Goal: Task Accomplishment & Management: Manage account settings

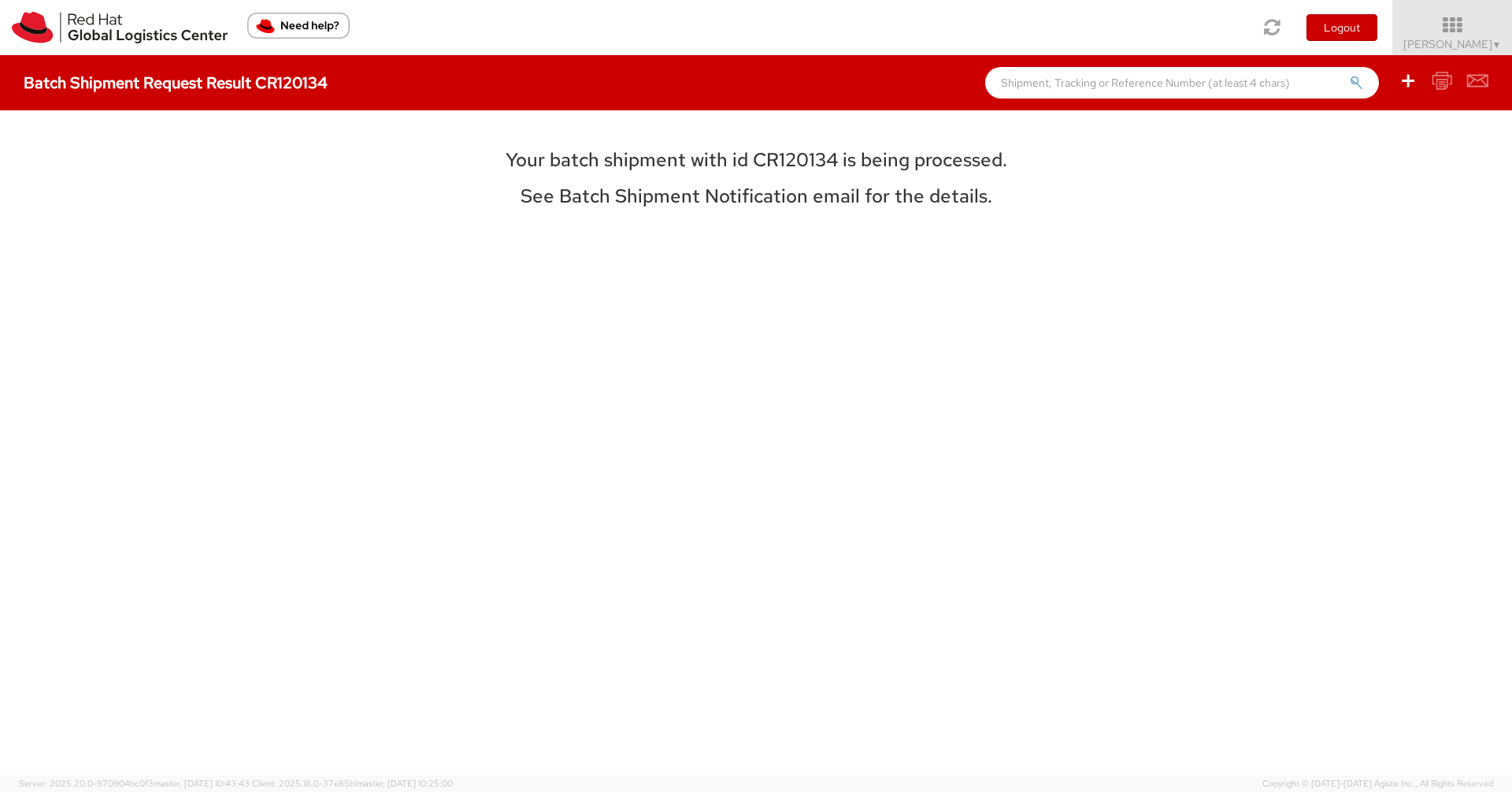
click at [1470, 29] on icon at bounding box center [1452, 25] width 120 height 19
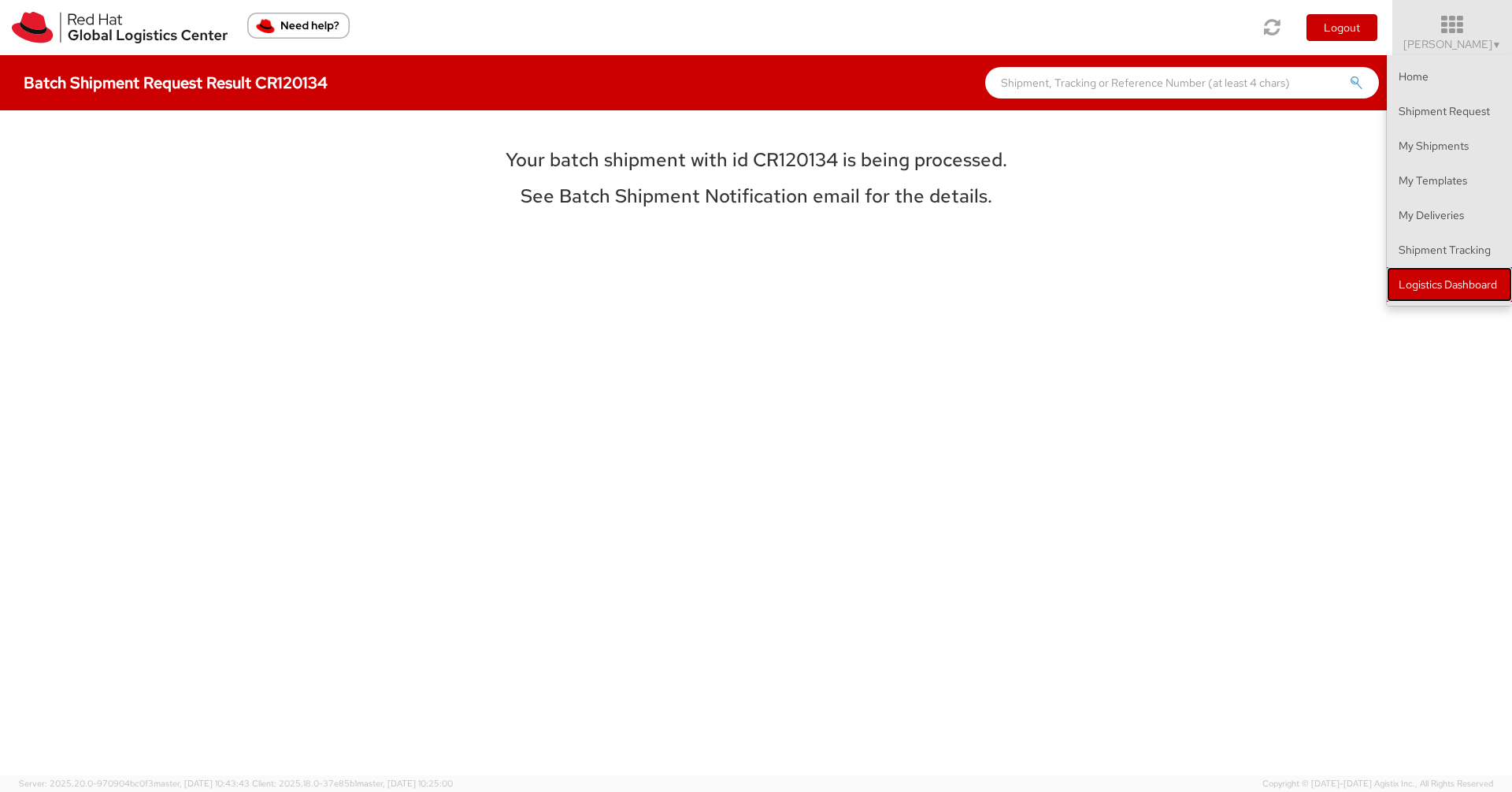
click at [1452, 284] on link "Logistics Dashboard" at bounding box center [1449, 285] width 125 height 35
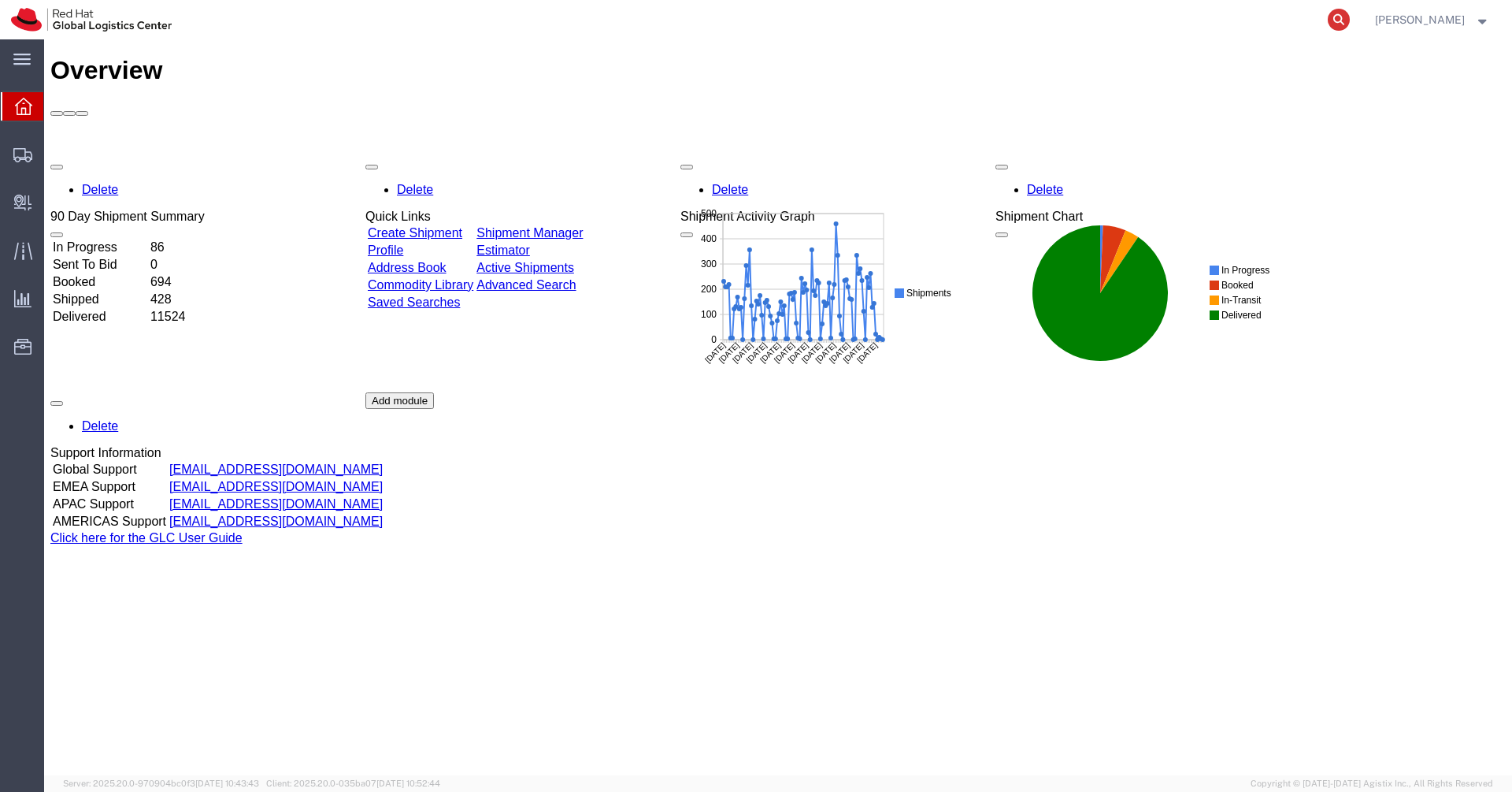
click at [1350, 26] on icon at bounding box center [1339, 19] width 22 height 22
paste input "57021442"
type input "57021442"
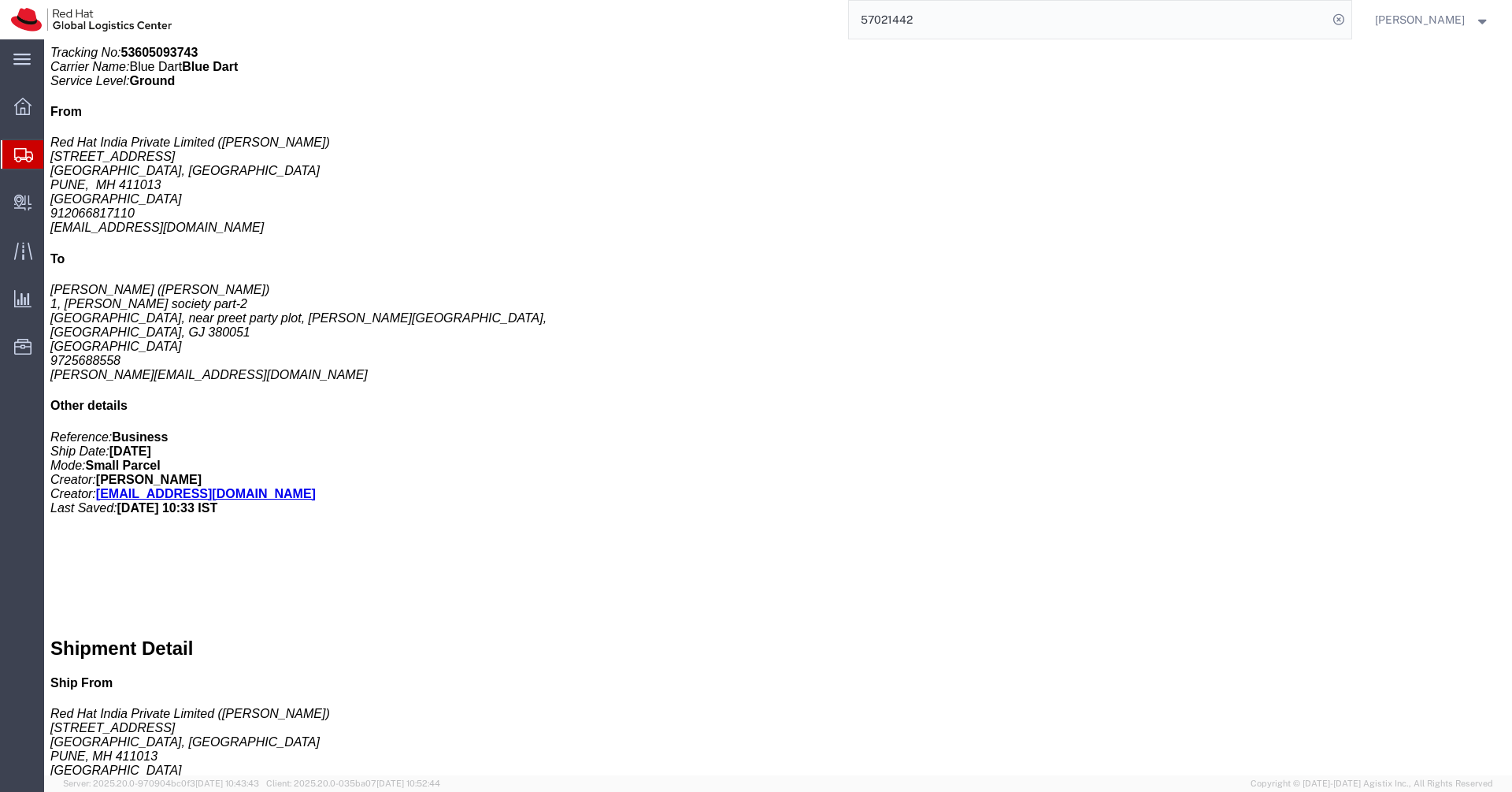
scroll to position [499, 0]
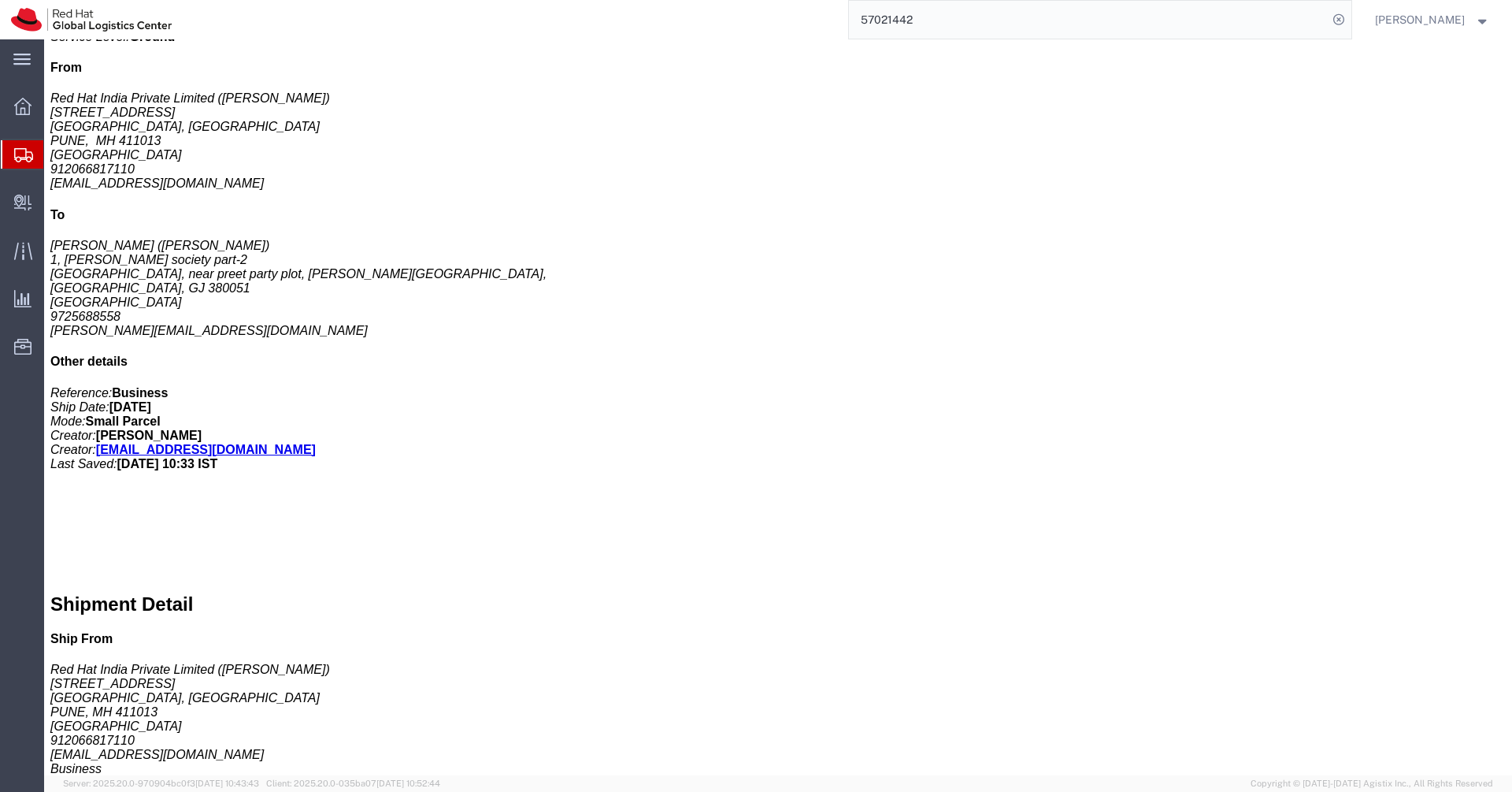
click b "Laptop Shipment for Internal Associate Transfer."
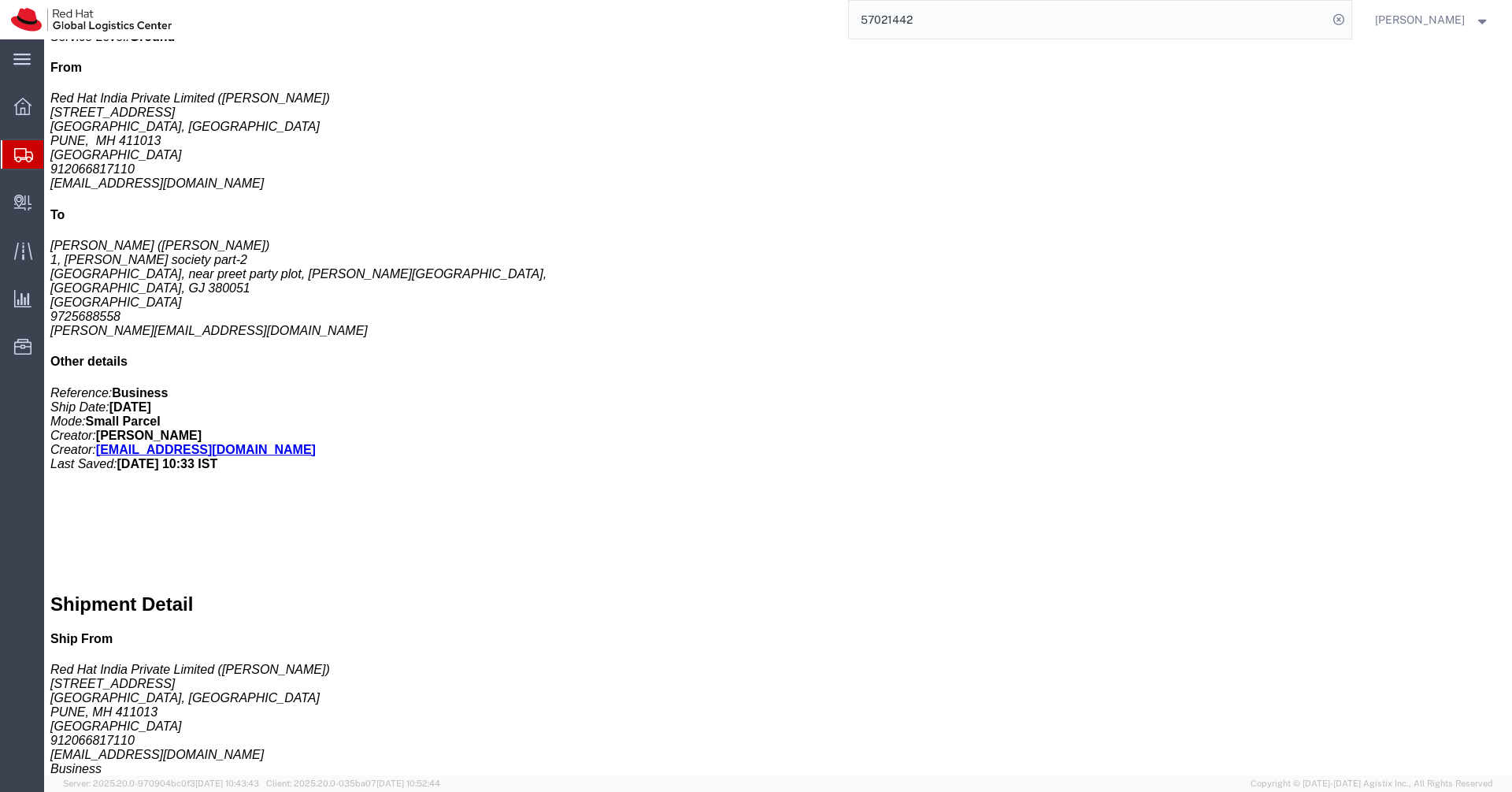
click b "Laptop Shipment for Internal Associate Transfer."
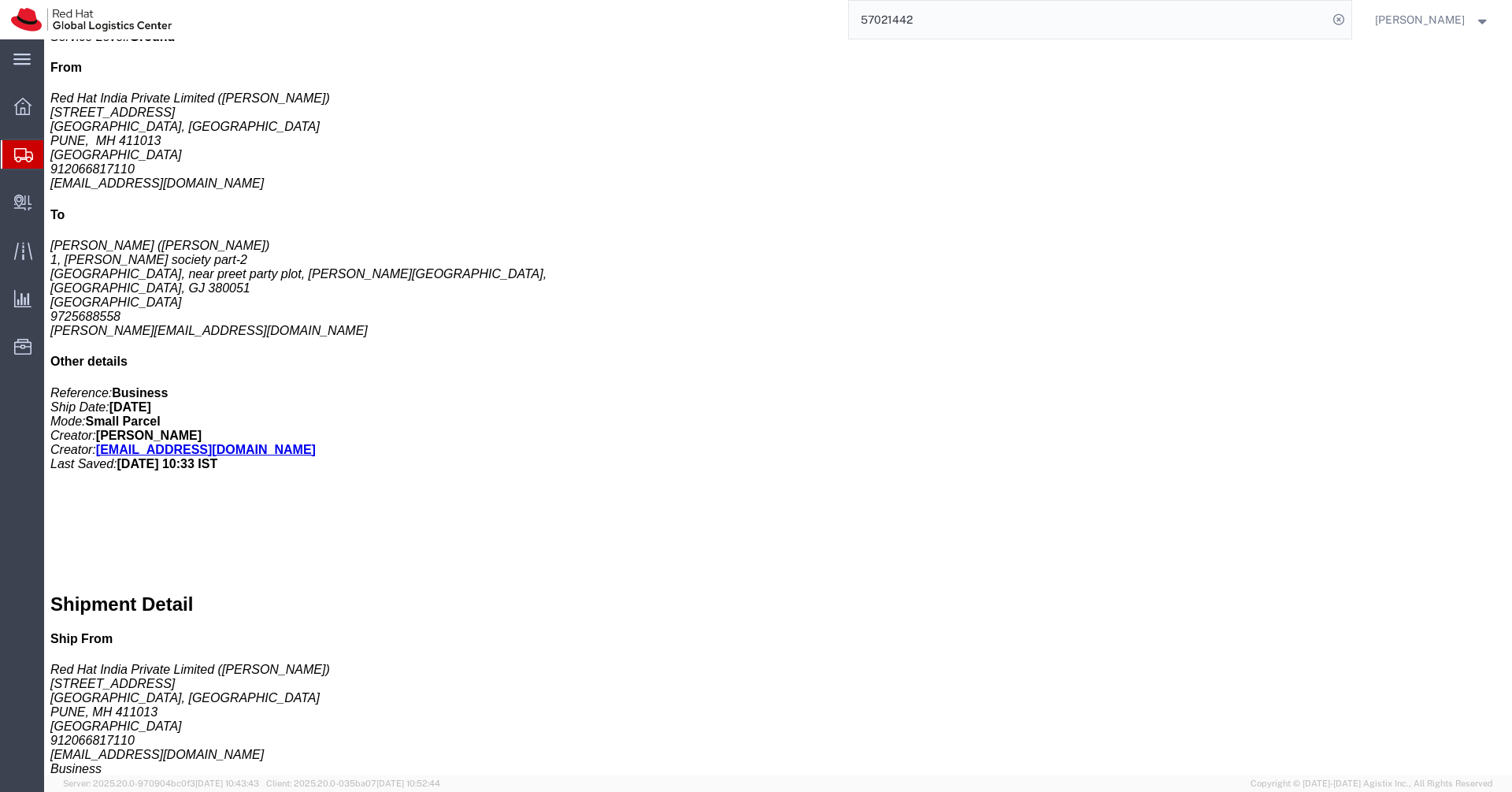
click b "Laptop Shipment for Internal Associate Transfer."
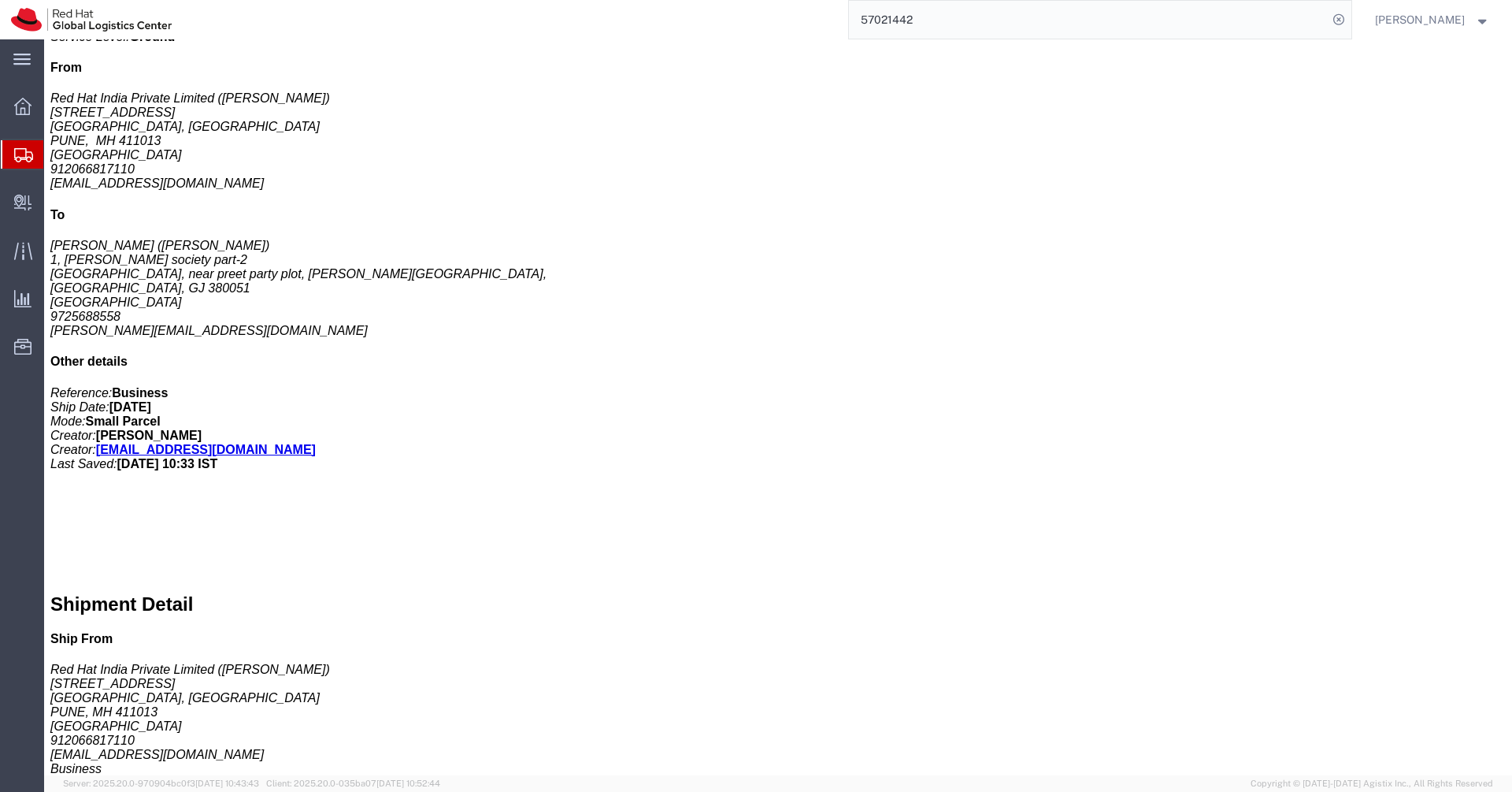
click b "Laptop Shipment for Internal Associate Transfer."
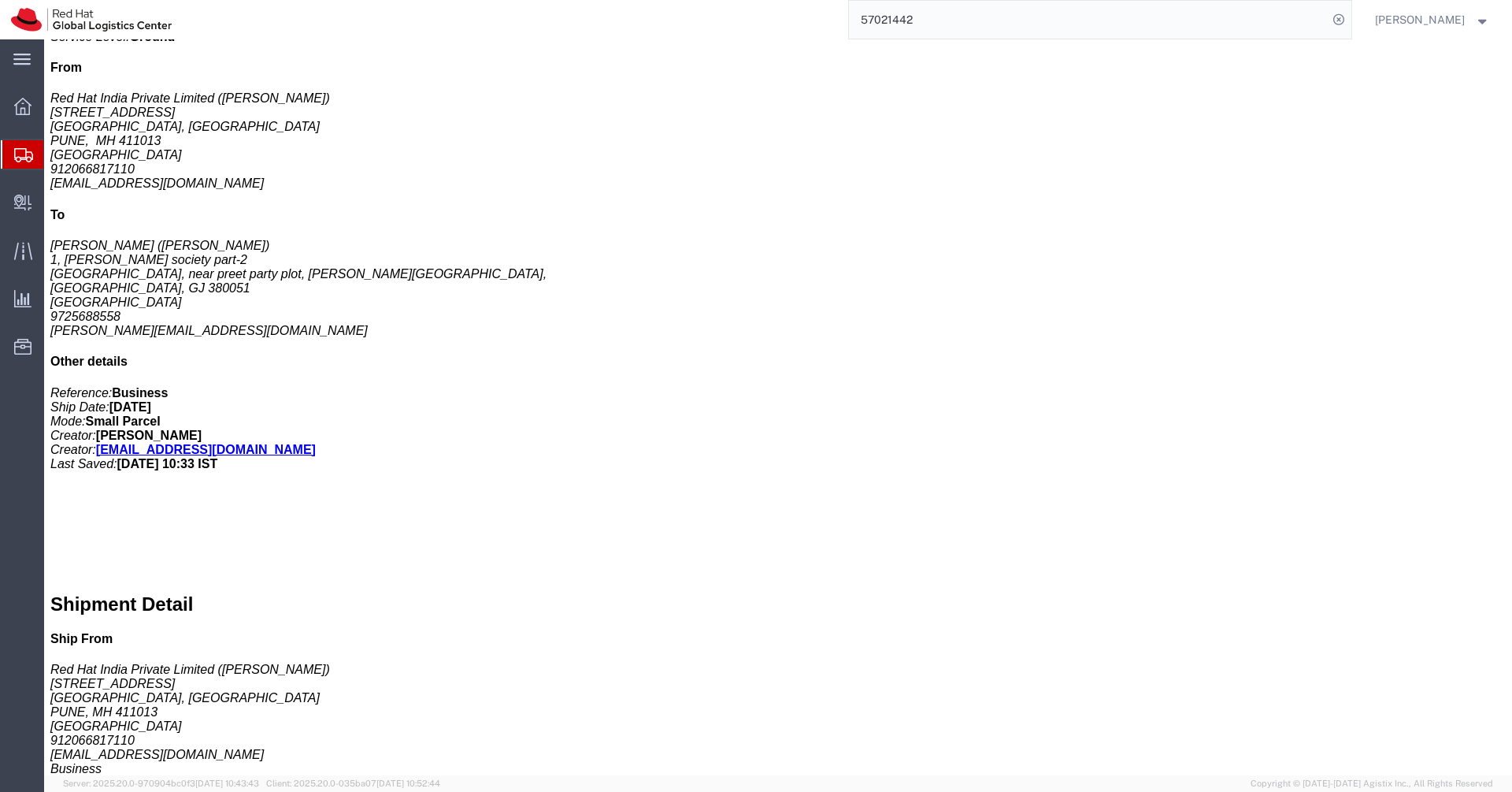
click b "Laptop Shipment for Internal Associate Transfer."
drag, startPoint x: 558, startPoint y: 665, endPoint x: 301, endPoint y: 663, distance: 257.0
click div "Shipment Notification To: [EMAIL_ADDRESS][DOMAIN_NAME] Message: Laptop Shipment…"
copy b "Laptop Shipment for Internal Associate Transfer."
click b "Laptop Shipment for Internal Associate Transfer."
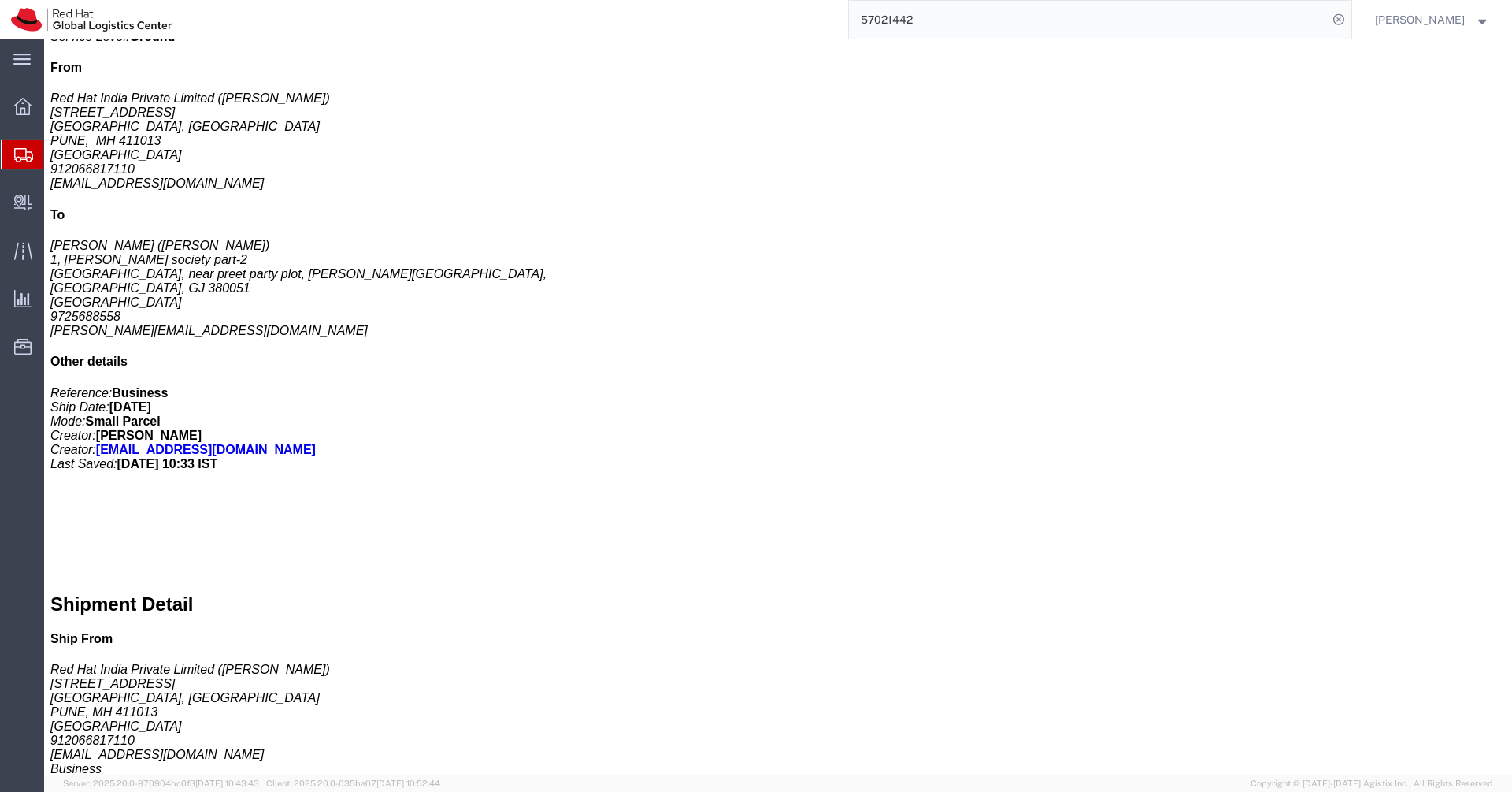
click b "Laptop Shipment for Internal Associate Transfer."
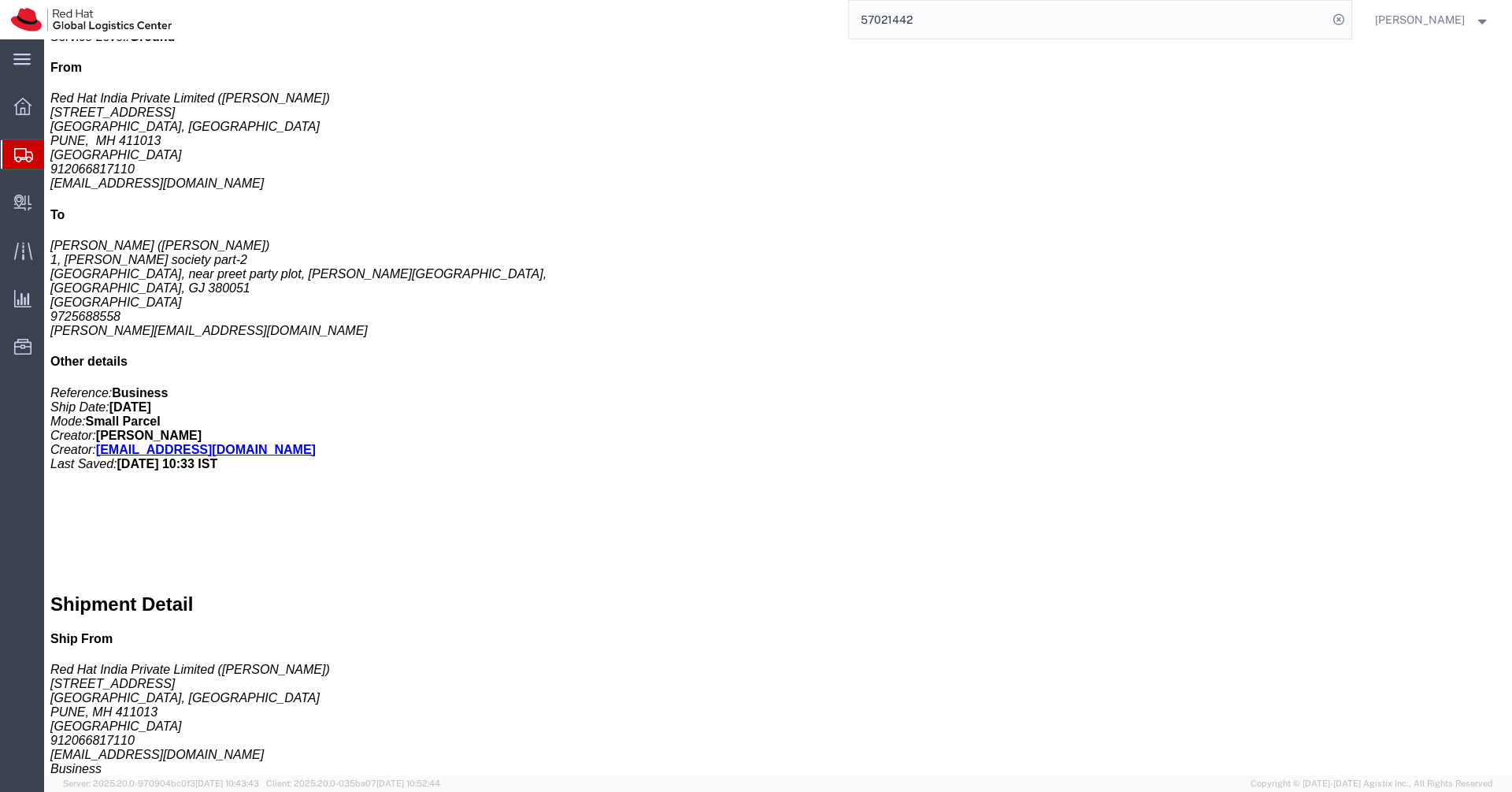
click b "Laptop Shipment for Internal Associate Transfer."
drag, startPoint x: 568, startPoint y: 664, endPoint x: 300, endPoint y: 665, distance: 268.0
click div "Shipment Notification To: [EMAIL_ADDRESS][DOMAIN_NAME] Message: Laptop Shipment…"
copy b "Laptop Shipment for Internal Associate Transfer."
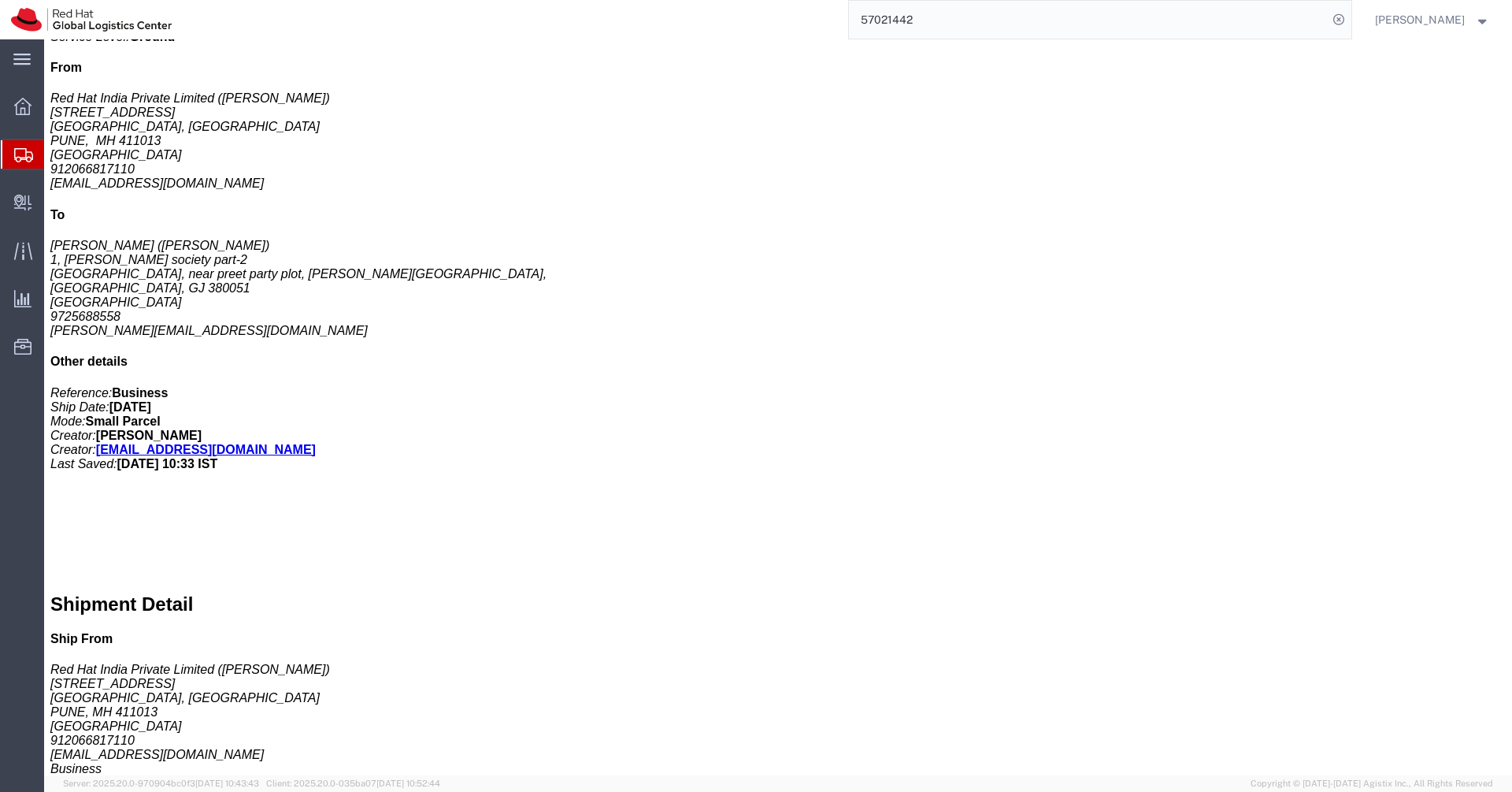
click at [32, 156] on icon at bounding box center [24, 155] width 19 height 15
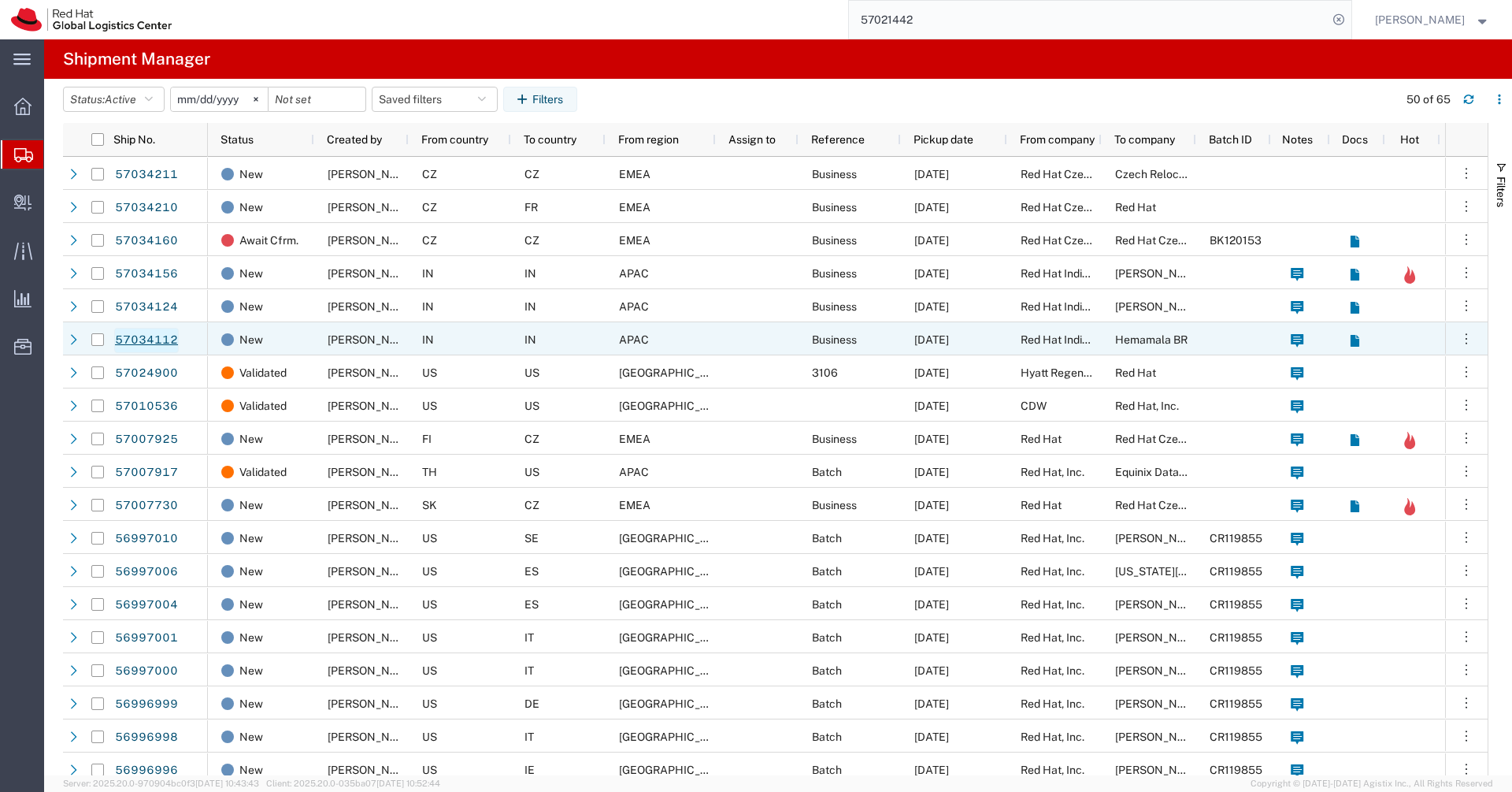
click at [131, 341] on link "57034112" at bounding box center [146, 340] width 65 height 26
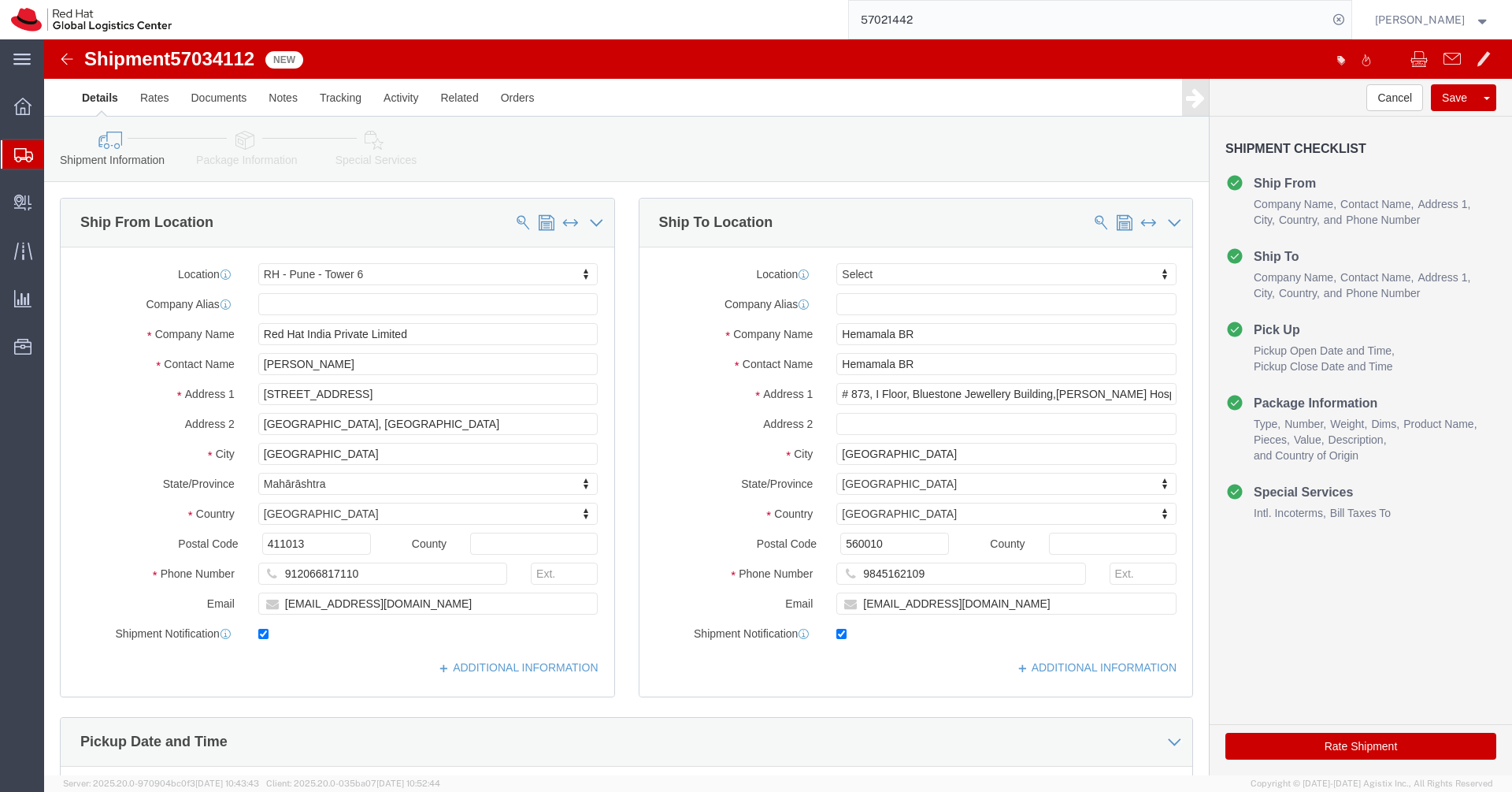
select select "38432"
select select
click link "Special Services"
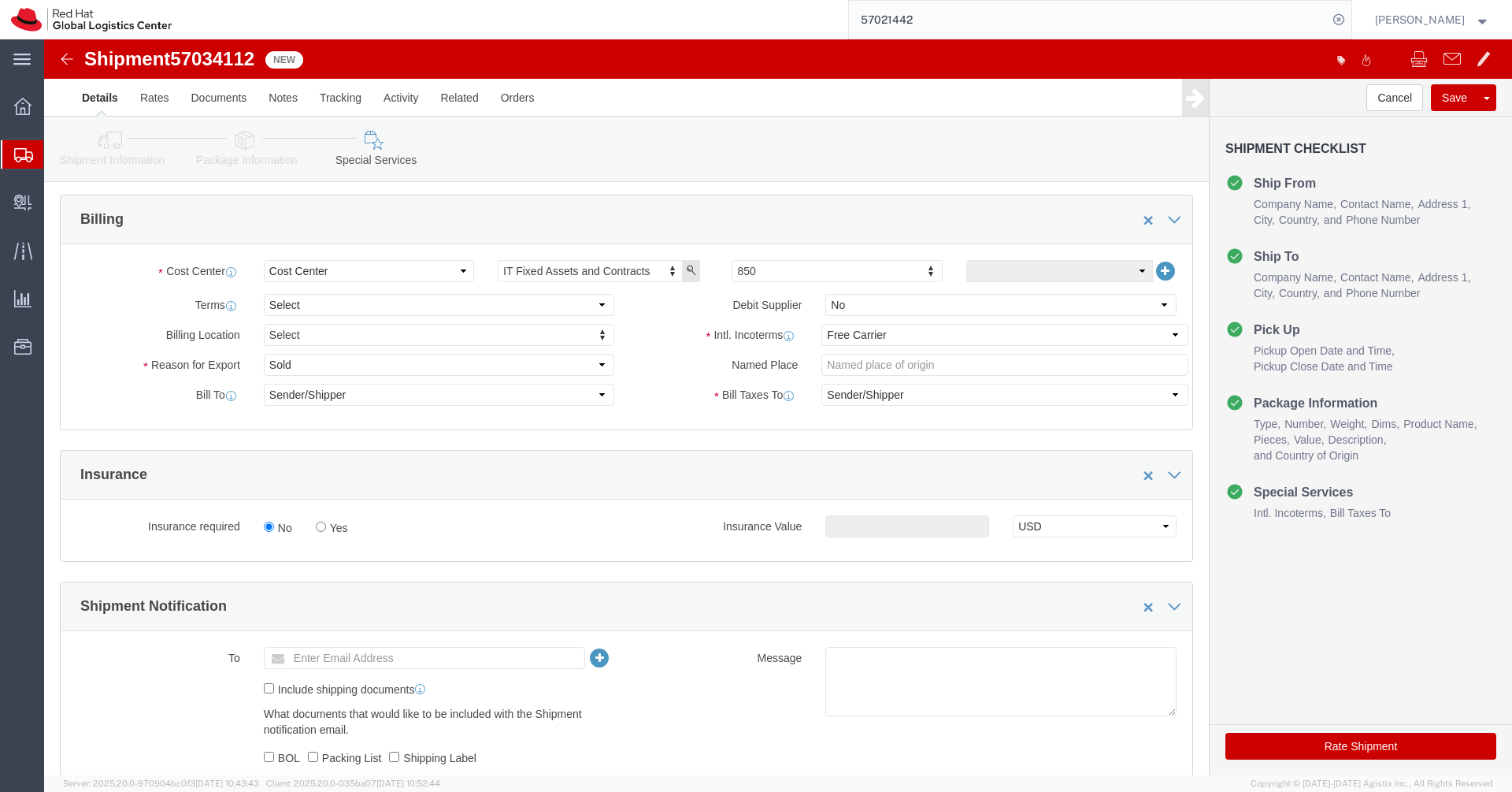
scroll to position [180, 0]
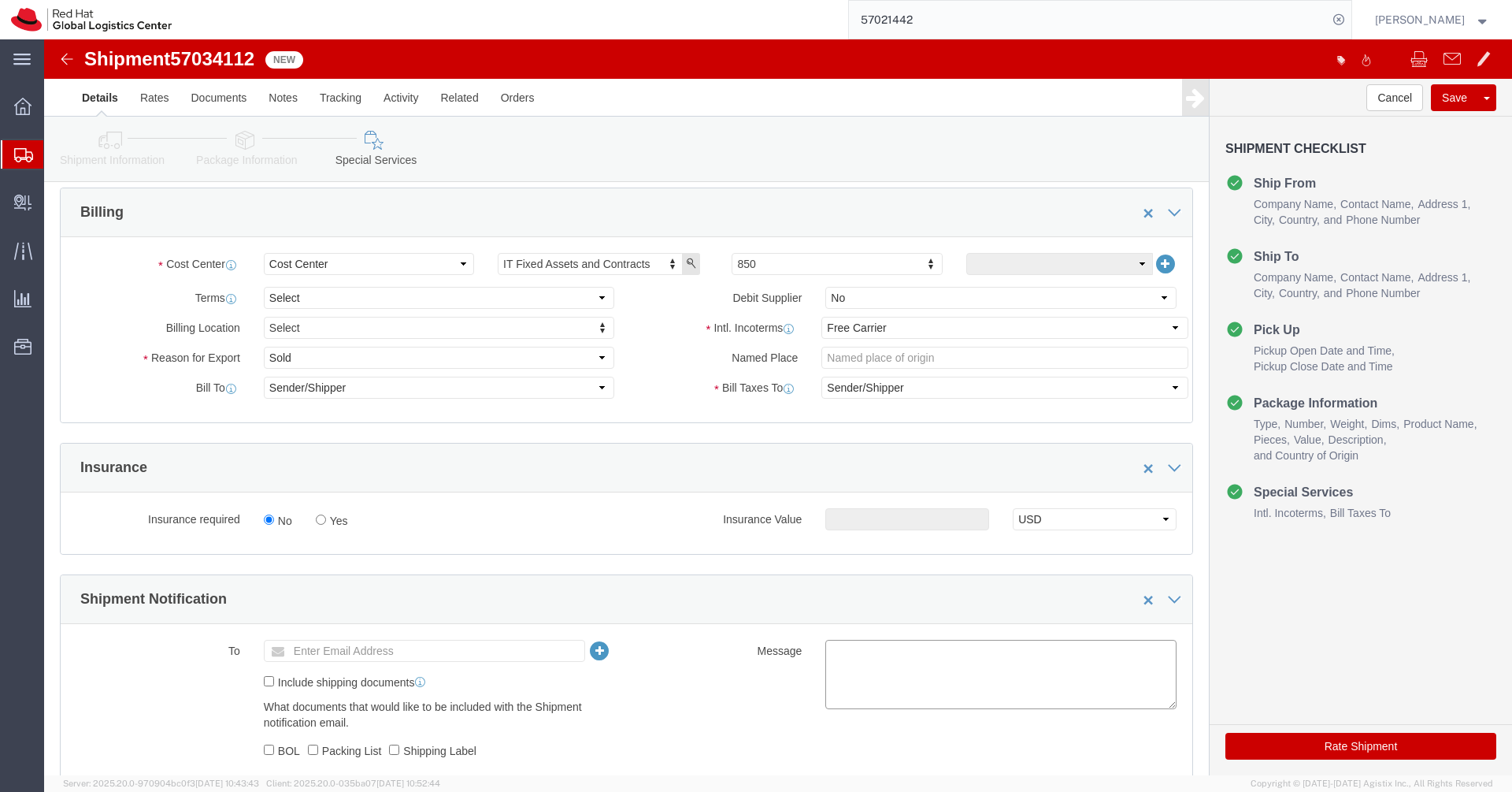
click textarea
paste textarea "Laptop Shipment for Internal Associate Transfer."
type textarea "Laptop Shipment for Internal Associate Transfer."
click ul "Enter Email Address"
type input "a"
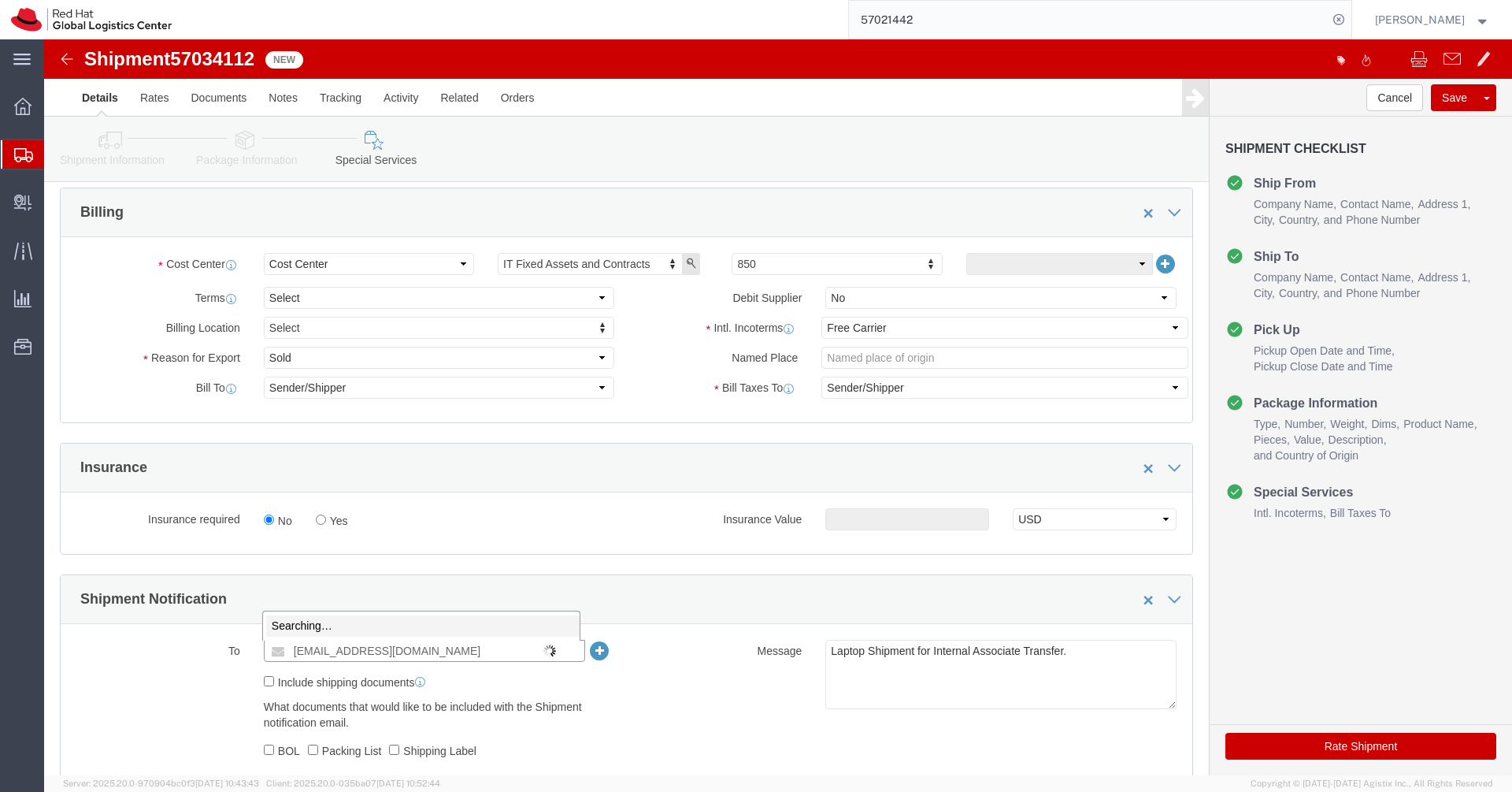
type input "[EMAIL_ADDRESS][DOMAIN_NAME]"
type input "Enter Email Address"
click ul "Enter Email Address"
type input "[EMAIL_ADDRESS][DOMAIN_NAME]"
click link "Shipment Information"
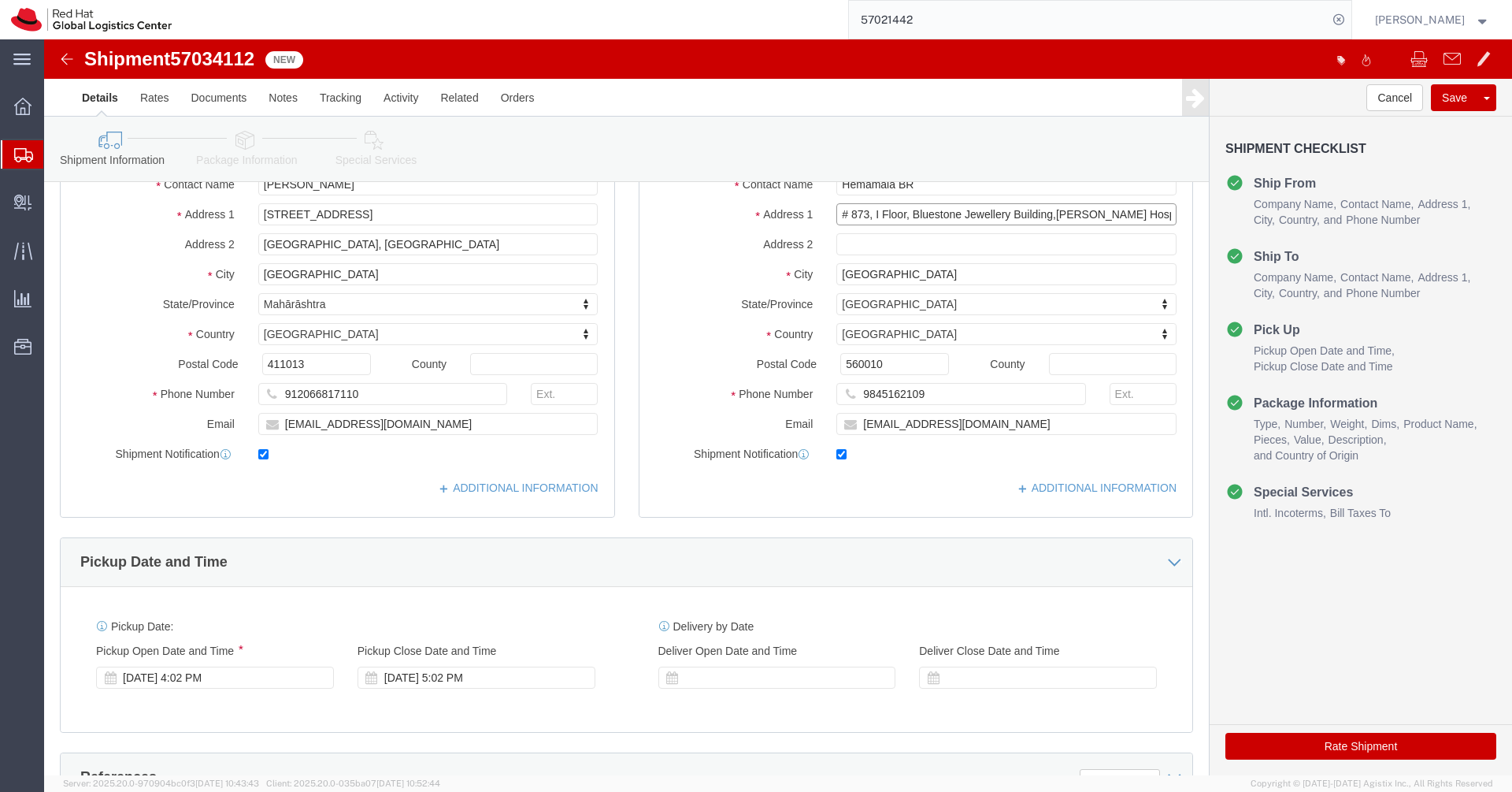
click input "# 873, I Floor, Bluestone Jewellery Building,[PERSON_NAME] Hospit"
drag, startPoint x: 1008, startPoint y: 179, endPoint x: 1141, endPoint y: 191, distance: 133.5
click div "Ship To Location Location My Profile Location [GEOGRAPHIC_DATA] - [GEOGRAPHIC_D…"
type input "# 873, I Floor, Bluestone Jewellery Building,"
paste input "[PERSON_NAME] Hospit"
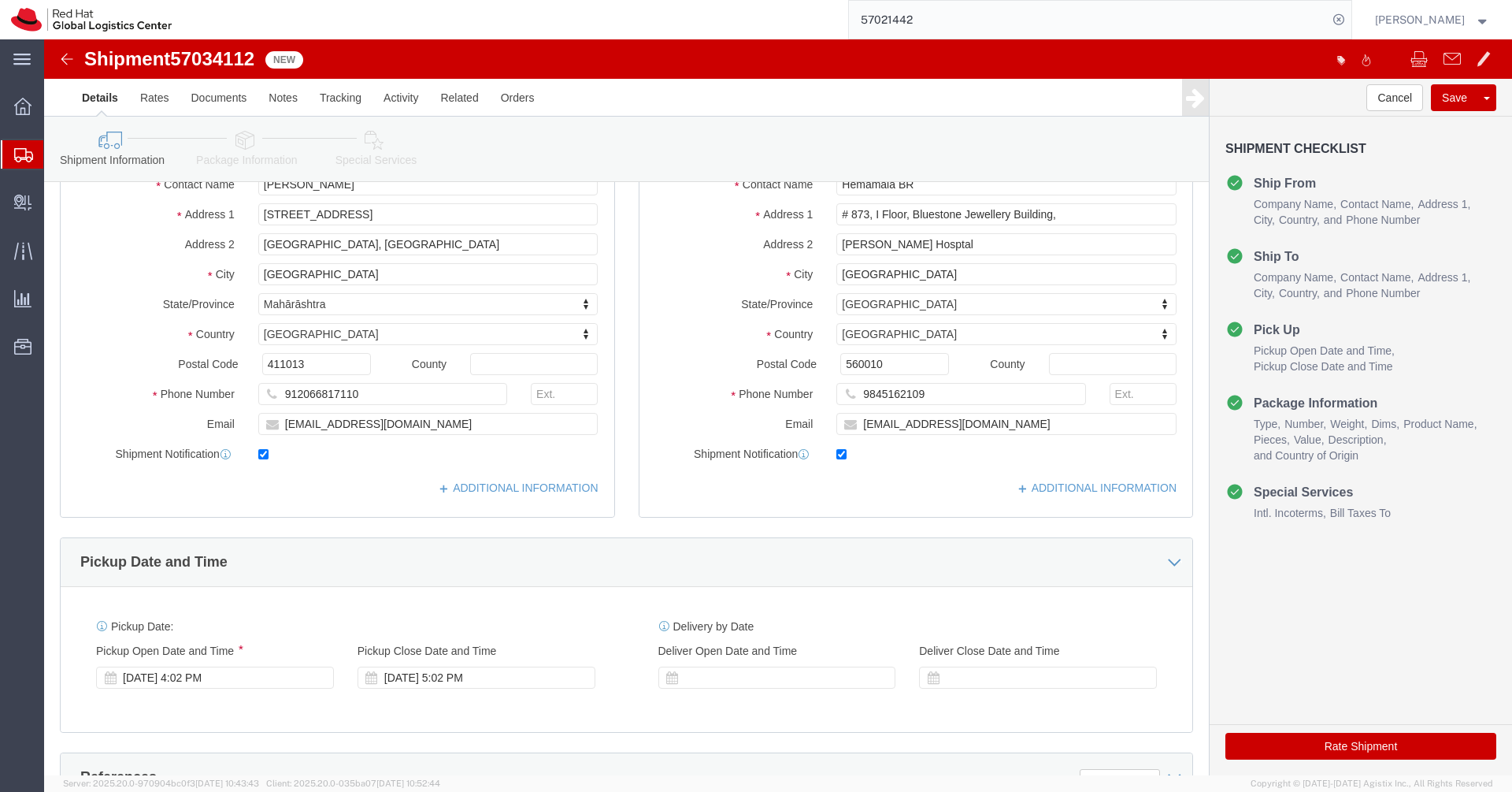
click ul "Ship From Company Name Contact Name Address 1 City State/Province Country Posta…"
click input "[PERSON_NAME] Hosptal"
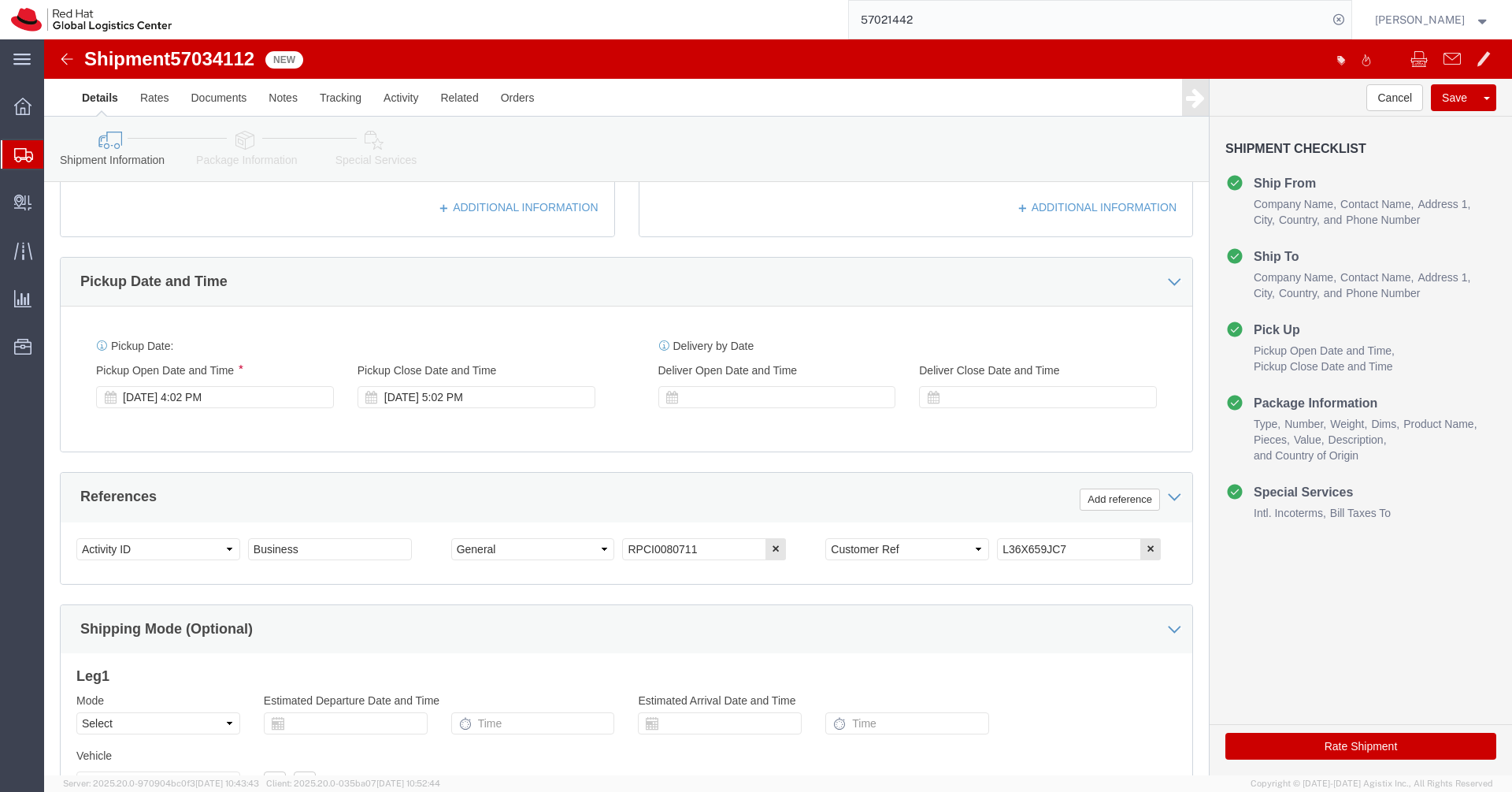
scroll to position [617, 0]
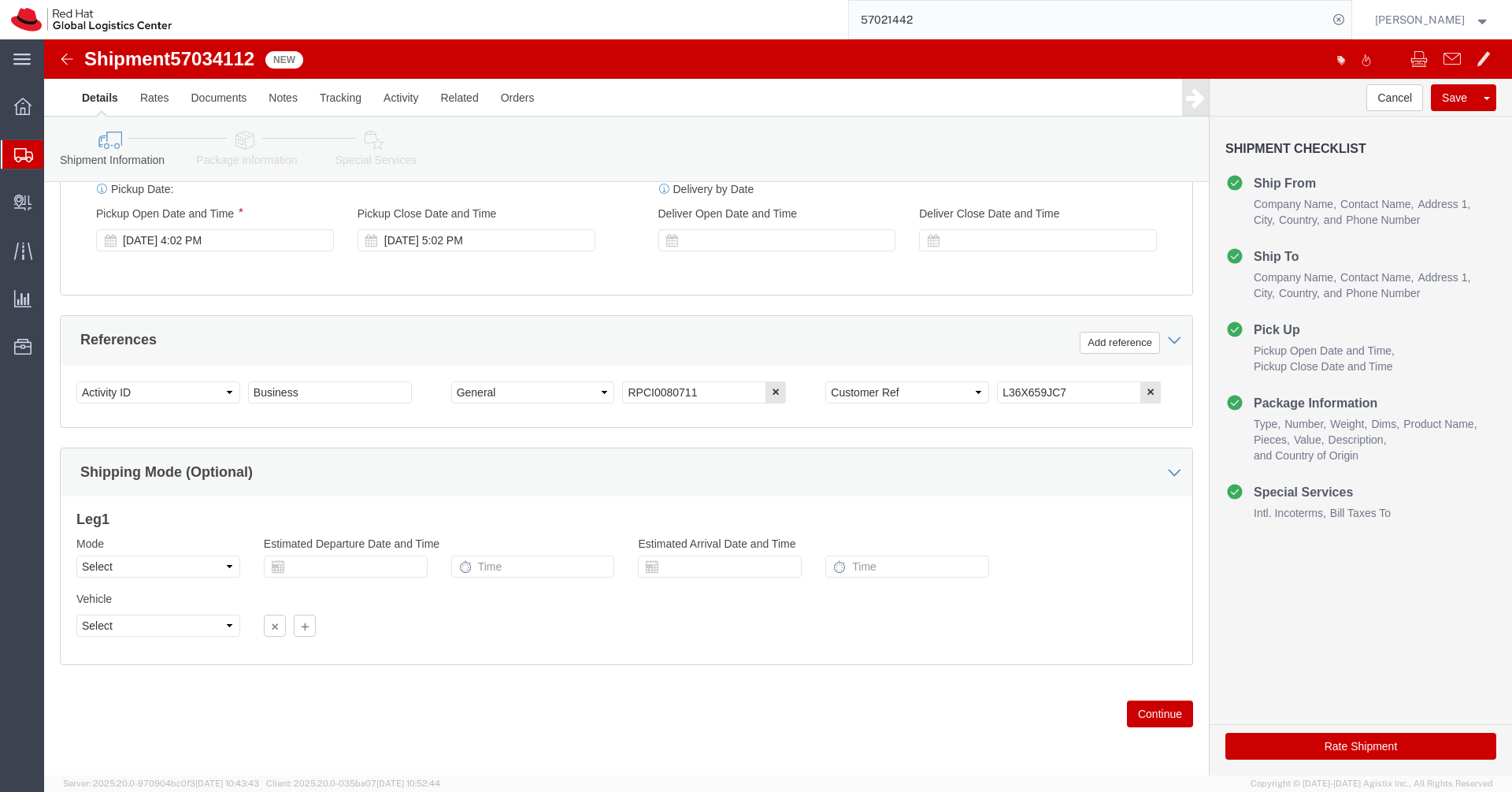
type input "[PERSON_NAME][GEOGRAPHIC_DATA]"
drag, startPoint x: 1017, startPoint y: 351, endPoint x: 865, endPoint y: 365, distance: 152.6
click div "Select Account Type Activity ID Airline Appointment Number ASN Batch Request # …"
click input "L36X659JC7"
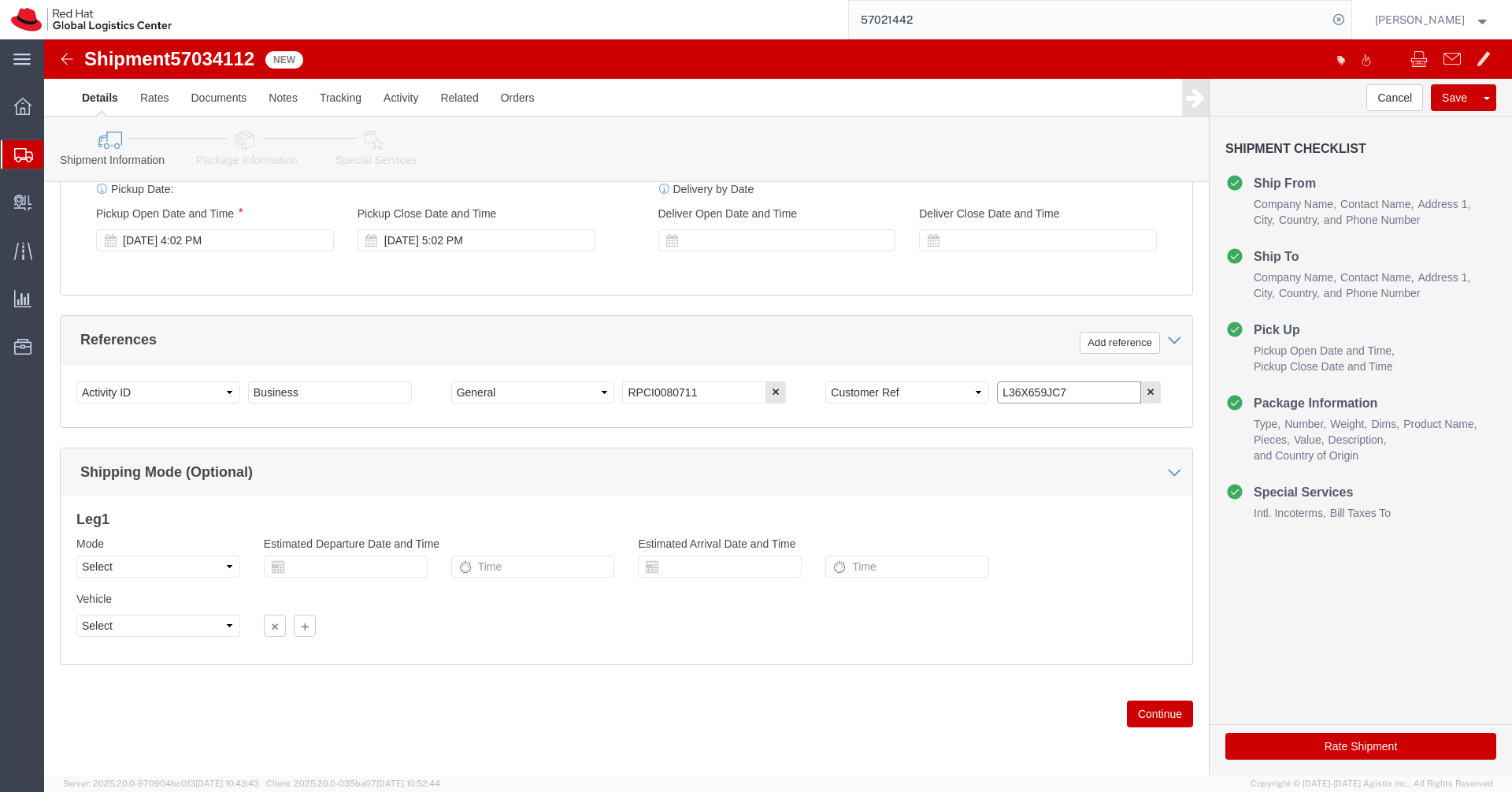
click input "L36X659JC7"
click icon
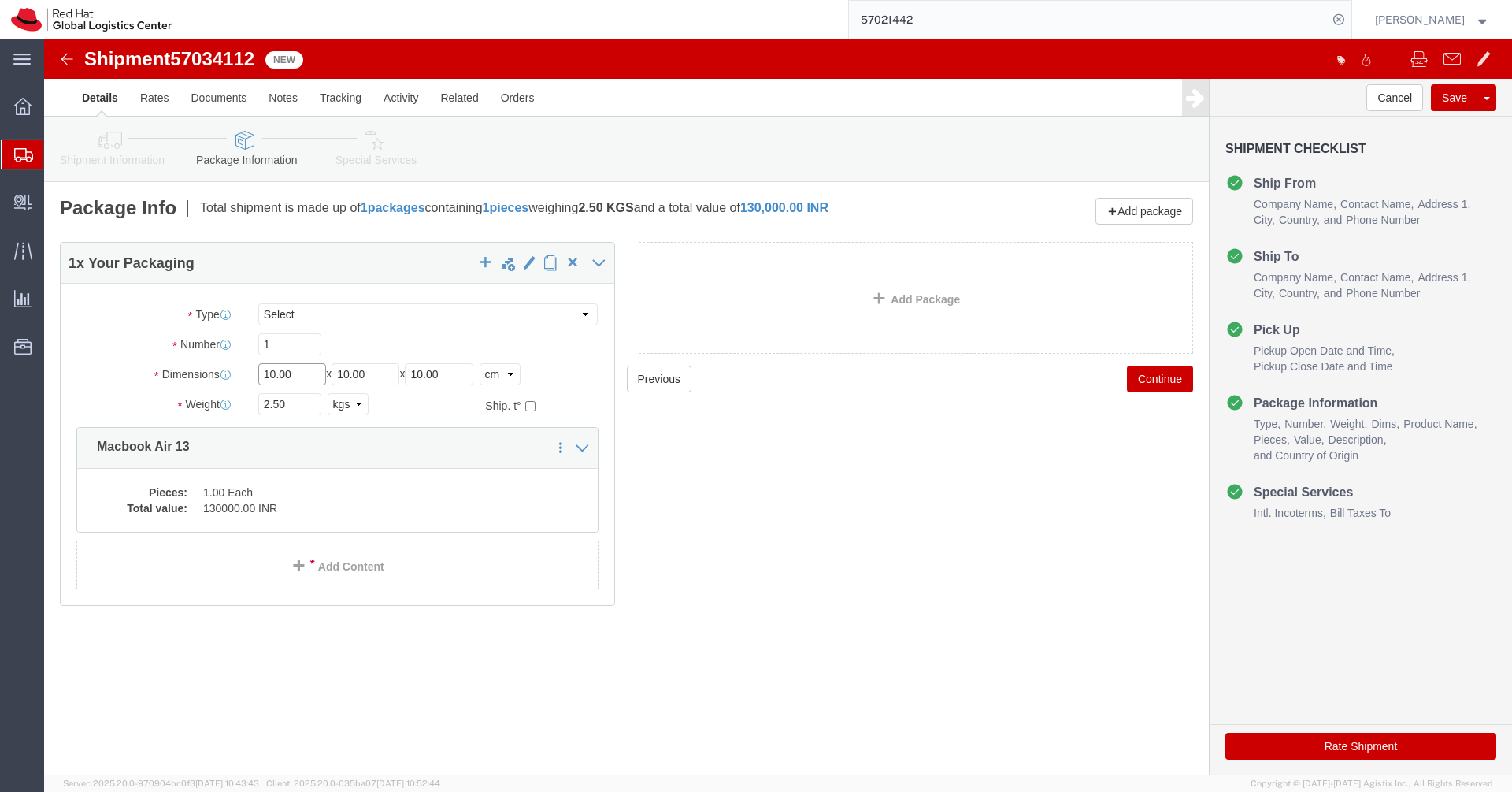
click input "10.00"
type input "55"
type input "35"
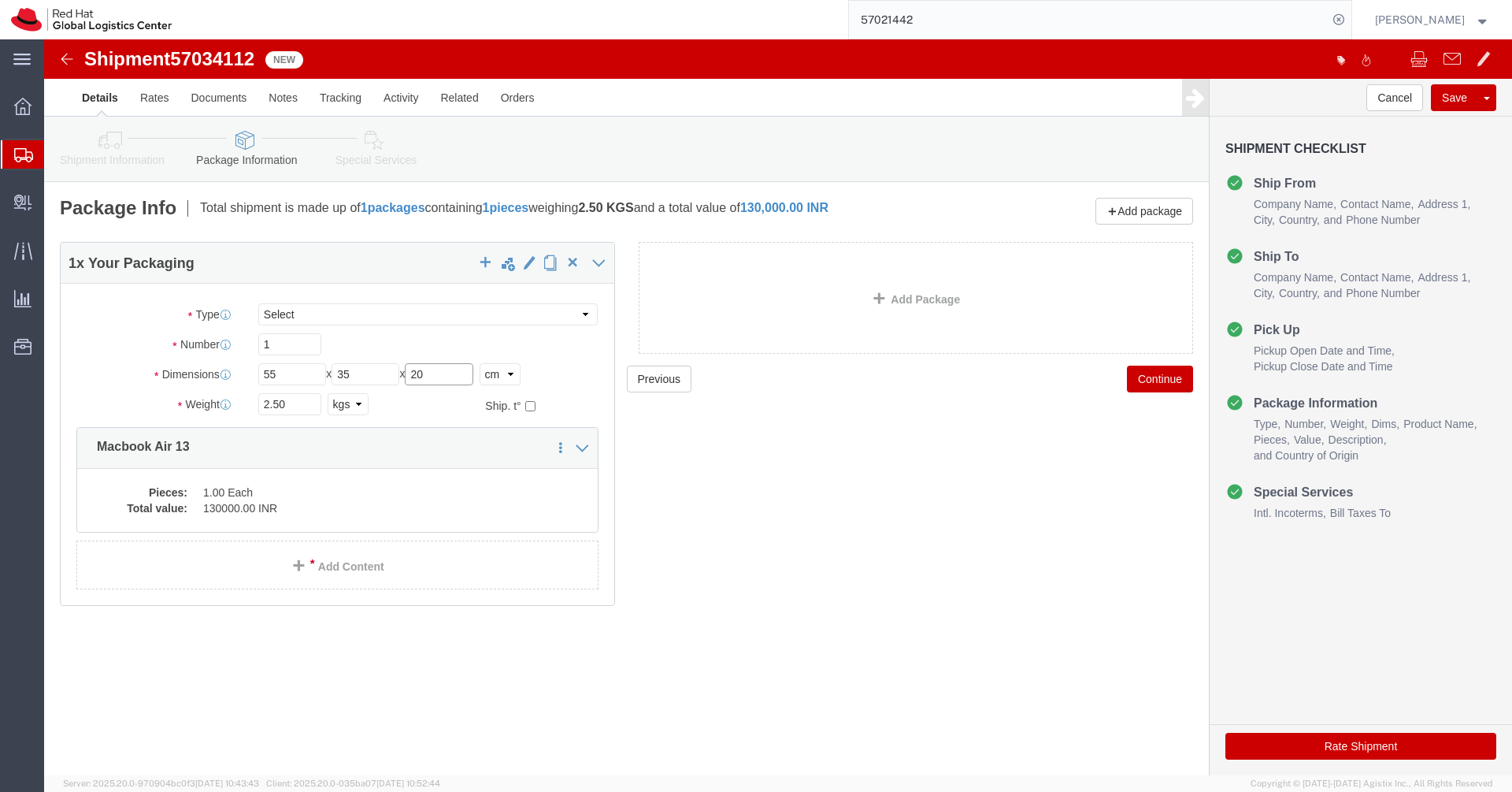
type input "20"
click input "2.50"
type input "3.00"
click dd "1.00 Each"
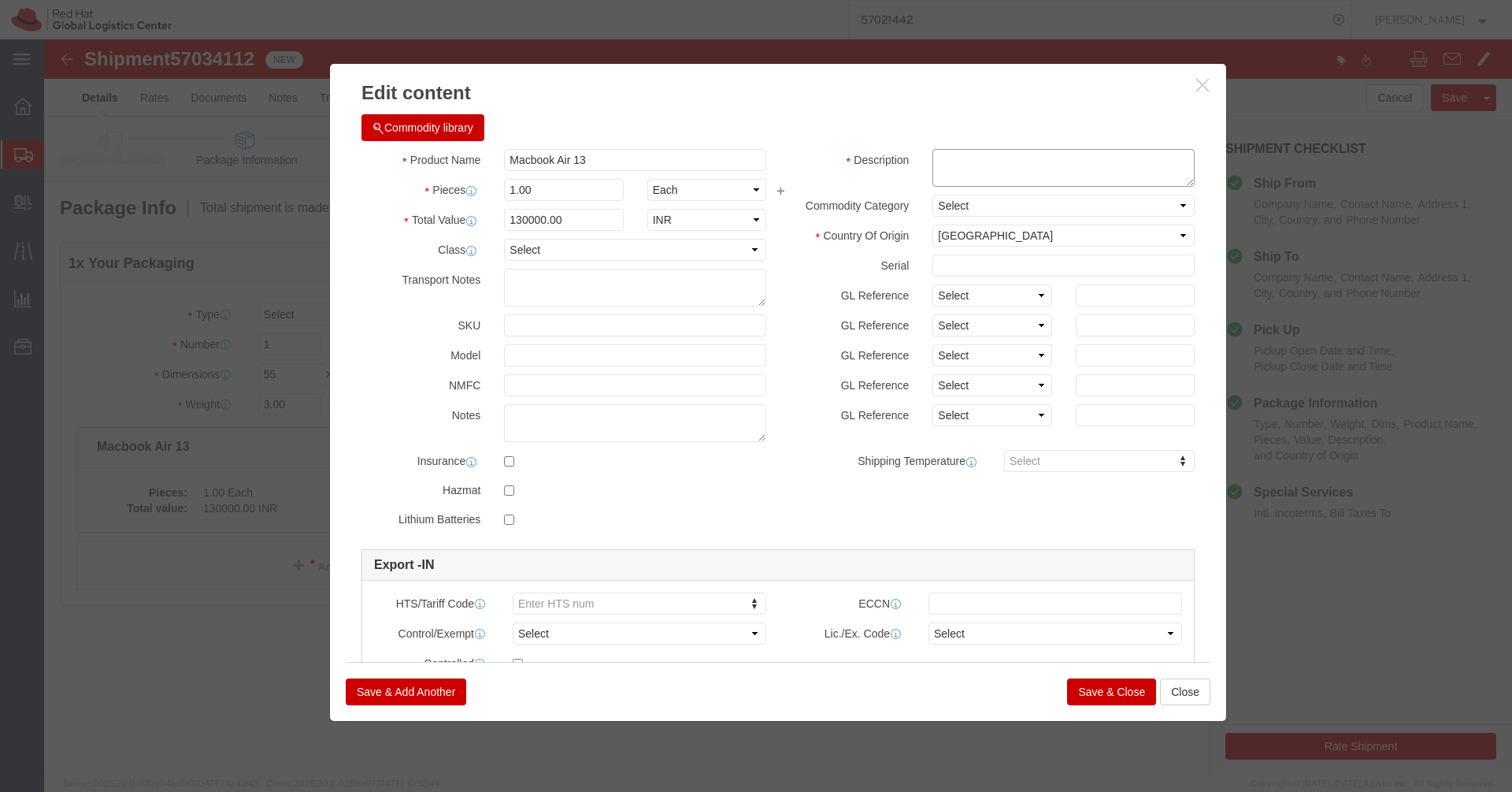
click textarea
paste textarea "L36X659JC7"
type textarea "L36X659JC7"
click input "130000.00"
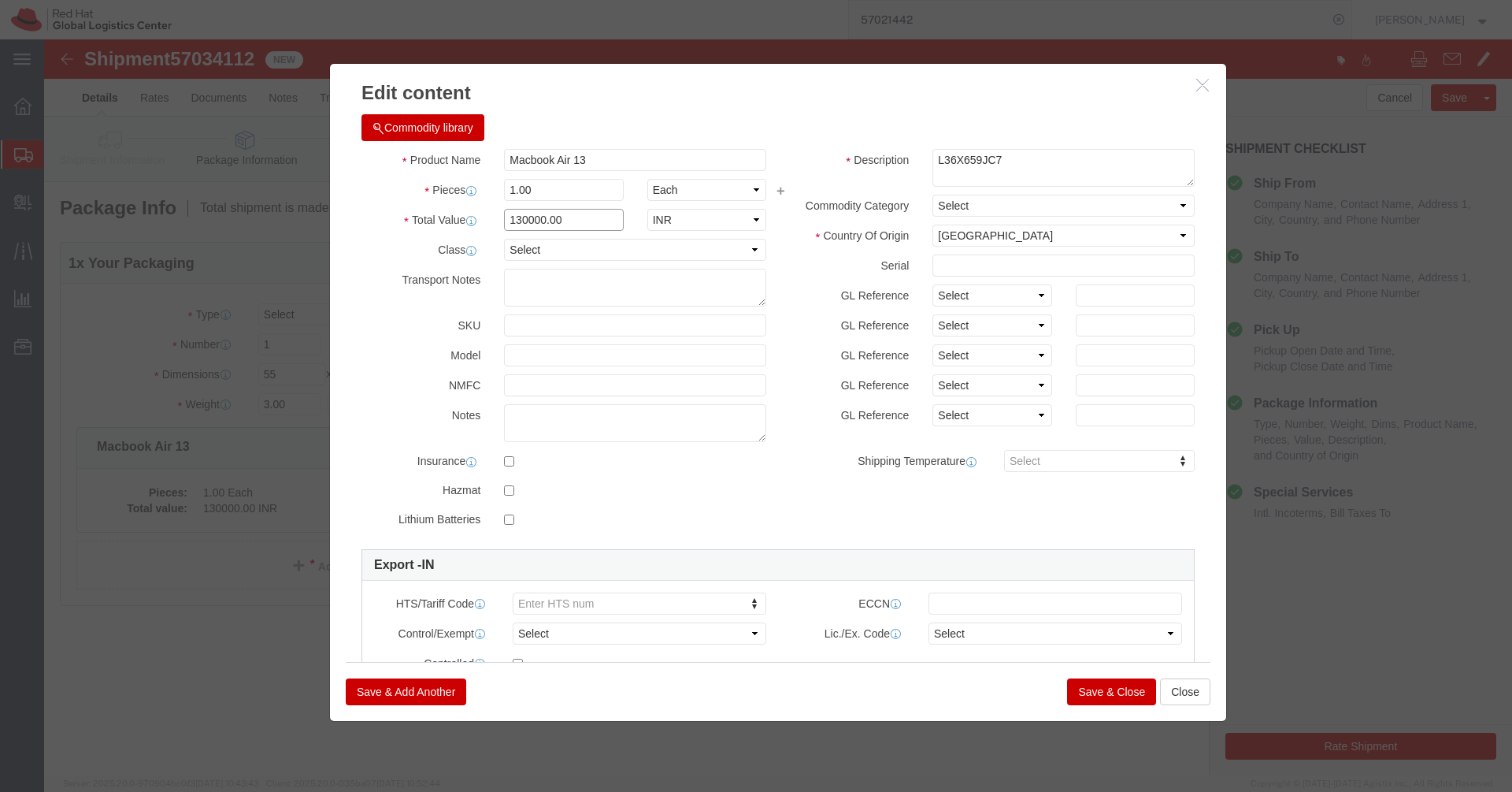
click input "130000.00"
type input "49000.00"
click button "Save & Close"
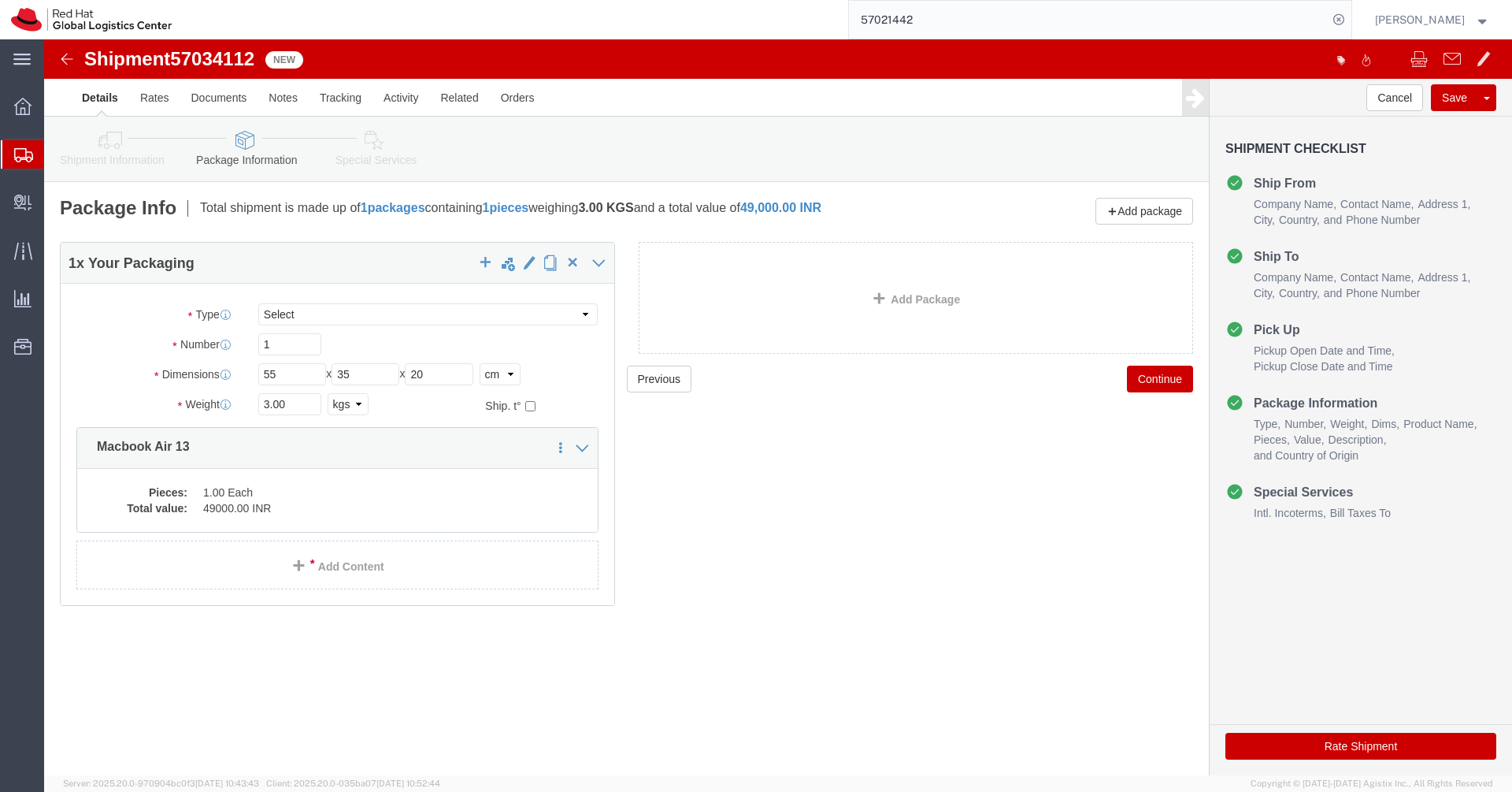
click link "Special Services"
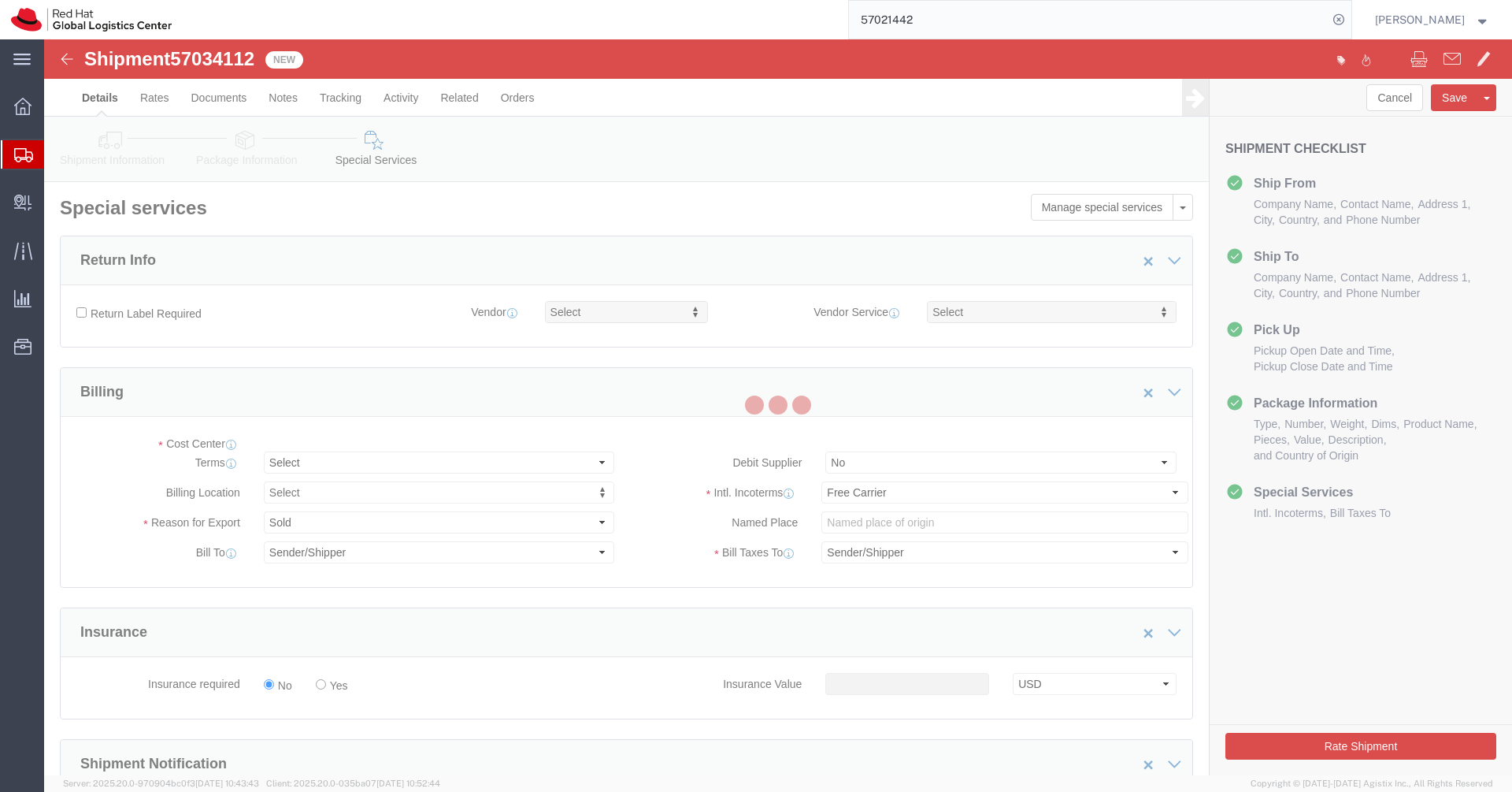
select select "COSTCENTER"
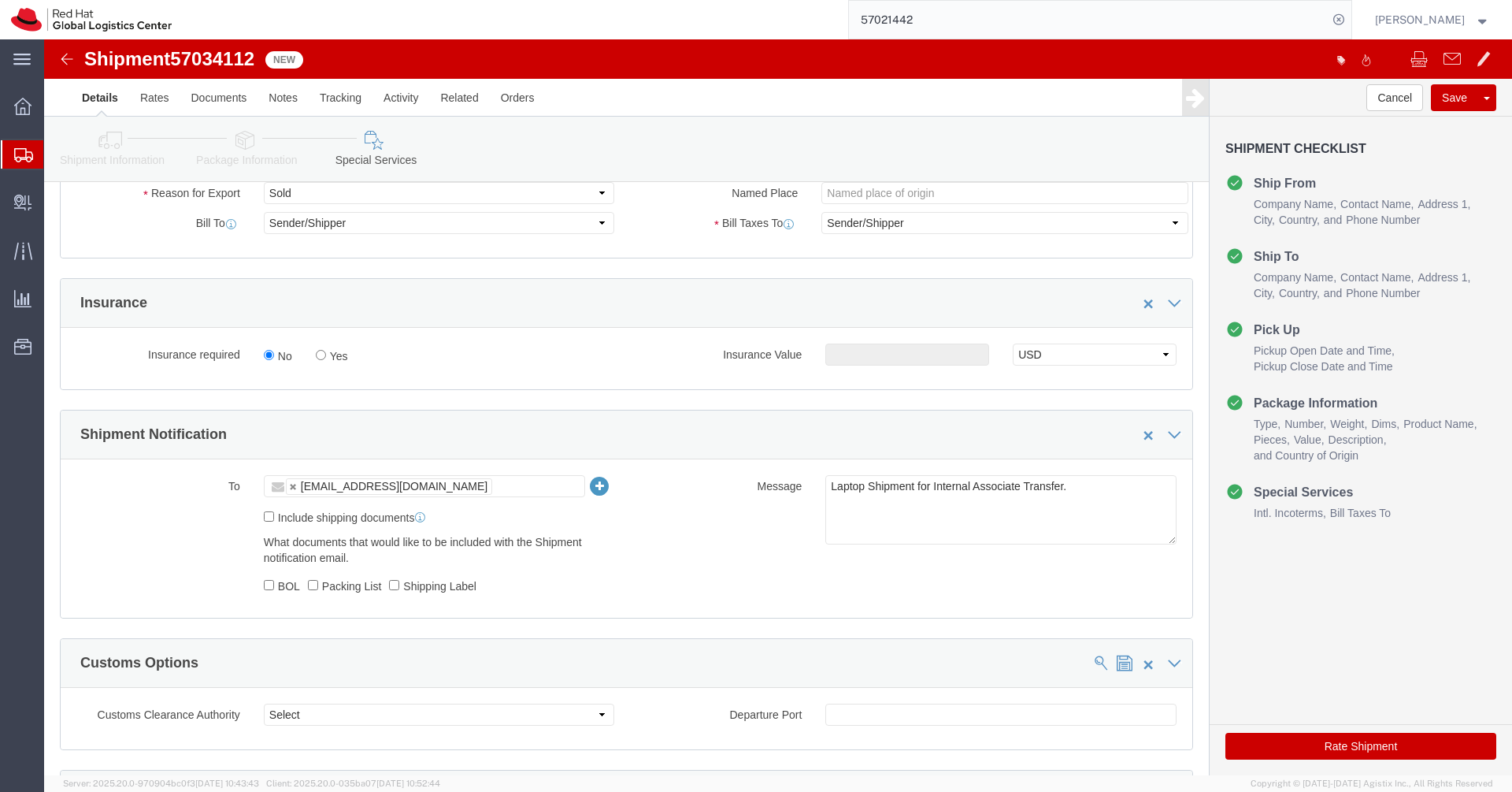
scroll to position [371, 0]
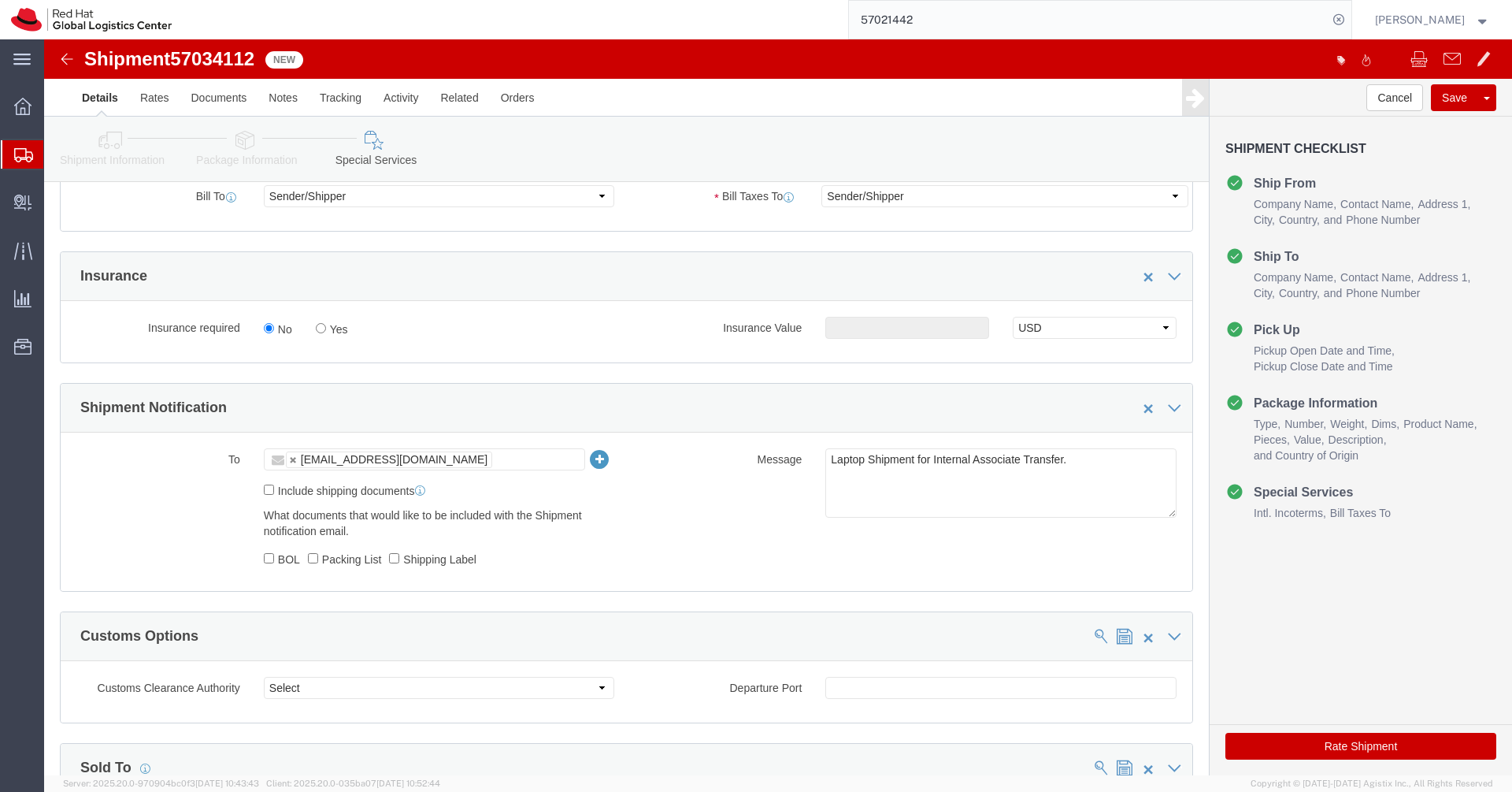
click at [32, 164] on div at bounding box center [23, 154] width 44 height 28
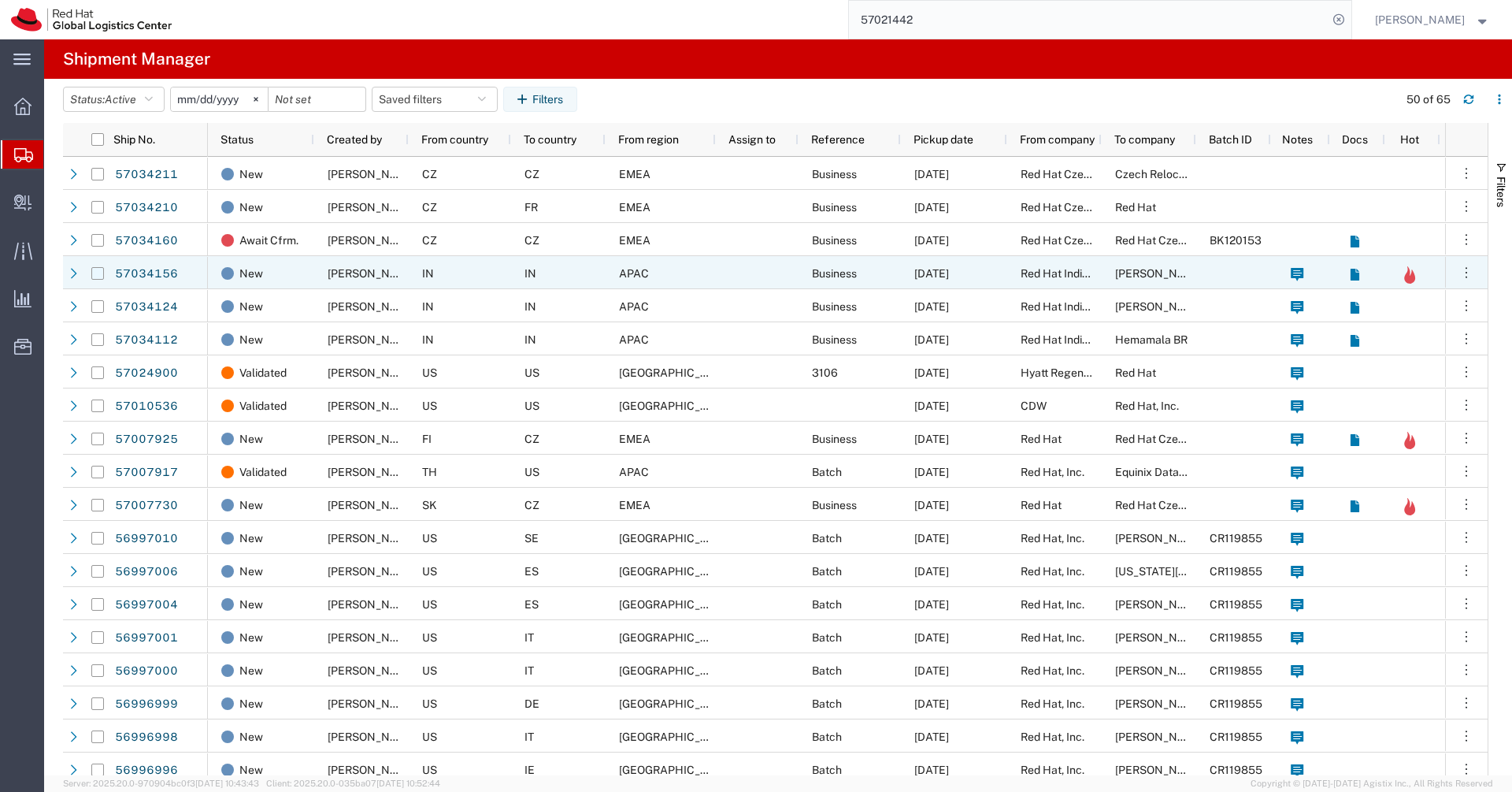
click at [98, 275] on input "Press Space to toggle row selection (unchecked)" at bounding box center [98, 274] width 13 height 13
checkbox input "true"
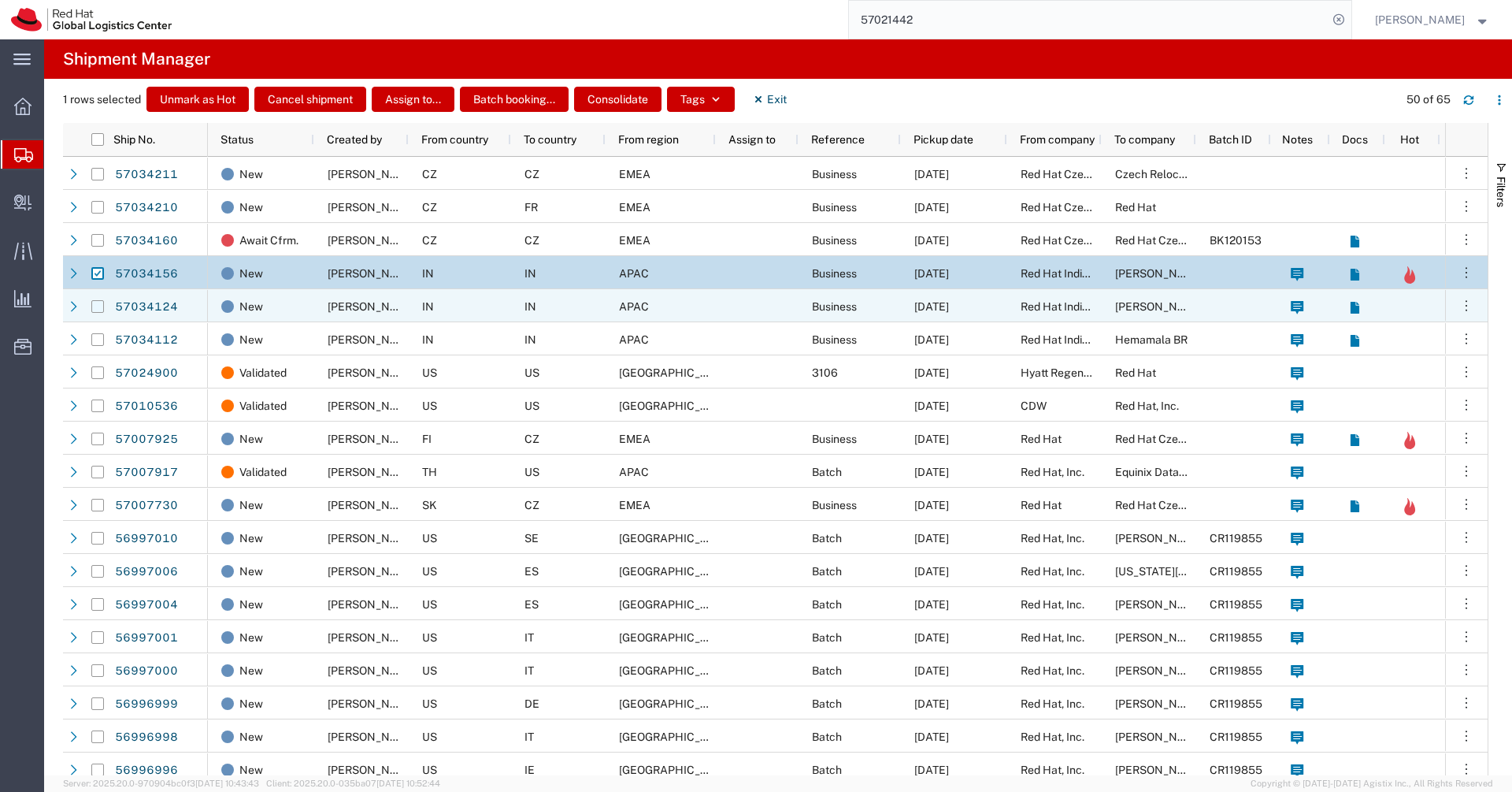
click at [97, 305] on input "Press Space to toggle row selection (unchecked)" at bounding box center [98, 307] width 13 height 13
checkbox input "true"
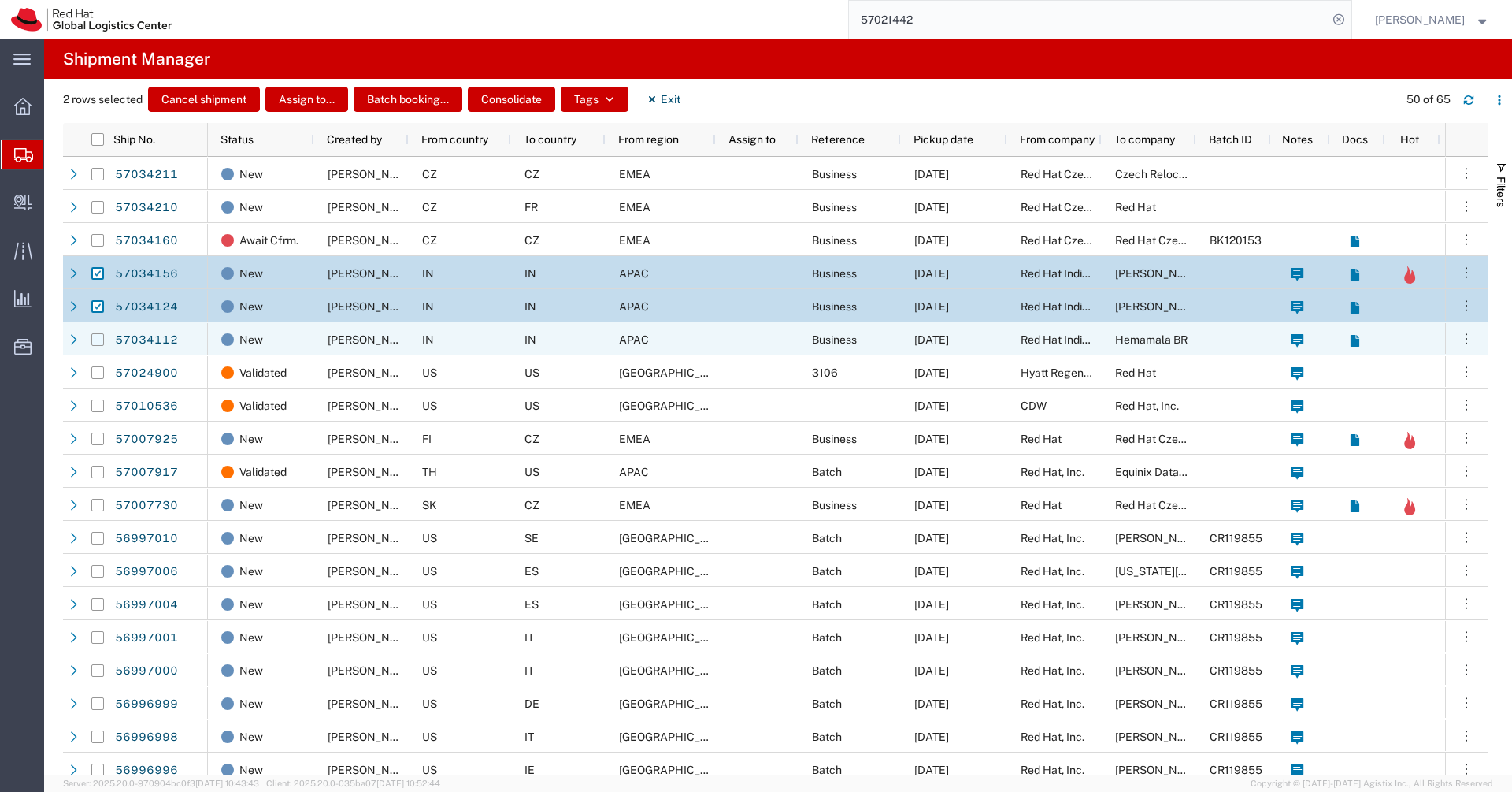
click at [99, 341] on input "Press Space to toggle row selection (unchecked)" at bounding box center [98, 339] width 13 height 13
checkbox input "true"
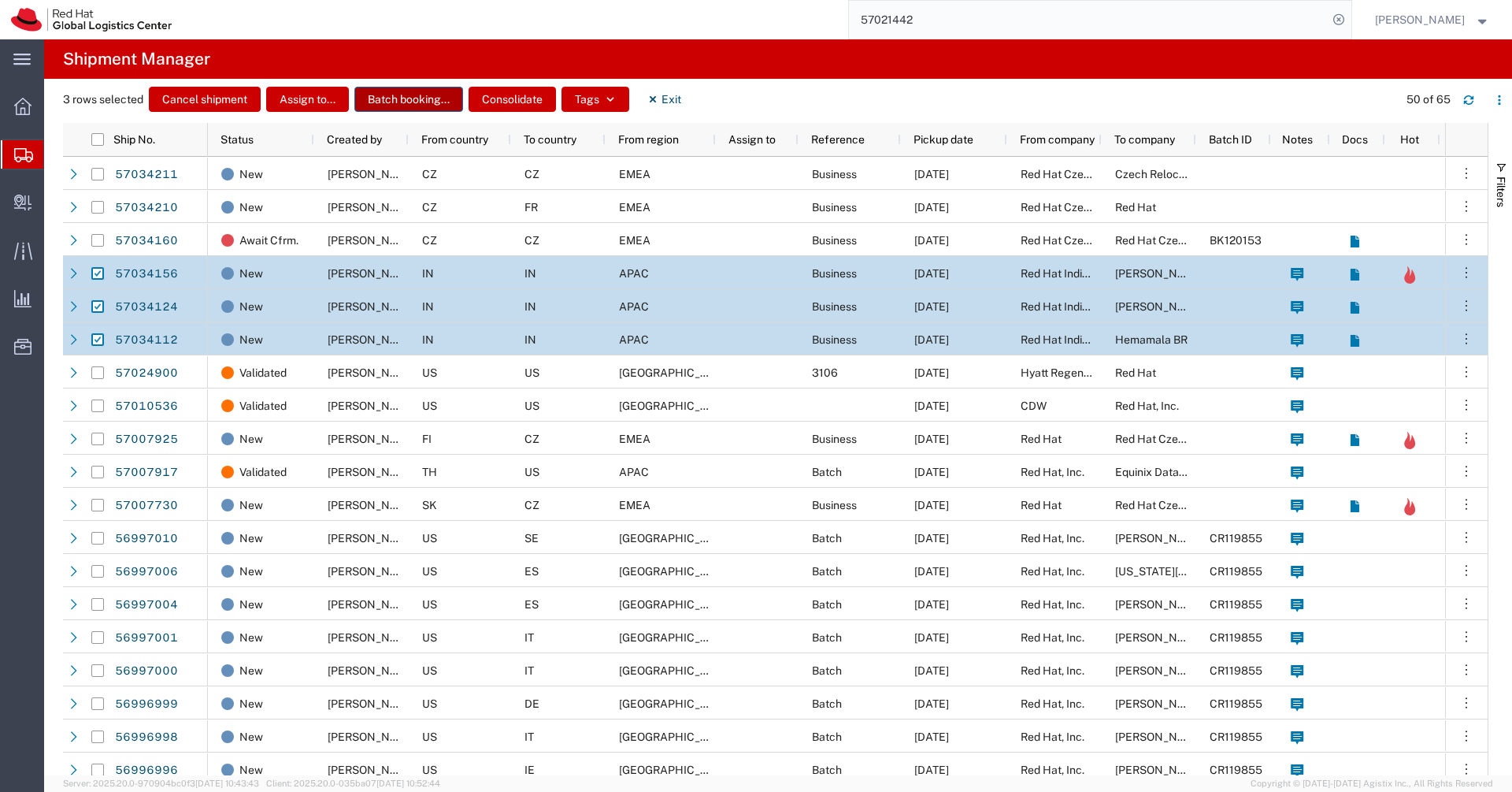
click at [433, 103] on button "Batch booking..." at bounding box center [408, 99] width 109 height 26
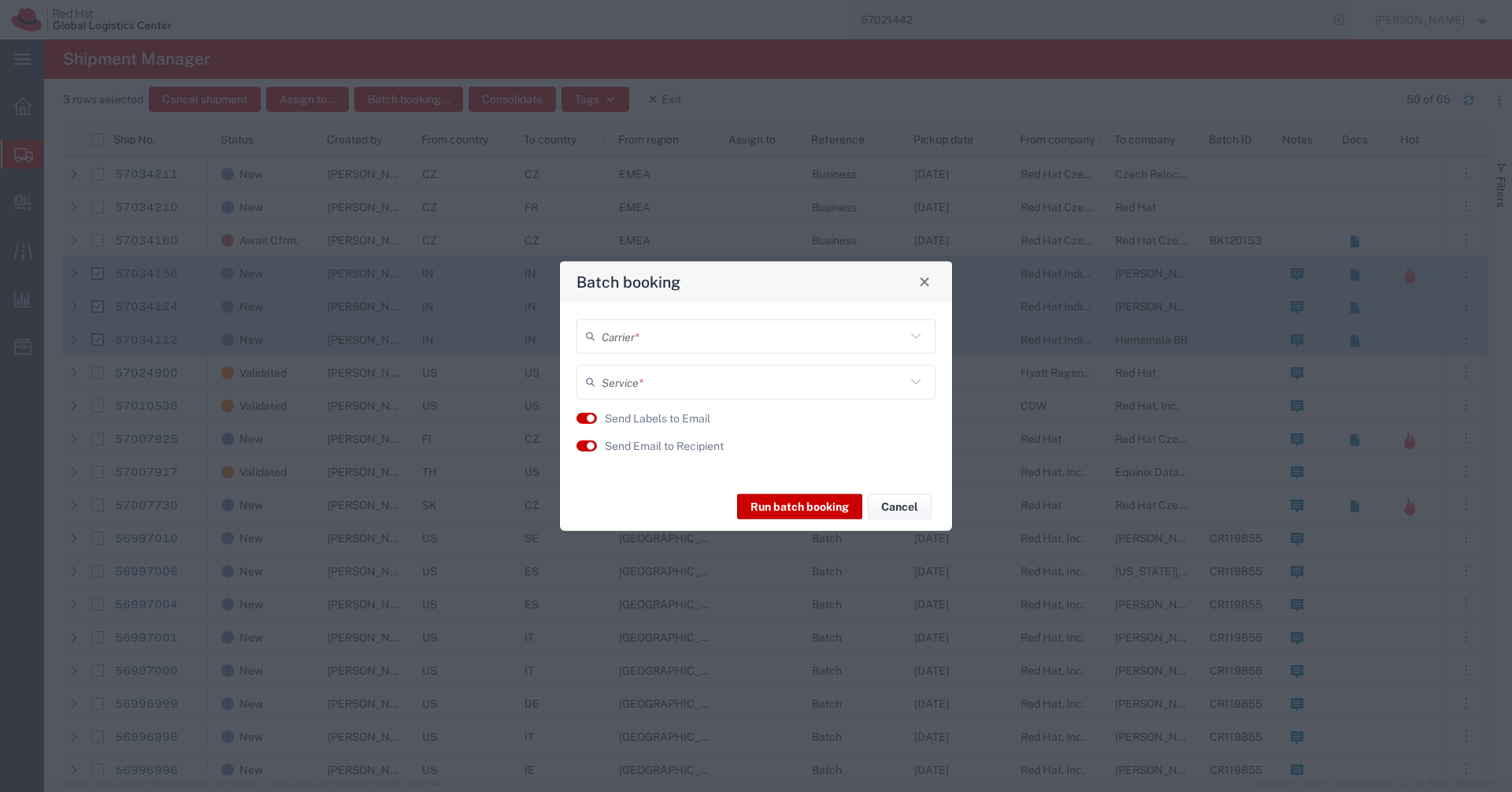
click at [671, 330] on input "text" at bounding box center [754, 336] width 304 height 27
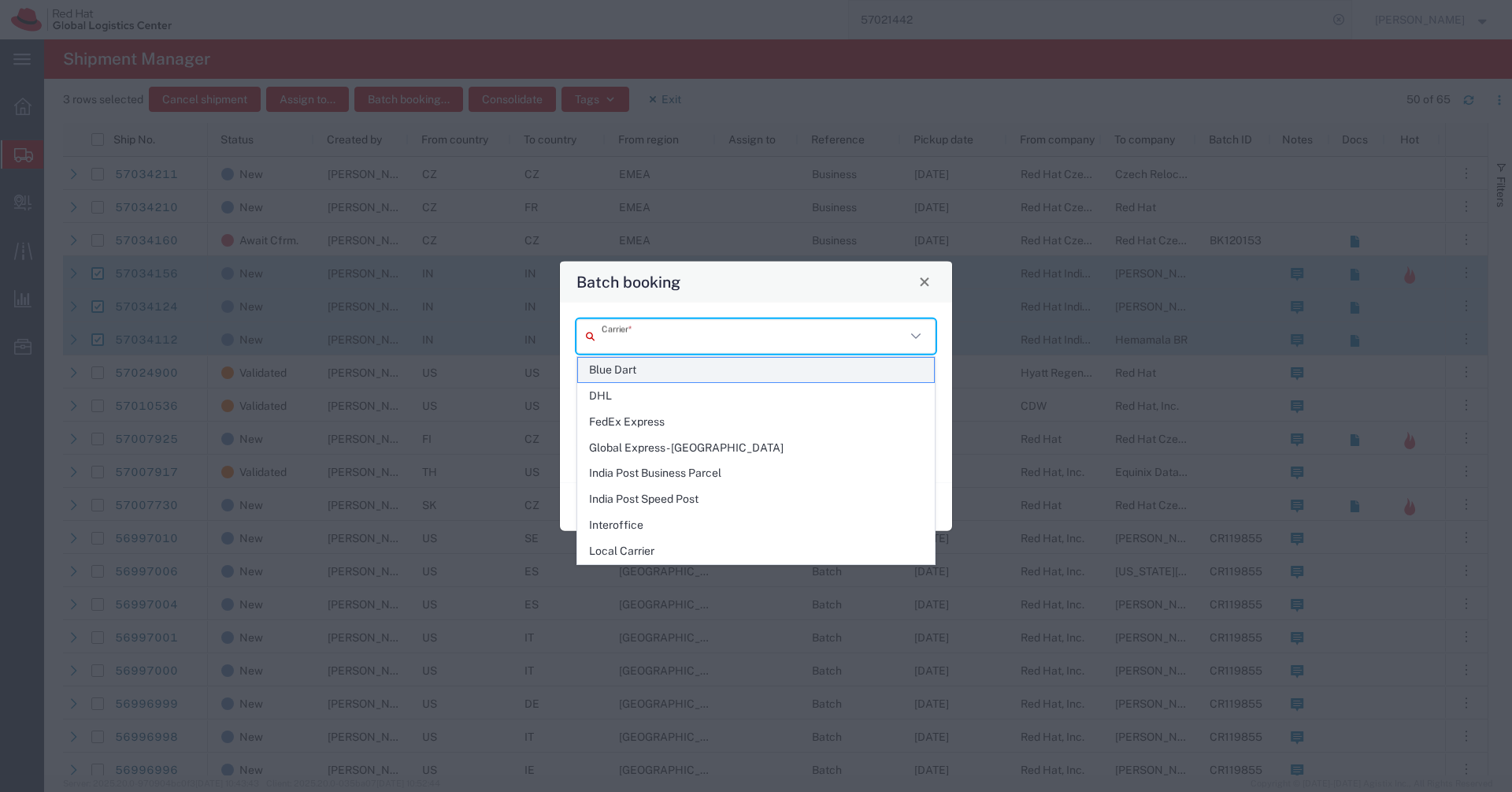
click at [652, 370] on span "Blue Dart" at bounding box center [756, 370] width 356 height 25
type input "Blue Dart"
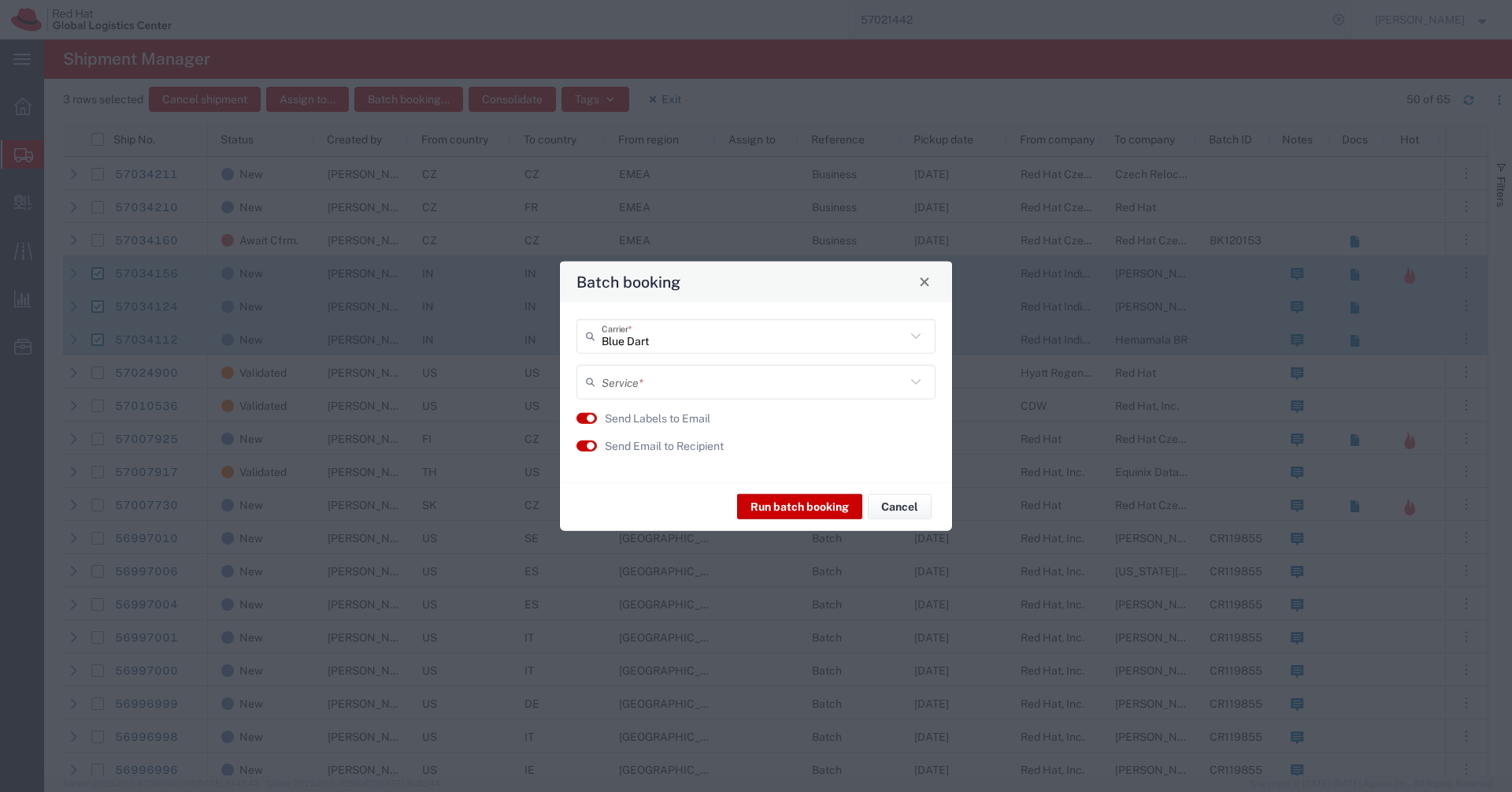
click at [681, 369] on input "text" at bounding box center [754, 381] width 304 height 27
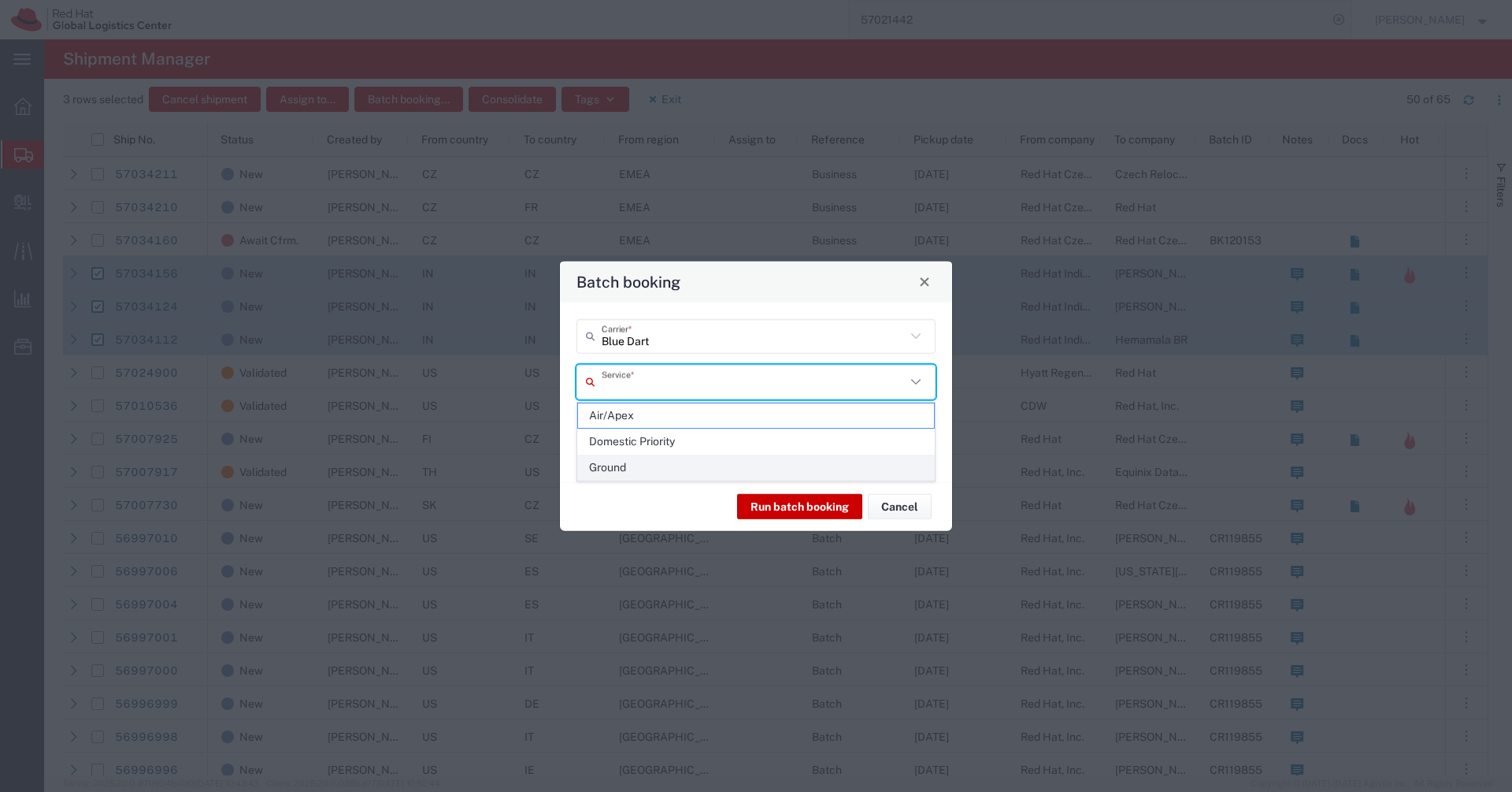
click at [612, 466] on span "Ground" at bounding box center [756, 467] width 356 height 25
type input "Ground"
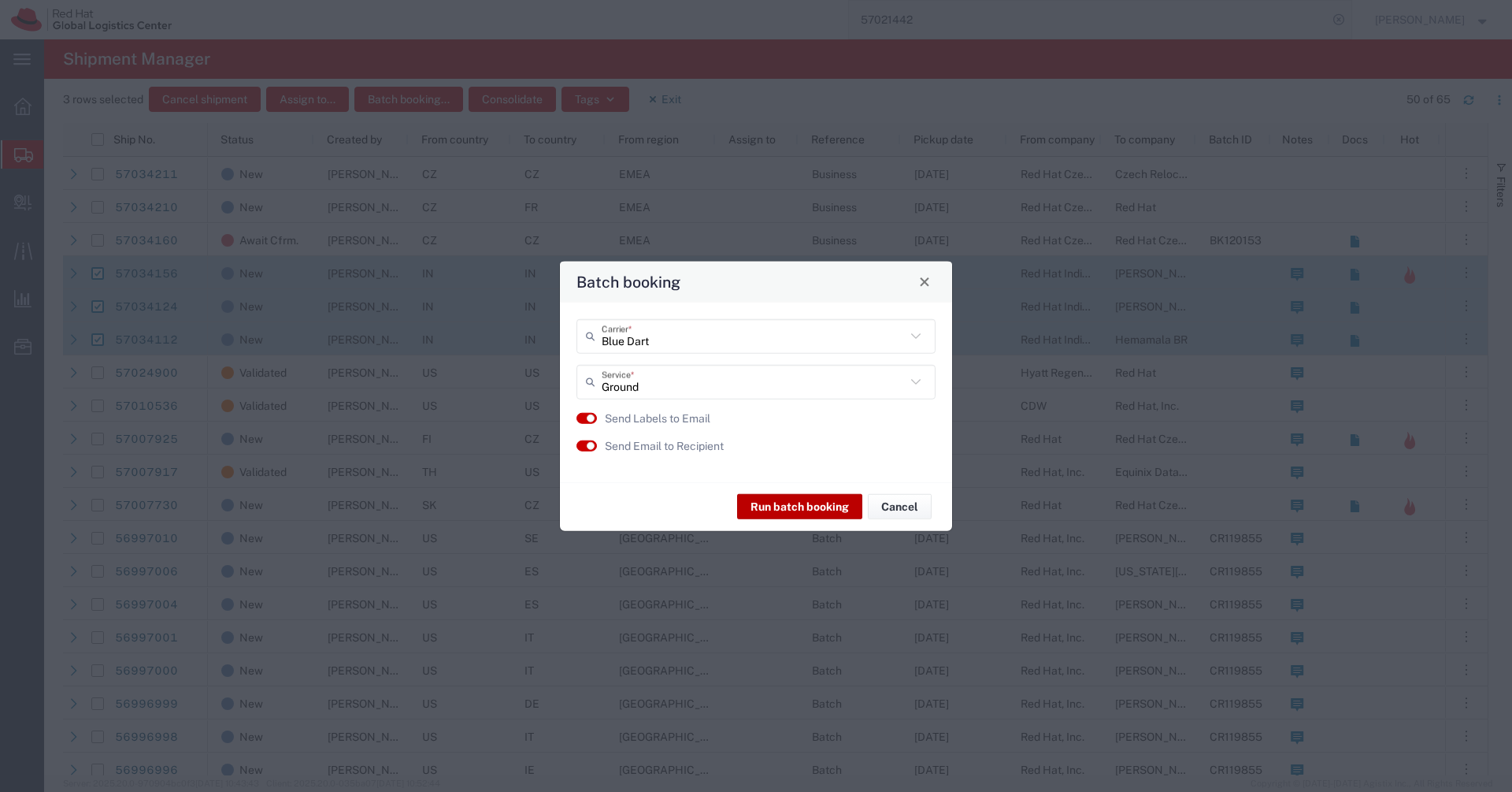
click at [788, 508] on button "Run batch booking" at bounding box center [799, 506] width 125 height 26
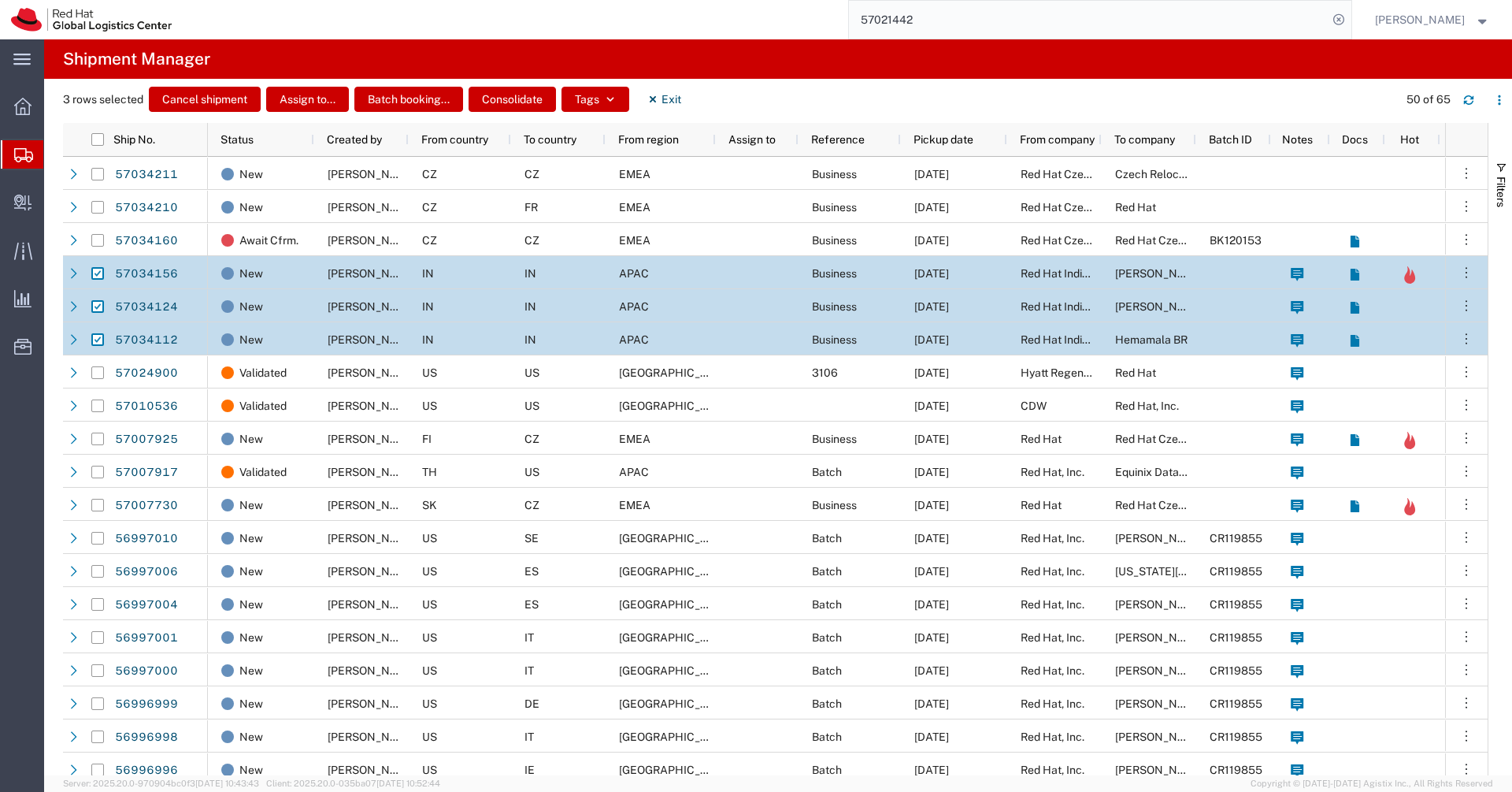
click at [1226, 35] on input "57021442" at bounding box center [1089, 19] width 479 height 37
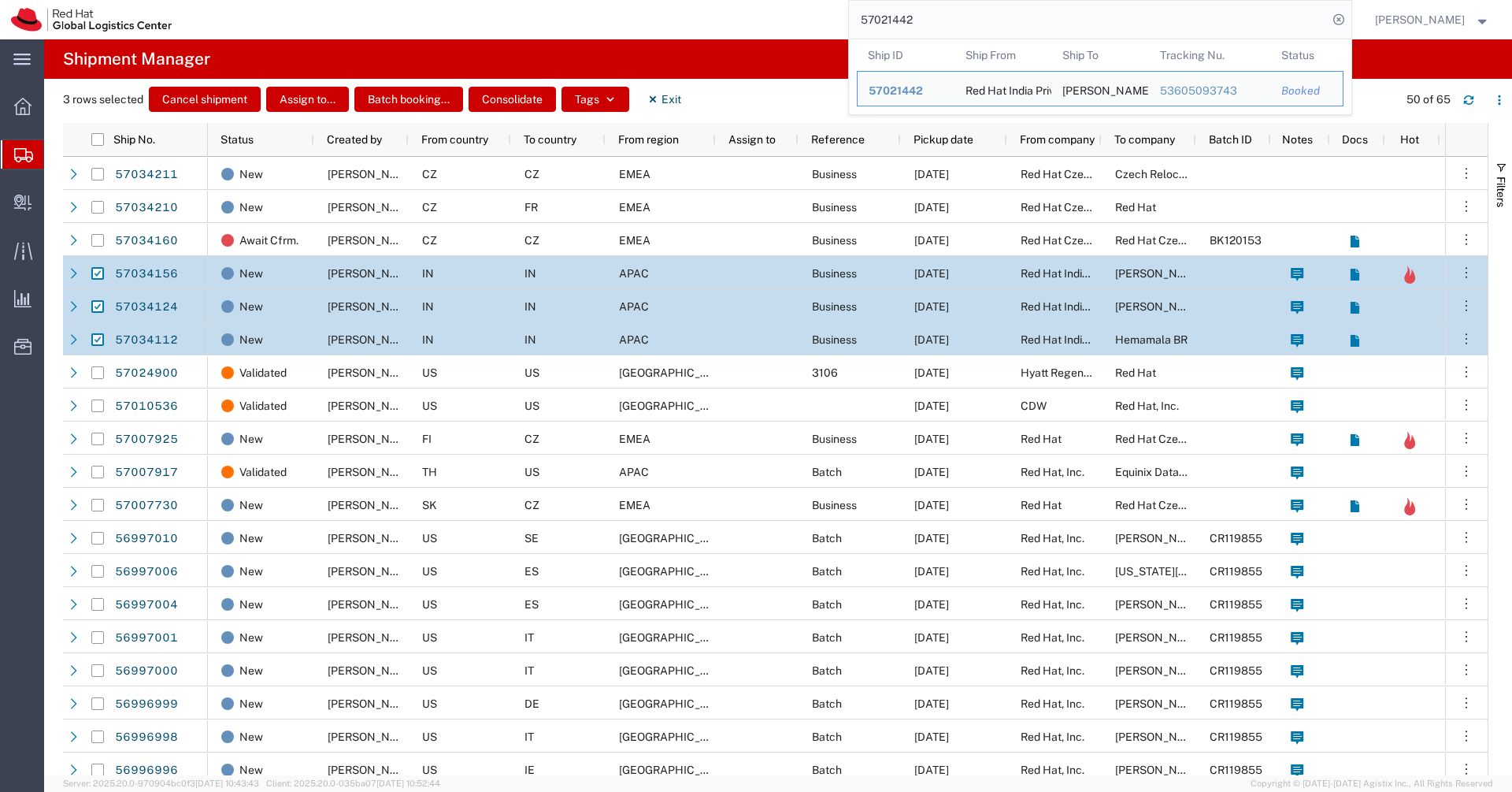
click at [1226, 35] on input "57021442" at bounding box center [1089, 19] width 479 height 37
paste input "20895247074"
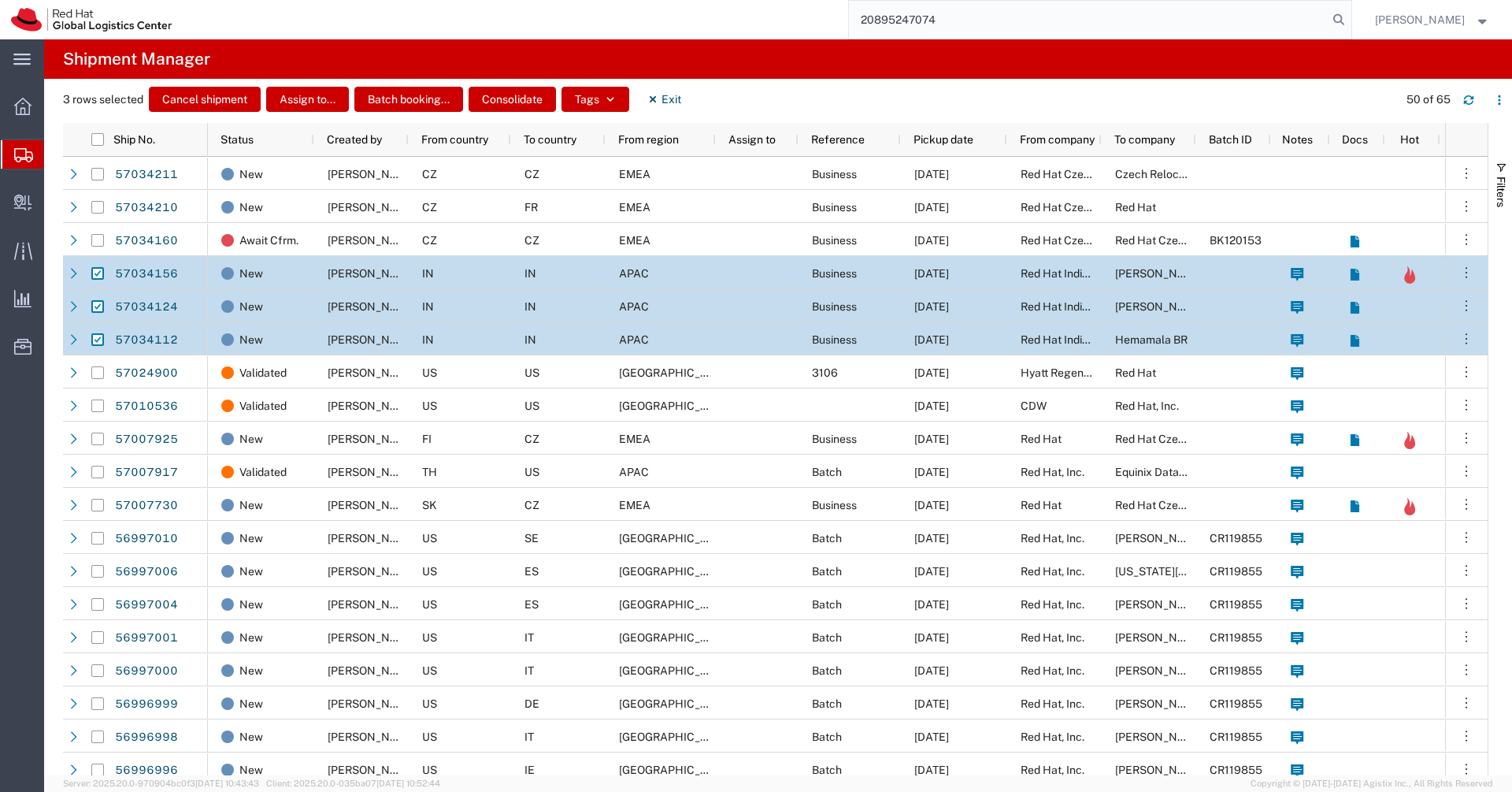
type input "20895247074"
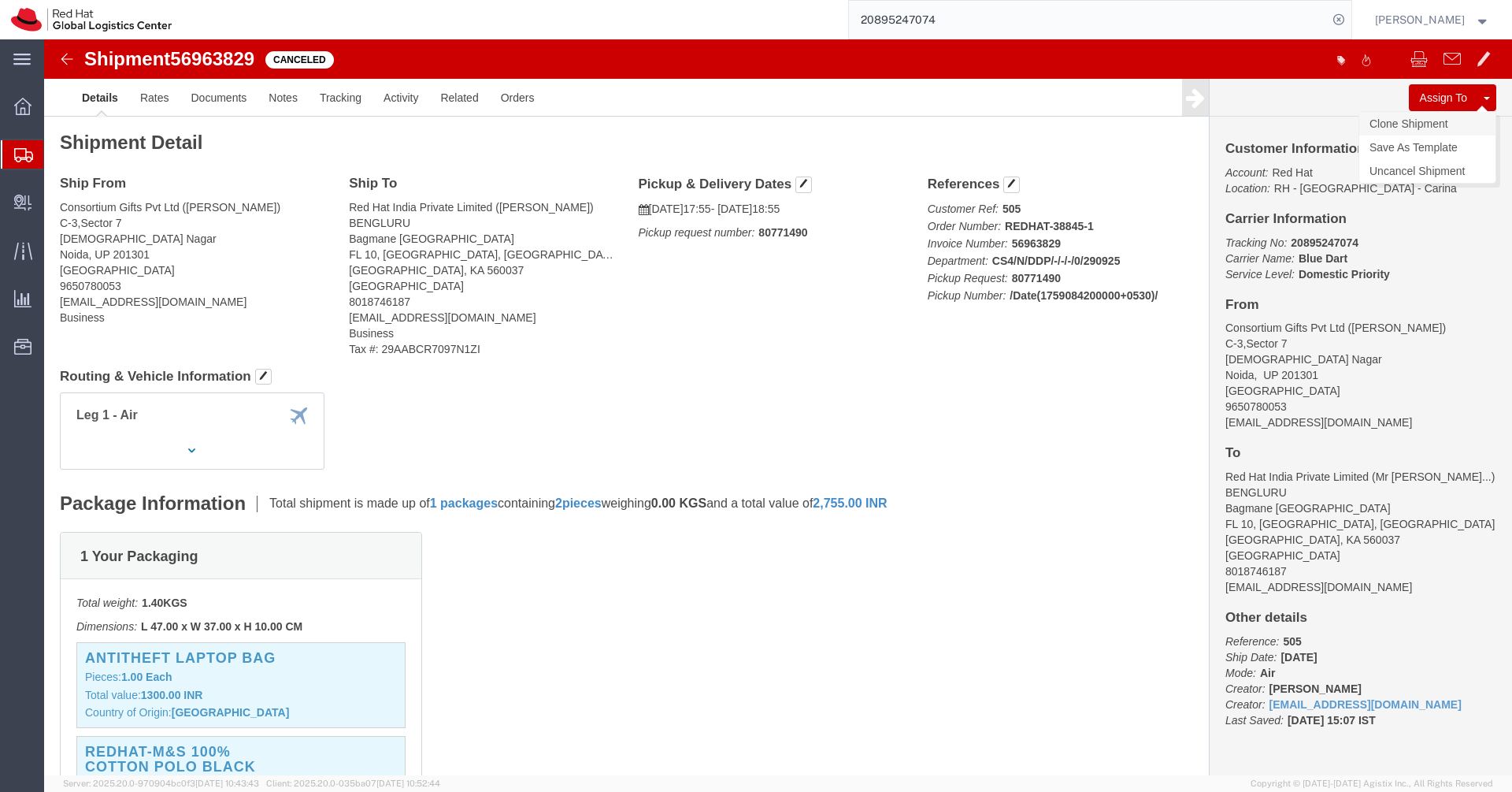
click link "Clone Shipment"
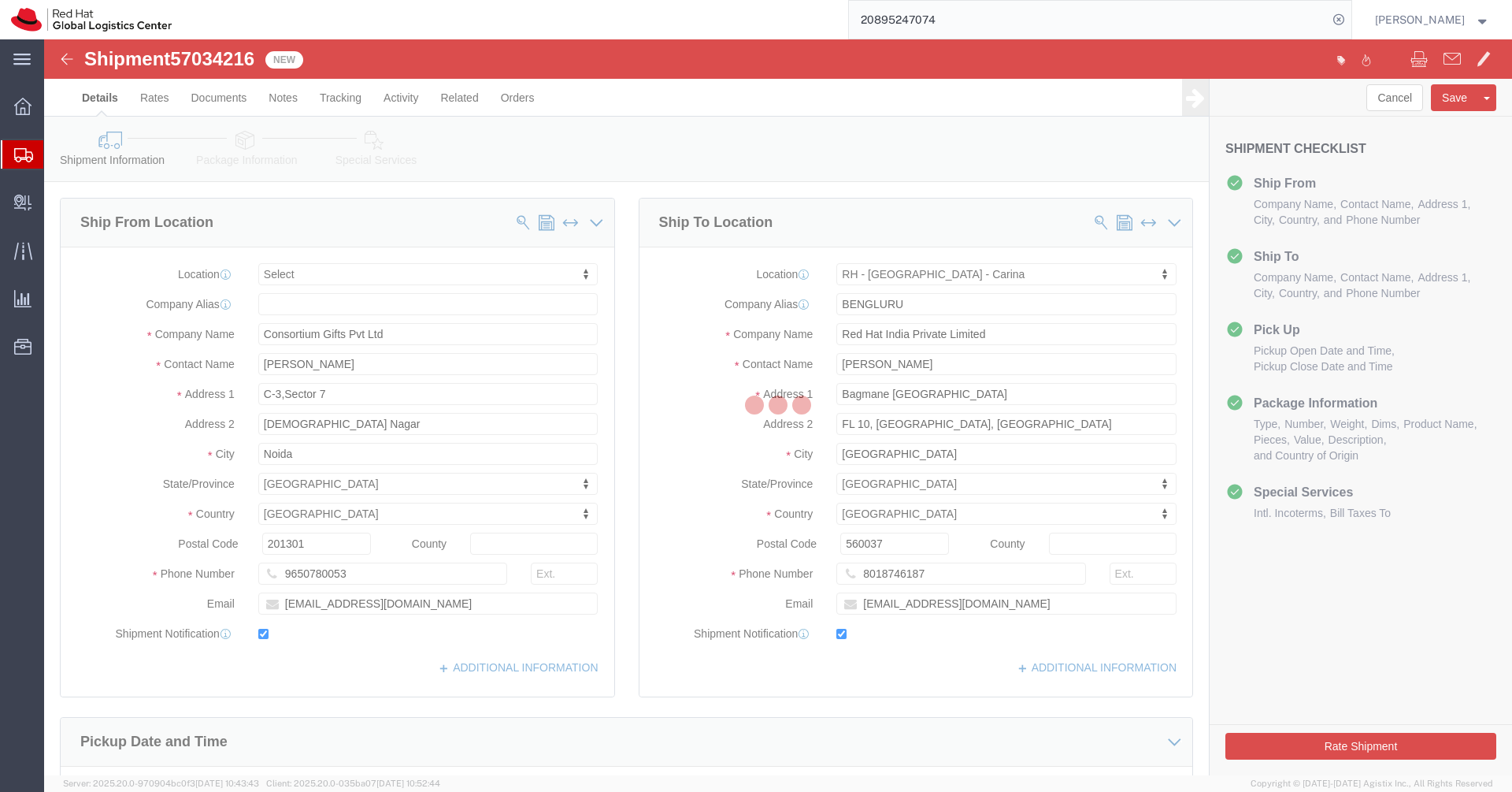
select select
select select "37925"
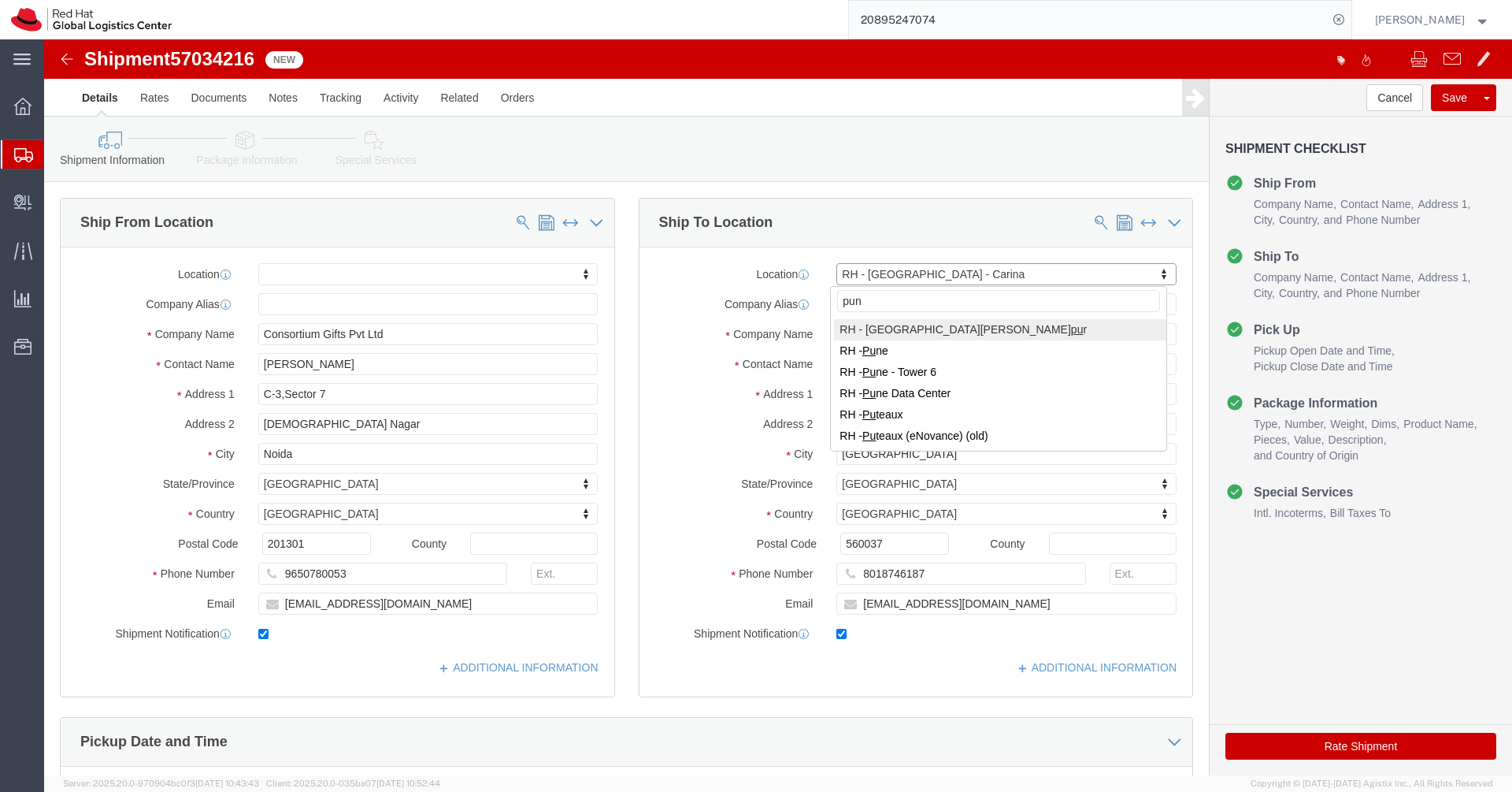
type input "[GEOGRAPHIC_DATA]"
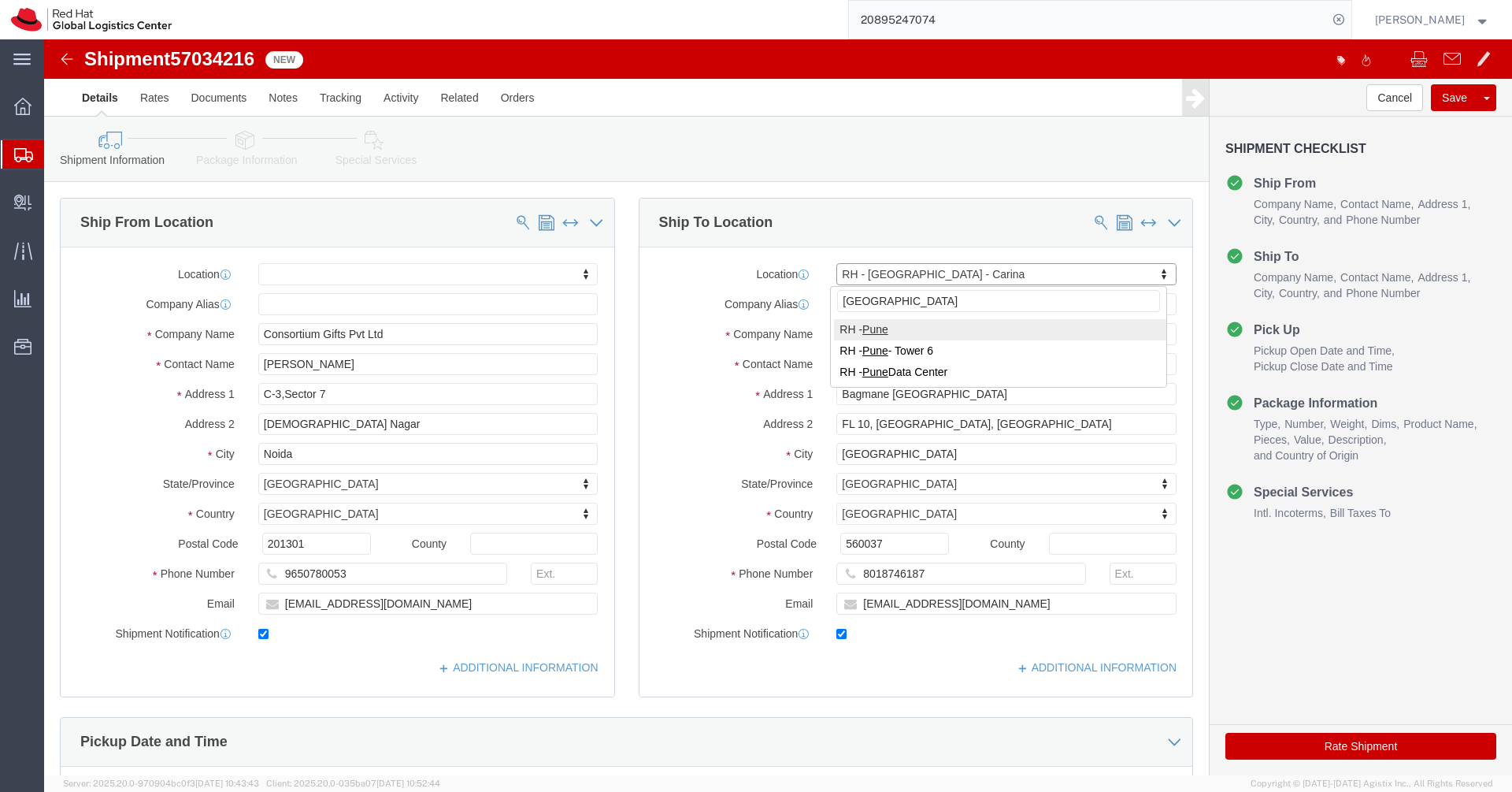
select select "38007"
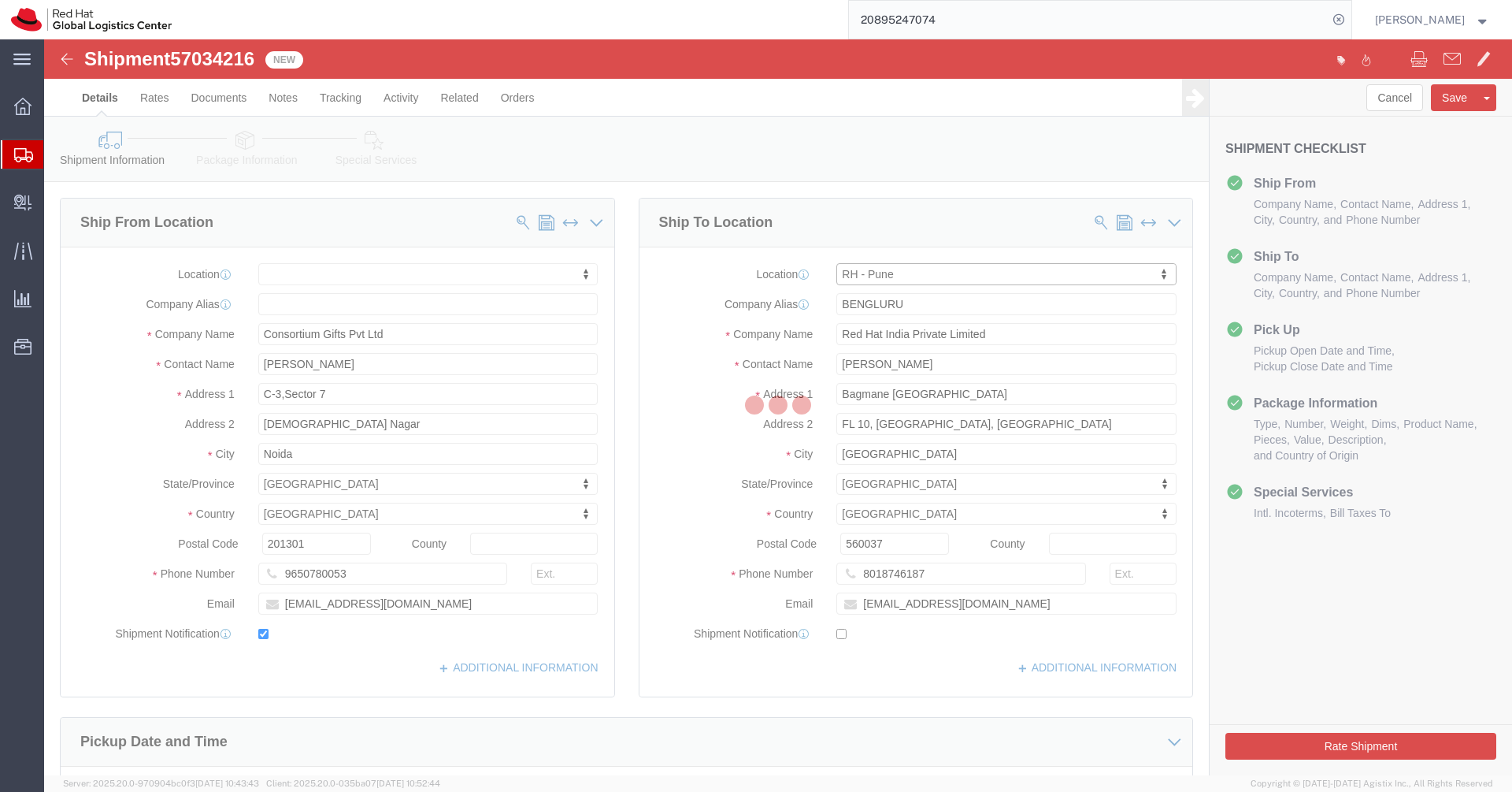
type input "[GEOGRAPHIC_DATA]"
type input "Tower-X Level 1, [GEOGRAPHIC_DATA]"
type input "[GEOGRAPHIC_DATA], [GEOGRAPHIC_DATA]"
type input "[GEOGRAPHIC_DATA]"
select select "MH"
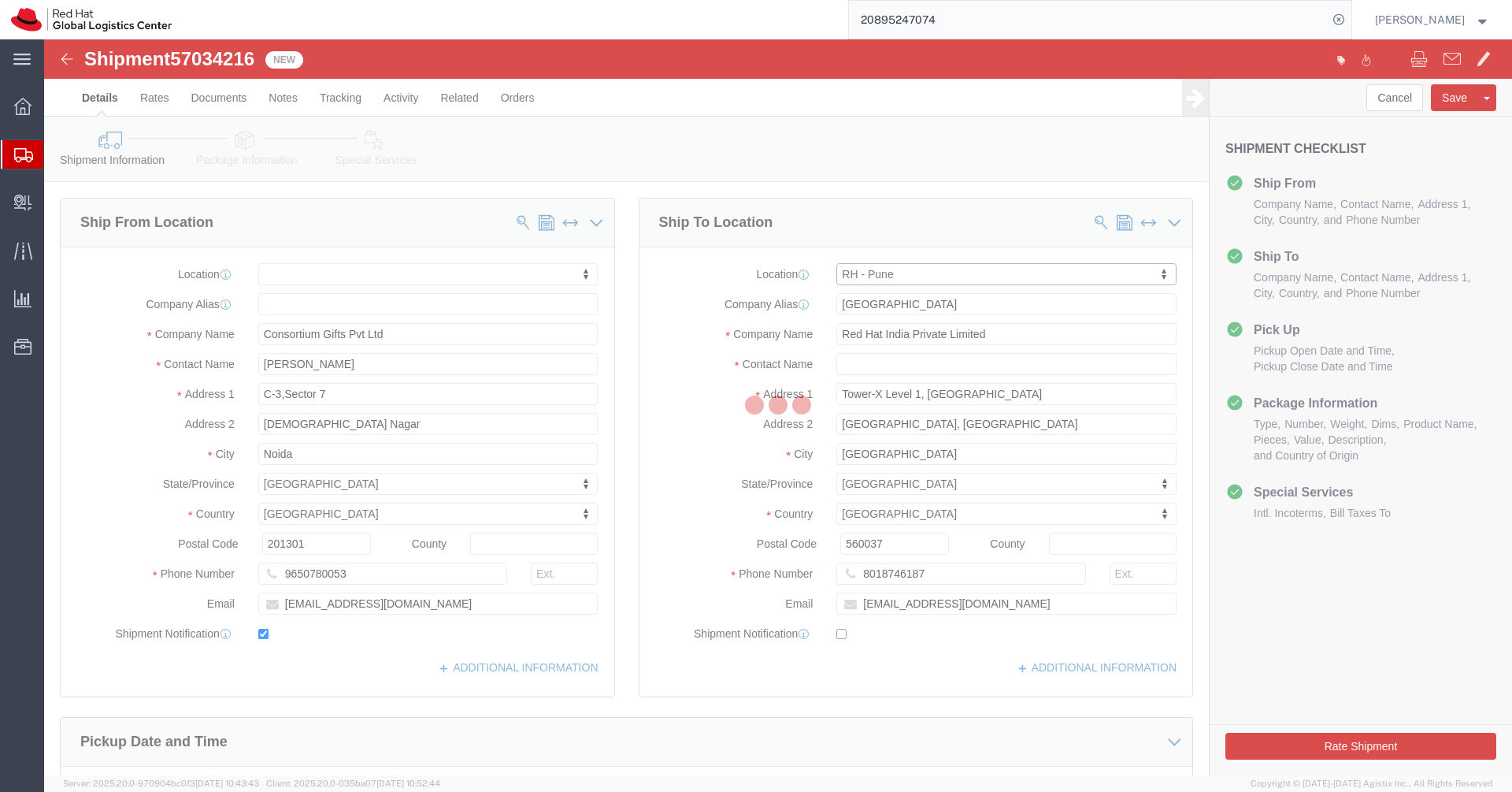
type input "411013"
type input "2066817173"
checkbox input "false"
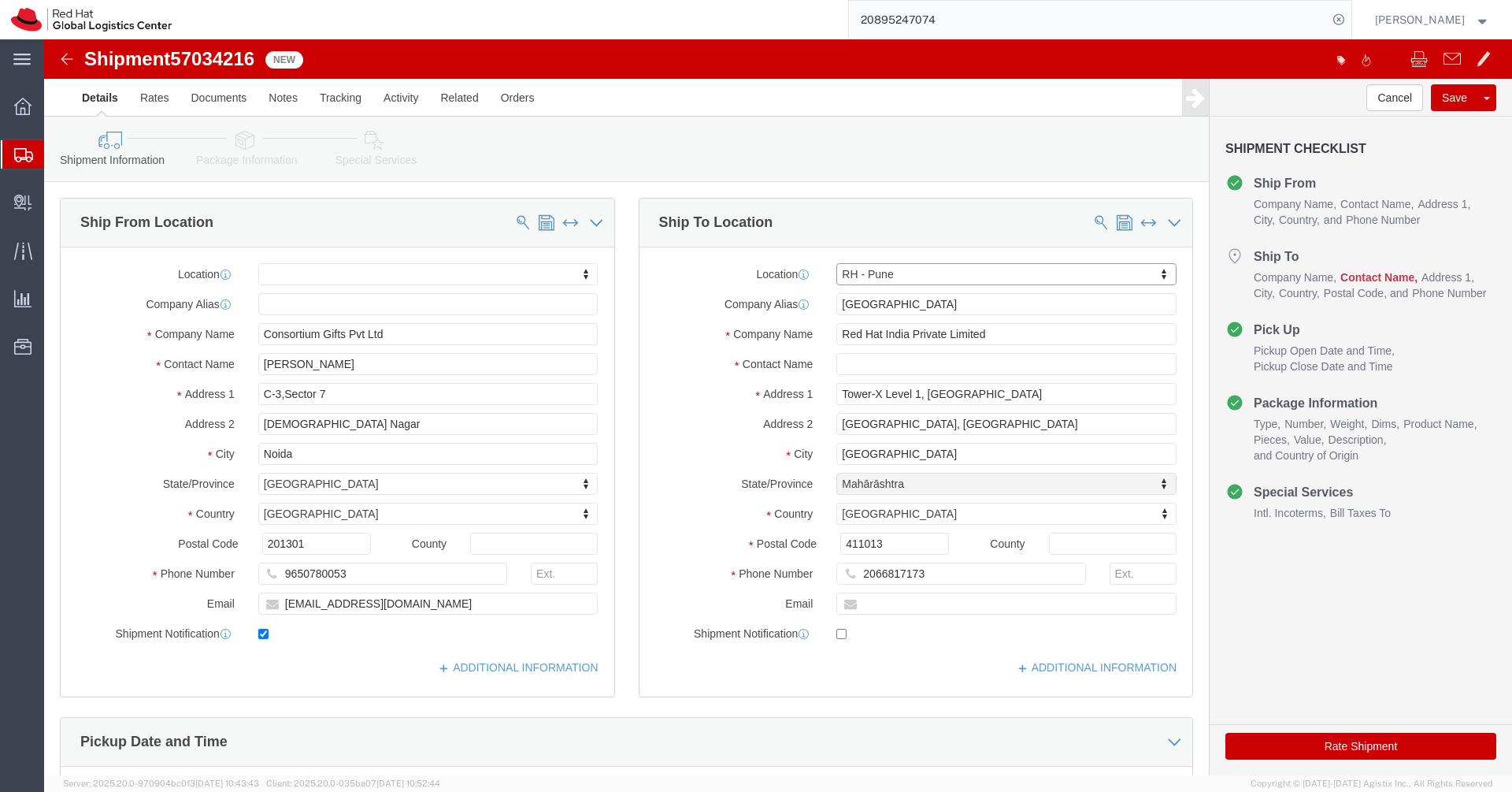
select select "MH"
click input "2066817173"
paste input "7506055590"
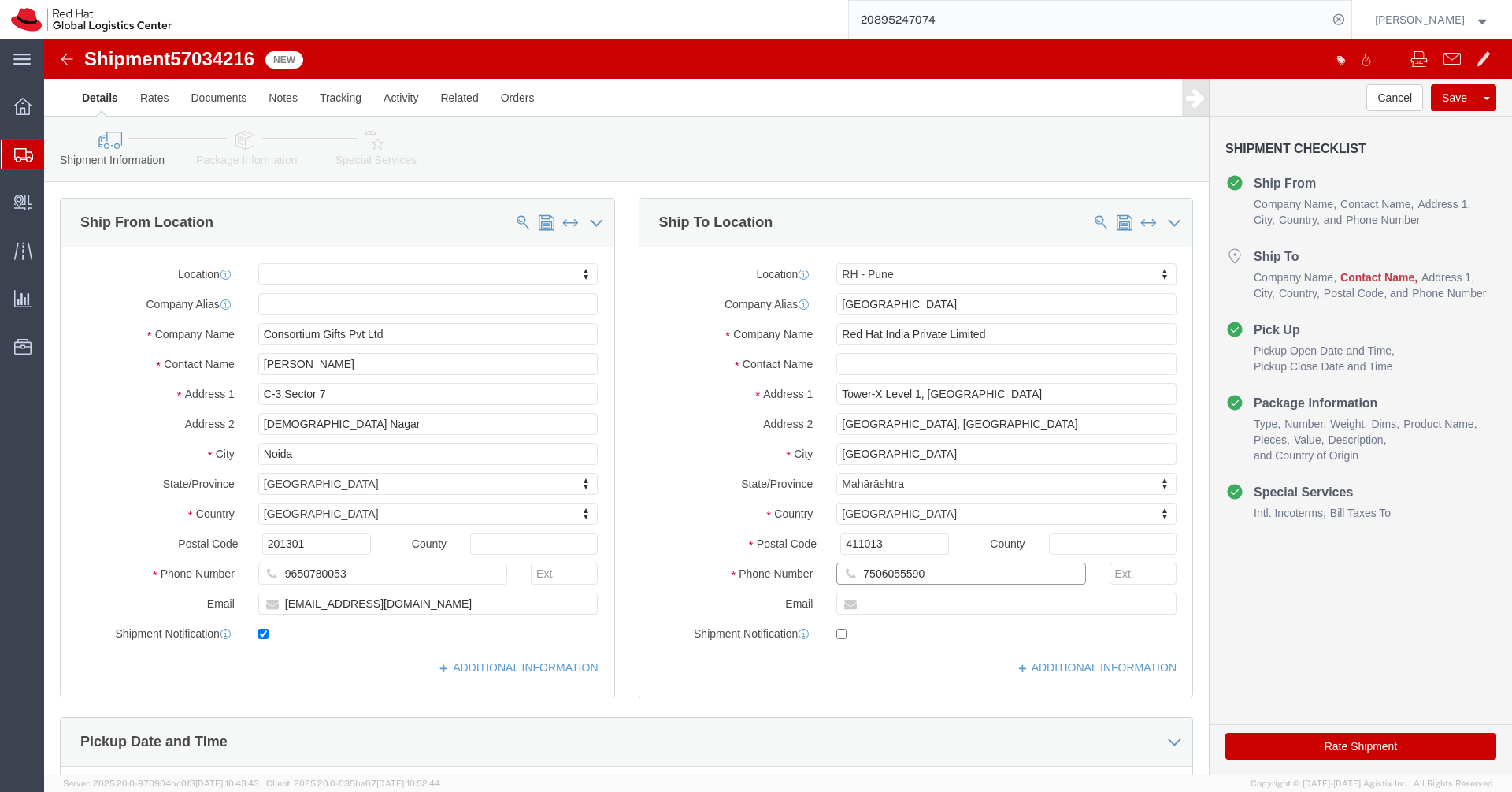
type input "7506055590"
click div "7506055590"
click input "text"
paste input "[EMAIL_ADDRESS][DOMAIN_NAME]"
type input "[EMAIL_ADDRESS][DOMAIN_NAME]"
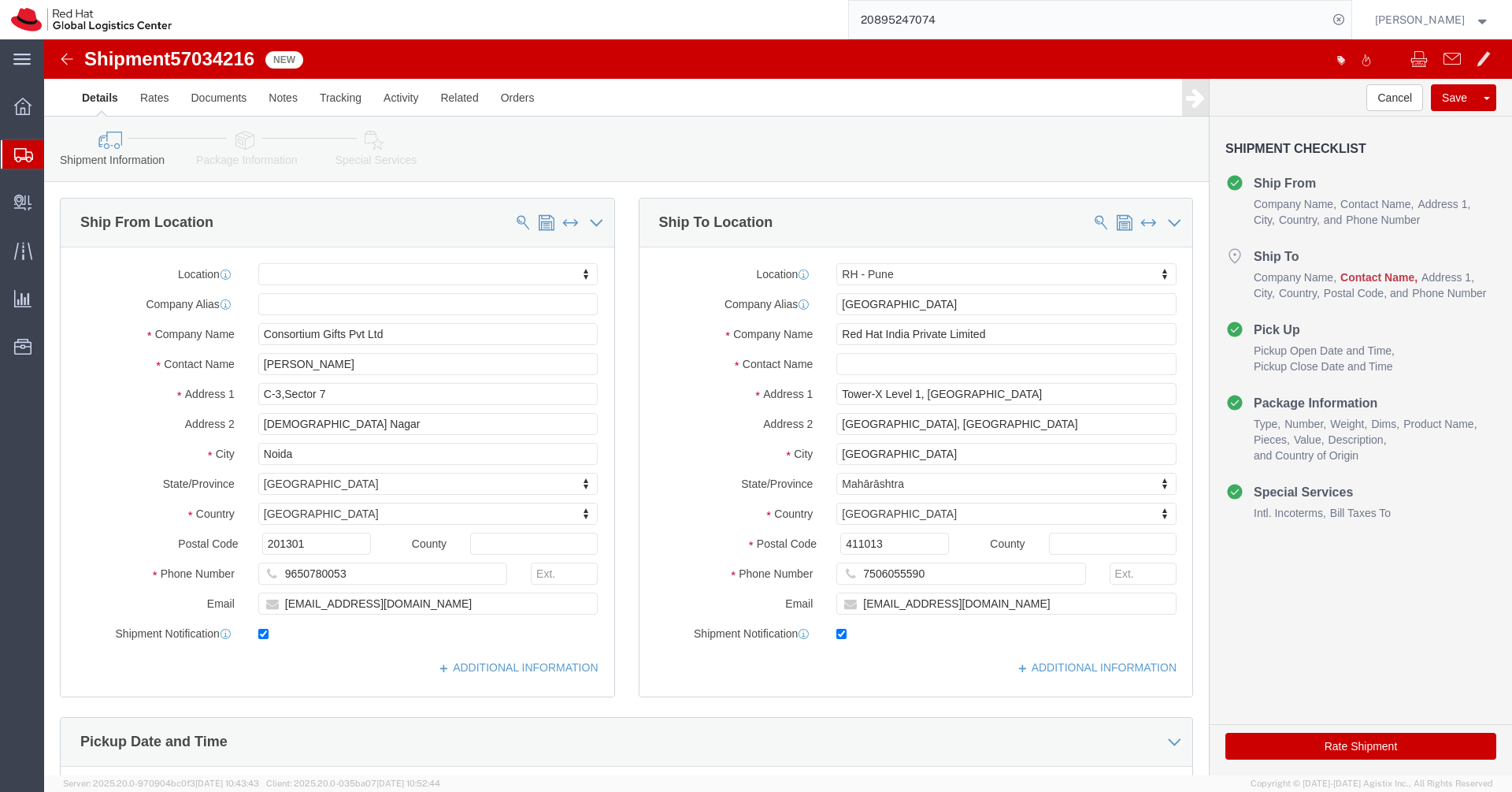
click label
click input "checkbox"
checkbox input "true"
click input "text"
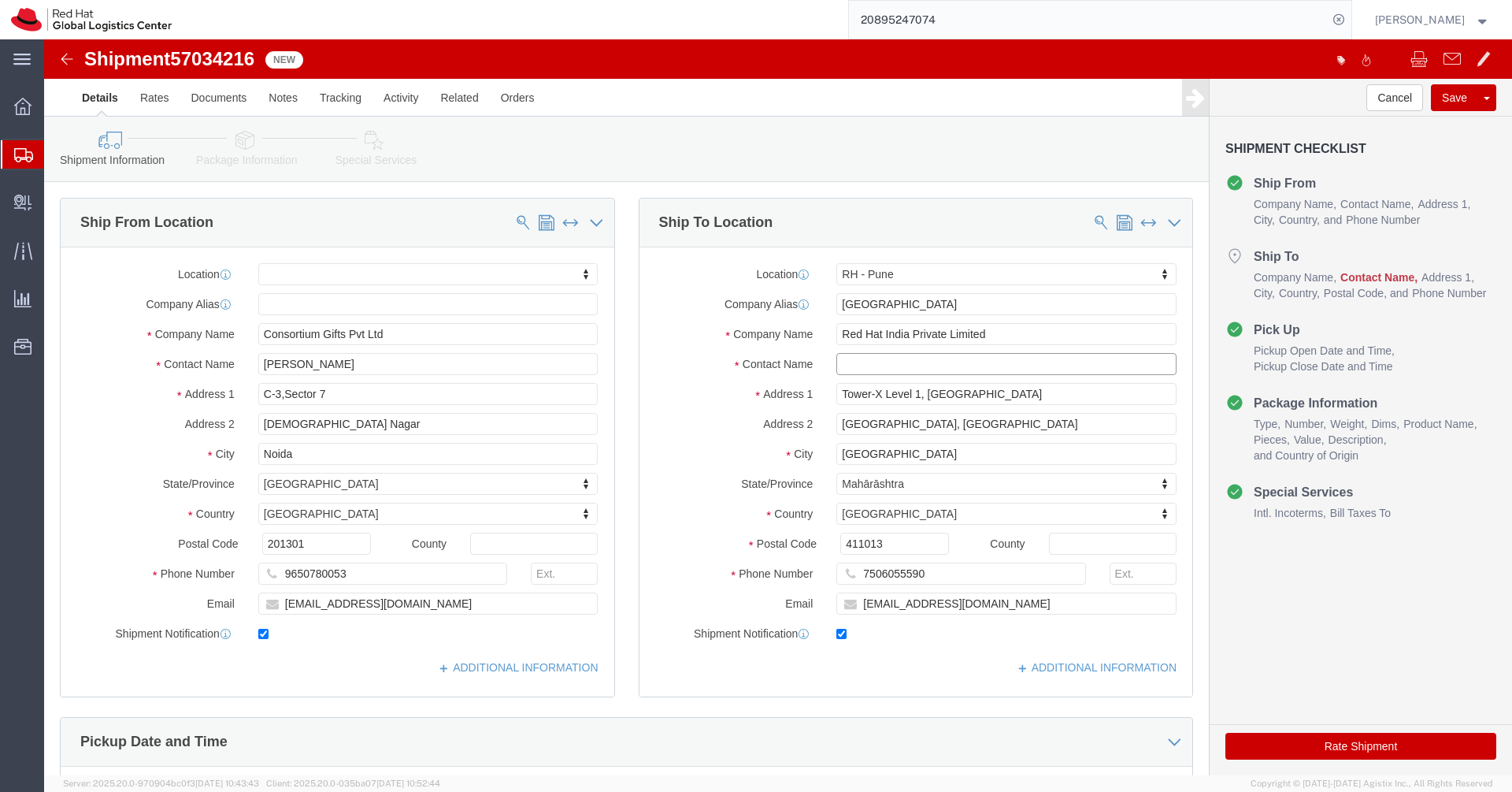
paste input "[PERSON_NAME]"
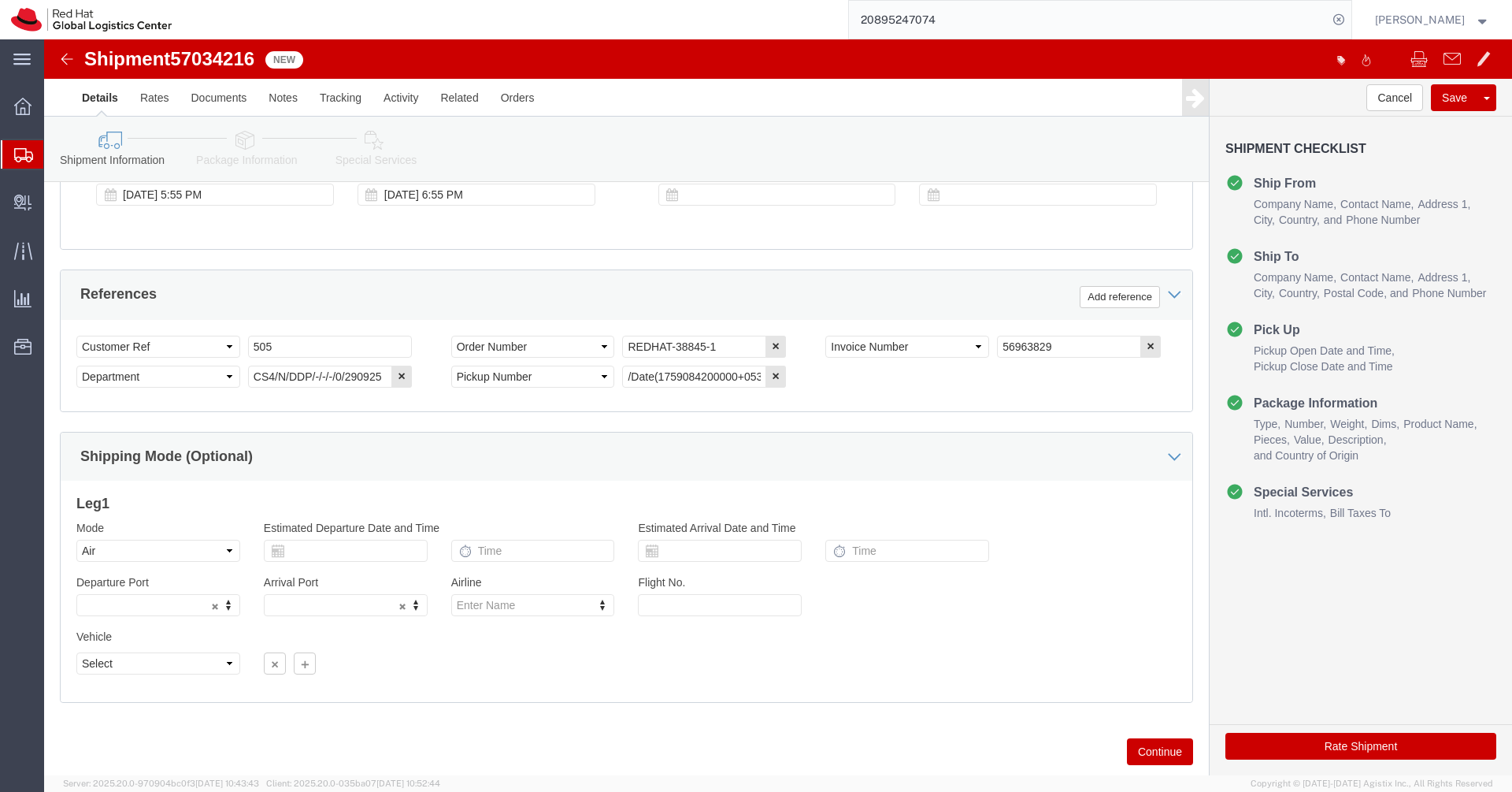
scroll to position [691, 0]
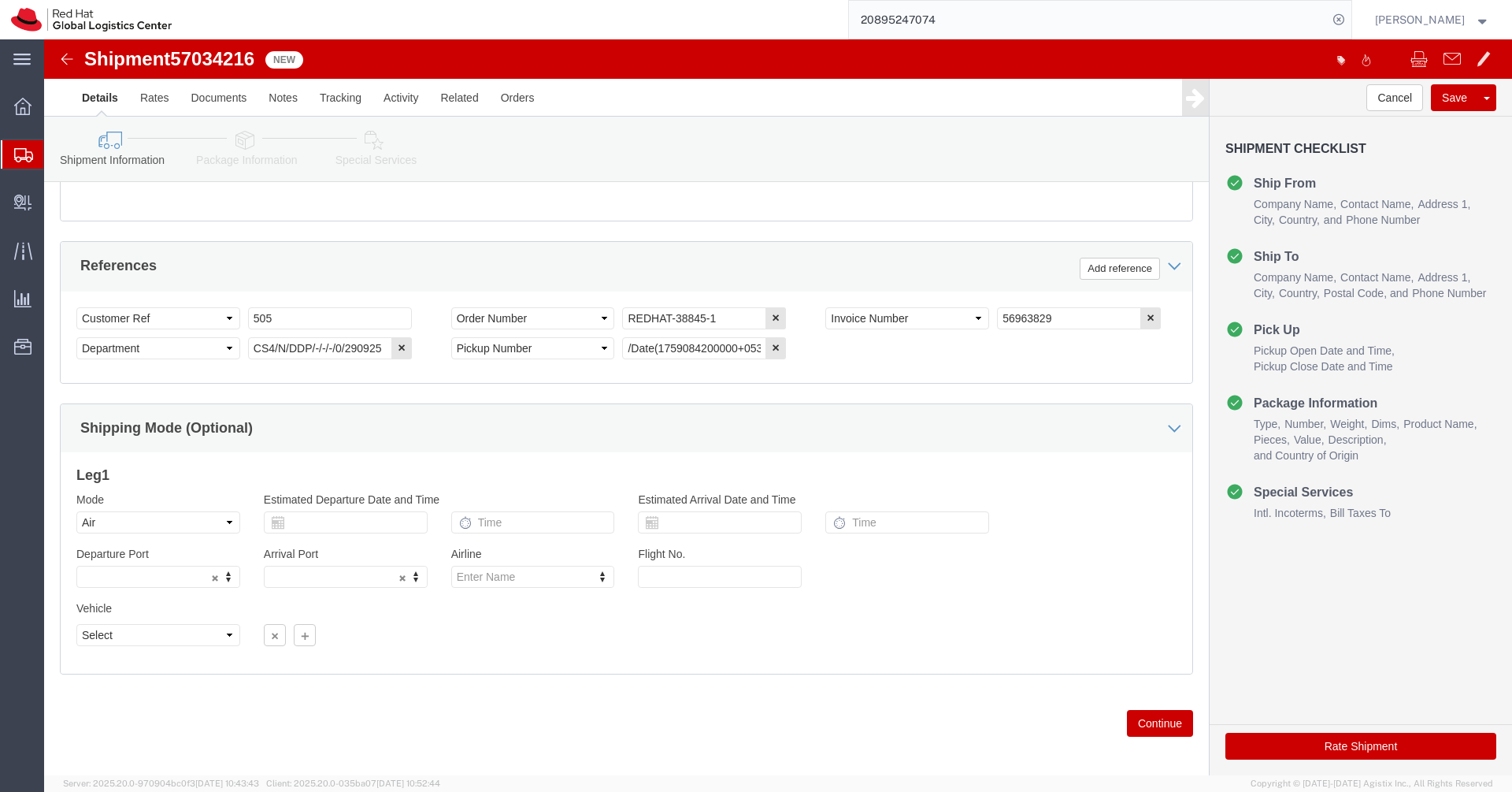
type input "[PERSON_NAME]"
click link "Package Information"
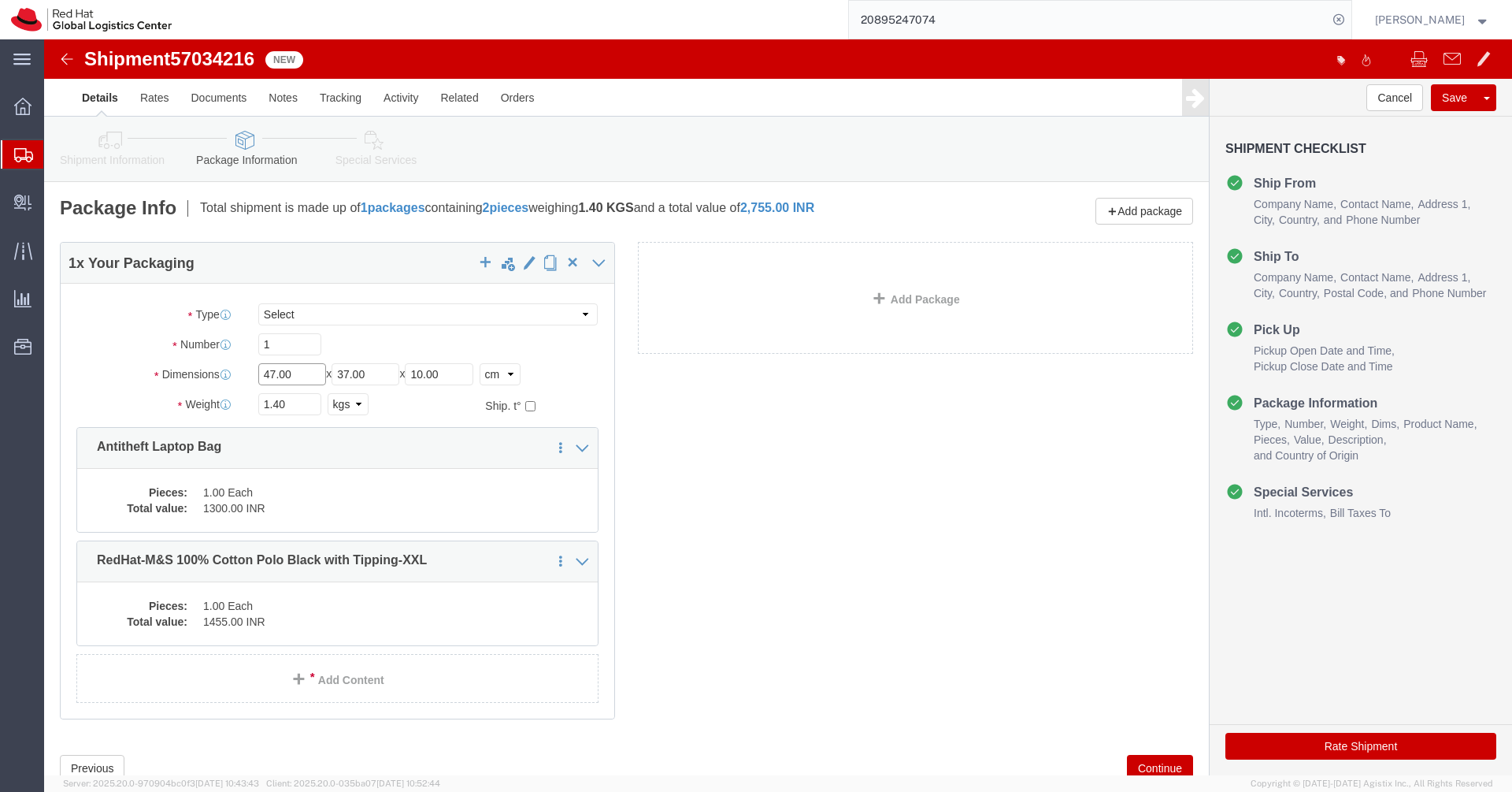
click input "47.00"
type input "25"
type input "18"
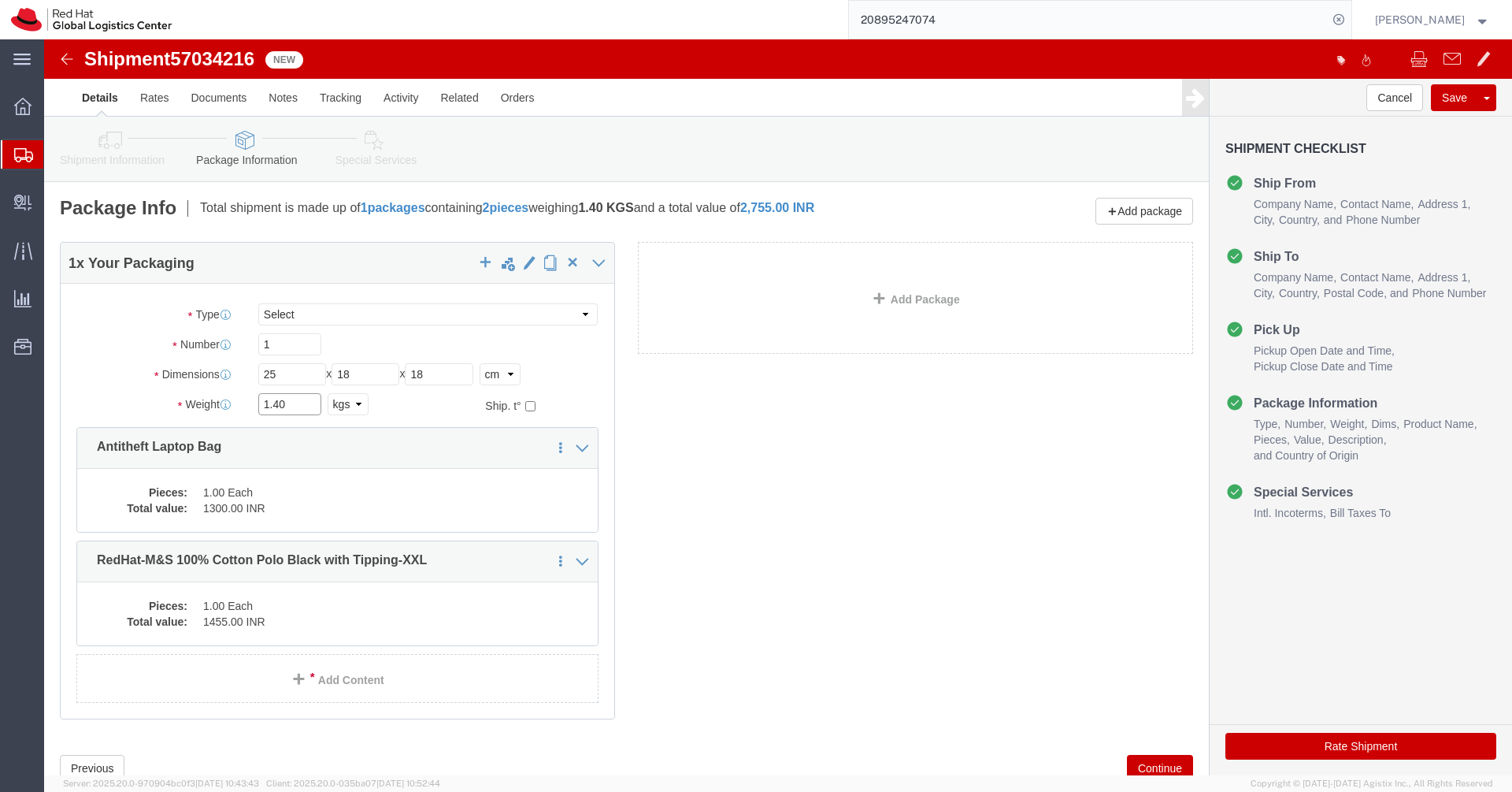
click input "1.40"
type input "1.1"
click div "1 x Your Packaging Package Type Select Case(s) Crate(s) Large Box Medium Box PA…"
click dd "1.00 Each"
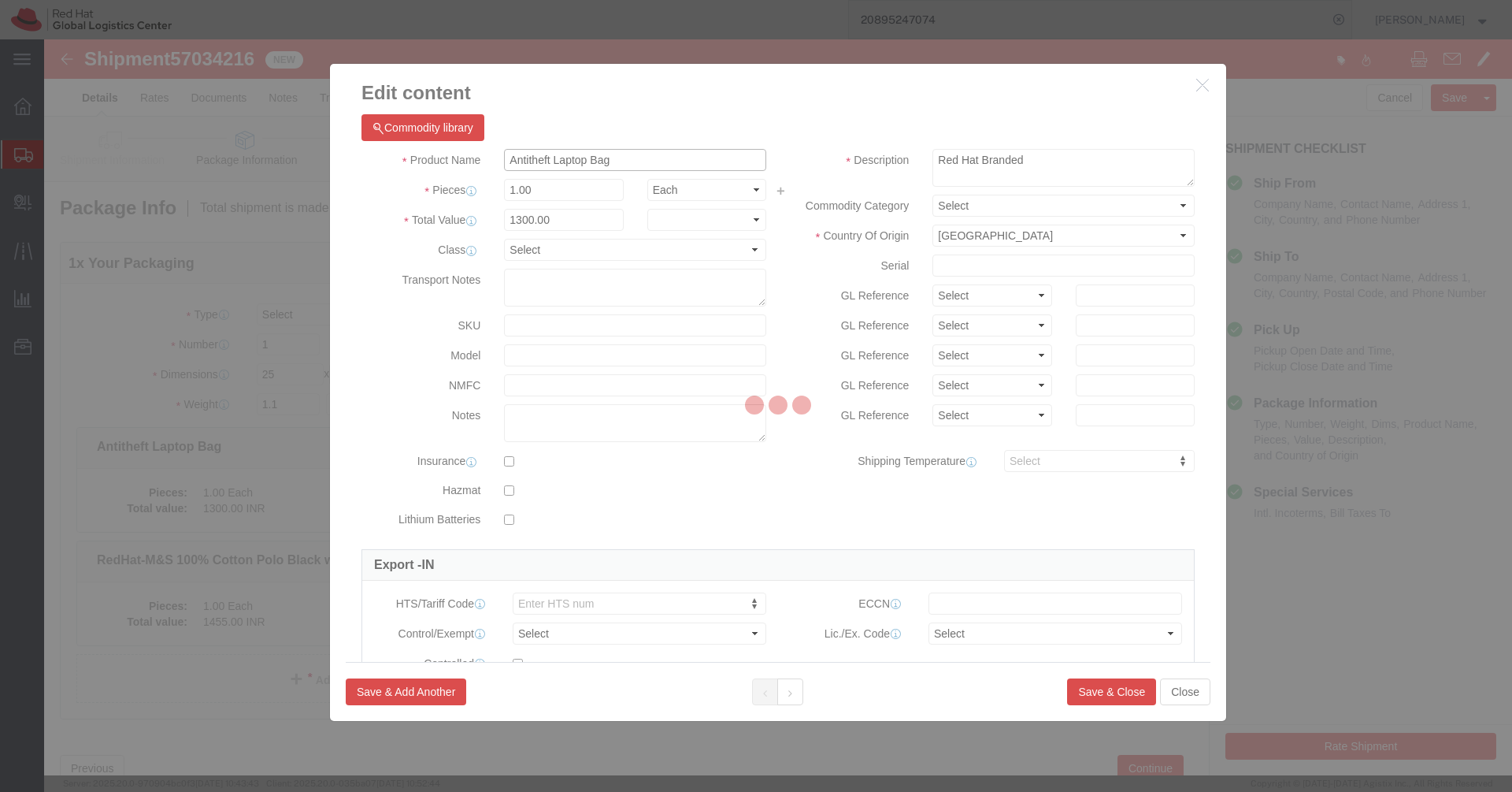
click input "Antitheft Laptop Bag"
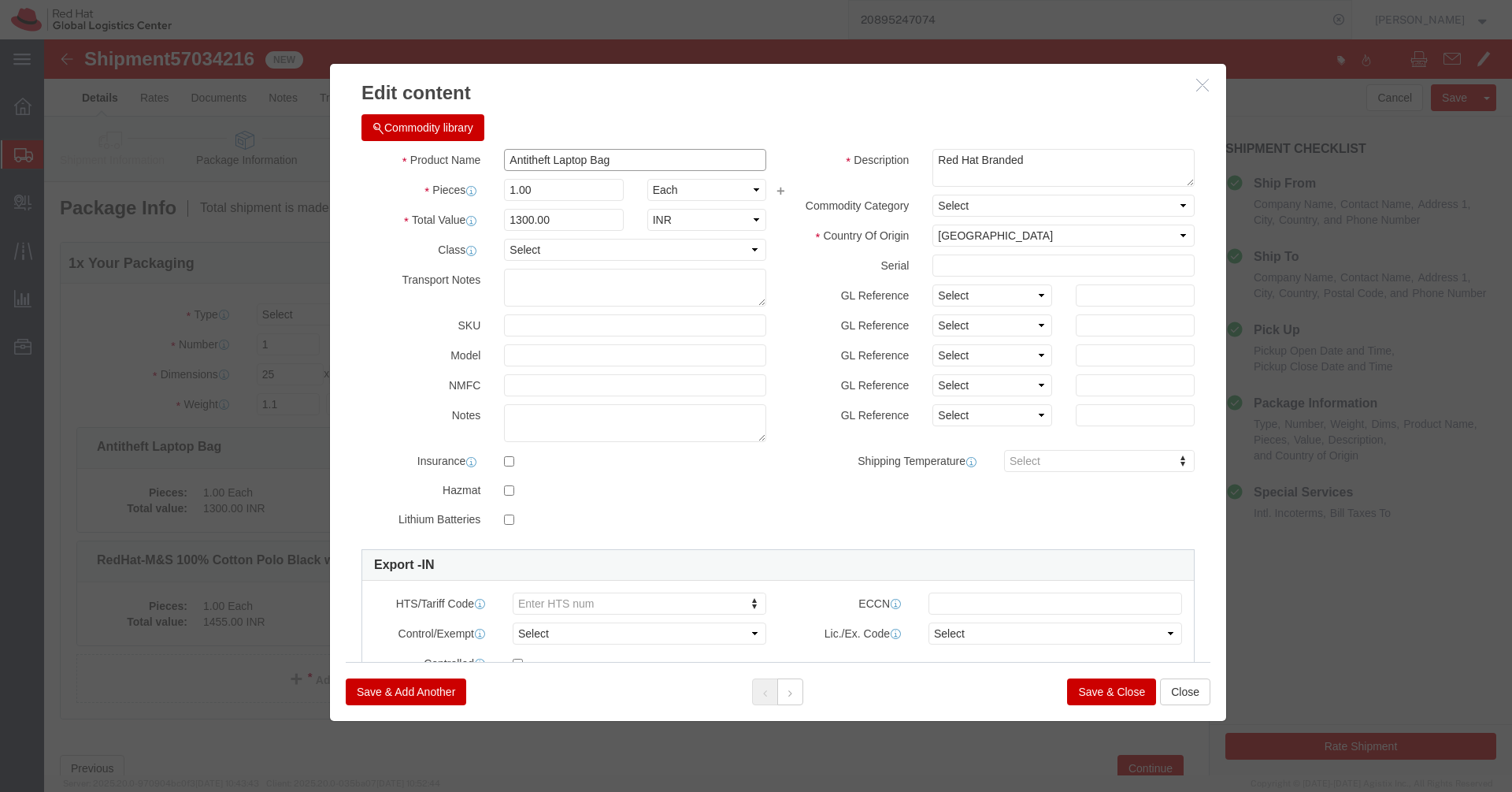
click input "Antitheft Laptop Bag"
paste input "Red Hat Vinyl Sticker Sheet"
type input "Red Hat Vinyl Sticker Sheet"
click input "1300.00"
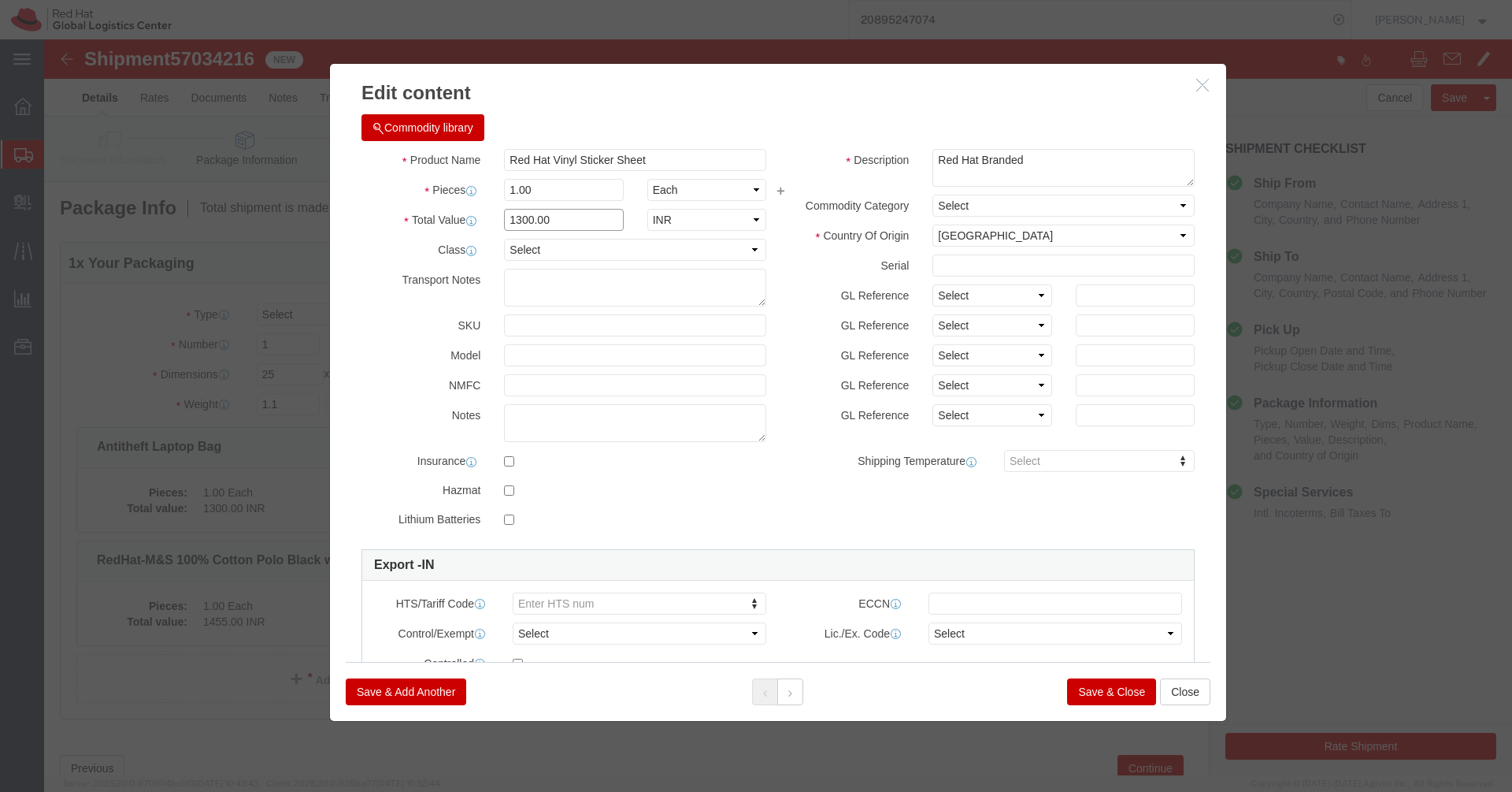
click input "1300.00"
type input "50"
click button "Save & Close"
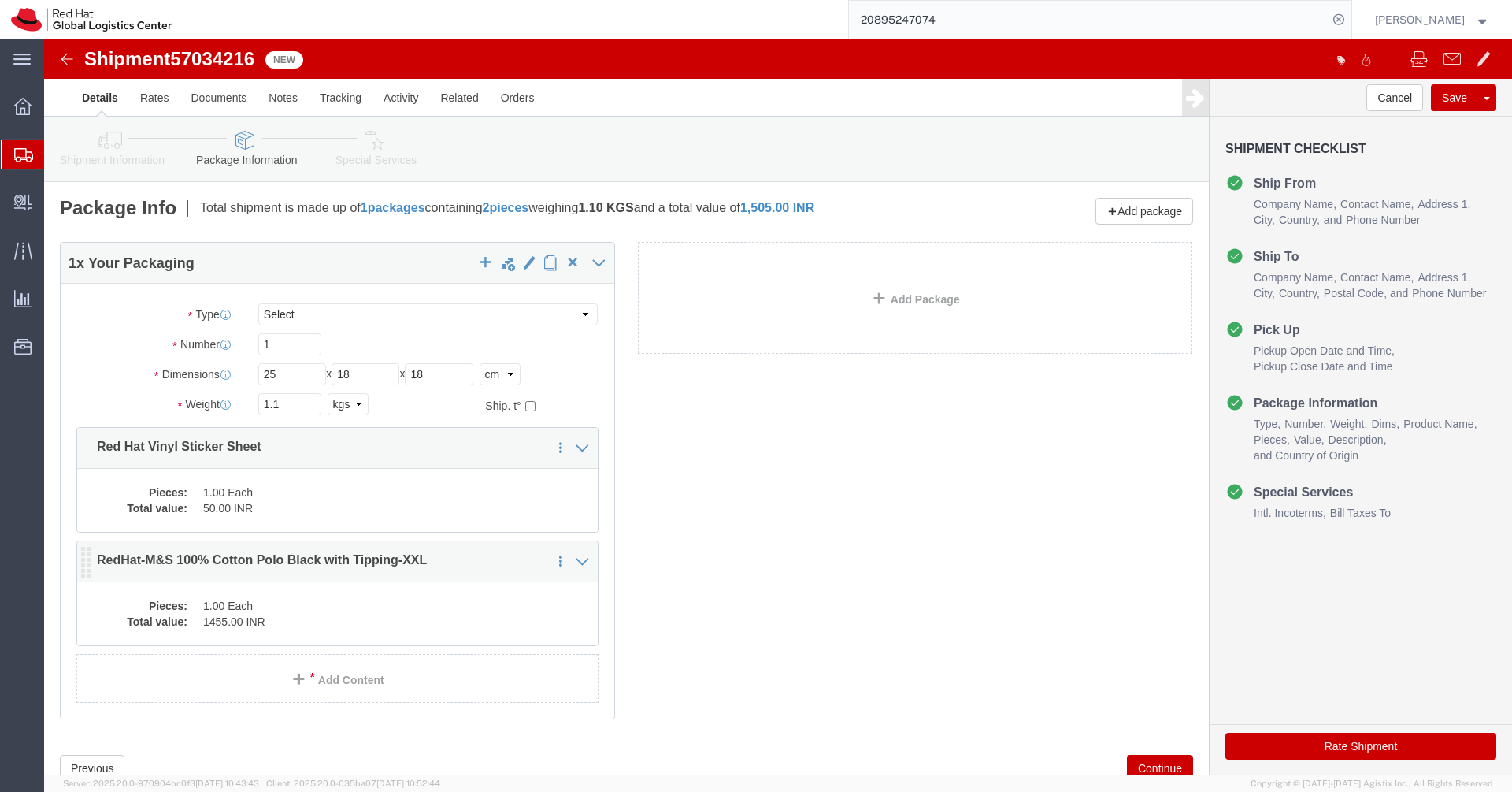
click dd "1.00 Each"
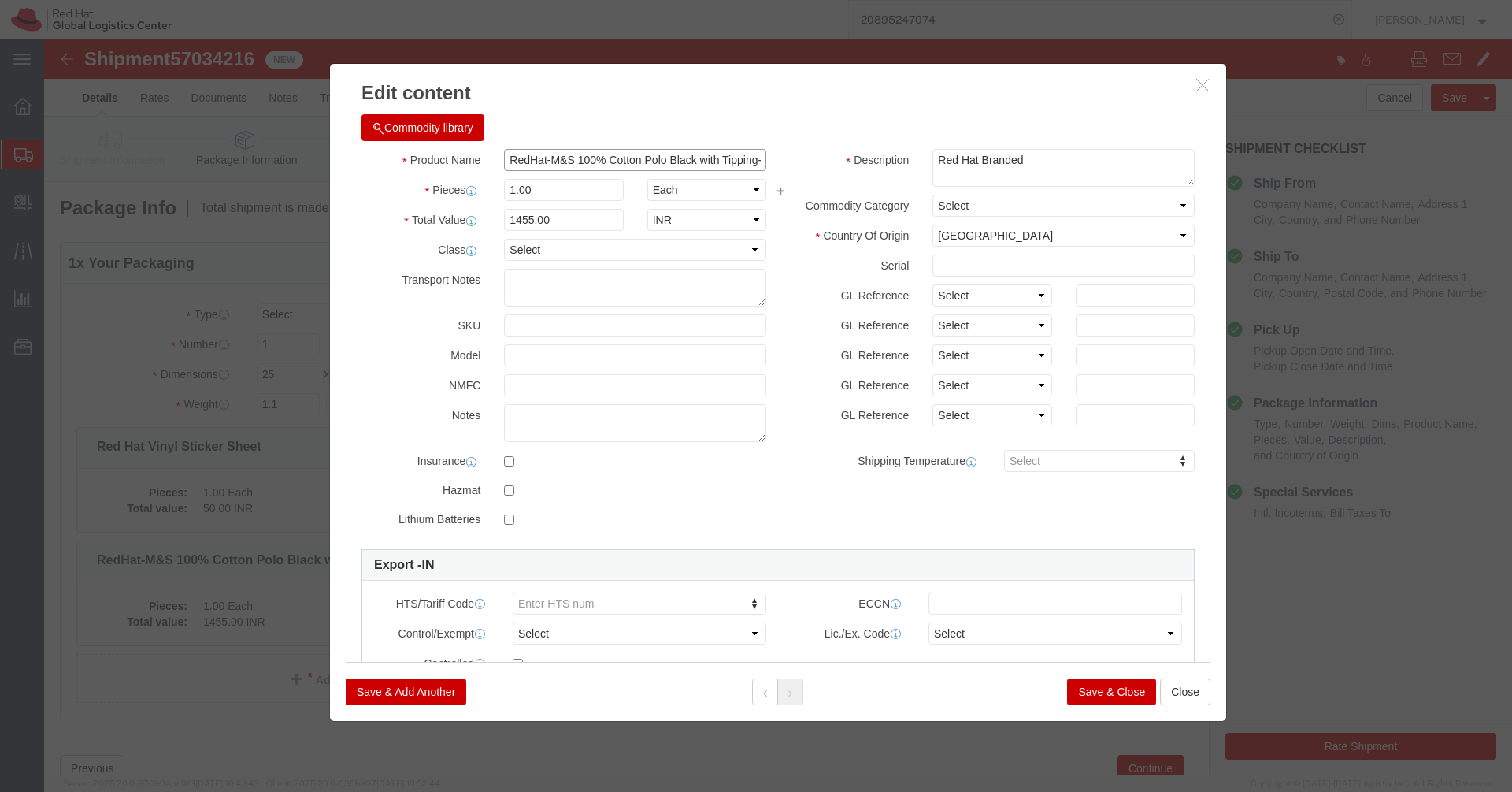
click input "RedHat-M&S 100% Cotton Polo Black with Tipping-XXL"
paste input "Premium Hard Cover Ruled Journal Notebook"
type input "Premium Hard Cover Ruled Journal Notebook"
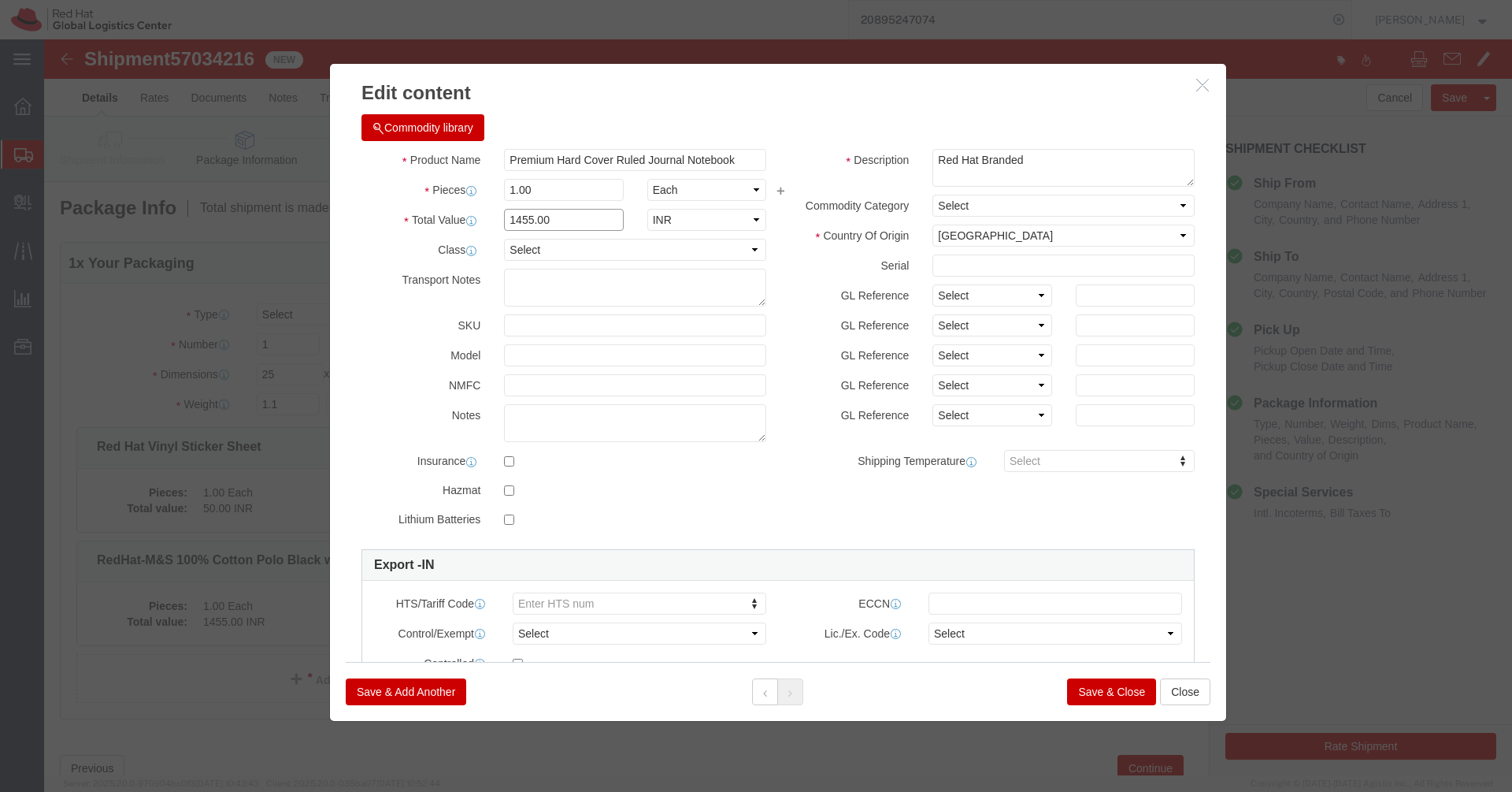
click input "1455.00"
type input "350"
click button "Save & Close"
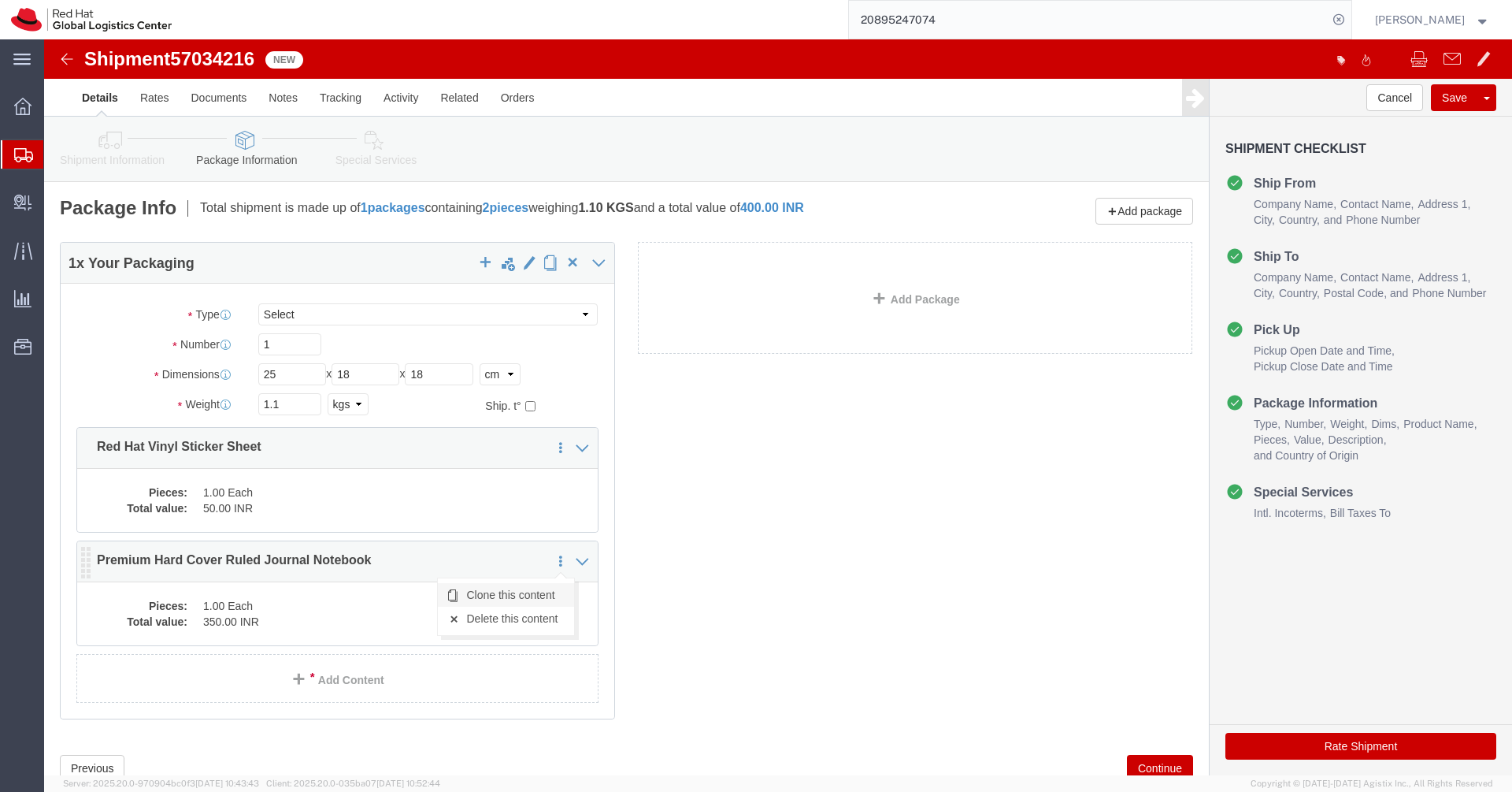
click link "Clone this content"
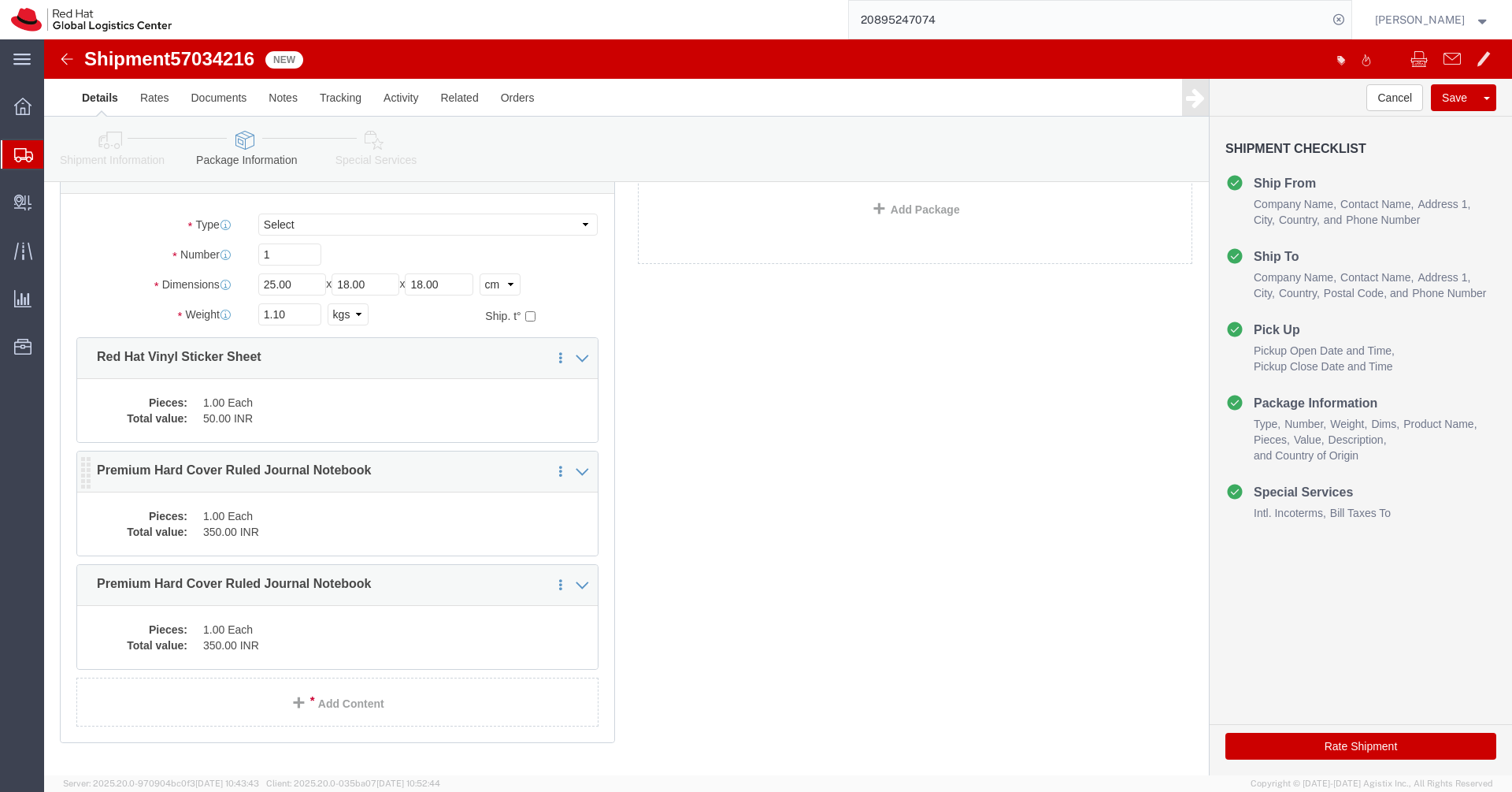
scroll to position [168, 0]
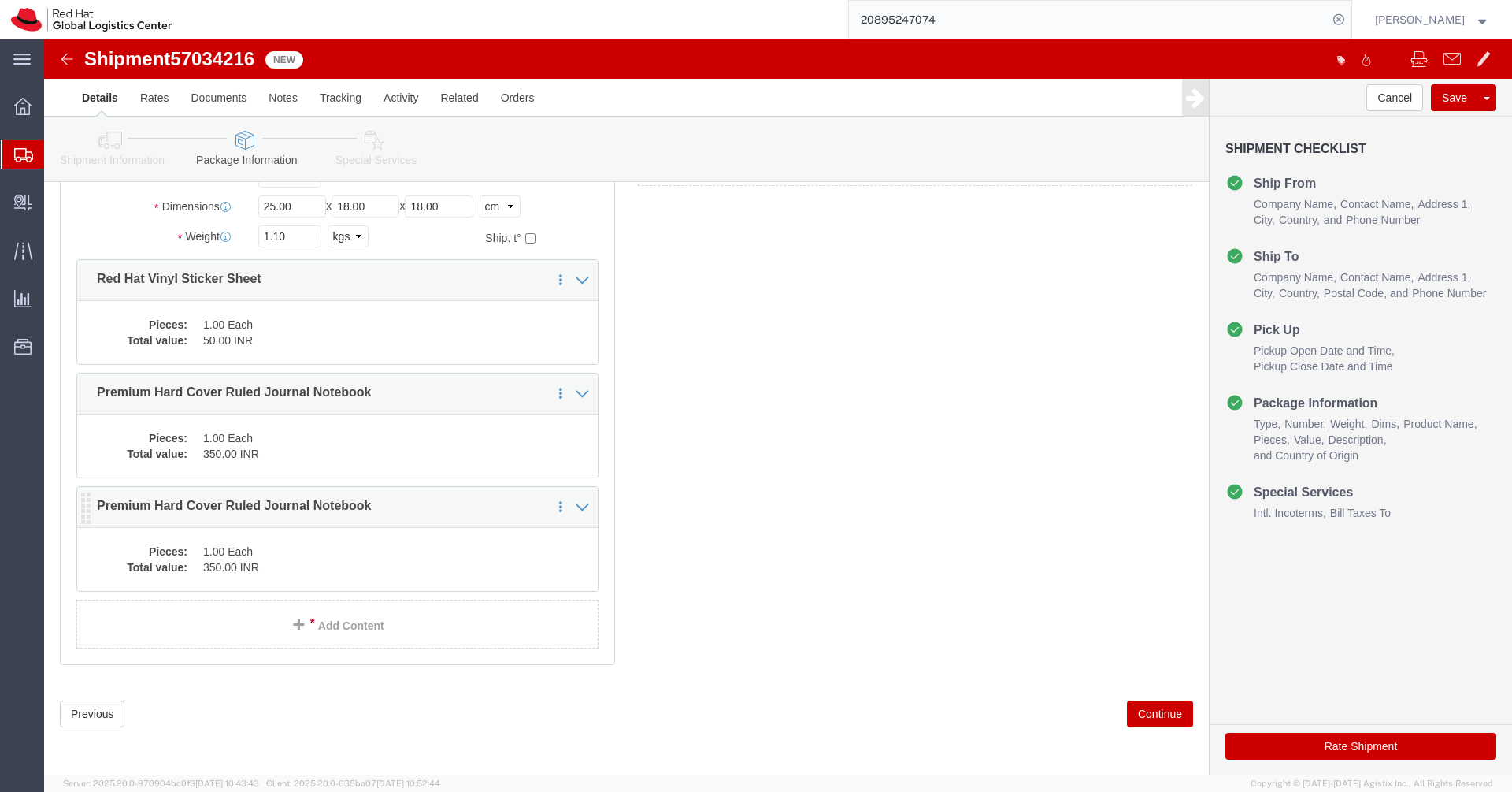
click dd "1.00 Each"
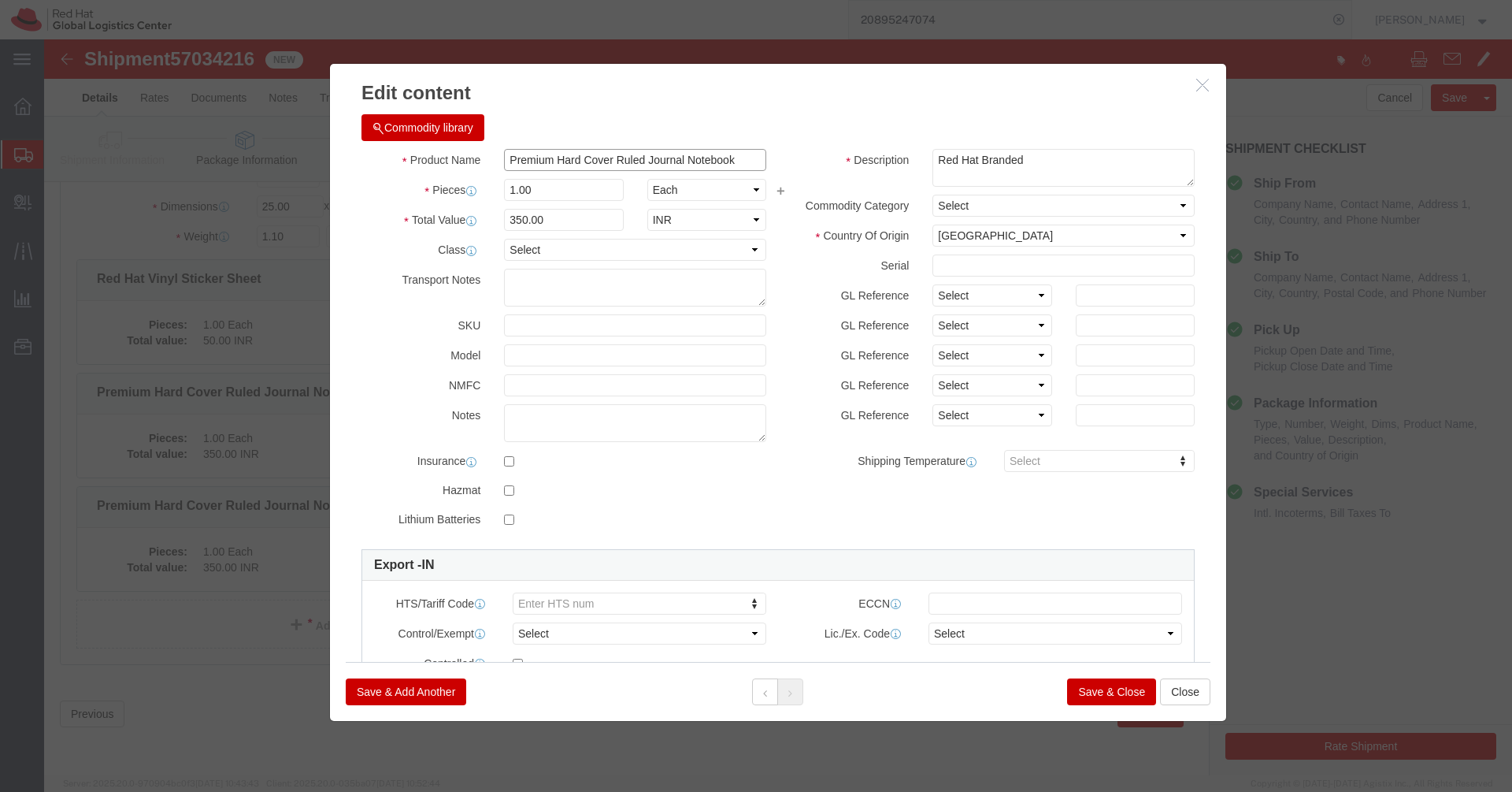
click input "Premium Hard Cover Ruled Journal Notebook"
paste input "Baseball Cap"
type input "Baseball Cap"
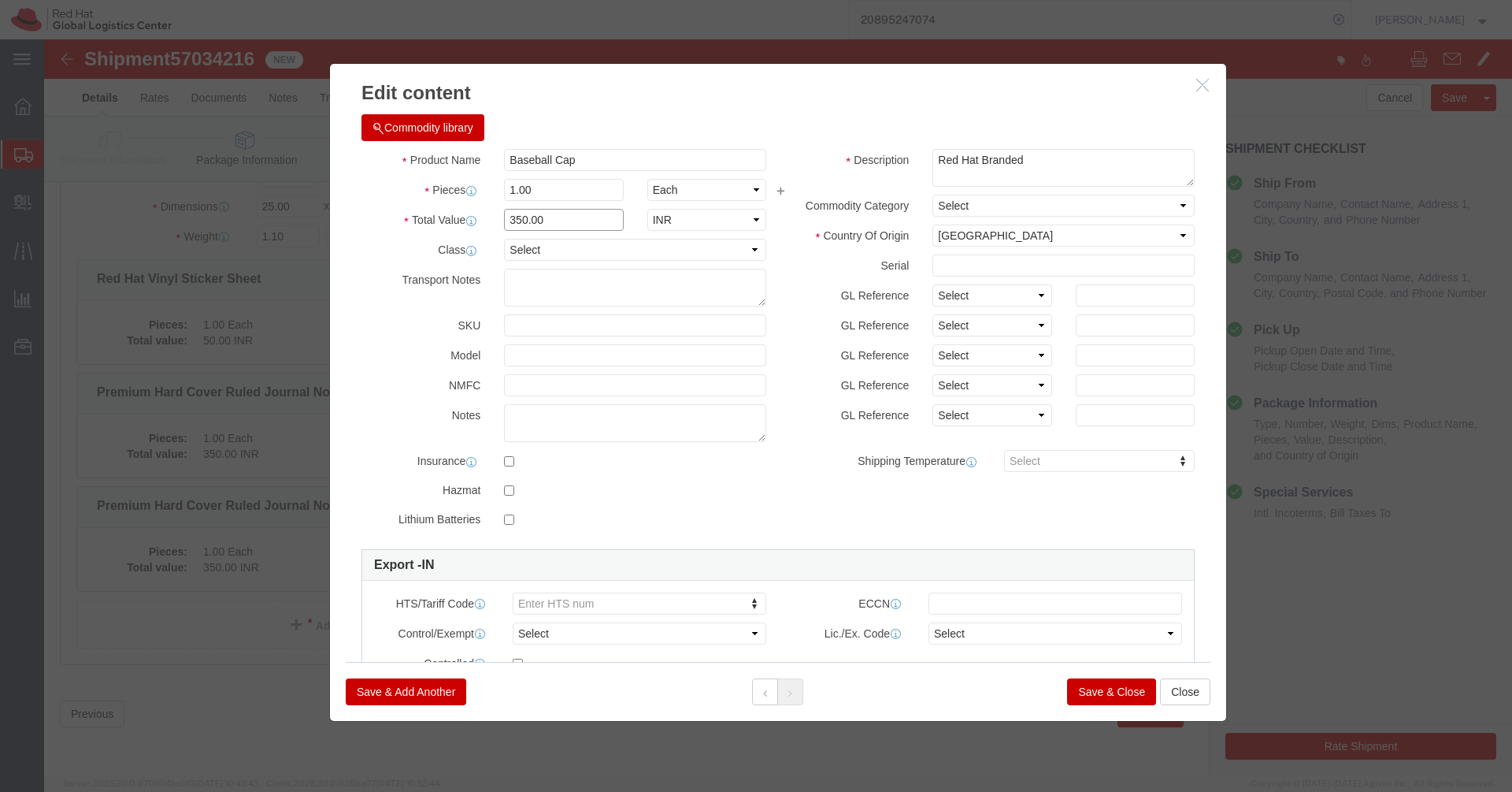
click input "350.00"
type input "325.00"
click button "Save & Close"
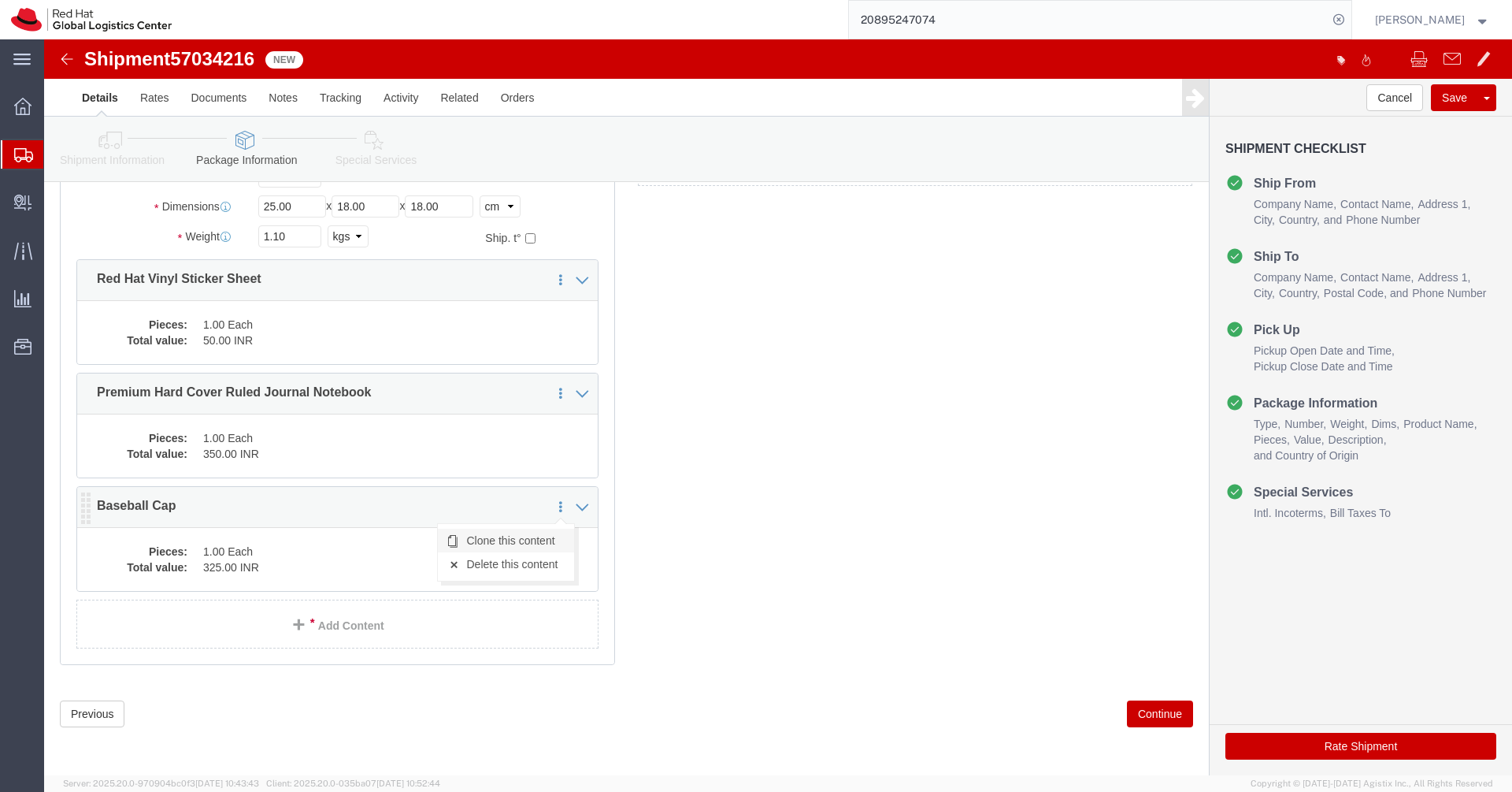
click link "Clone this content"
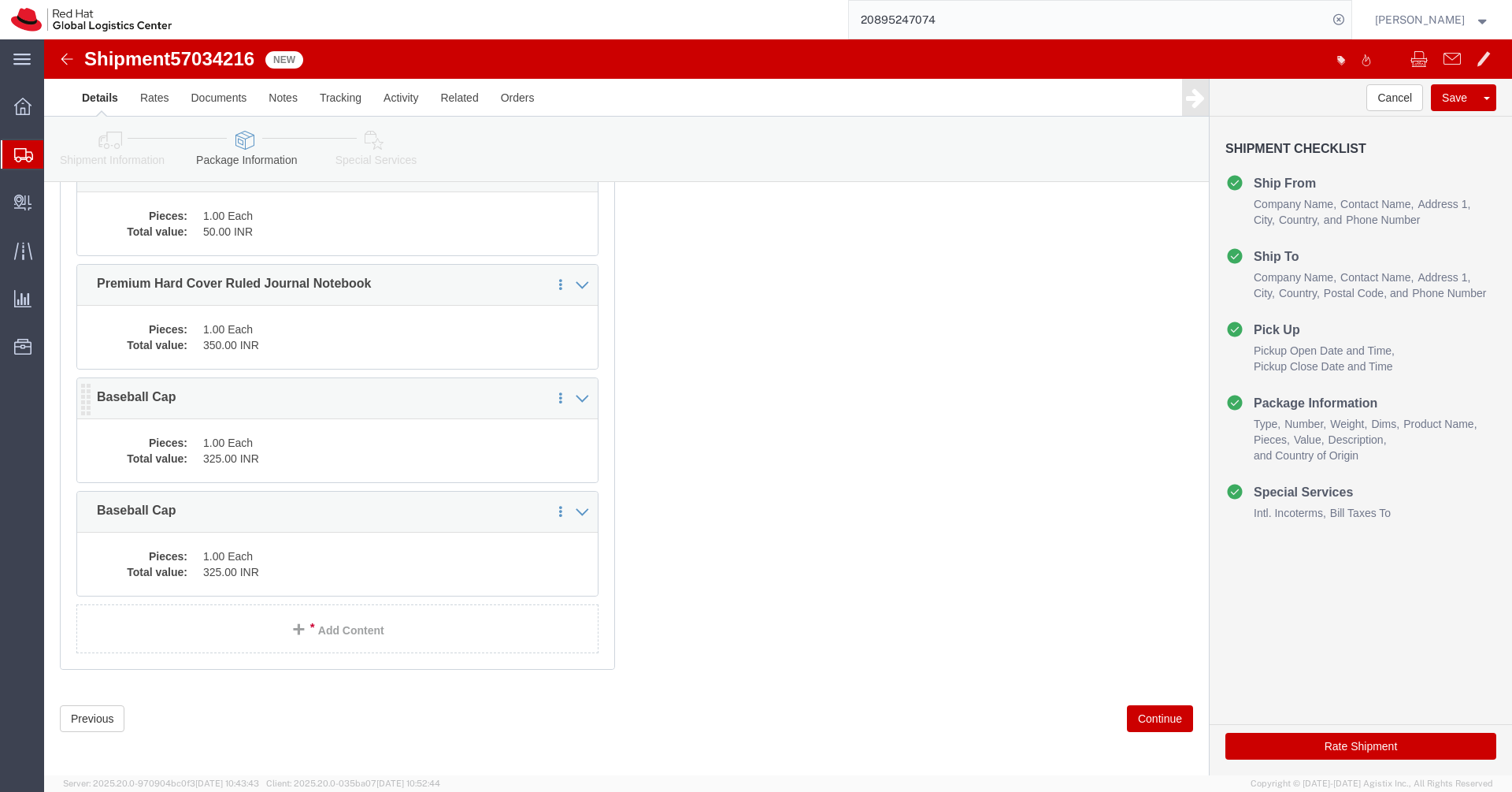
scroll to position [281, 0]
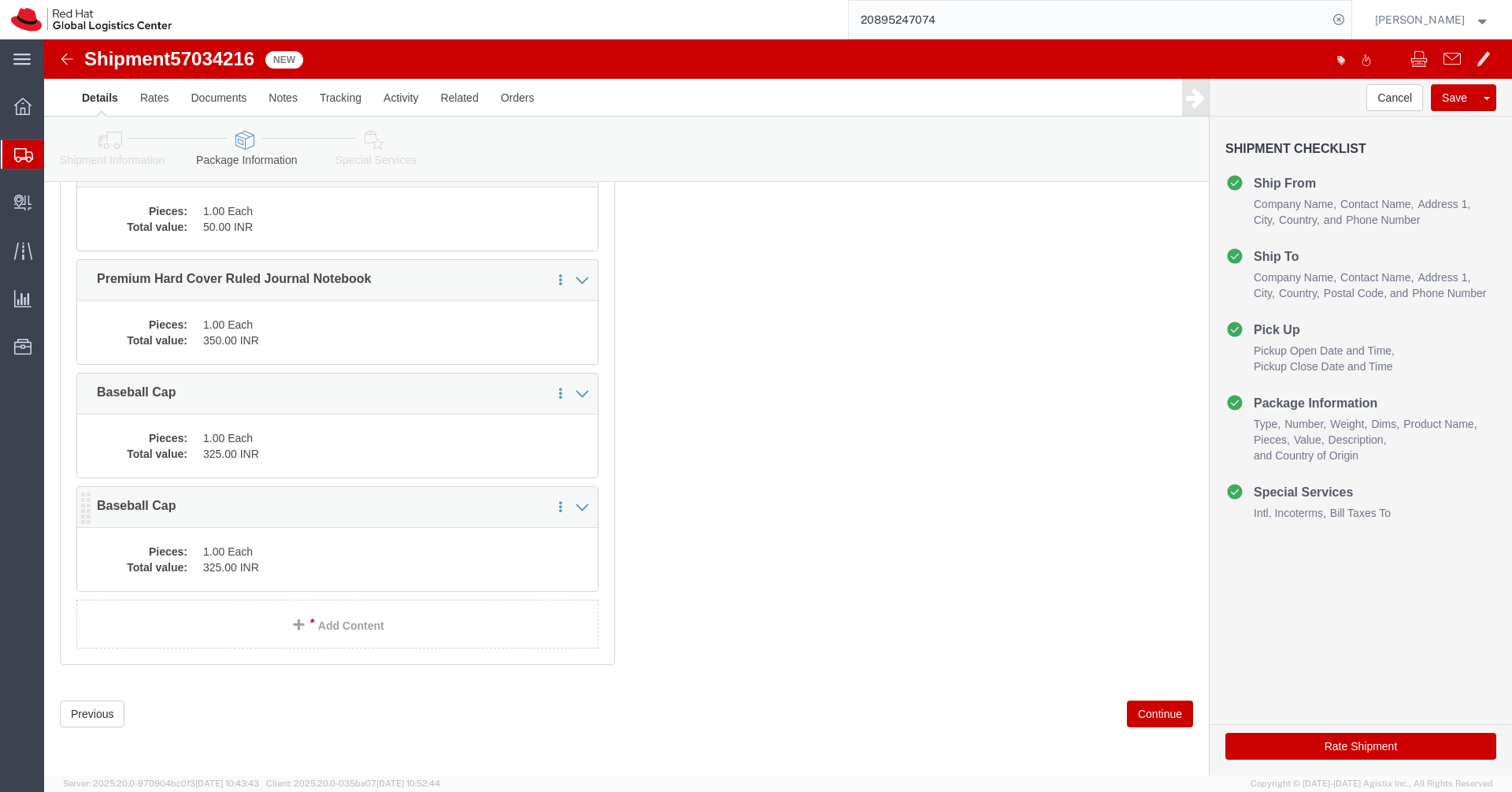
click dd "325.00 INR"
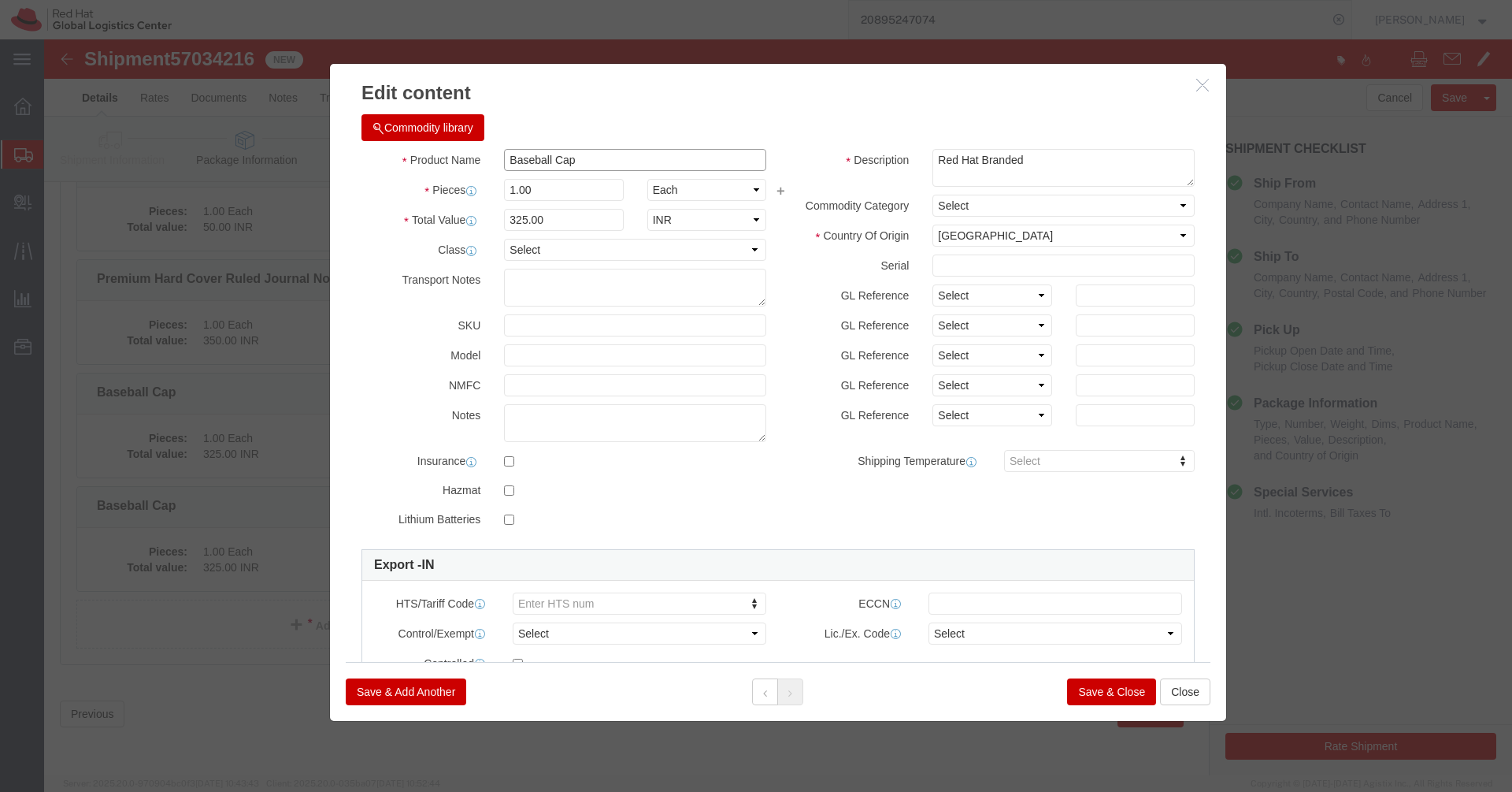
click input "Baseball Cap"
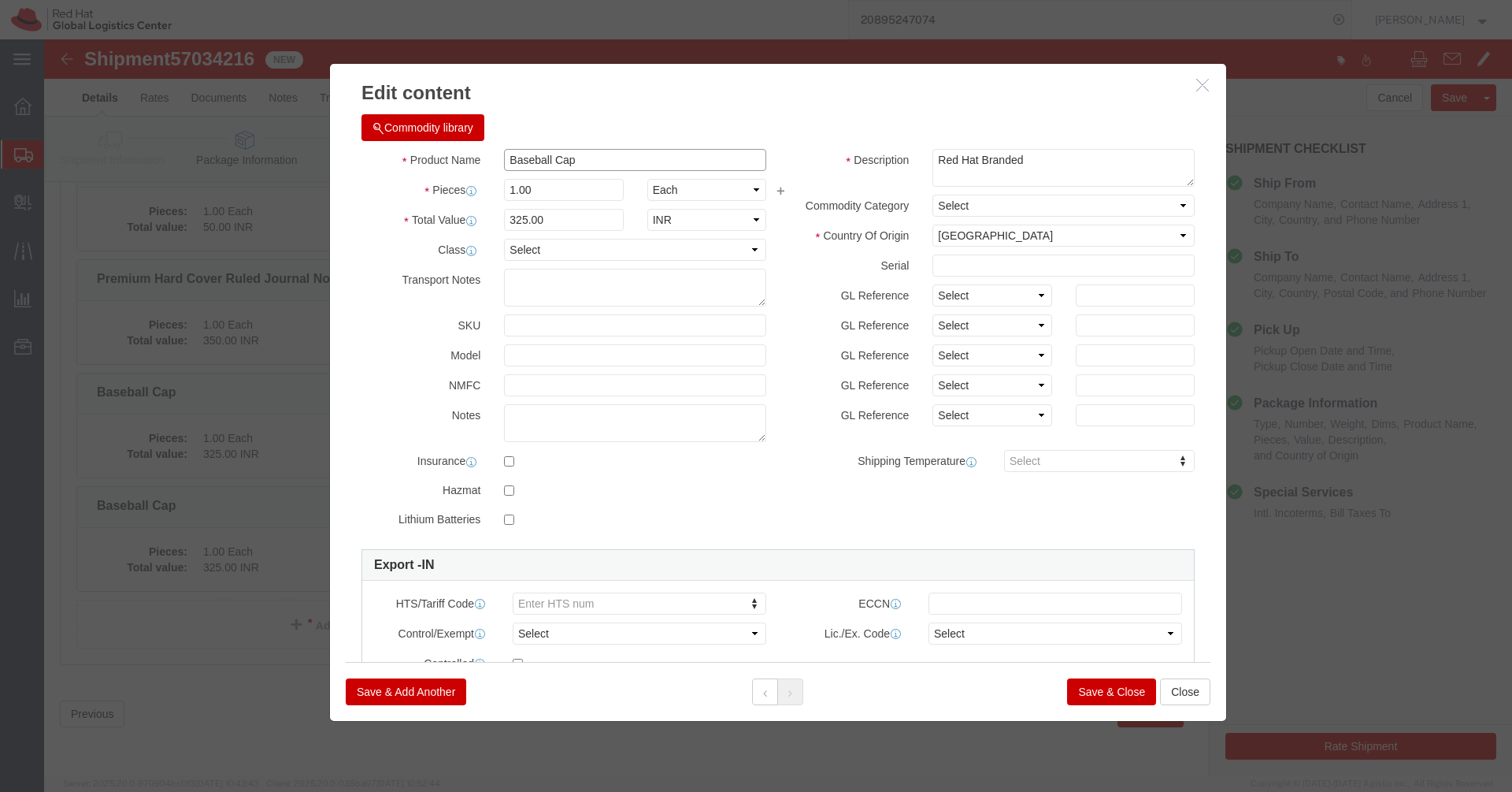
paste input "Steel Magic Coffee Mug with Silicone Strap"
type input "Steel Magic Coffee Mug with Silicone Strap"
click input "325.00"
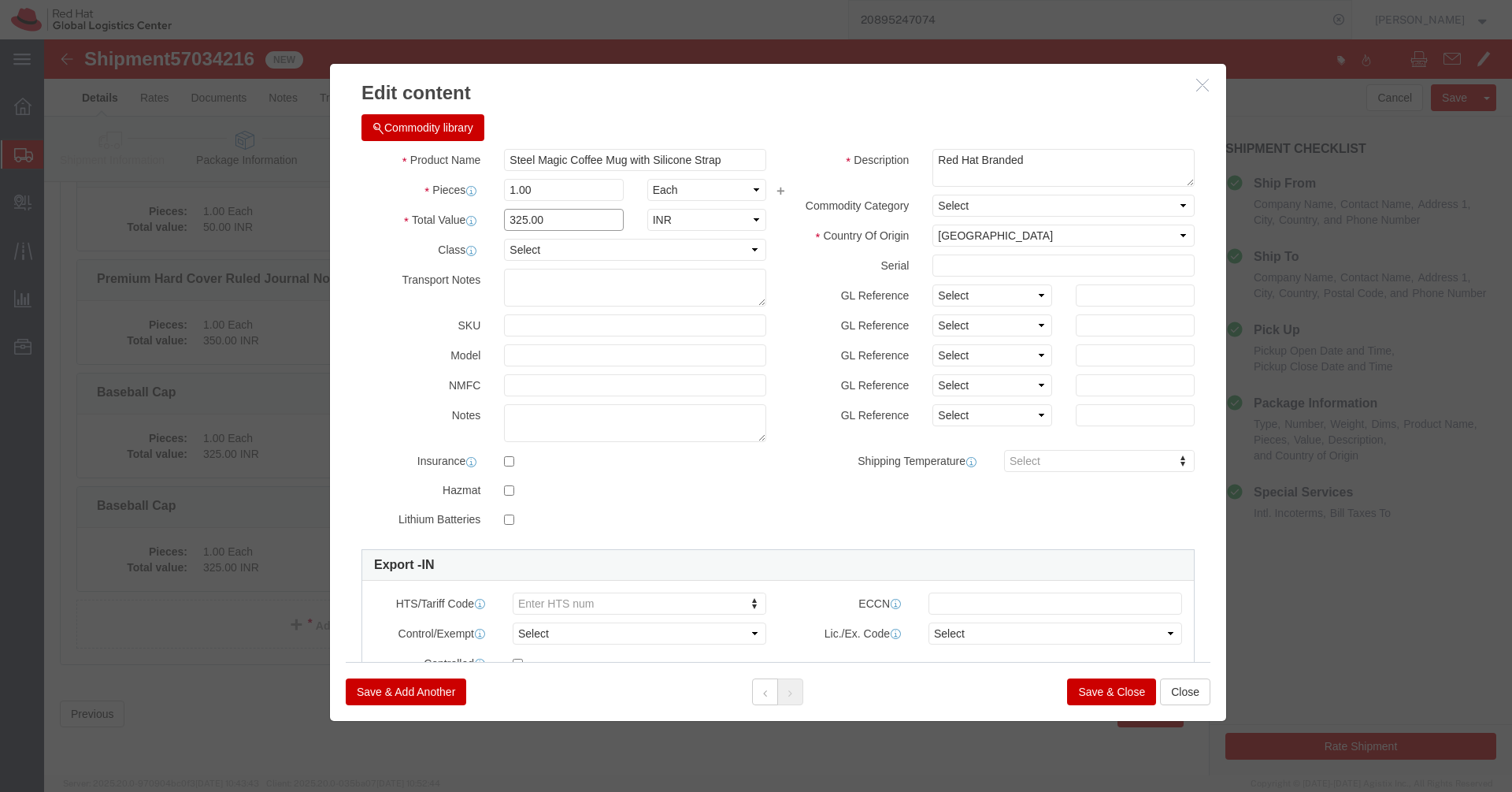
paste input "65"
type input "650"
click button "Save & Close"
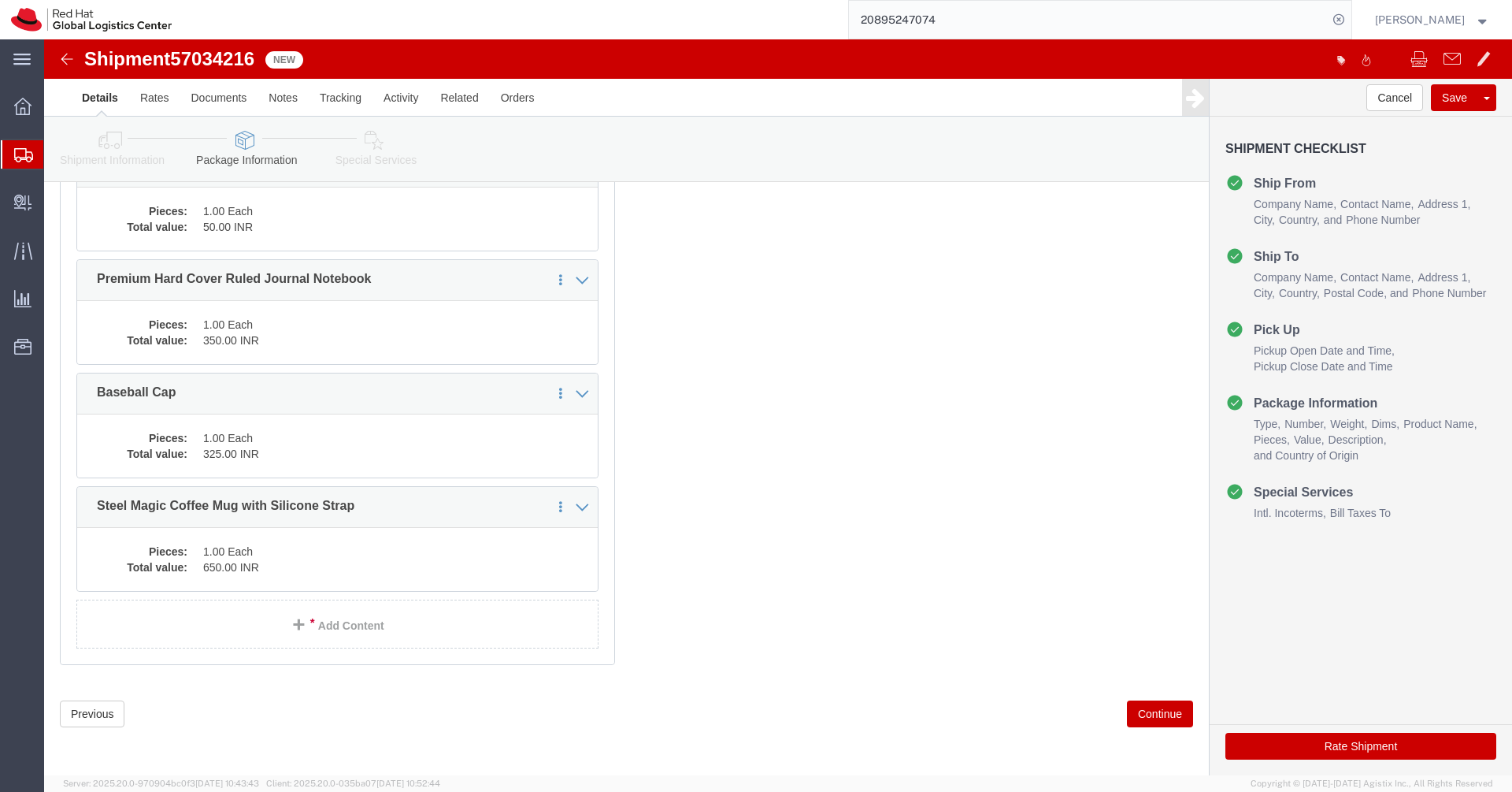
scroll to position [0, 0]
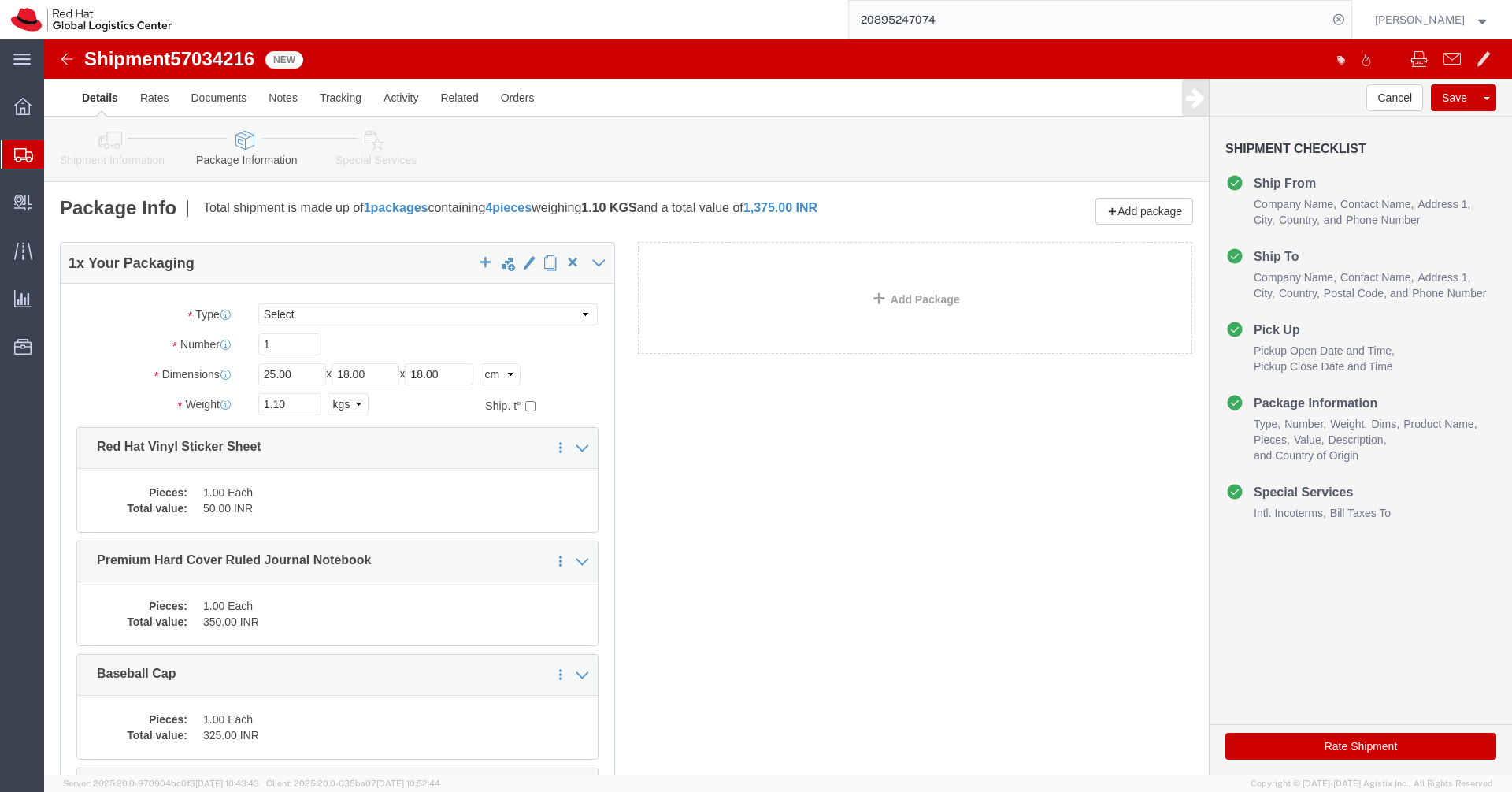
click icon
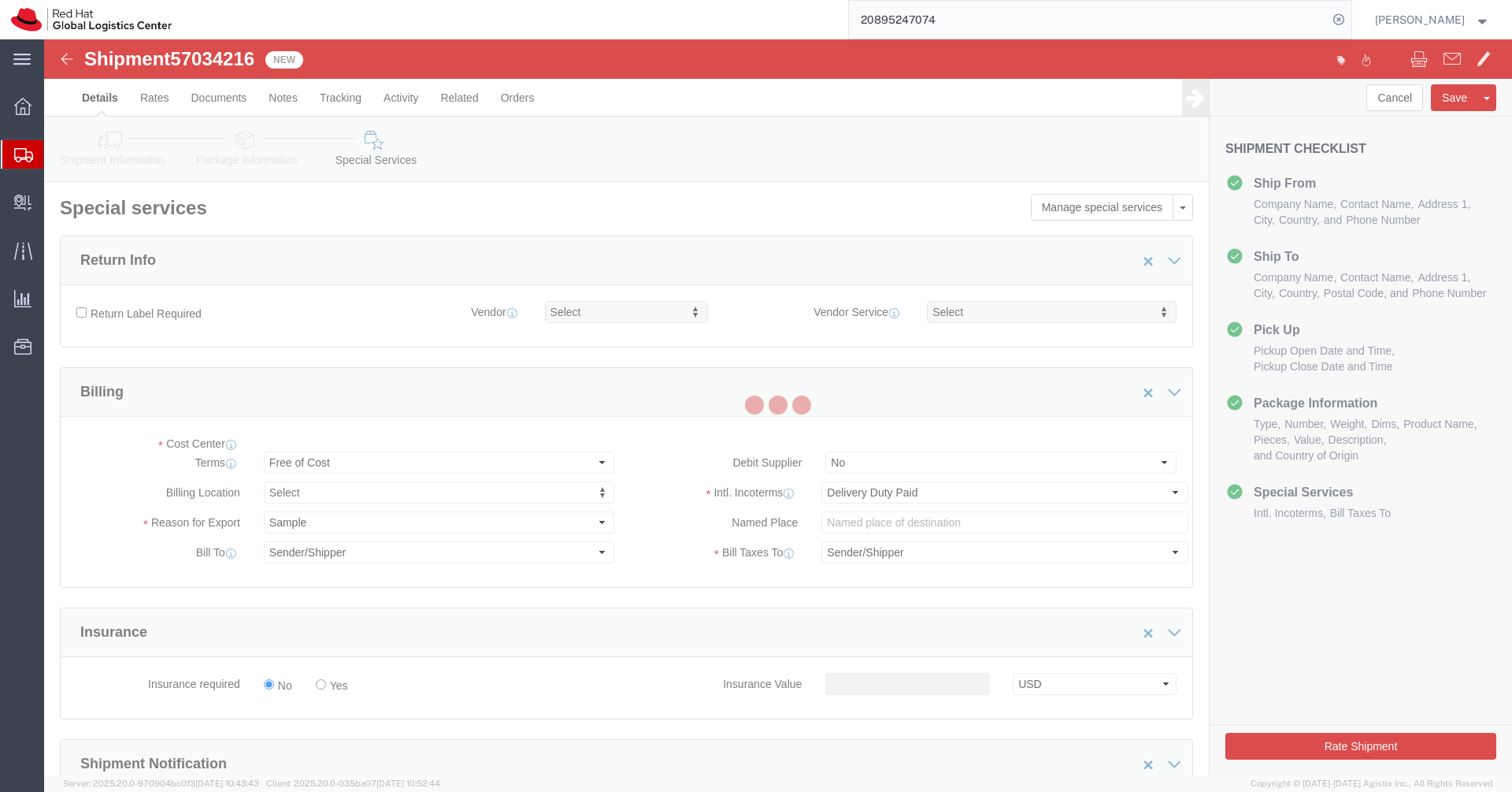
select select "COSTCENTER"
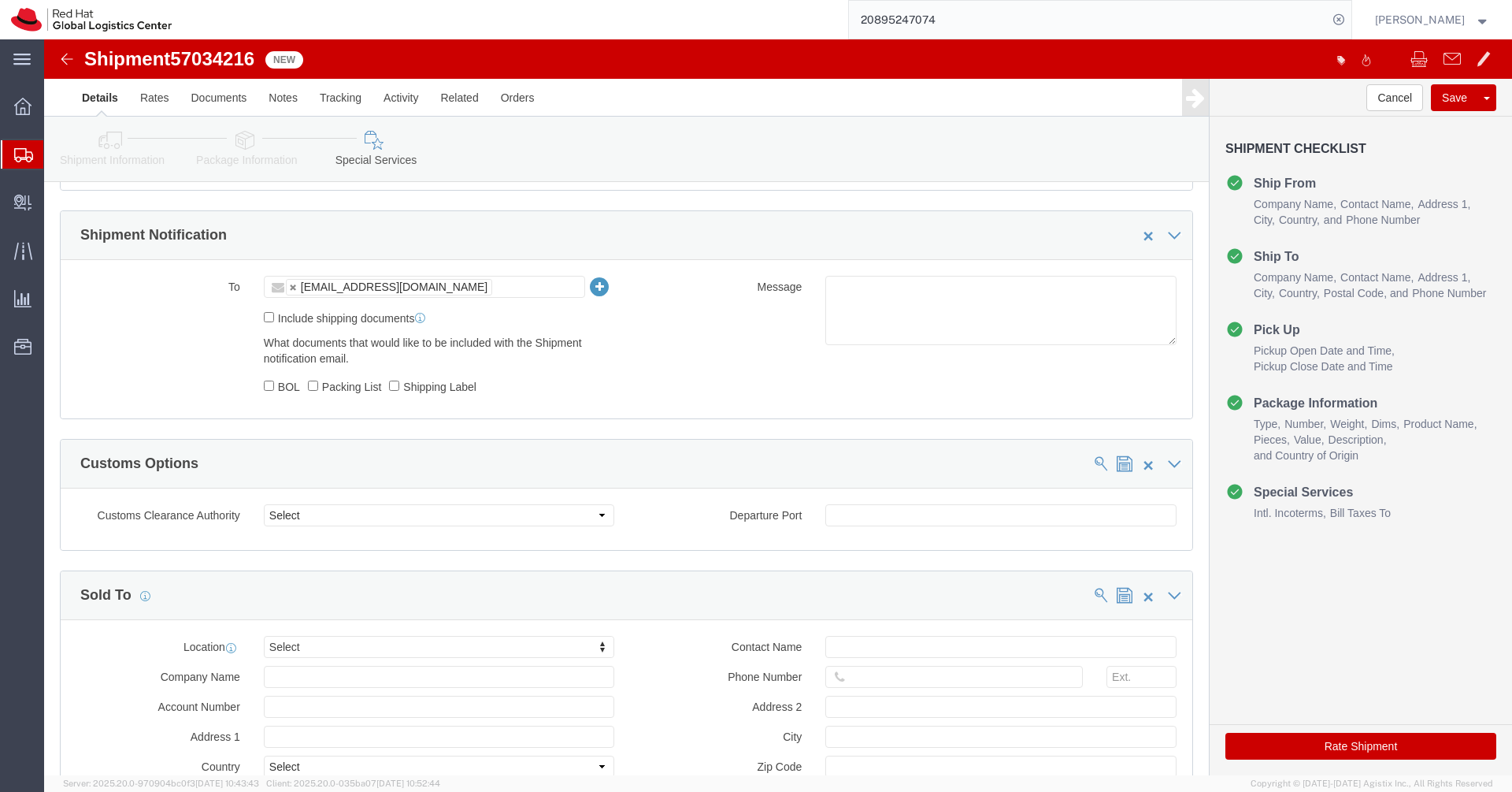
scroll to position [551, 0]
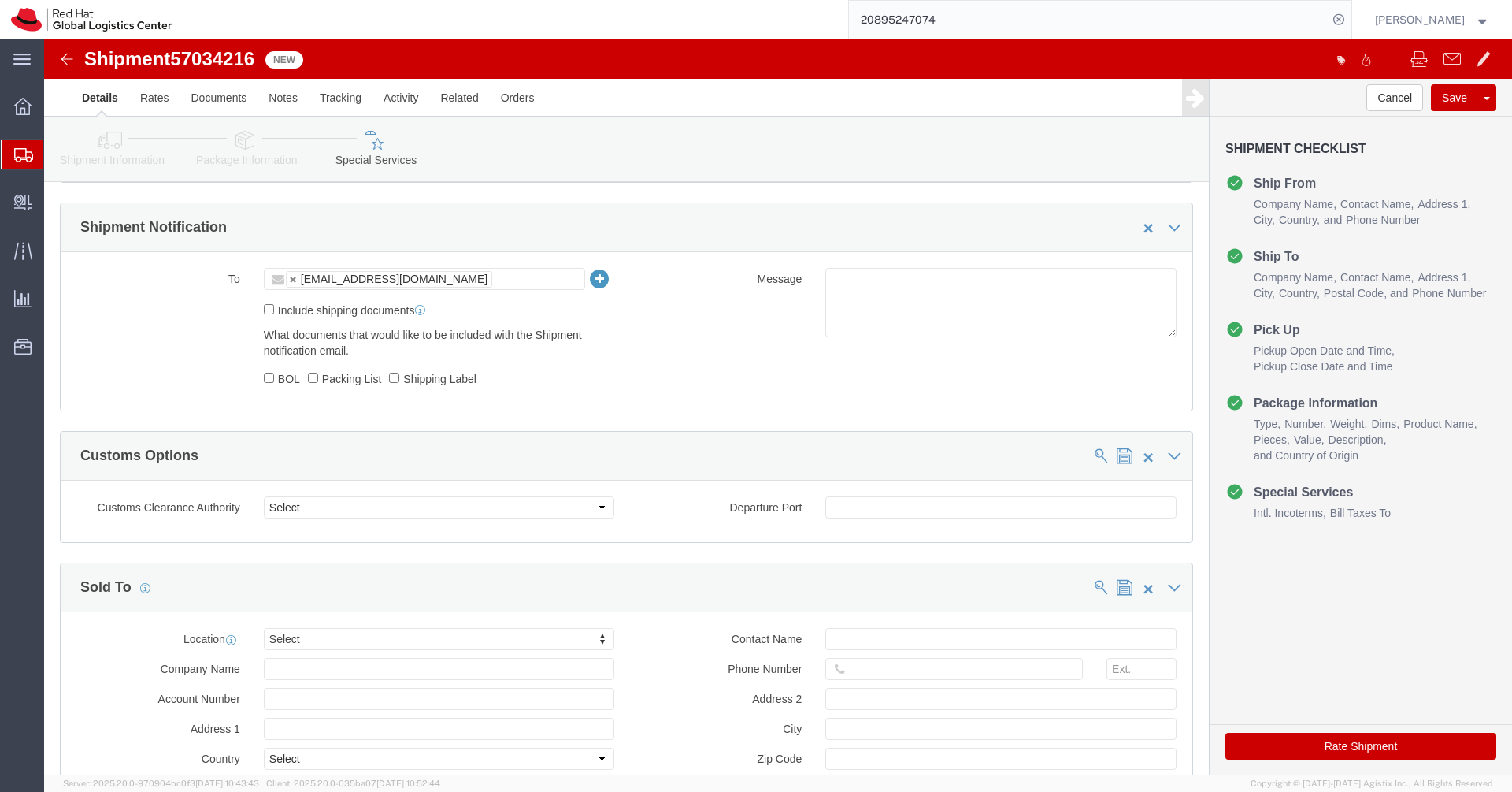
click icon
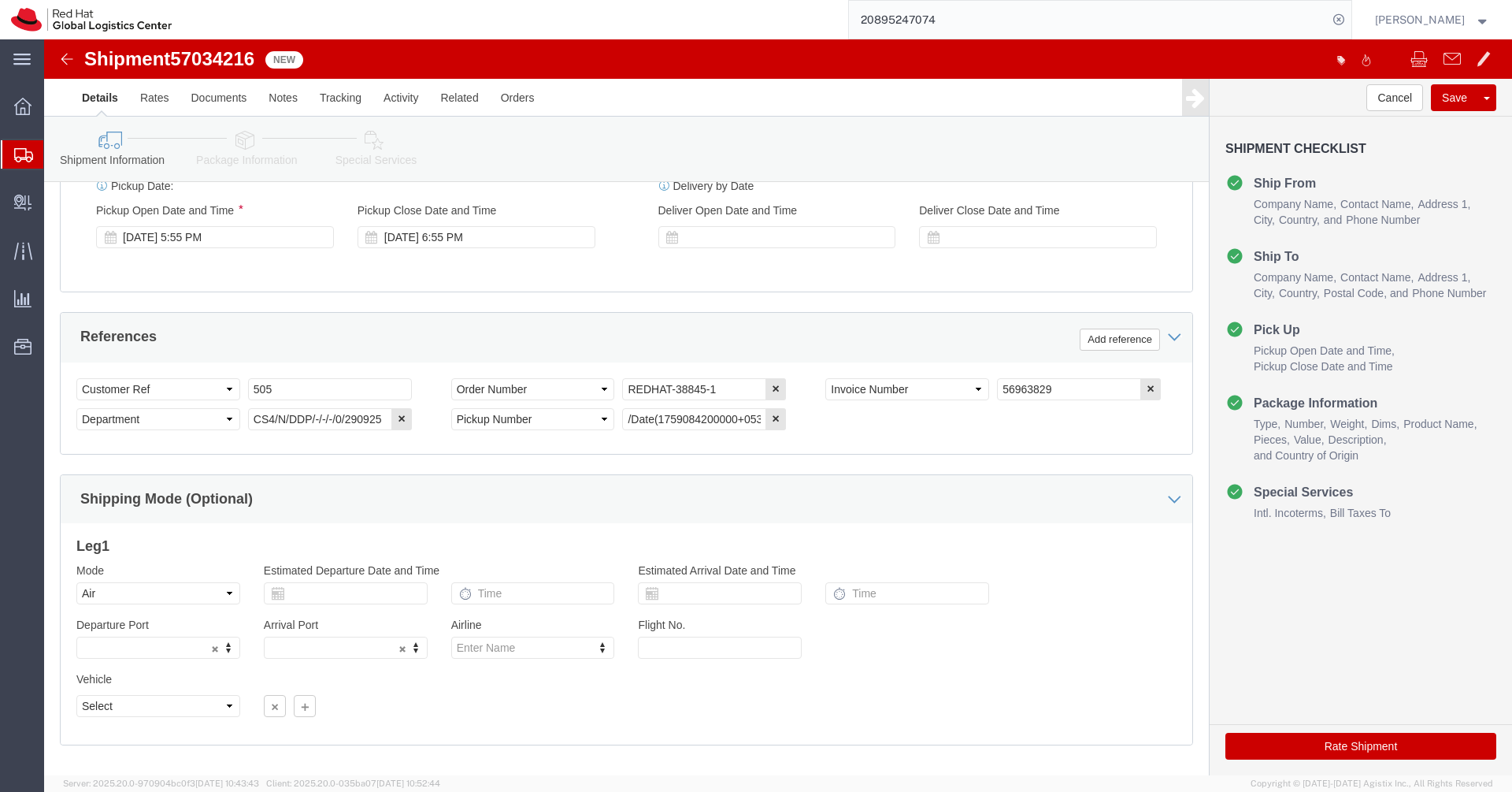
scroll to position [700, 0]
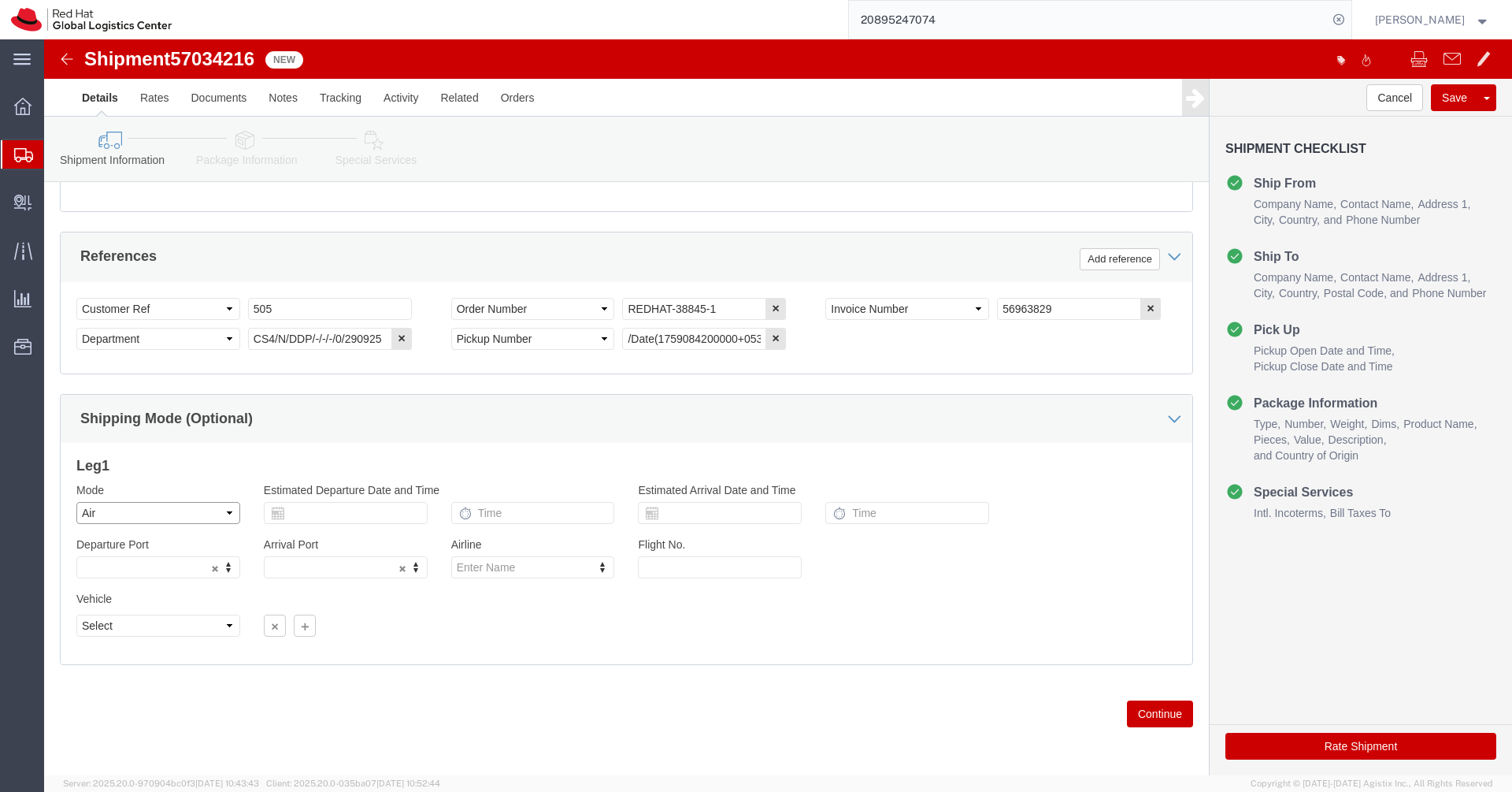
click select "Select Air Less than Truckload Multi-Leg Ocean Freight Rail Small Parcel Truckl…"
select select
click select "Select Air Less than Truckload Multi-Leg Ocean Freight Rail Small Parcel Truckl…"
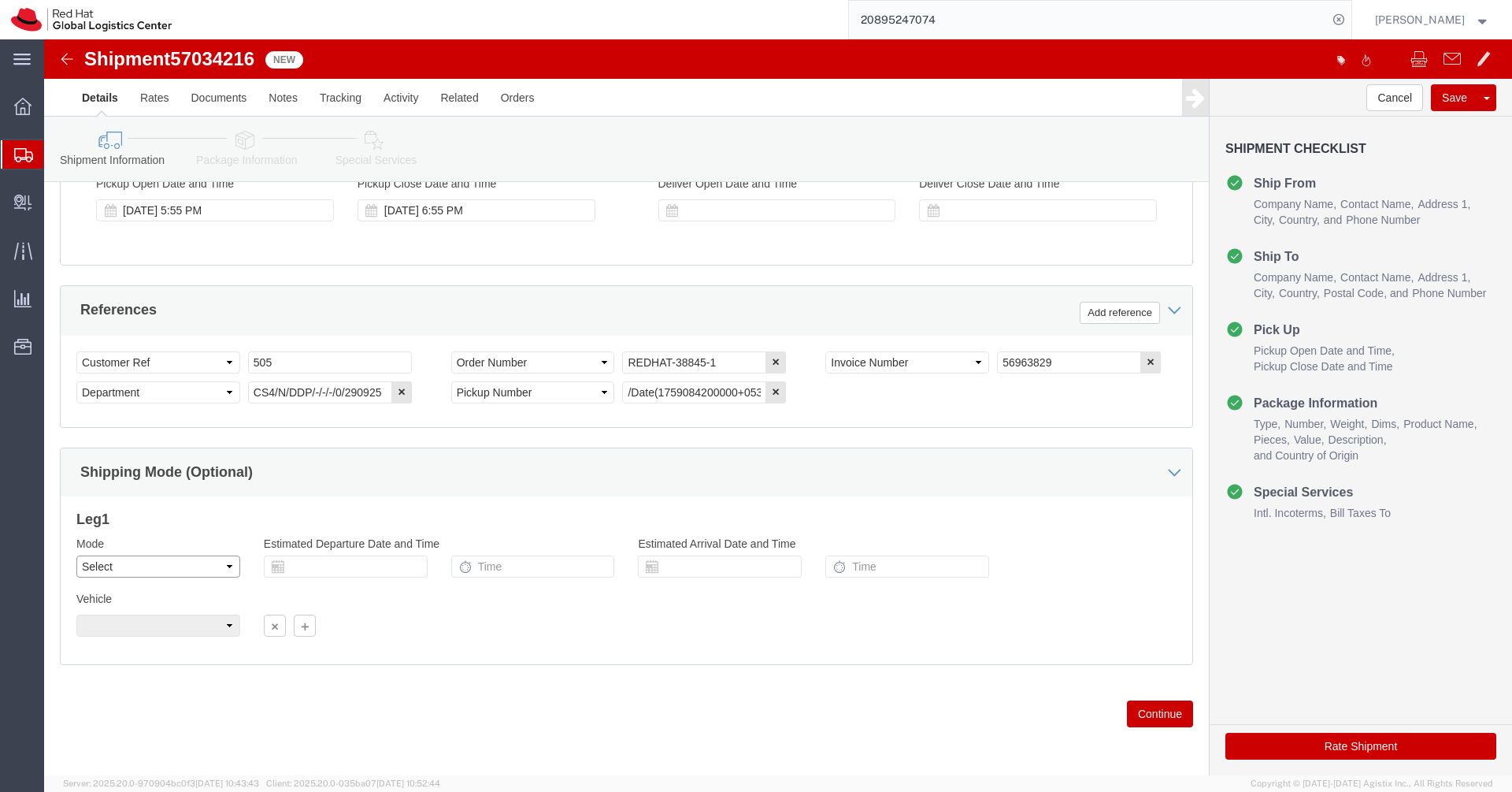
scroll to position [647, 0]
click button "Rate Shipment"
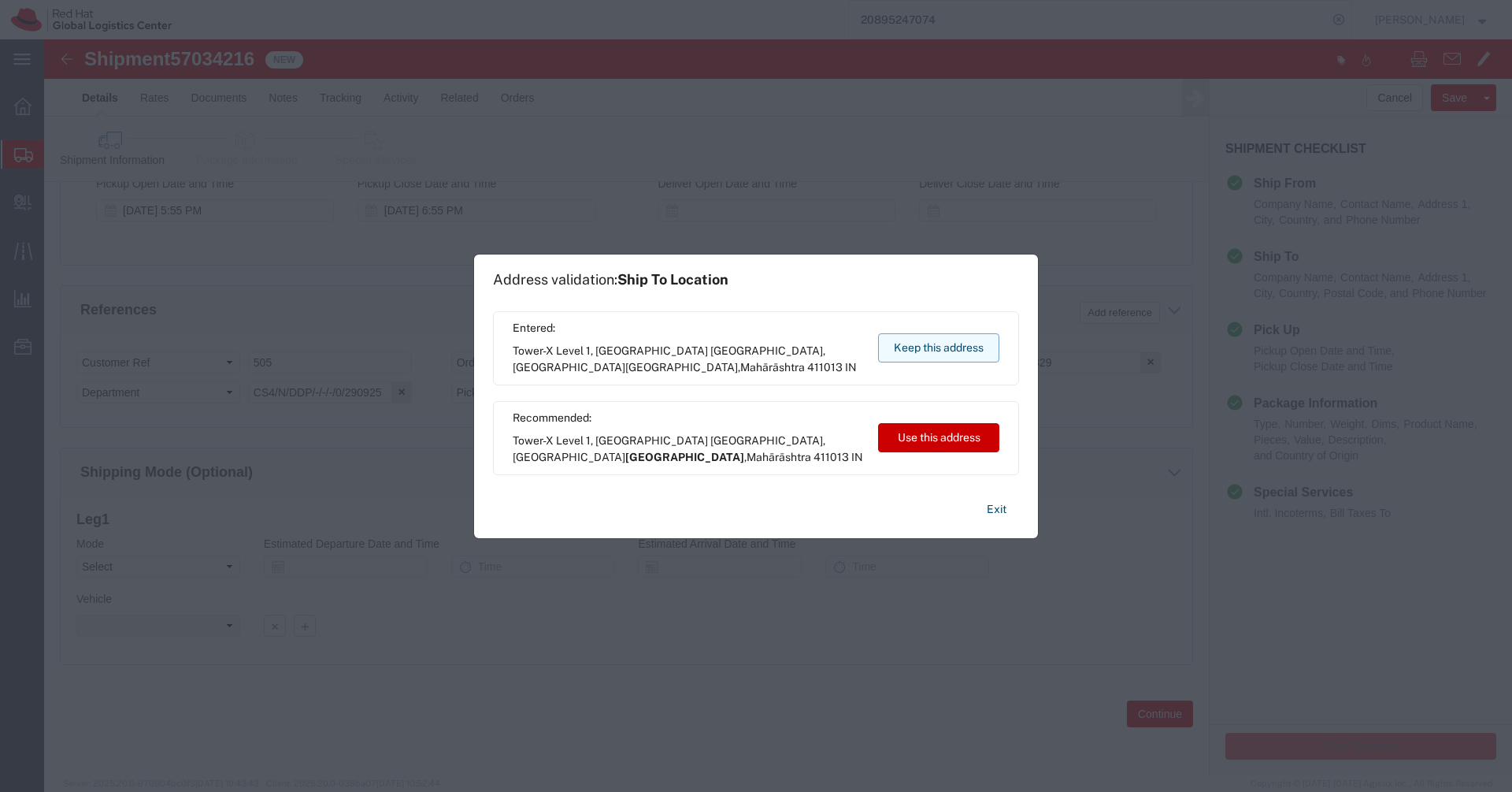
click at [933, 357] on button "Keep this address" at bounding box center [939, 348] width 121 height 29
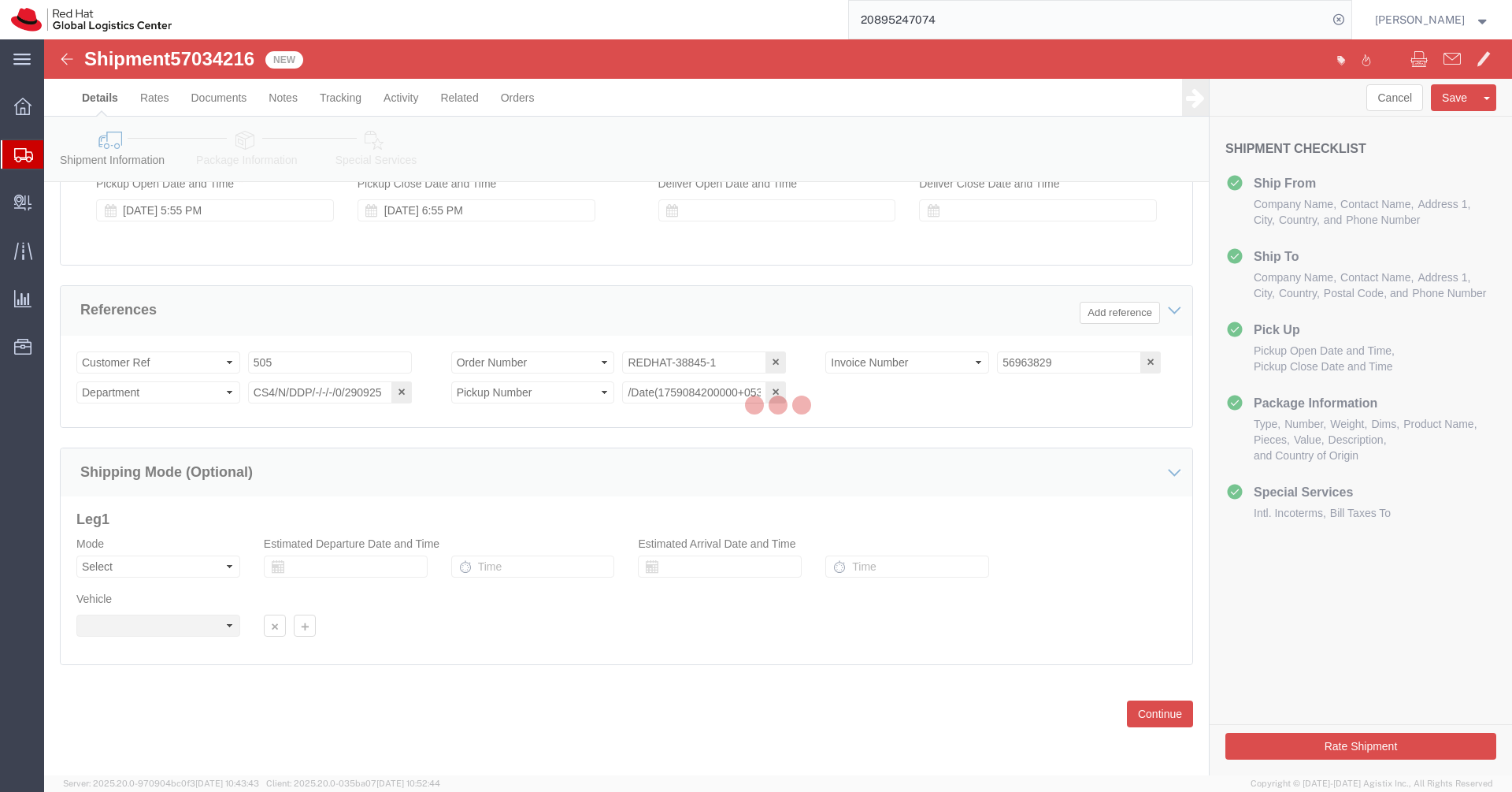
scroll to position [0, 0]
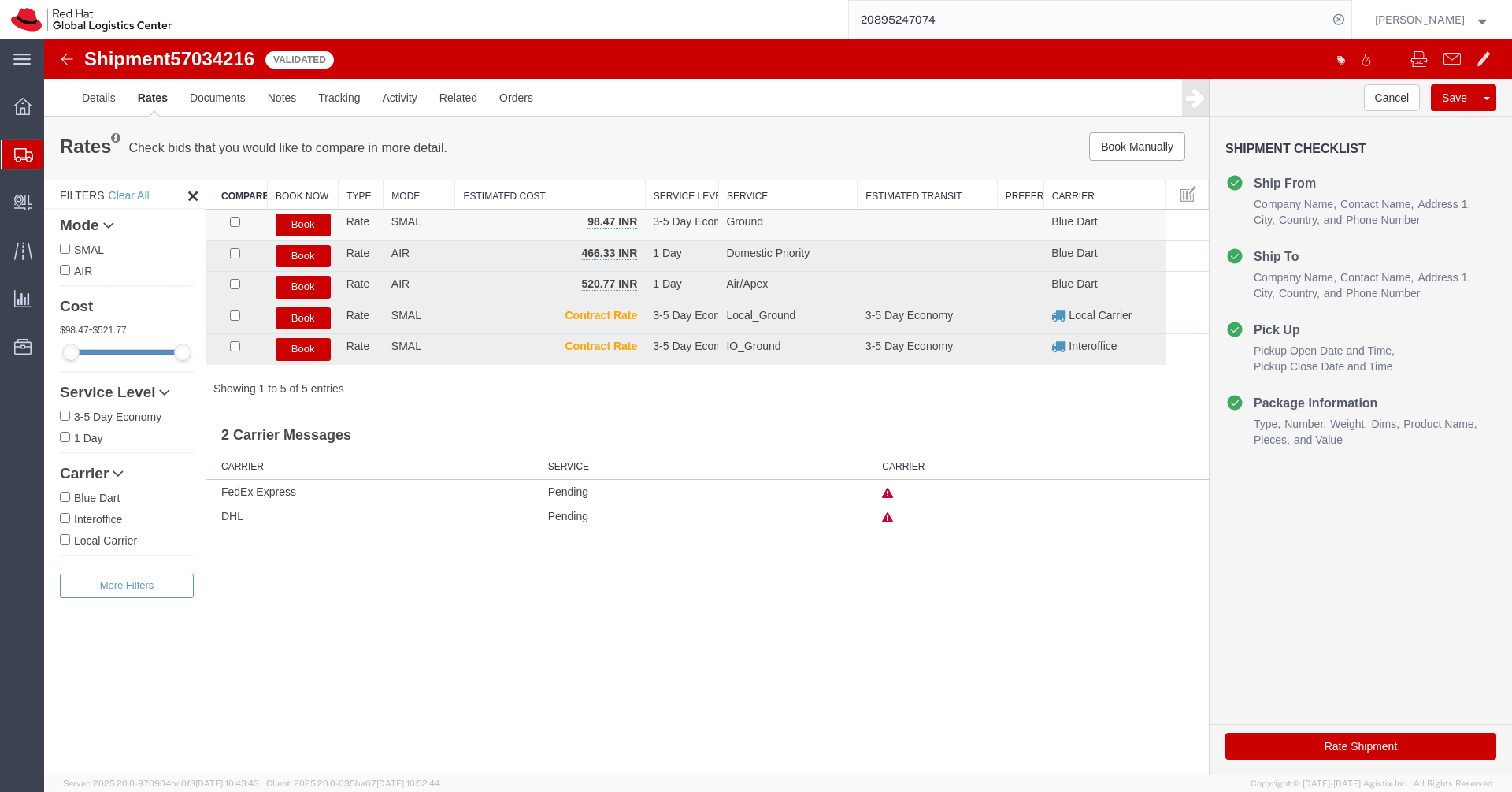
click at [292, 228] on button "Book" at bounding box center [303, 224] width 55 height 23
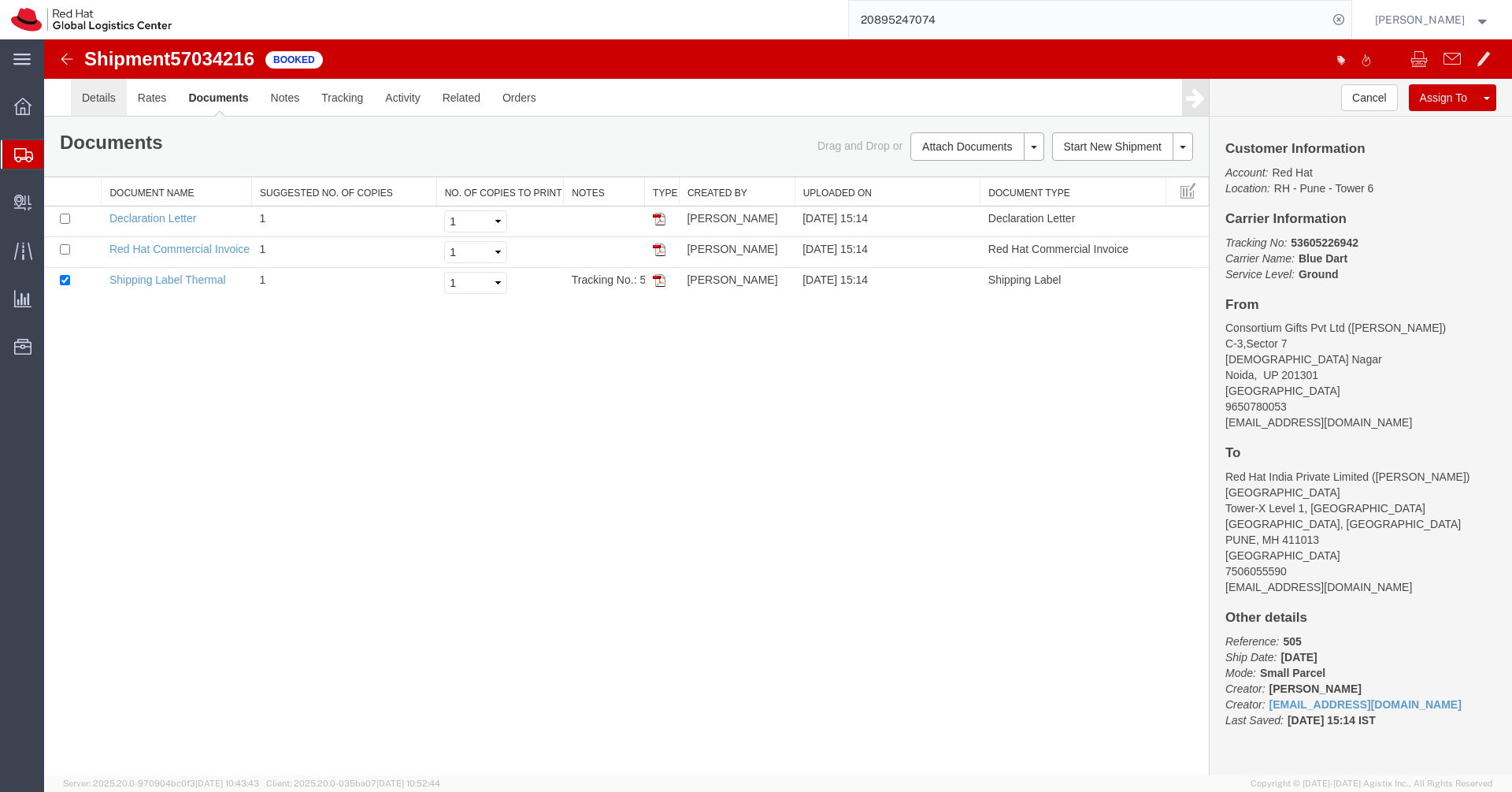
click at [105, 103] on link "Details" at bounding box center [99, 97] width 56 height 37
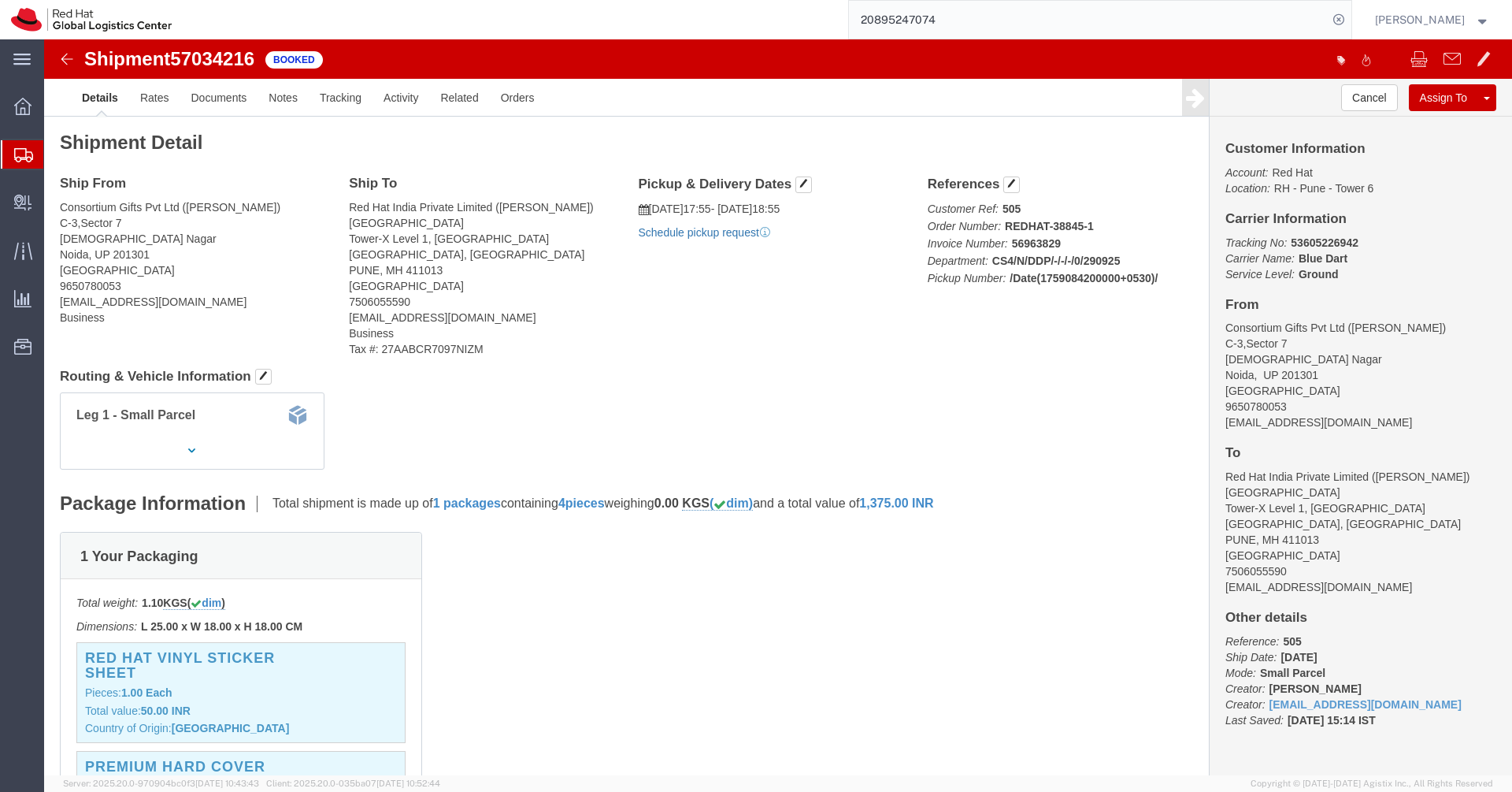
click link "Schedule pickup request"
click icon "Pickup request number"
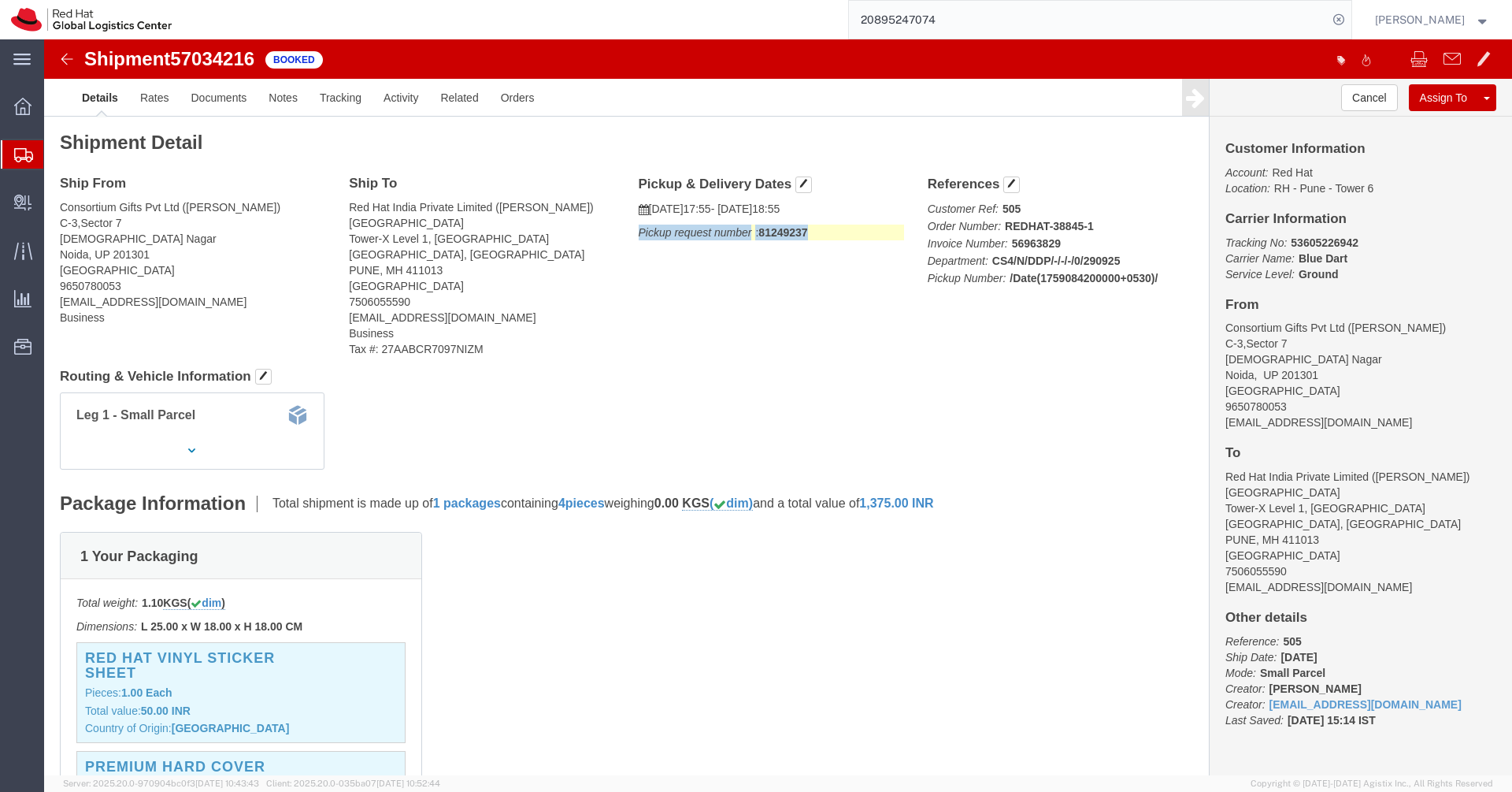
click icon "Pickup request number"
copy div "Pickup request number : 81249237 Edit Date and Time Pickup Date: Pickup Start D…"
click link "Documents"
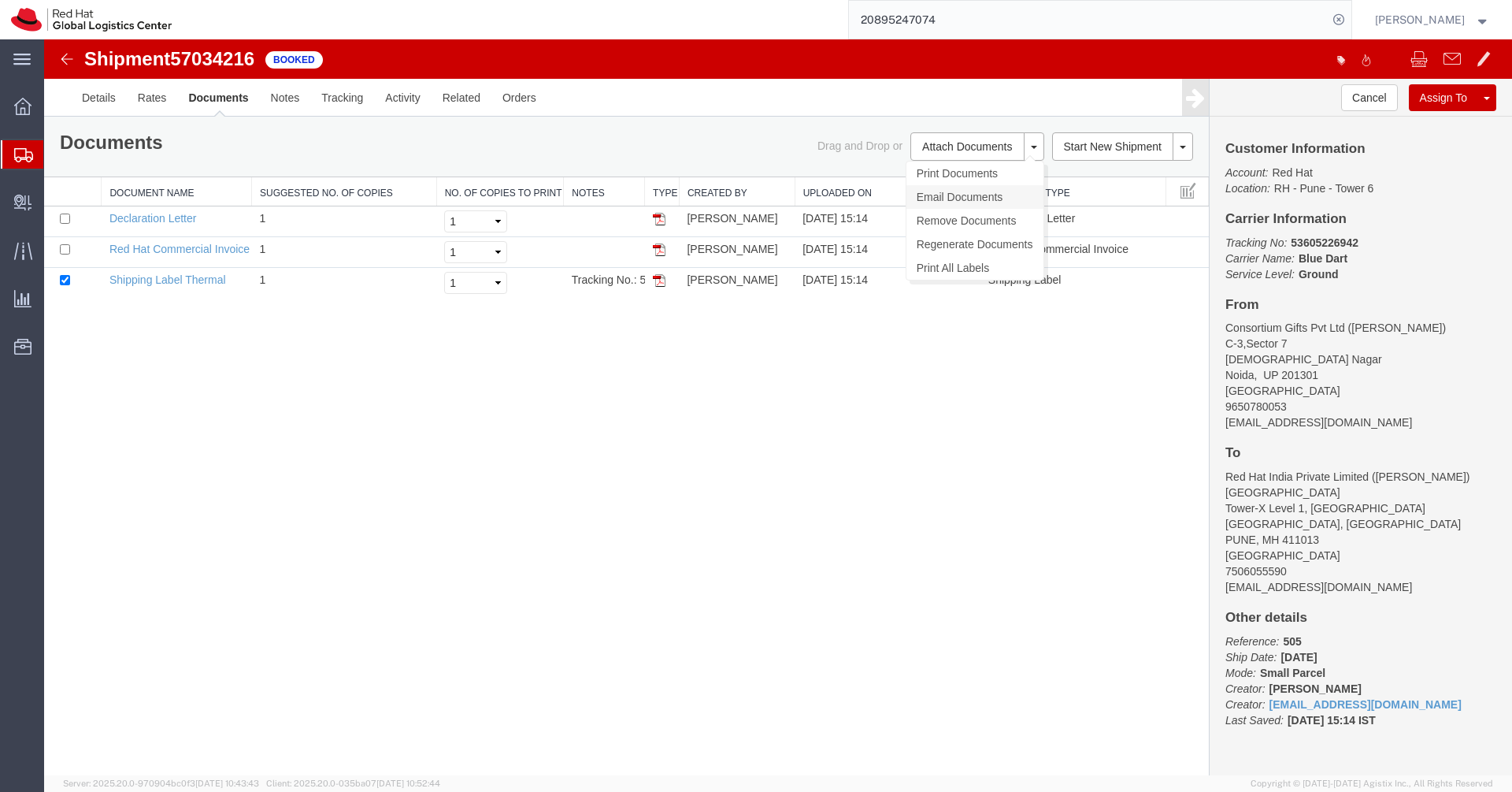
click at [976, 196] on link "Email Documents" at bounding box center [975, 197] width 137 height 24
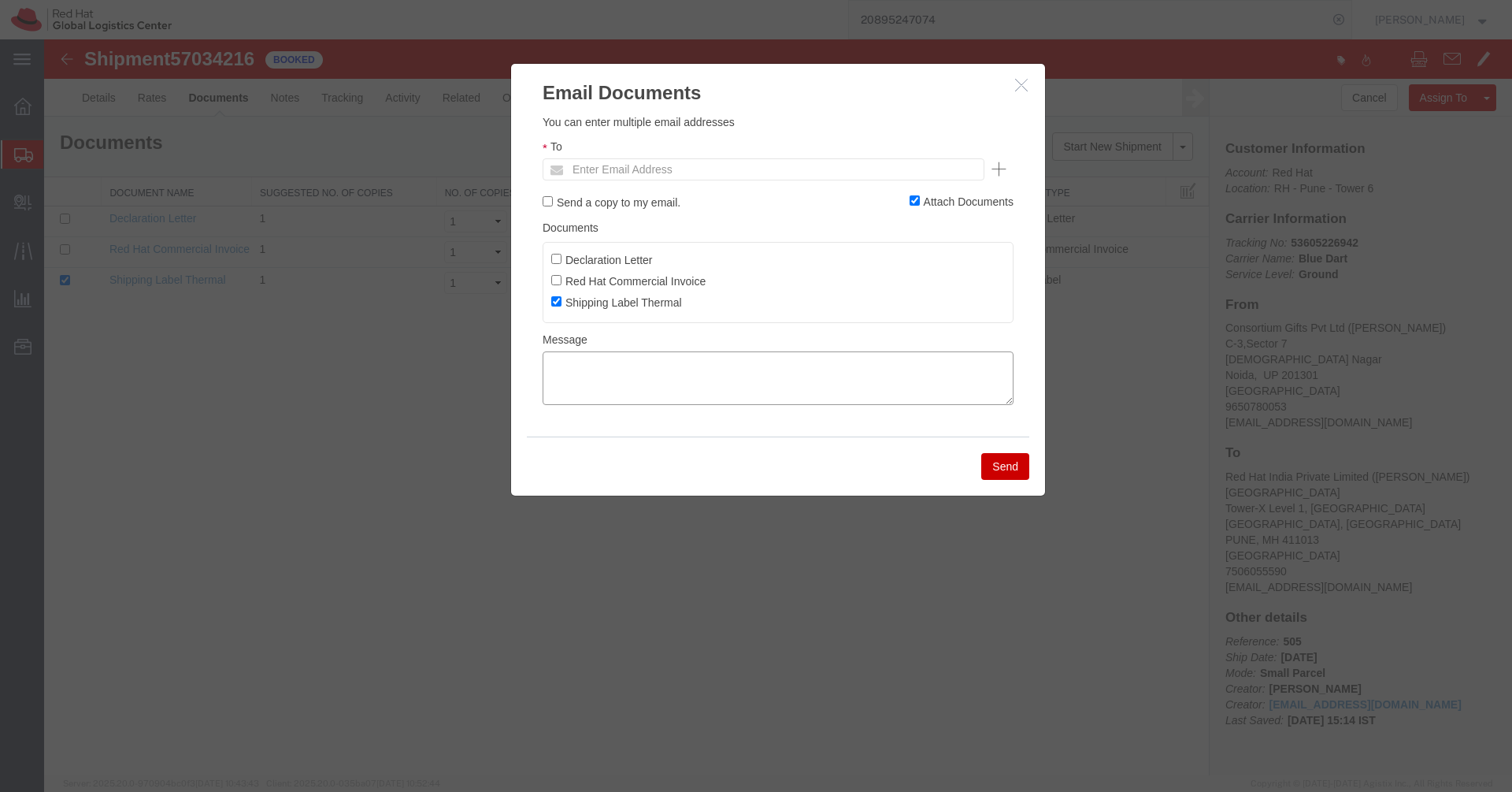
click at [792, 379] on textarea at bounding box center [778, 378] width 471 height 54
paste textarea "Pickup request number: 81249237"
type textarea "Pickup request number: 81249237"
click at [627, 176] on input "text" at bounding box center [657, 169] width 184 height 20
paste input "[EMAIL_ADDRESS][DOMAIN_NAME]"
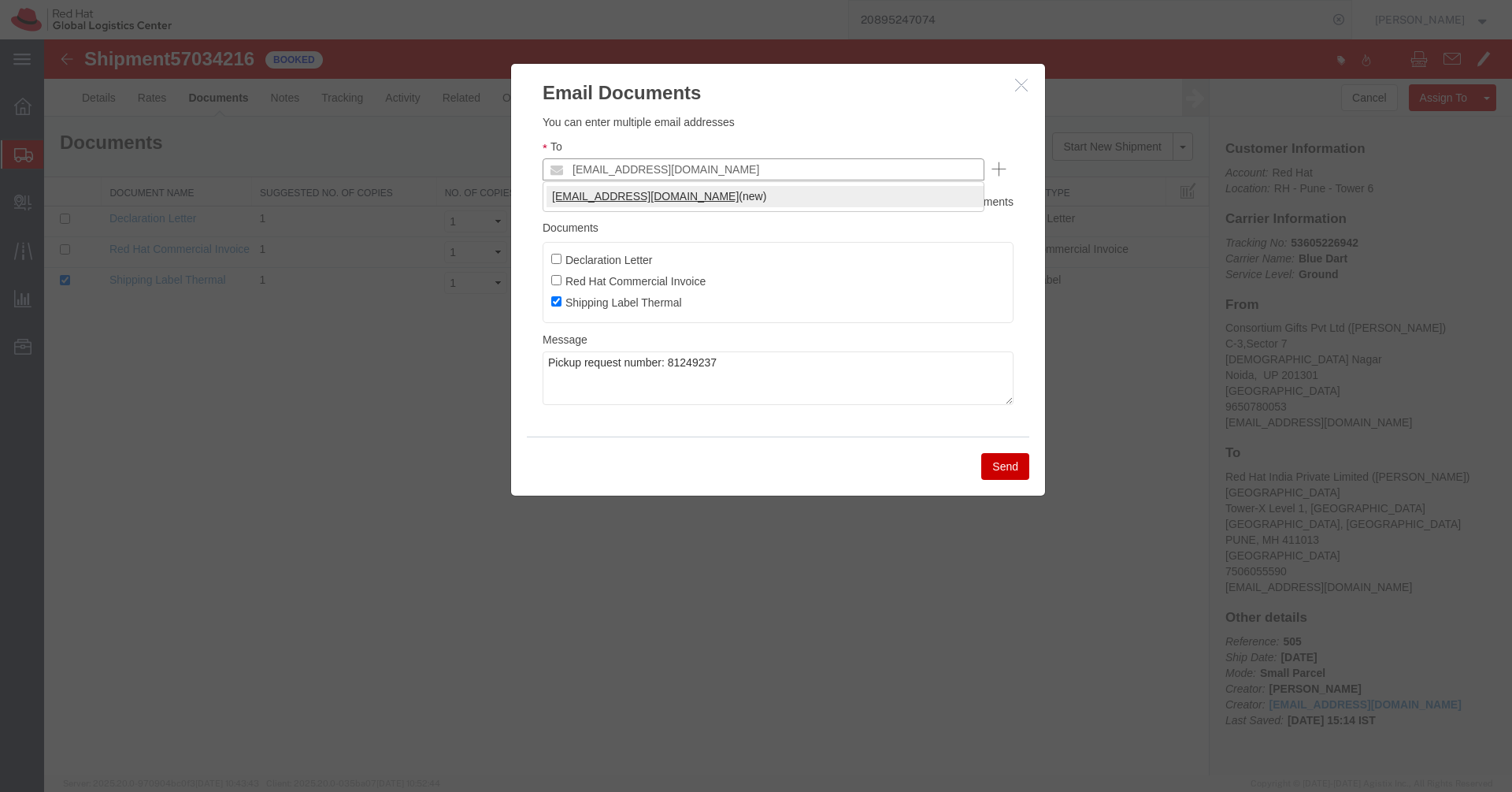
type input "[EMAIL_ADDRESS][DOMAIN_NAME]"
click at [1002, 476] on button "Send" at bounding box center [1006, 465] width 48 height 26
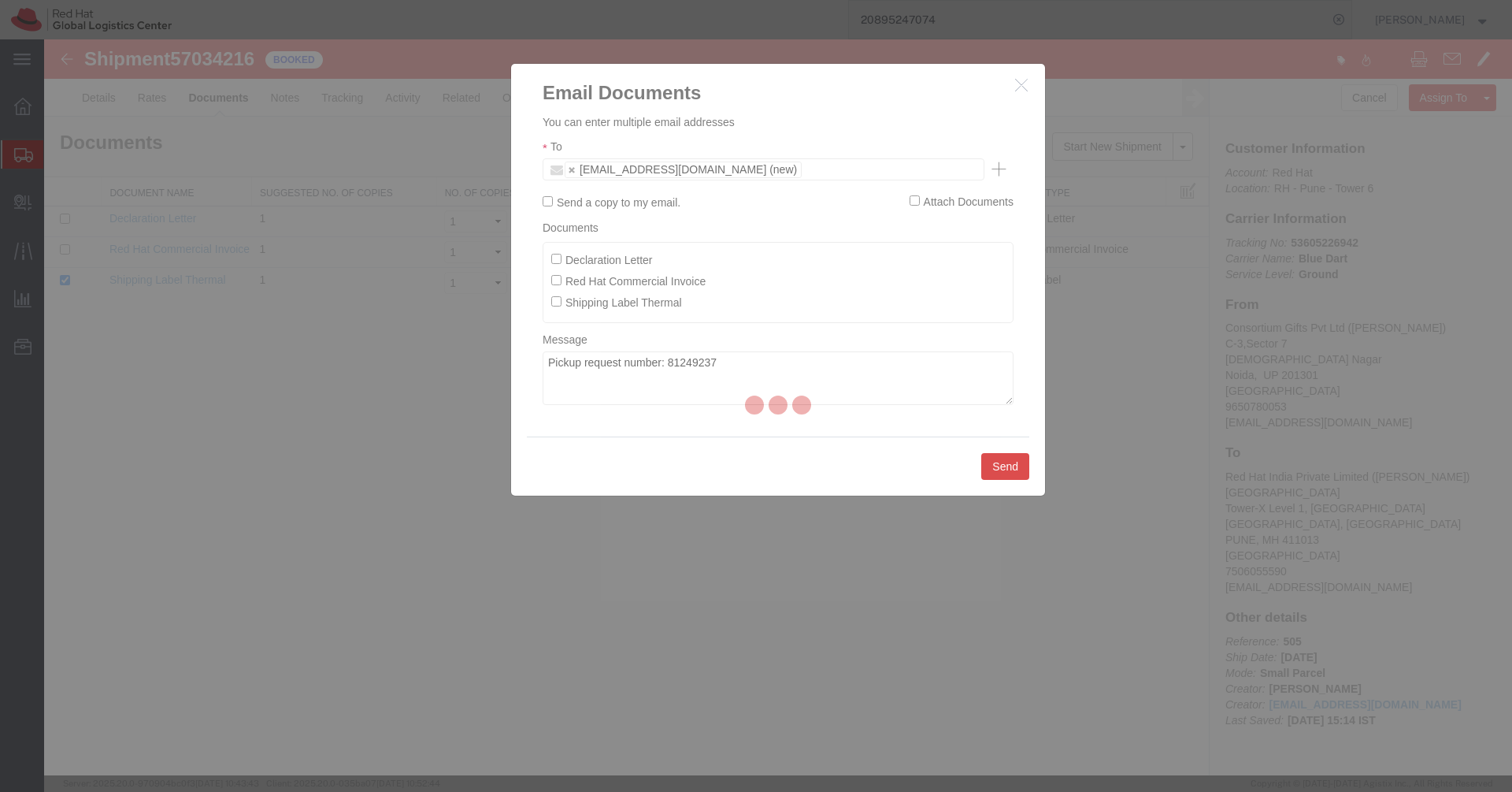
checkbox input "false"
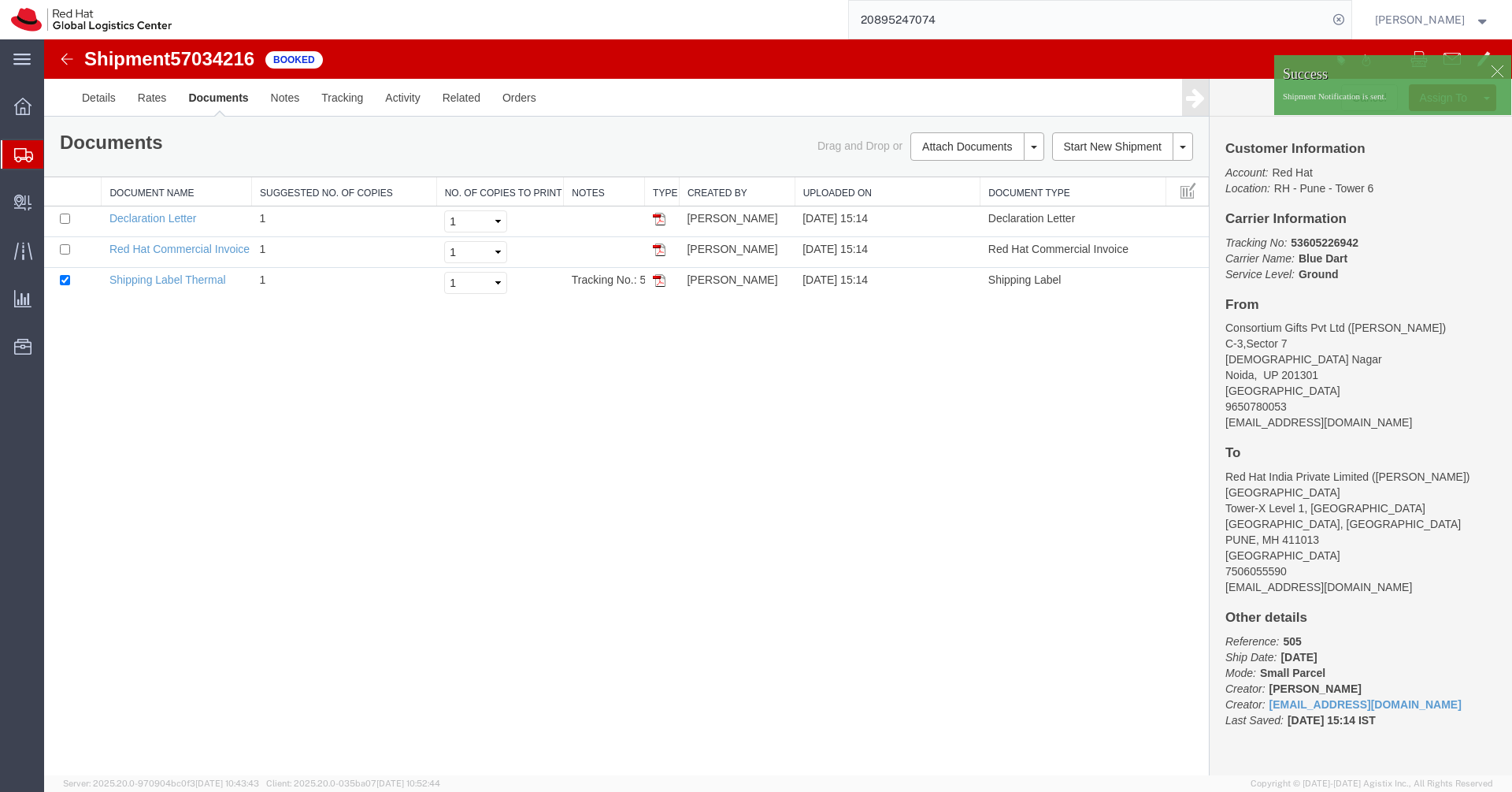
click at [1499, 69] on div at bounding box center [1497, 71] width 24 height 24
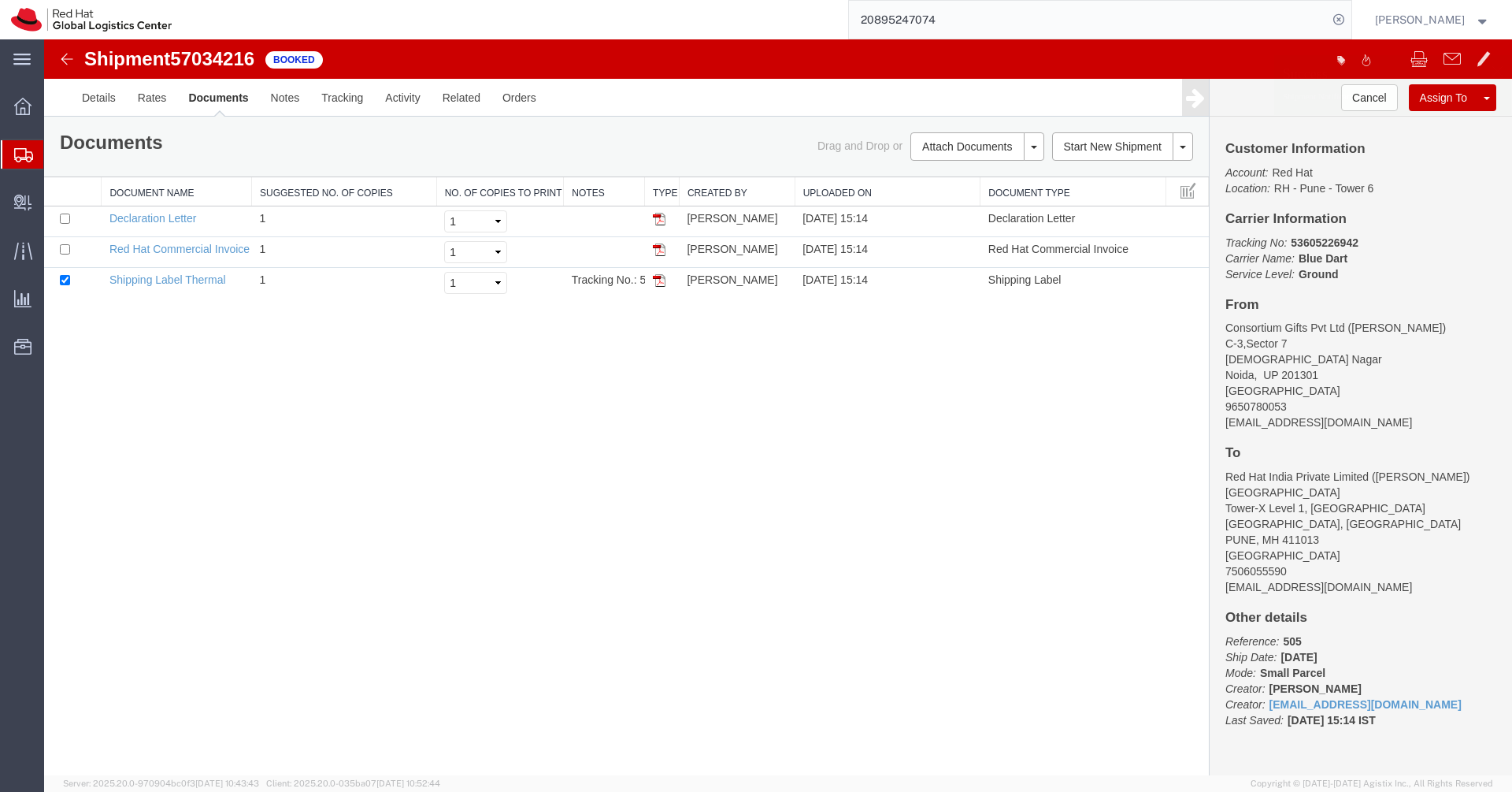
click at [1488, 97] on p "Shipment Notification is sent." at bounding box center [1392, 97] width 220 height 13
click at [1443, 119] on link "Clone Shipment" at bounding box center [1427, 124] width 136 height 24
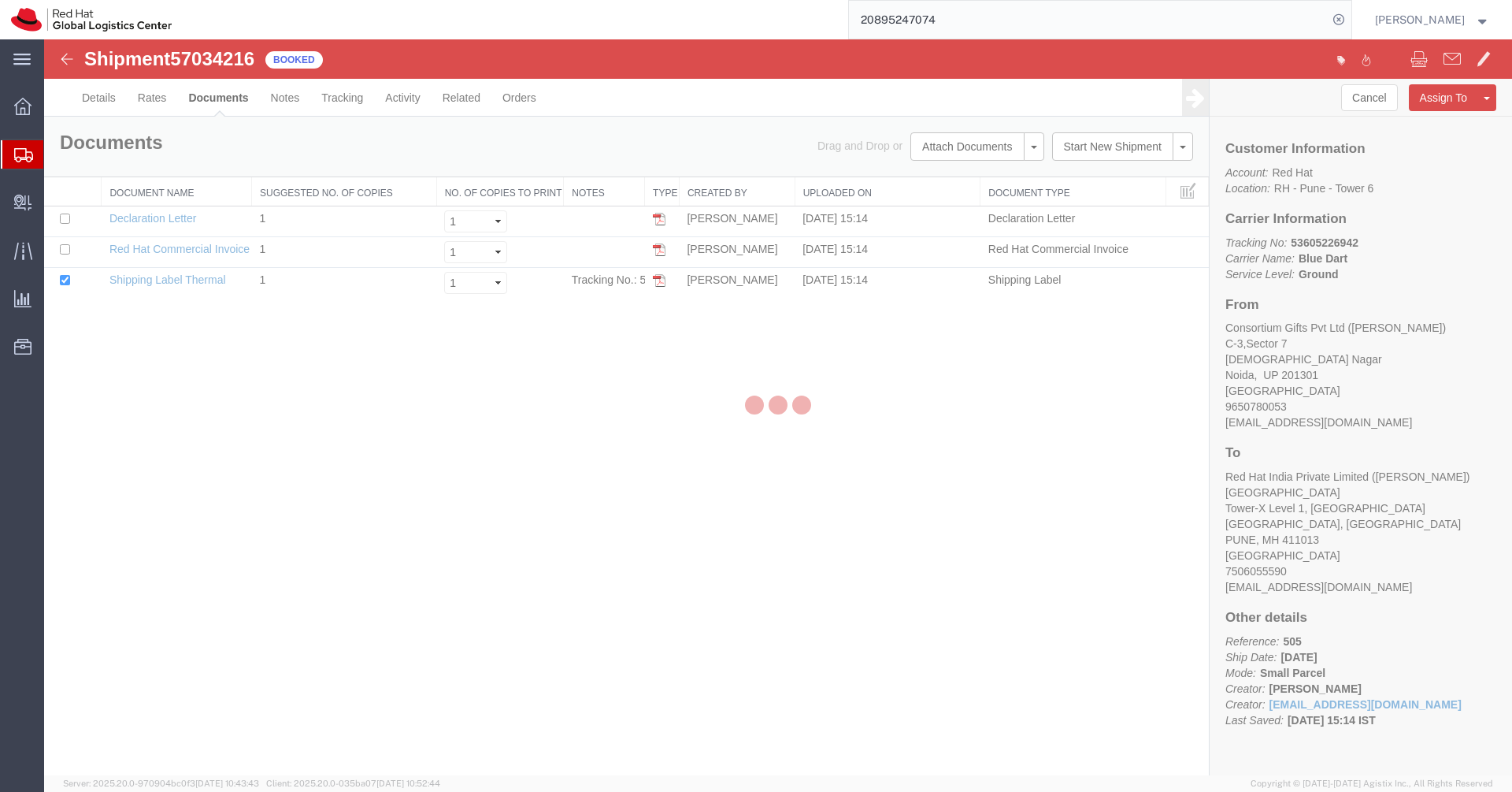
select select "38007"
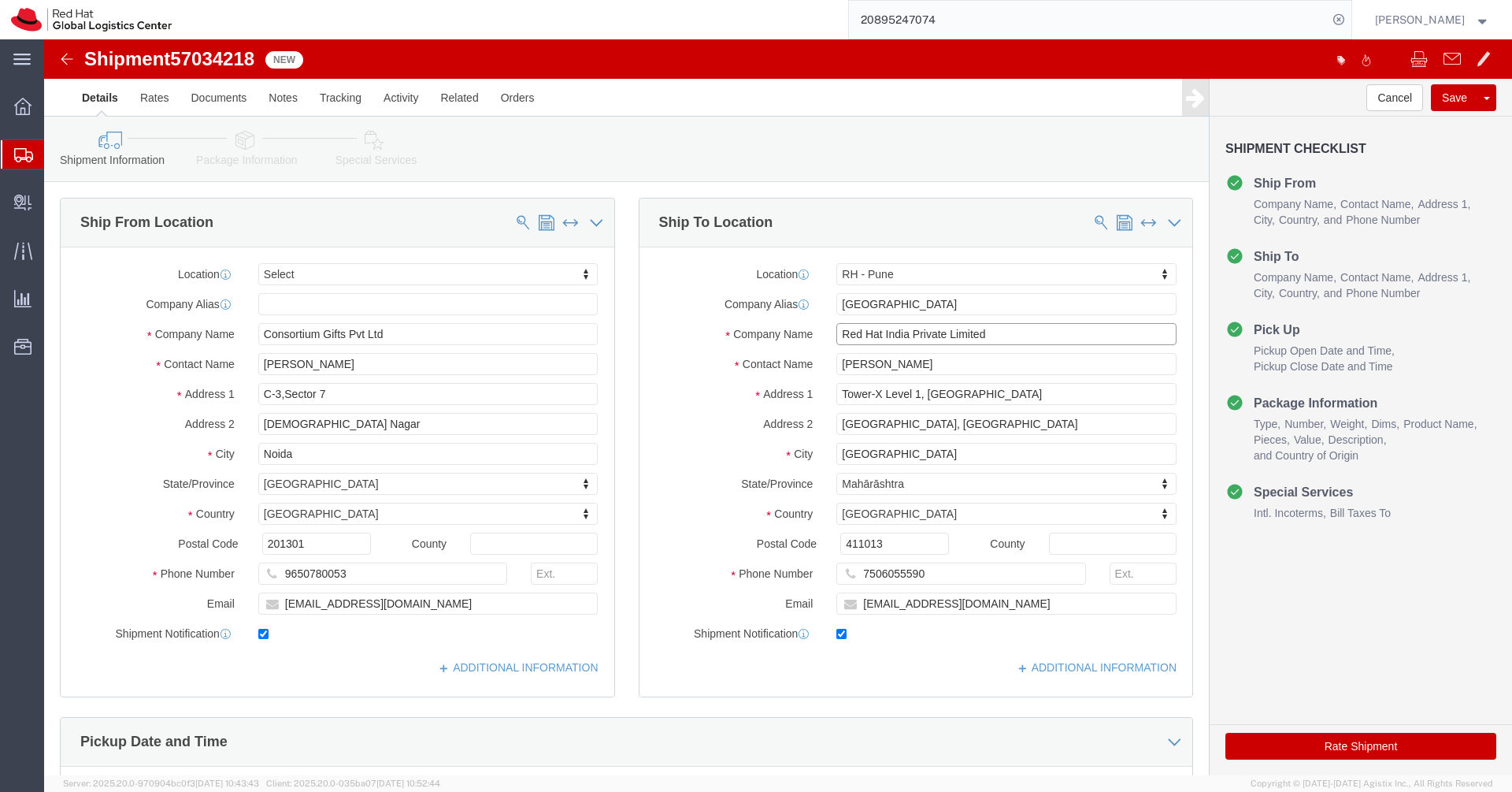
click input "Red Hat India Private Limited"
paste input "[PERSON_NAME]"
click input "[PERSON_NAME]"
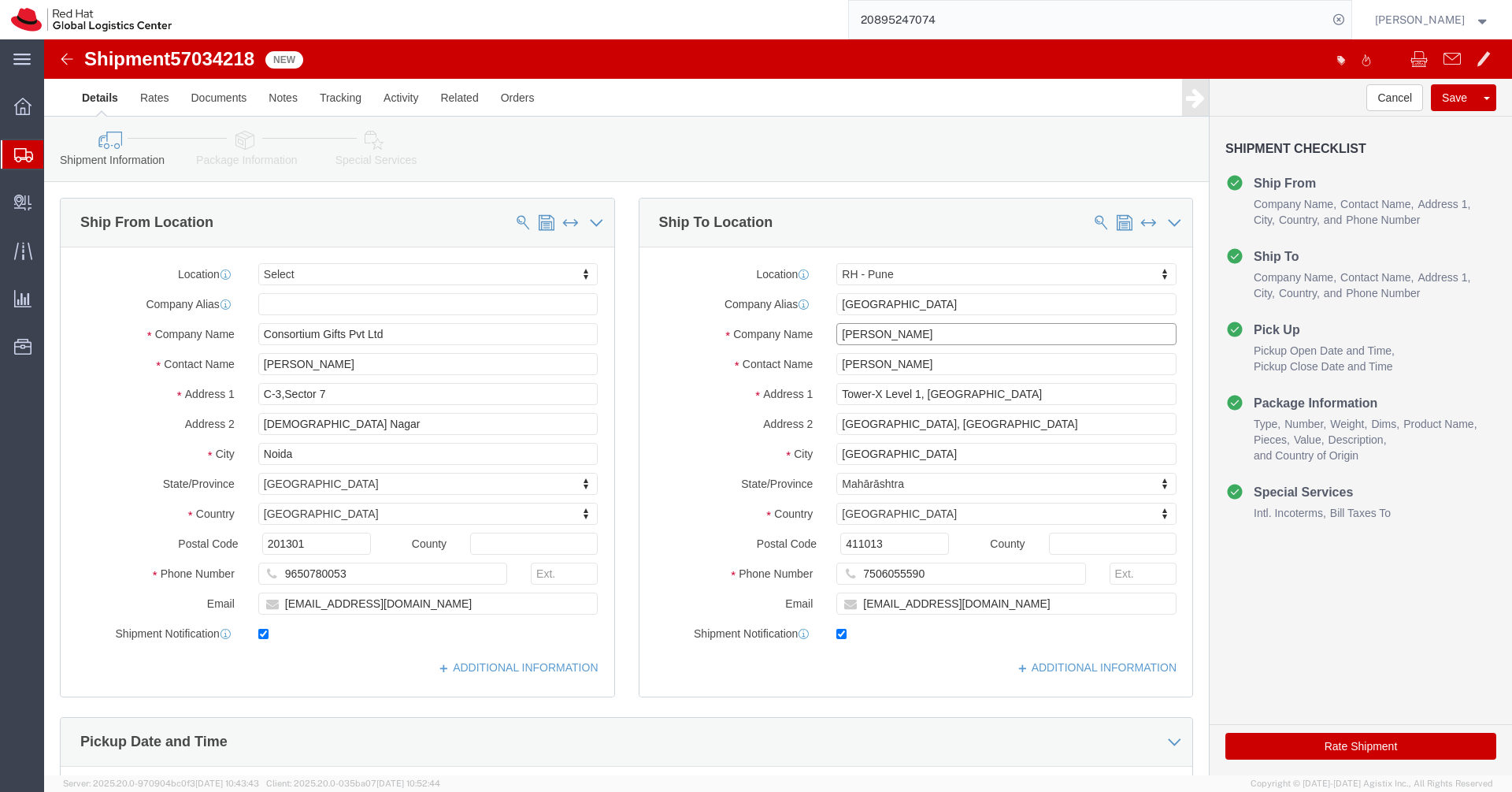
type input "[PERSON_NAME]"
drag, startPoint x: 829, startPoint y: 263, endPoint x: 746, endPoint y: 262, distance: 83.0
click div "Company Alias PUNE"
click input "[PERSON_NAME]"
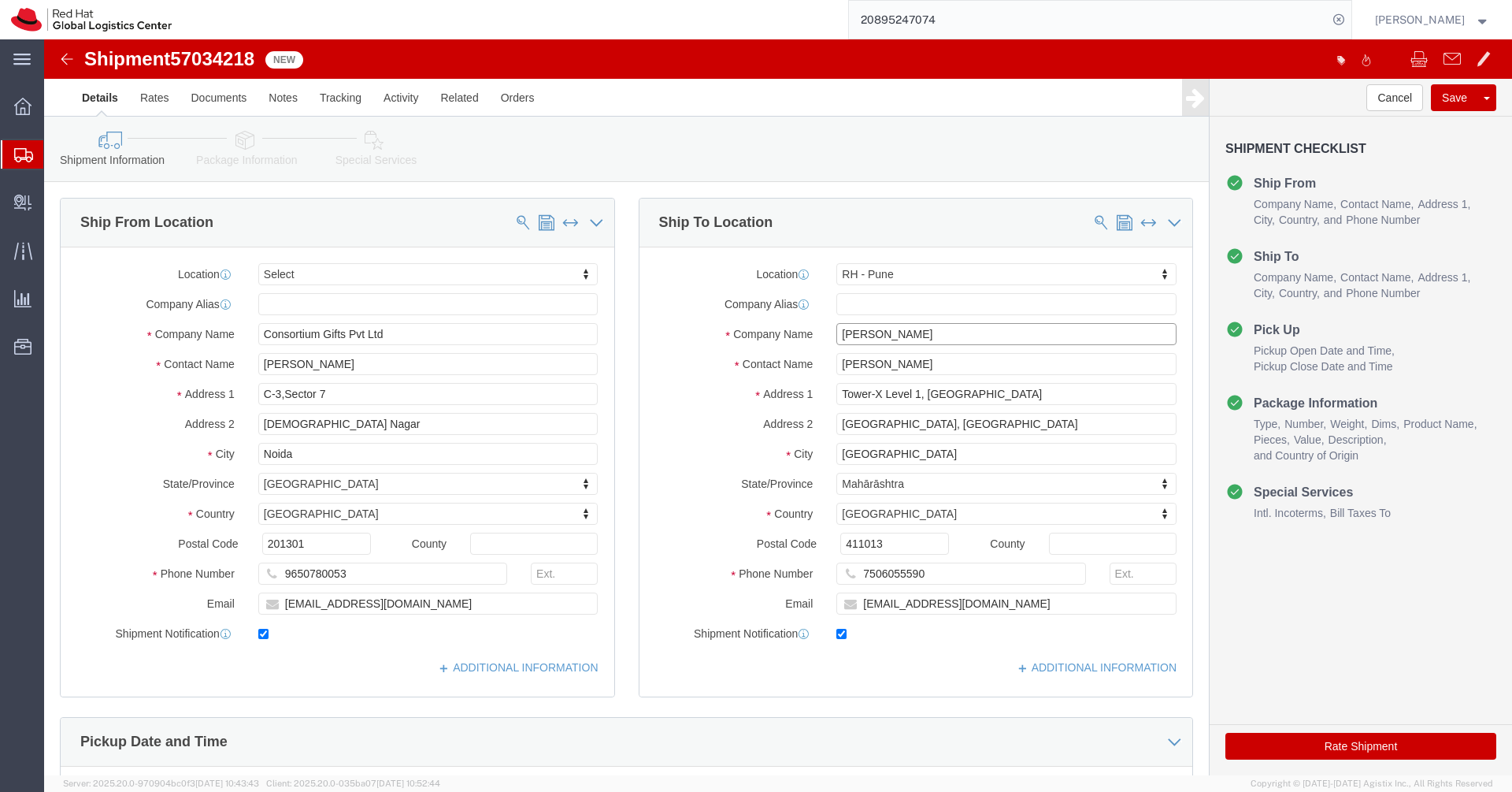
click input "[PERSON_NAME]"
paste input "[PERSON_NAME]"
type input "[PERSON_NAME]"
click input "7506055590"
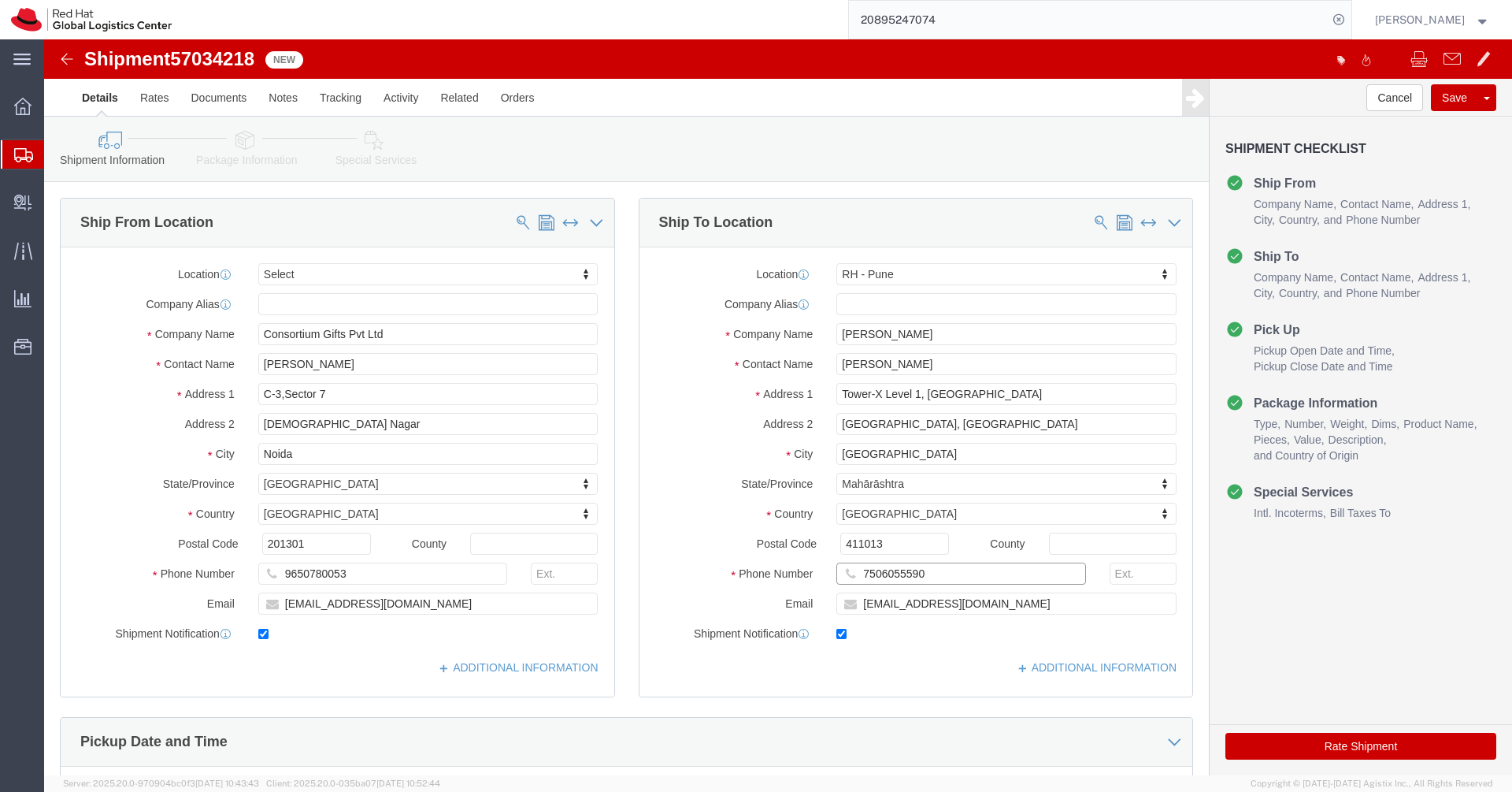
click input "7506055590"
paste input "8390818574"
type input "8390818574"
click input "[EMAIL_ADDRESS][DOMAIN_NAME]"
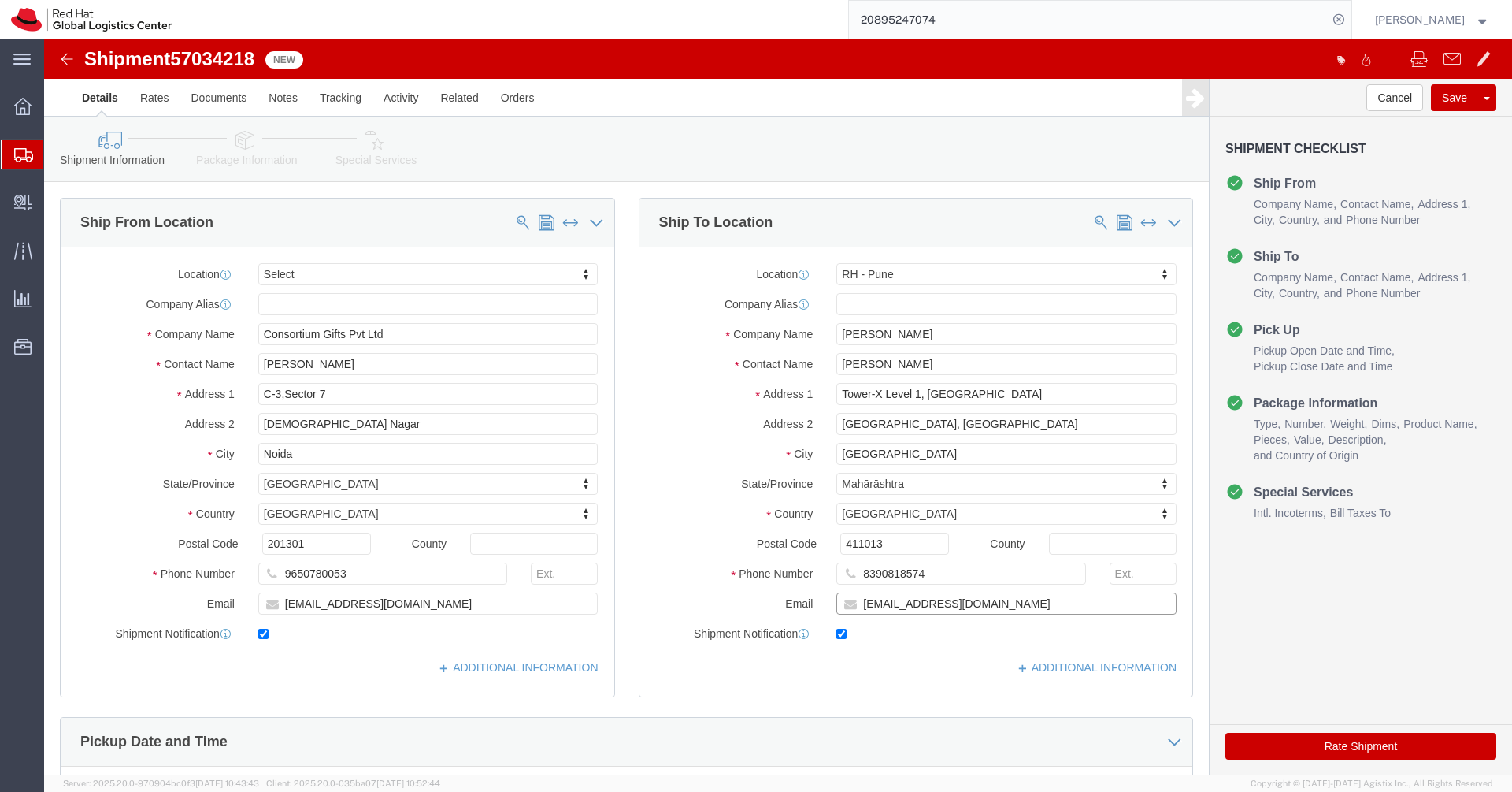
click input "[EMAIL_ADDRESS][DOMAIN_NAME]"
paste input "arathore"
type input "[EMAIL_ADDRESS][DOMAIN_NAME]"
click input "Tower-X Level 1, [GEOGRAPHIC_DATA]"
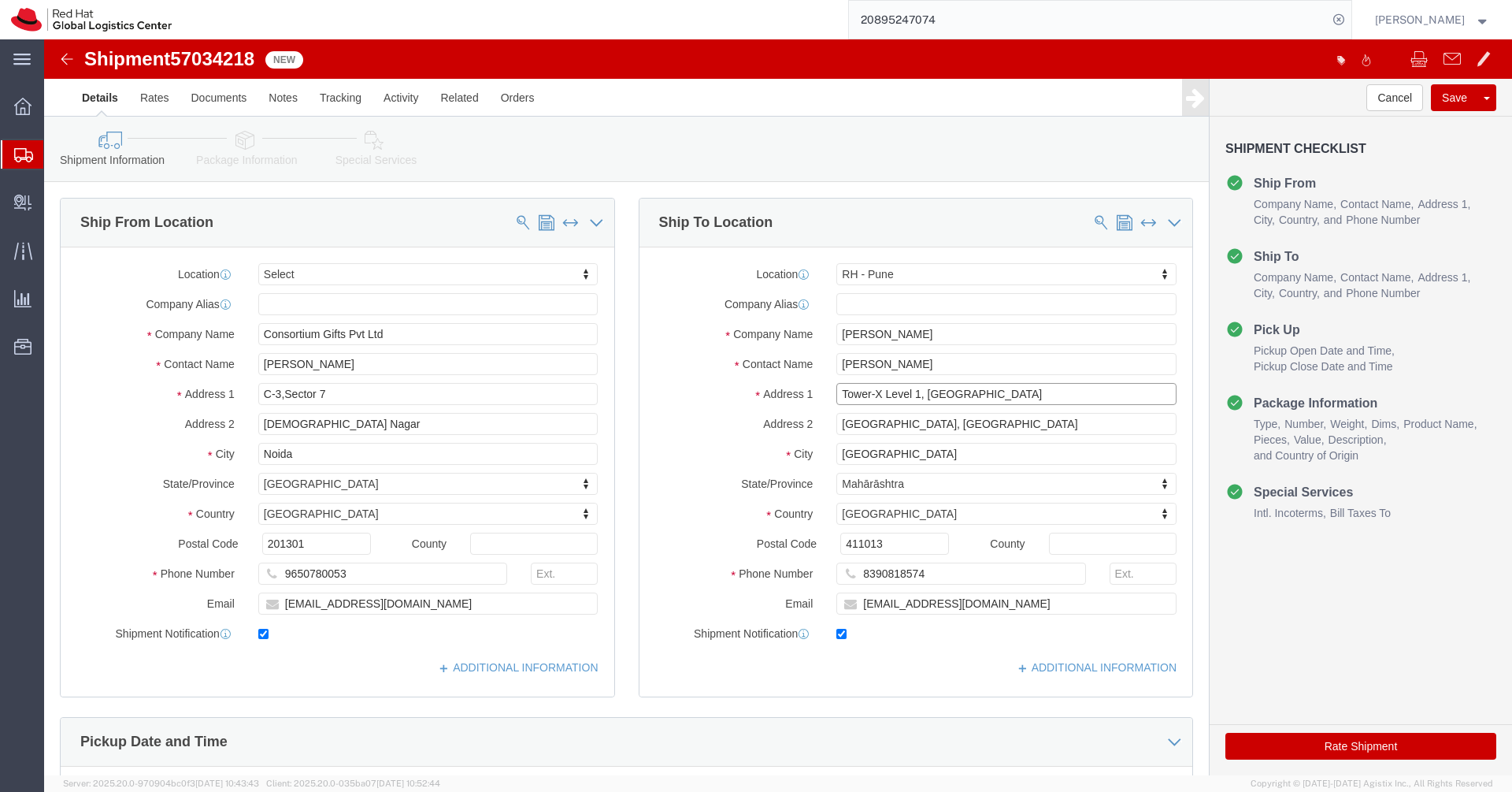
click input "Tower-X Level 1, [GEOGRAPHIC_DATA]"
paste input "D-404, [GEOGRAPHIC_DATA], Sathewasti [GEOGRAPHIC_DATA]"
drag, startPoint x: 917, startPoint y: 356, endPoint x: 1016, endPoint y: 363, distance: 99.2
click input "D-404, [GEOGRAPHIC_DATA], Sathewasti [GEOGRAPHIC_DATA]"
type input "D-404, [GEOGRAPHIC_DATA],"
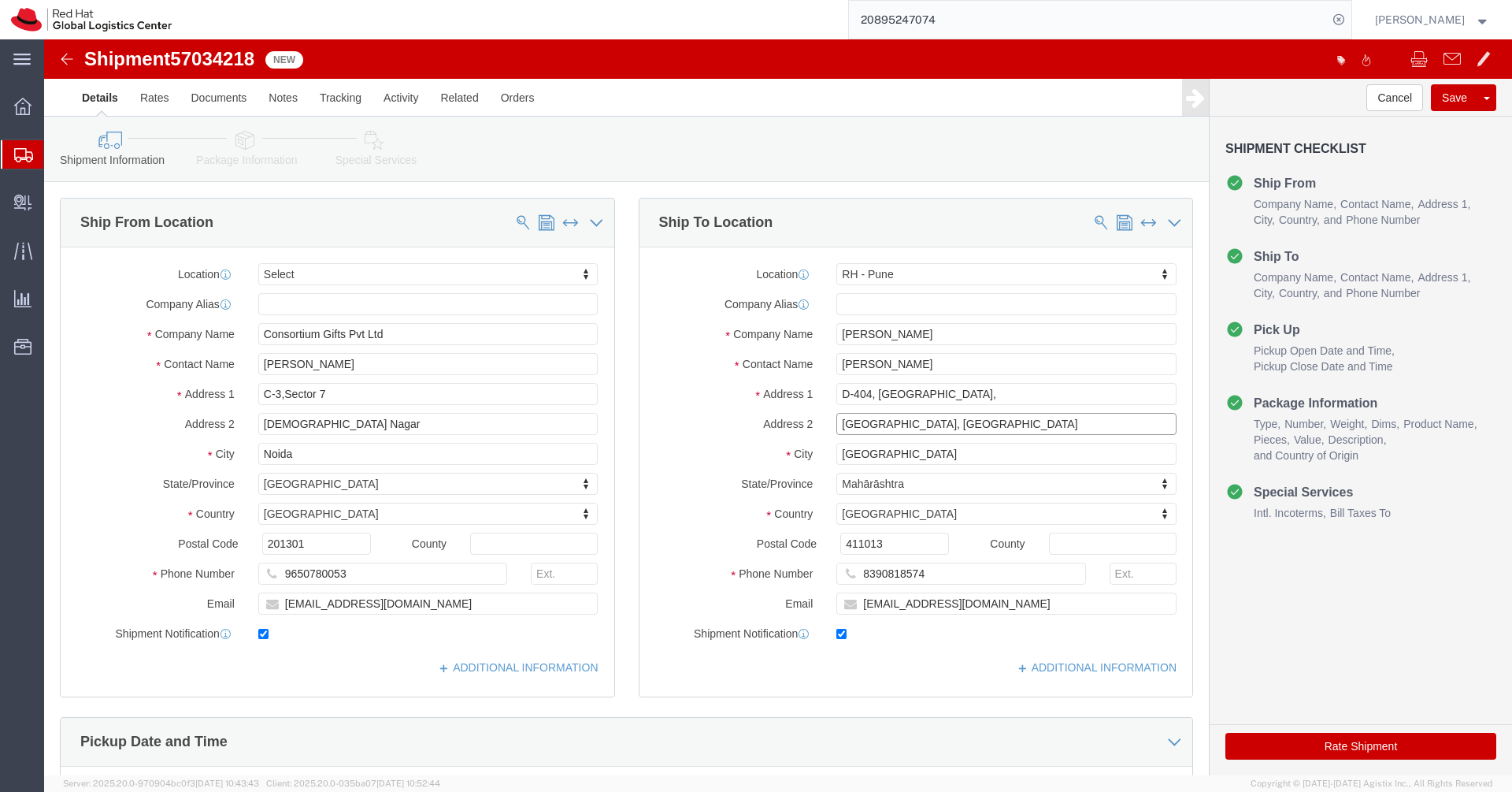
select select
paste input "Sathewasti [GEOGRAPHIC_DATA]"
type input "Sathewasti [GEOGRAPHIC_DATA]"
click input "411013"
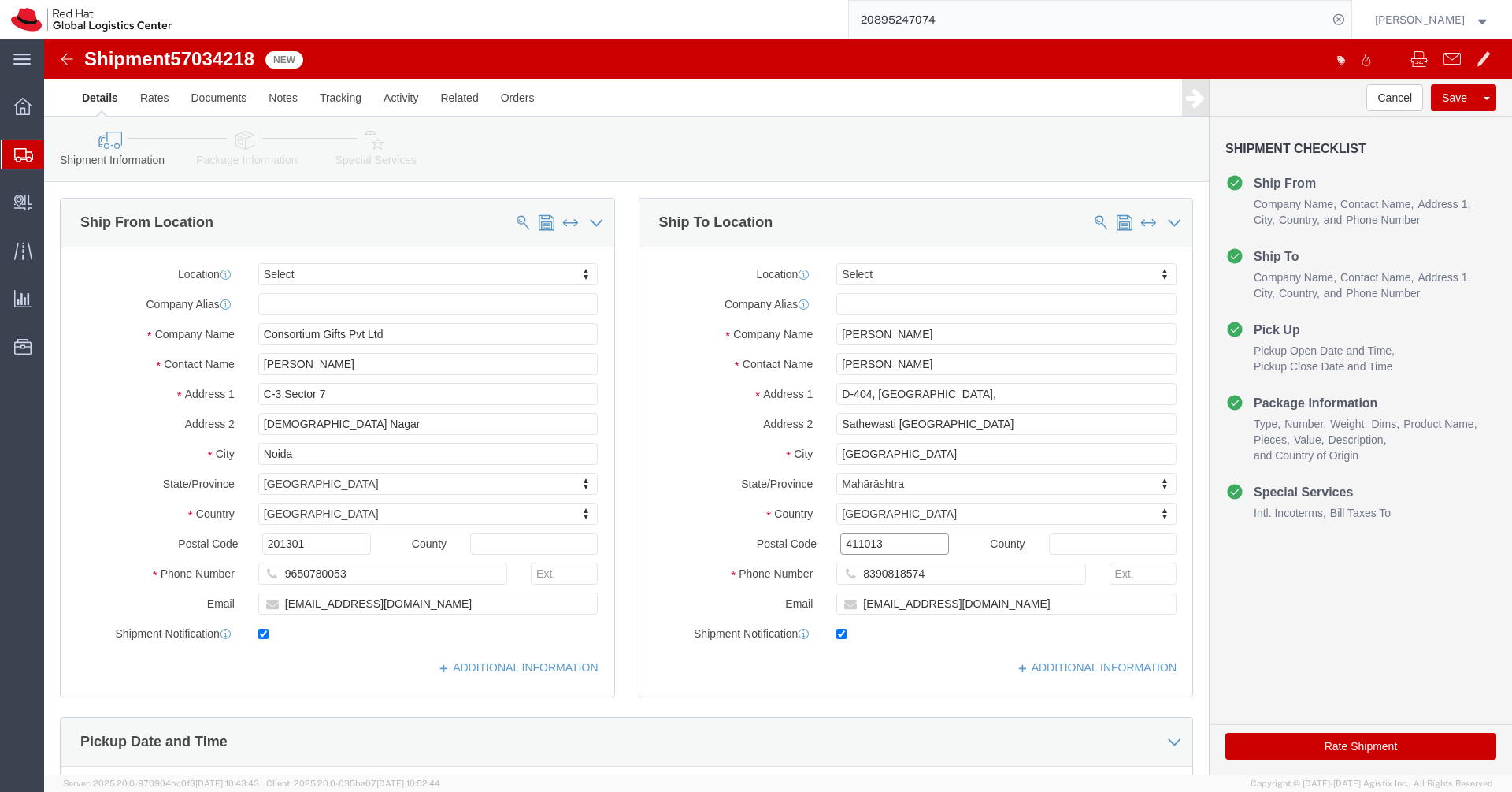
click input "411013"
paste input "47"
type input "411047"
click icon
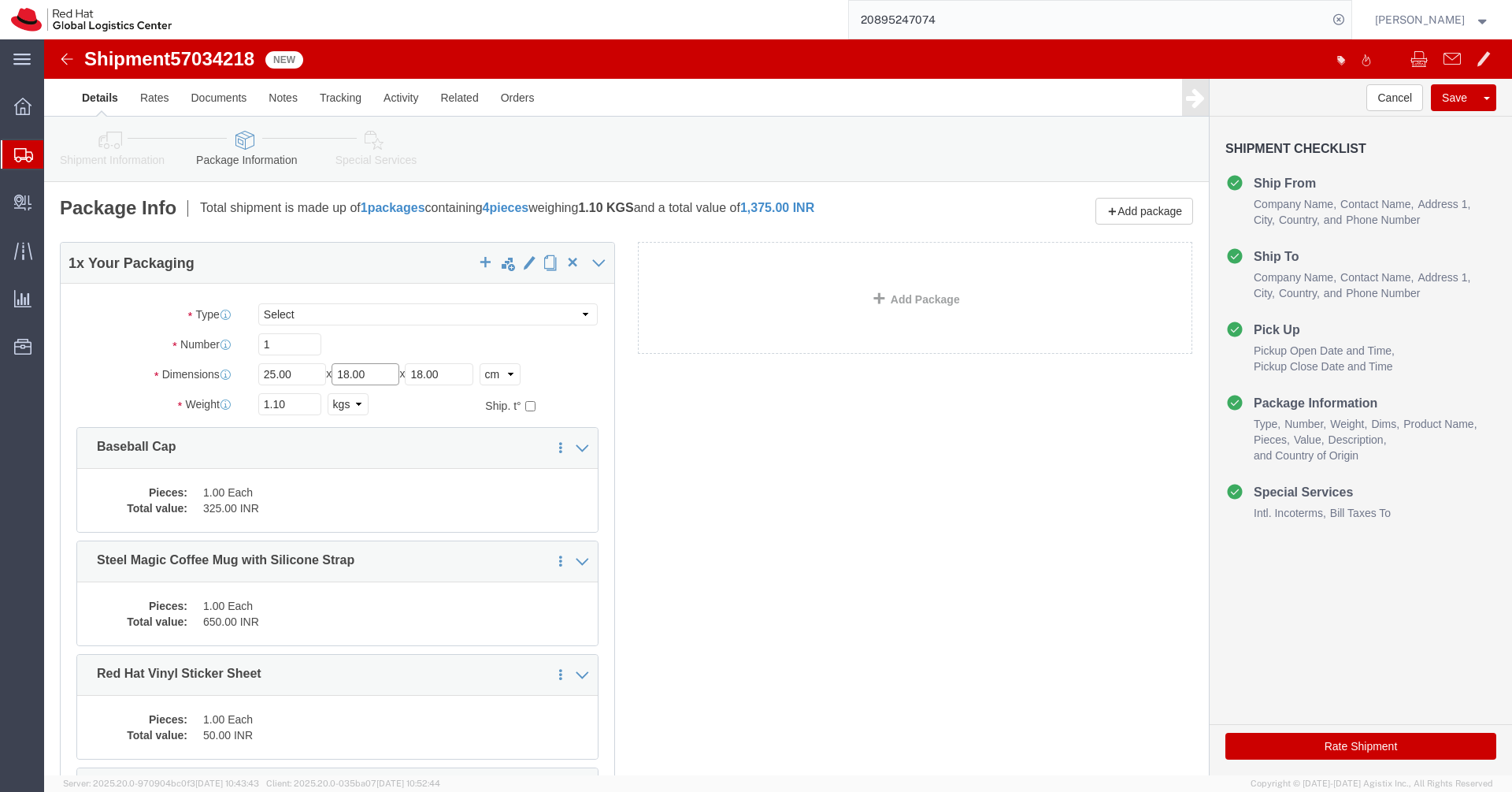
click input "18.00"
type input "22"
type input "9"
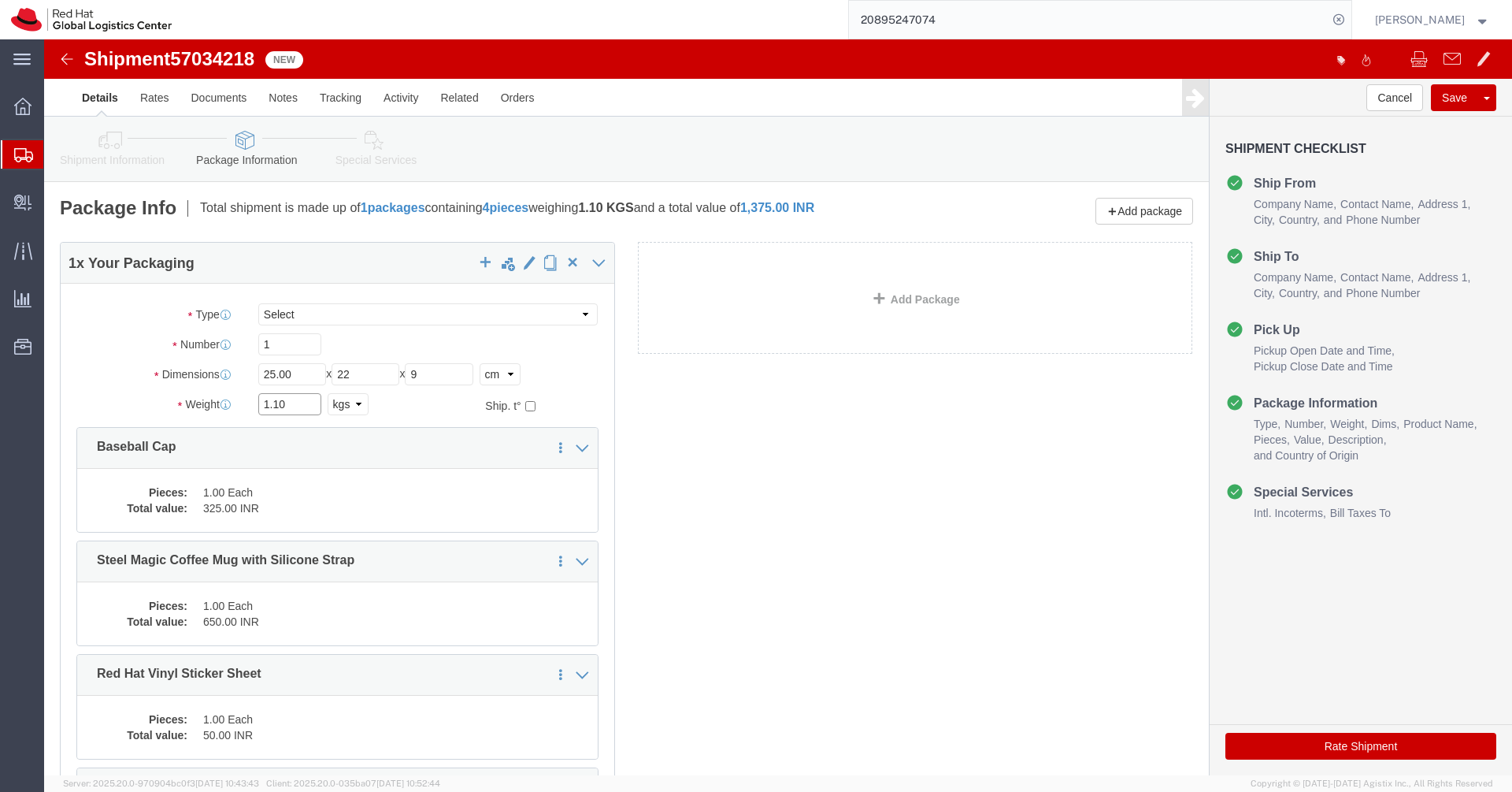
click input "1.10"
paste input "0.7"
type input "0.7"
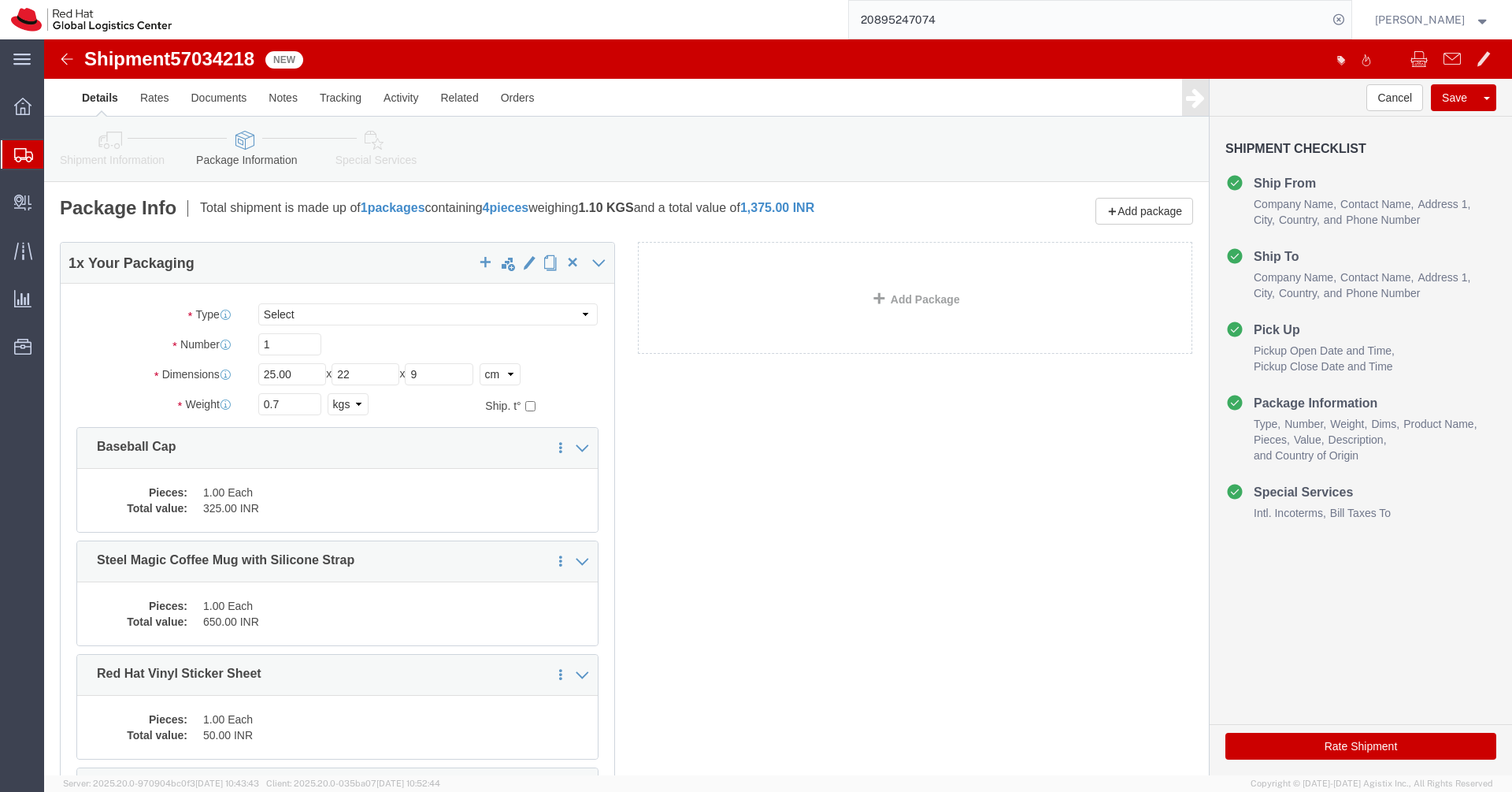
click div "1 x Your Packaging Package Type Select Case(s) Crate(s) Envelope Large Box Medi…"
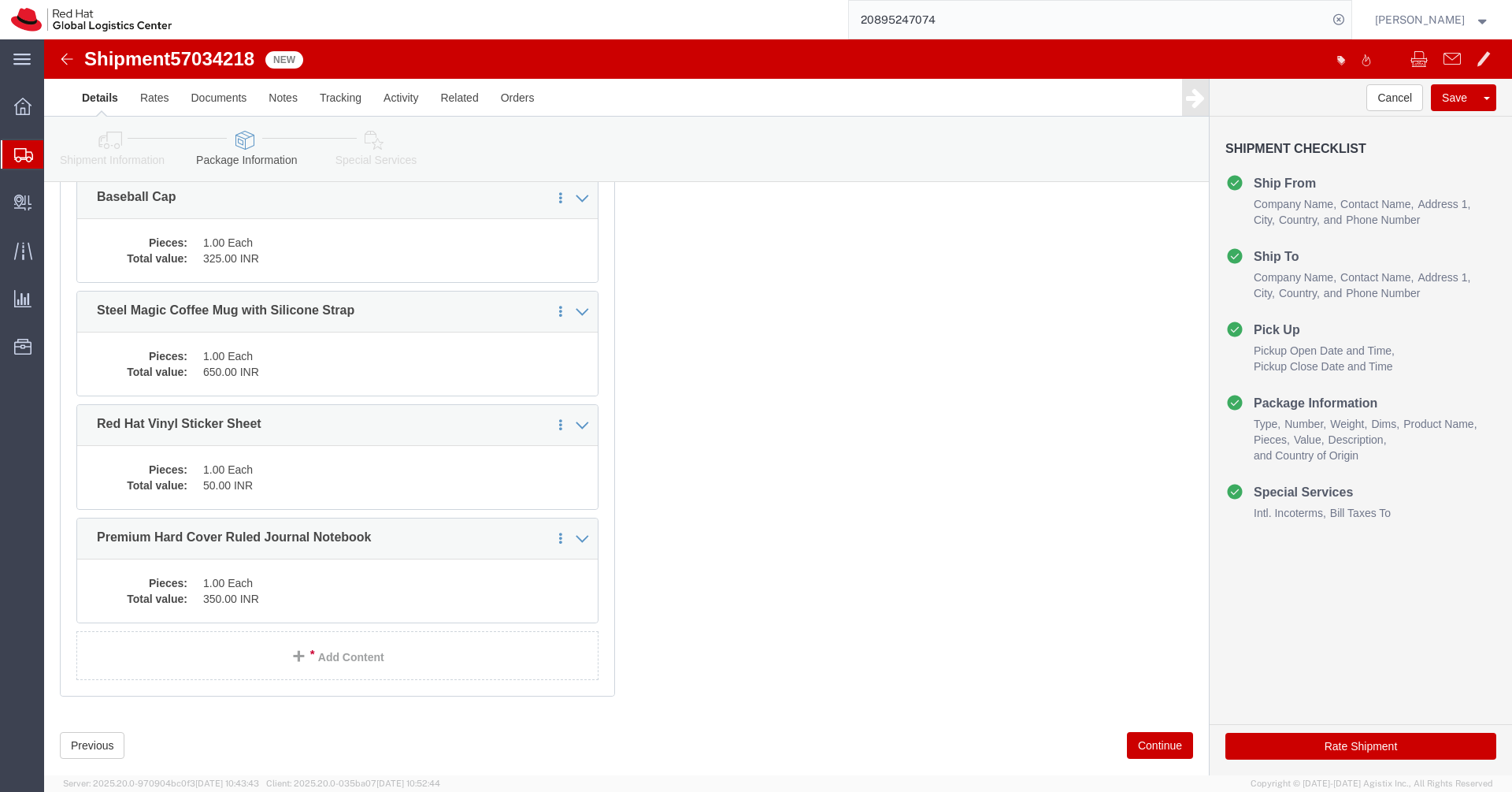
scroll to position [263, 0]
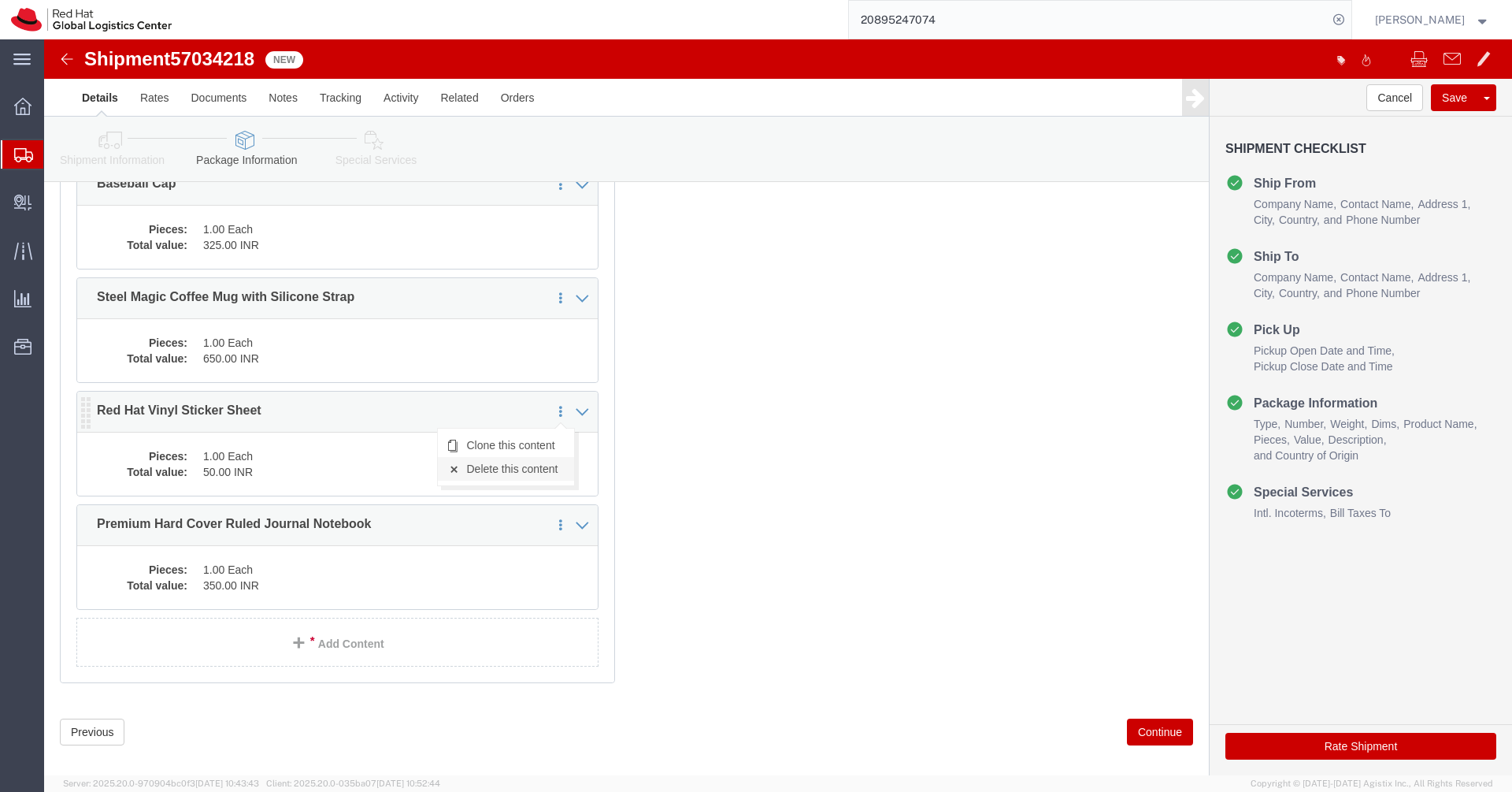
click link "Delete this content"
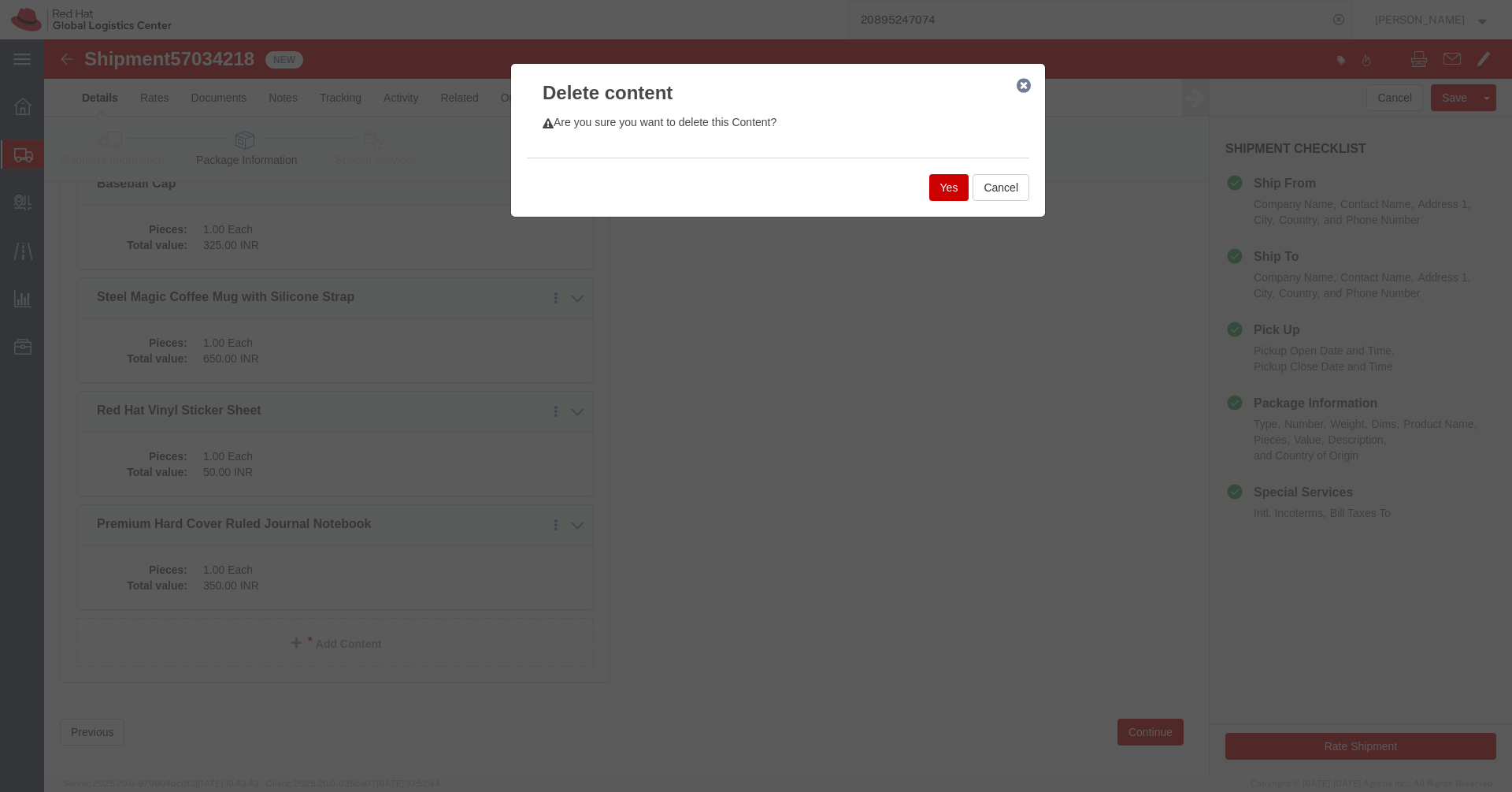
click button "Yes"
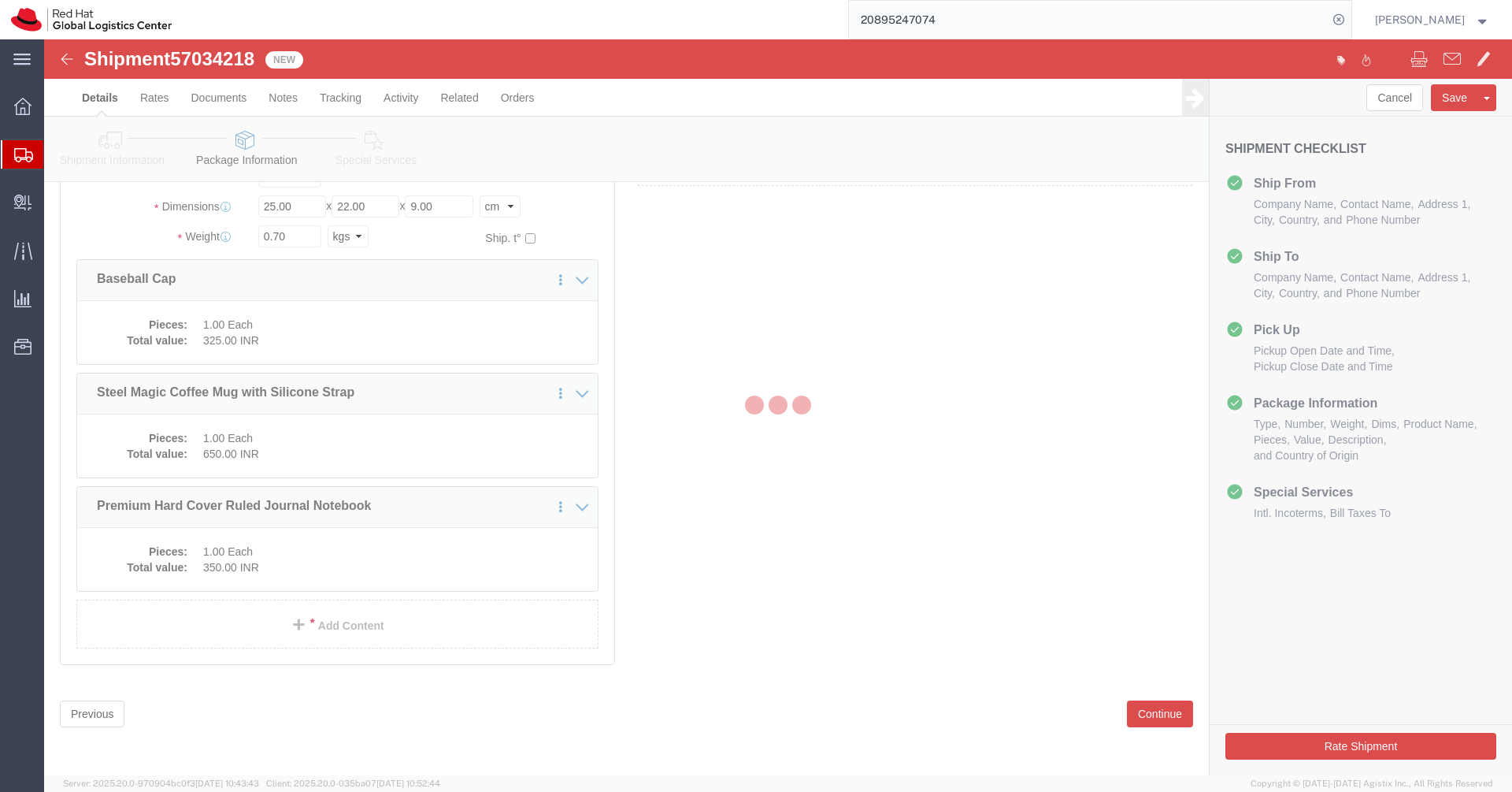
scroll to position [78, 0]
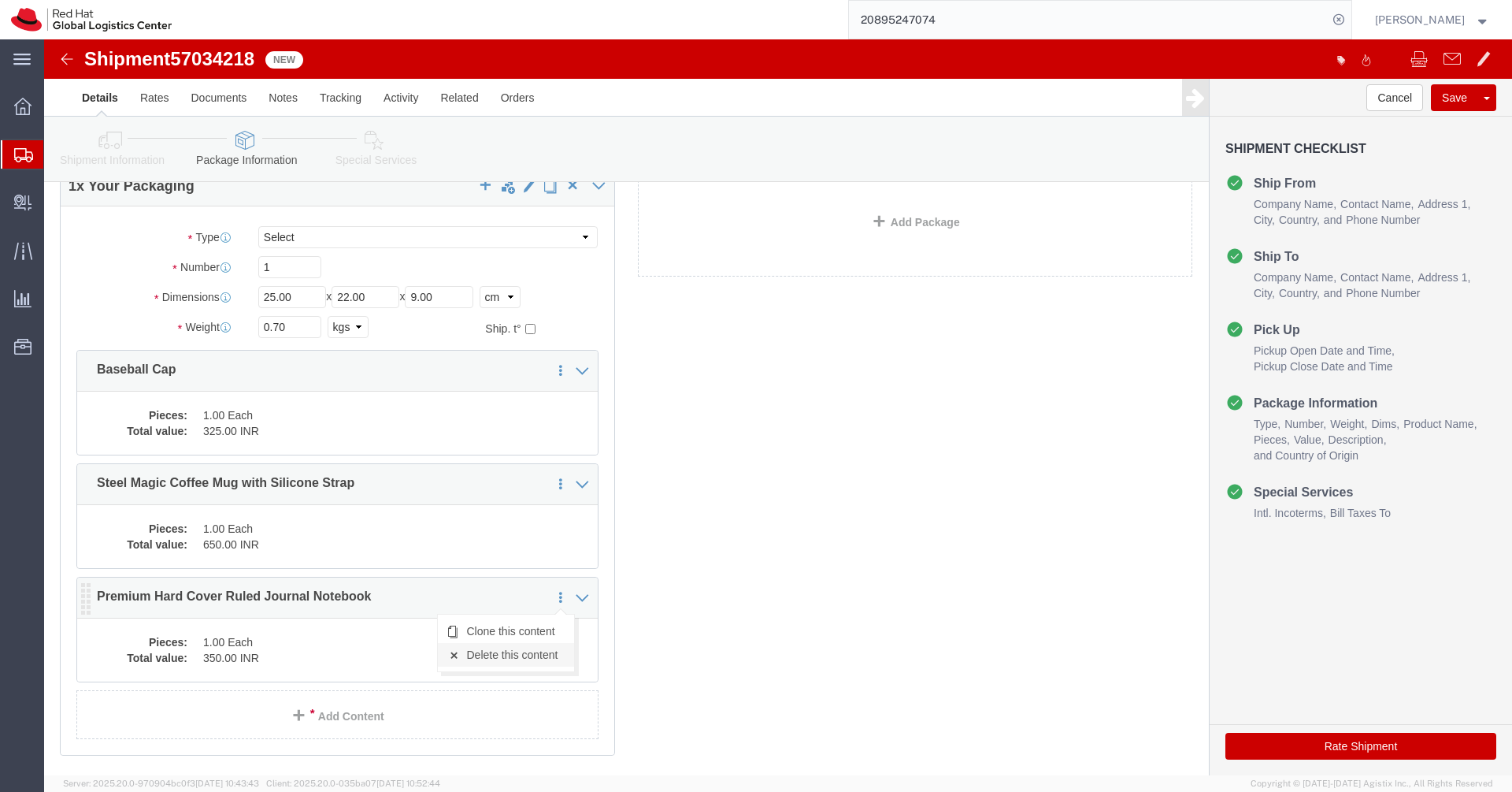
click link "Delete this content"
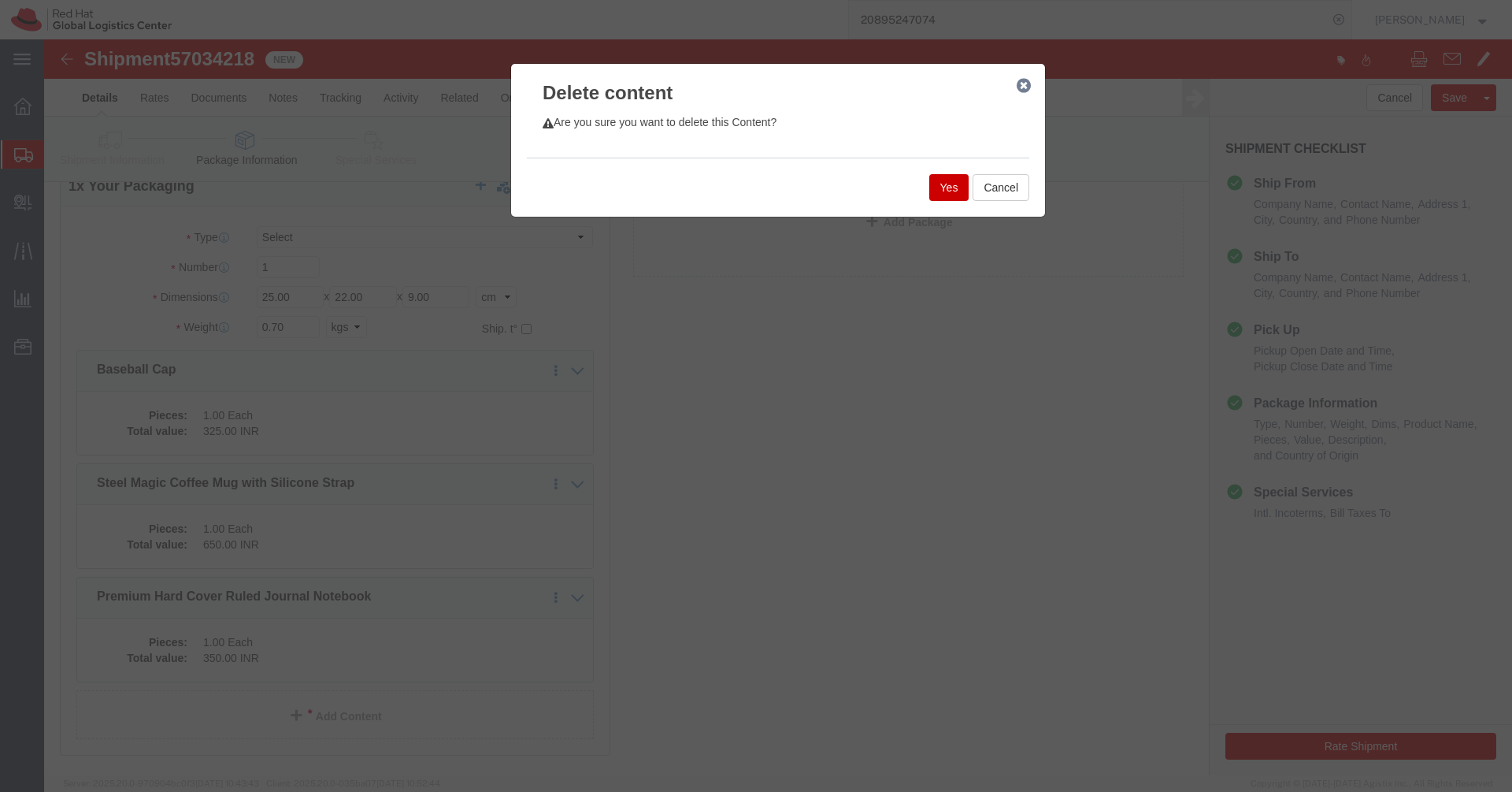
click button "Yes"
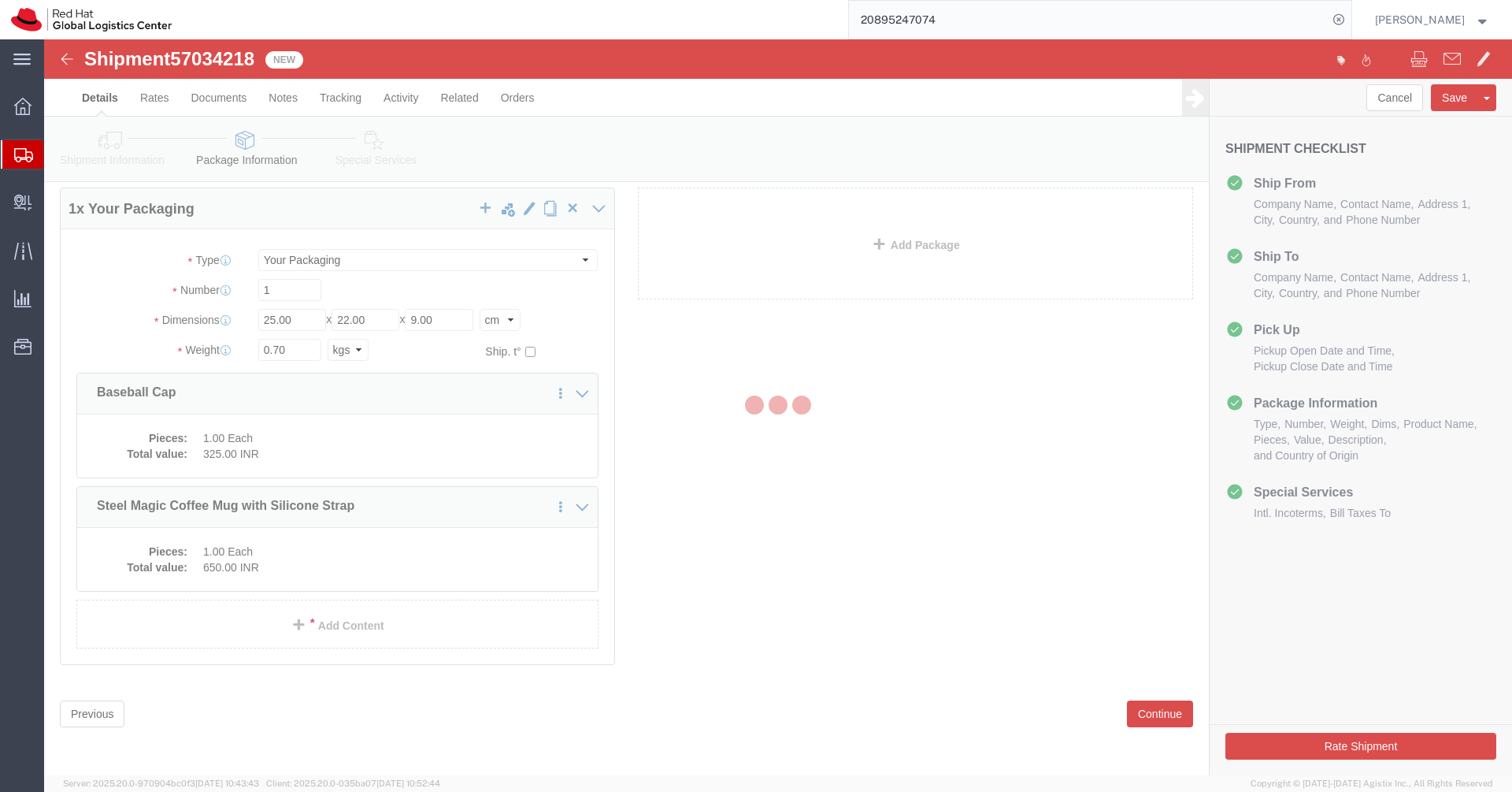
scroll to position [0, 0]
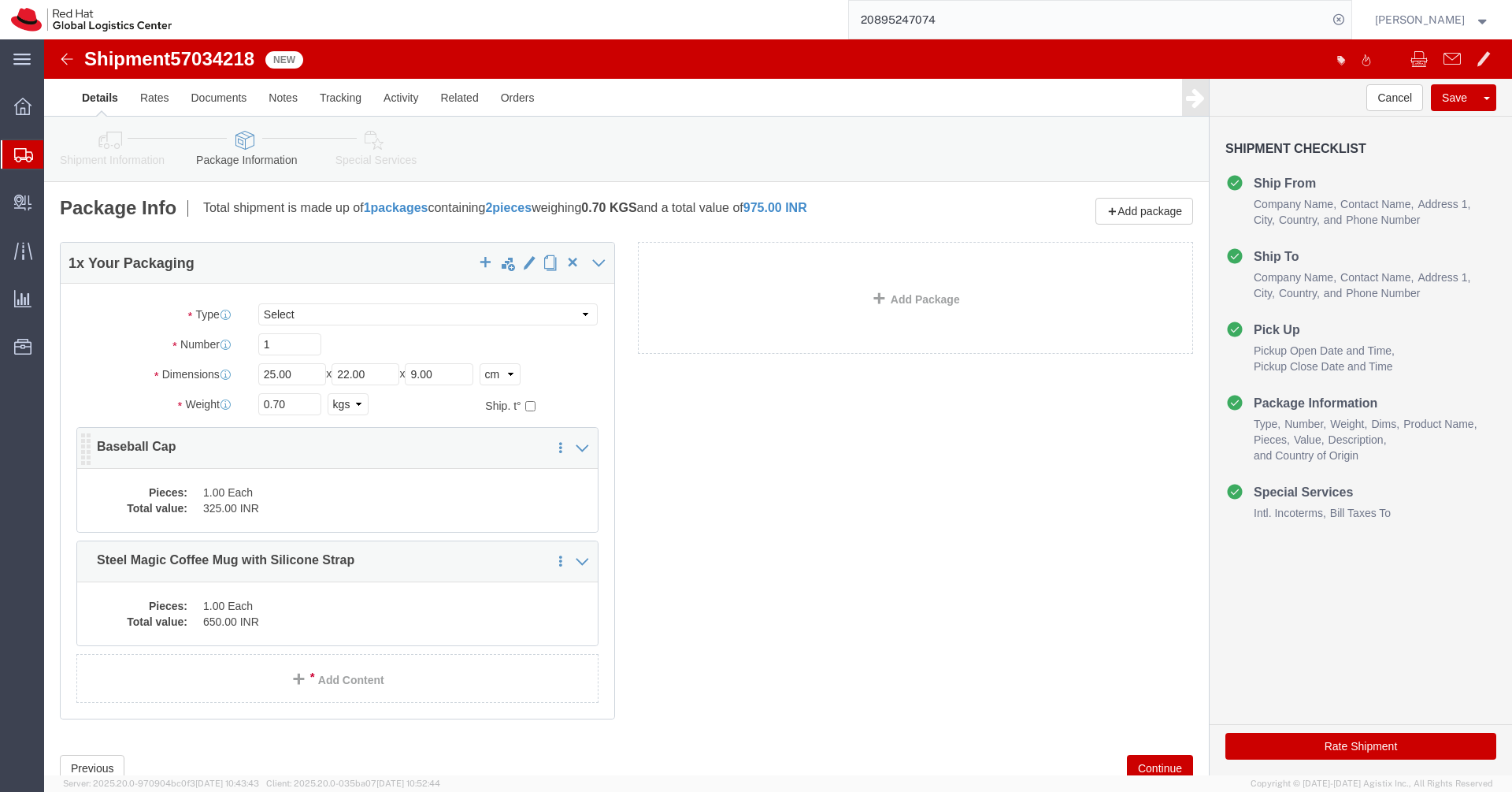
click dd "1.00 Each"
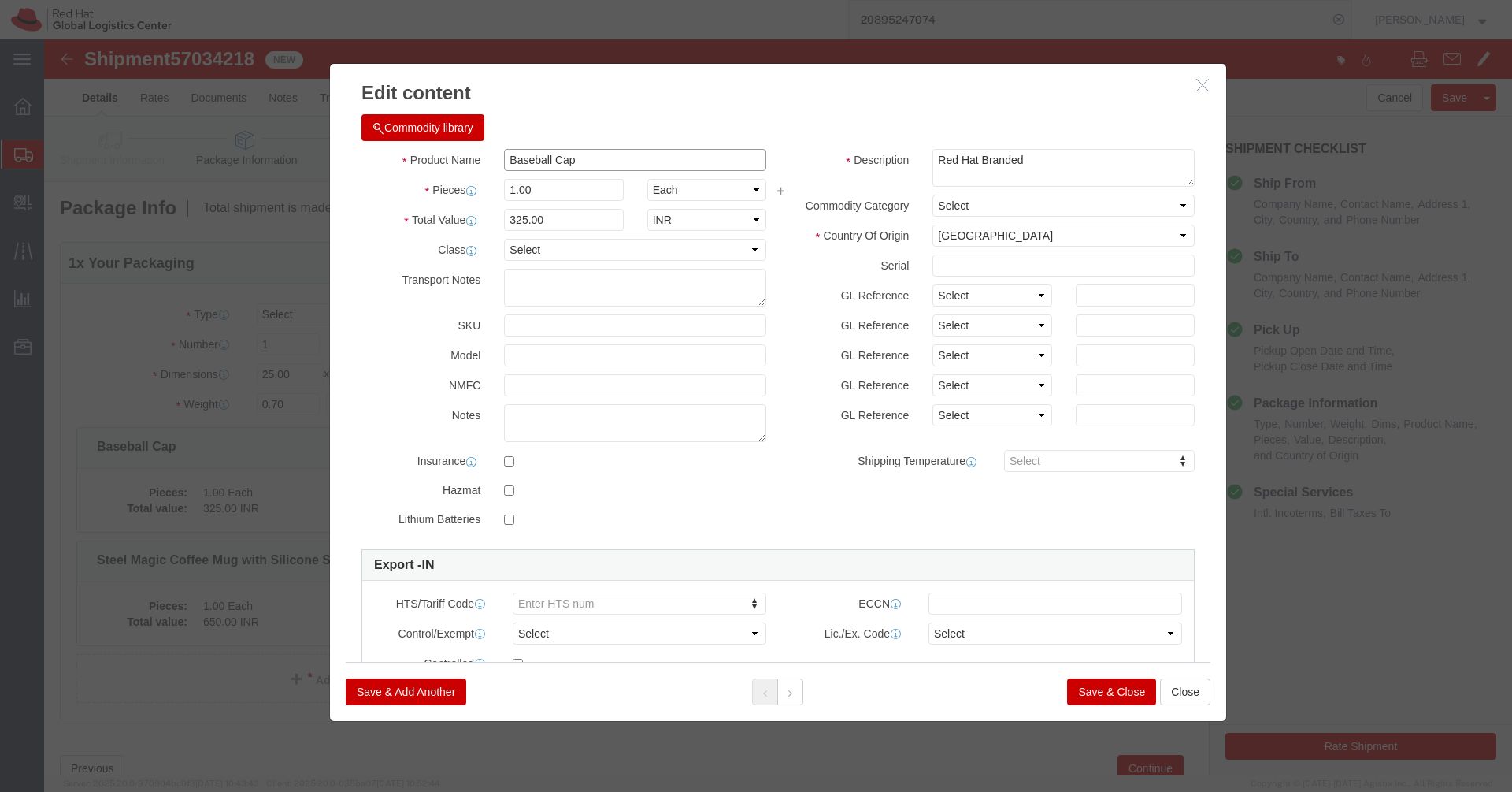
click input "Baseball Cap"
paste input "Redhat-AI Black Round Neck T-Shirt-XXXL"
type input "Redhat-AI Black Round Neck T-Shirt-XXXL"
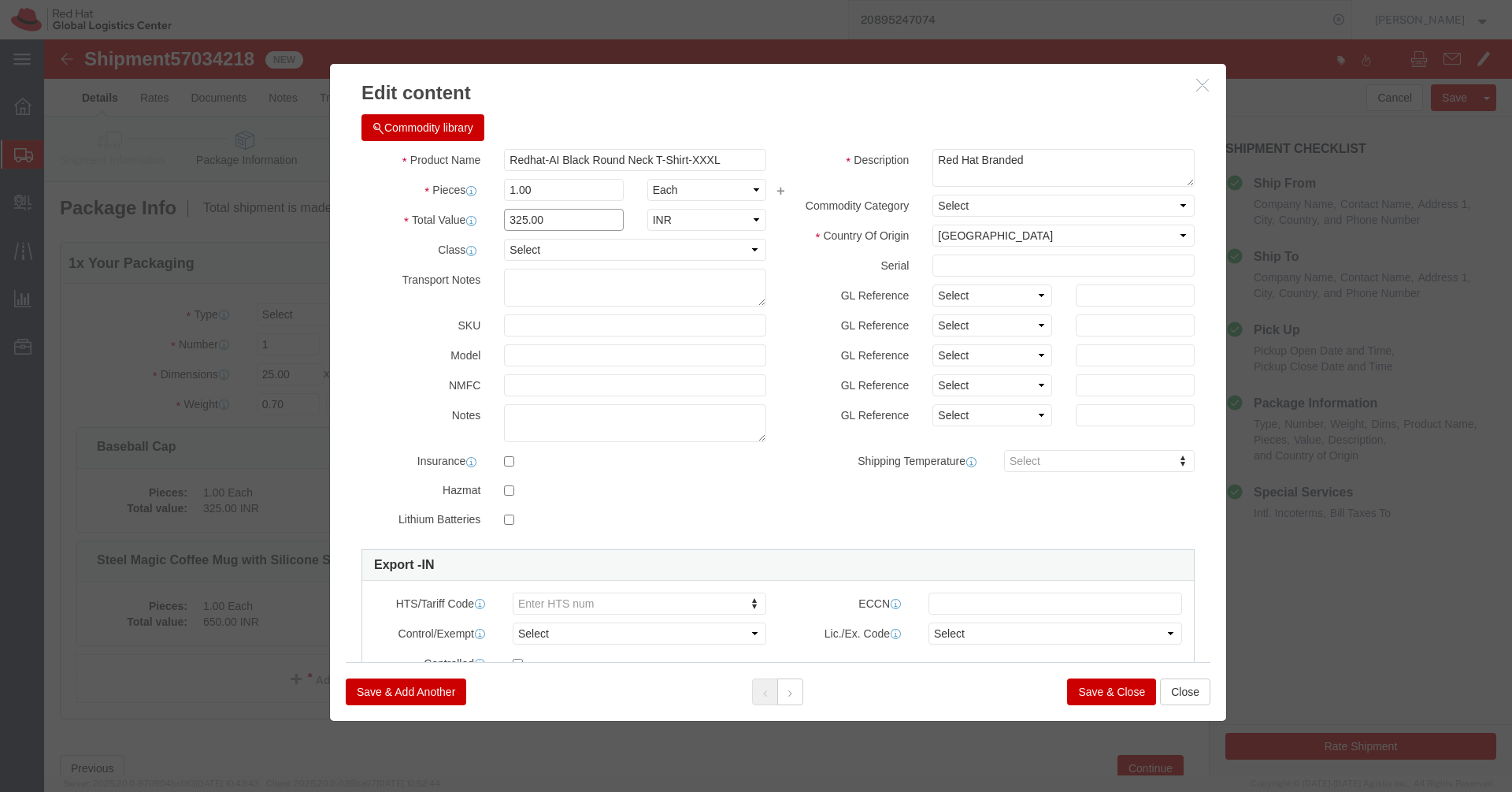
click input "325.00"
type input "605"
click button "Save & Close"
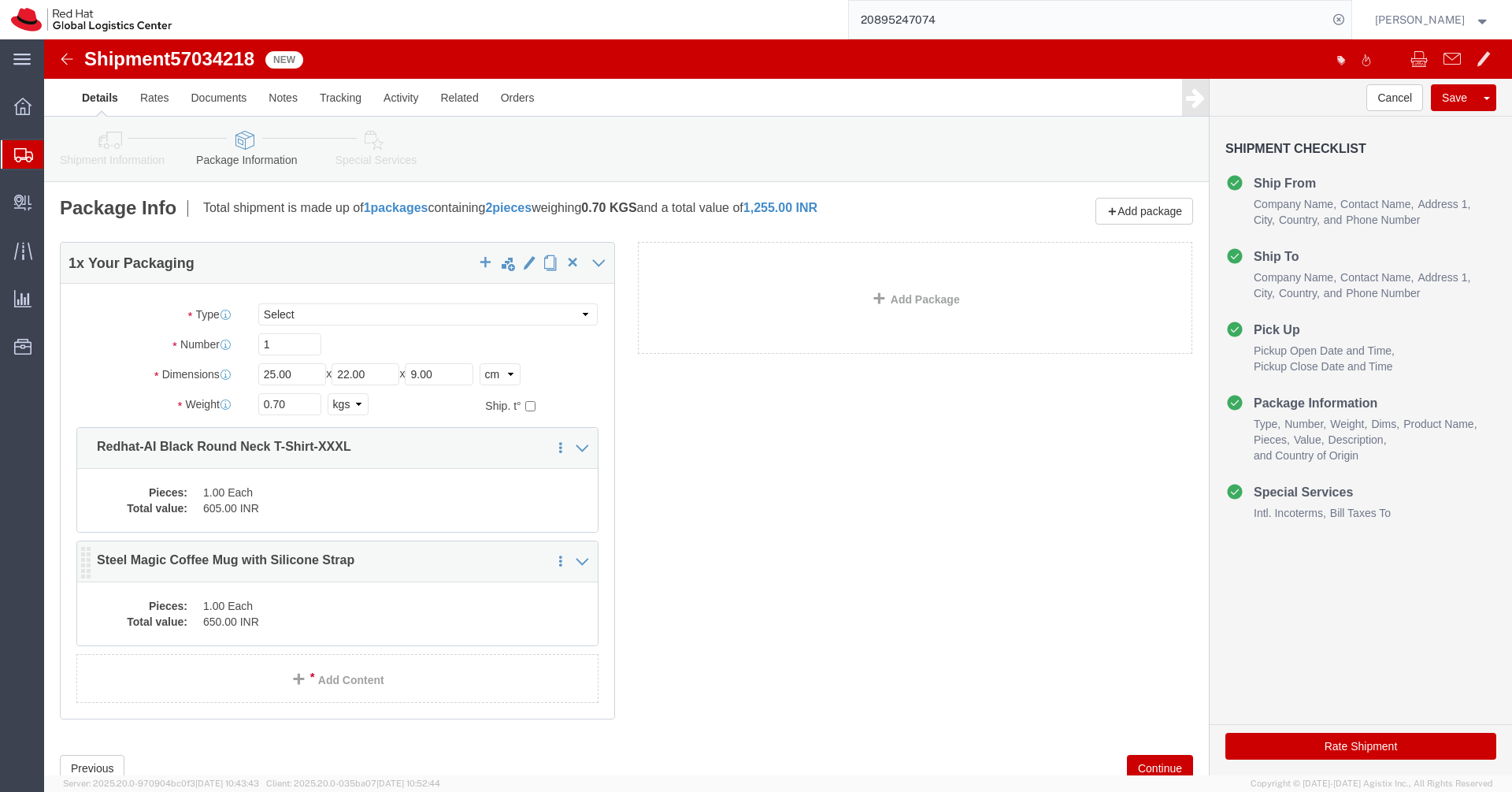
click dd "1.00 Each"
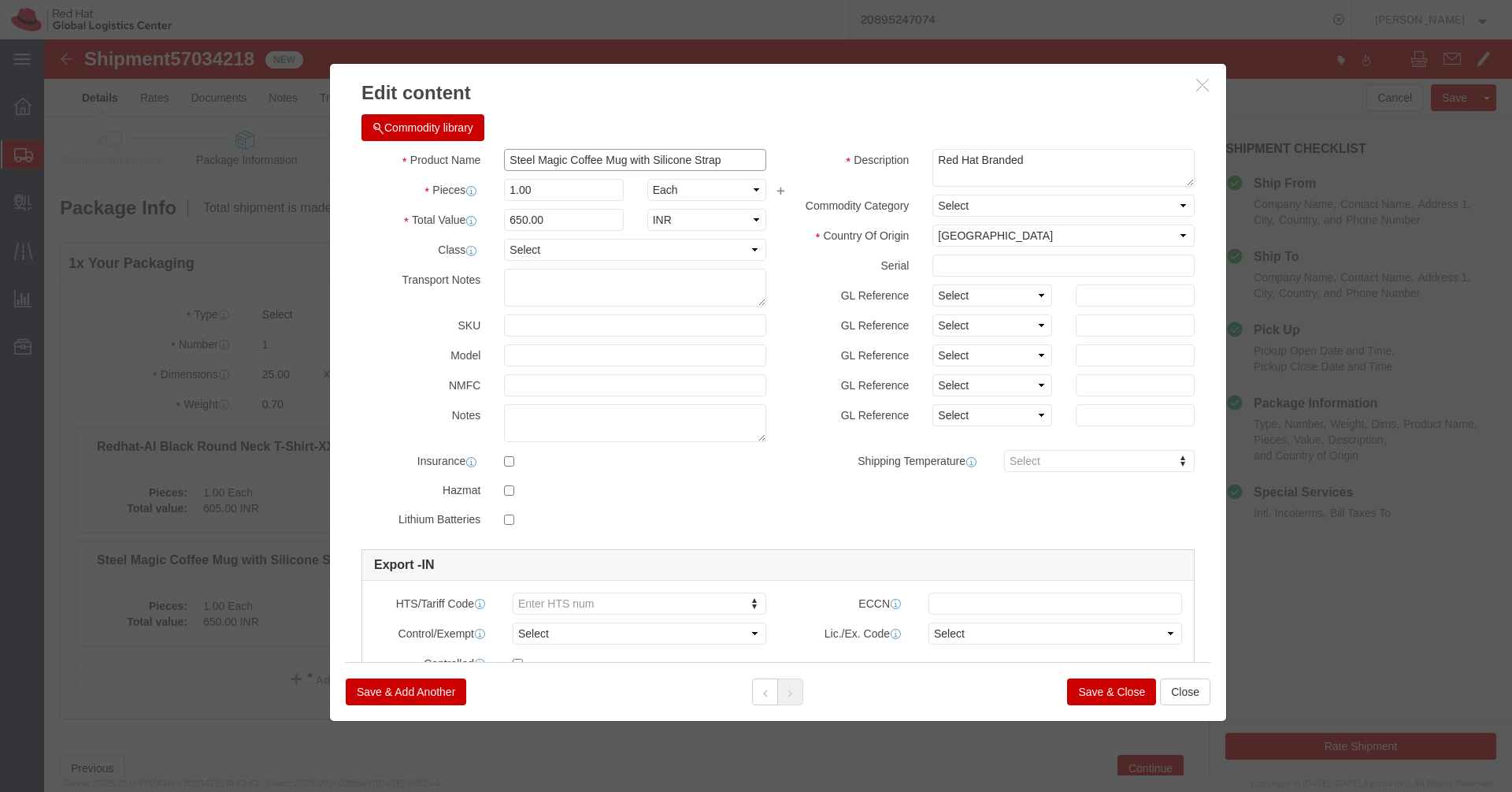
click input "Steel Magic Coffee Mug with Silicone Strap"
paste input "Redhat Enterprise Linux 10 T-shirt-3XL"
type input "Redhat Enterprise Linux 10 T-shirt-3XL"
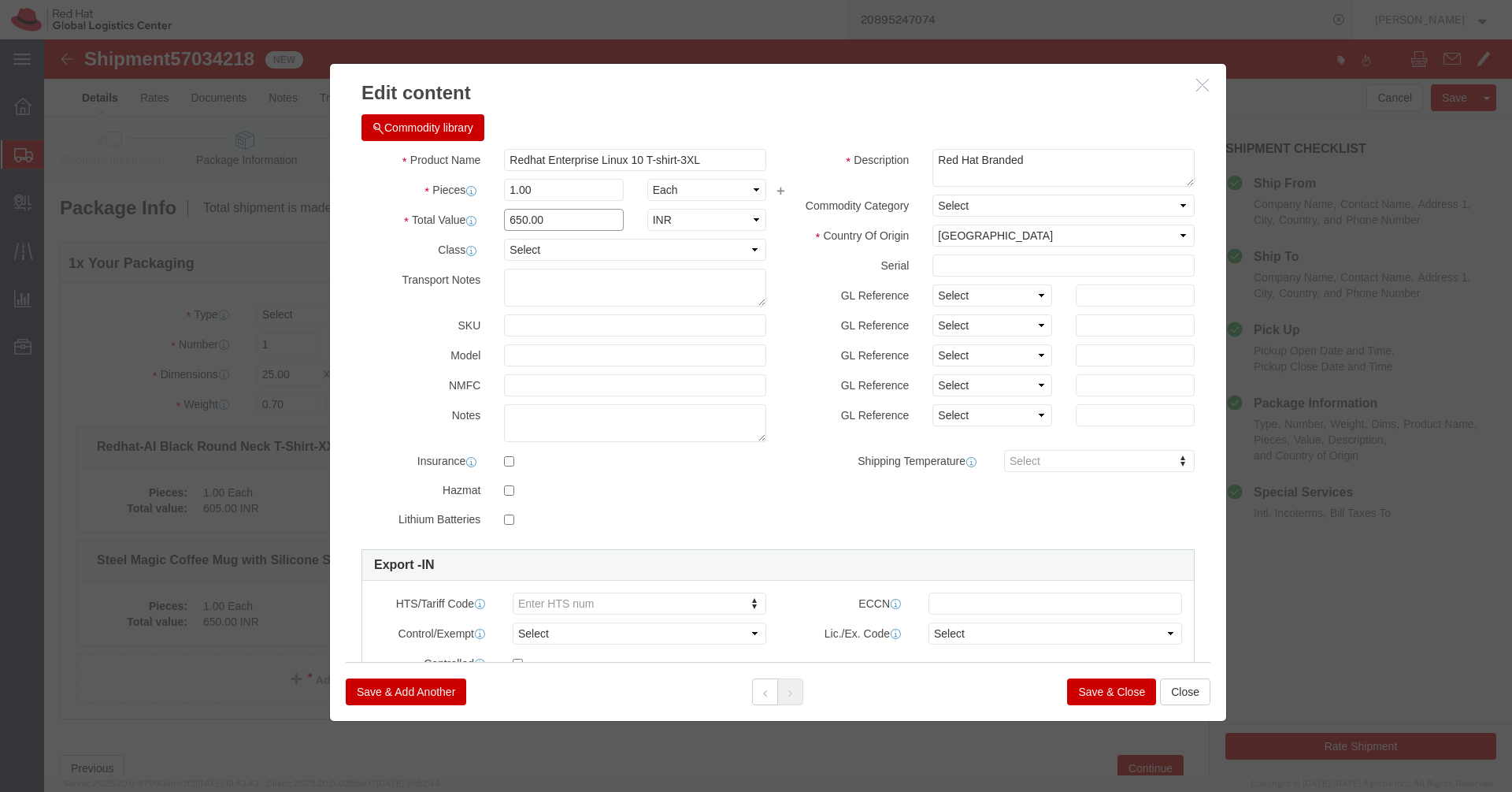
click input "650.00"
type input "605"
click button "Save & Close"
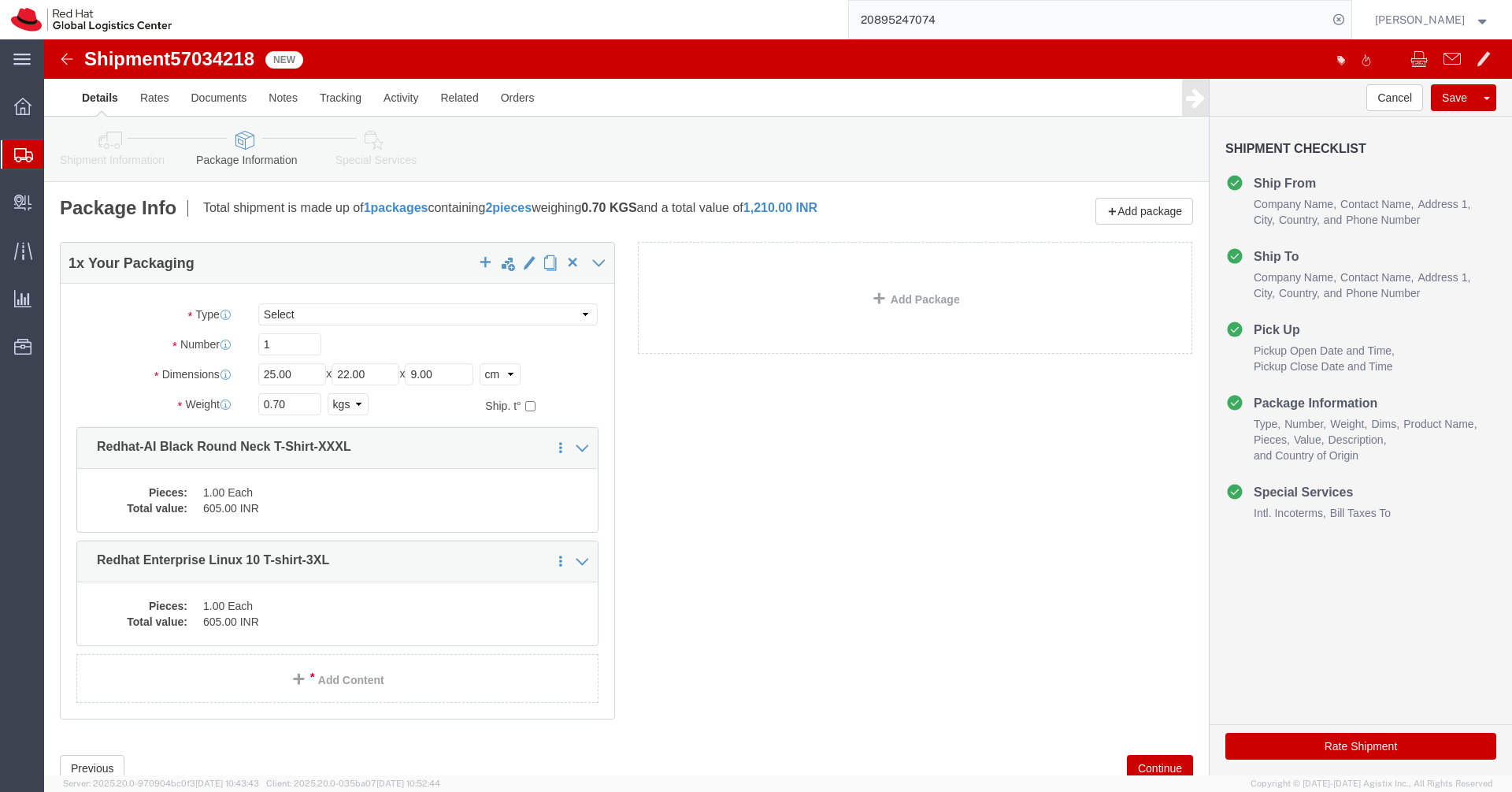
click icon
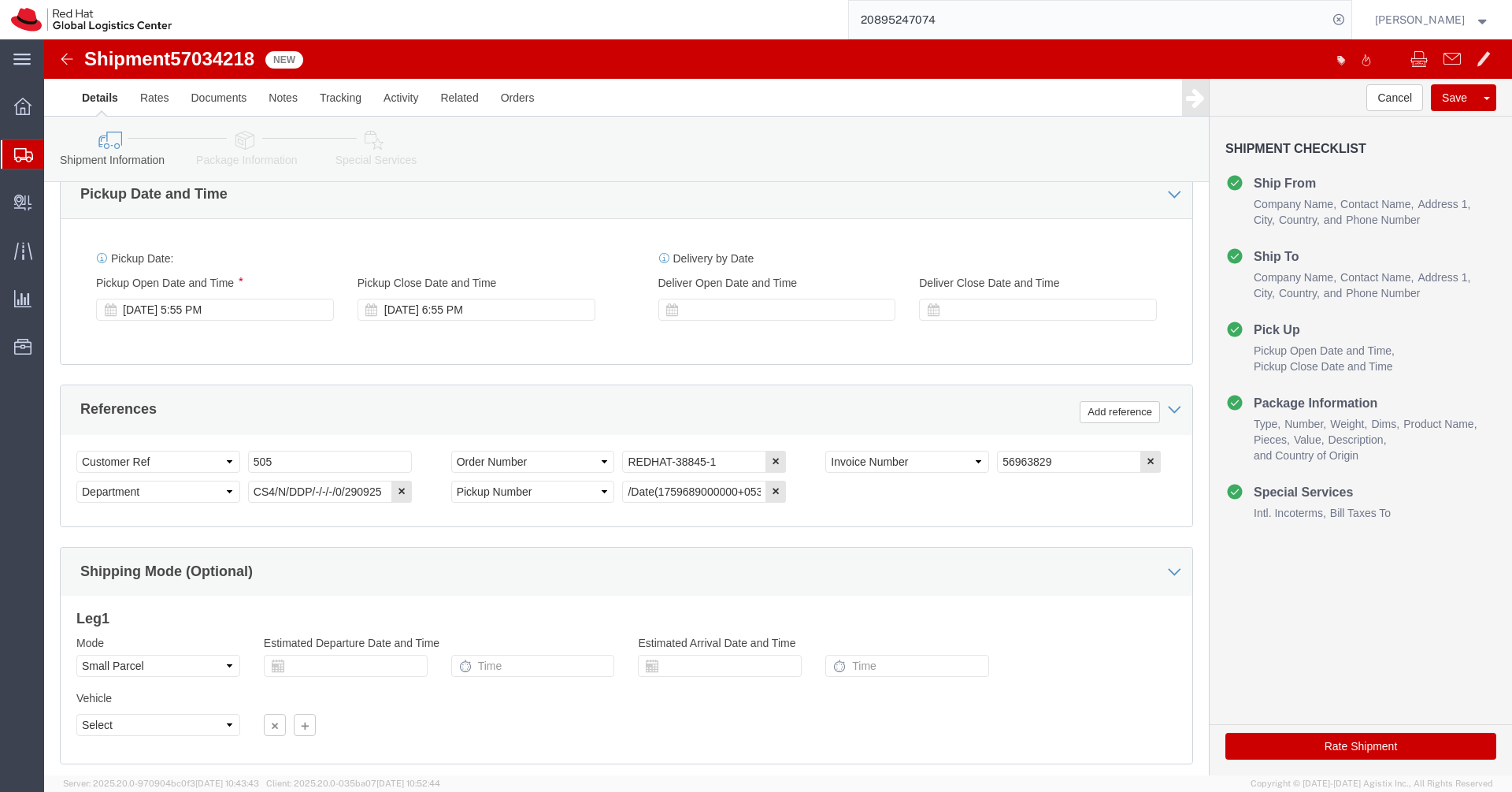
scroll to position [647, 0]
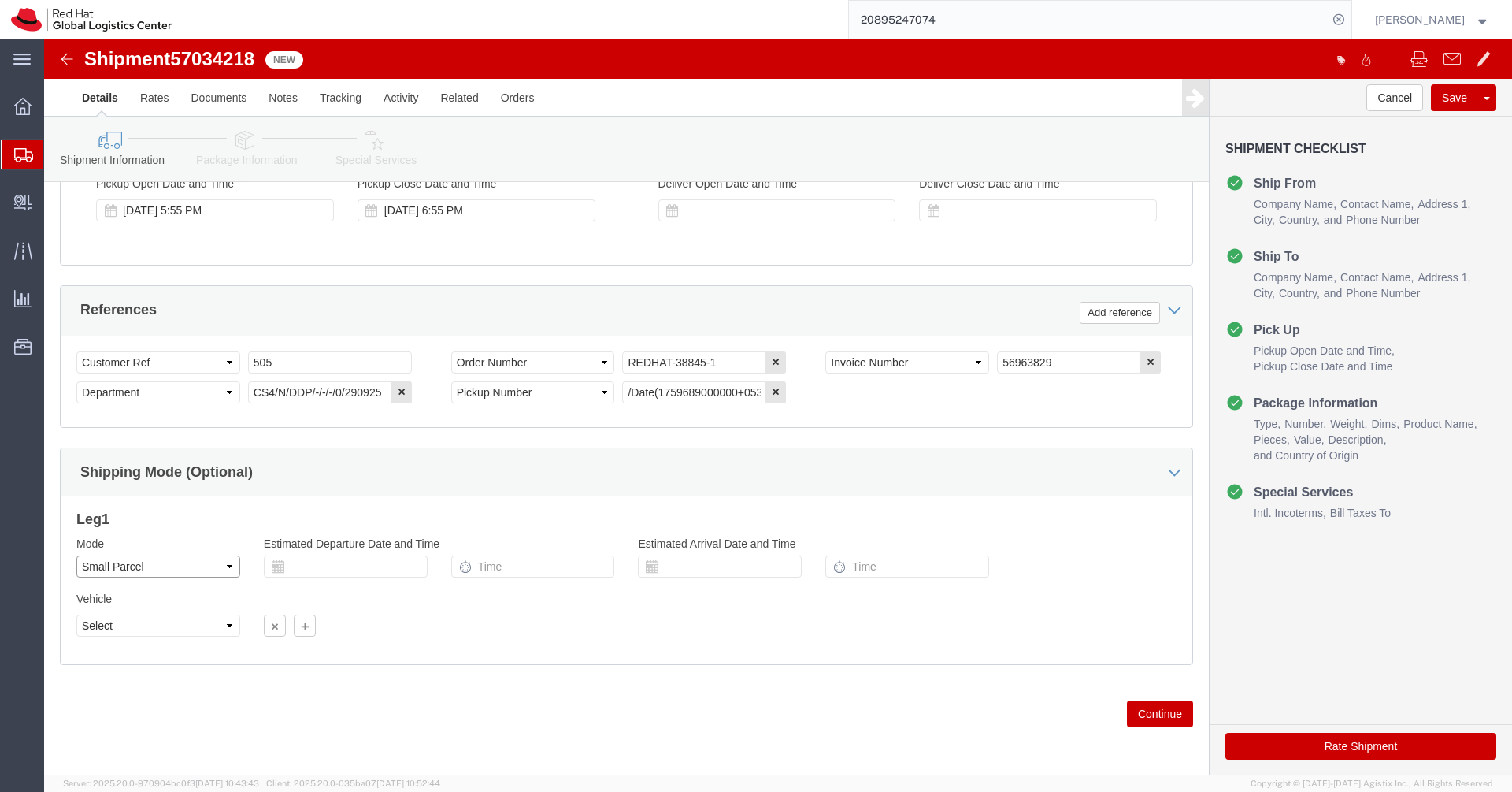
click select "Select Air Less than Truckload Multi-Leg Ocean Freight Rail Small Parcel Truckl…"
select select
click select "Select Air Less than Truckload Multi-Leg Ocean Freight Rail Small Parcel Truckl…"
click button "Rate Shipment"
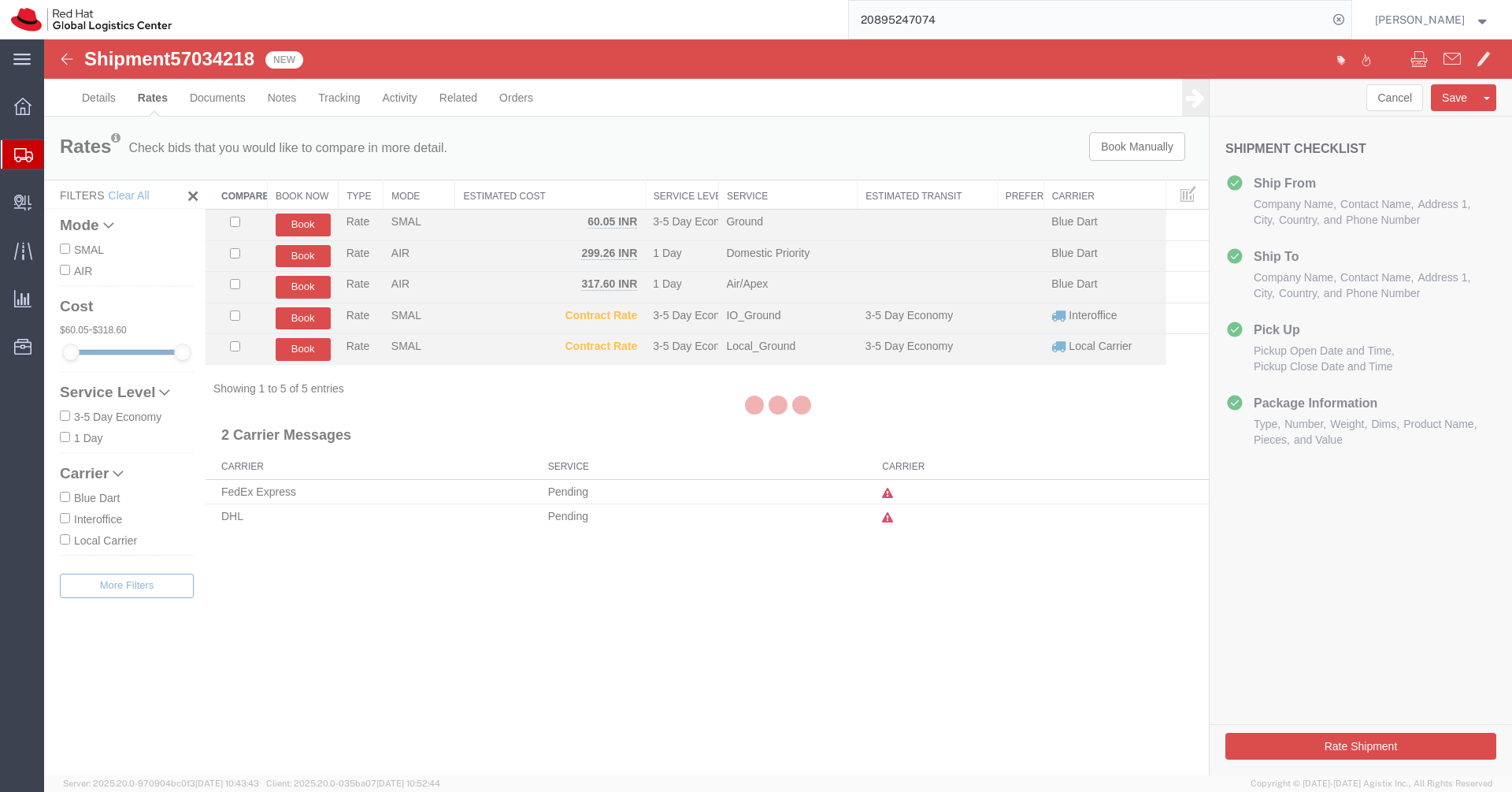
scroll to position [0, 0]
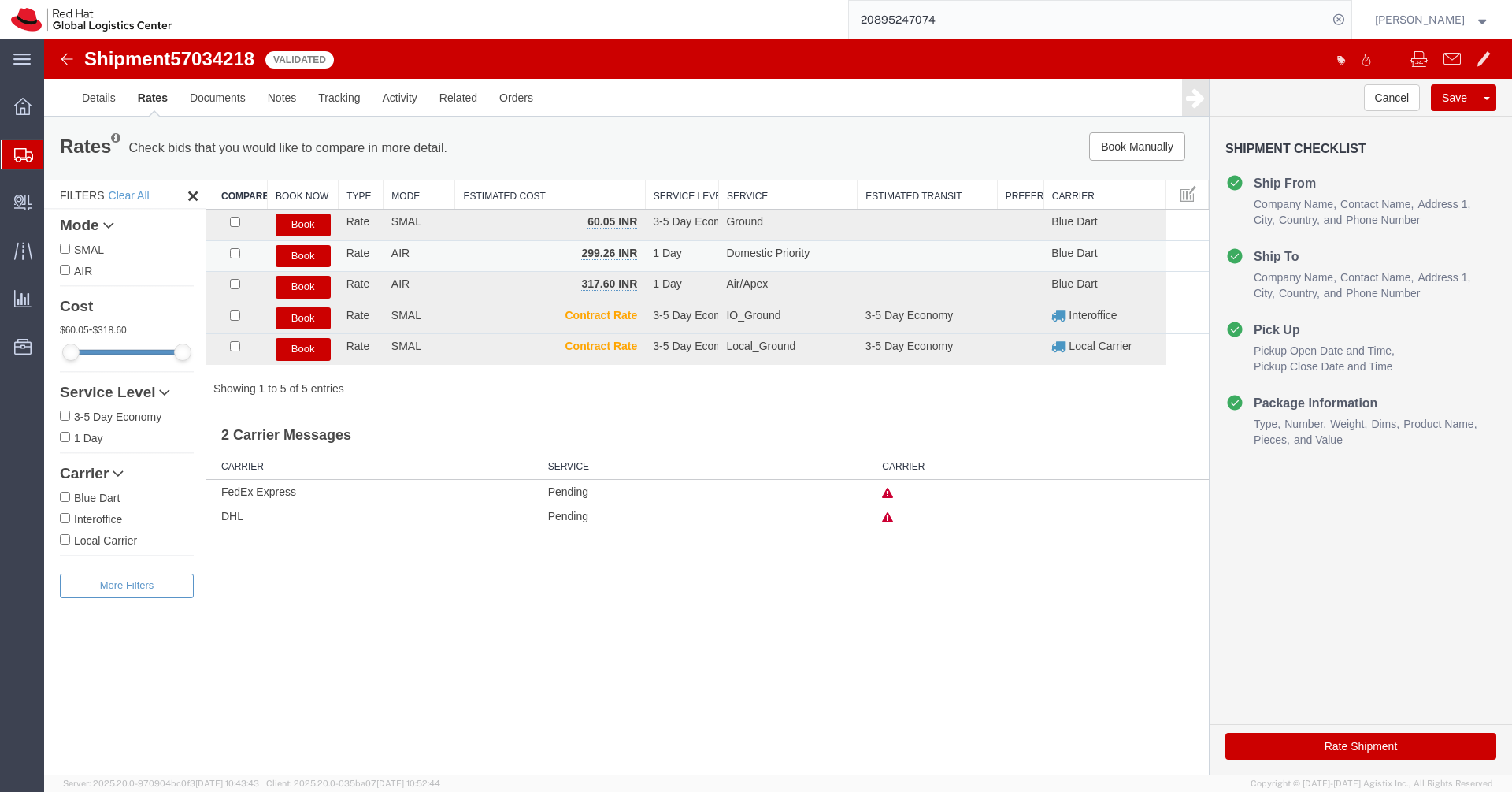
click at [314, 257] on button "Book" at bounding box center [303, 255] width 55 height 23
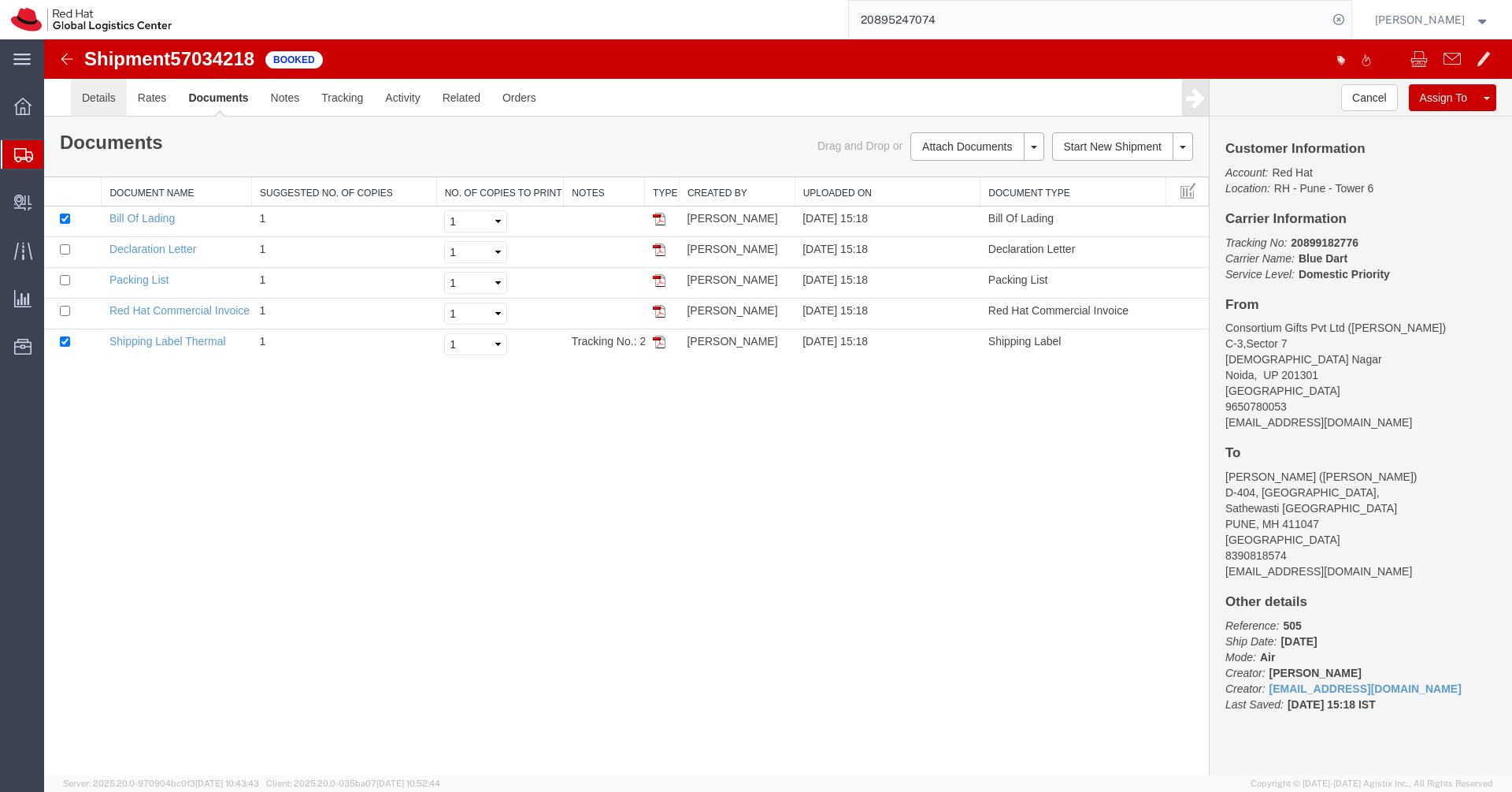
click at [98, 110] on link "Details" at bounding box center [99, 97] width 56 height 37
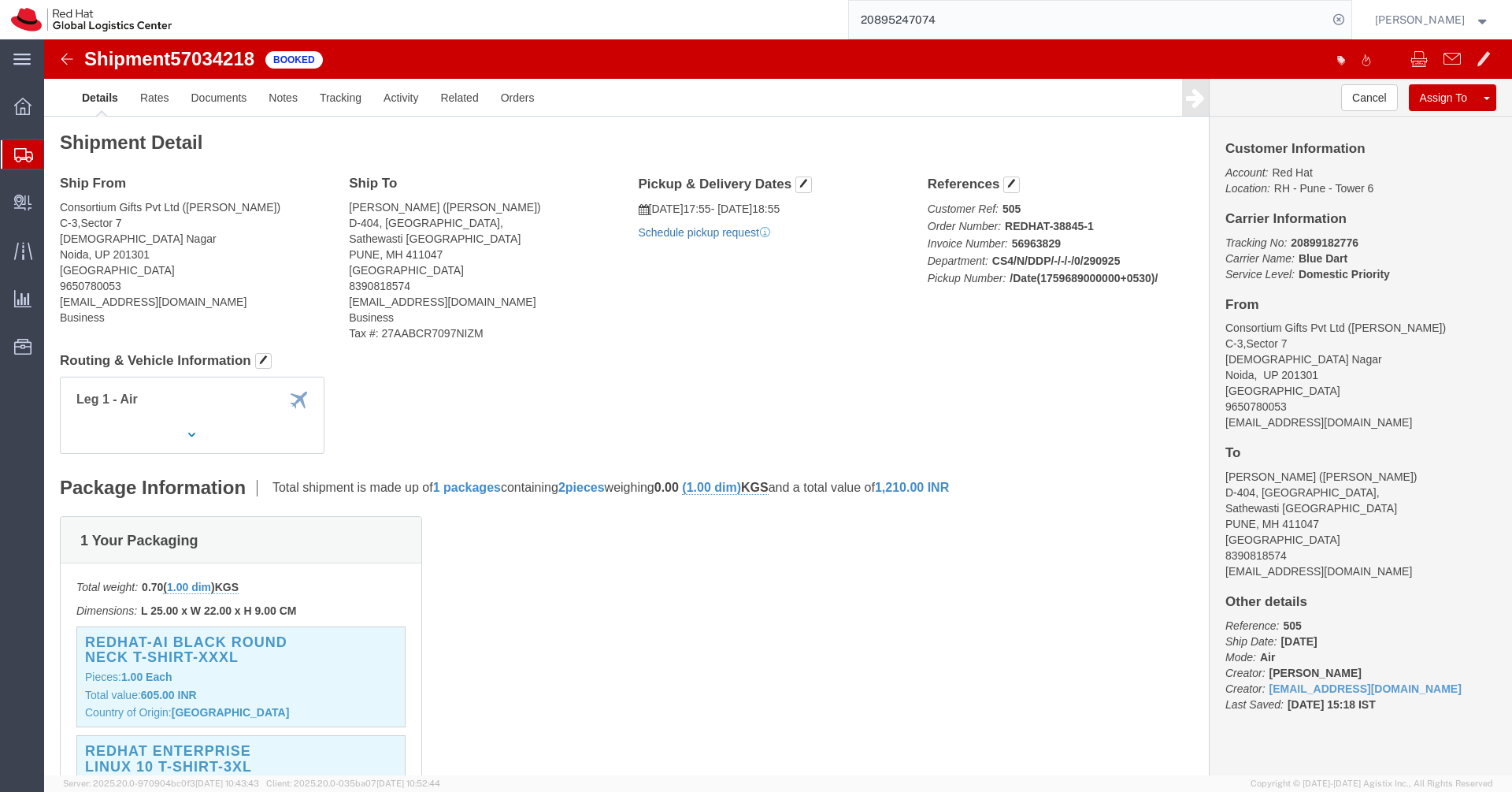
click link "Schedule pickup request"
click icon "Pickup request number"
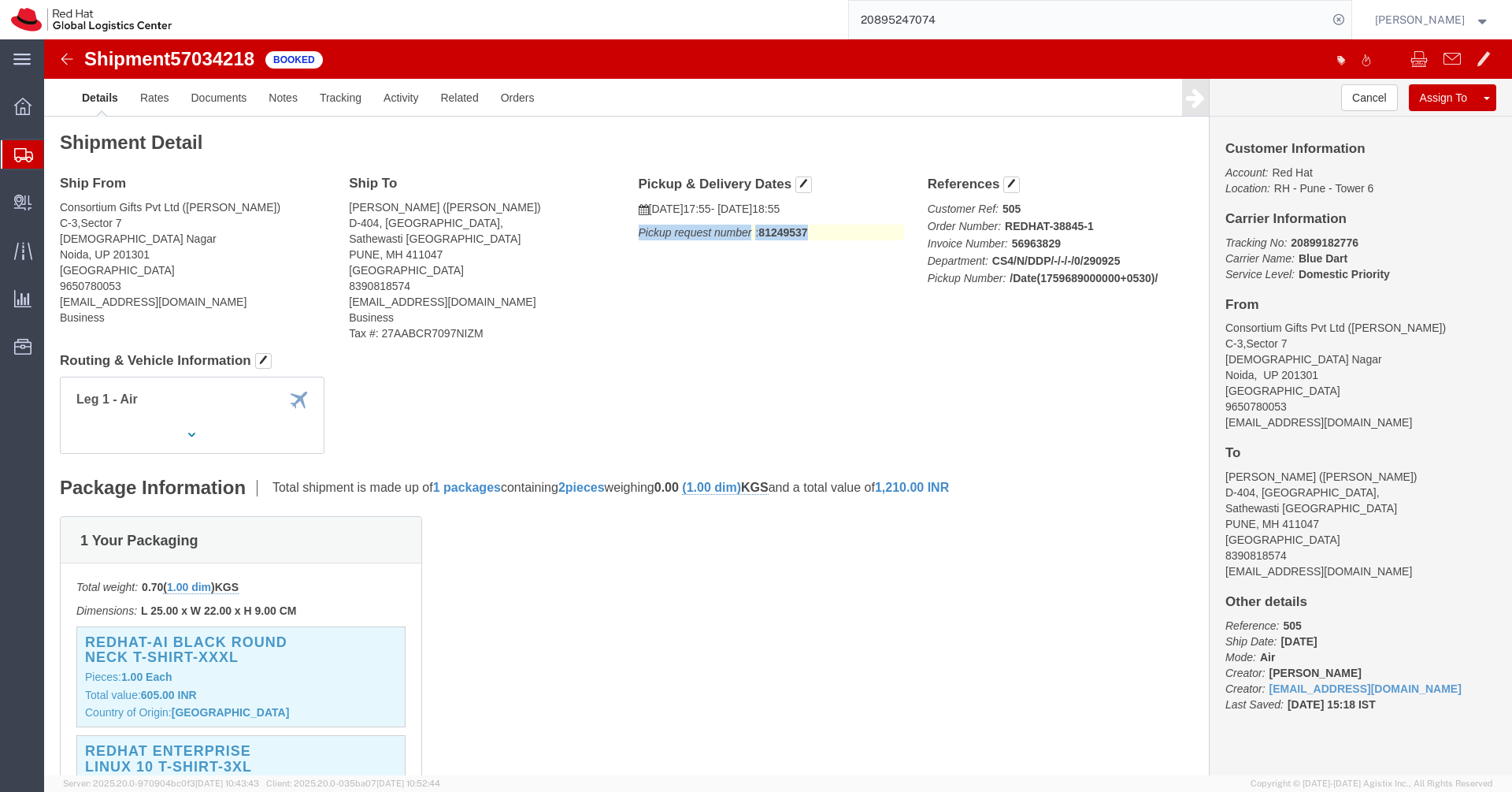
click icon "Pickup request number"
copy div "Pickup request number : 81249537 Edit Date and Time Pickup Date: Pickup Start D…"
click link "Documents"
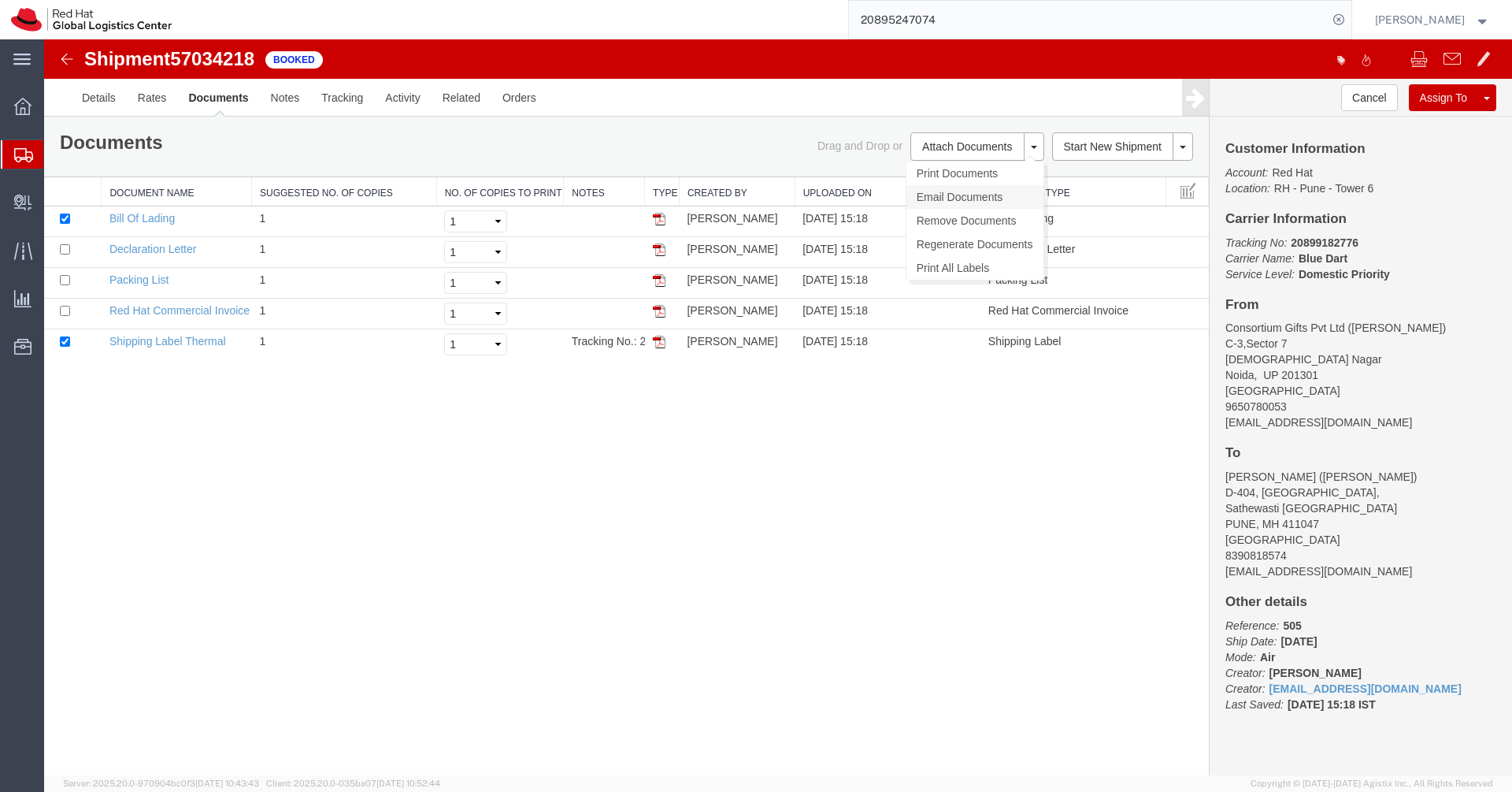
click at [994, 199] on link "Email Documents" at bounding box center [975, 197] width 137 height 24
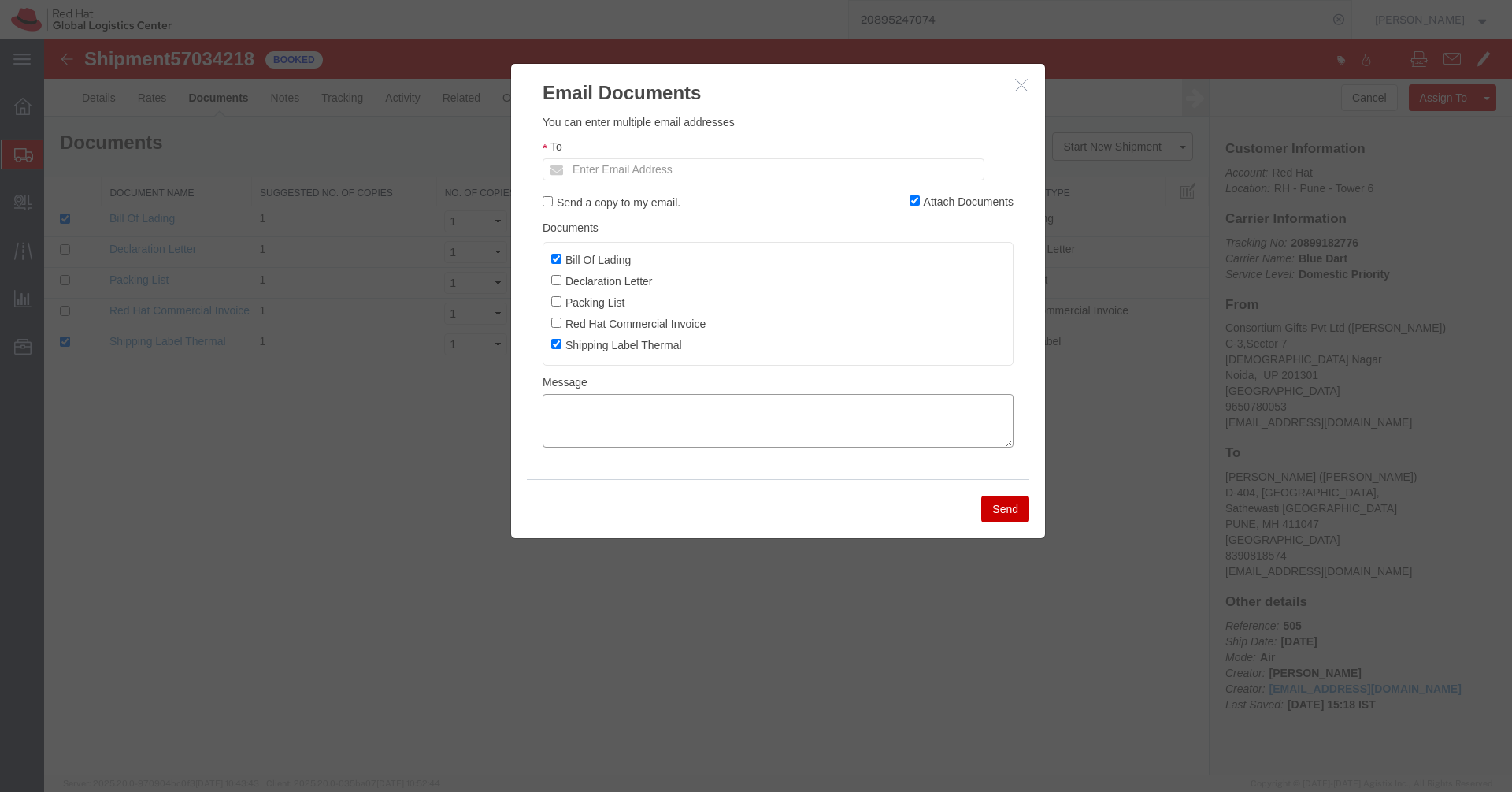
click at [689, 430] on textarea at bounding box center [778, 421] width 471 height 54
paste textarea "Pickup request number: 81249537"
type textarea "Pickup request number: 81249537"
click at [560, 259] on input "Bill Of Lading" at bounding box center [556, 258] width 10 height 10
checkbox input "false"
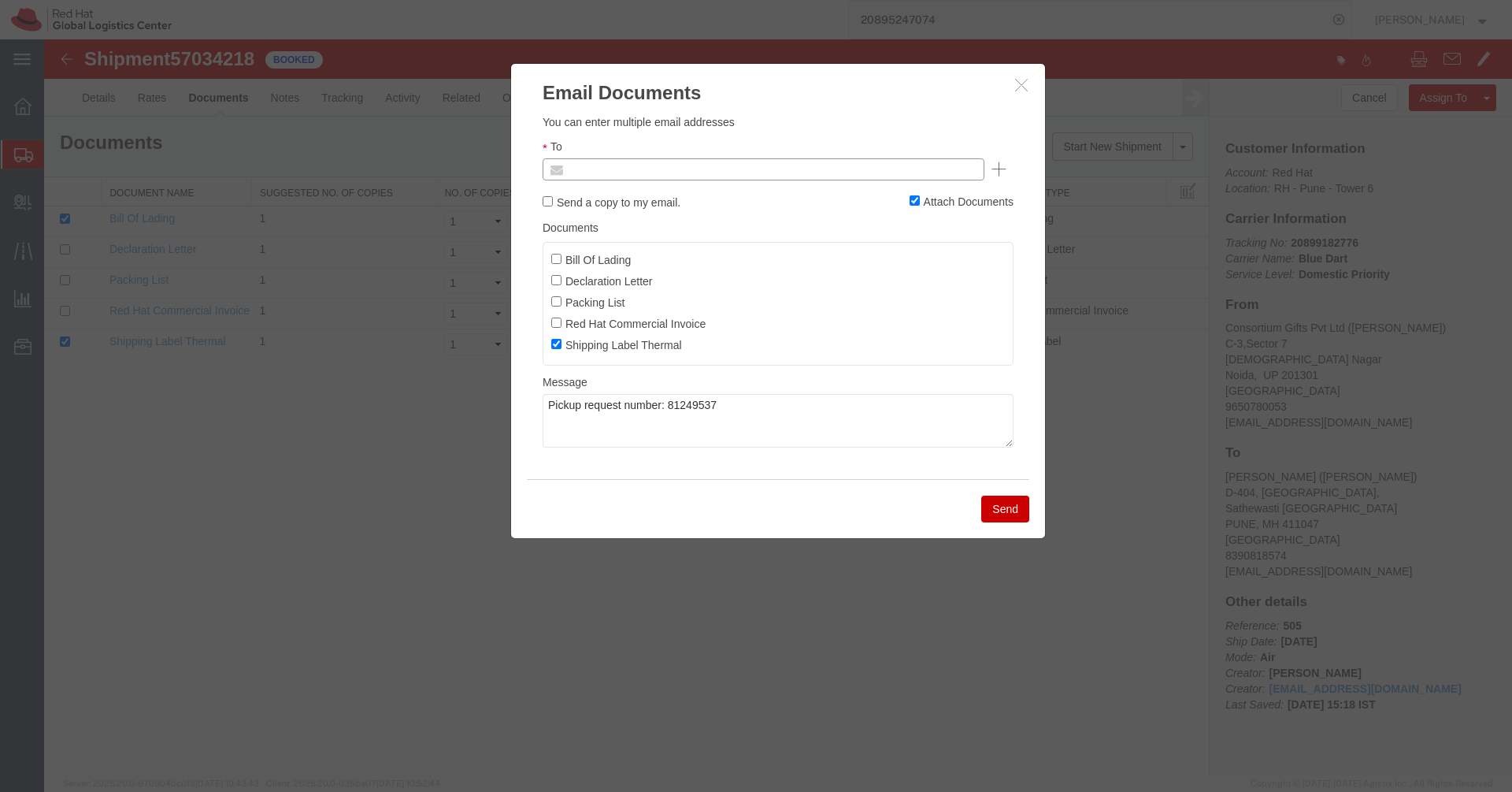
click at [707, 174] on input "text" at bounding box center [657, 169] width 184 height 20
paste input "[EMAIL_ADDRESS][DOMAIN_NAME]"
type input "[EMAIL_ADDRESS][DOMAIN_NAME]"
click at [1017, 514] on button "Send" at bounding box center [1006, 508] width 48 height 26
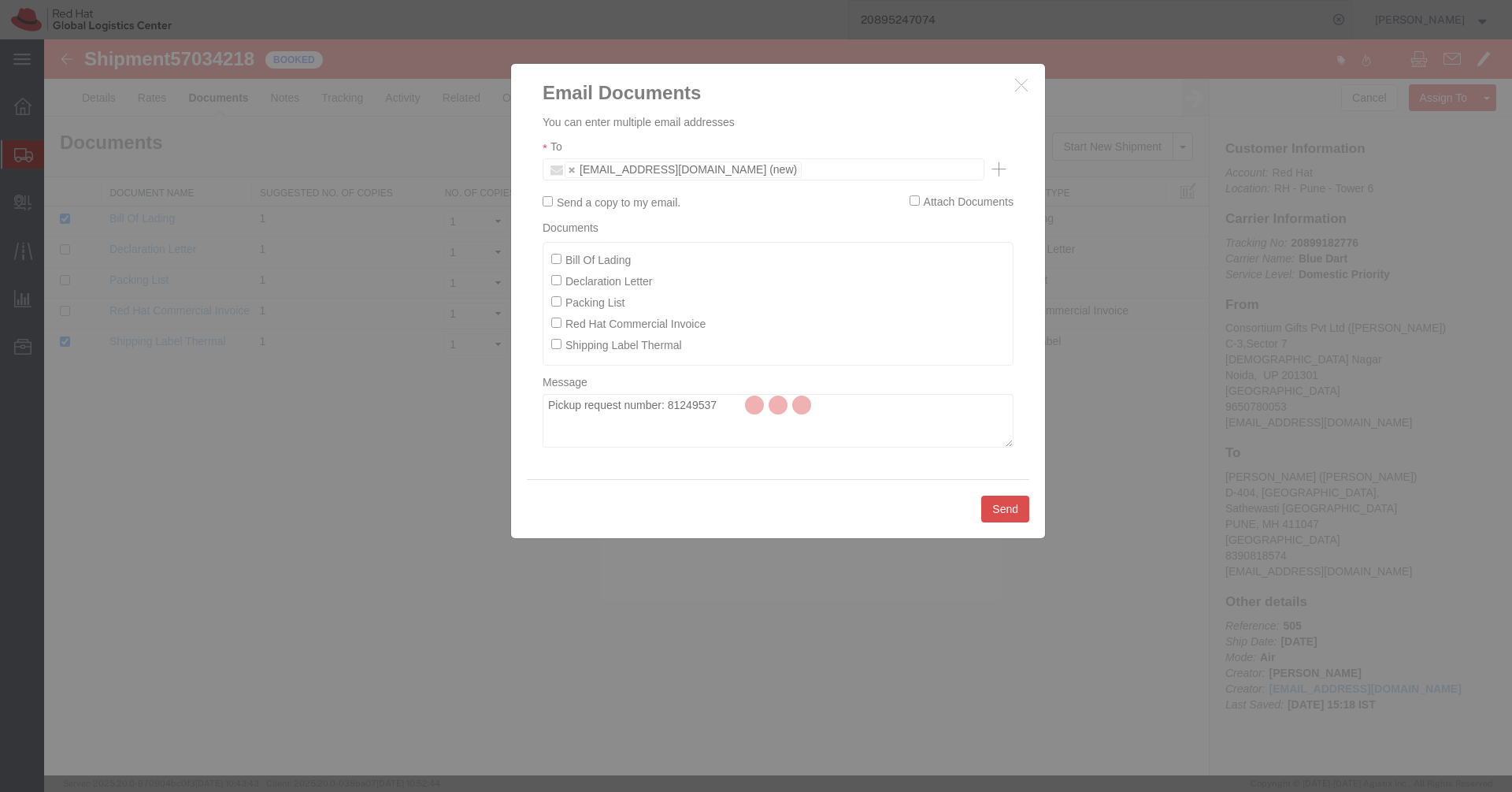
checkbox input "false"
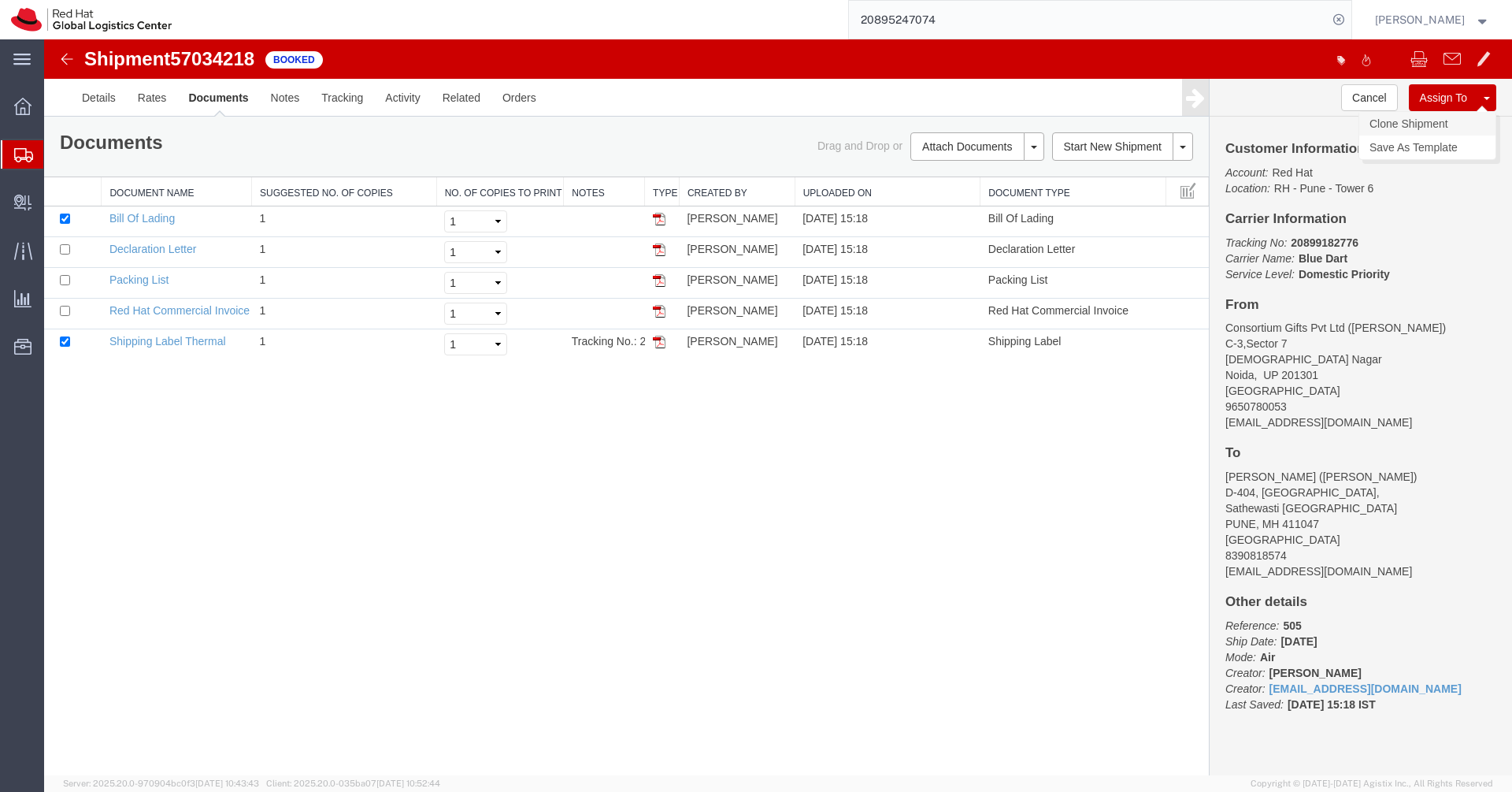
click at [1417, 123] on link "Clone Shipment" at bounding box center [1427, 124] width 136 height 24
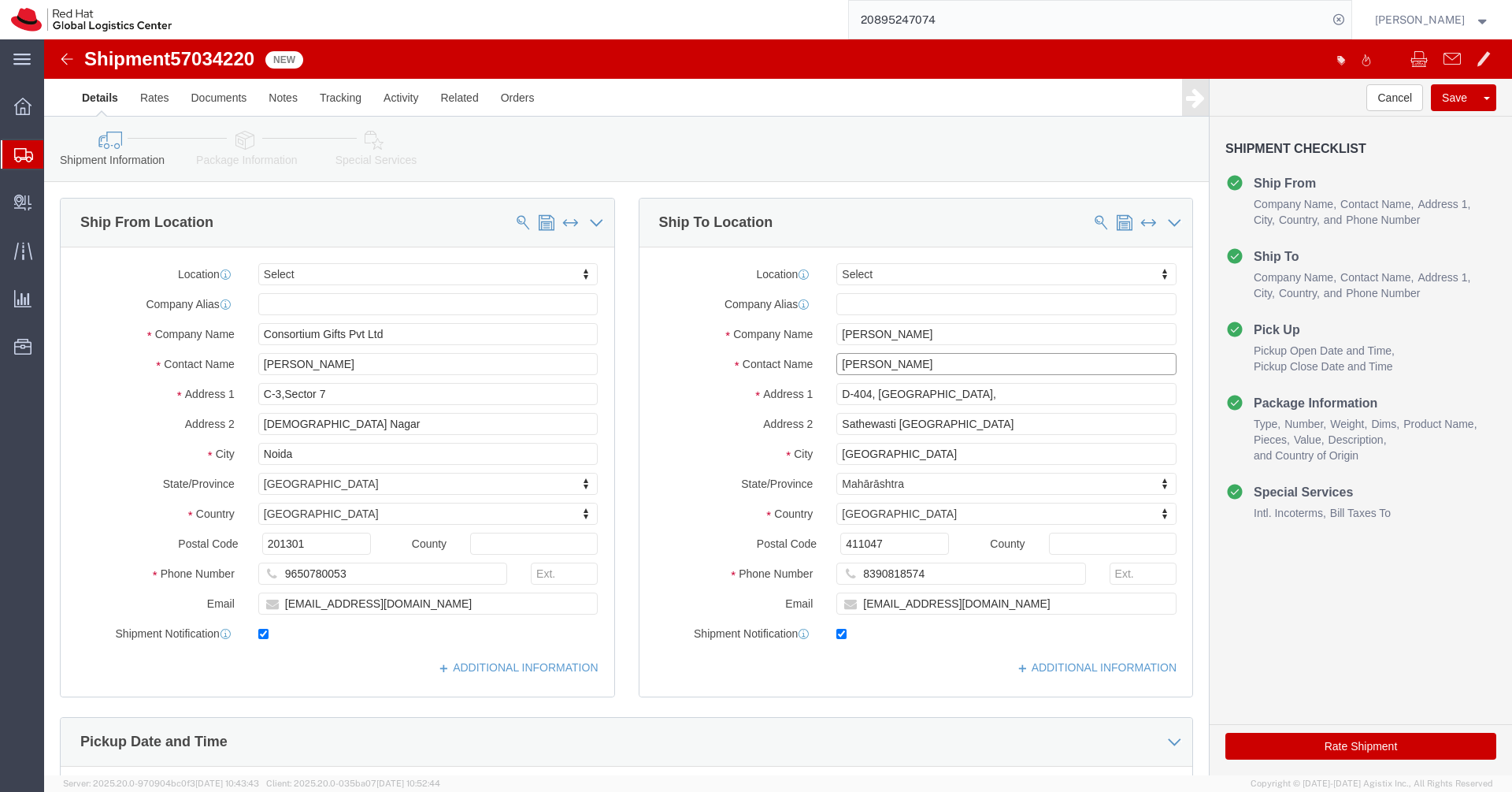
click input "[PERSON_NAME]"
paste input "[PERSON_NAME]"
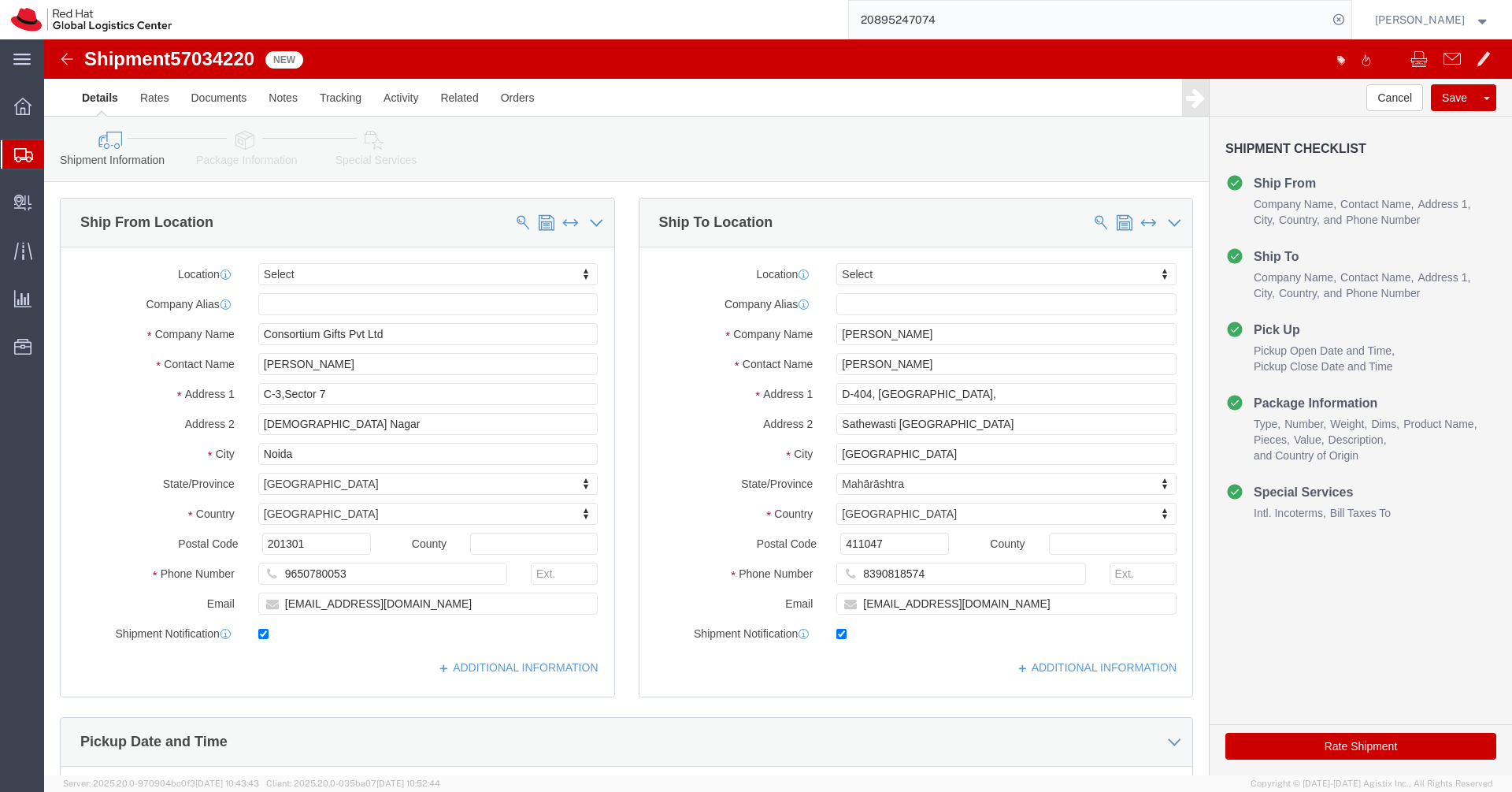
click div
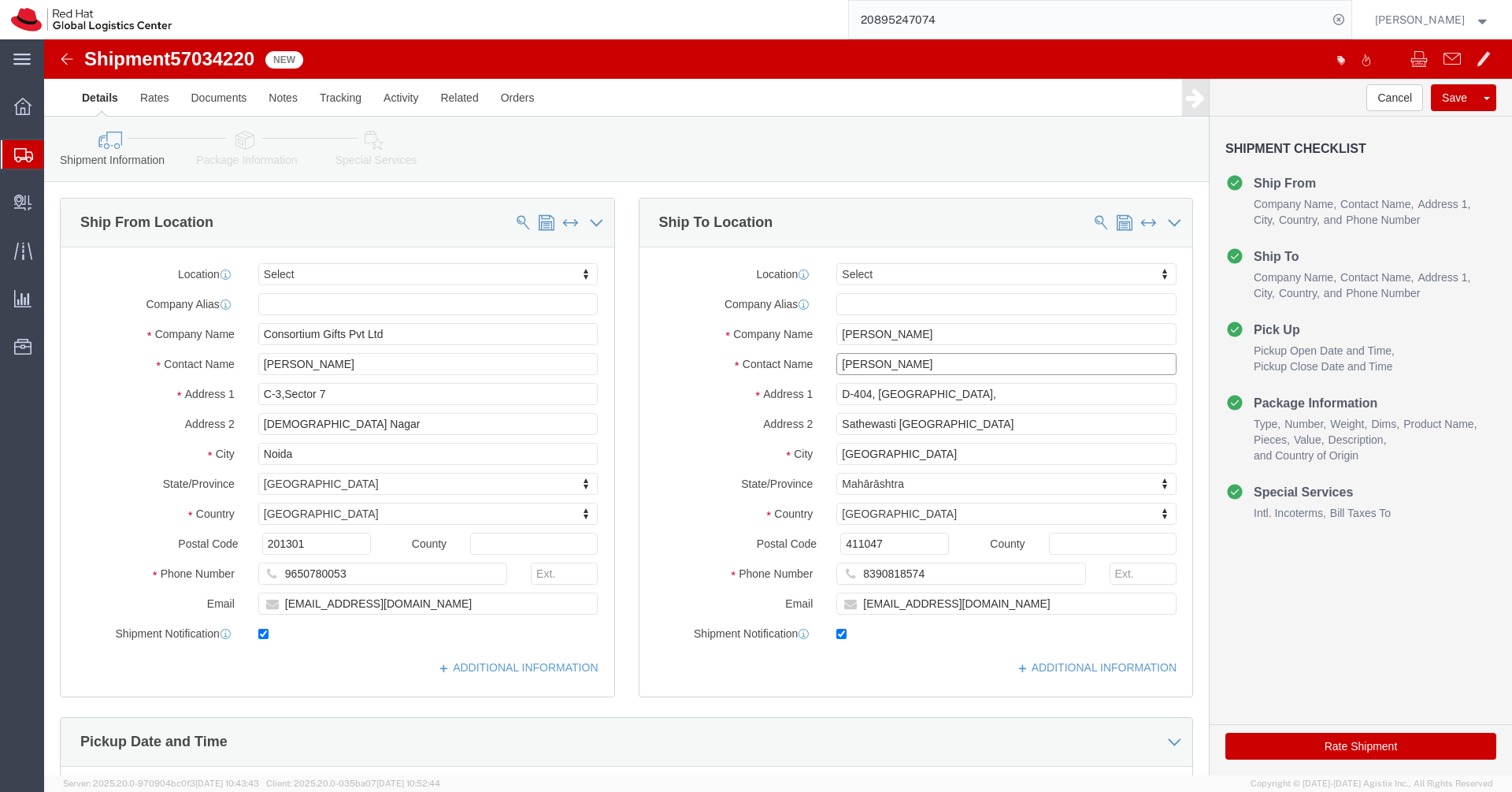
click input "[PERSON_NAME]"
type input "[PERSON_NAME]"
click p "- Red Hat India Private Limited - ([STREET_ADDRESS]"
select select "38432"
type input "Red Hat India Private Limited"
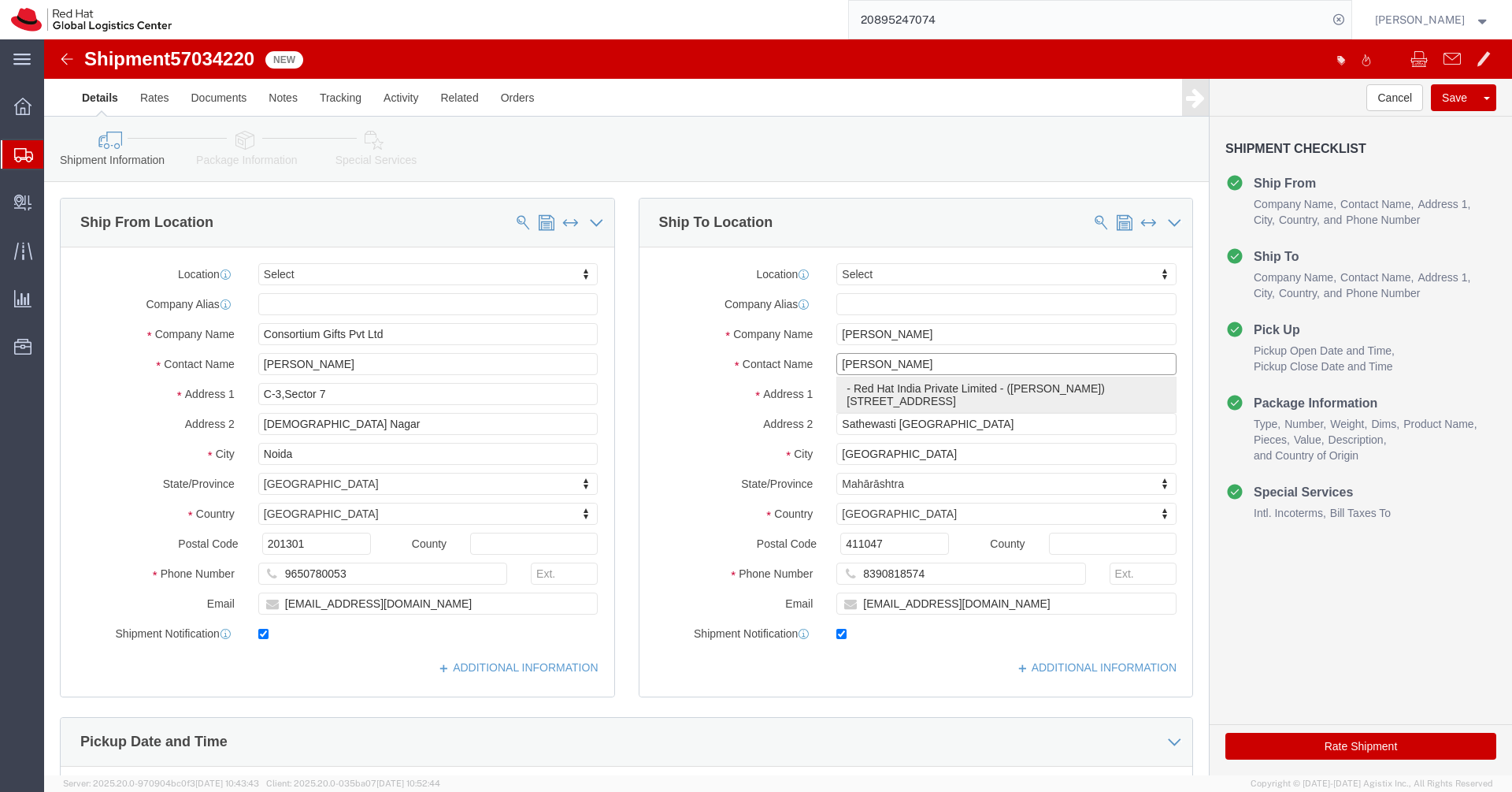
type input "[PERSON_NAME]"
type input "[STREET_ADDRESS]"
type input "[GEOGRAPHIC_DATA], [GEOGRAPHIC_DATA]"
select select "MH"
type input "411013"
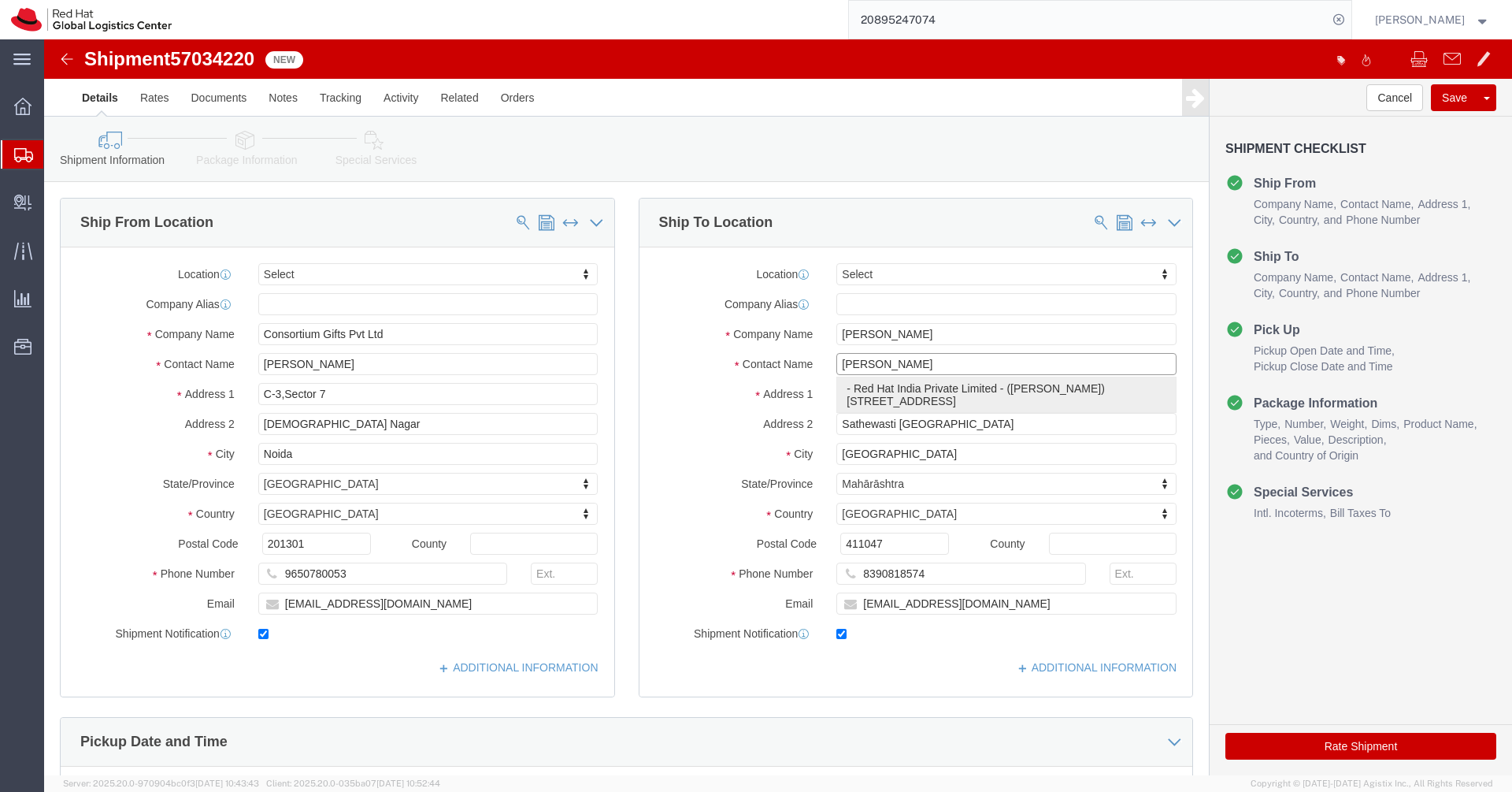
type input "912066816991"
type input "[EMAIL_ADDRESS][DOMAIN_NAME]"
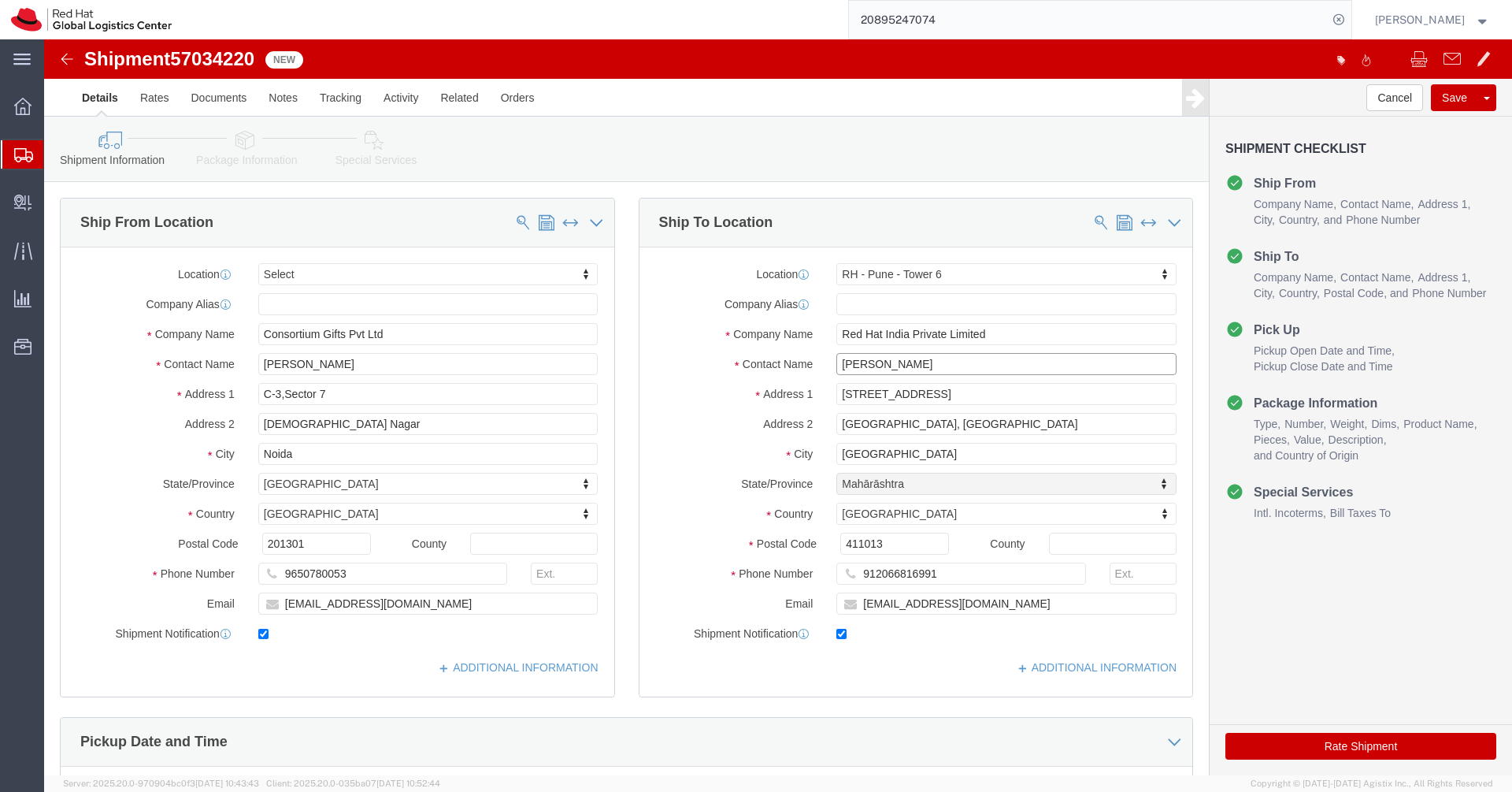
select select "MH"
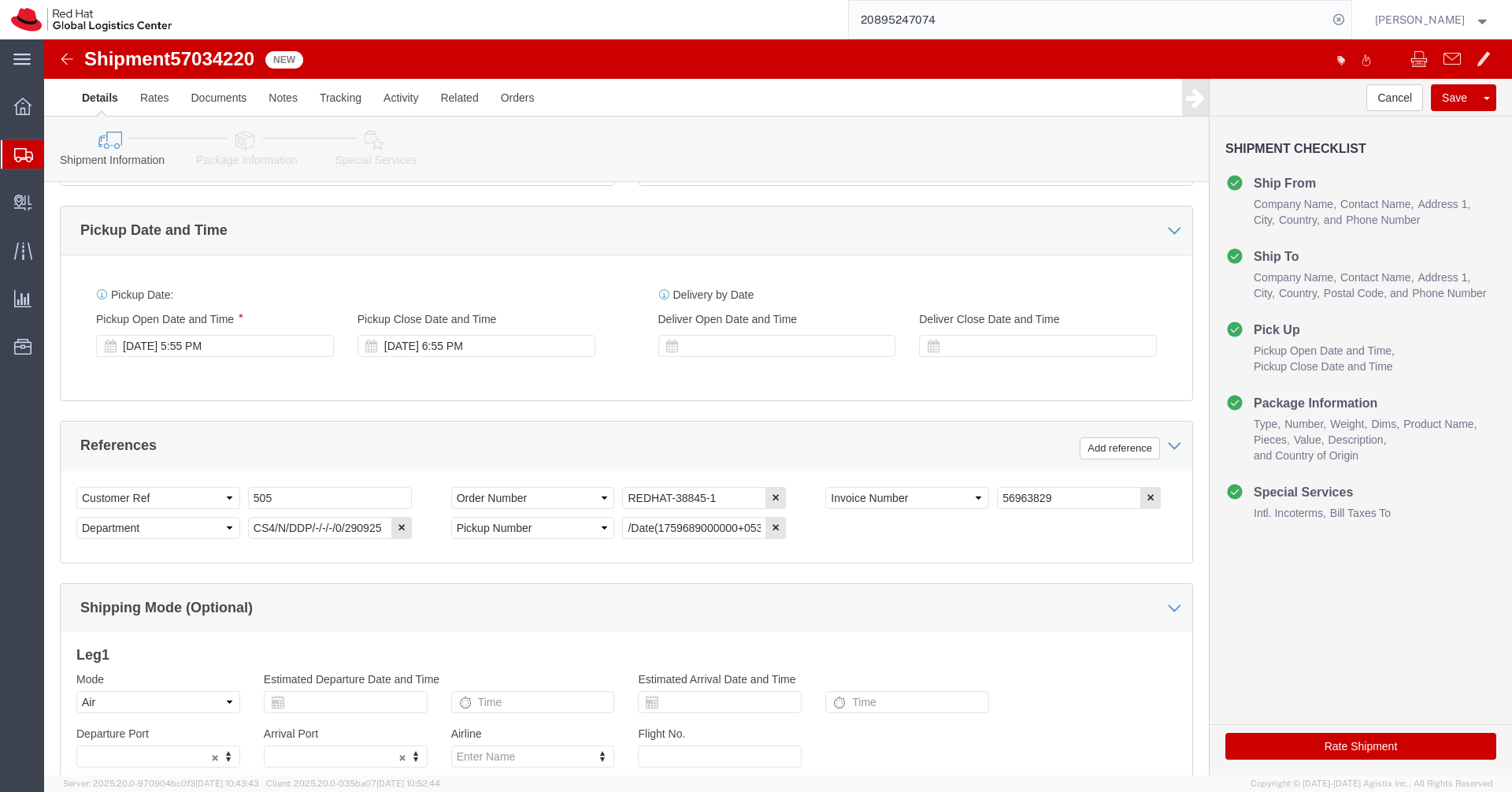
scroll to position [538, 0]
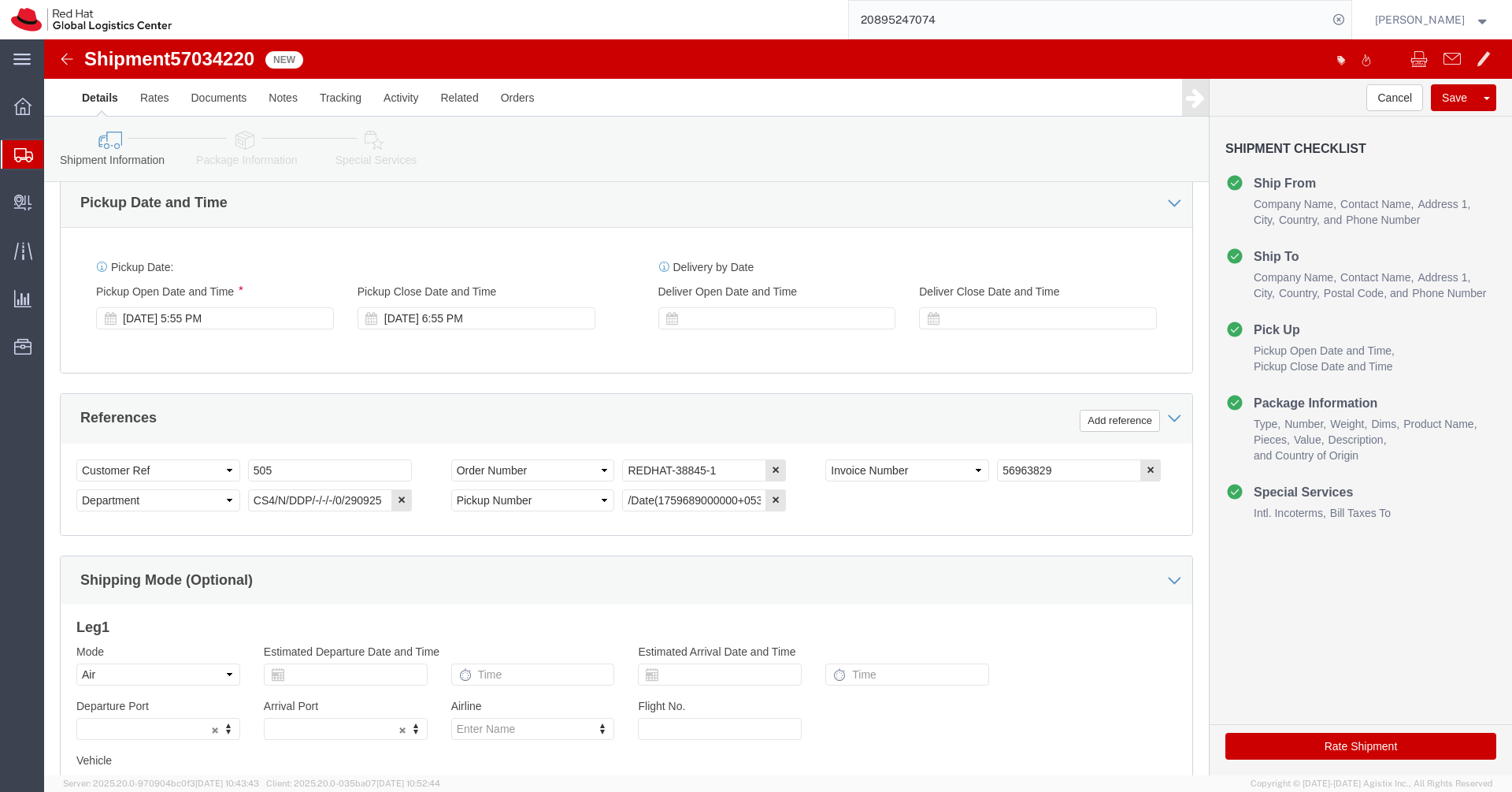
type input "[PERSON_NAME]"
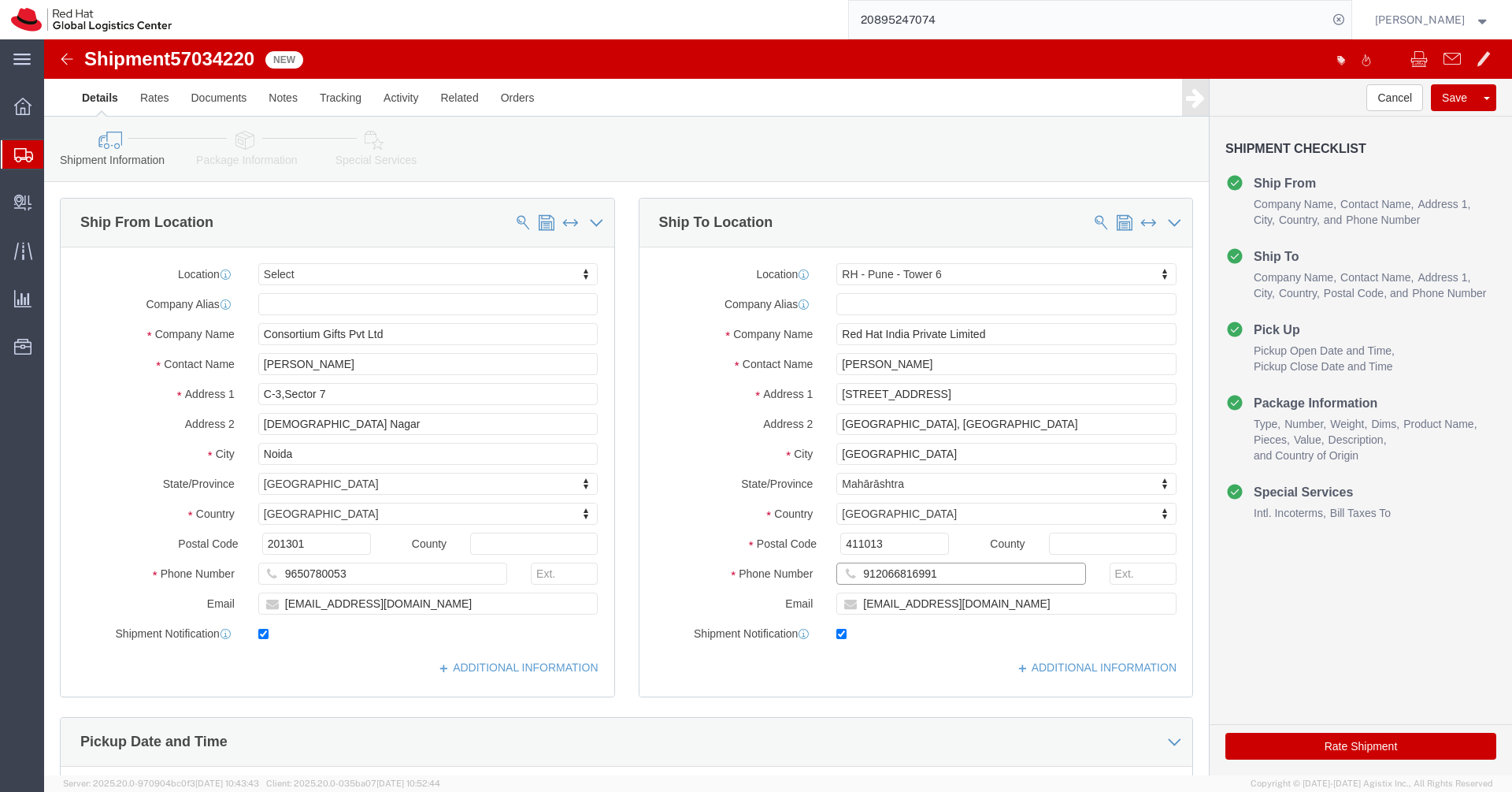
click input "912066816991"
paste input "7795619864"
type input "7795619864"
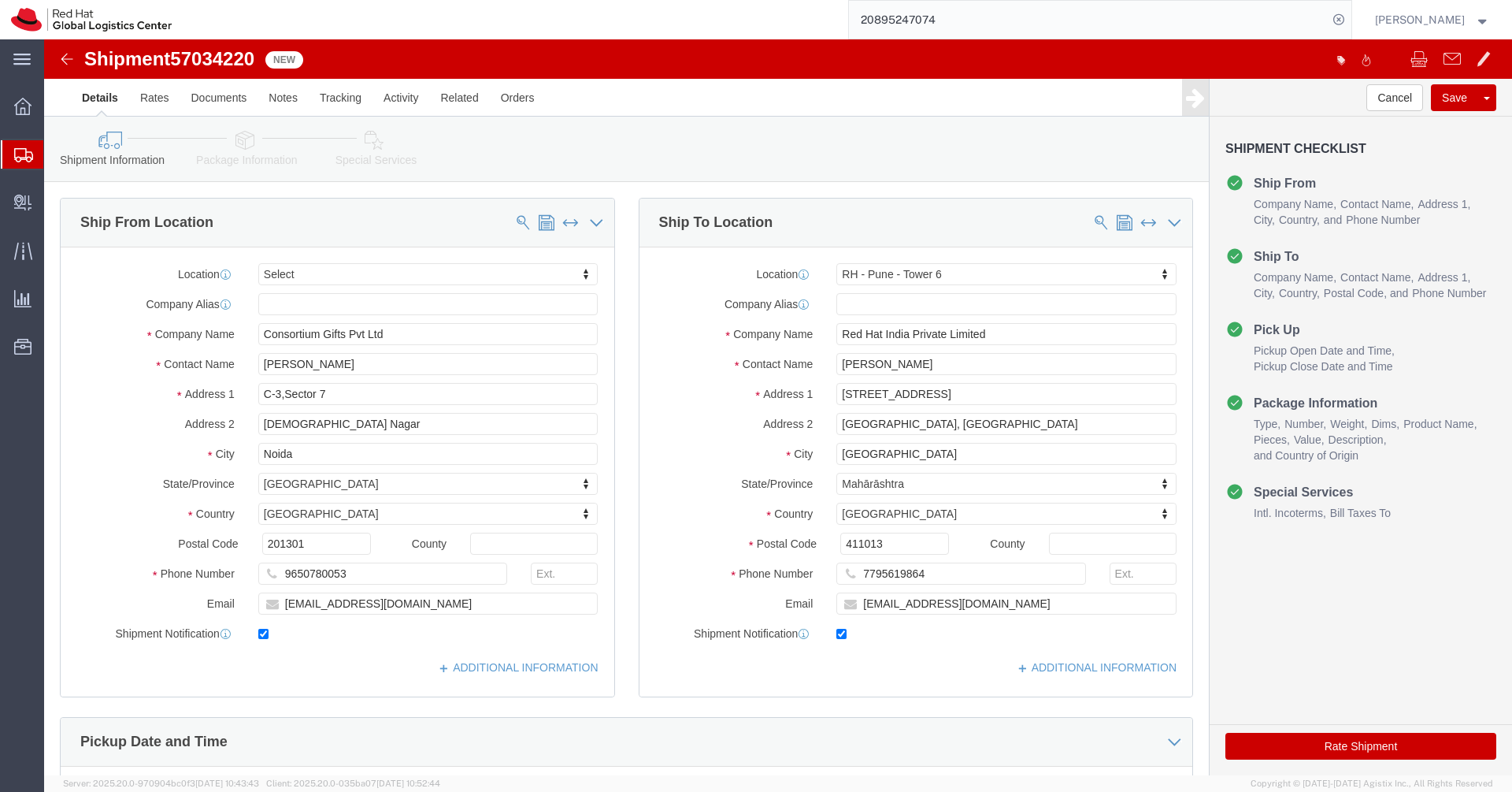
click link "Package Information"
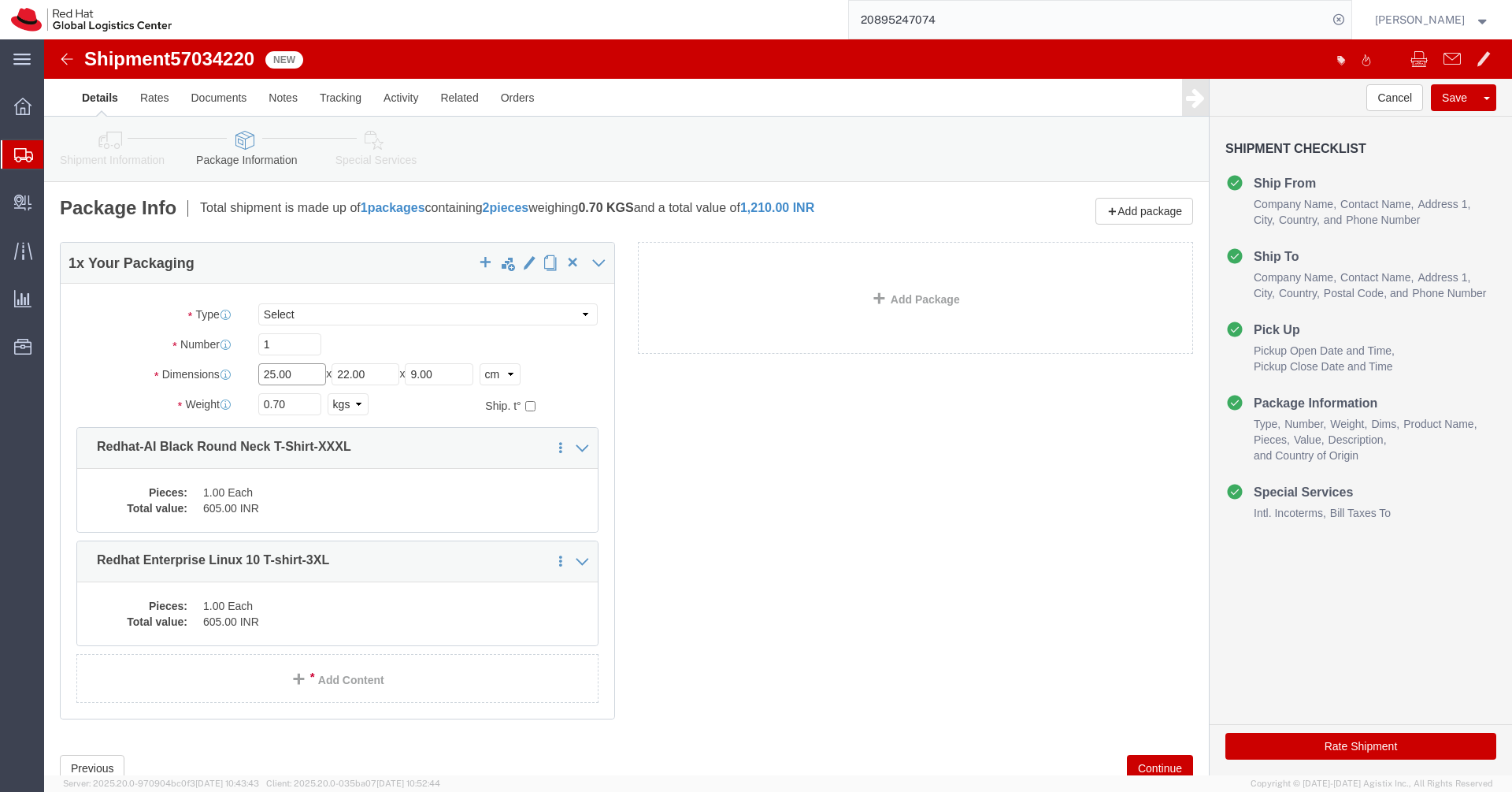
click input "25.00"
type input "28"
type input "18"
type input "4"
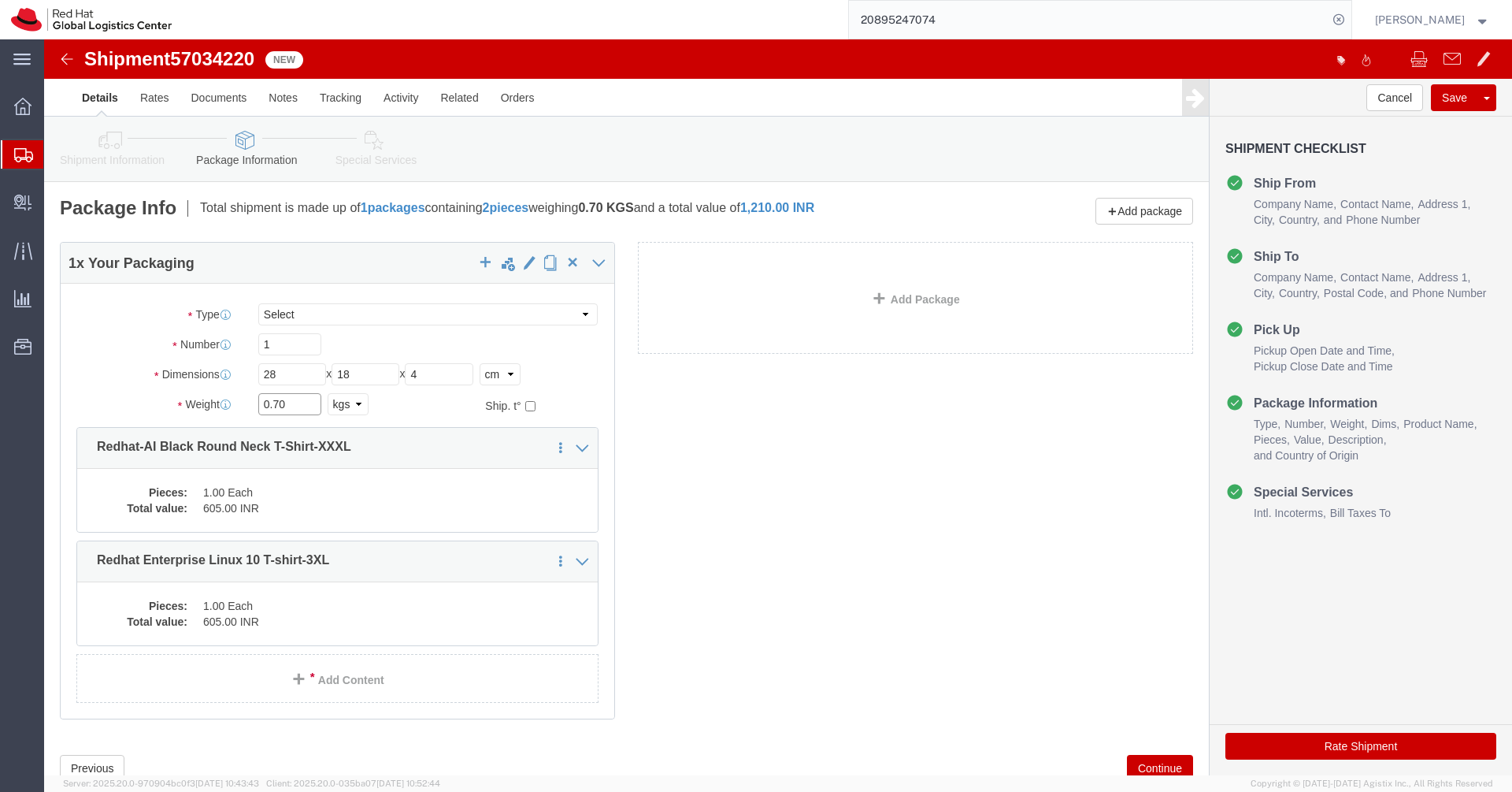
click input "0.70"
type input "0.20"
click link "Delete this content"
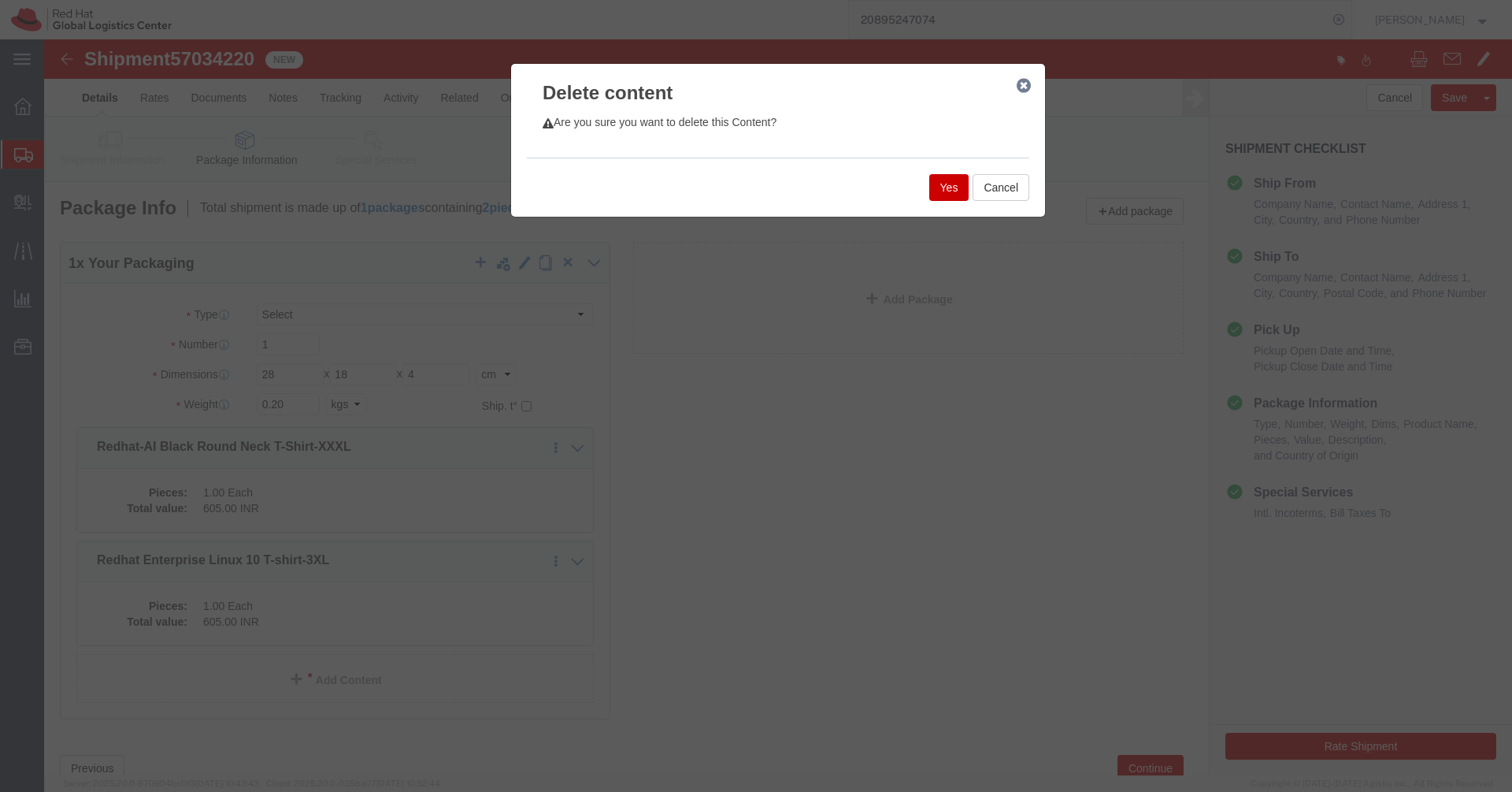
click button "Yes"
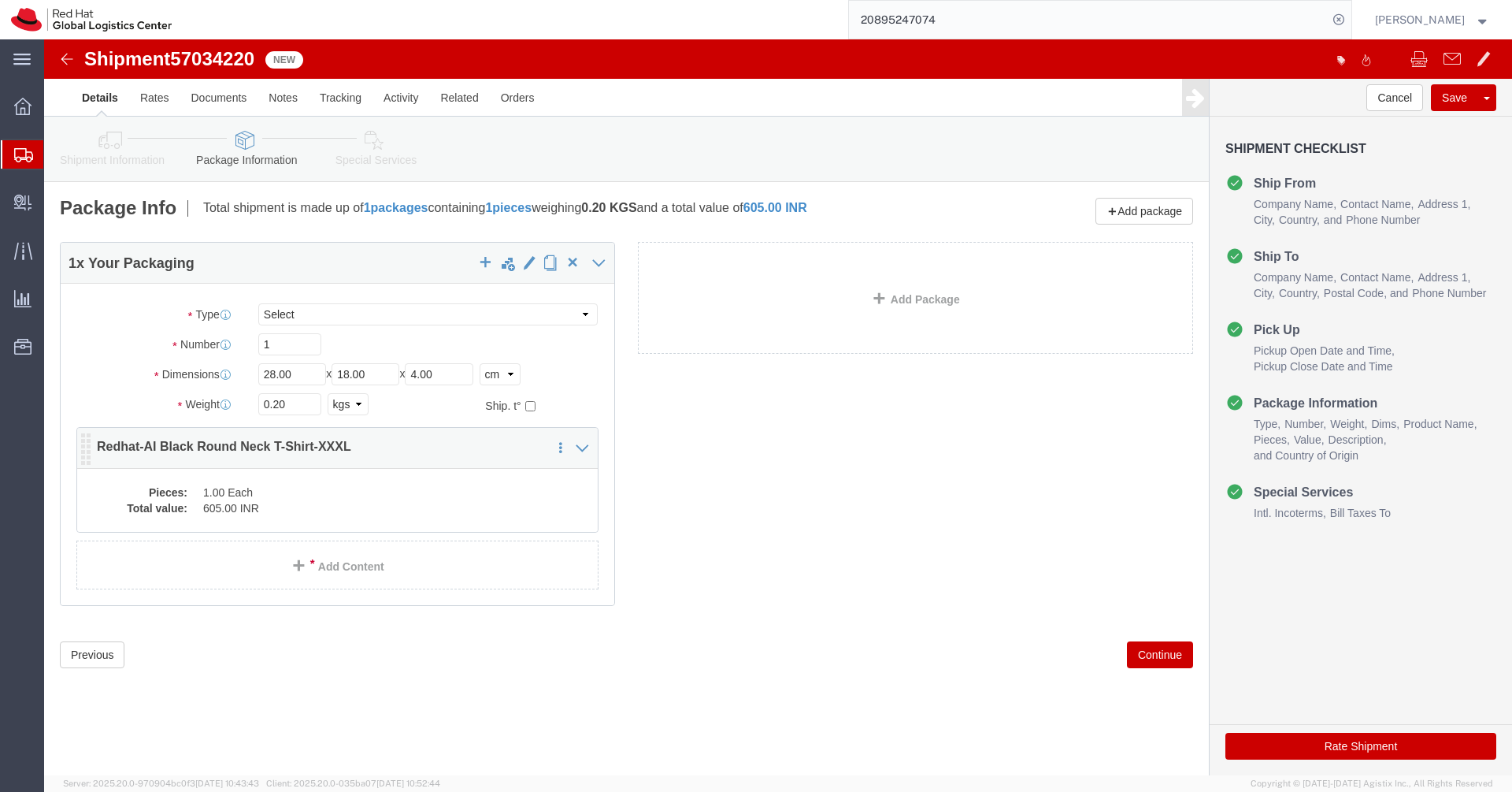
click dd "1.00 Each"
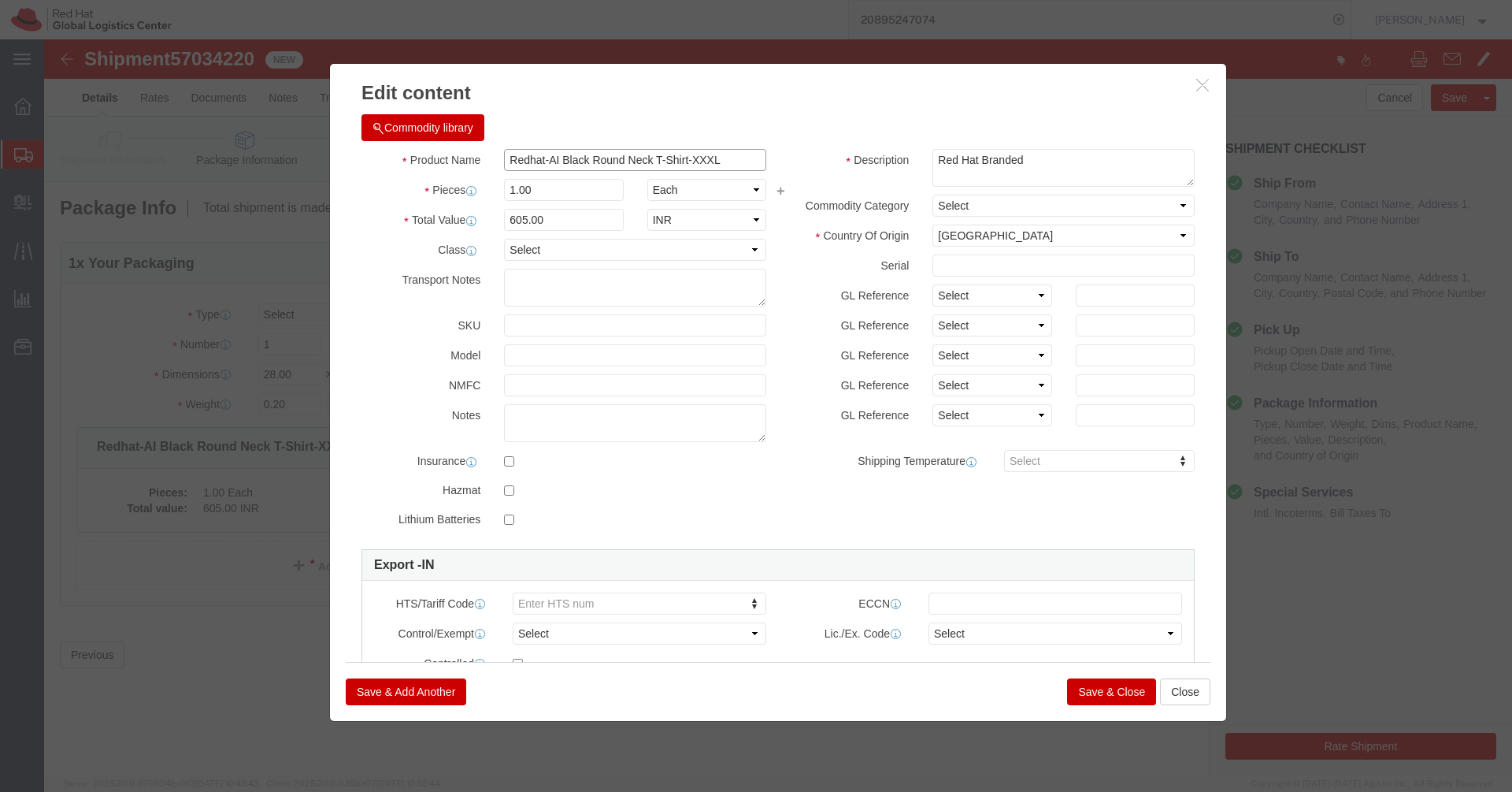
click input "Redhat-AI Black Round Neck T-Shirt-XXXL"
paste input "round neck black community t-shirt-LRG"
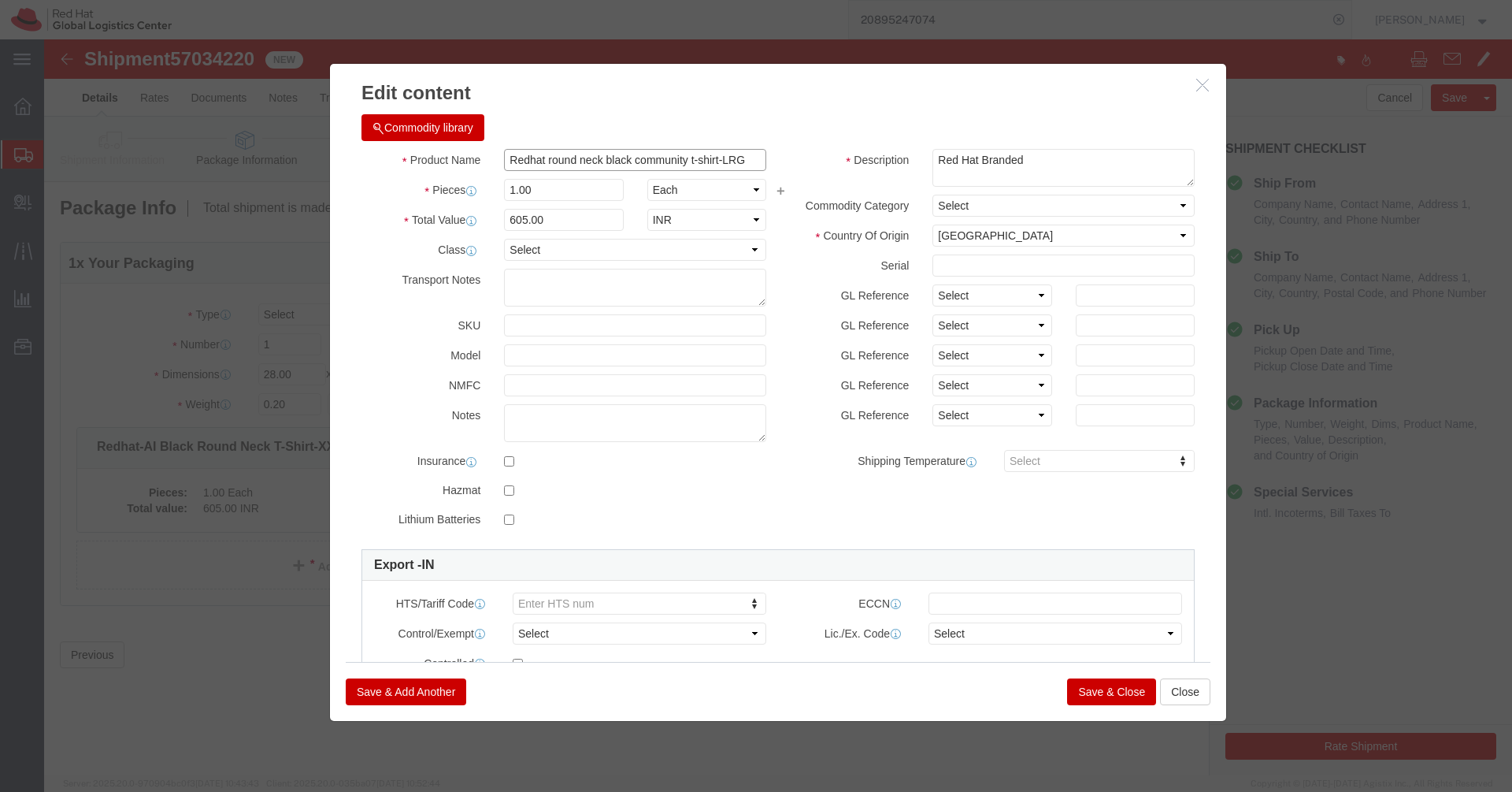
type input "Redhat round neck black community t-shirt-LRG"
click input "605.00"
type input "735"
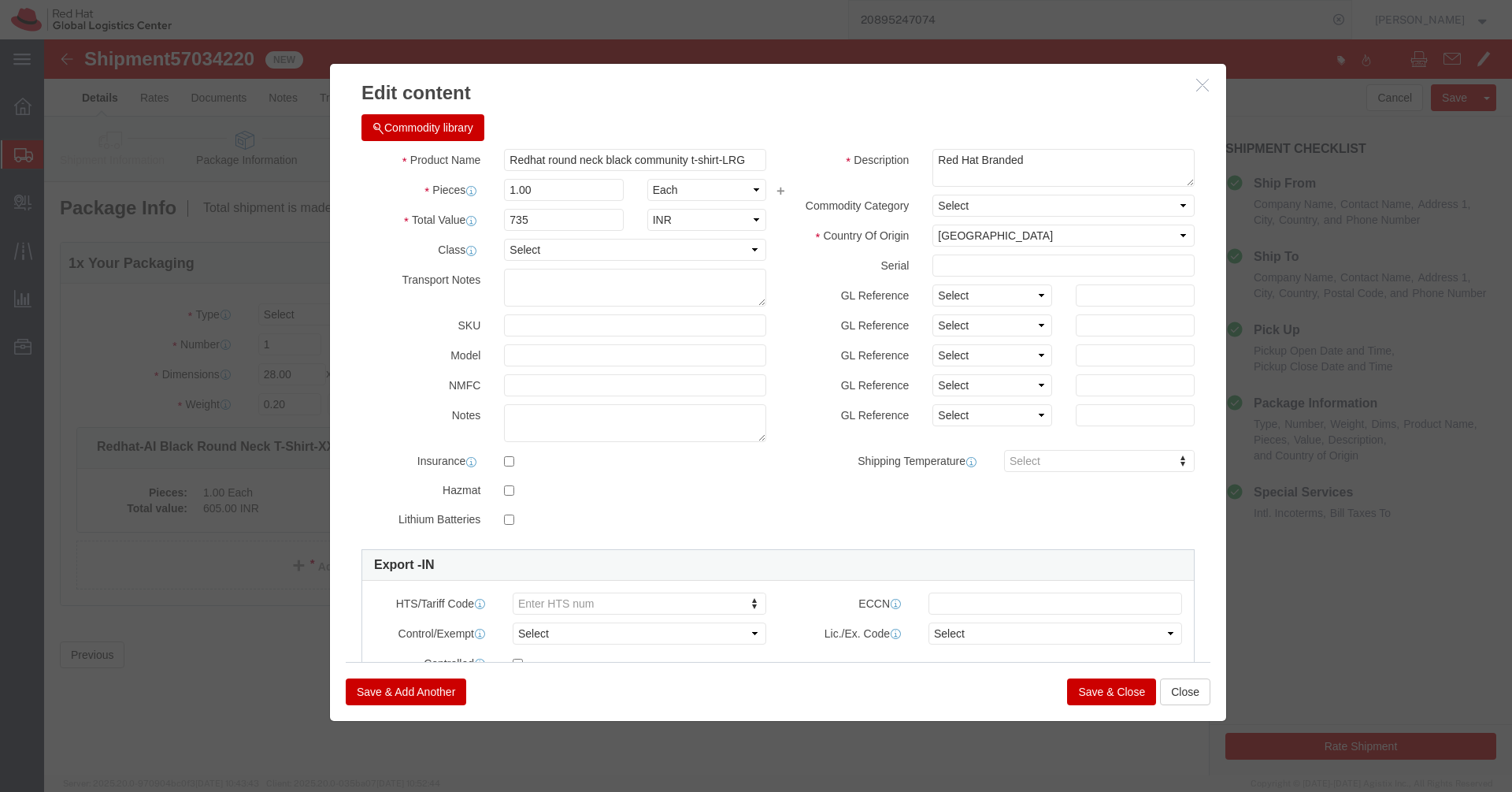
click button "Save & Close"
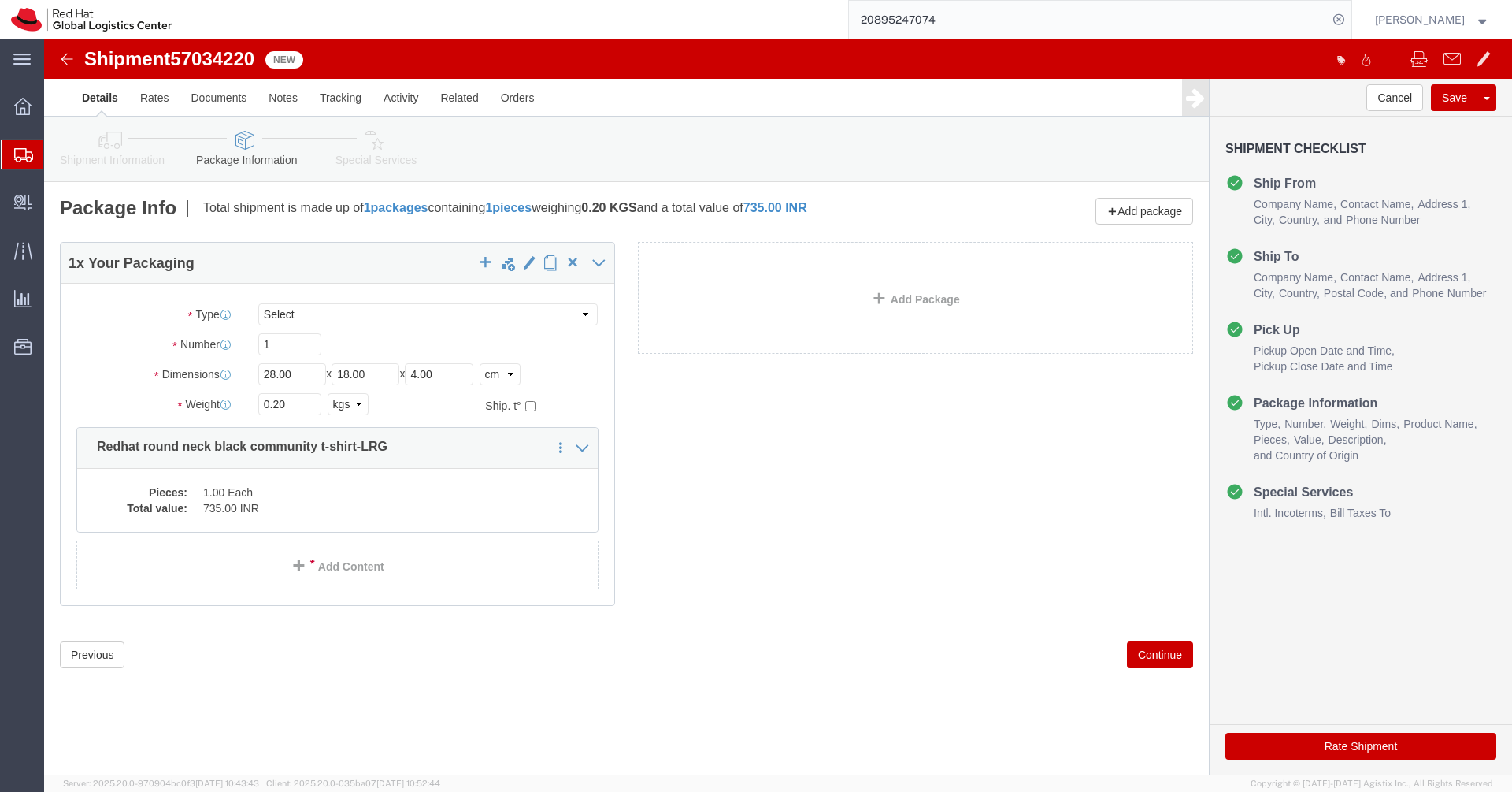
click button "Rate Shipment"
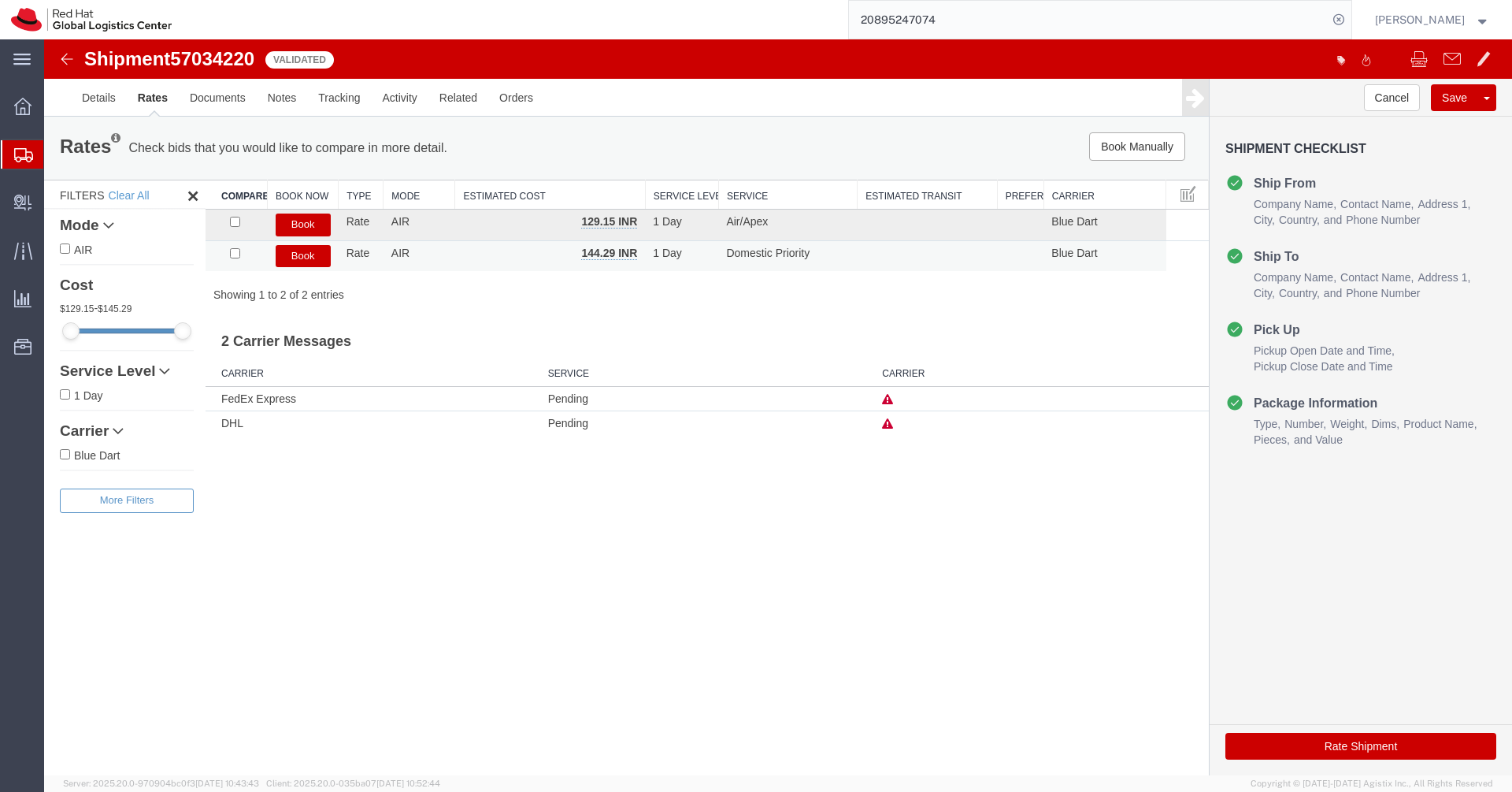
click at [299, 255] on button "Book" at bounding box center [303, 255] width 55 height 23
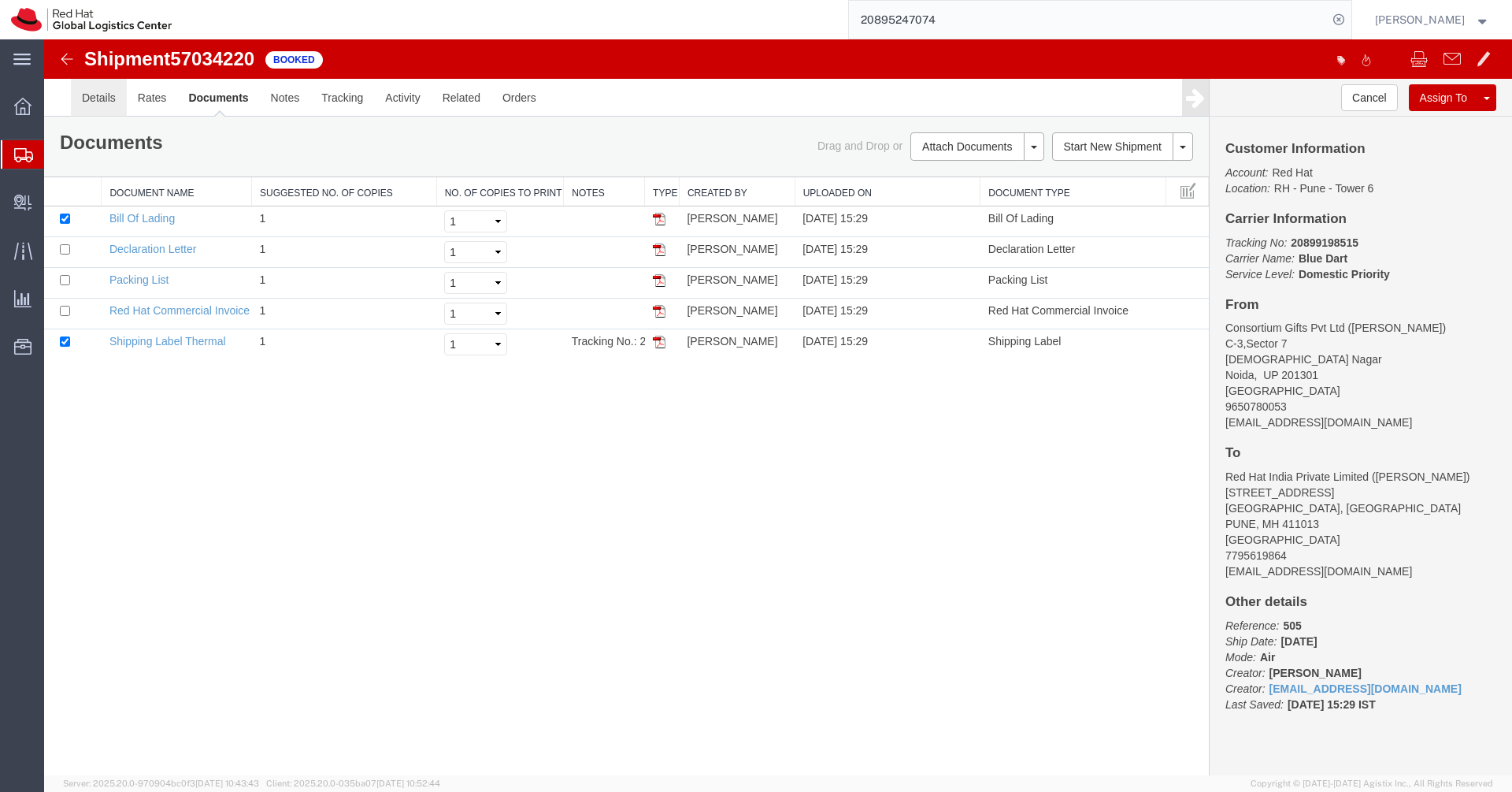
click at [78, 99] on link "Details" at bounding box center [99, 97] width 56 height 37
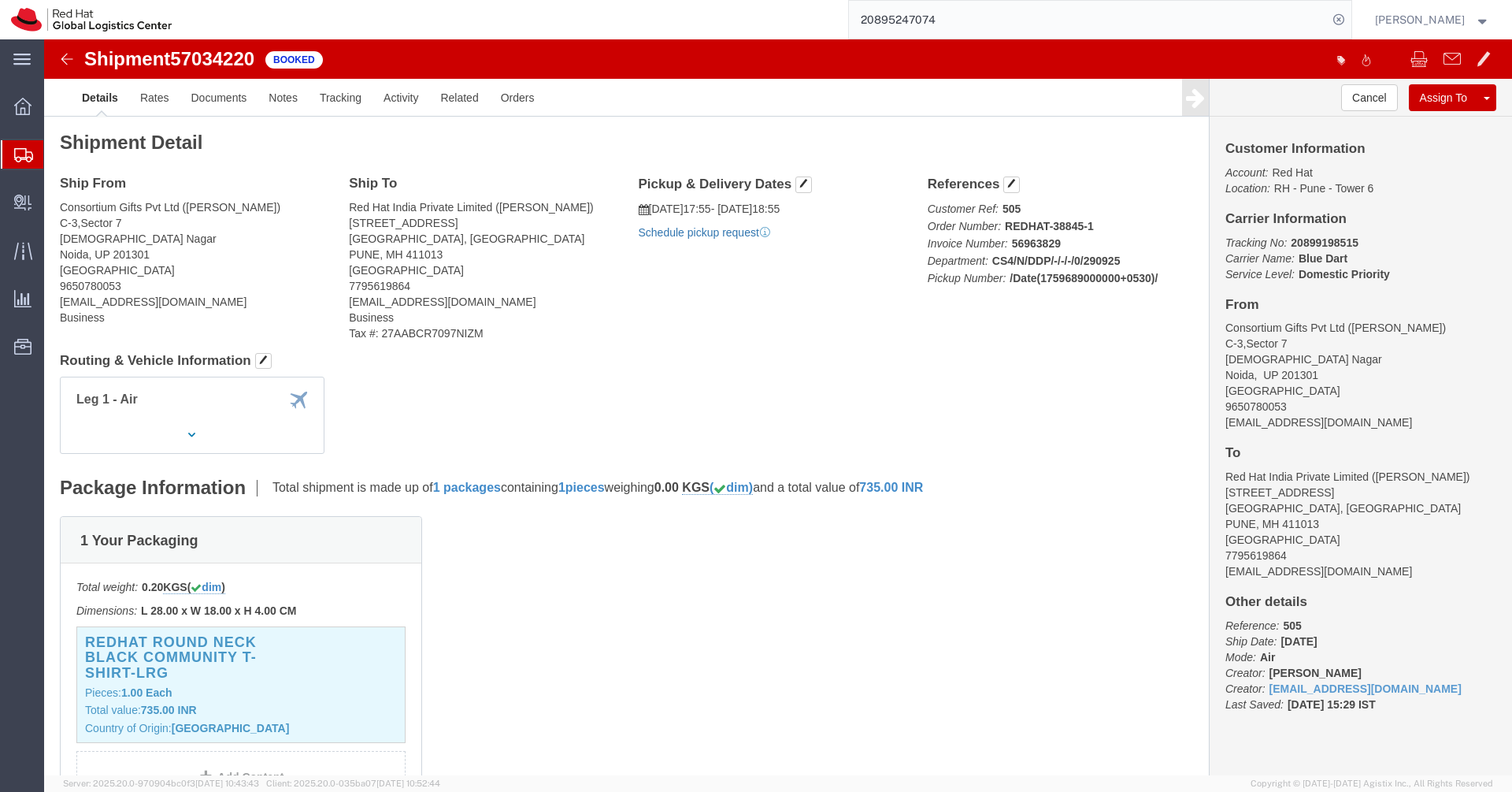
click link "Schedule pickup request"
click icon "Pickup request number"
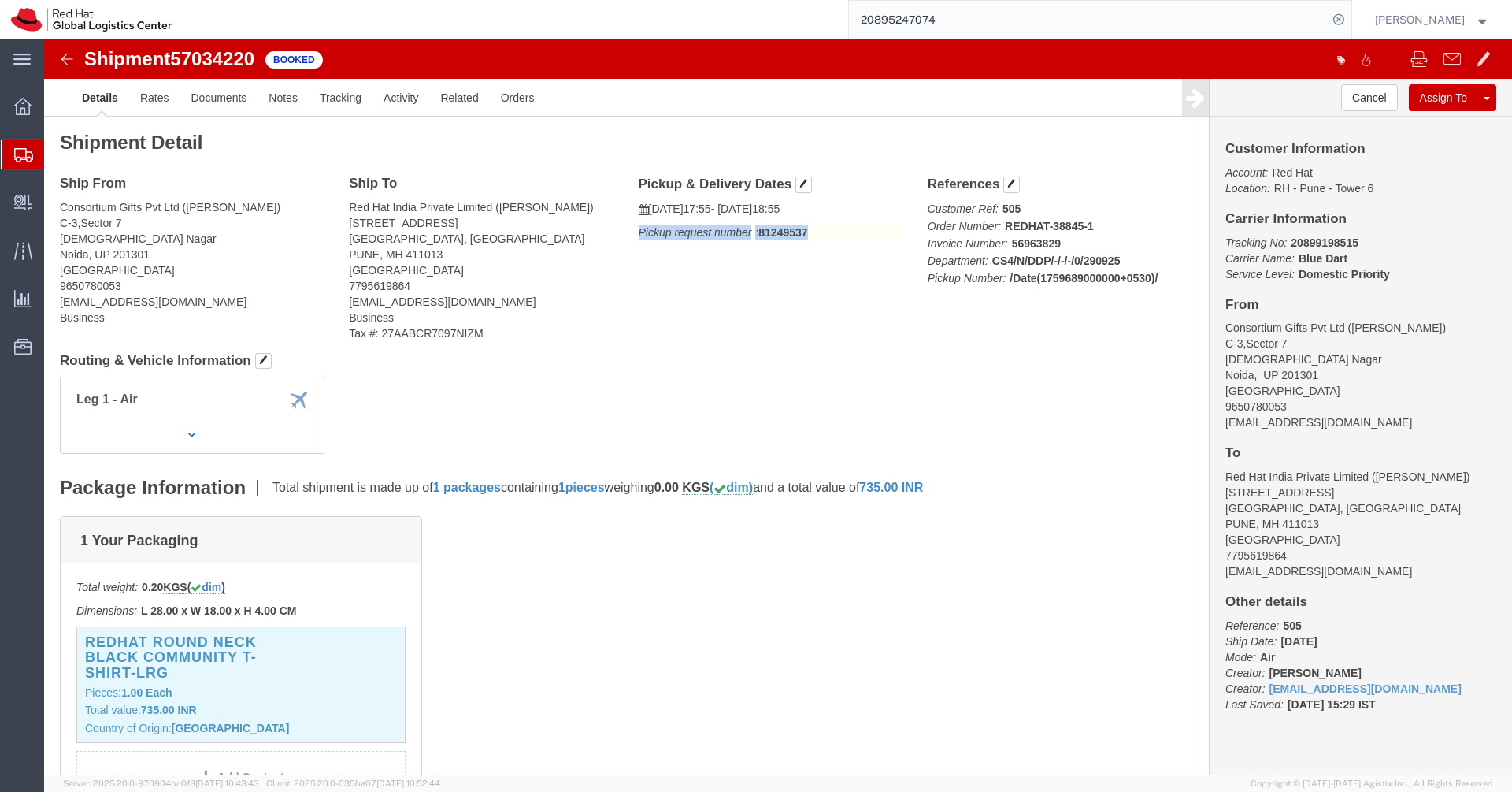
copy div "Pickup request number : 81249537 Edit Date and Time Pickup Date: Pickup Start D…"
click link "Documents"
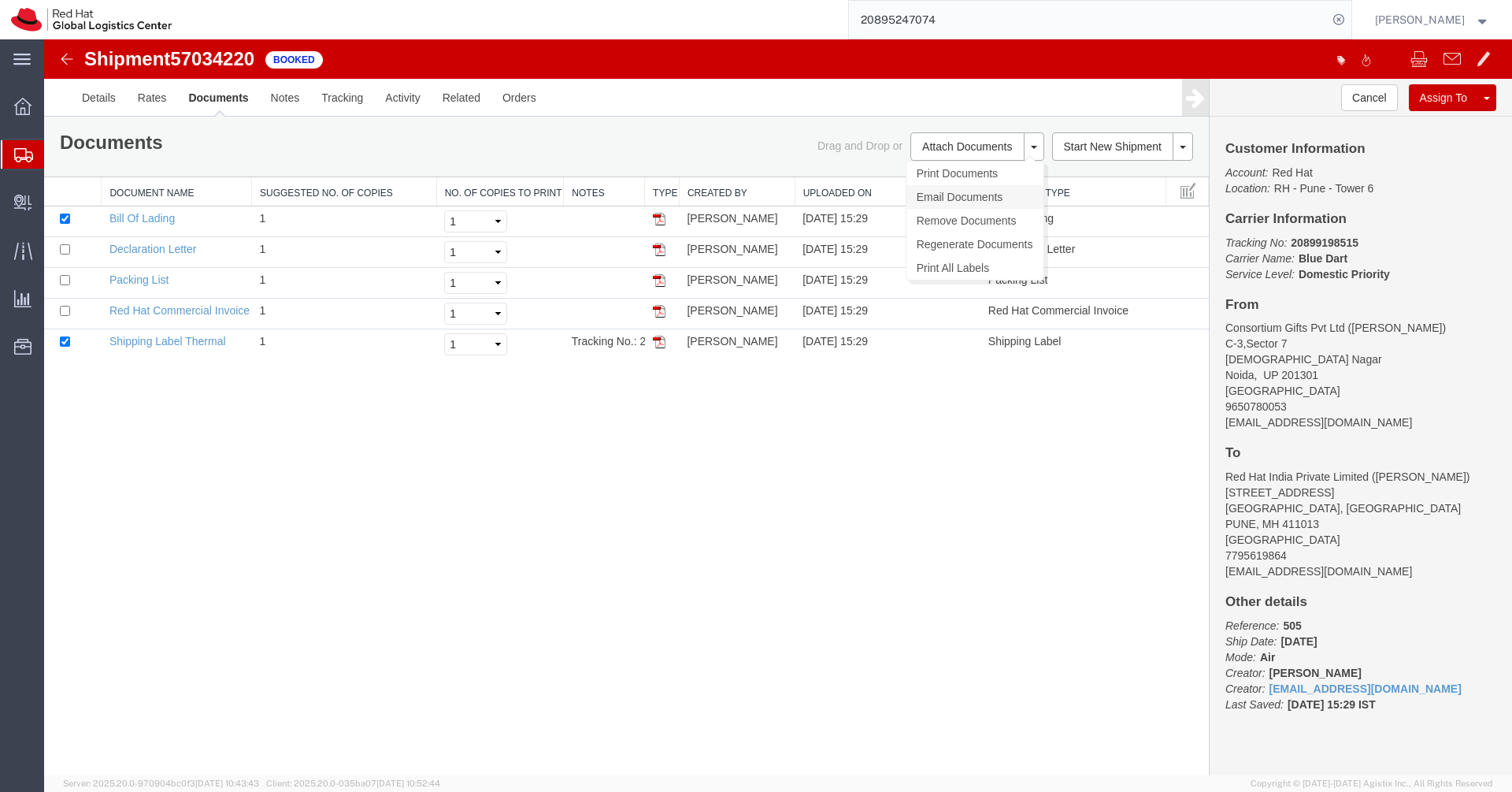
click at [986, 193] on link "Email Documents" at bounding box center [975, 197] width 137 height 24
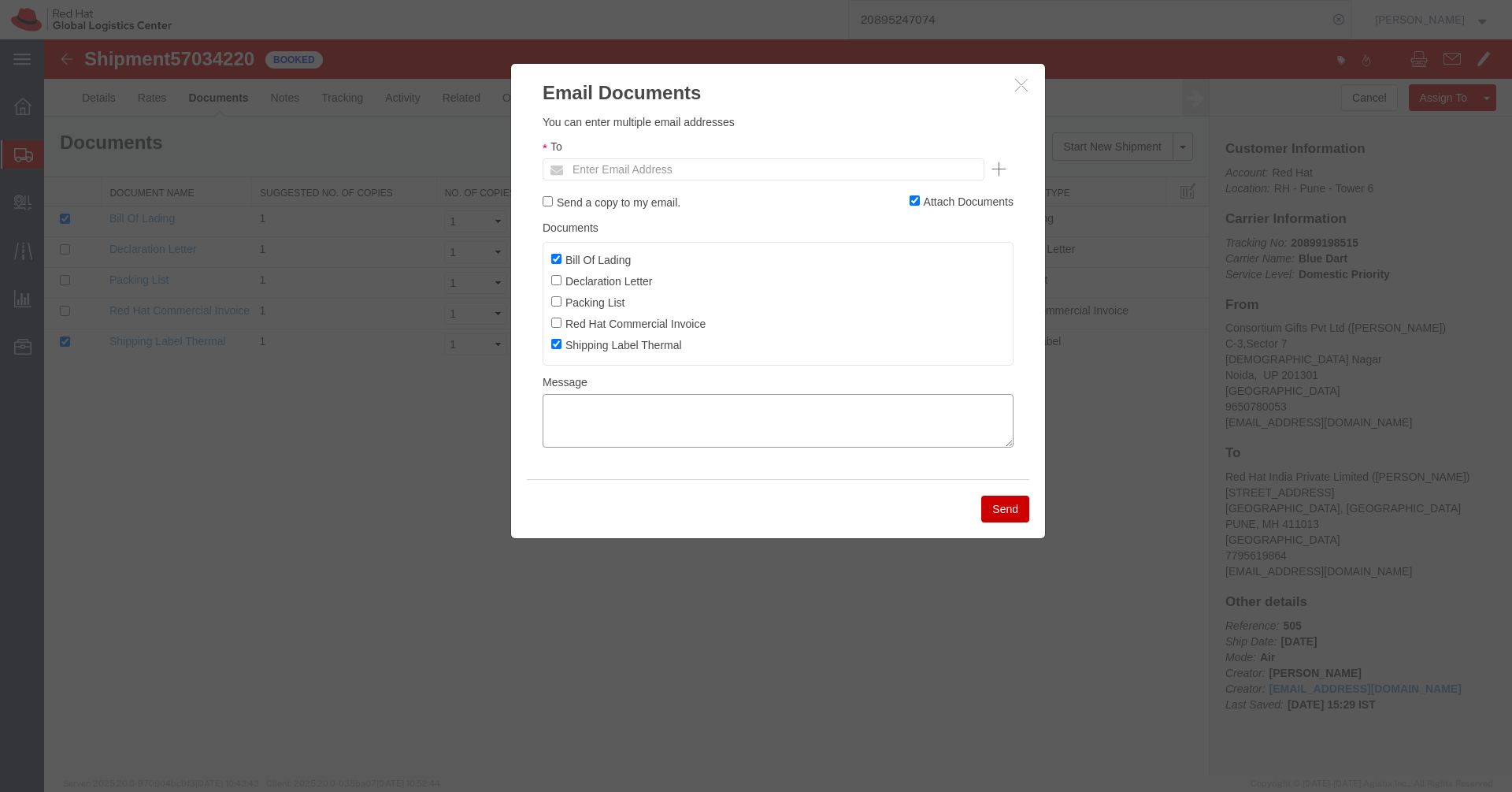
click at [657, 422] on textarea at bounding box center [778, 421] width 471 height 54
paste textarea "Pickup request number: 81249537"
type textarea "Pickup request number: 81249537"
click at [580, 261] on label "Bill Of Lading" at bounding box center [590, 259] width 79 height 17
click at [561, 261] on input "Bill Of Lading" at bounding box center [556, 258] width 10 height 10
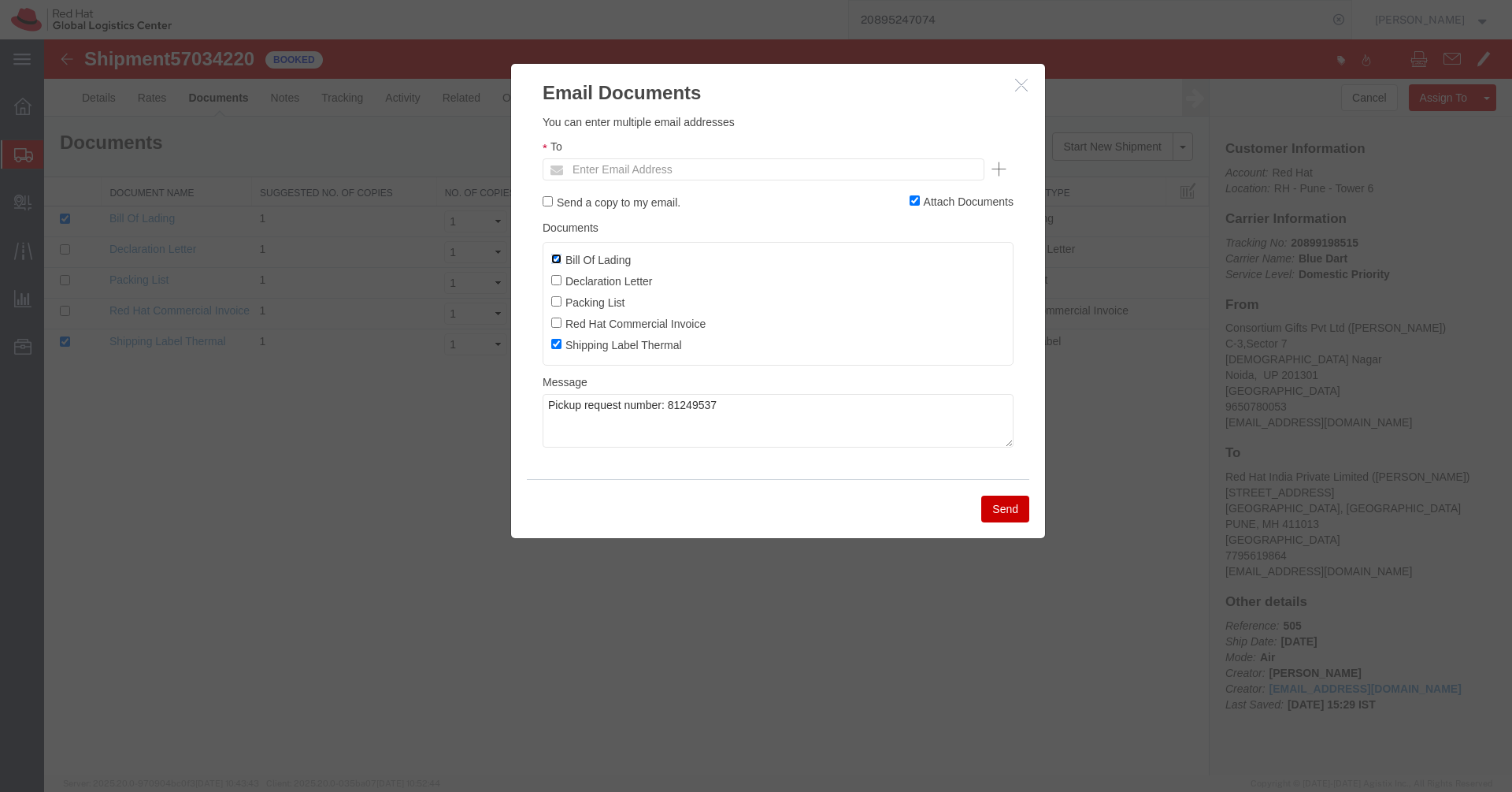
checkbox input "false"
click at [636, 172] on input "Enter Email Address" at bounding box center [657, 169] width 184 height 20
paste input "[EMAIL_ADDRESS][DOMAIN_NAME]"
type input "[EMAIL_ADDRESS][DOMAIN_NAME]"
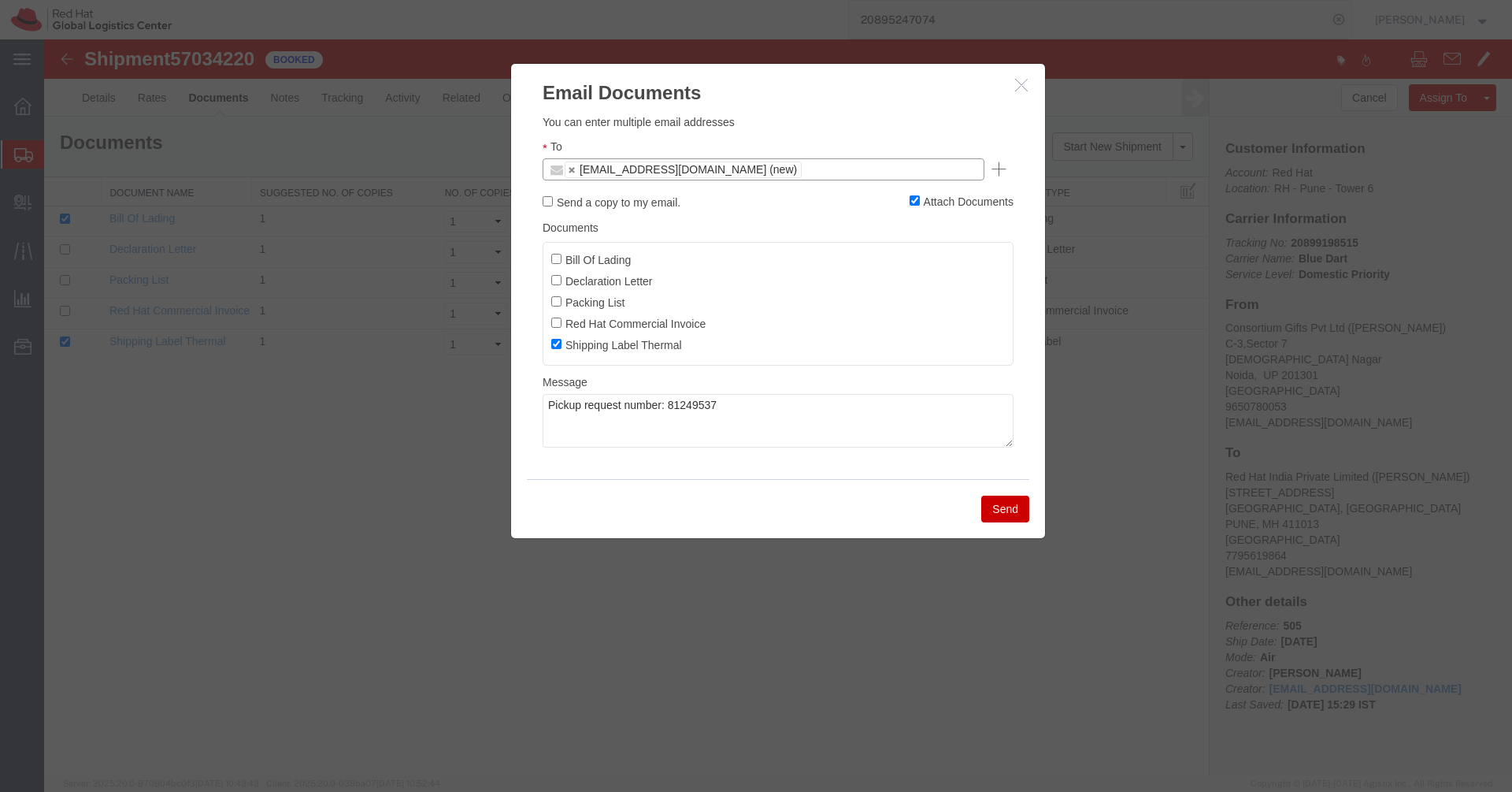
click at [1012, 514] on button "Send" at bounding box center [1006, 508] width 48 height 26
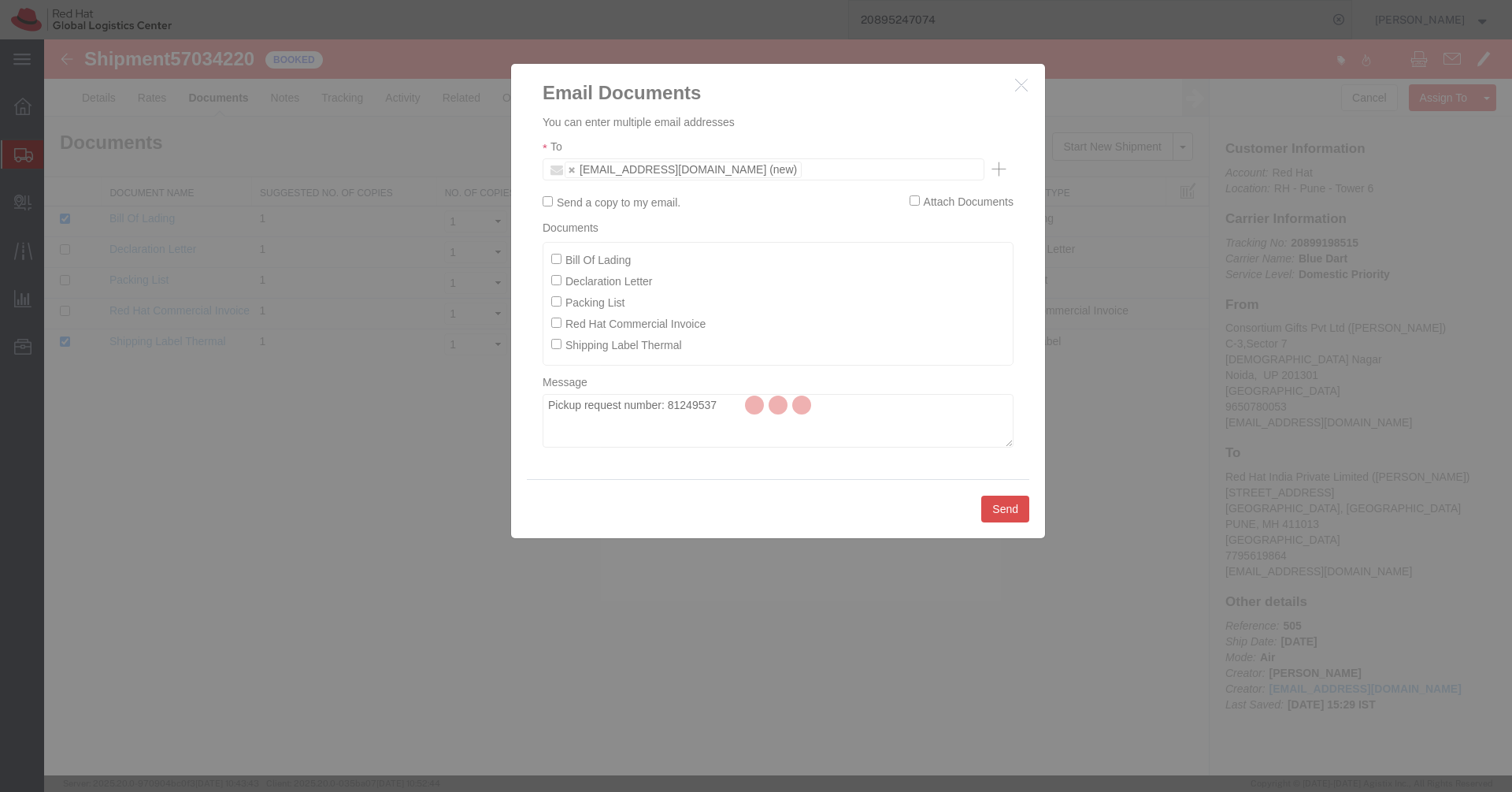
checkbox input "false"
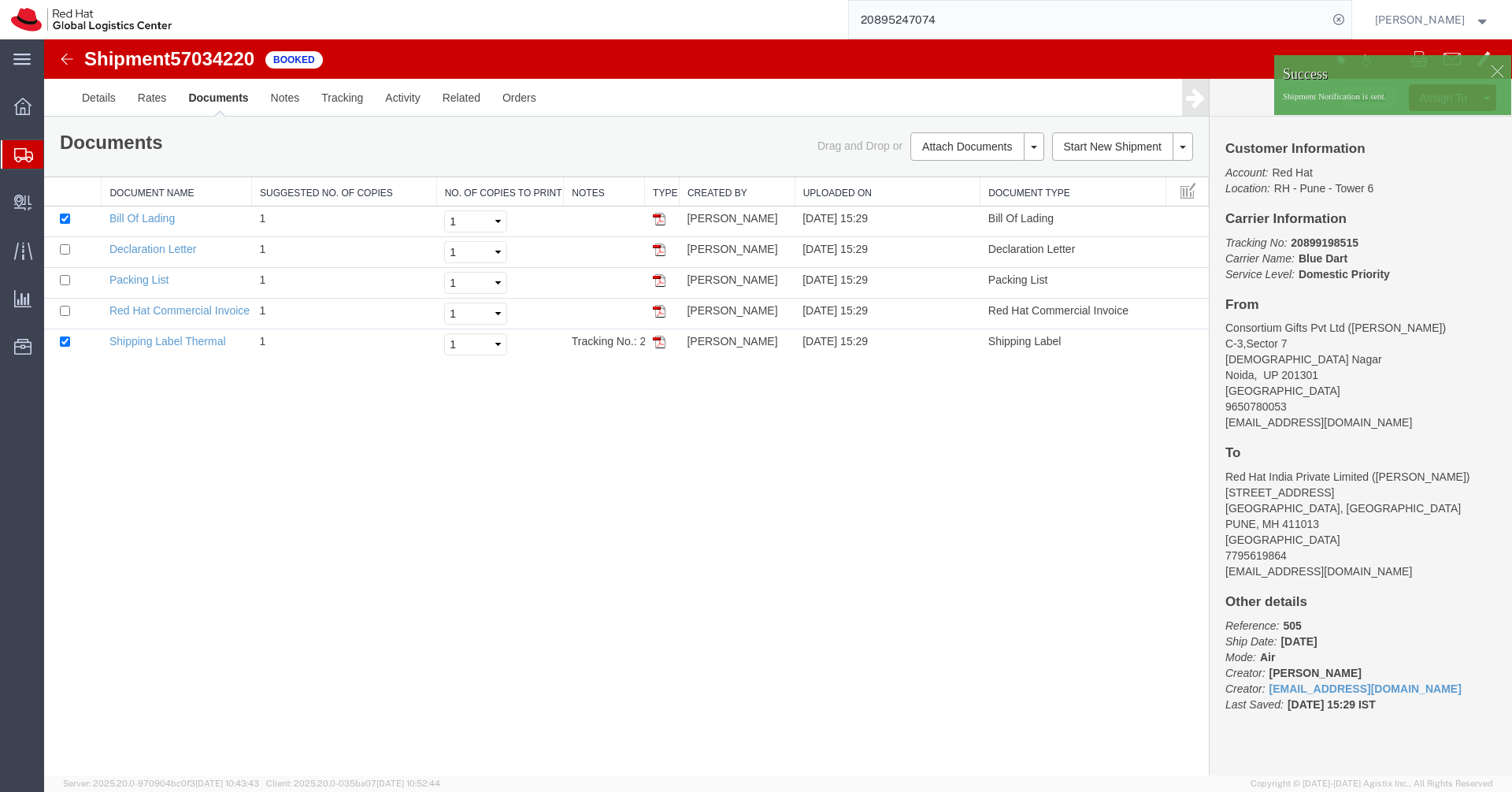
click at [50, 154] on span "Shipments" at bounding box center [49, 154] width 13 height 32
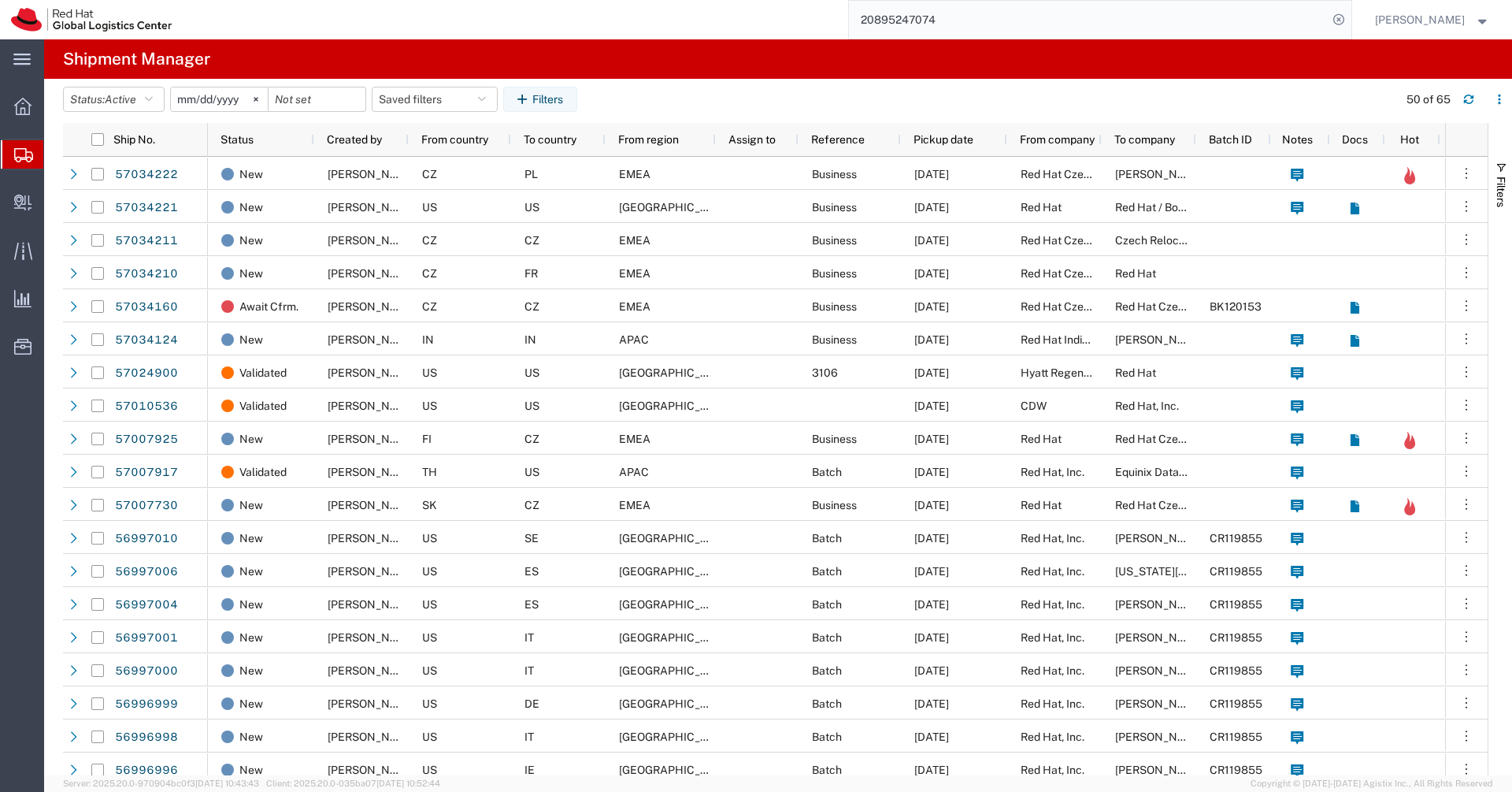
click at [1118, 26] on input "20895247074" at bounding box center [1089, 19] width 479 height 37
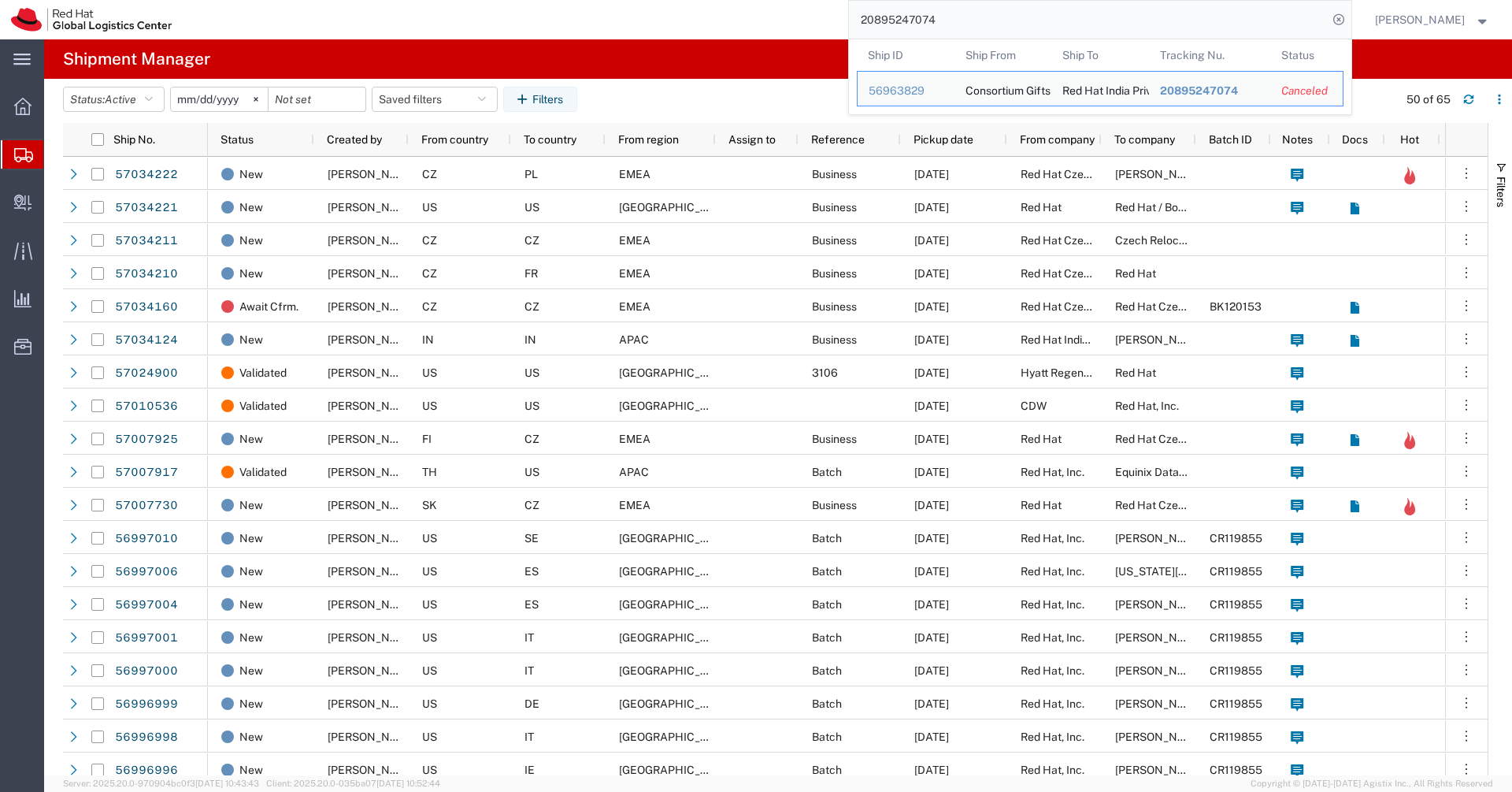
click at [1118, 26] on input "20895247074" at bounding box center [1089, 19] width 479 height 37
paste input "53605226942"
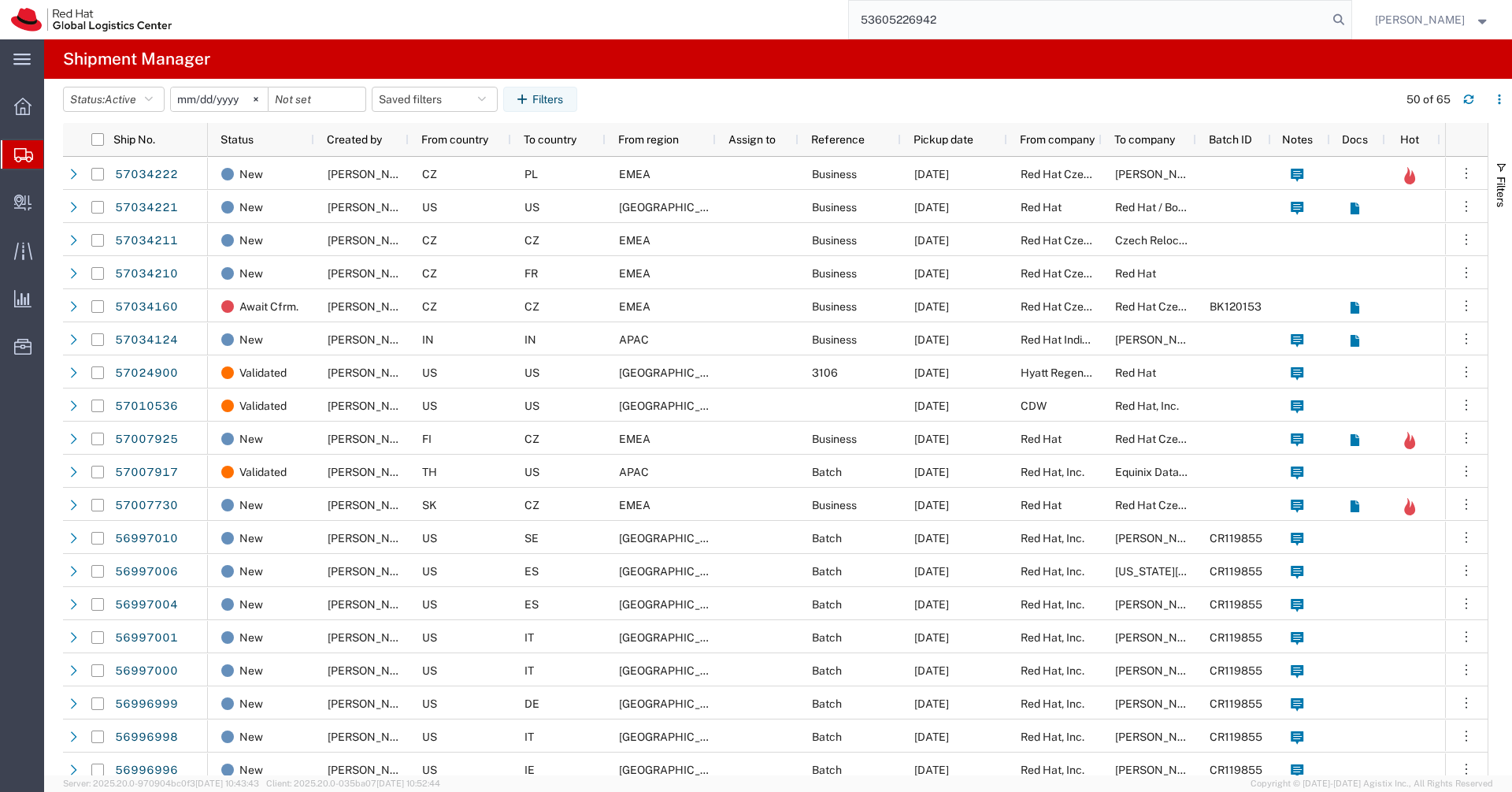
type input "53605226942"
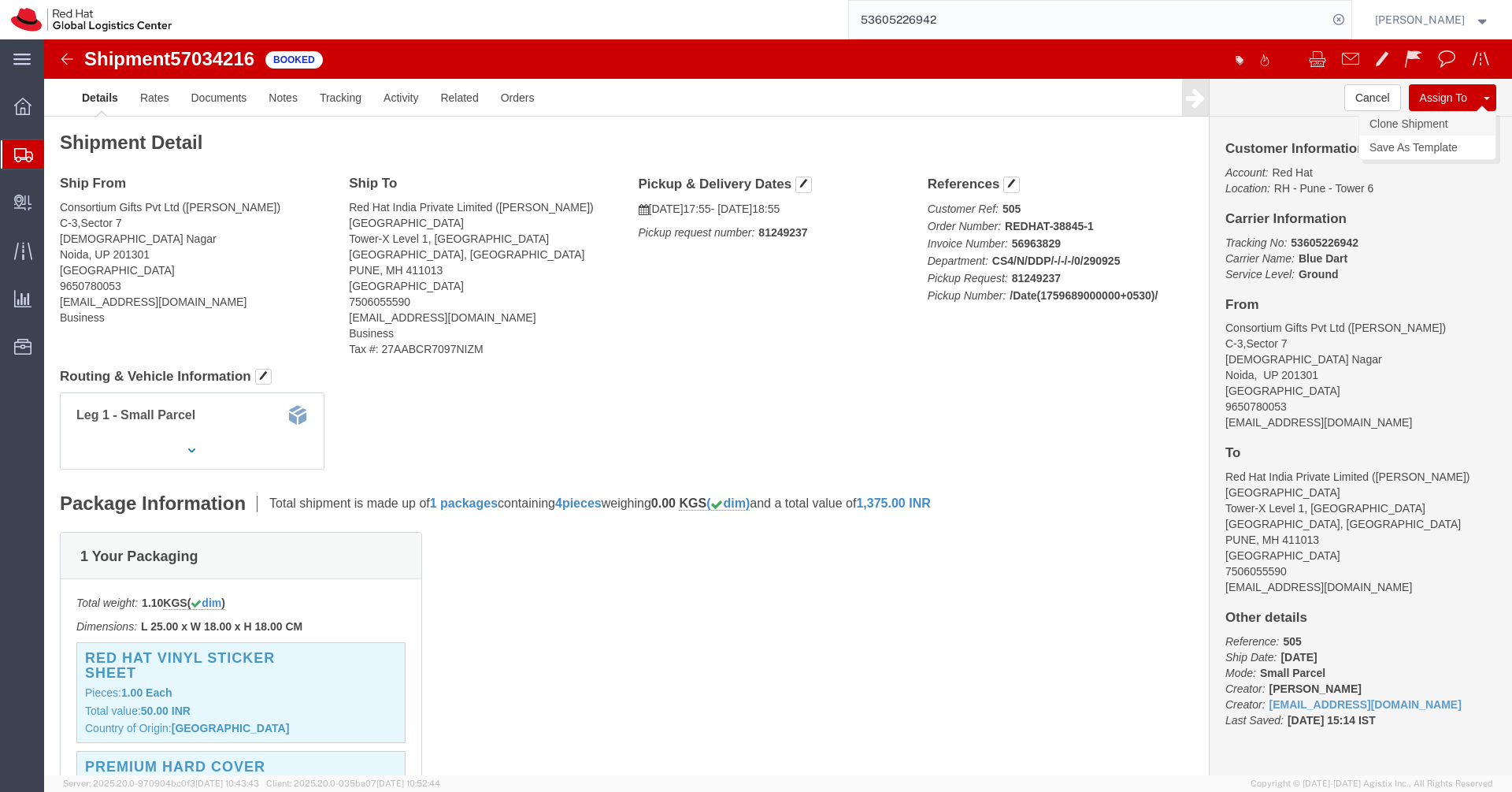
click link "Clone Shipment"
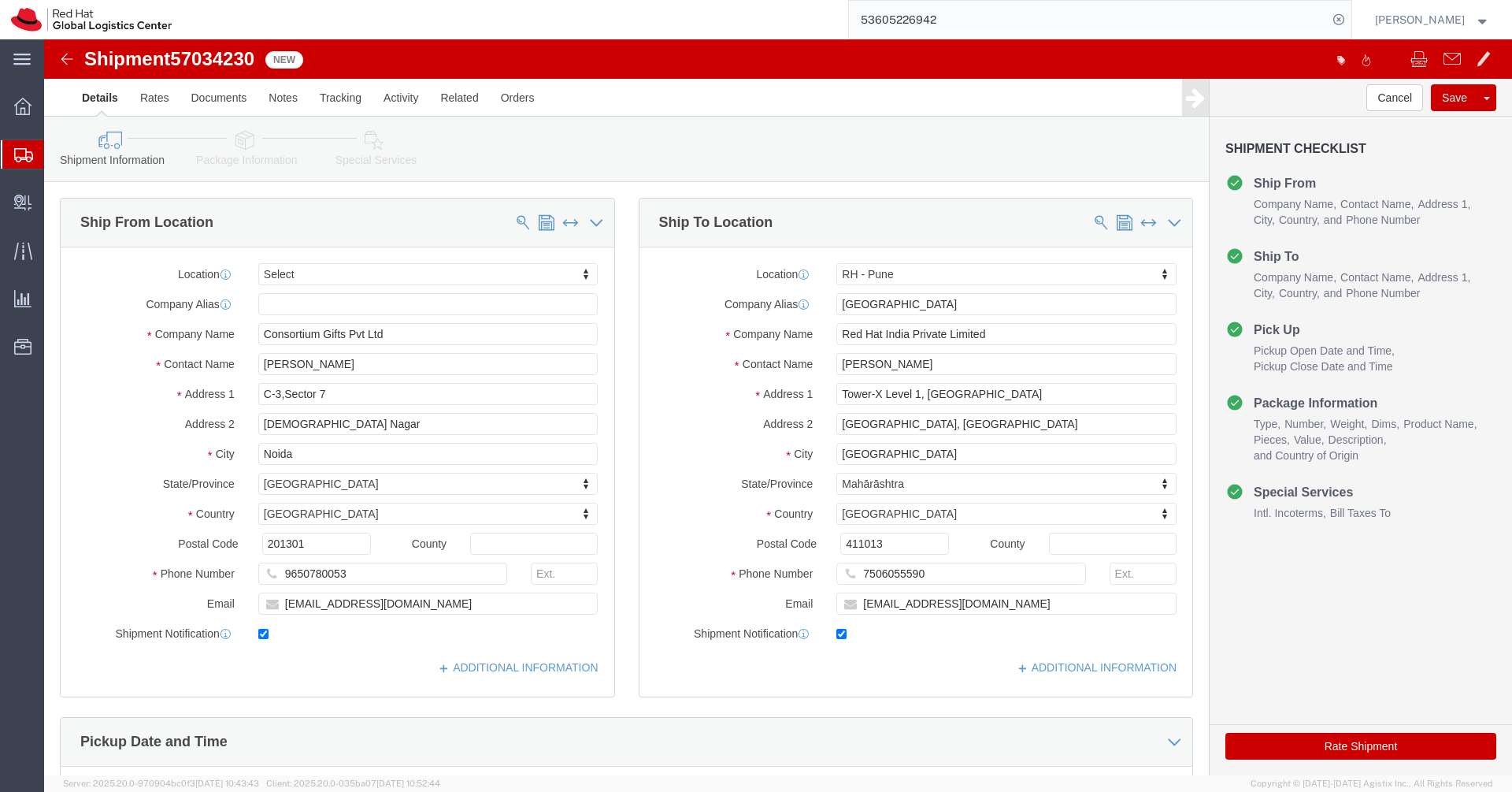
select select
select select "38007"
click icon
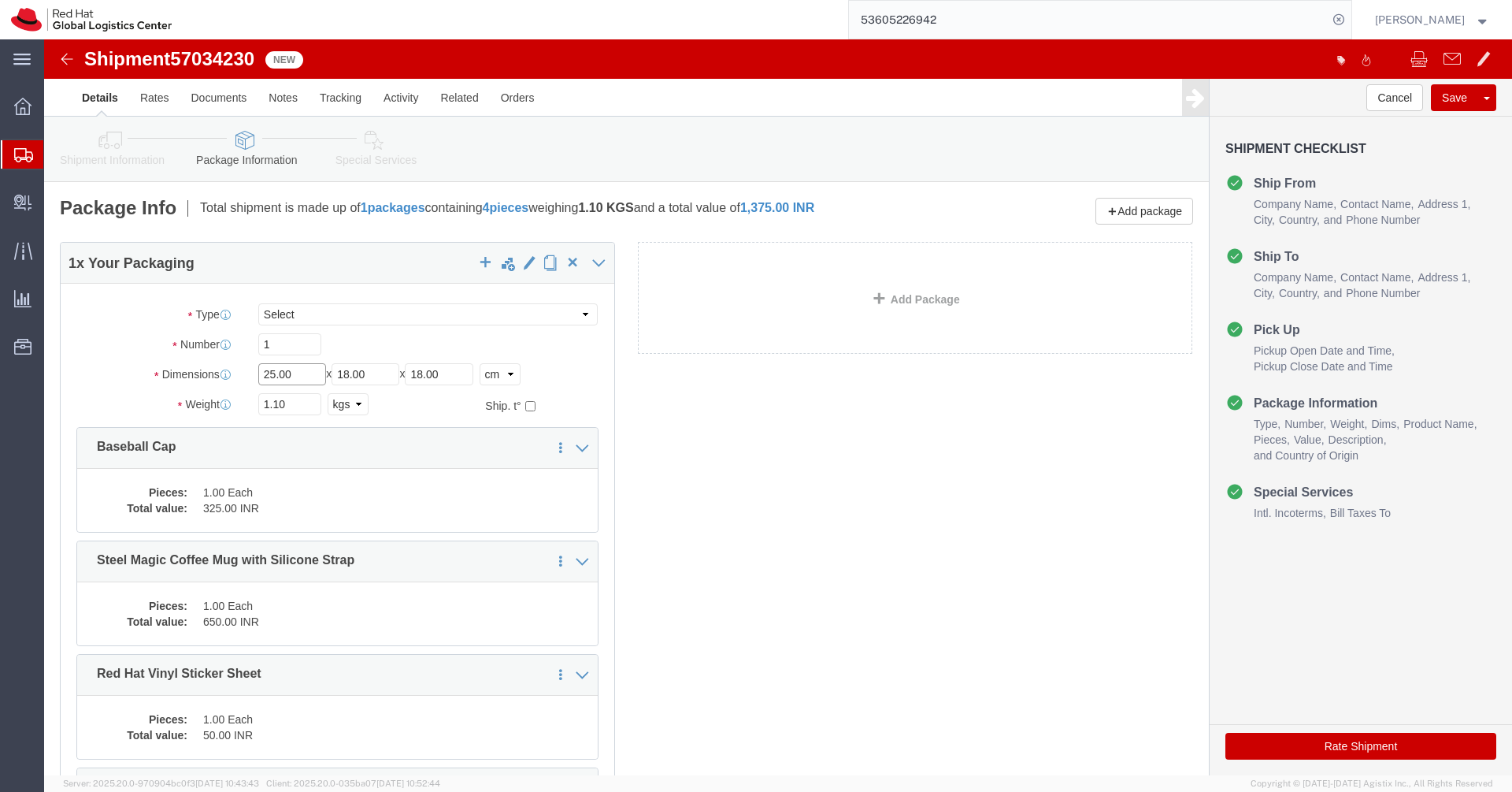
click input "25.00"
type input "49"
type input "41"
type input "31"
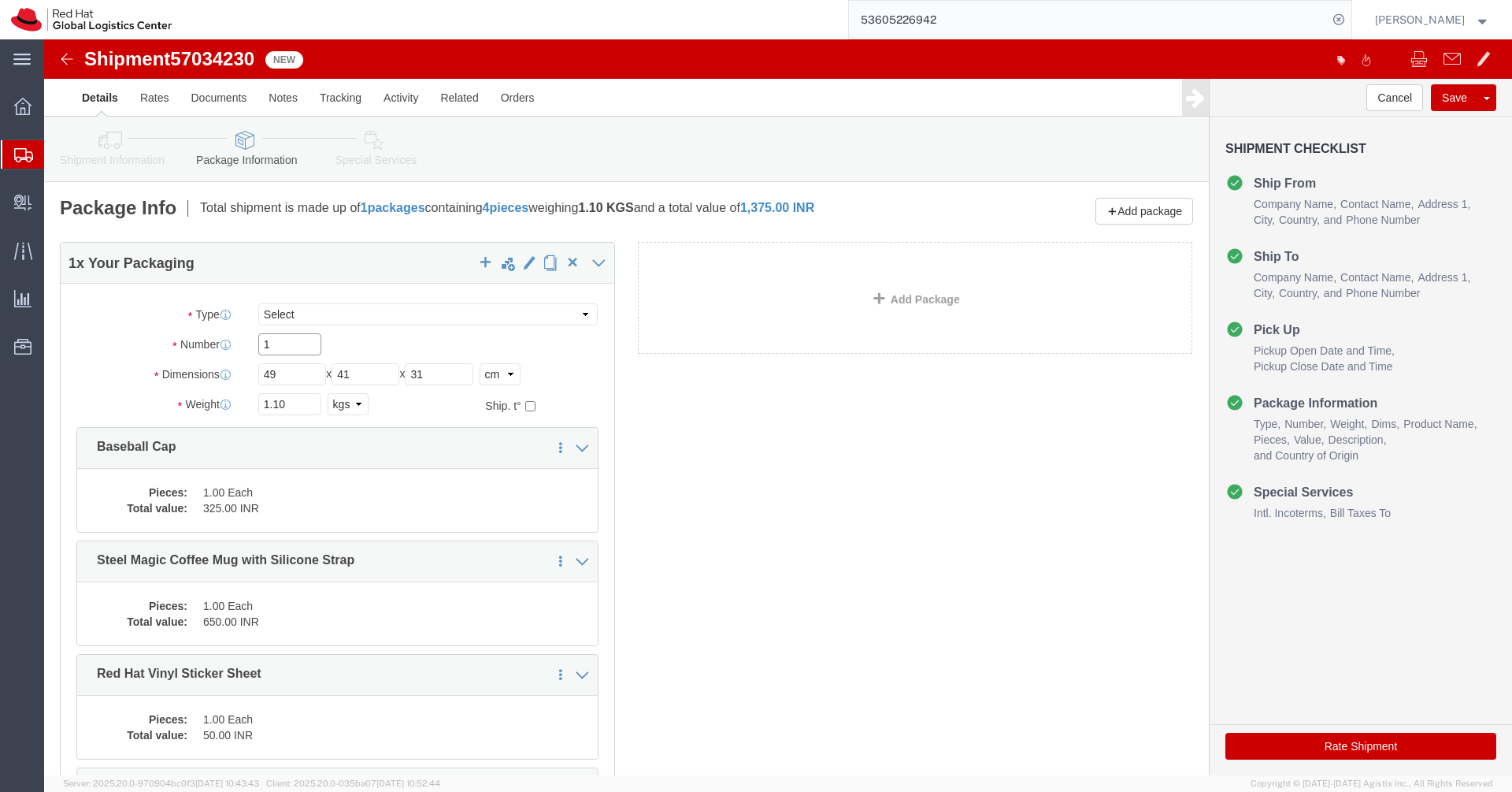
click input "1"
type input "2"
click input "1.10"
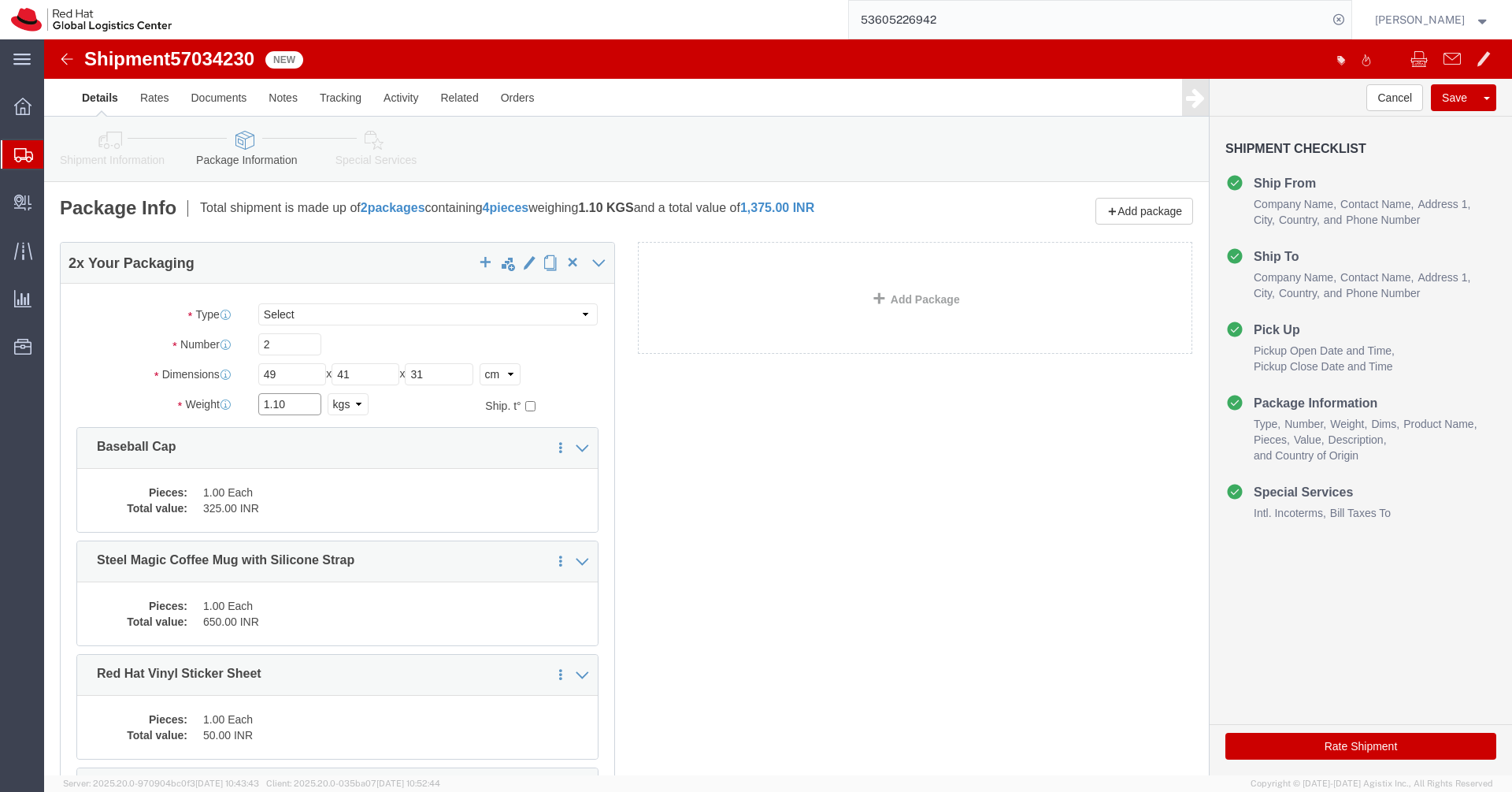
click input "1.10"
type input "23.5"
click dd "325.00 INR"
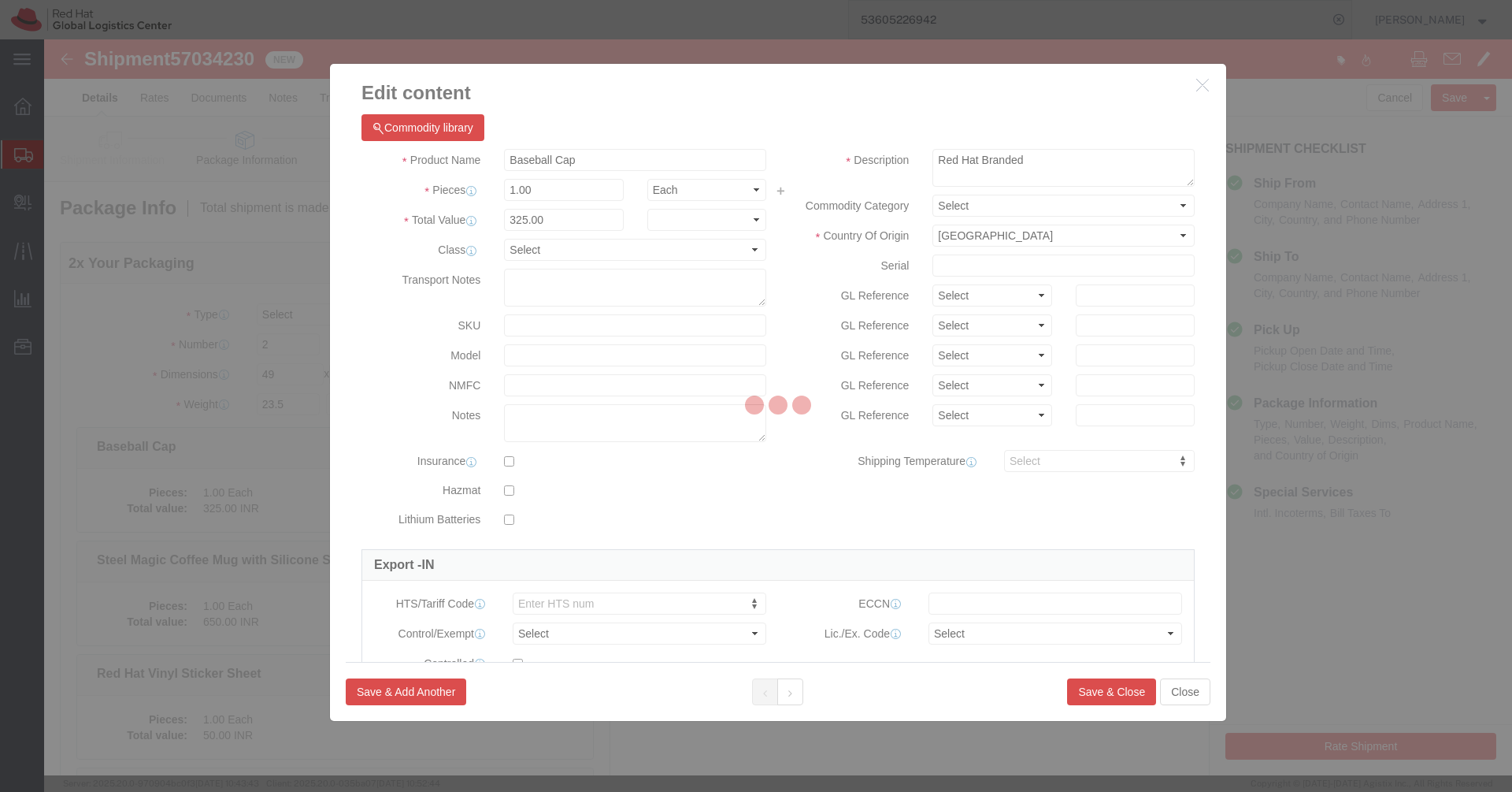
click at [713, 160] on div at bounding box center [777, 407] width 1468 height 735
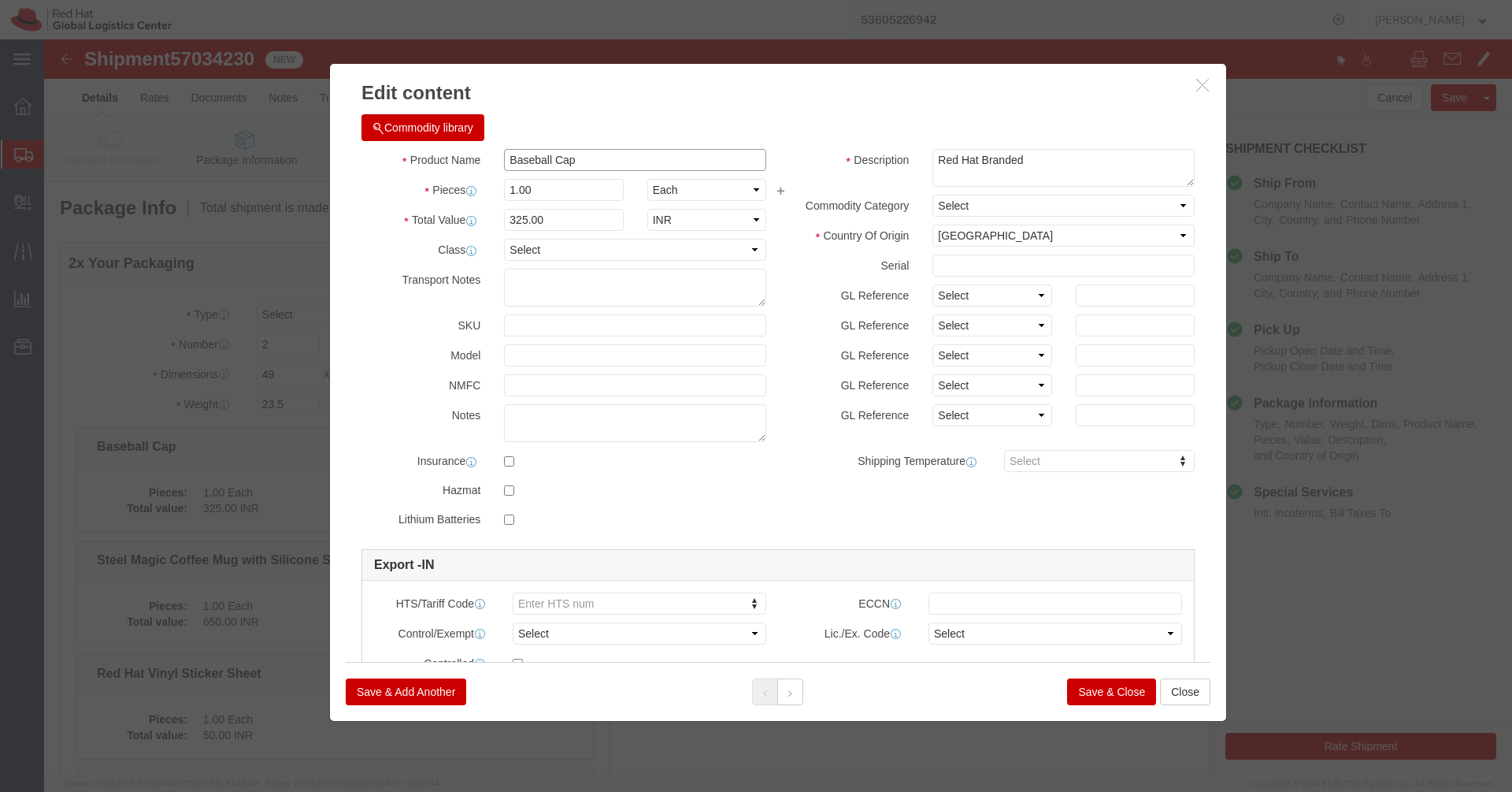
click input "Baseball Cap"
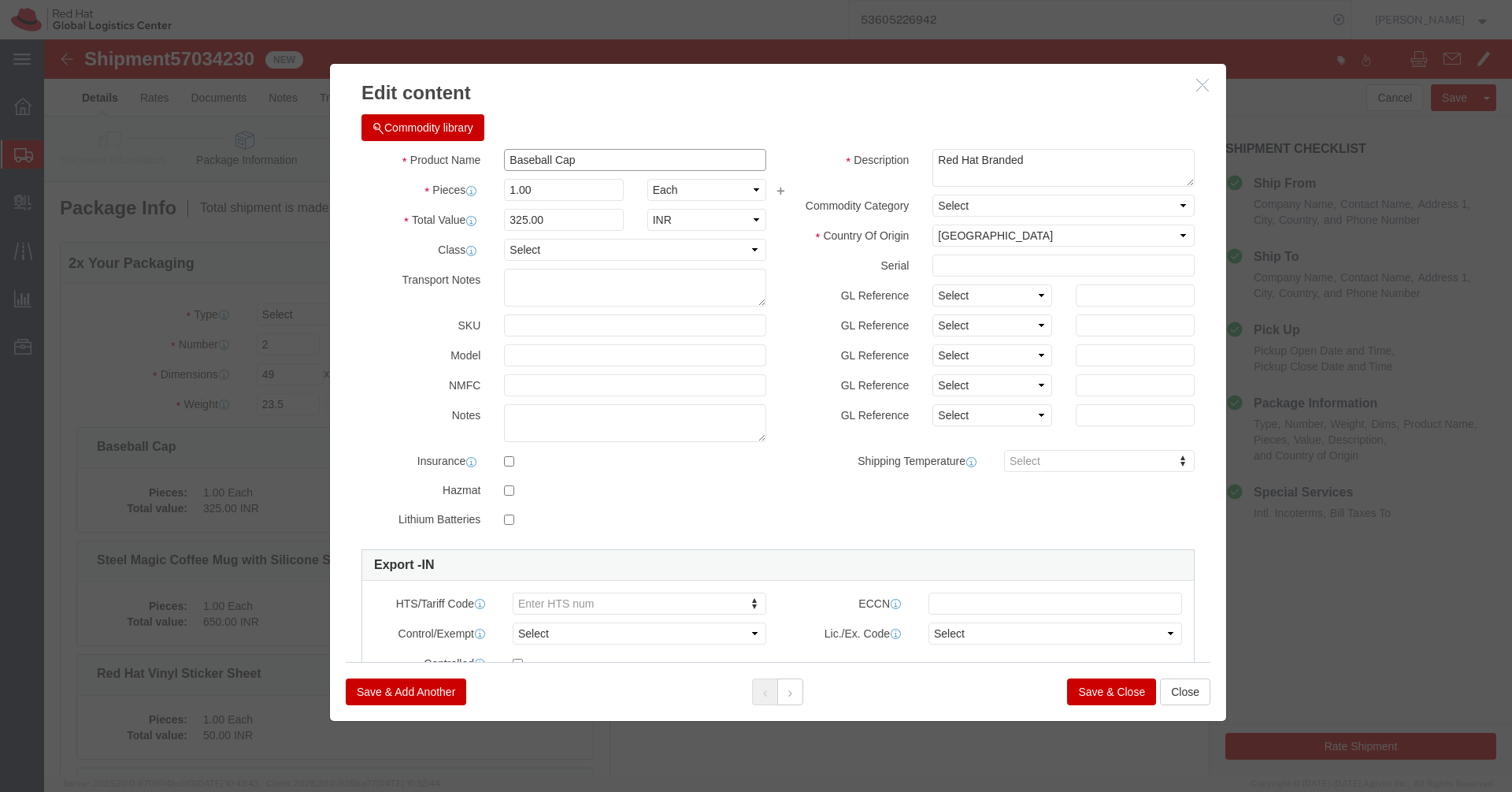
paste input "Tote Bag"
type input "Tote Bag"
click h3 "Edit content"
click input "325.00"
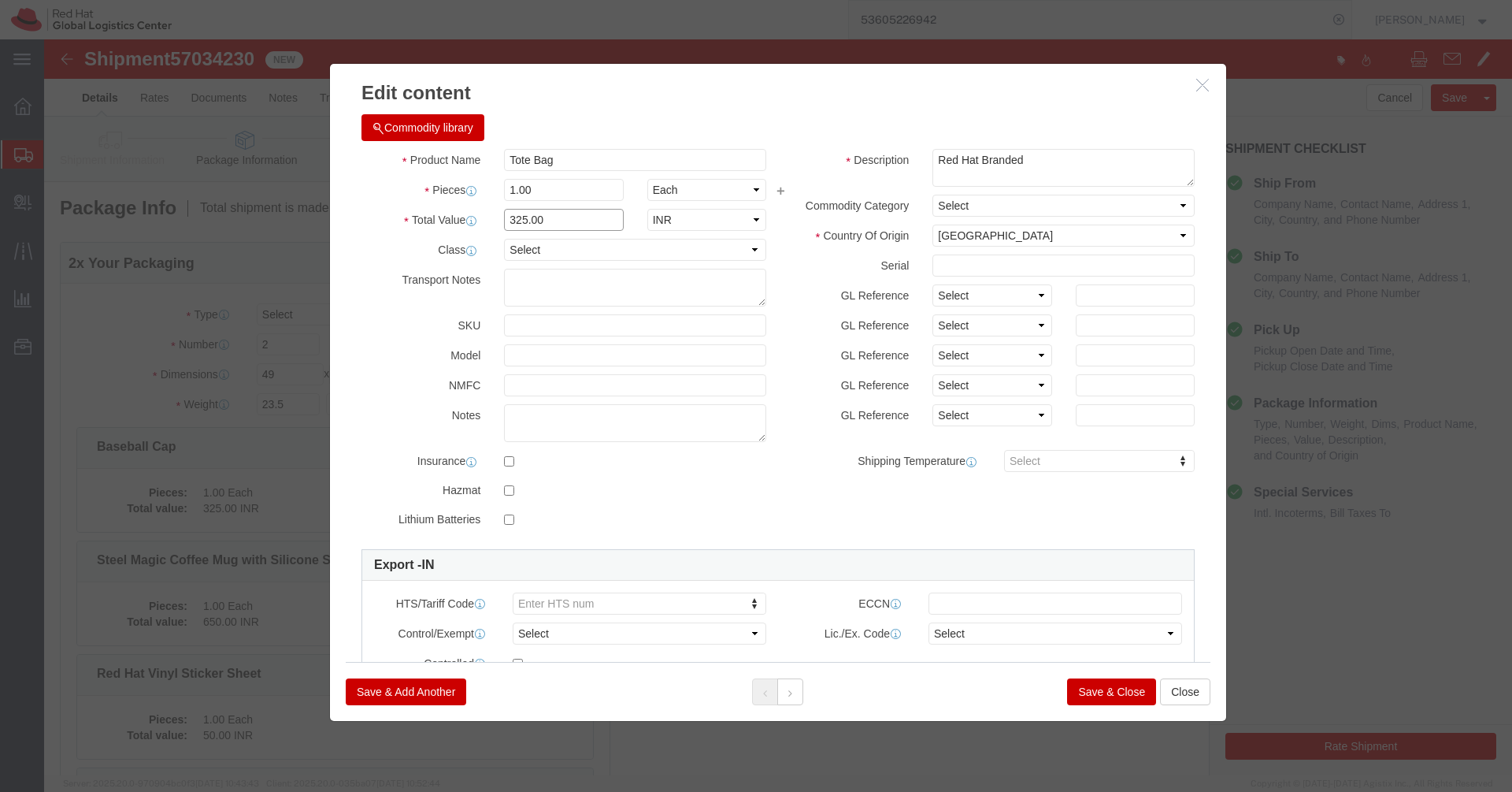
click input "325.00"
type input "387.04"
click input "1.00"
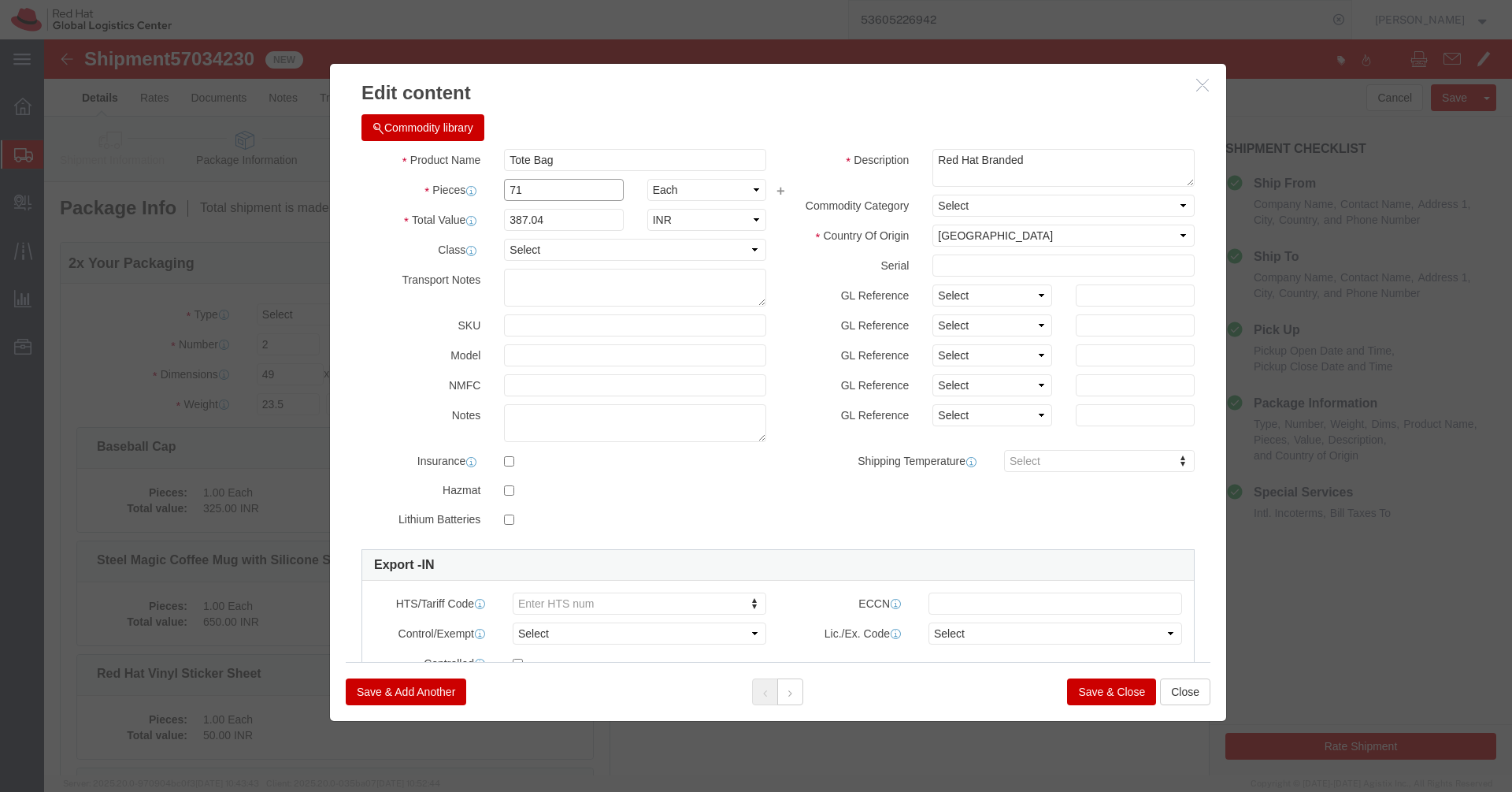
type input "71"
click div "Commodity library"
type input "27479.84"
click button "Save & Close"
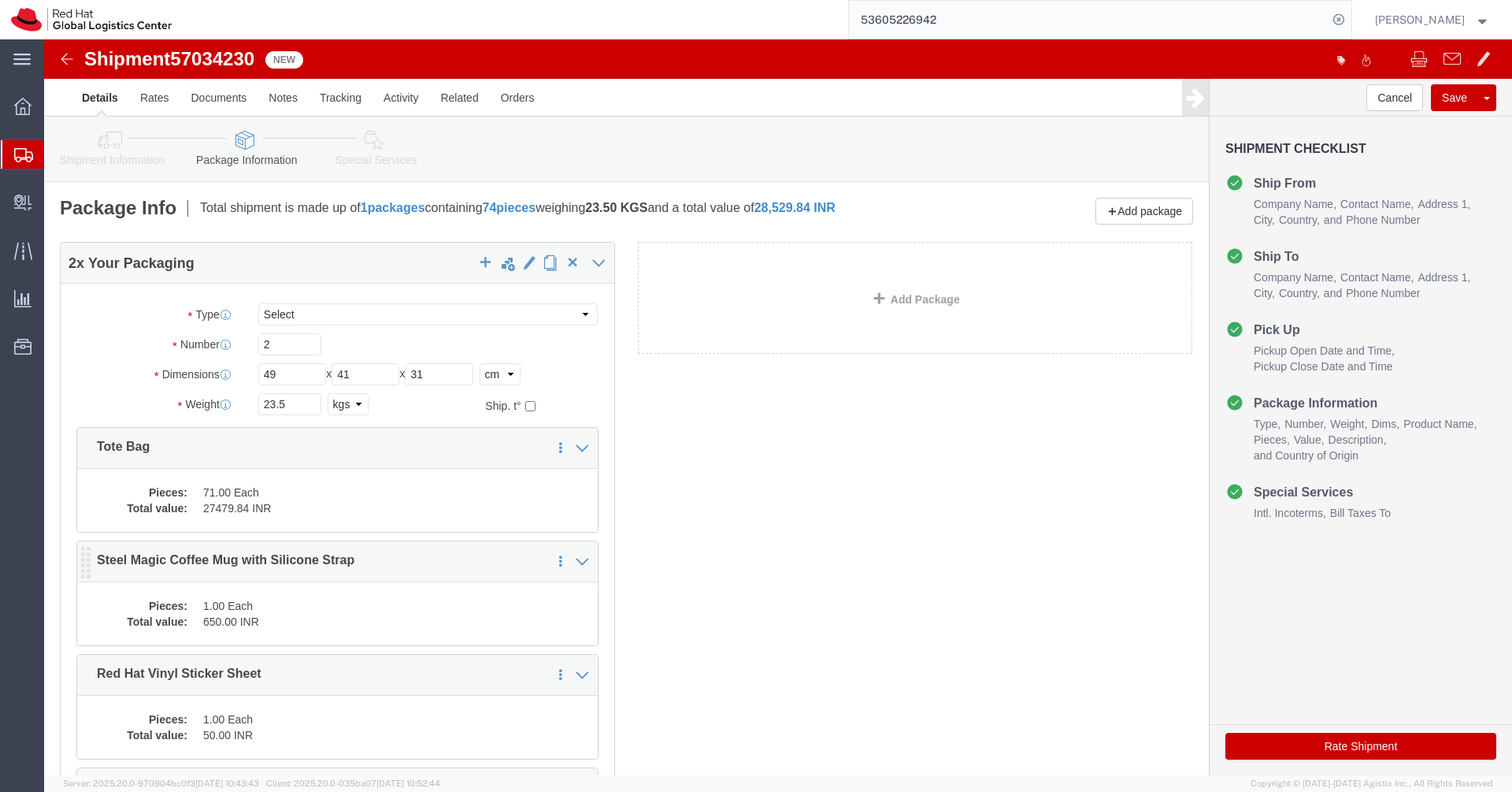
click dd "1.00 Each"
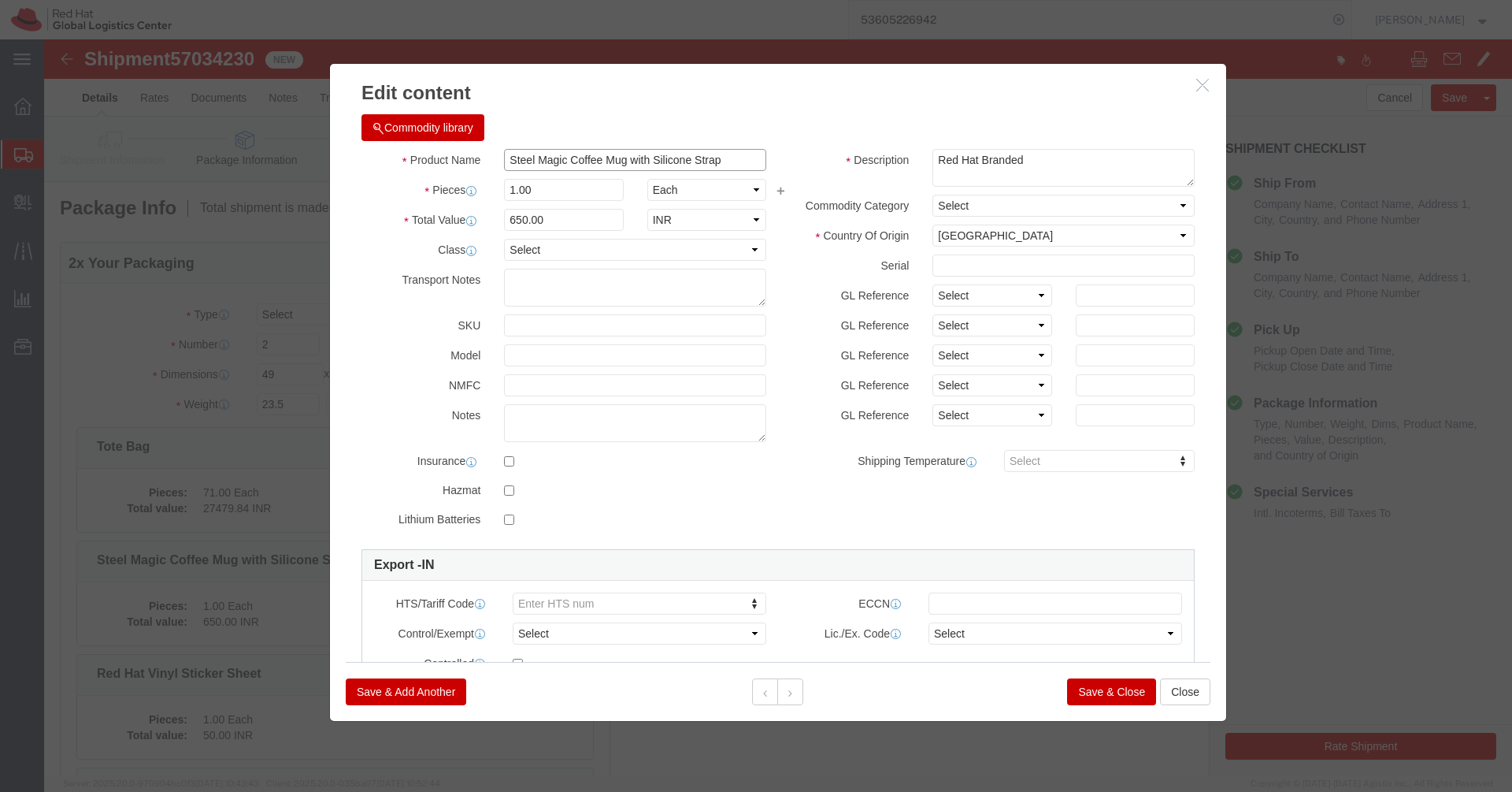
click input "Steel Magic Coffee Mug with Silicone Strap"
paste input "BRM-37 BOARDROOM CORK TUMBLER BLACK"
type input "BRM-37 BOARDROOM CORK TUMBLER BLACK"
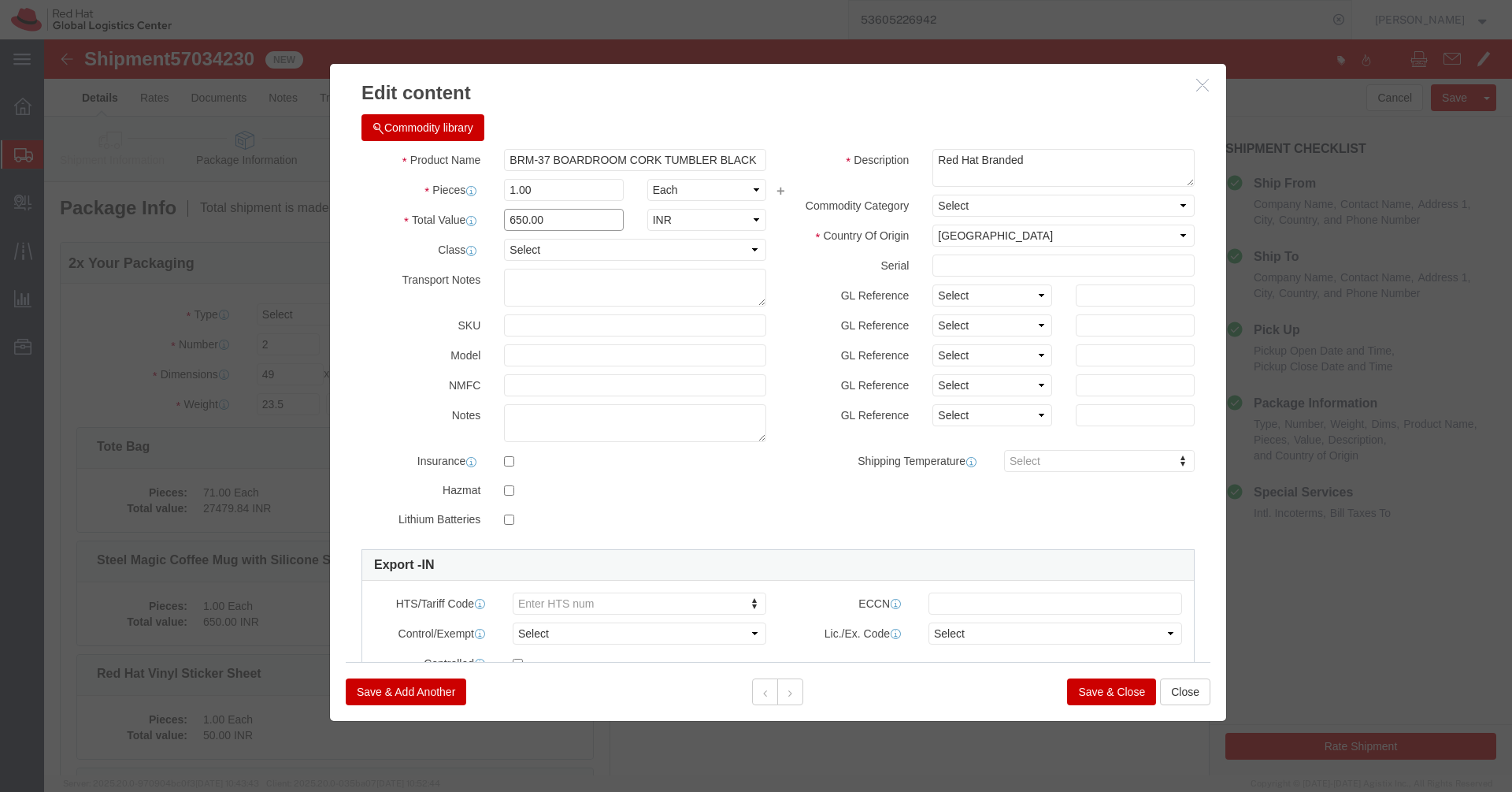
click input "650.00"
type input "1161.12"
click input "1.00"
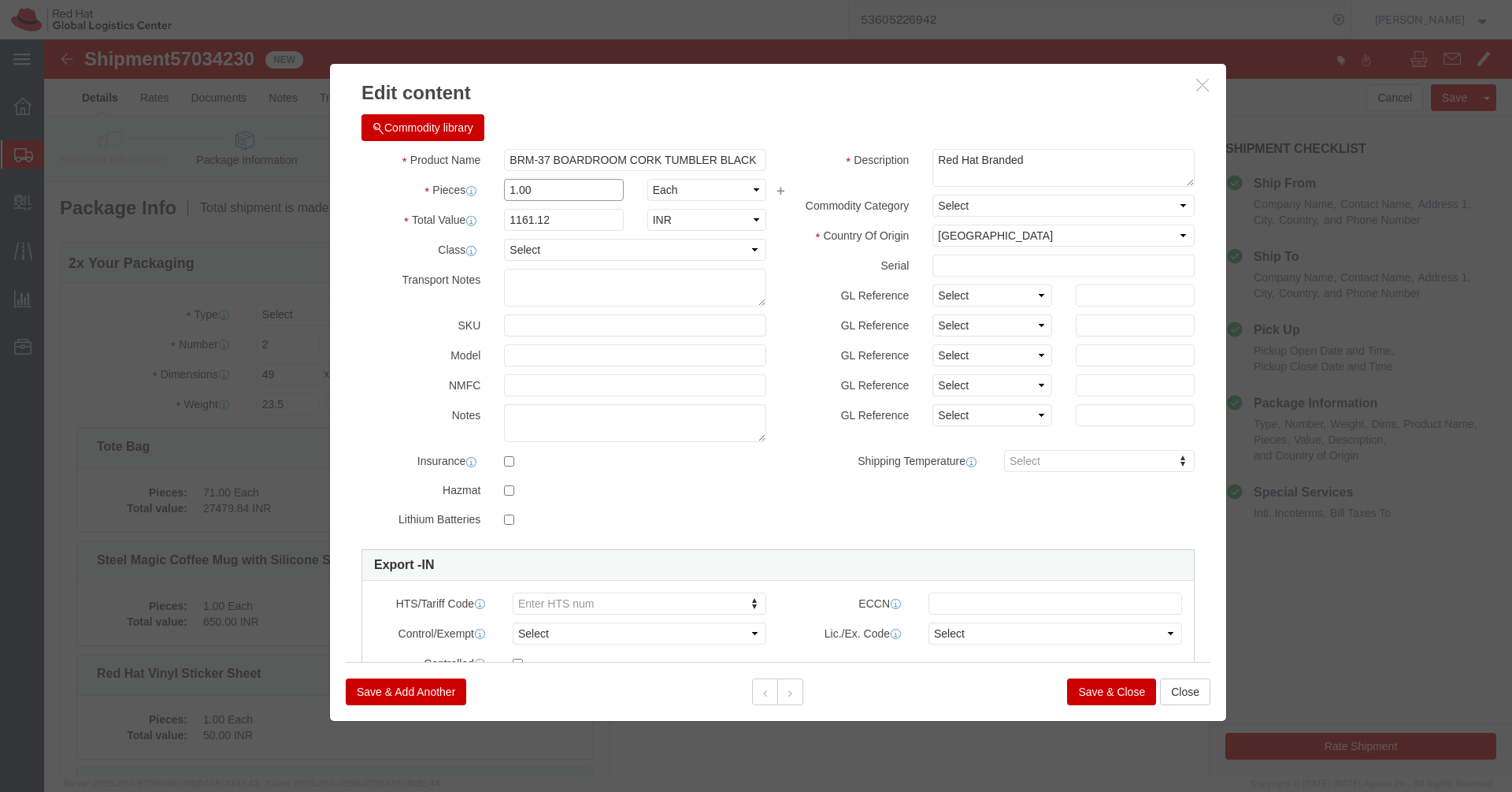
click input "1.00"
type input "29"
click h3 "Edit content"
type input "33672.48"
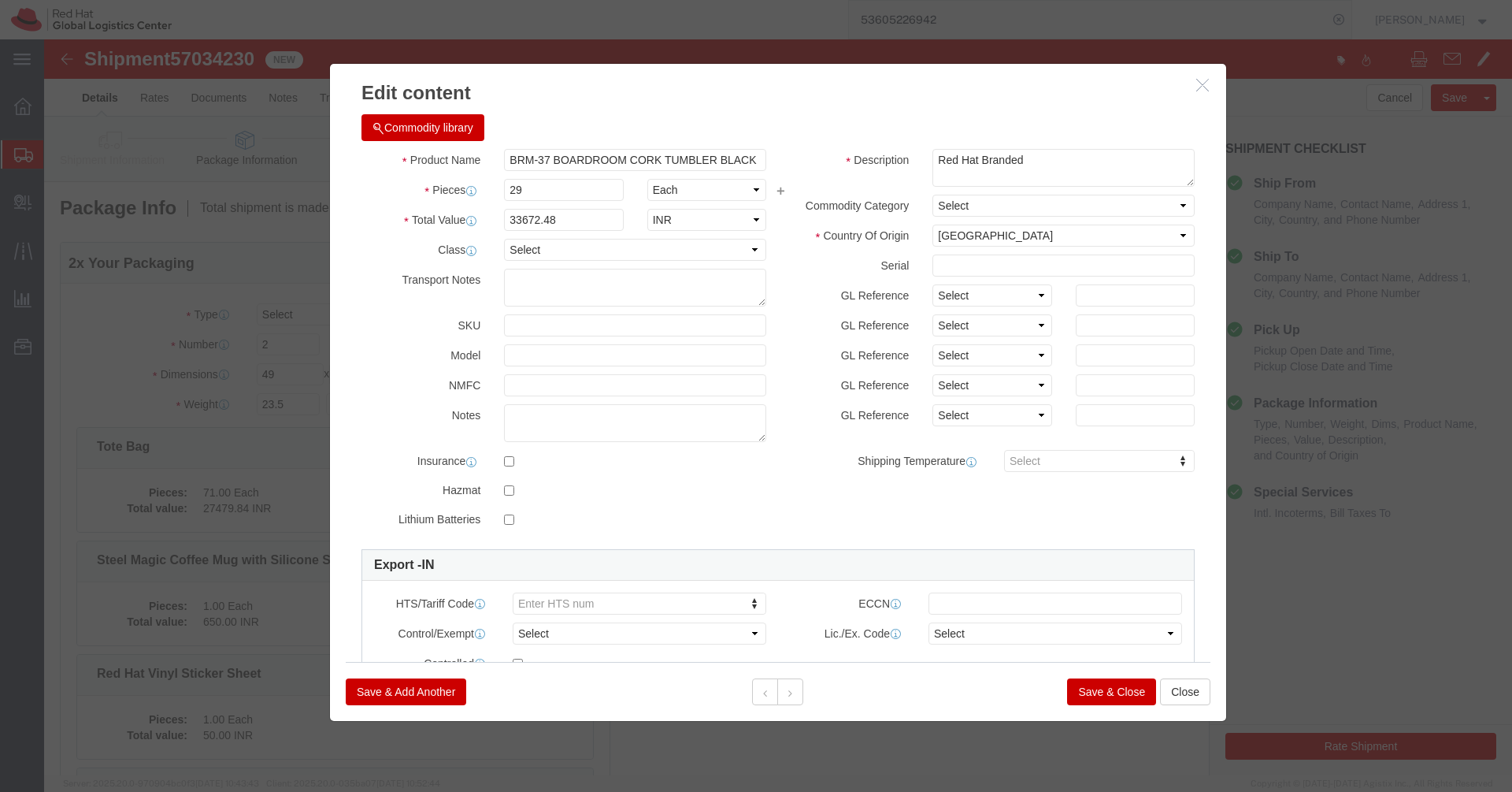
click button "Save & Close"
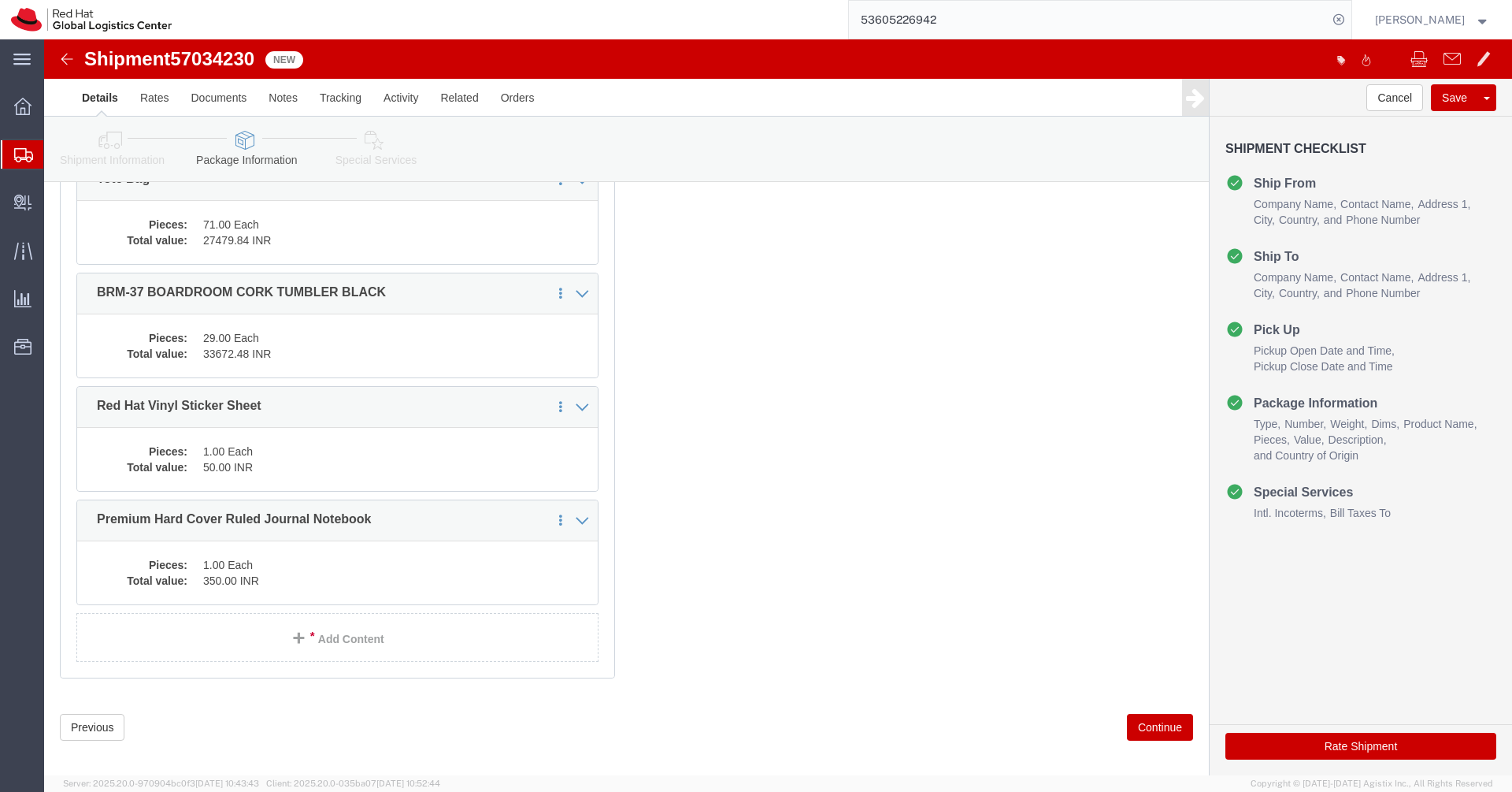
scroll to position [274, 0]
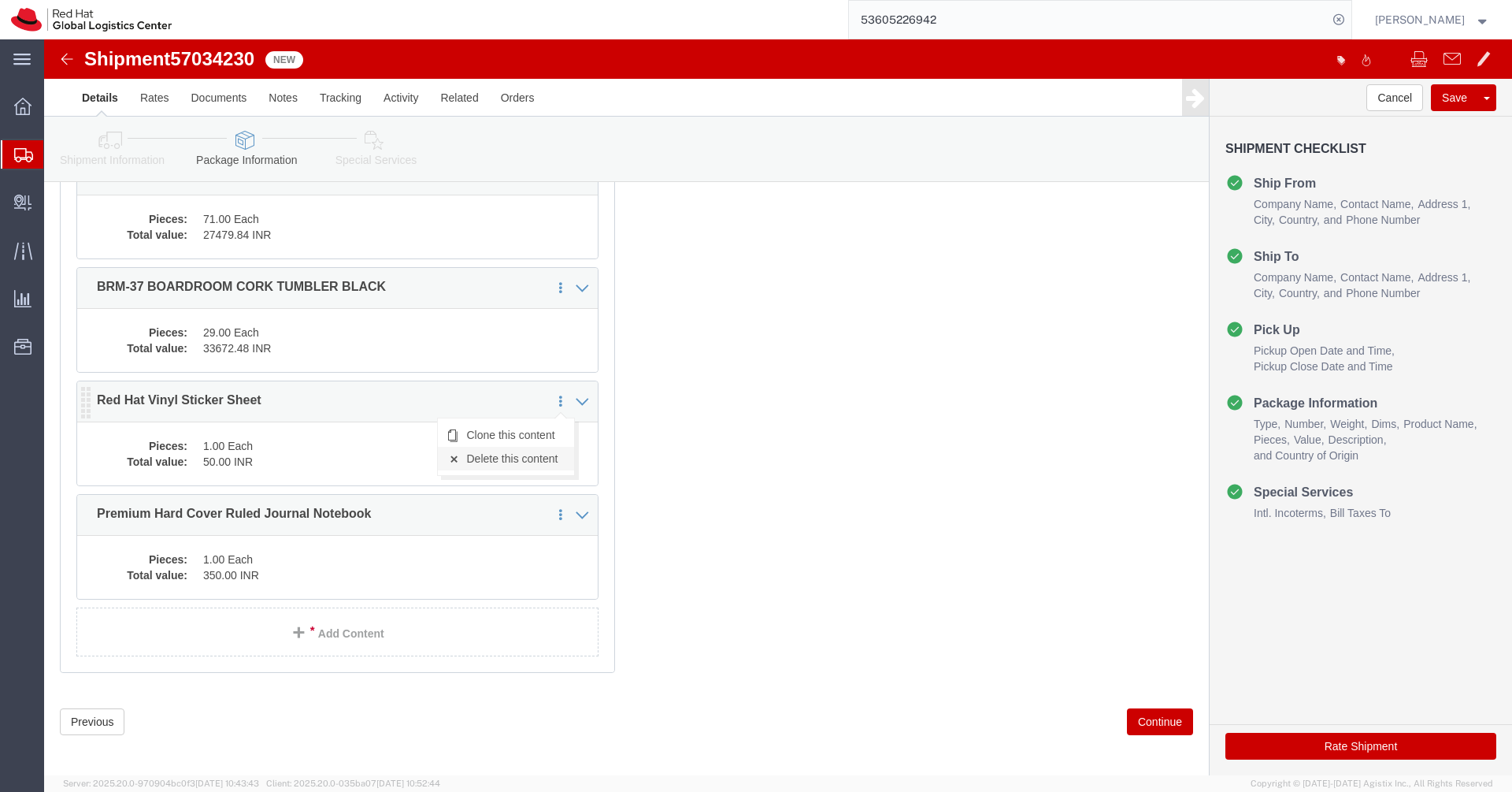
click link "Delete this content"
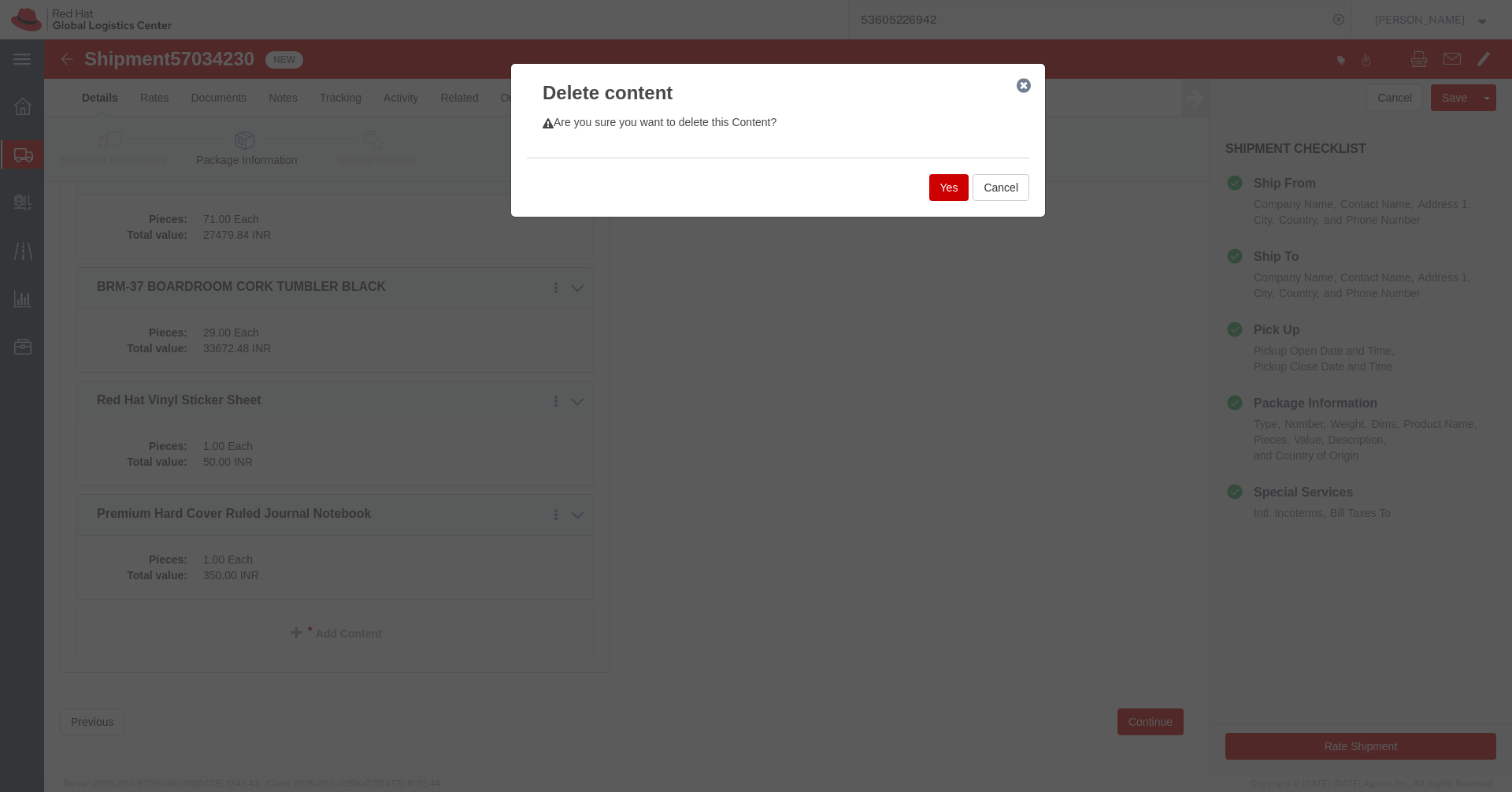
click button "Yes"
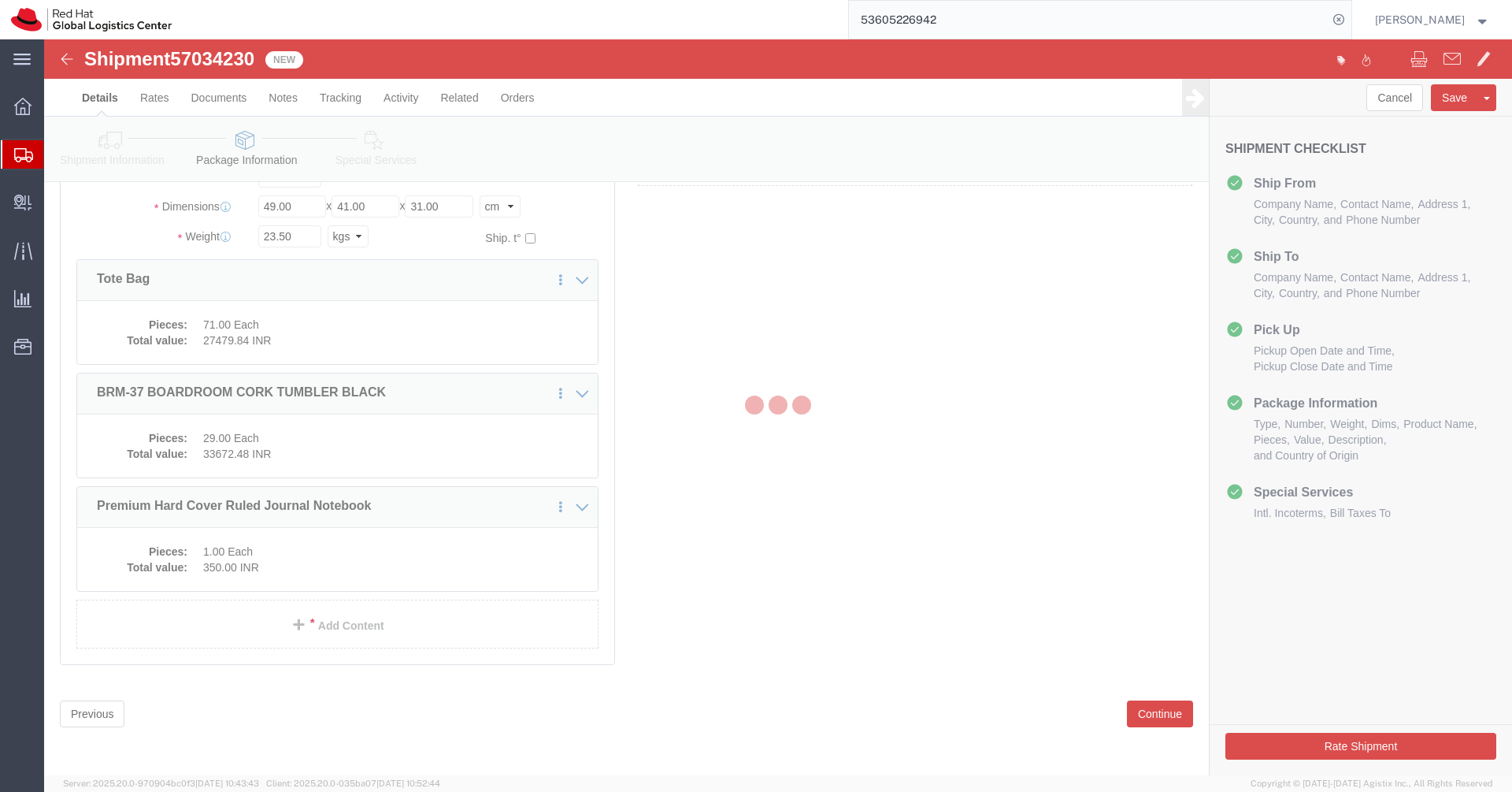
scroll to position [78, 0]
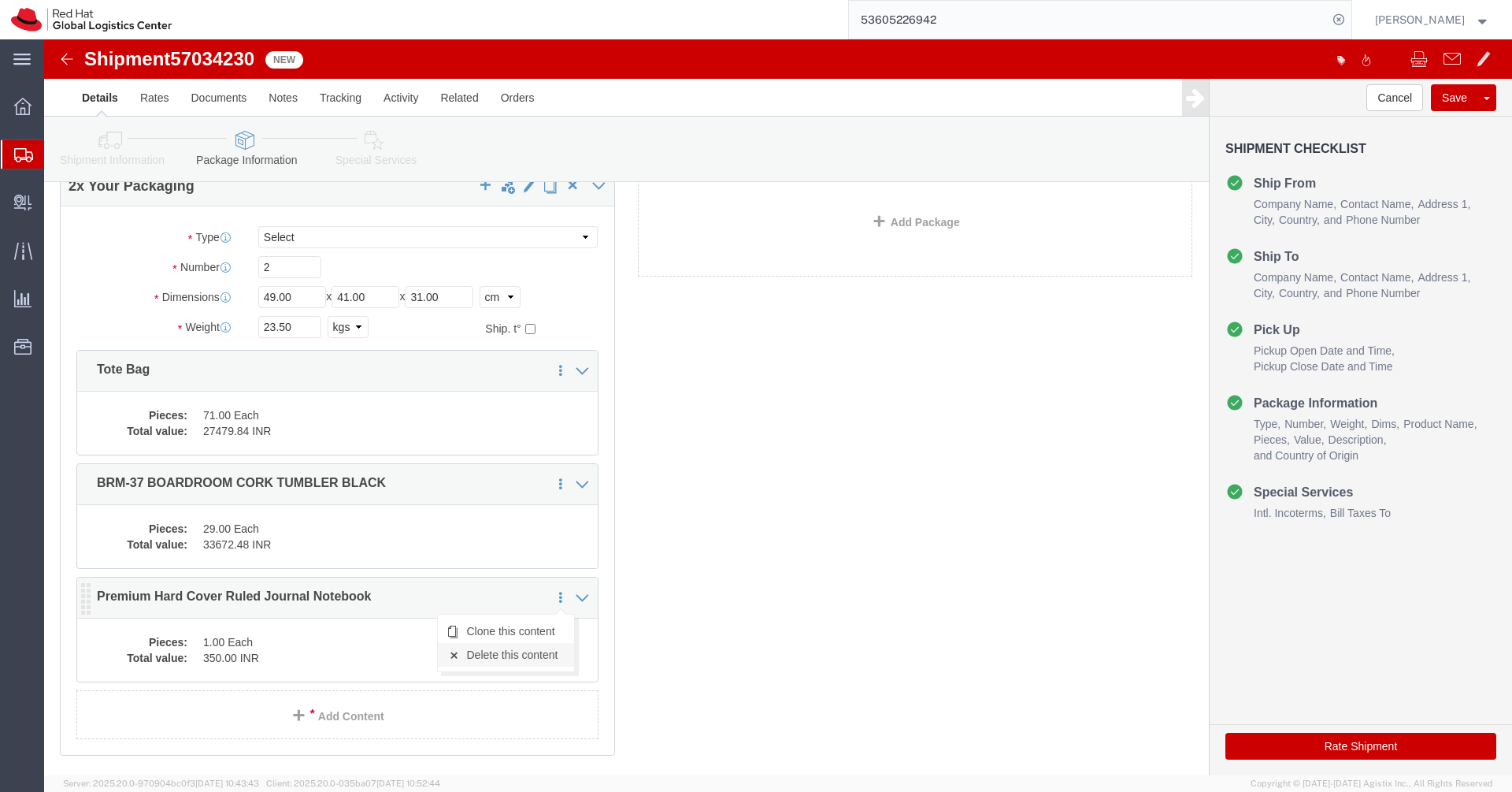
click link "Delete this content"
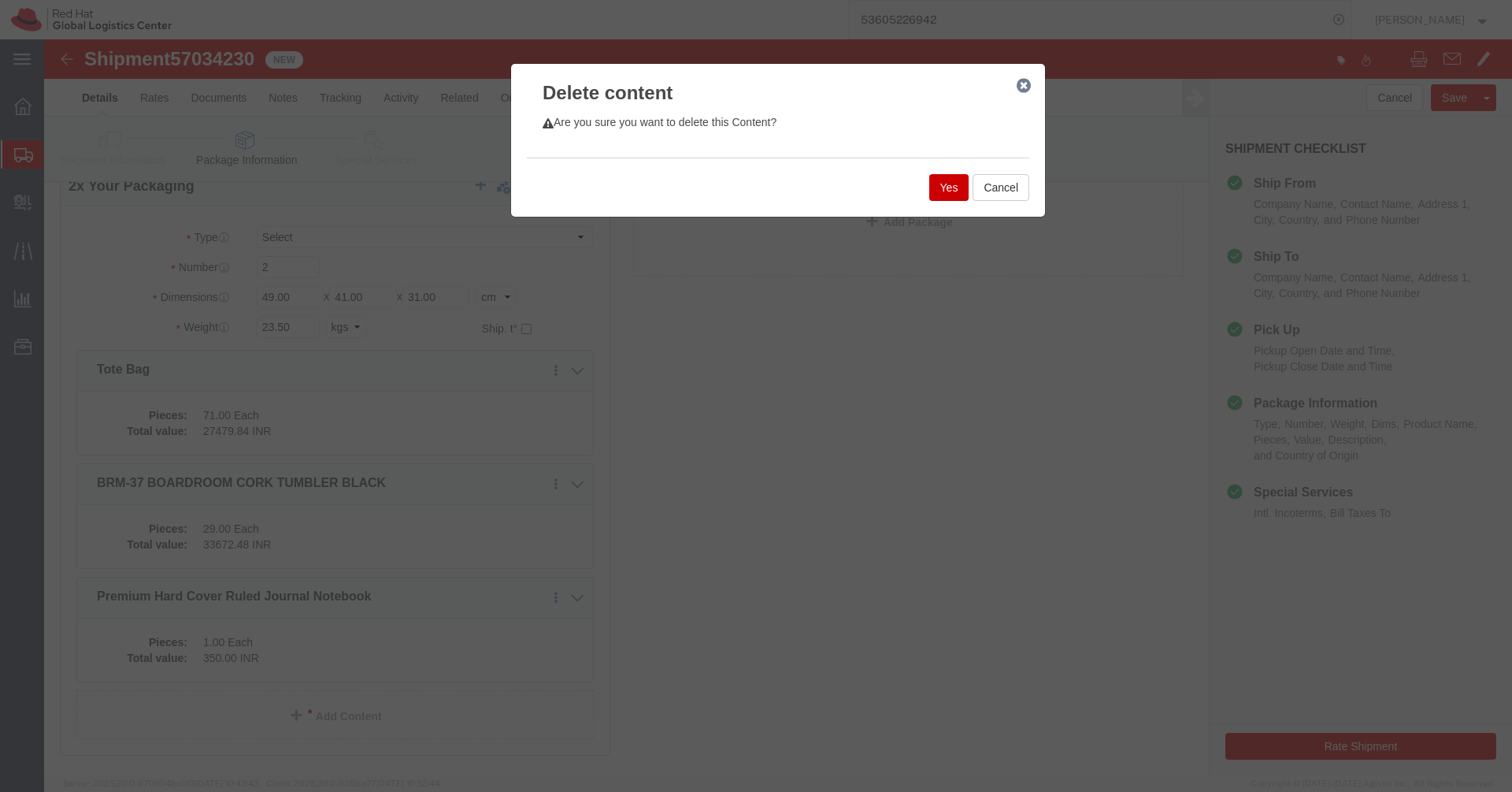
click button "Yes"
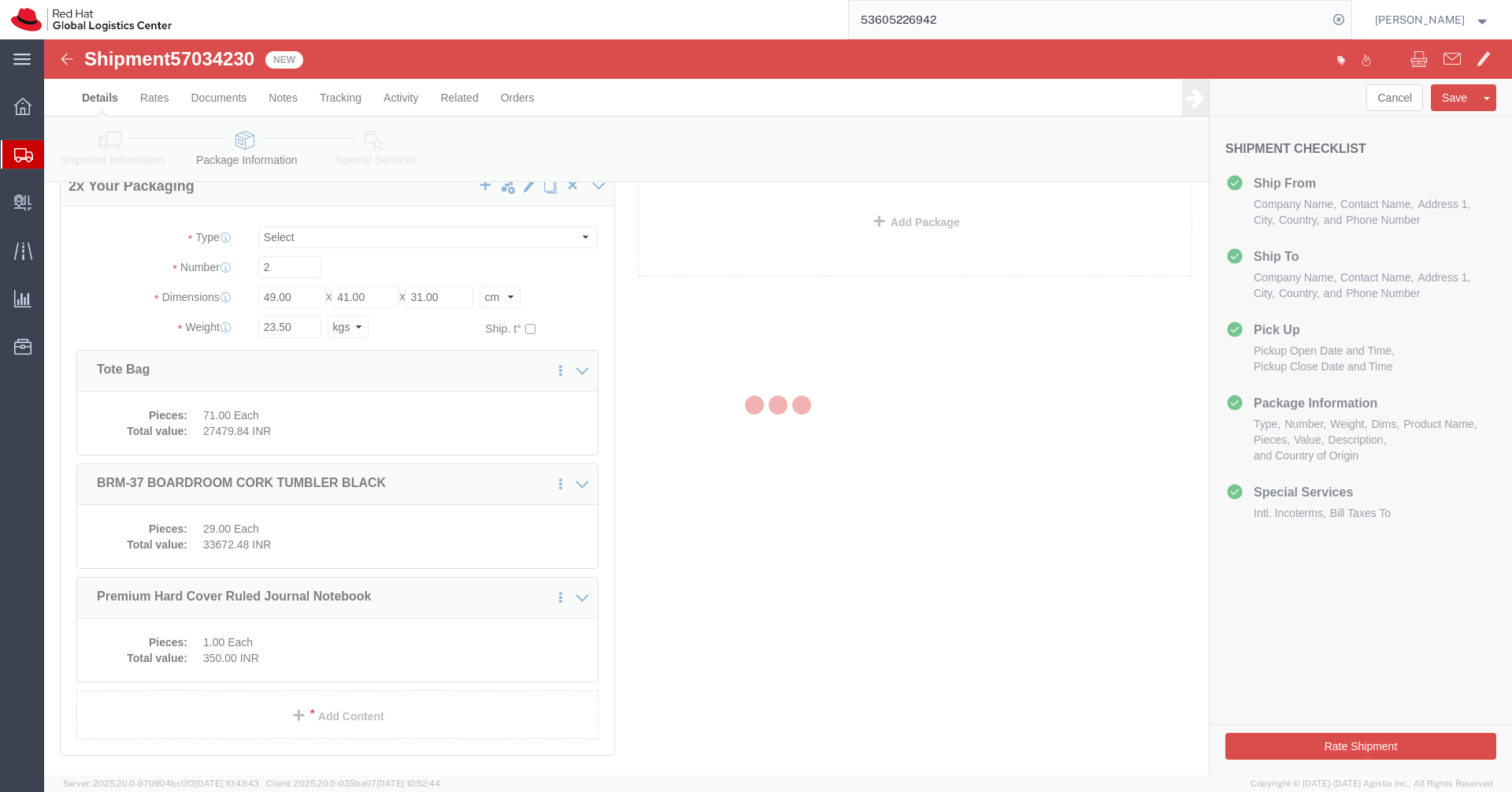
scroll to position [0, 0]
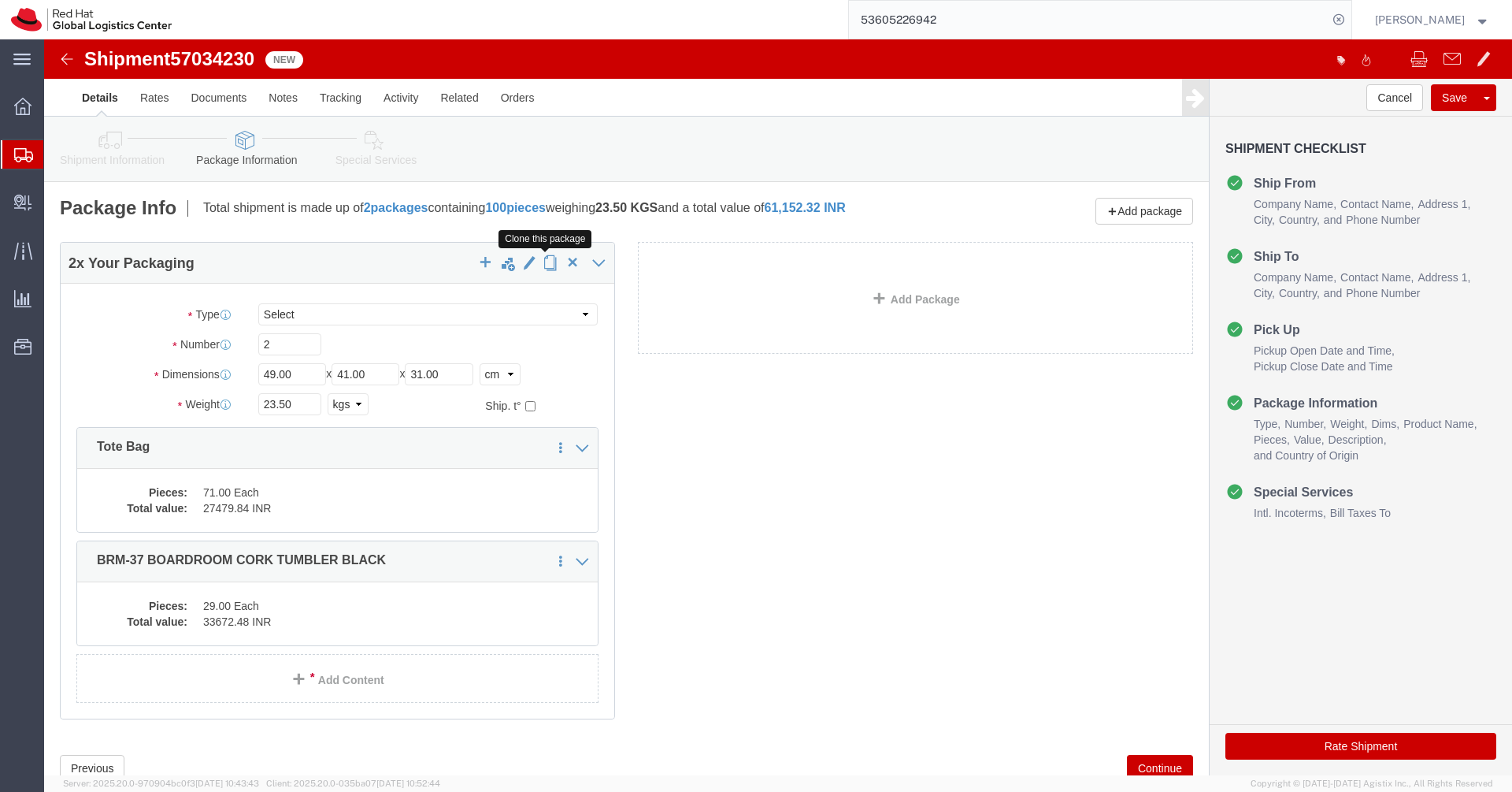
click span "button"
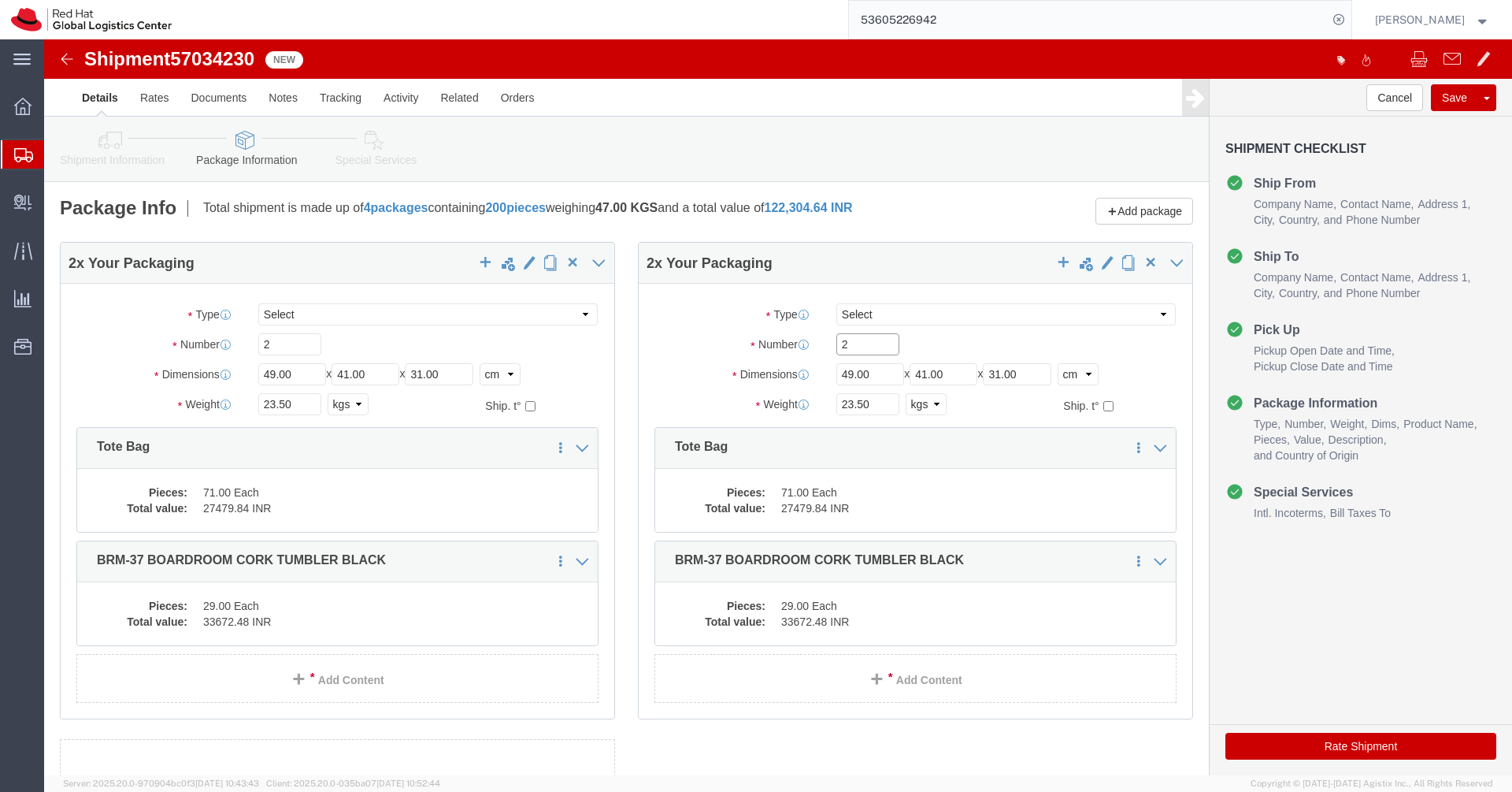
click input "2"
type input "1"
click input "31.00"
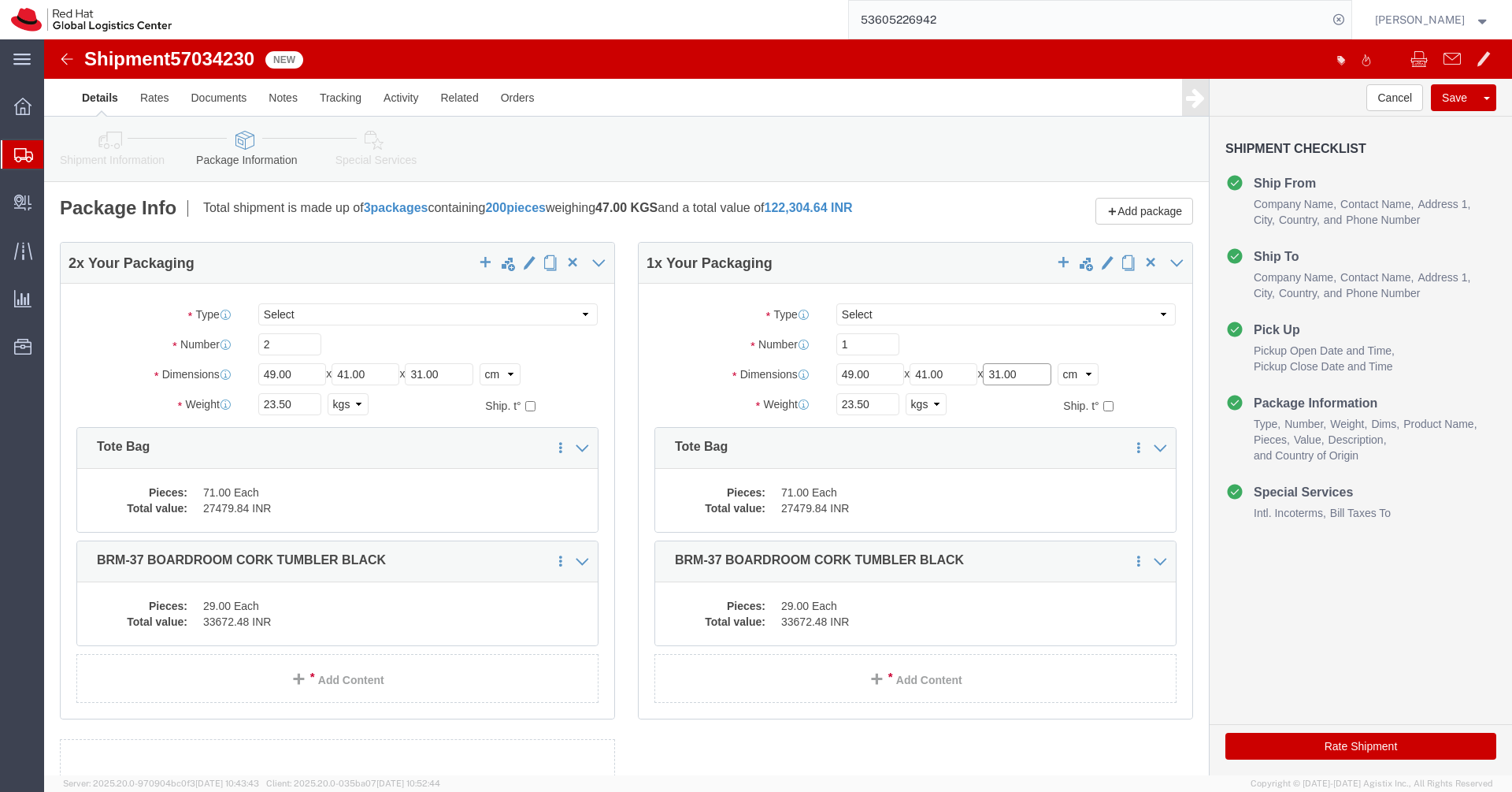
click input "31.00"
type input "21.00"
click input "23.50"
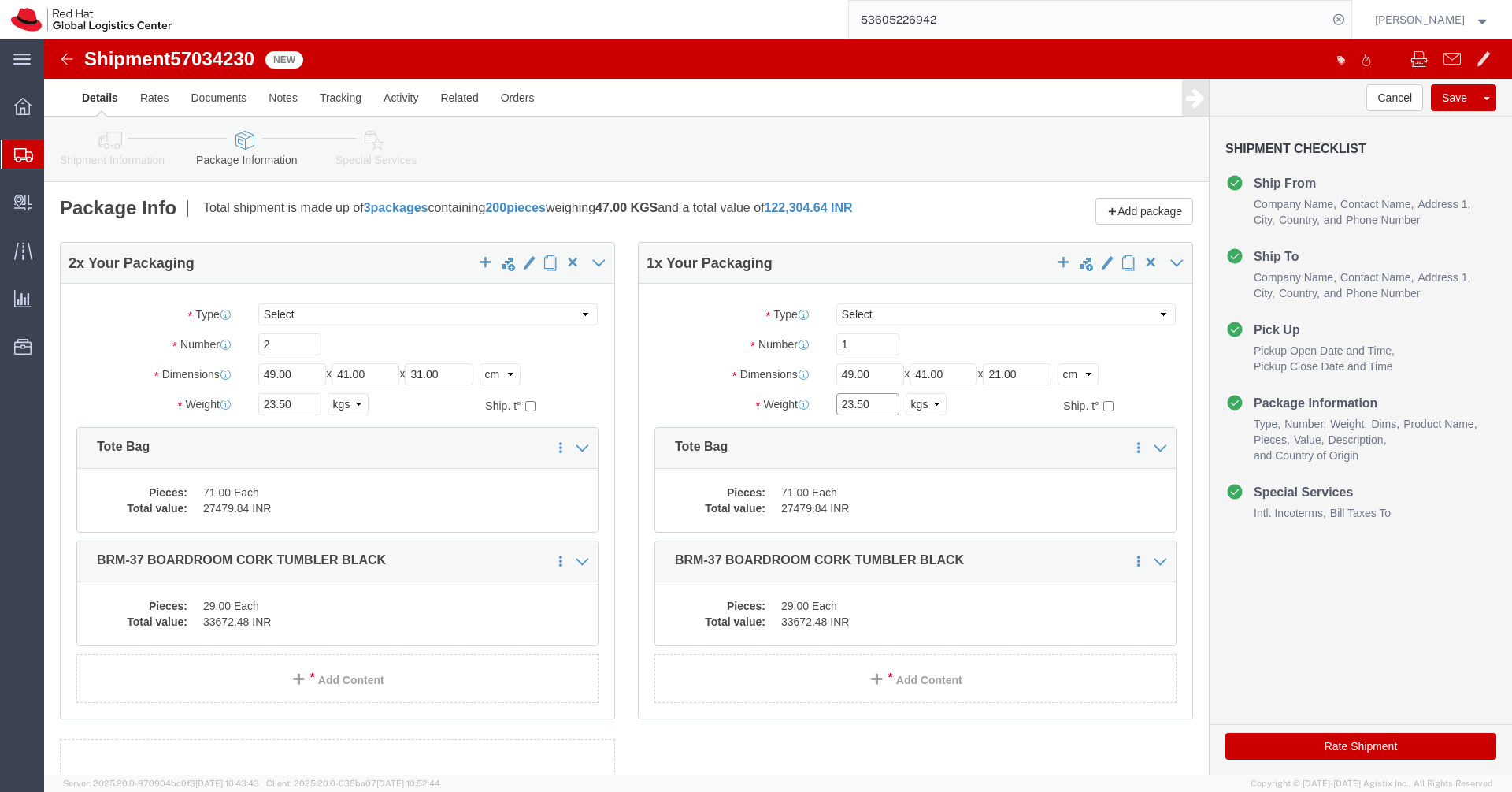
click input "23.50"
type input "21.00"
click input "1"
type input "3"
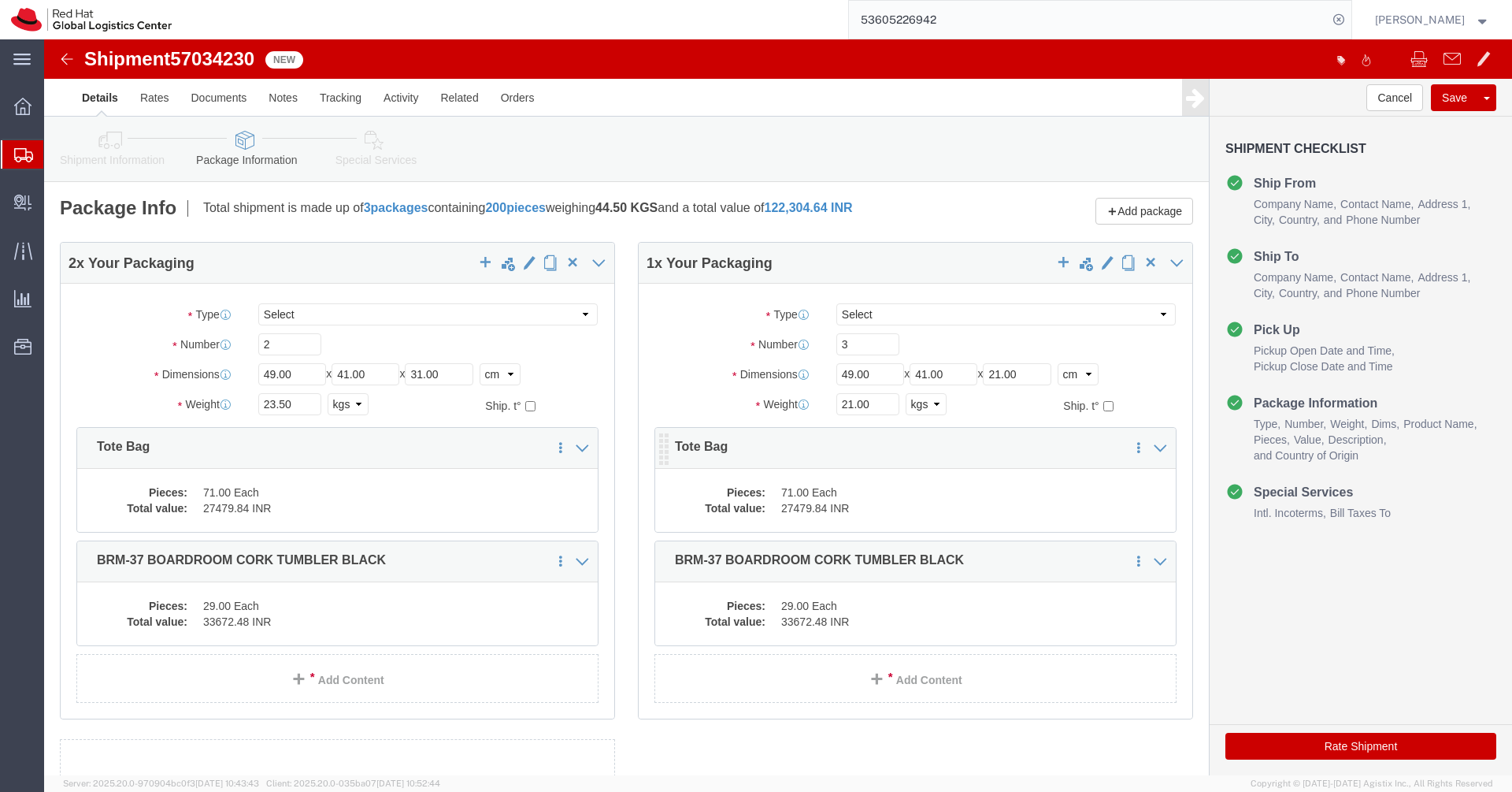
click dd "71.00 Each"
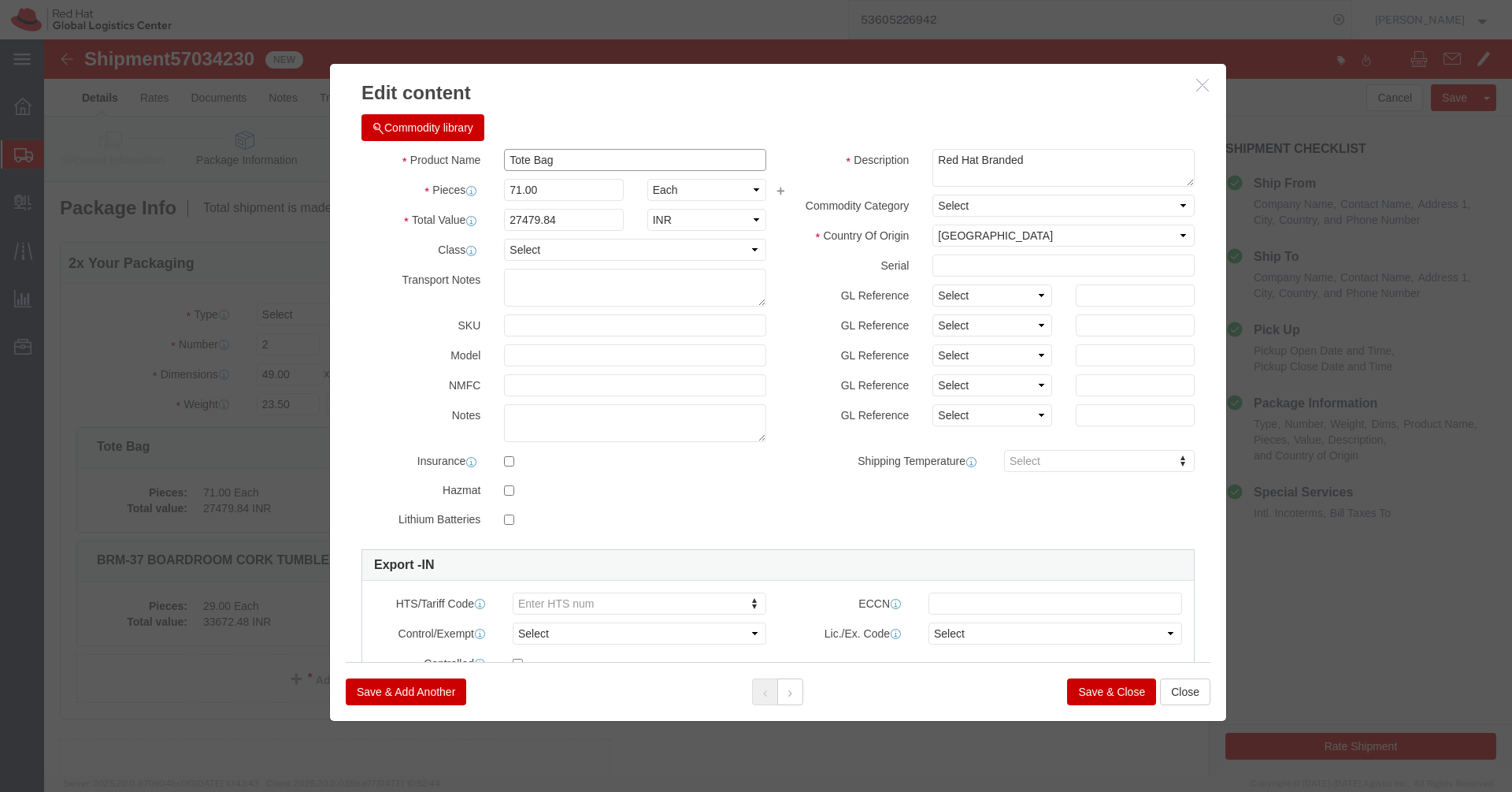
click input "Tote Bag"
paste input "NOTEBOOK"
type input "NOTEBOOK"
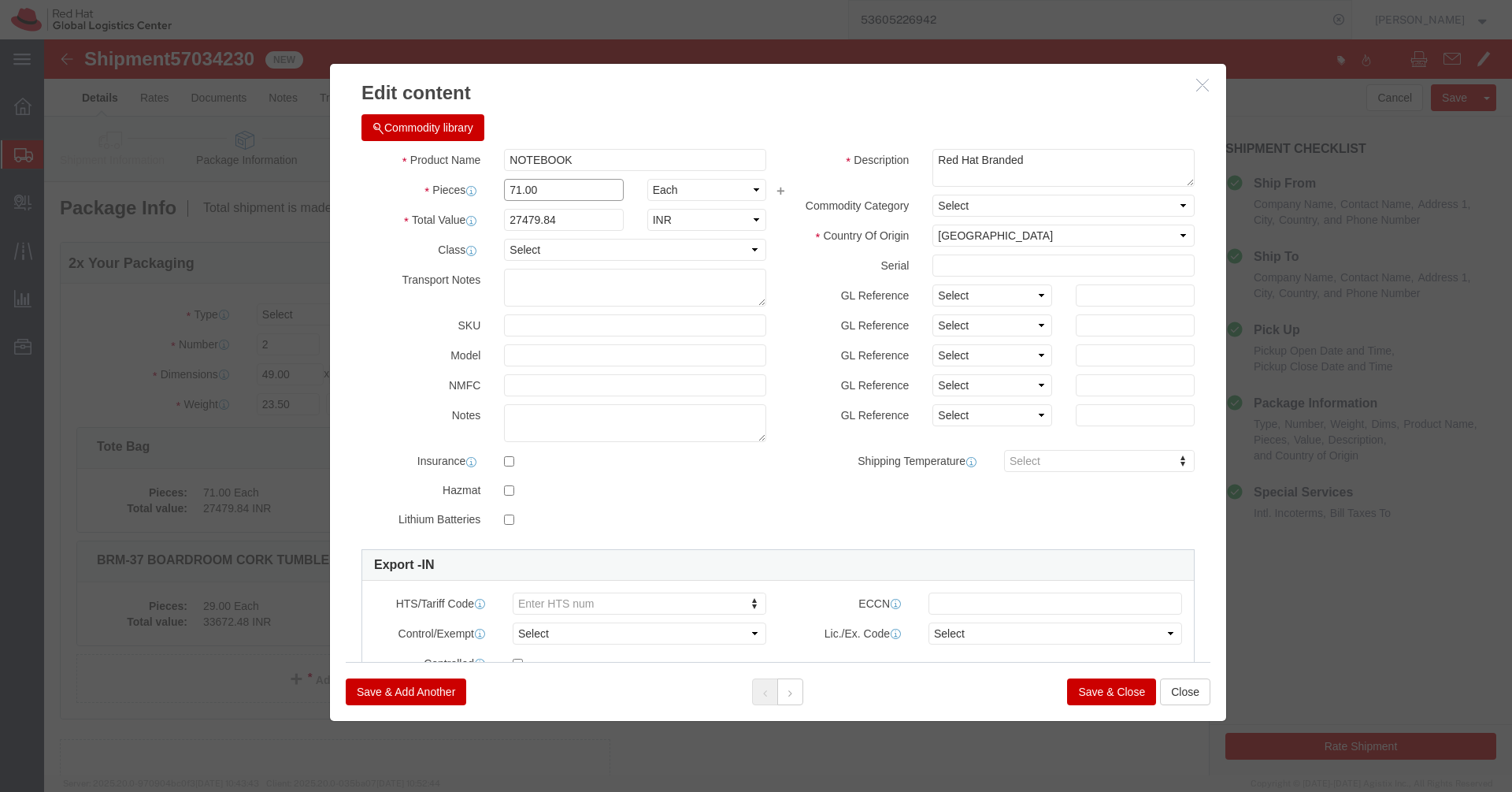
click input "71.00"
type input "1"
click h3 "Edit content"
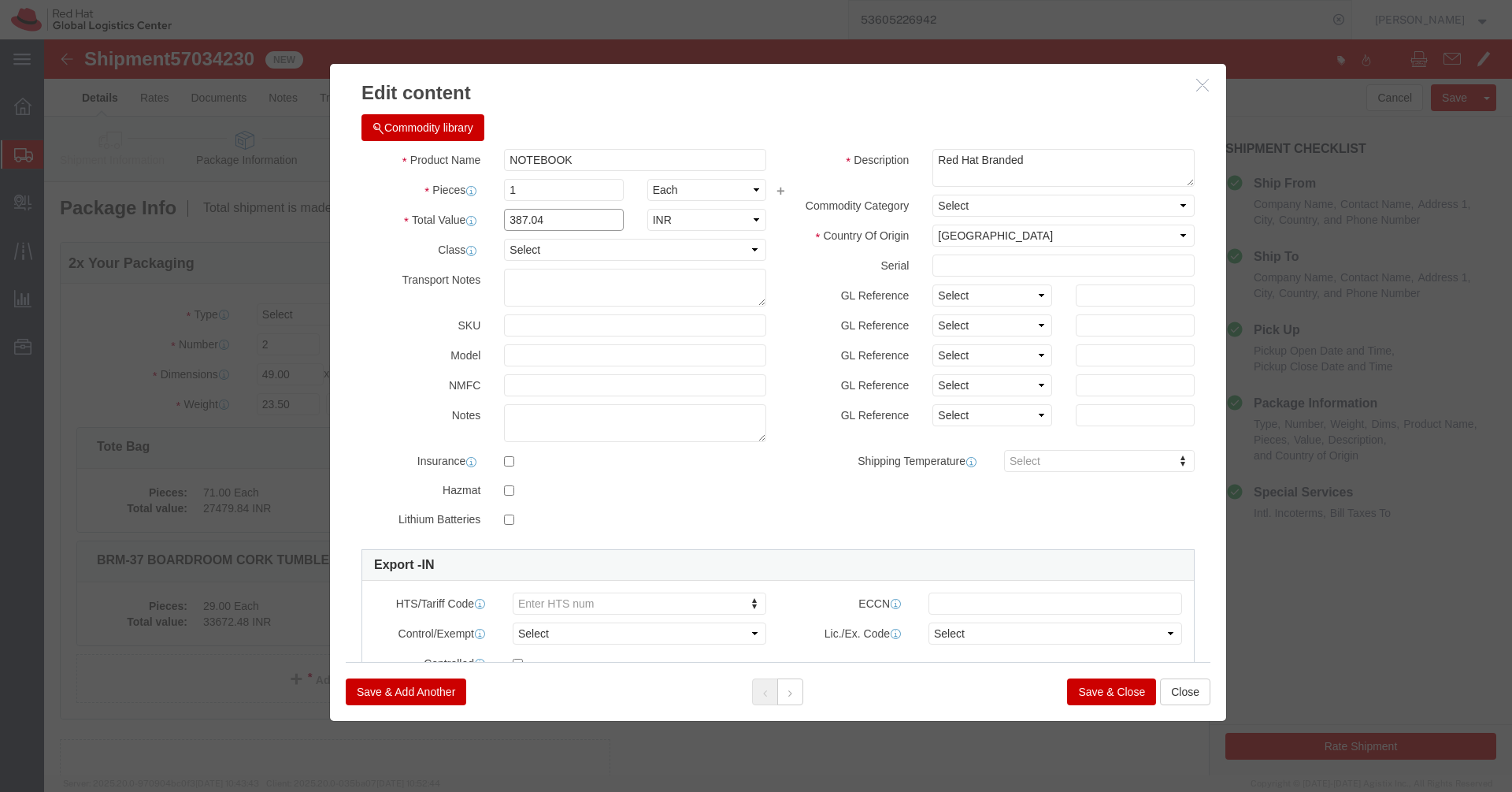
click input "387.04"
paste input "483.8"
type input "483.8"
click input "1"
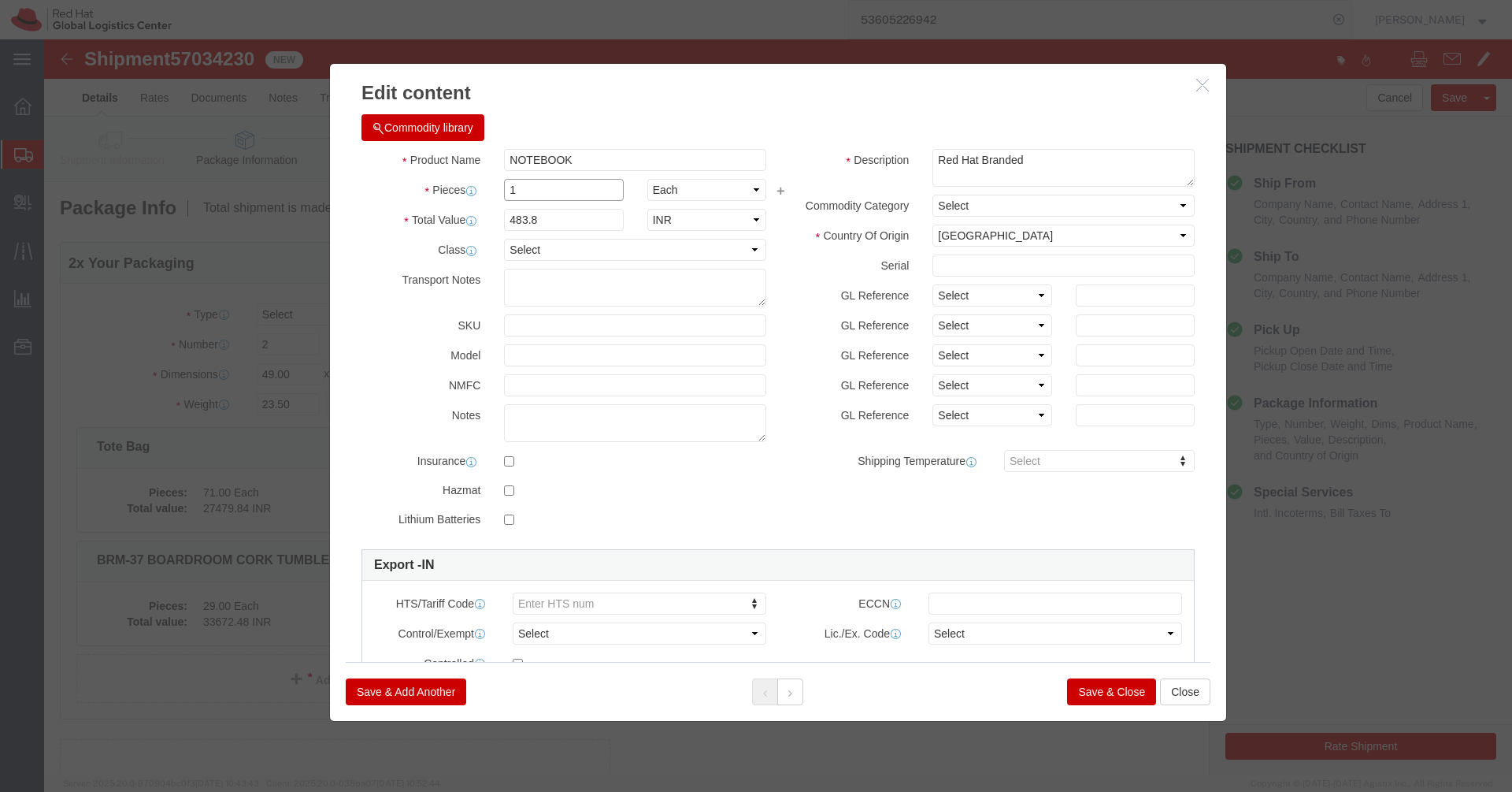
click input "1"
type input "134"
click div "Commodity library"
type input "64829.2"
click button "Save & Close"
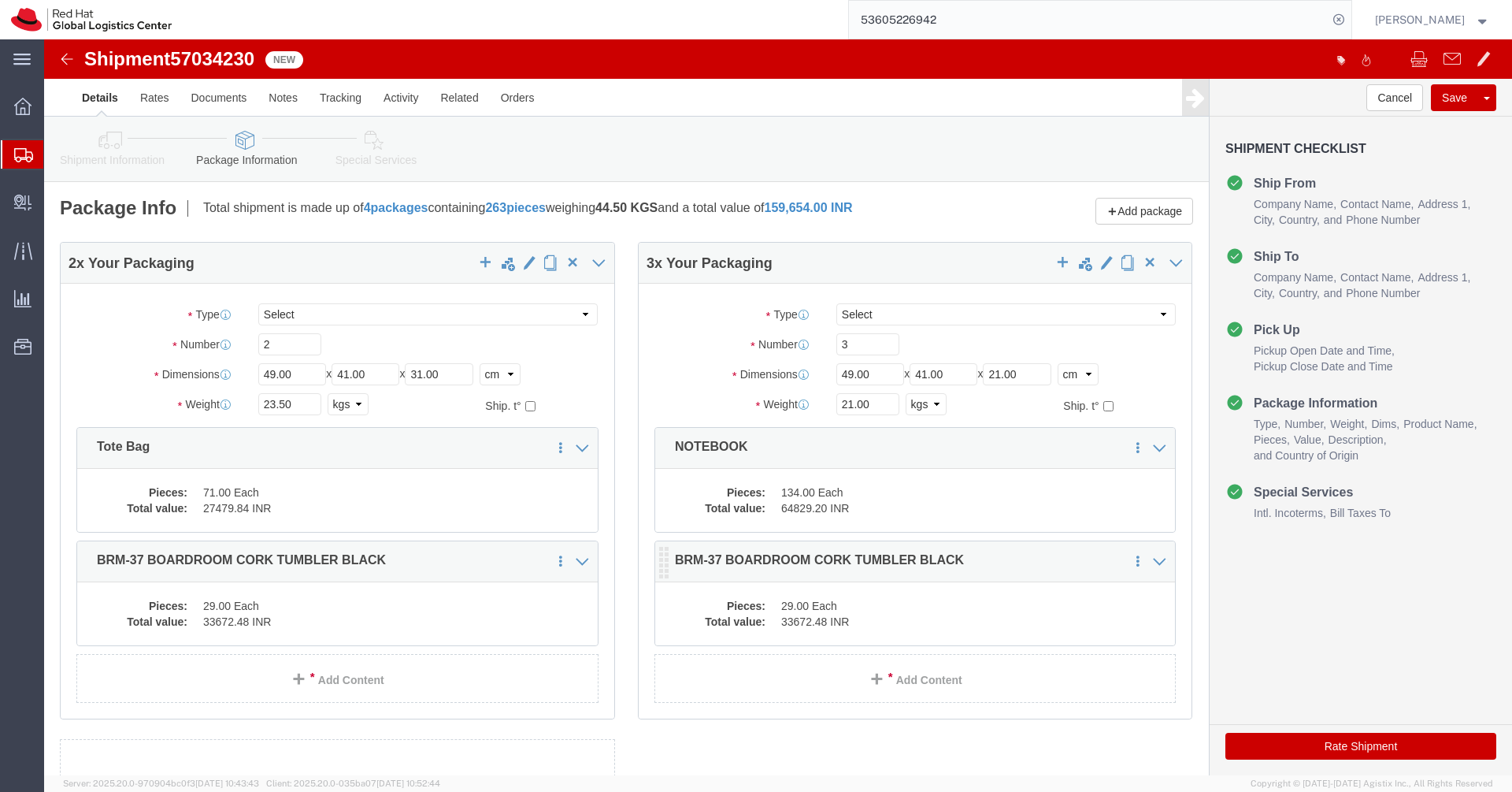
click div "Pieces: 29.00 Each Total value: 33672.48 INR"
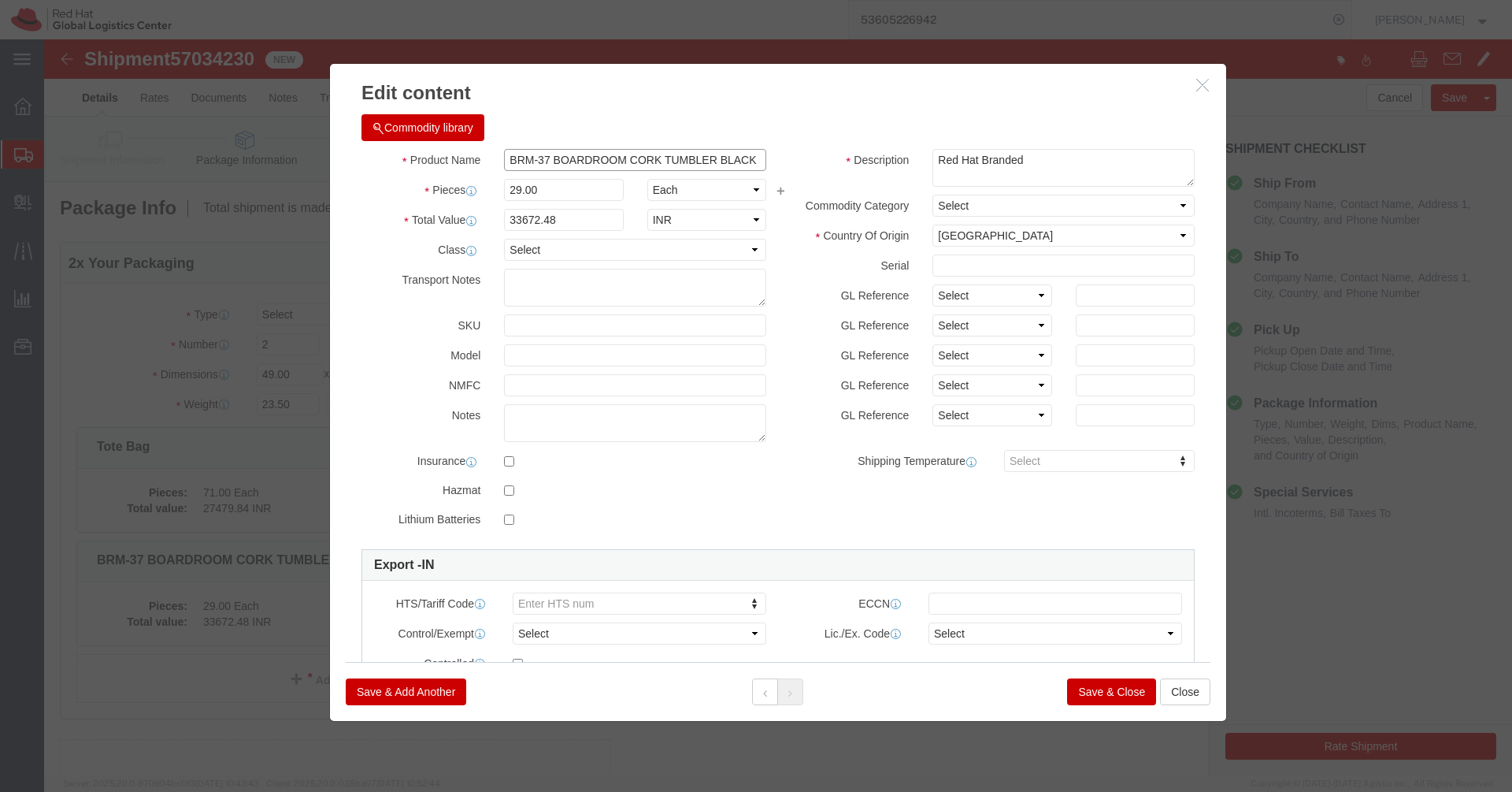
click input "BRM-37 BOARDROOM CORK TUMBLER BLACK"
paste input "STICKER"
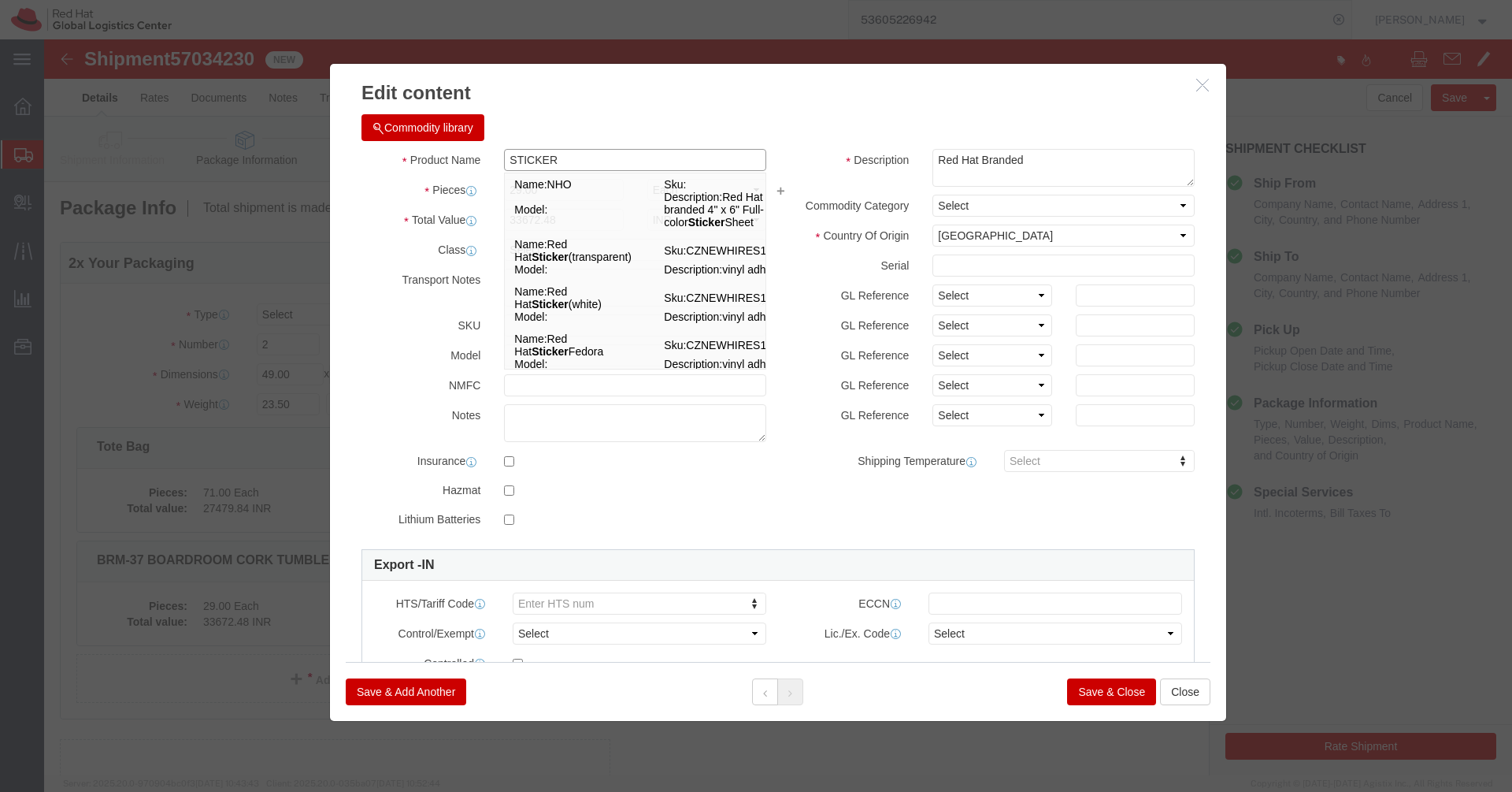
type input "STICKER"
click div "Commodity library"
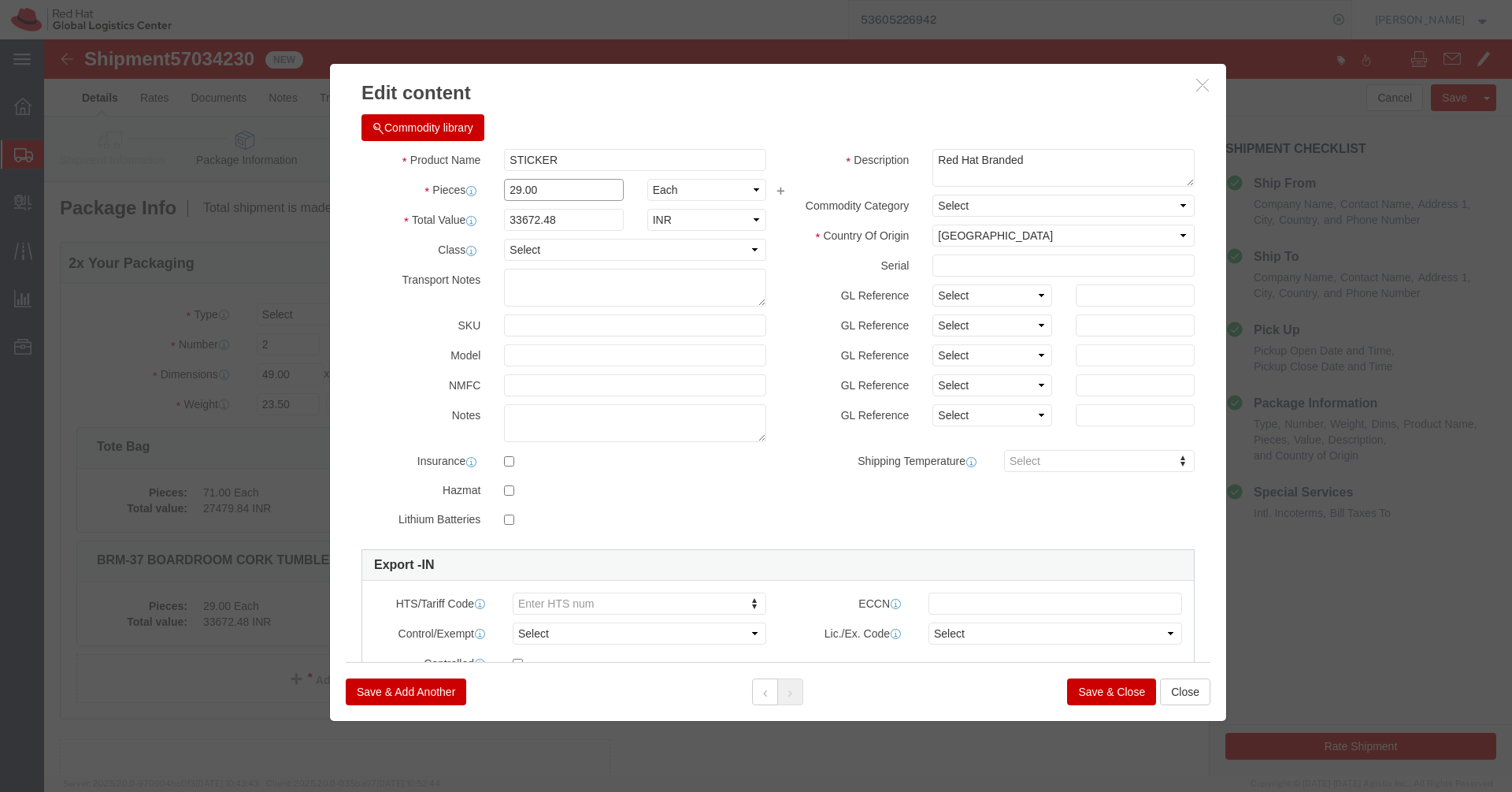
click input "29.00"
type input "1"
click div "Commodity library Product Name STICKER STICKER Pieces 1 Select Bag Barrels 100B…"
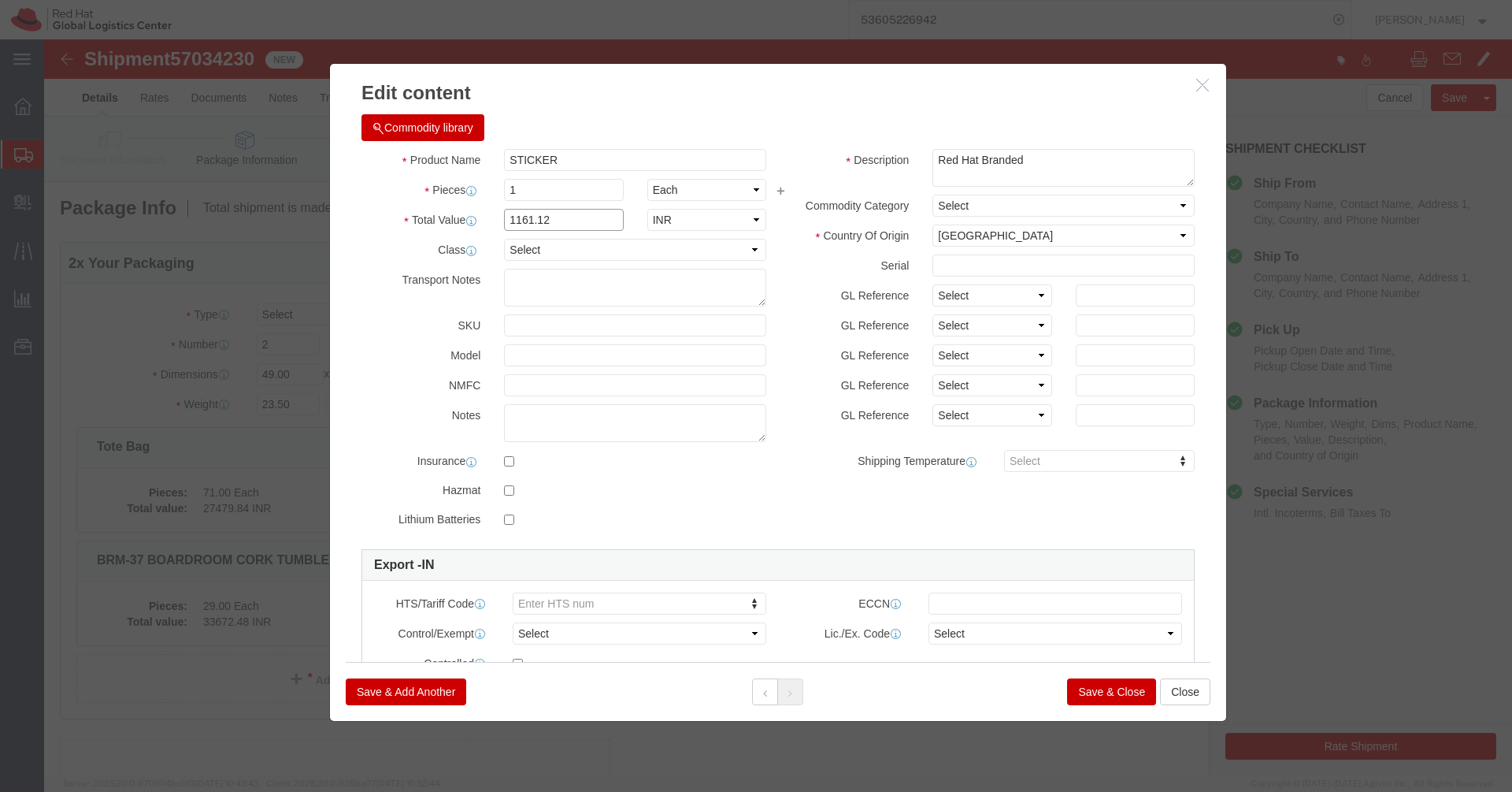
click input "1161.12"
click div "Commodity library"
click input "145.14"
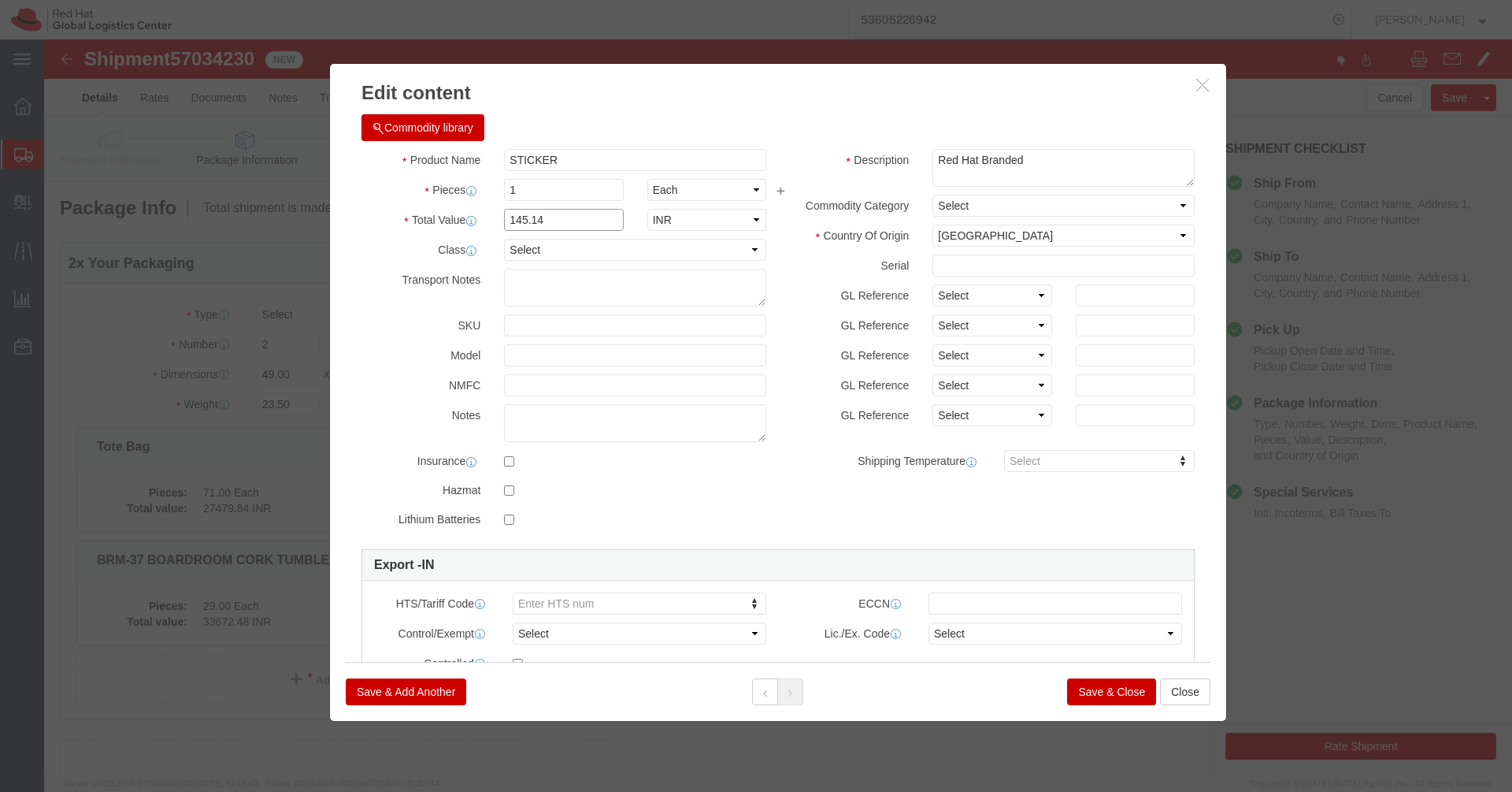
click input "145.14"
click div "Commodity library Product Name STICKER STICKER Pieces 1 Select Bag Barrels 100B…"
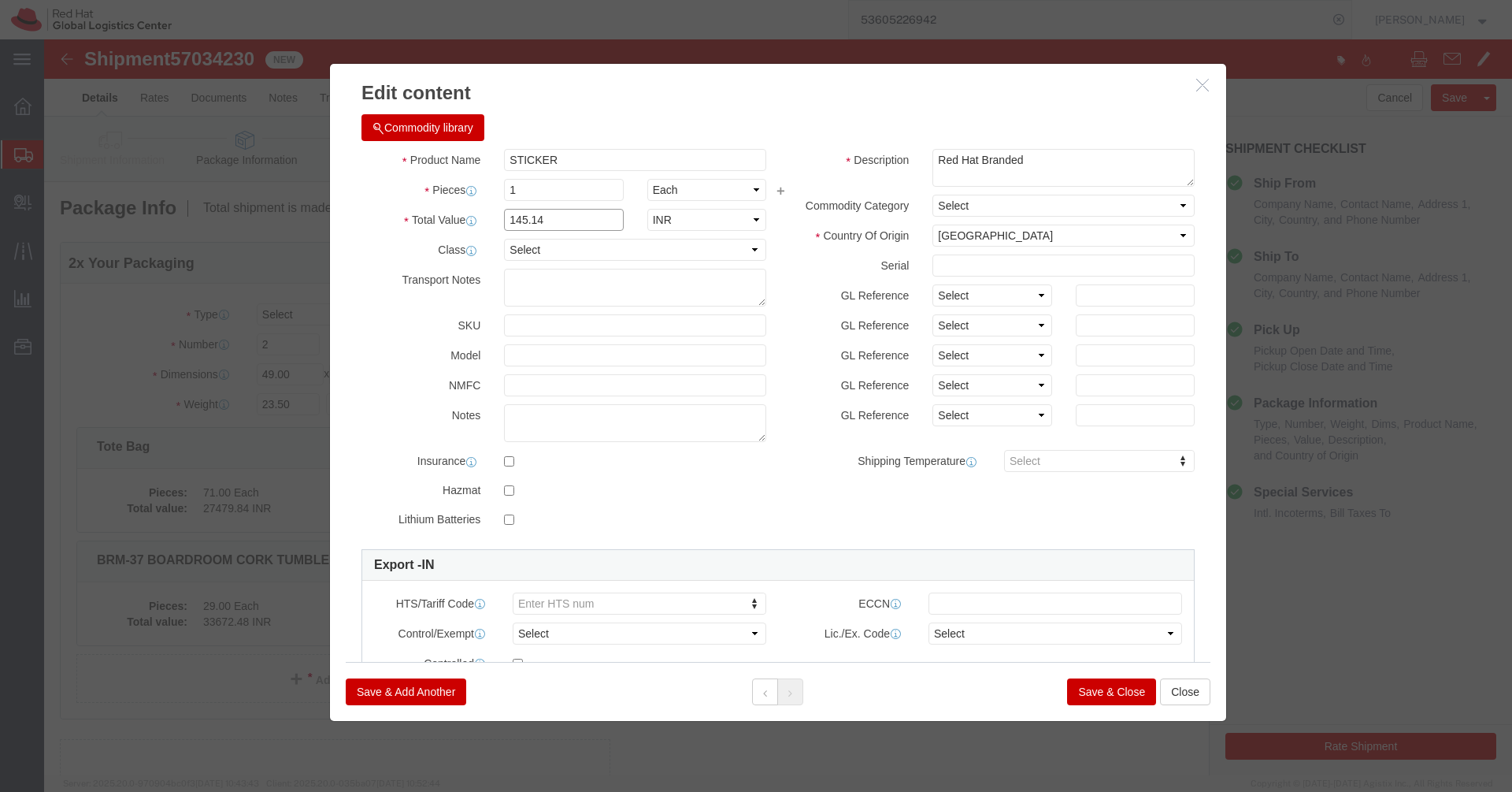
type input "145.14"
click input "1"
type input "212"
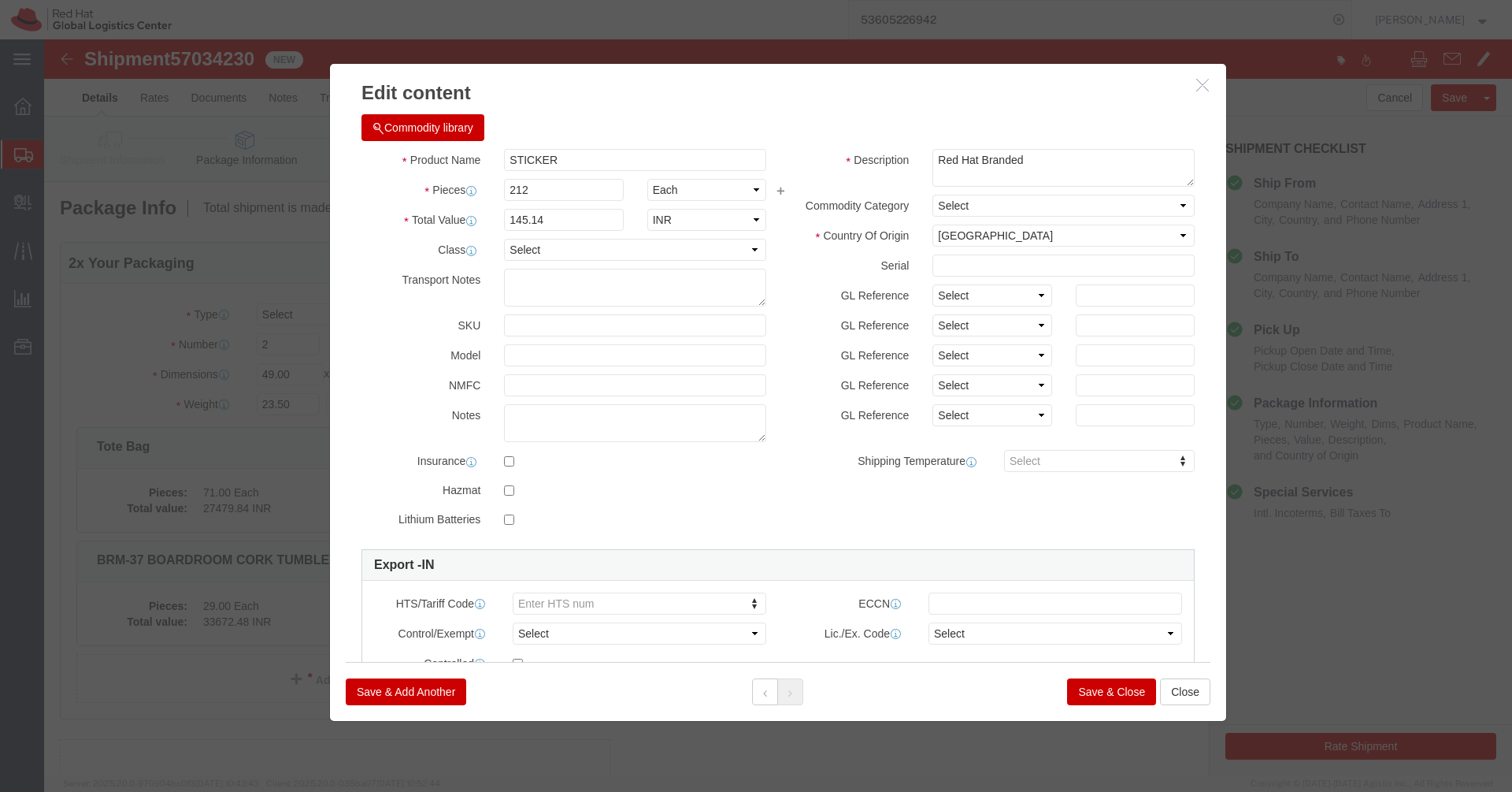
click div "Commodity library"
type input "30769.68"
click button "Save & Close"
click div
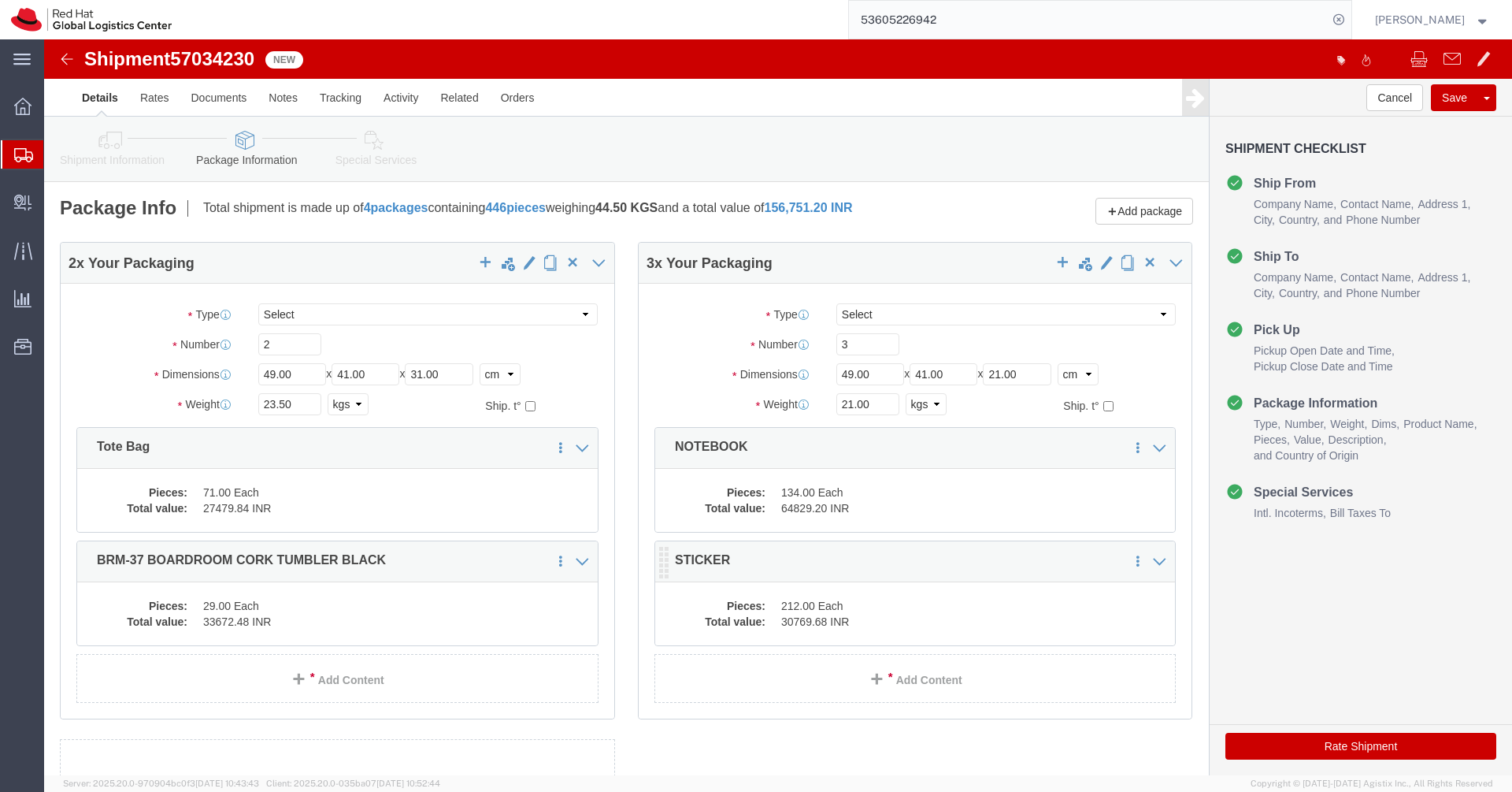
click div "Pieces: 212.00 Each Total value: 30769.68 INR"
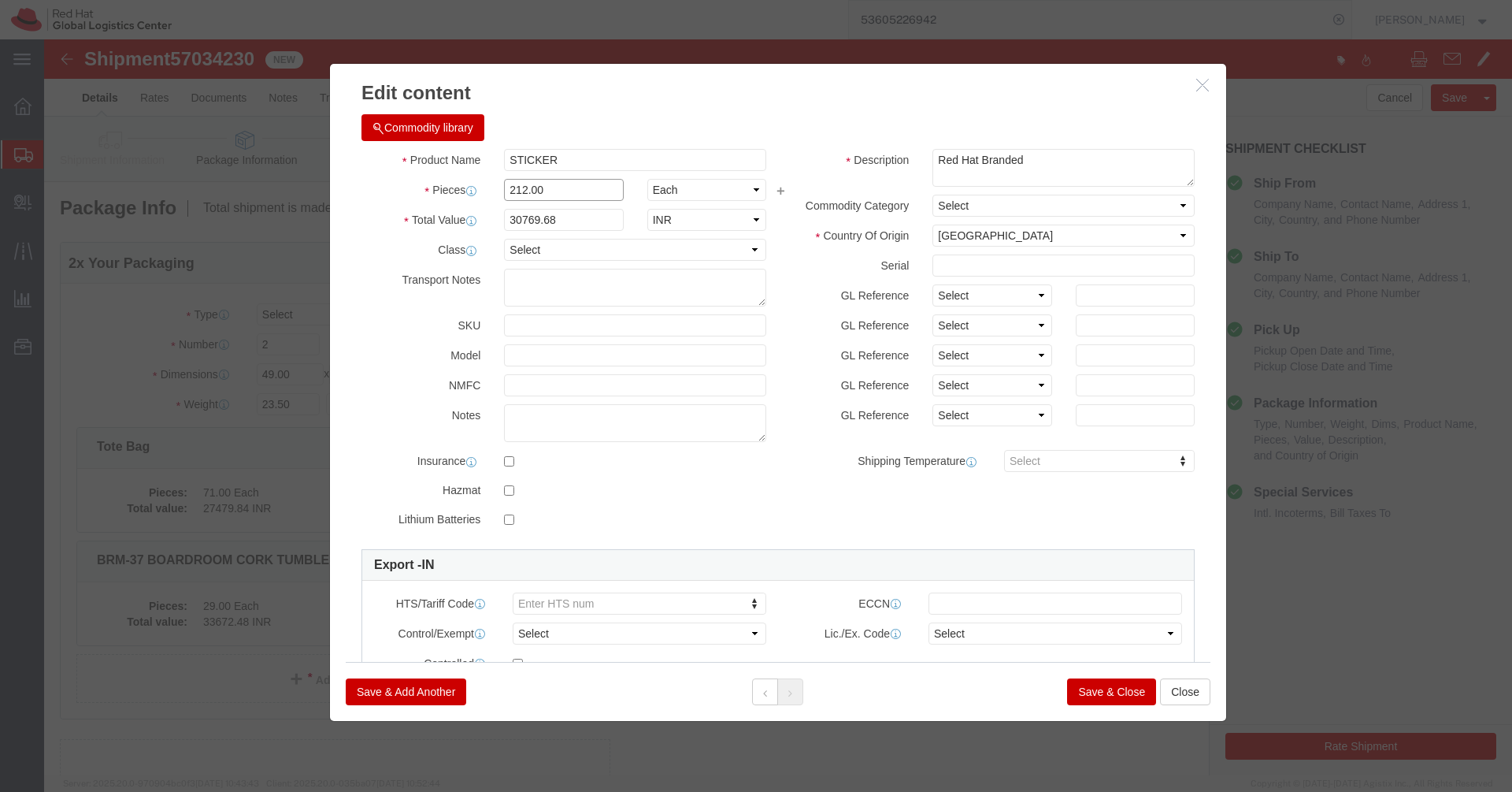
click input "212.00"
type input "1"
click div "Commodity library Product Name STICKER Pieces 1 Select Bag Barrels 100Board Fee…"
type input "145.14"
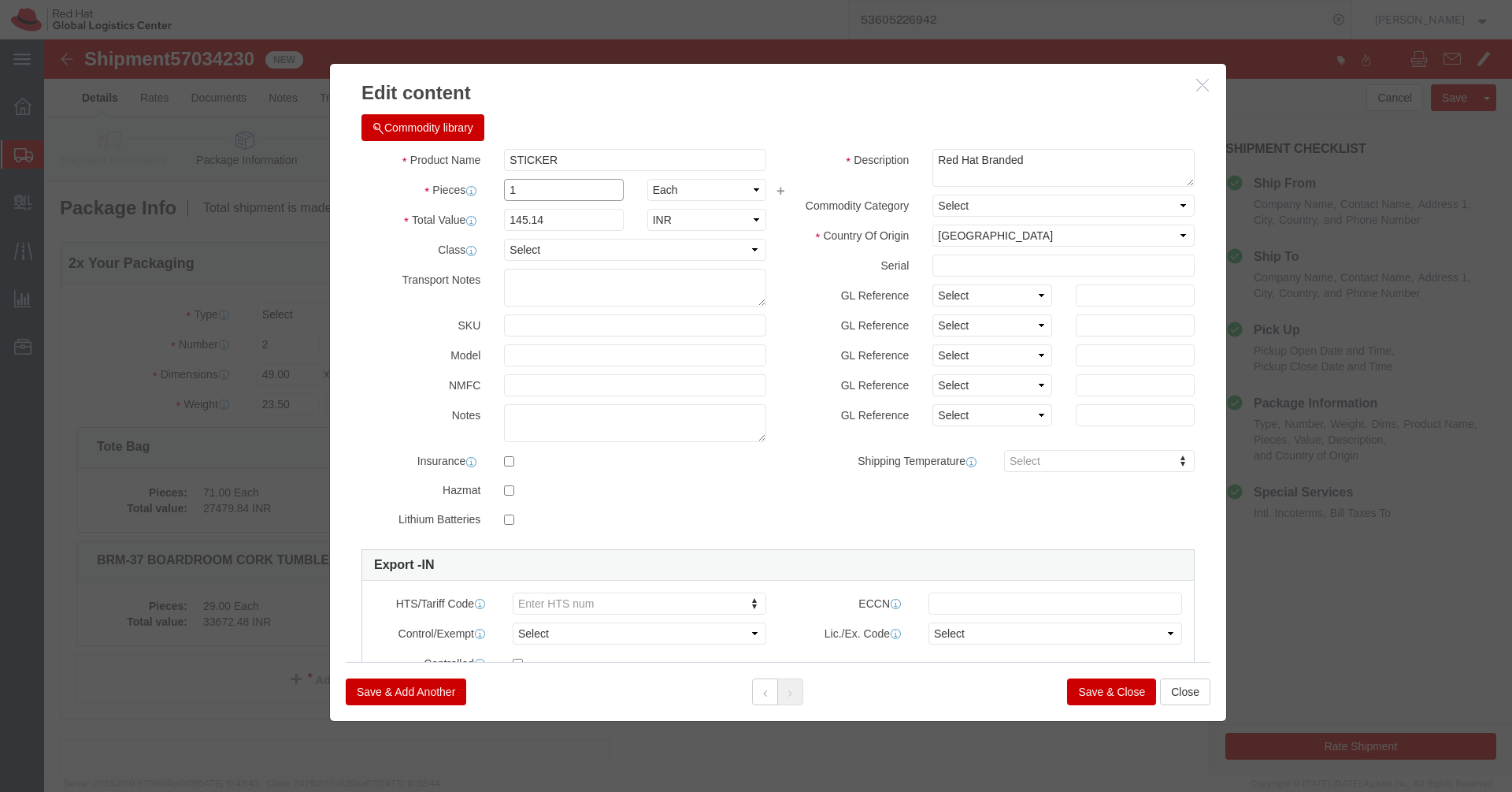
click input "1"
type input "212"
click h3 "Edit content"
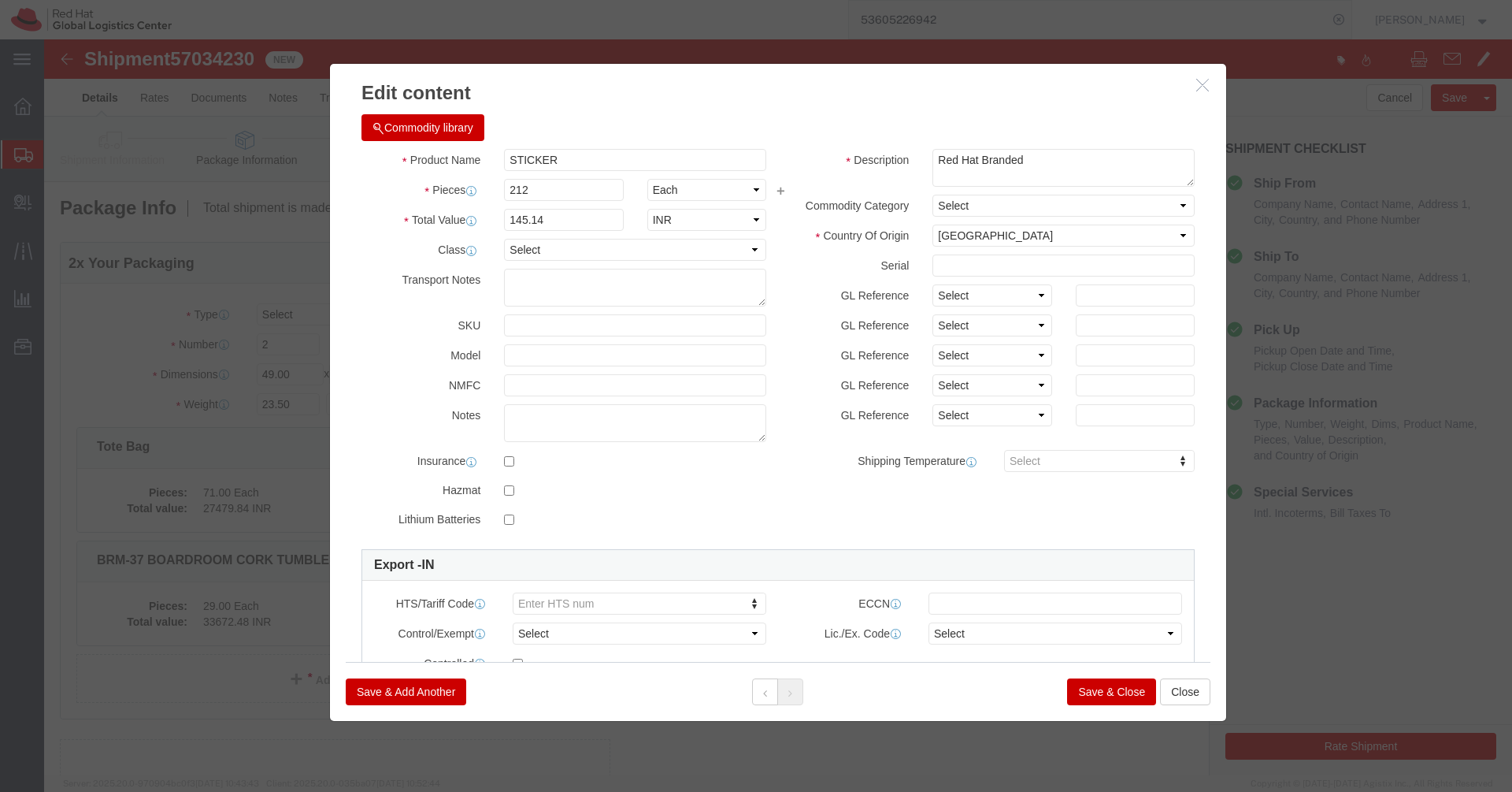
type input "30769.68"
click button "Save & Close"
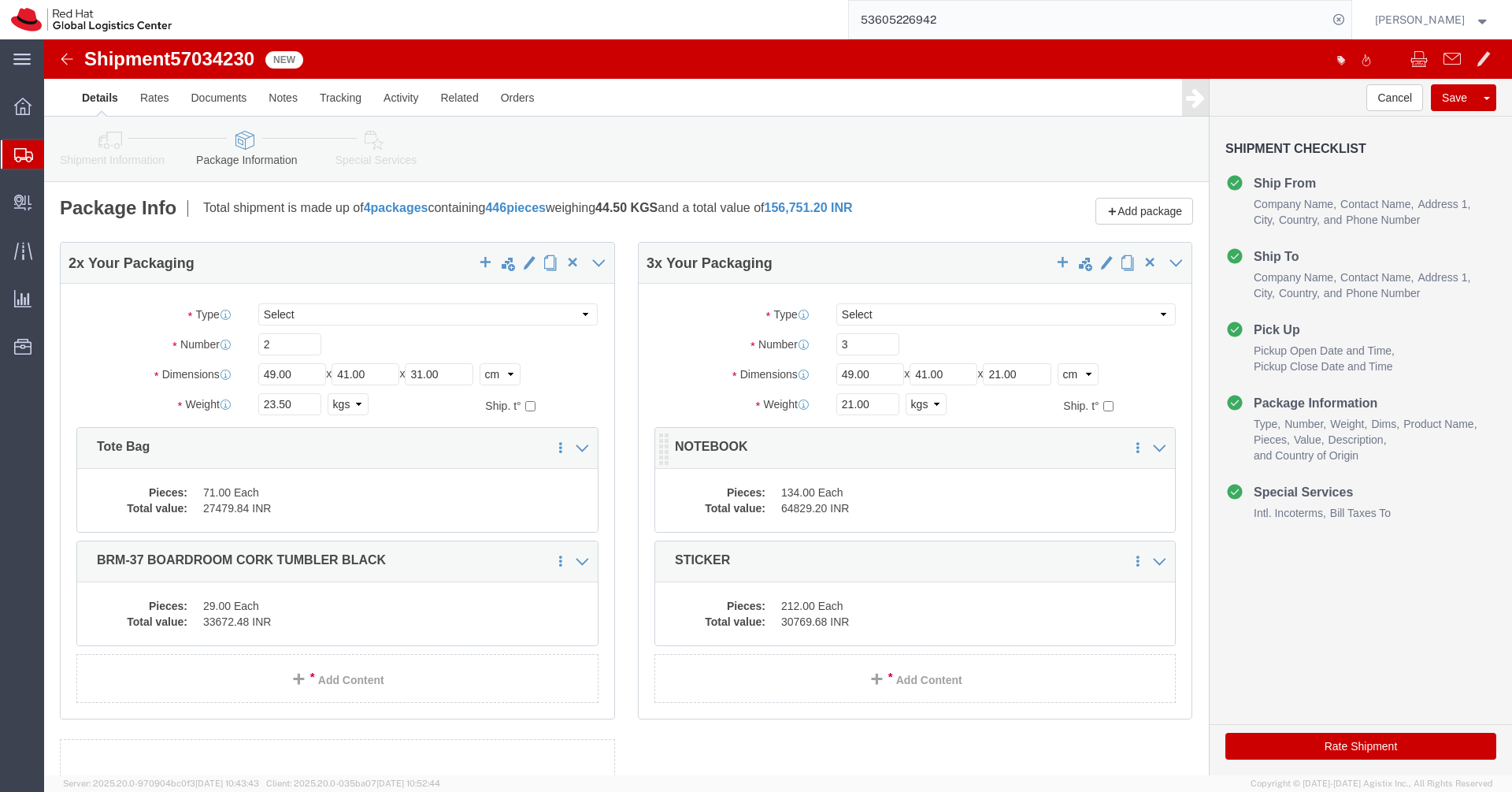
click div "Pieces: 134.00 Each Total value: 64829.20 INR"
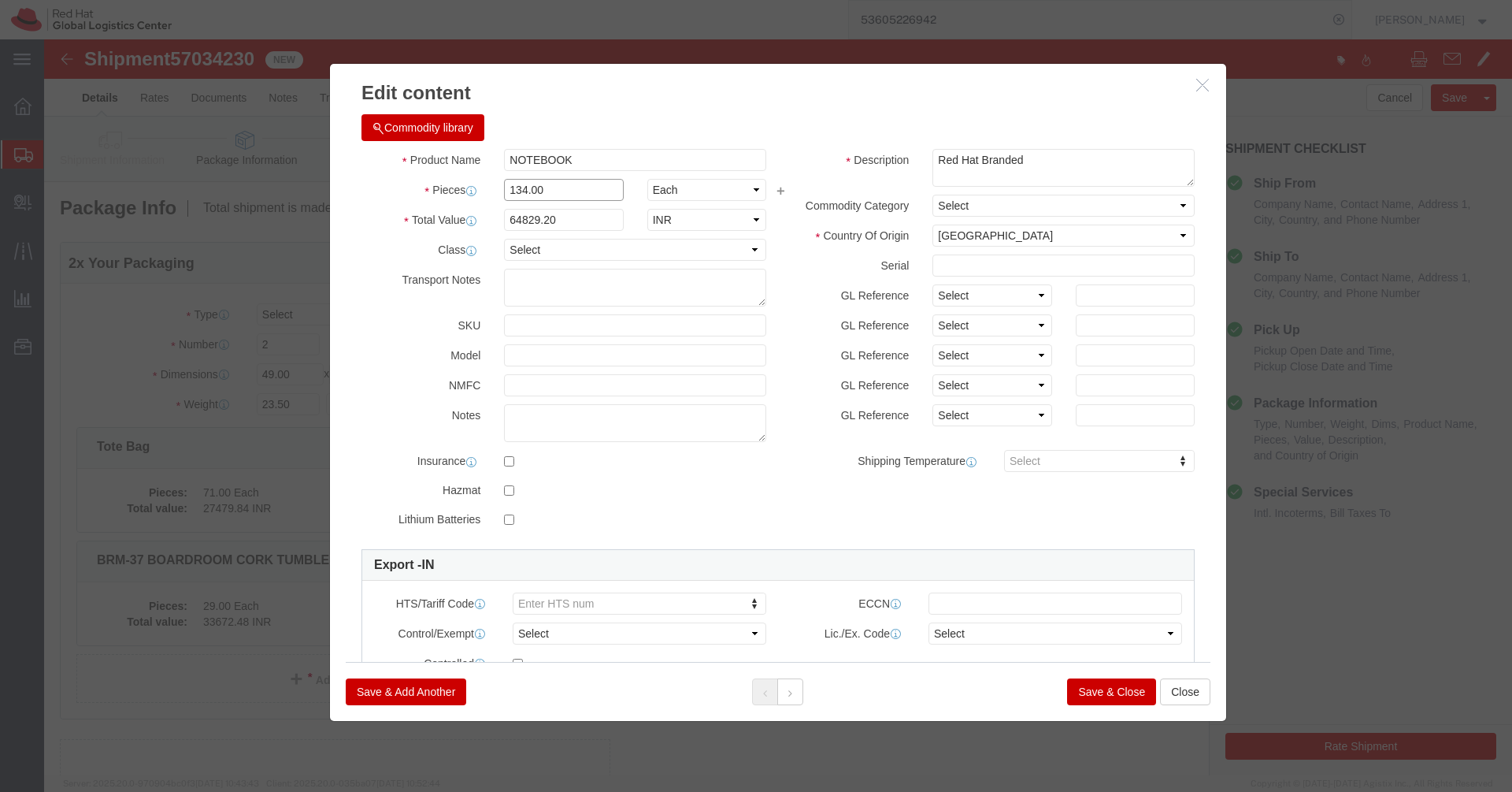
click input "134.00"
type input "1"
click div "Commodity library"
type input "483.8"
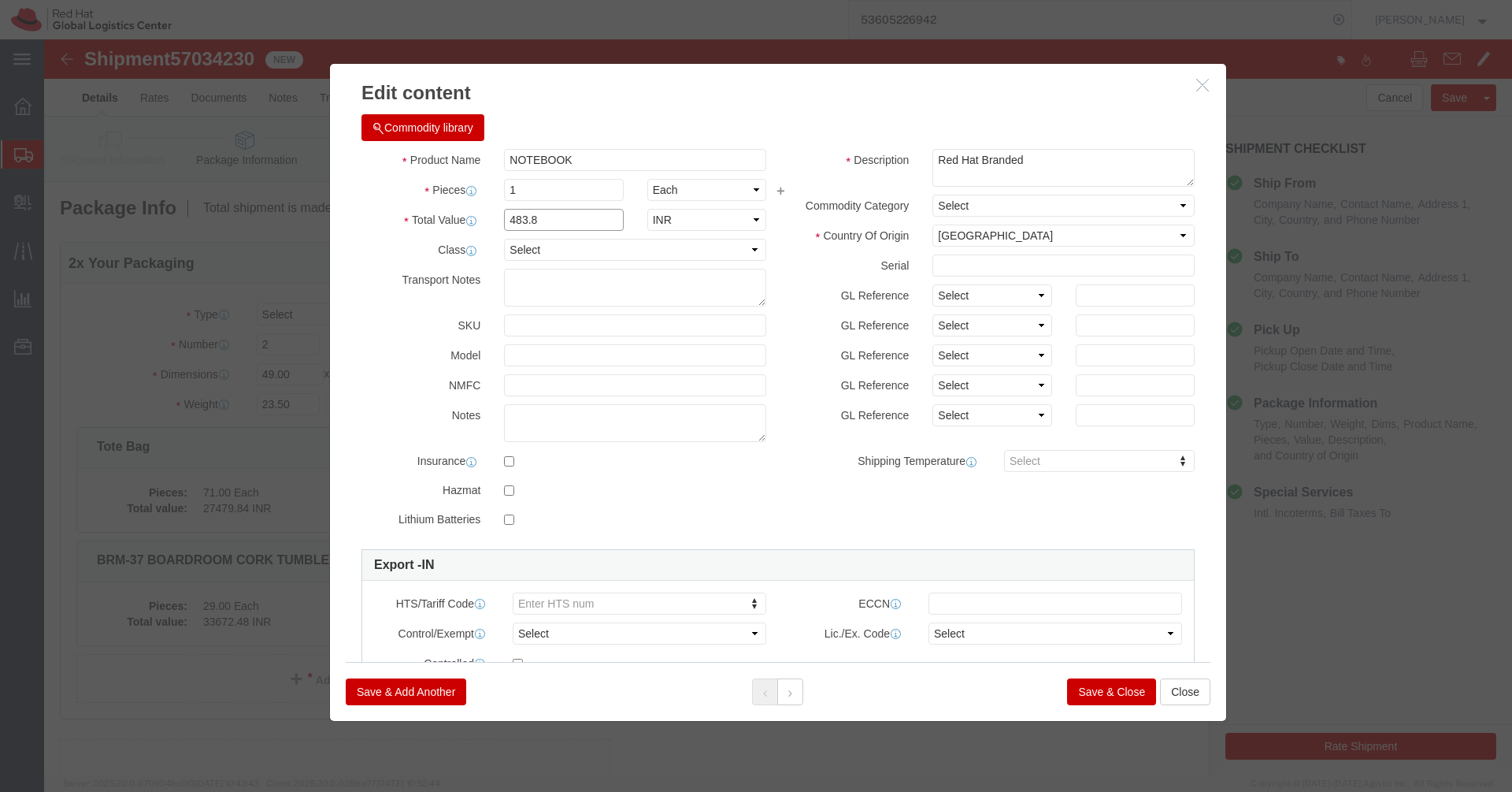
click input "483.8"
click input "1"
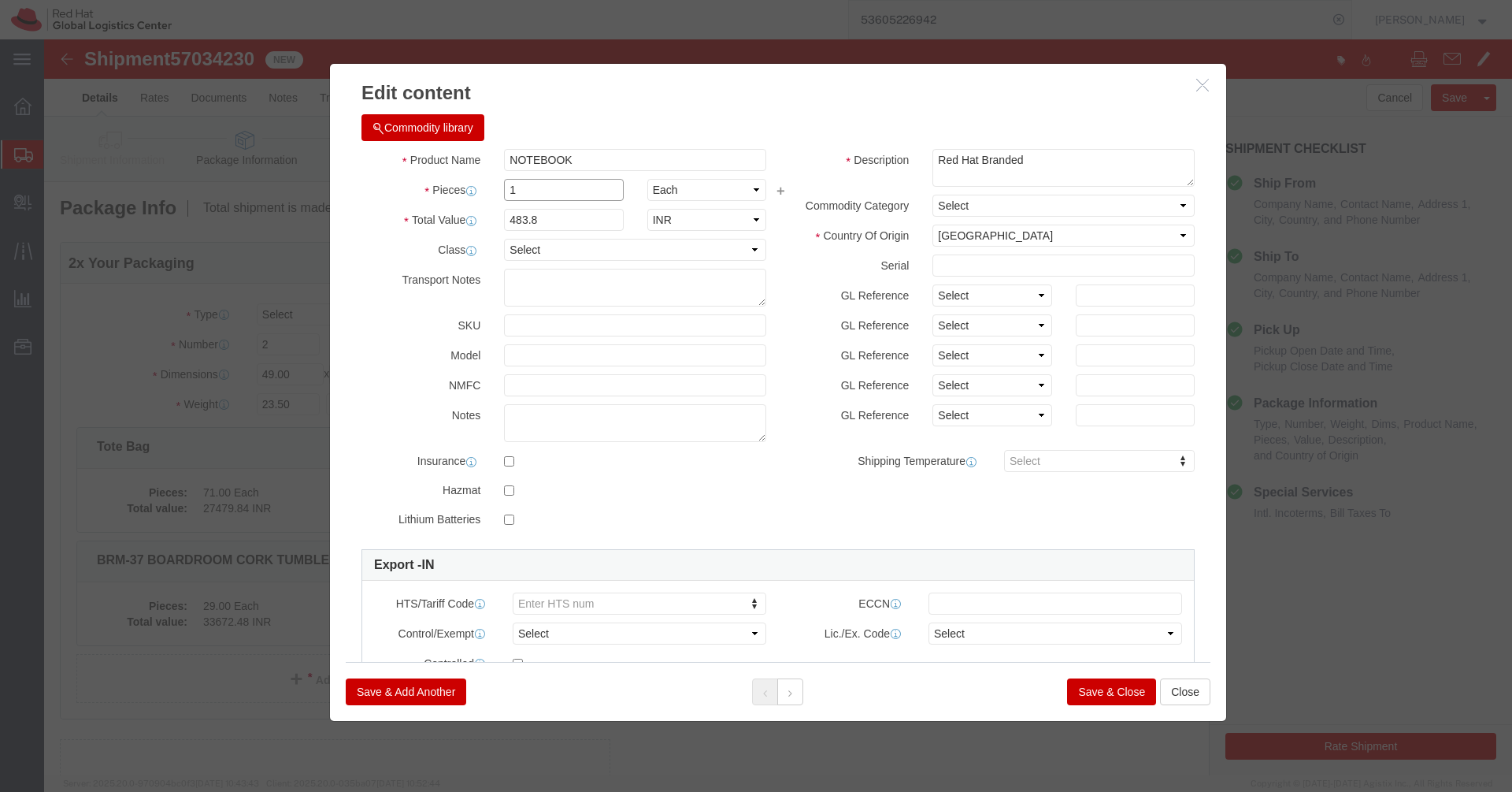
click input "1"
type input "143"
click div "Commodity library"
type input "69183.4"
click button "Save & Close"
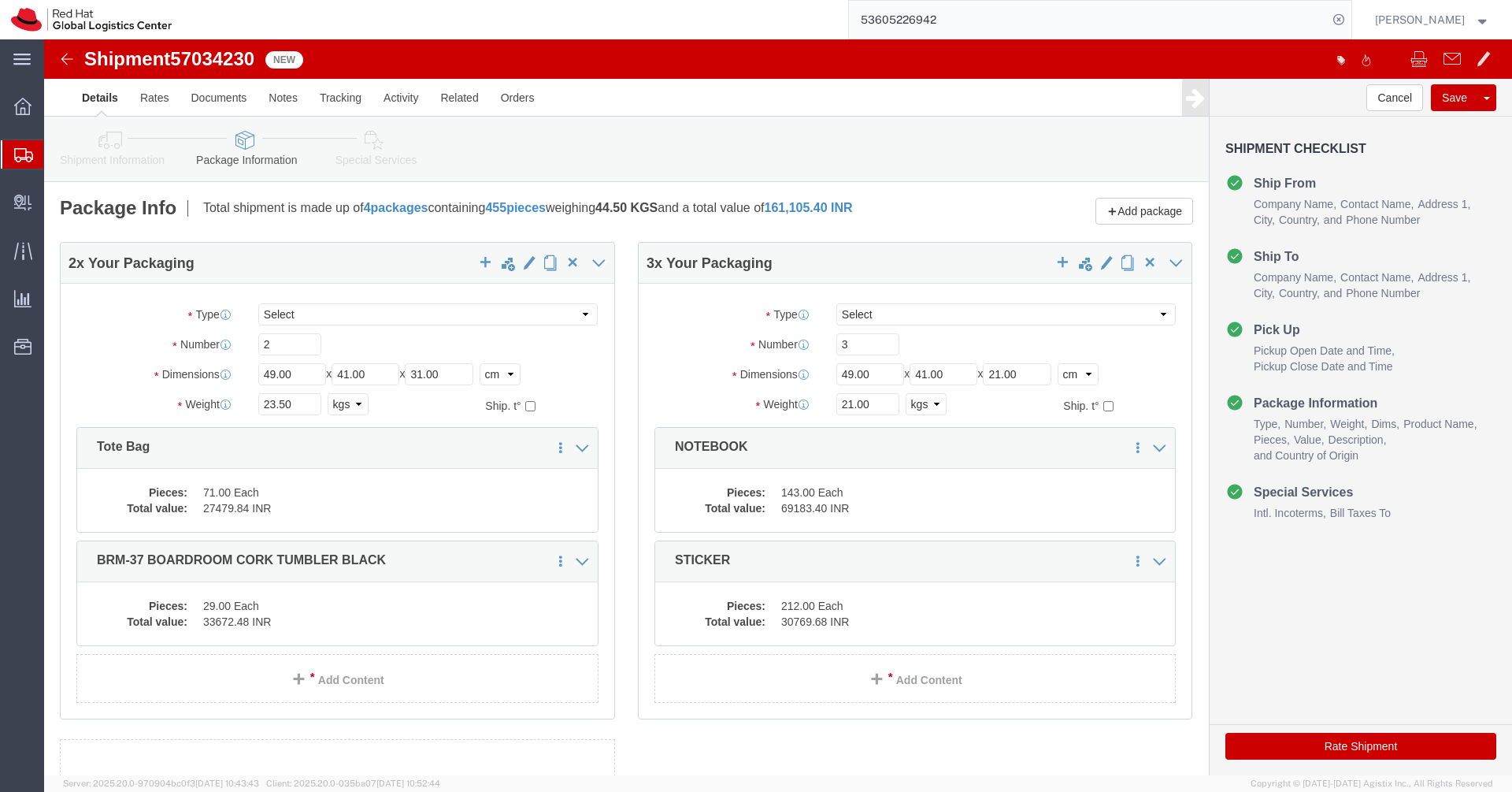
scroll to position [57, 0]
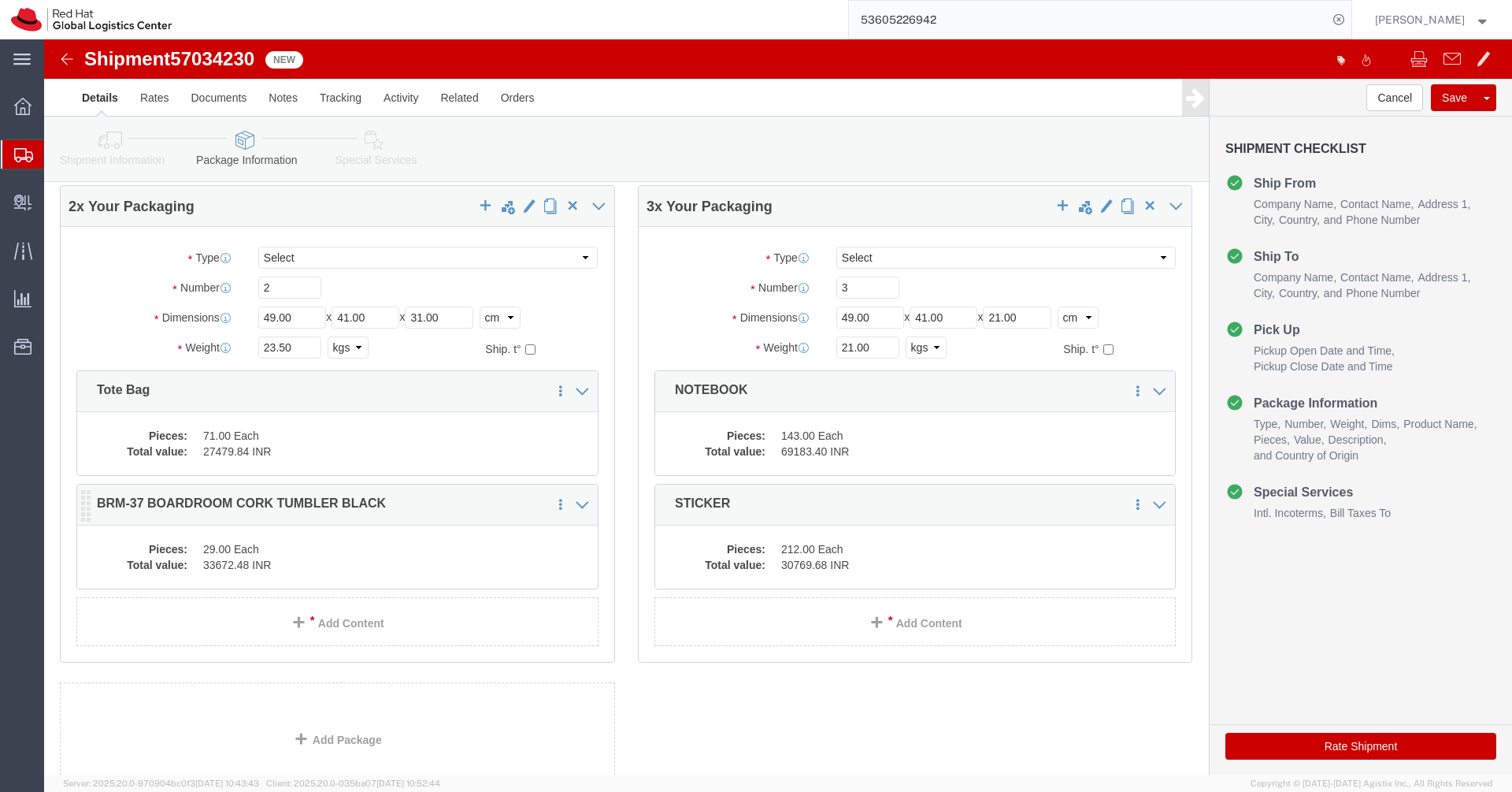
click dd "29.00 Each"
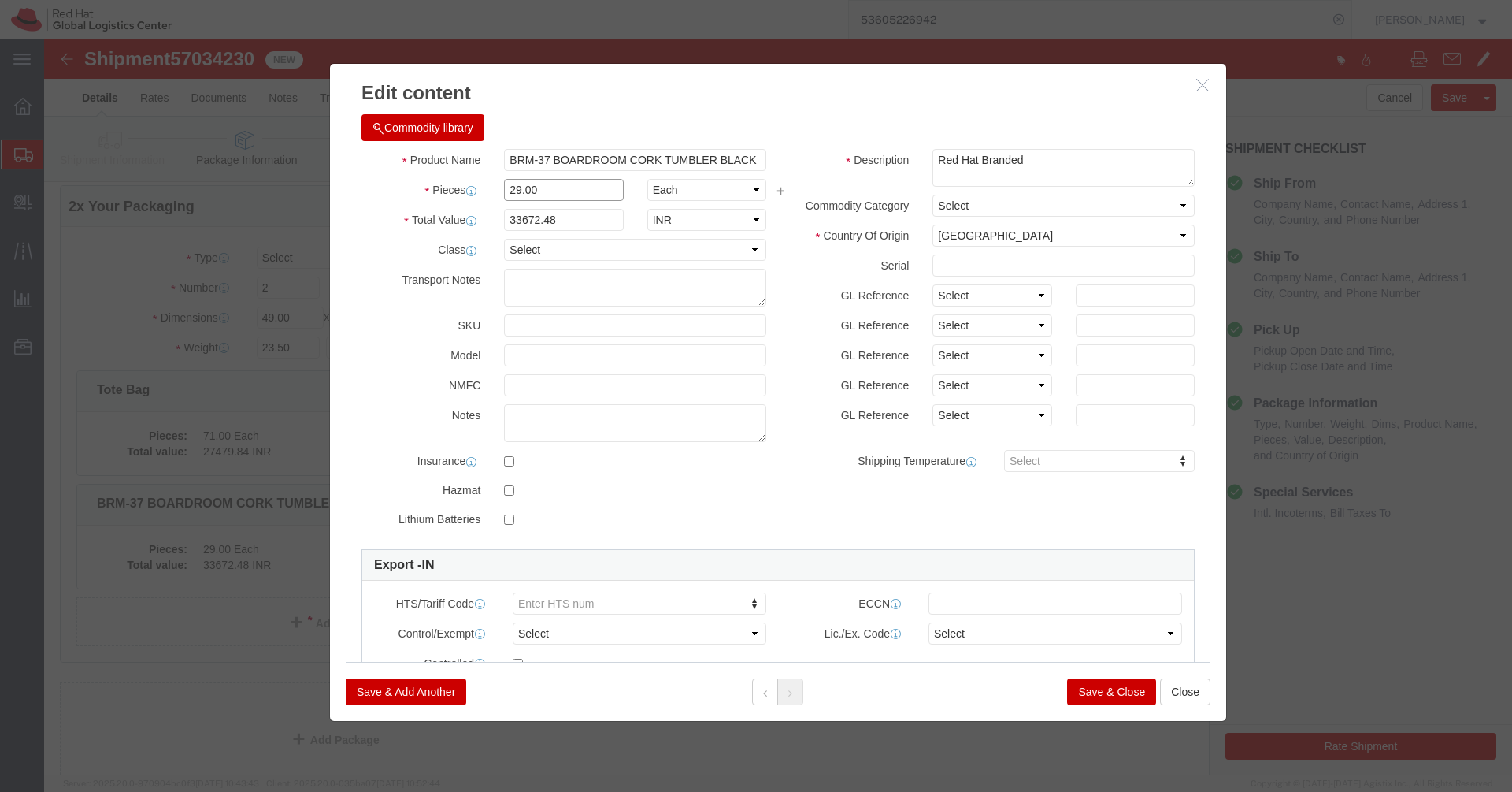
click input "29.00"
type input "1"
click h3 "Edit content"
type input "1161.12"
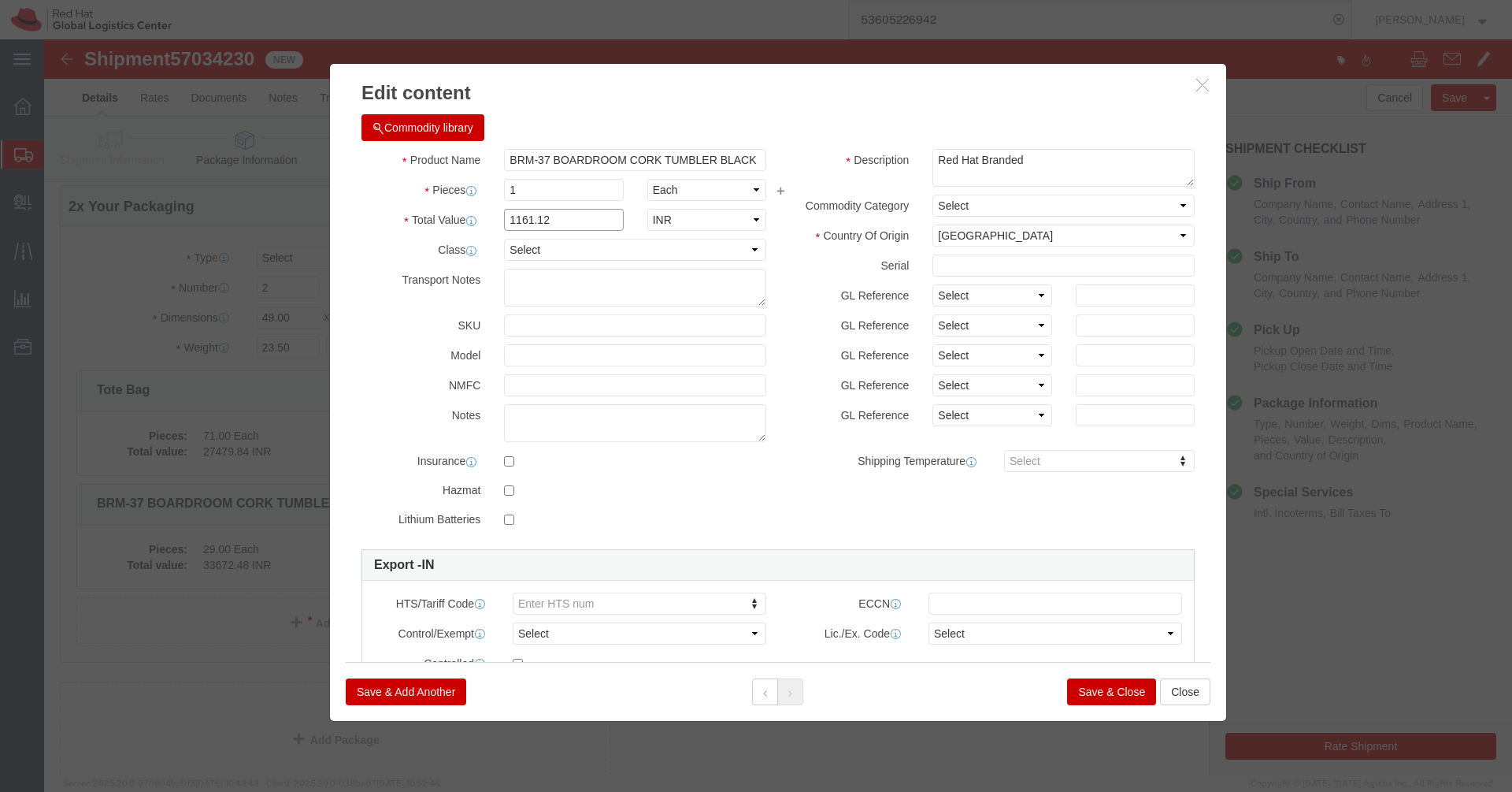
click input "1161.12"
click input "1"
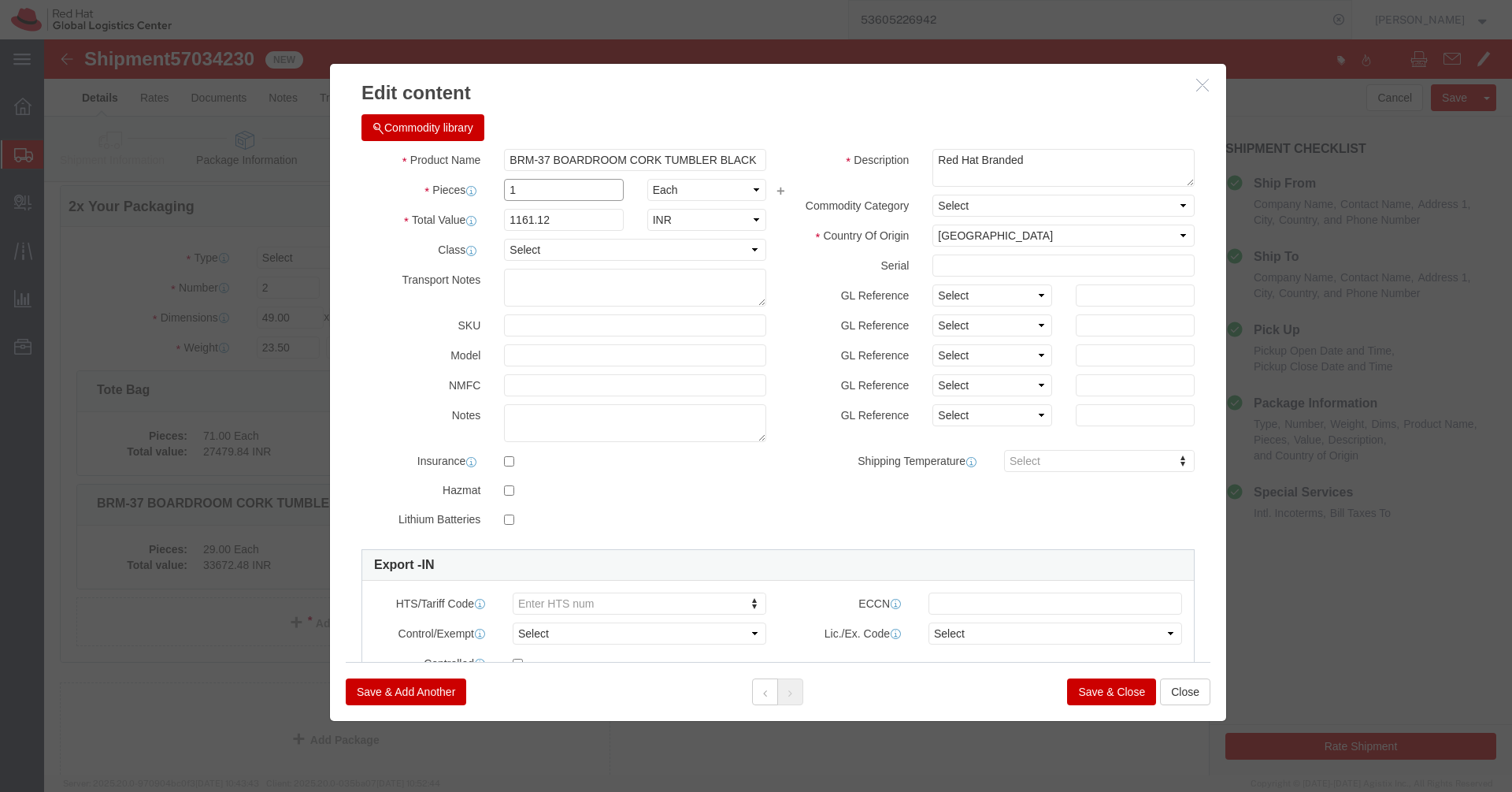
click input "1"
type input "29"
type input "33672.48"
click div "Commodity library"
click button "Save & Close"
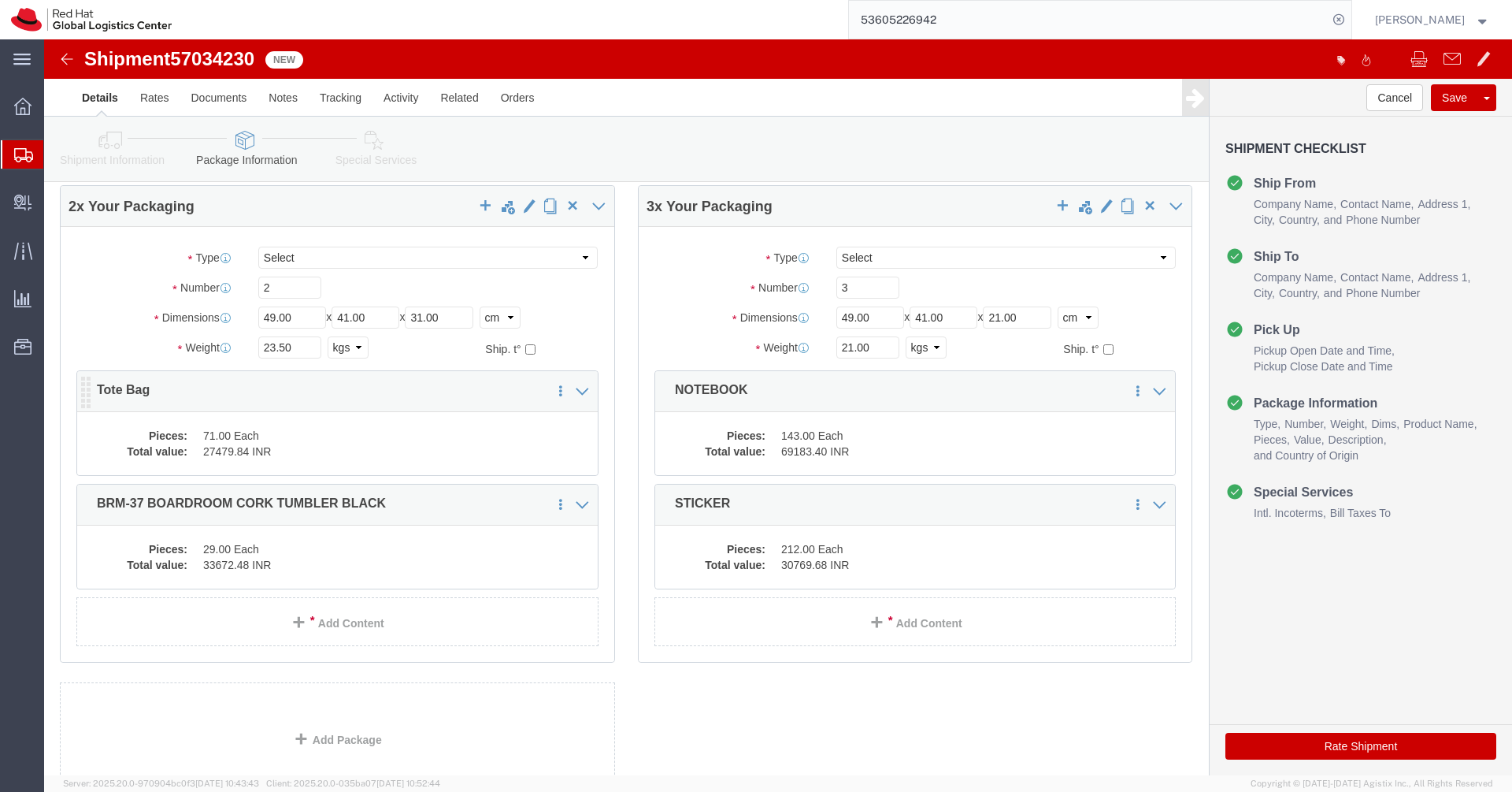
click dd "27479.84 INR"
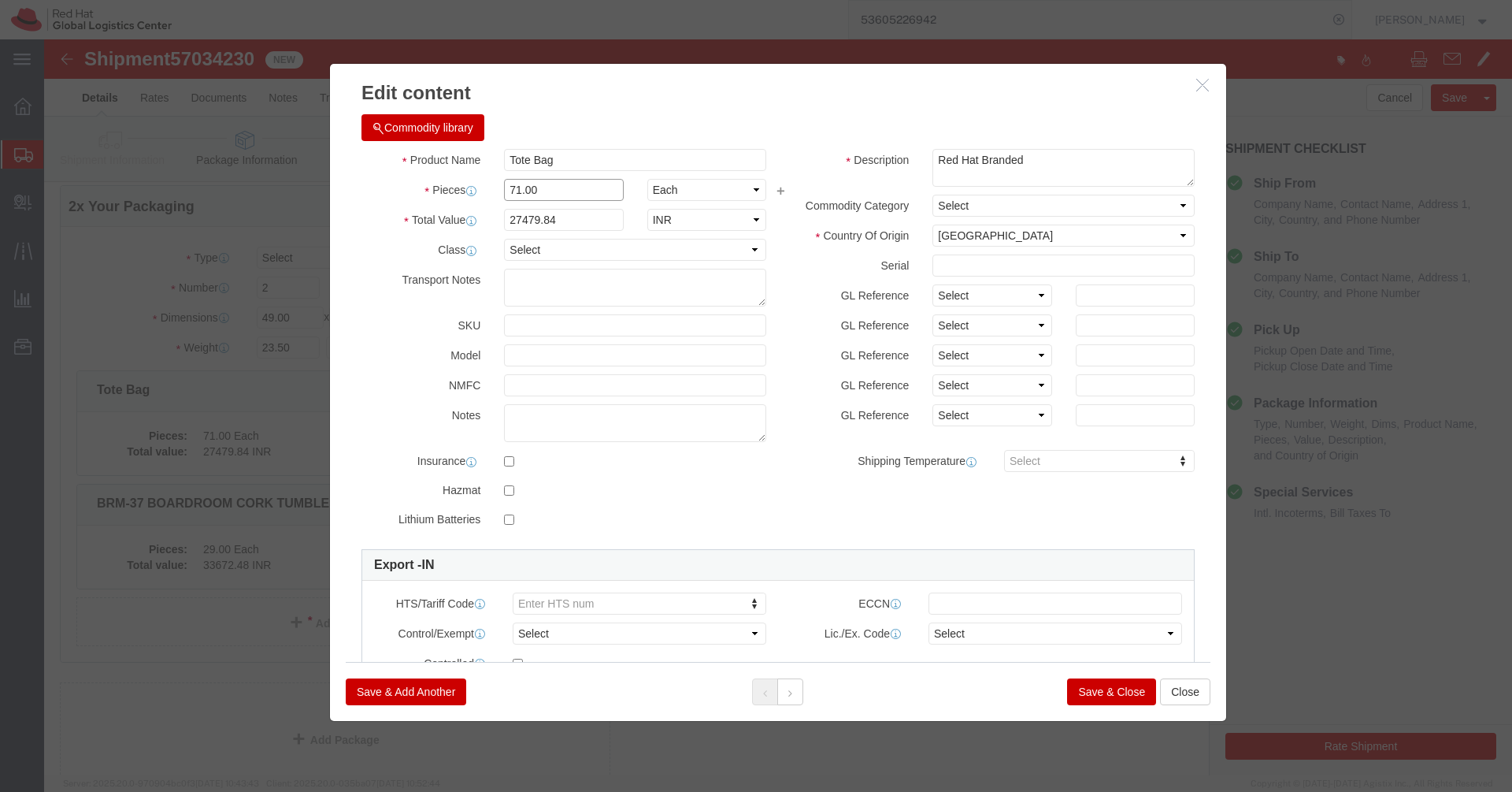
click input "71.00"
type input "1"
click div "Commodity library"
type input "387.04"
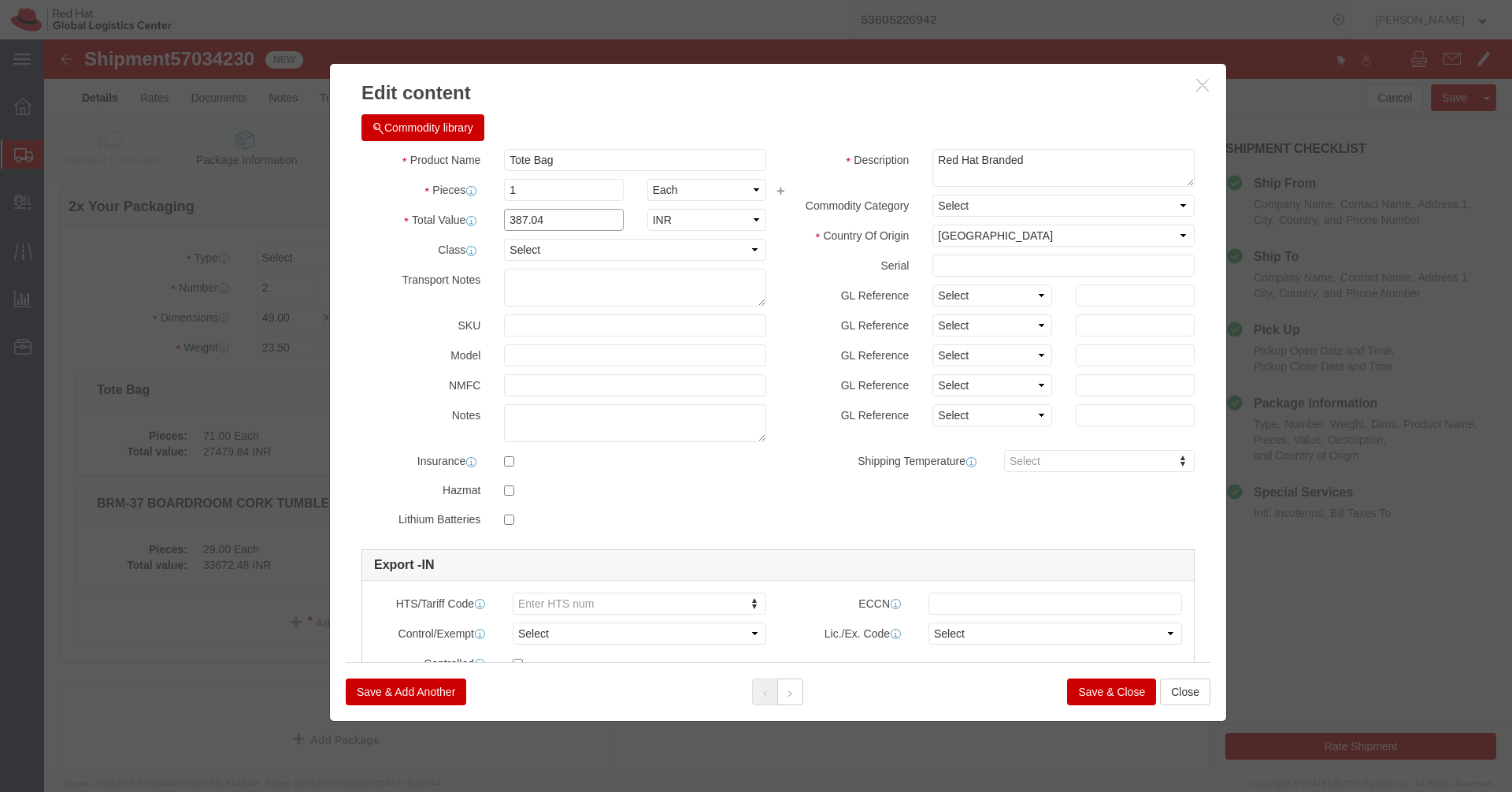
click input "387.04"
click input "1"
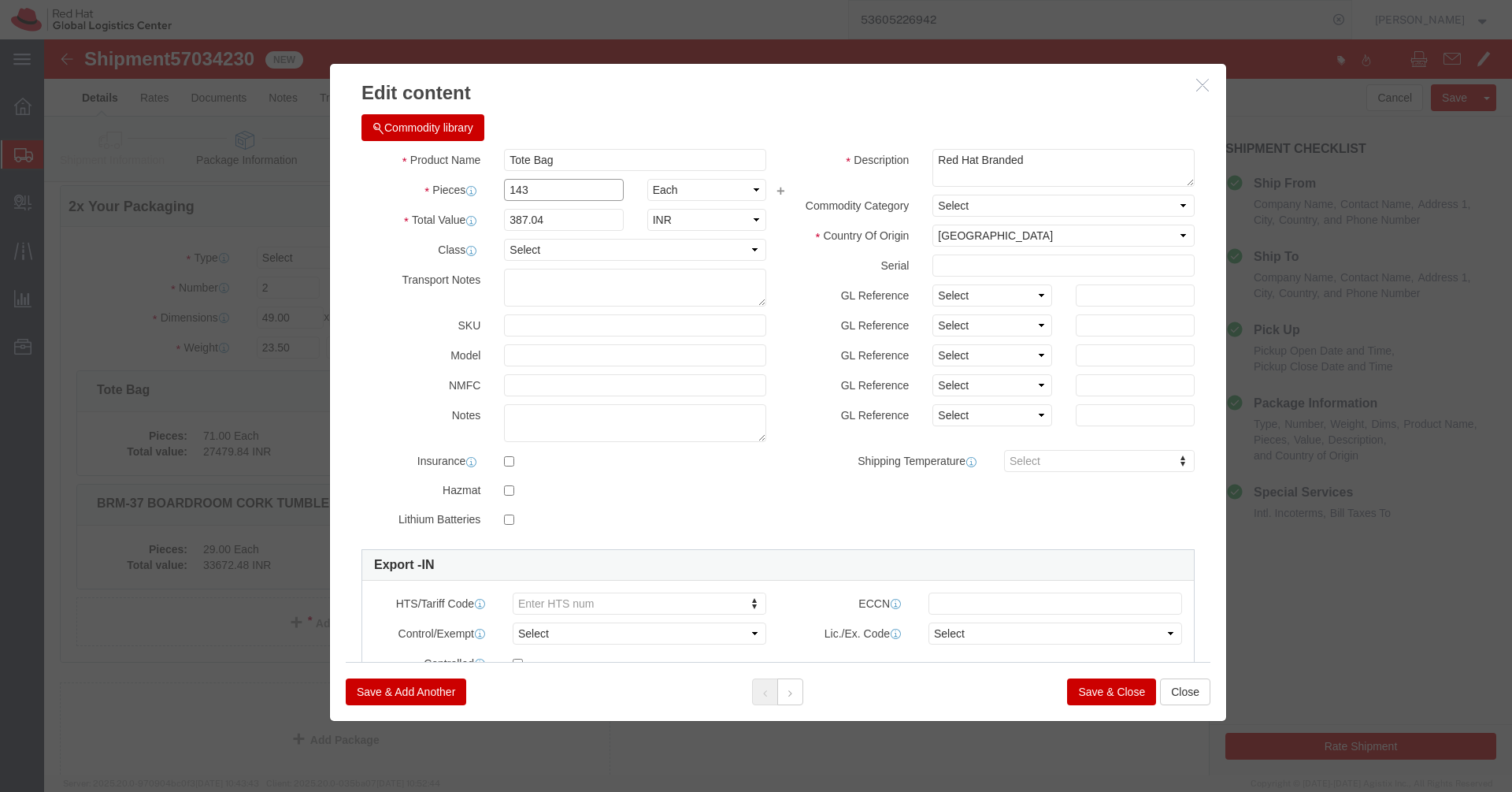
type input "143"
type input "55346.72"
click div "Commodity library"
click button "Save & Close"
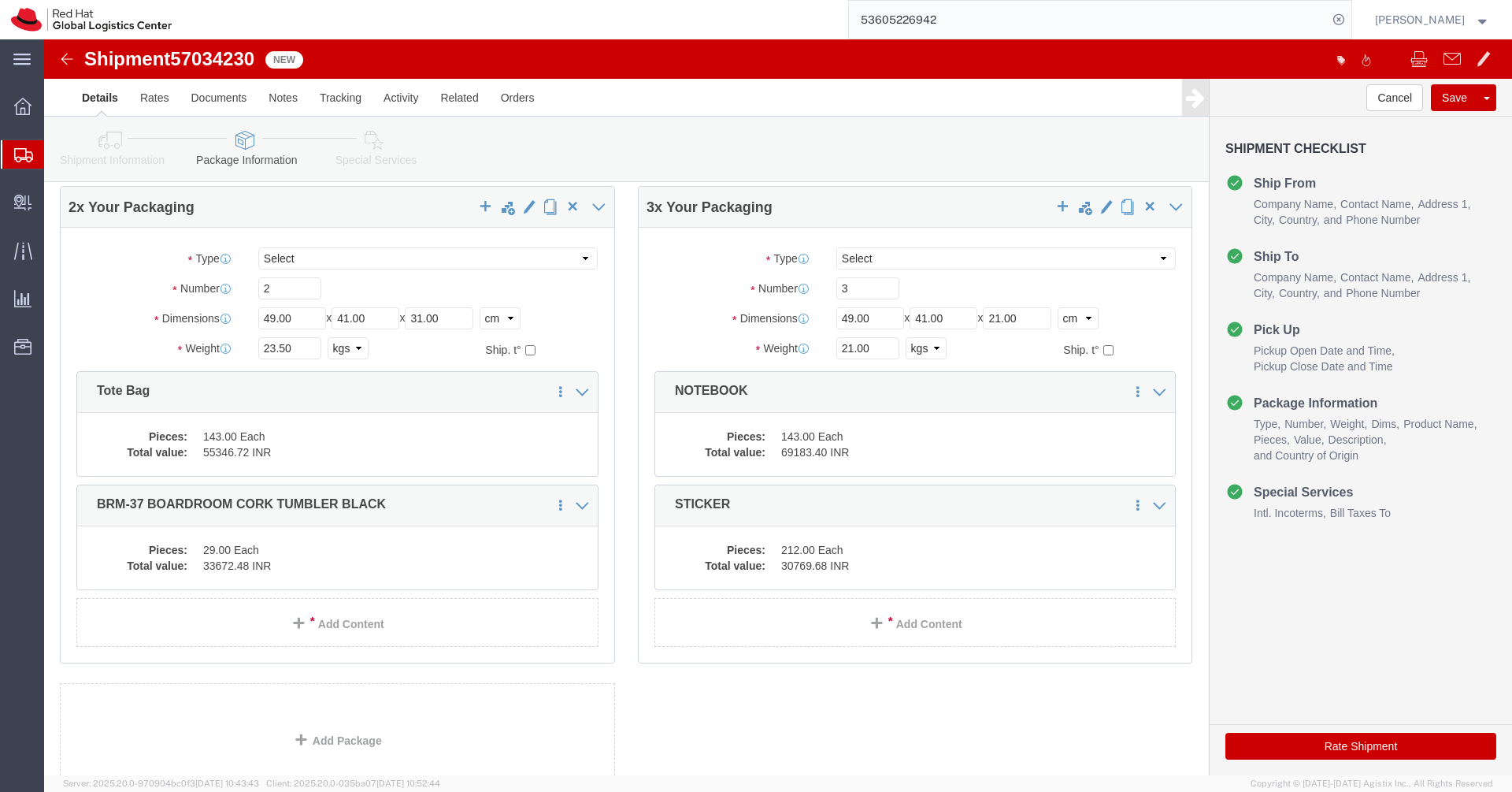
scroll to position [0, 0]
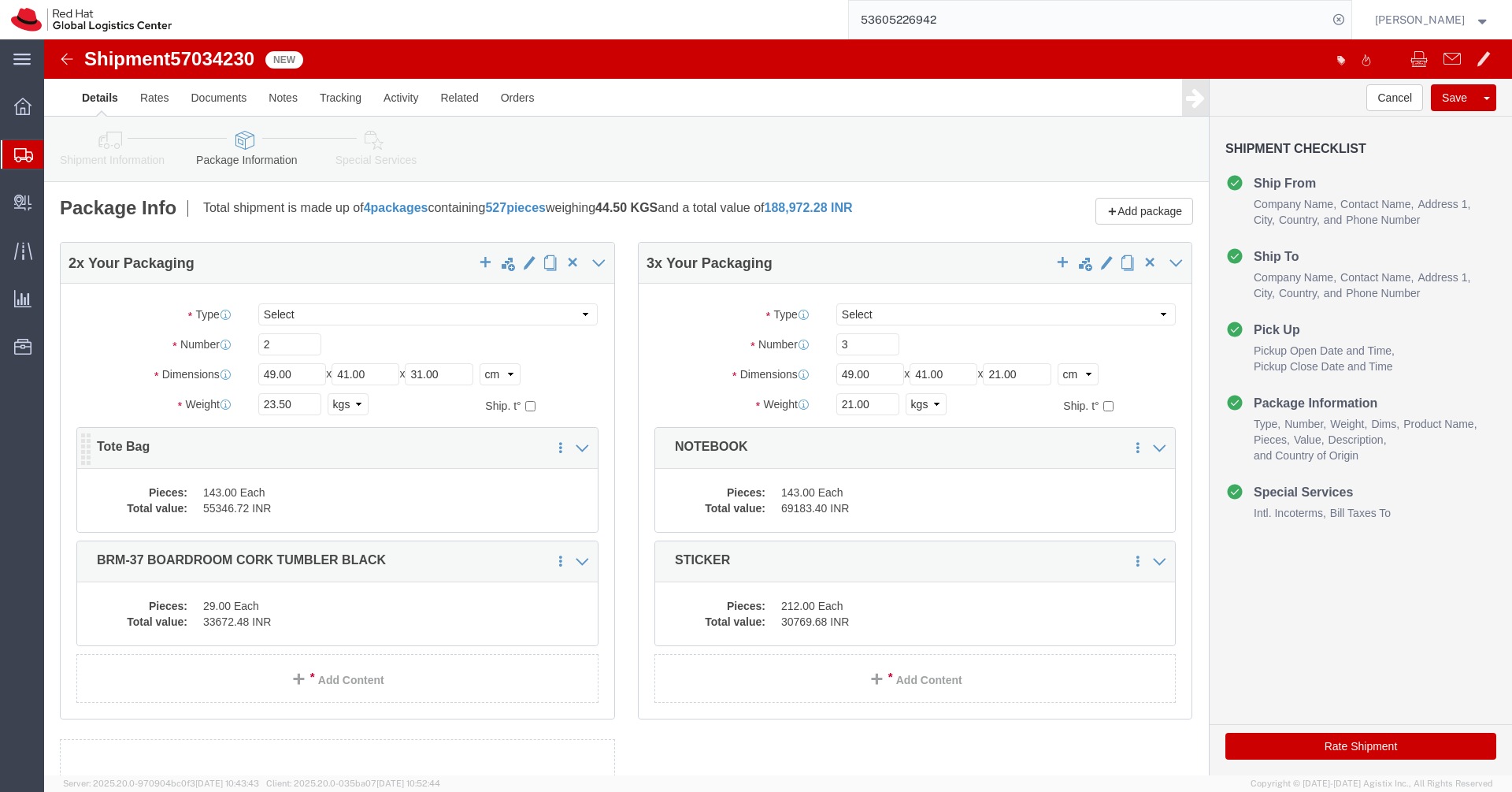
click dd "143.00 Each"
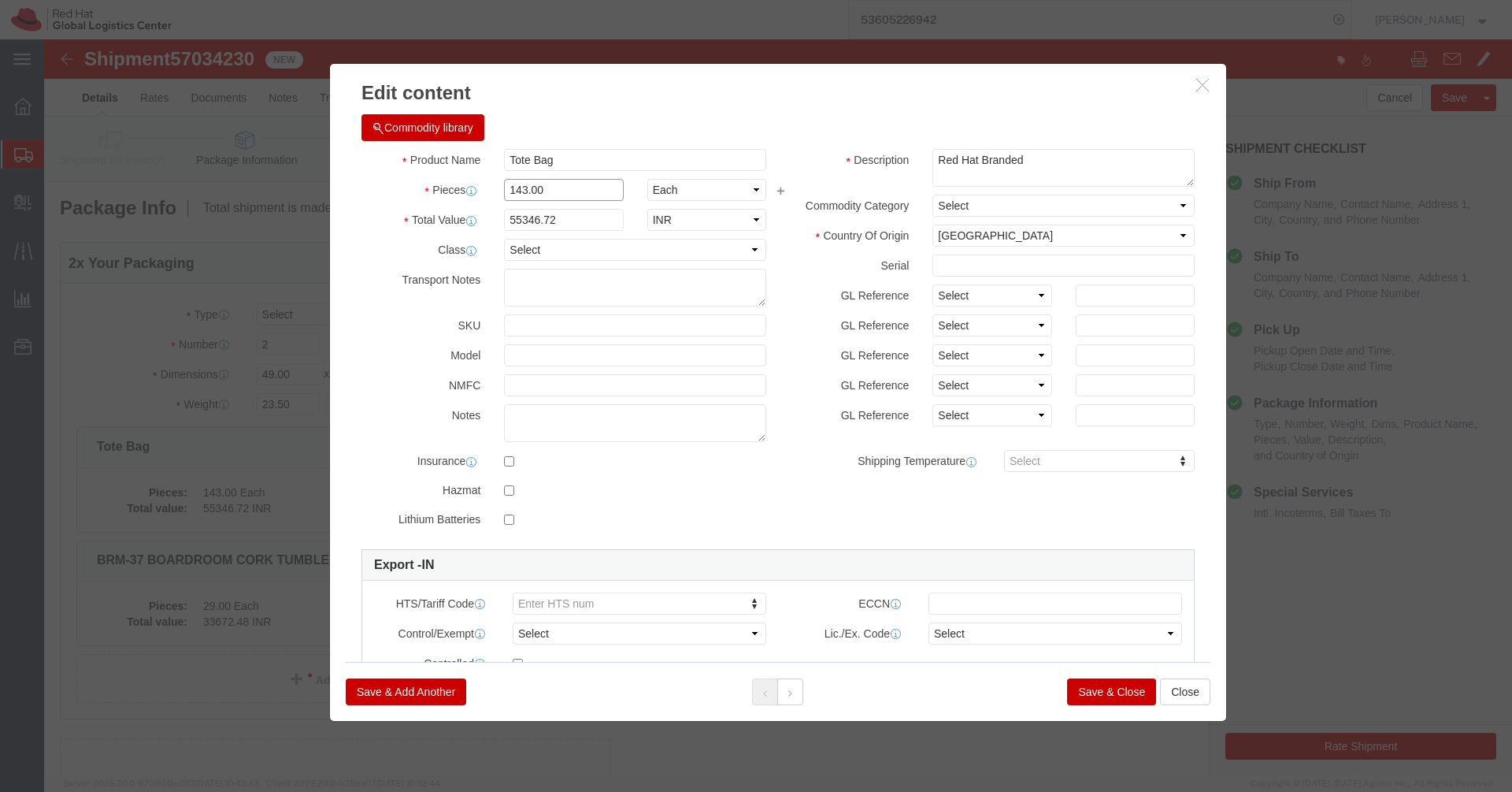
click input "143.00"
type input "1"
click div "Commodity library"
type input "387.04"
click input "1"
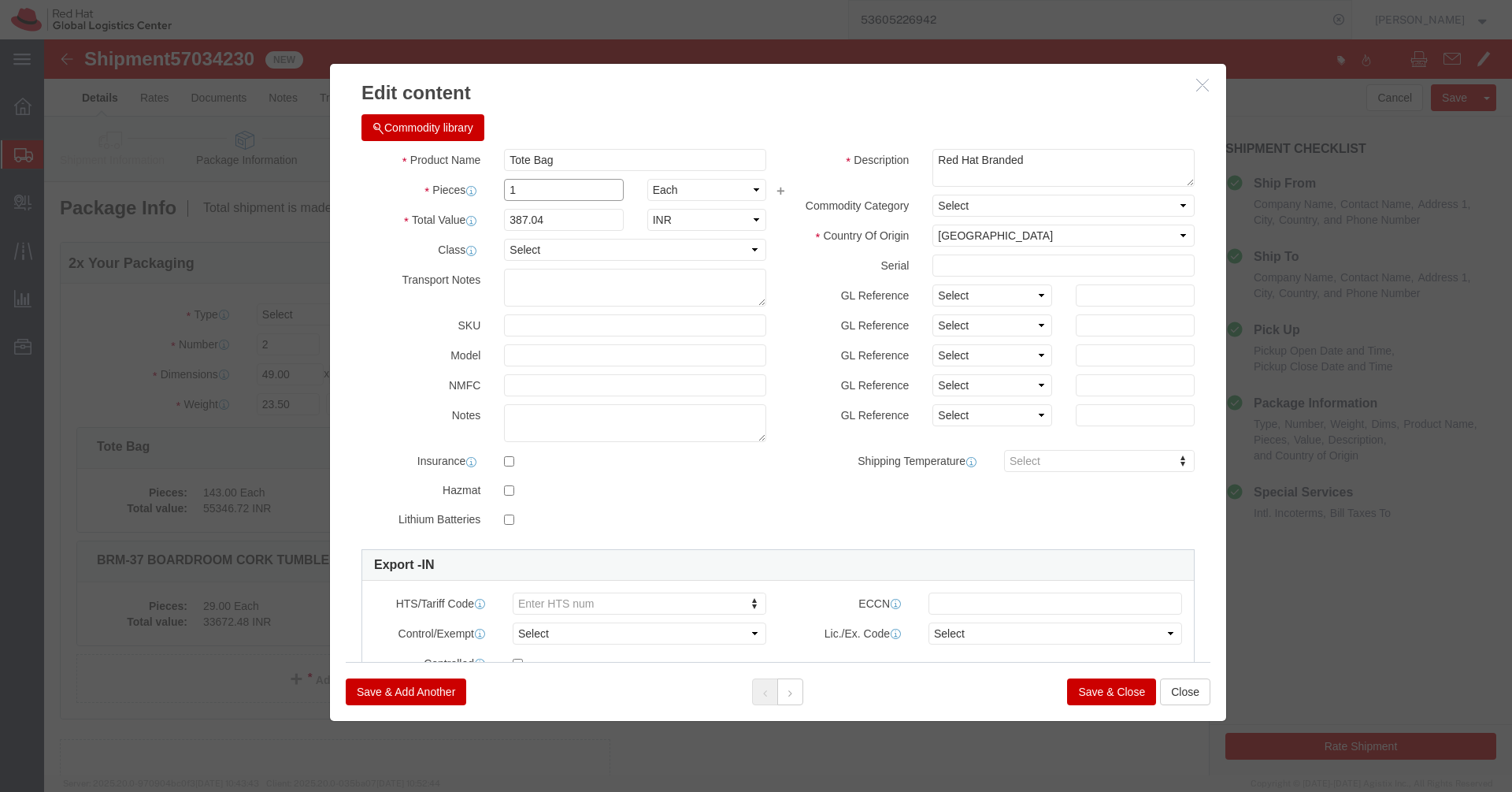
click input "1"
type input "71"
click div "Commodity library Product Name Tote Bag Pieces 71 Select Bag Barrels 100Board F…"
type input "27479.84"
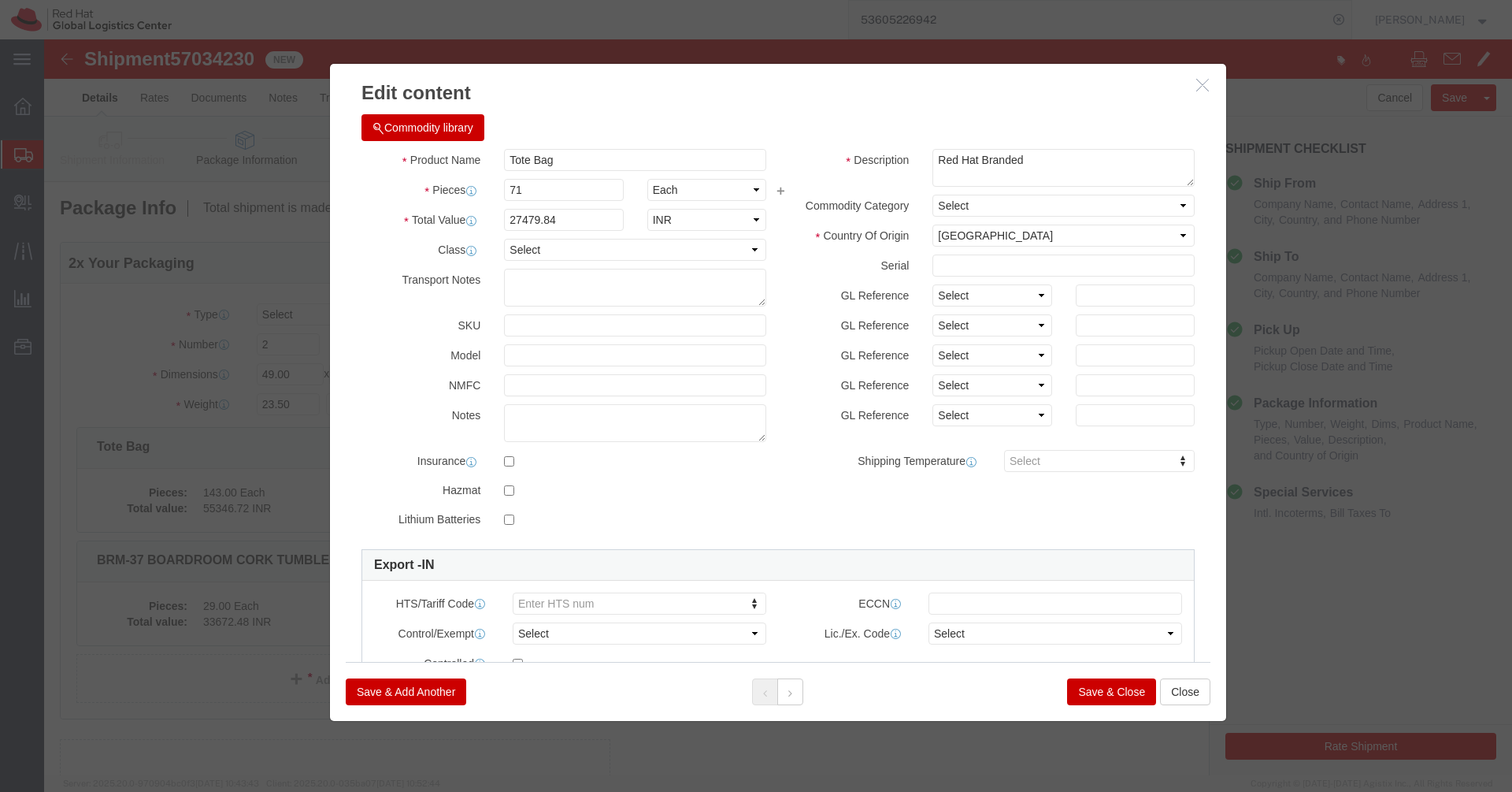
click button "Save & Close"
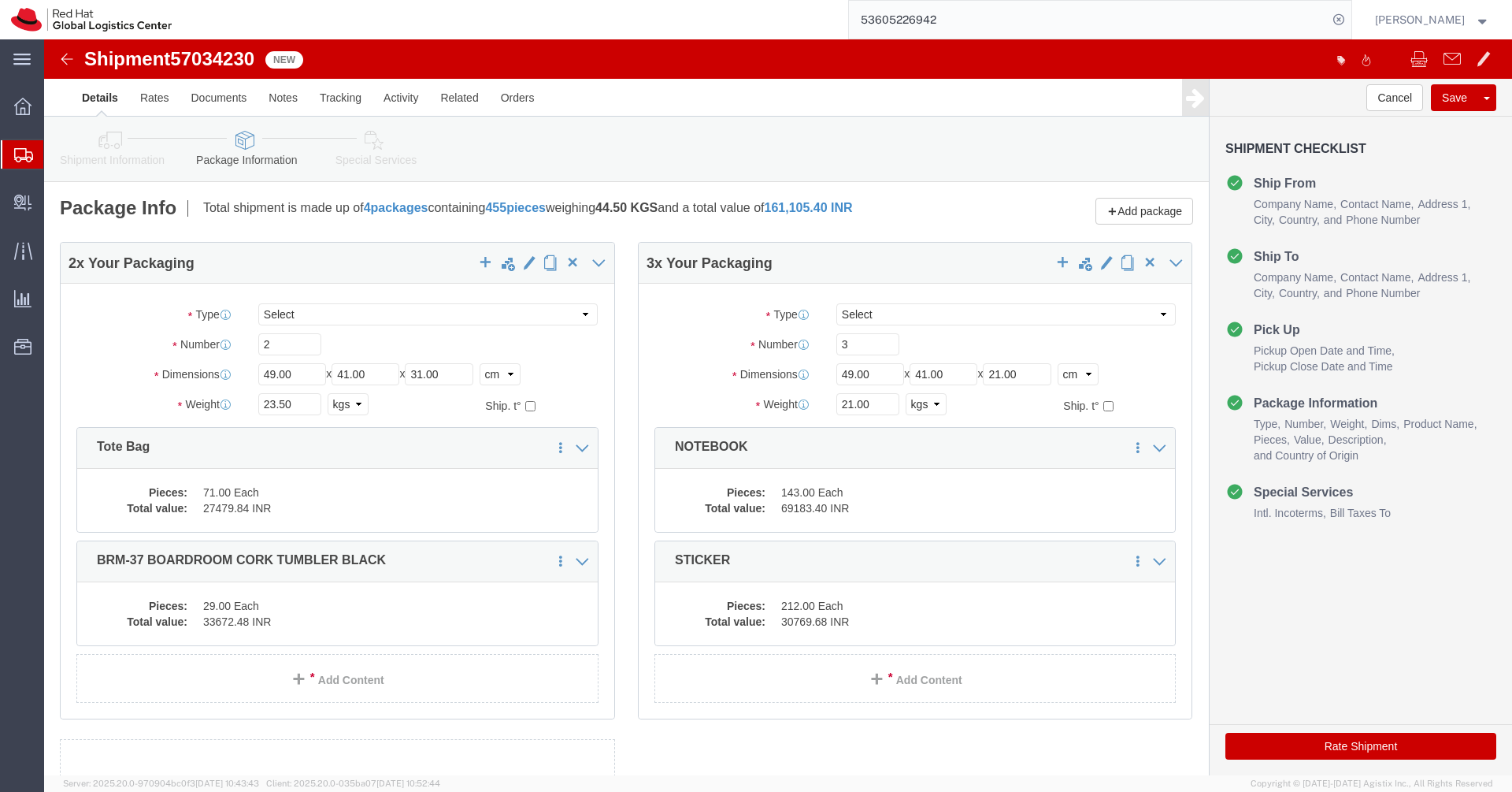
click button "Rate Shipment"
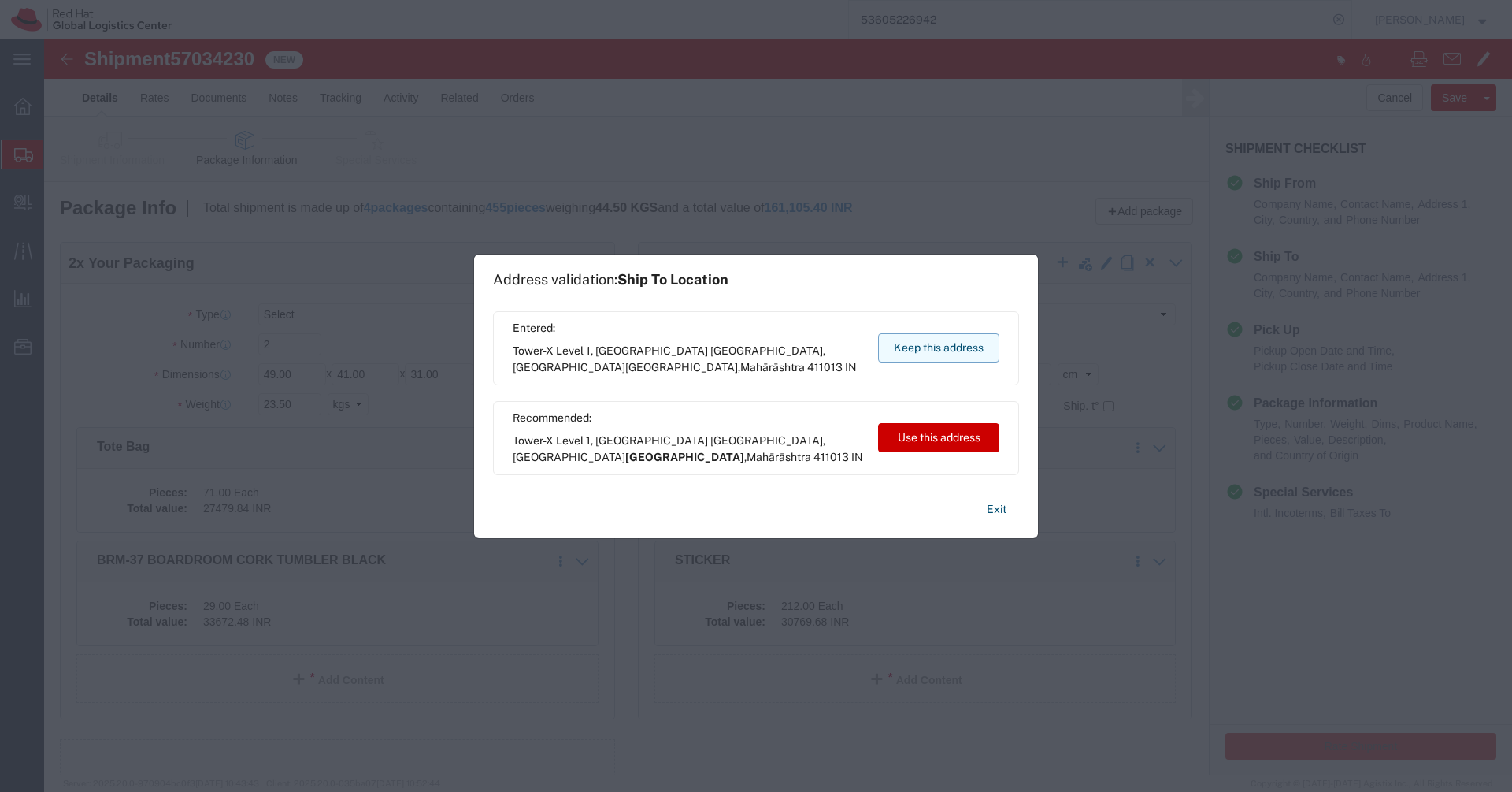
click at [944, 352] on button "Keep this address" at bounding box center [939, 348] width 121 height 29
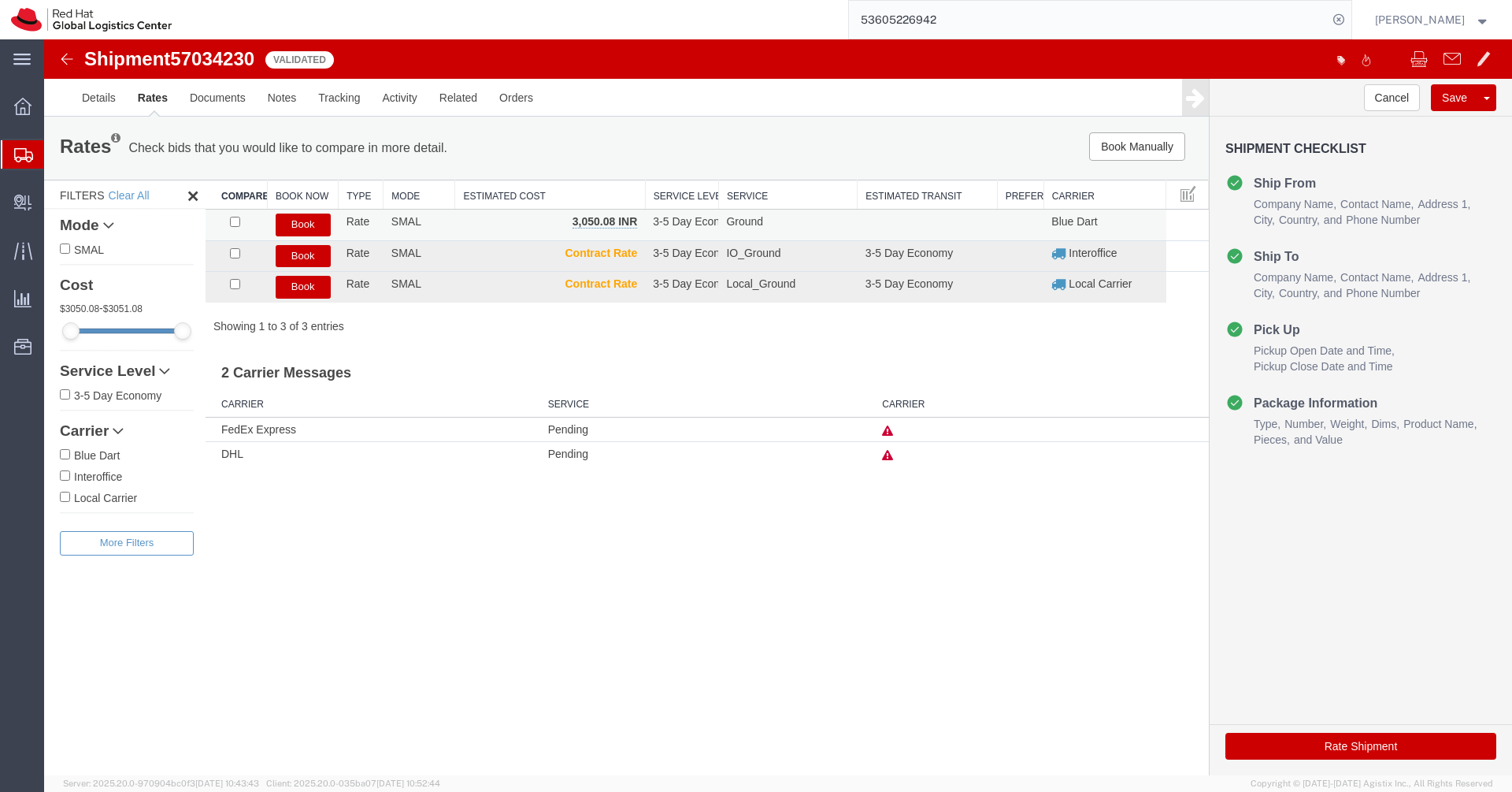
click at [308, 227] on button "Book" at bounding box center [303, 224] width 55 height 23
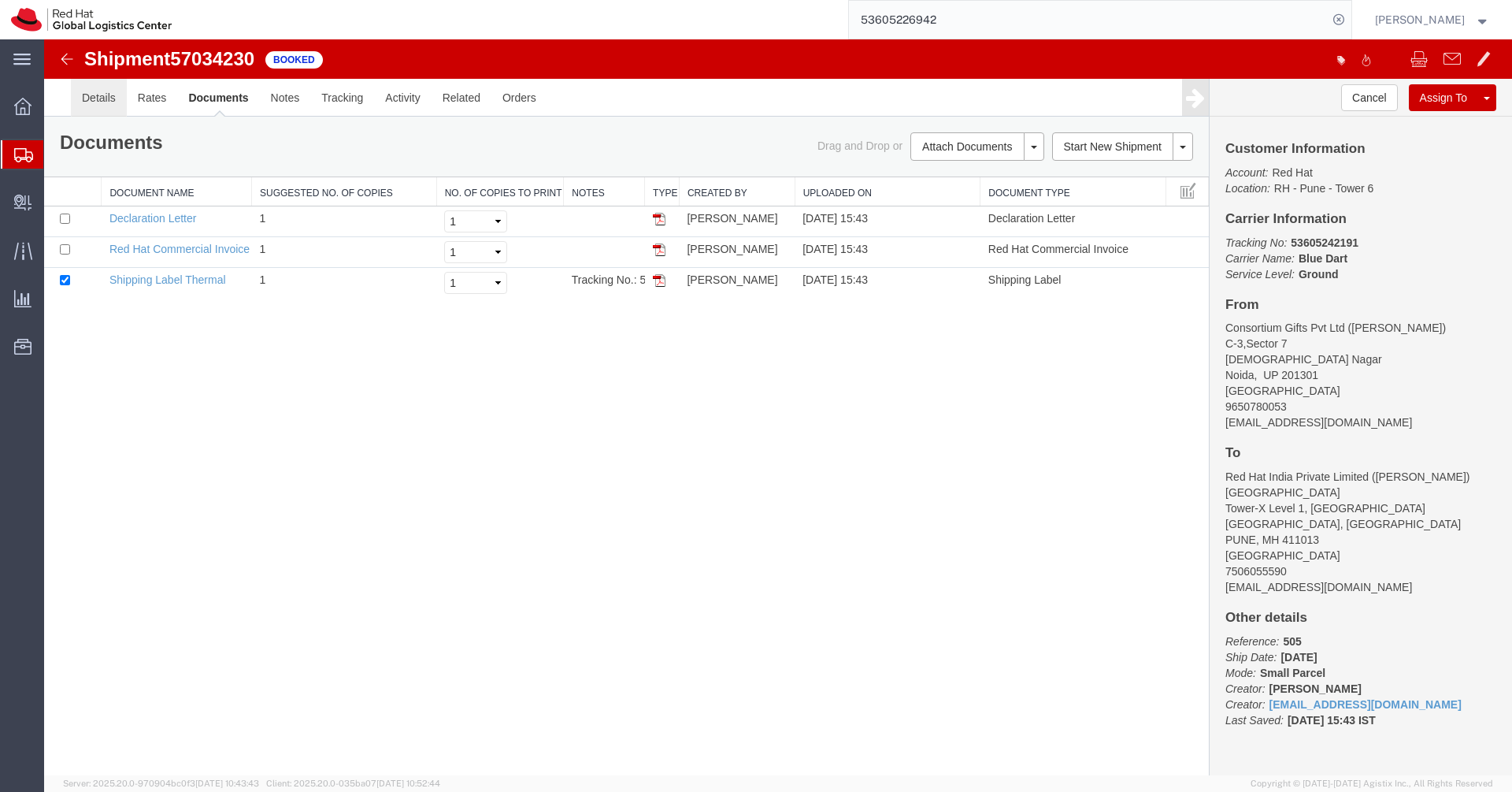
click at [82, 105] on link "Details" at bounding box center [99, 97] width 56 height 37
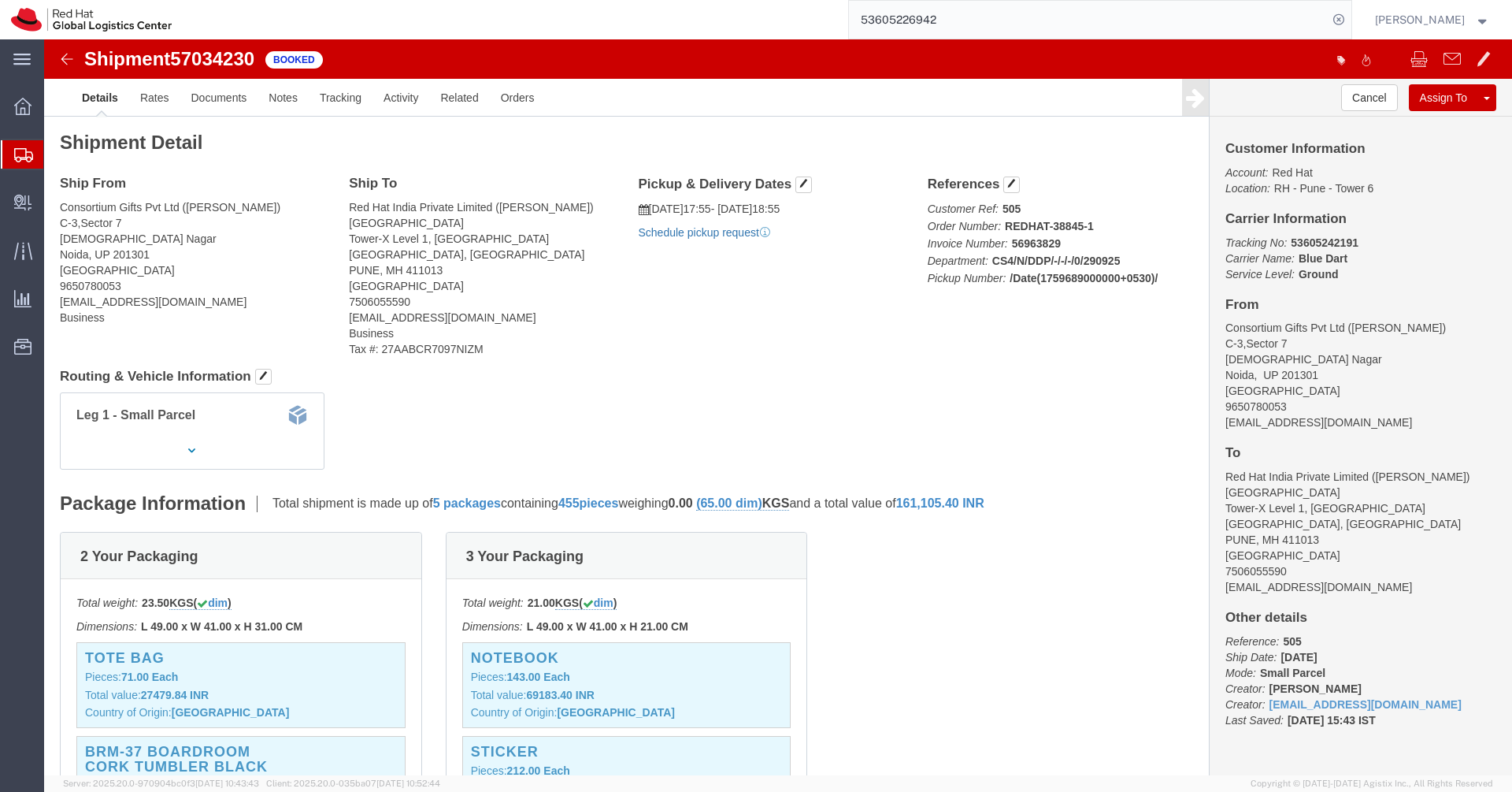
click link "Schedule pickup request"
click icon "Pickup request number"
copy div "Pickup request number : 81249237 Edit Date and Time Pickup Date: Pickup Start D…"
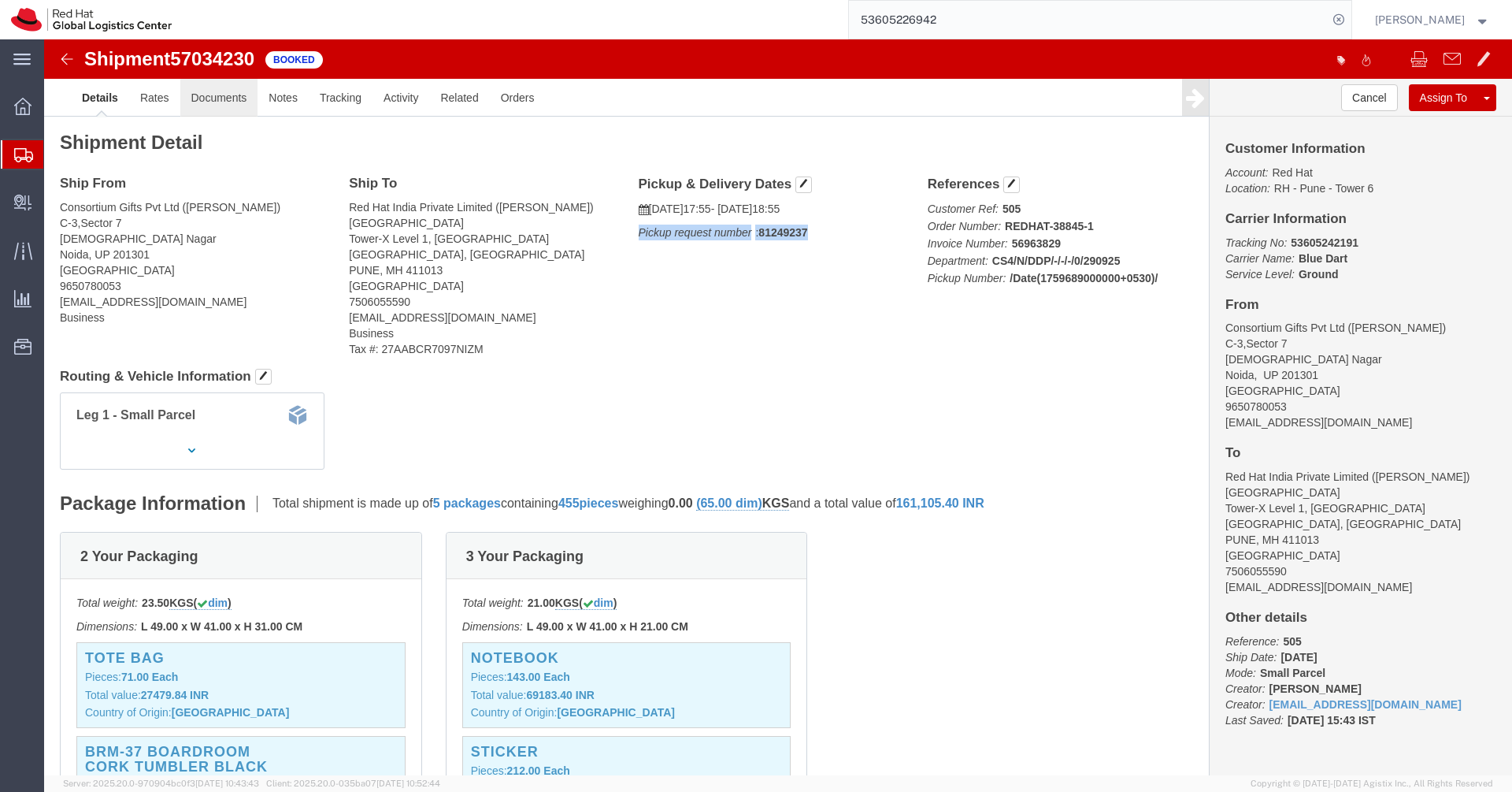
click link "Documents"
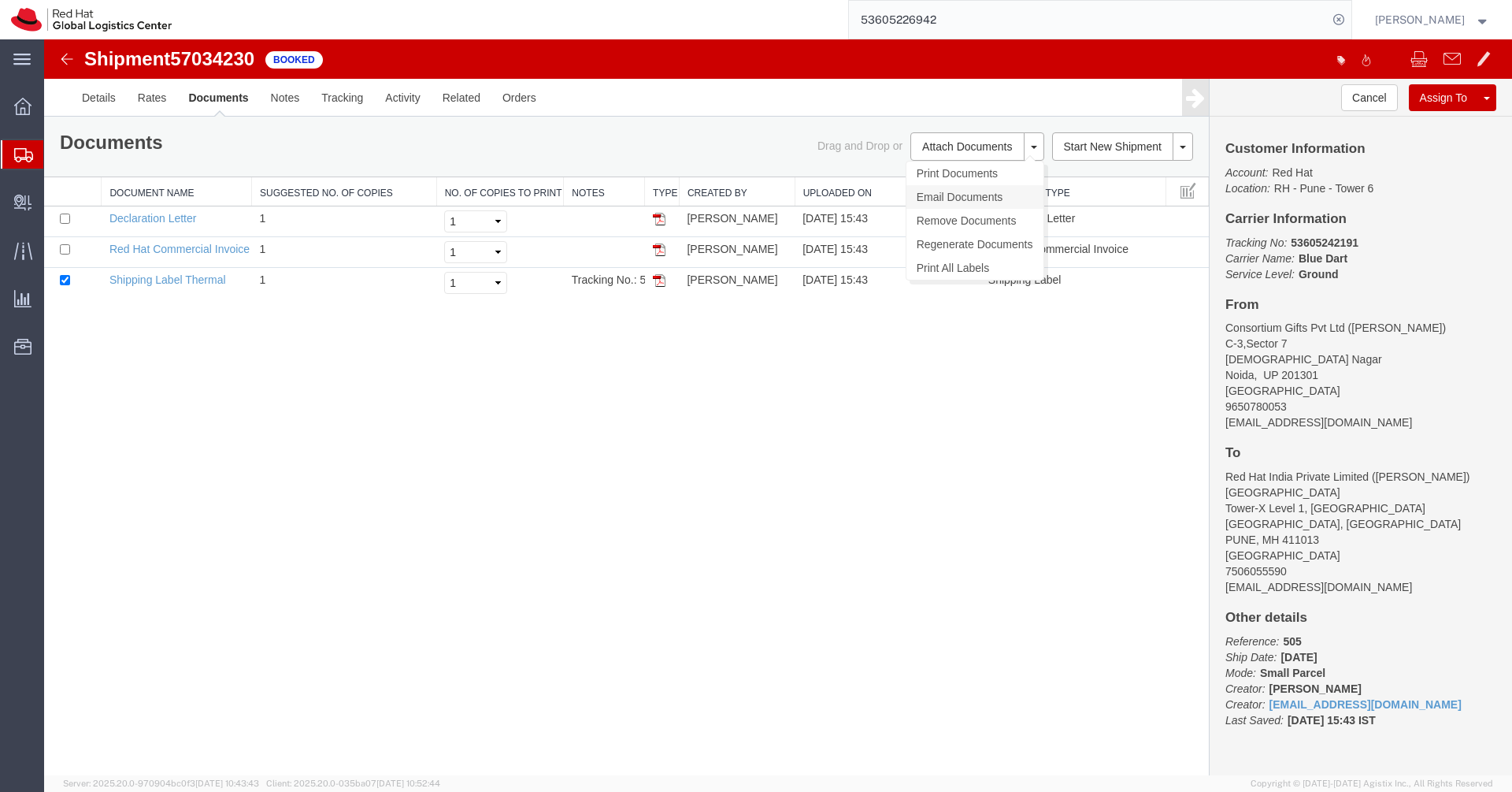
click at [976, 198] on link "Email Documents" at bounding box center [975, 197] width 137 height 24
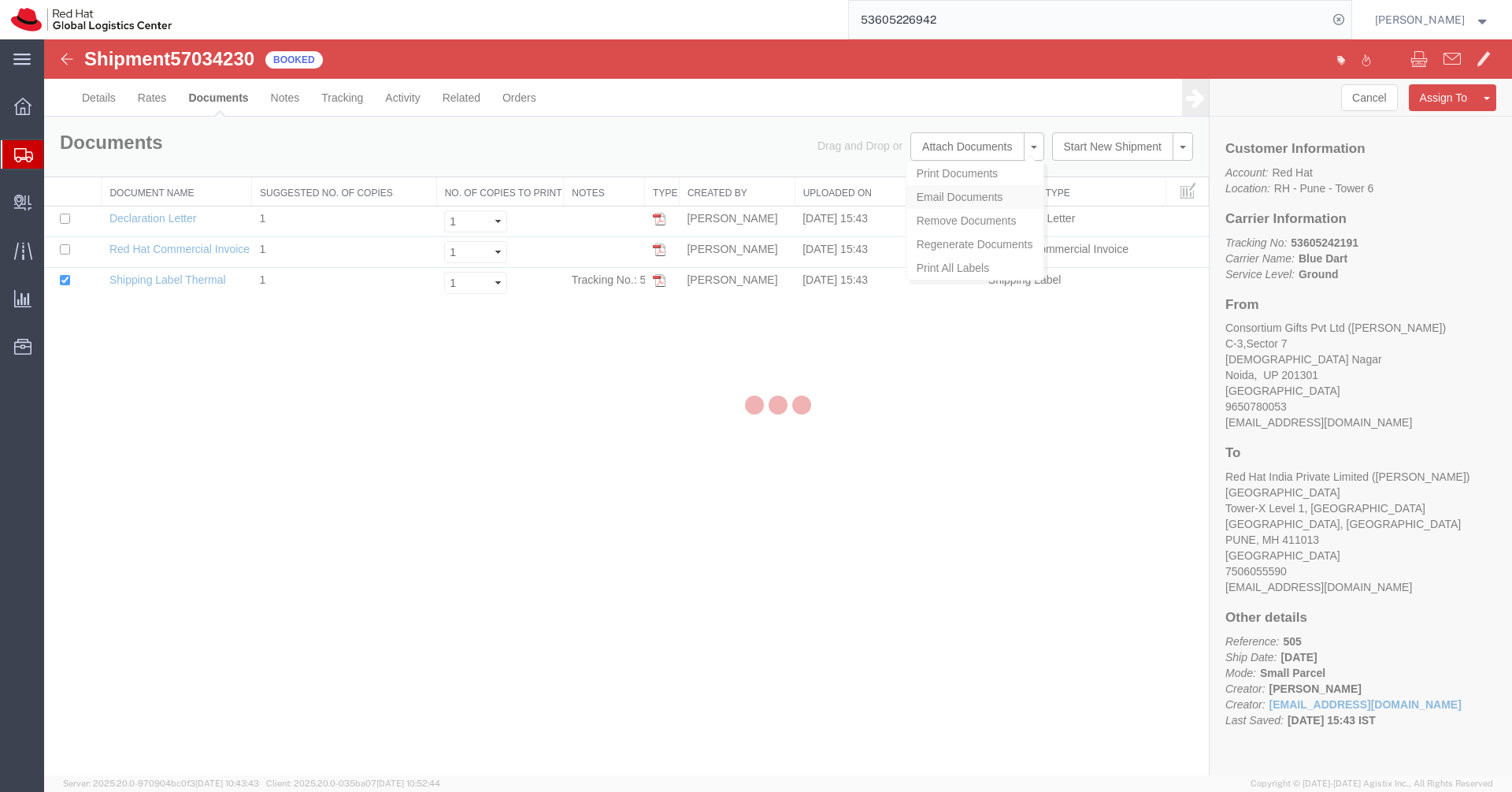
checkbox input "true"
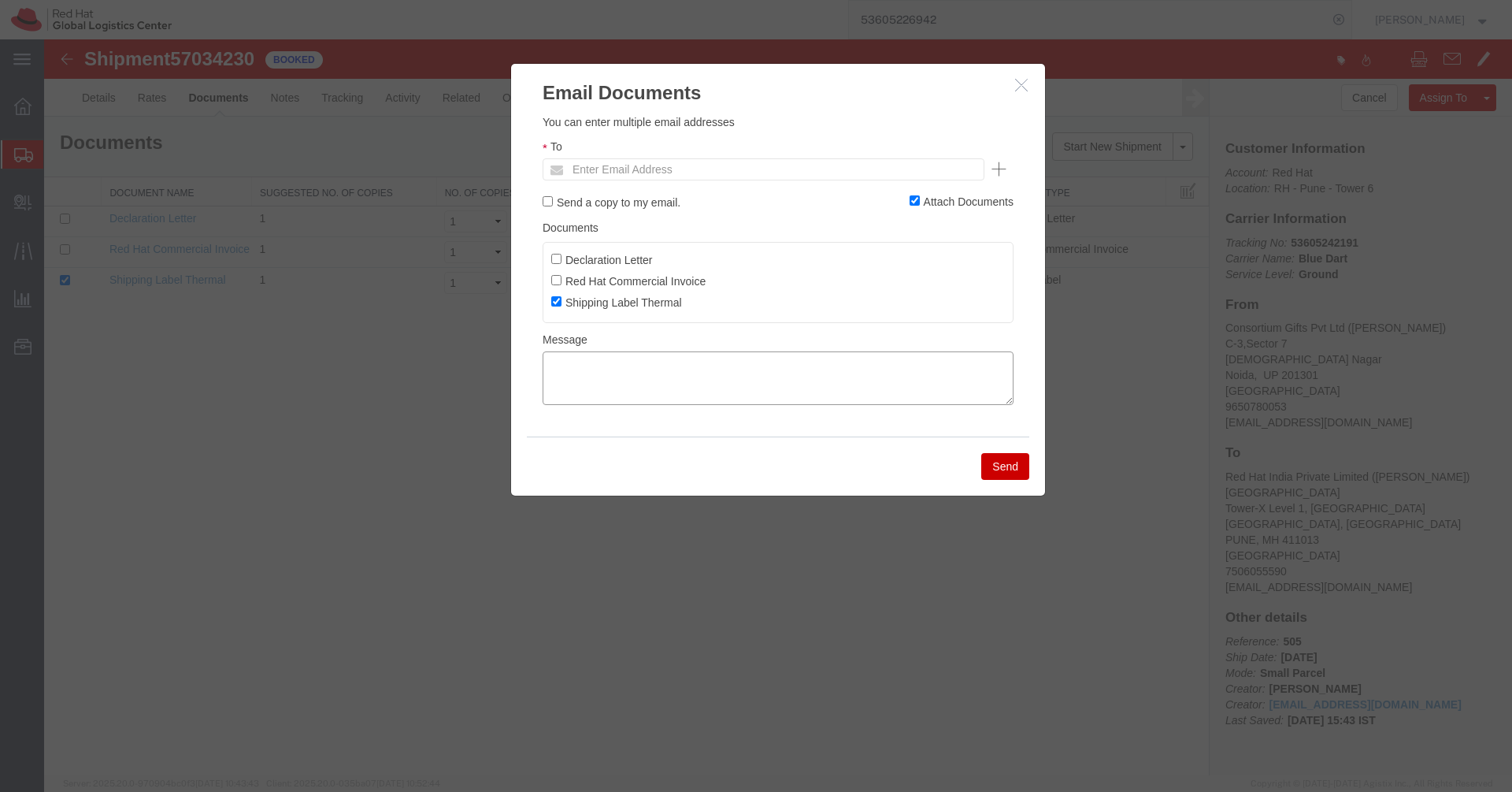
click at [704, 377] on textarea at bounding box center [778, 378] width 471 height 54
paste textarea "Pickup request number: 81249237"
type textarea "Pickup request number: 81249237"
click at [701, 172] on input "text" at bounding box center [657, 169] width 184 height 20
paste input "[EMAIL_ADDRESS][DOMAIN_NAME]"
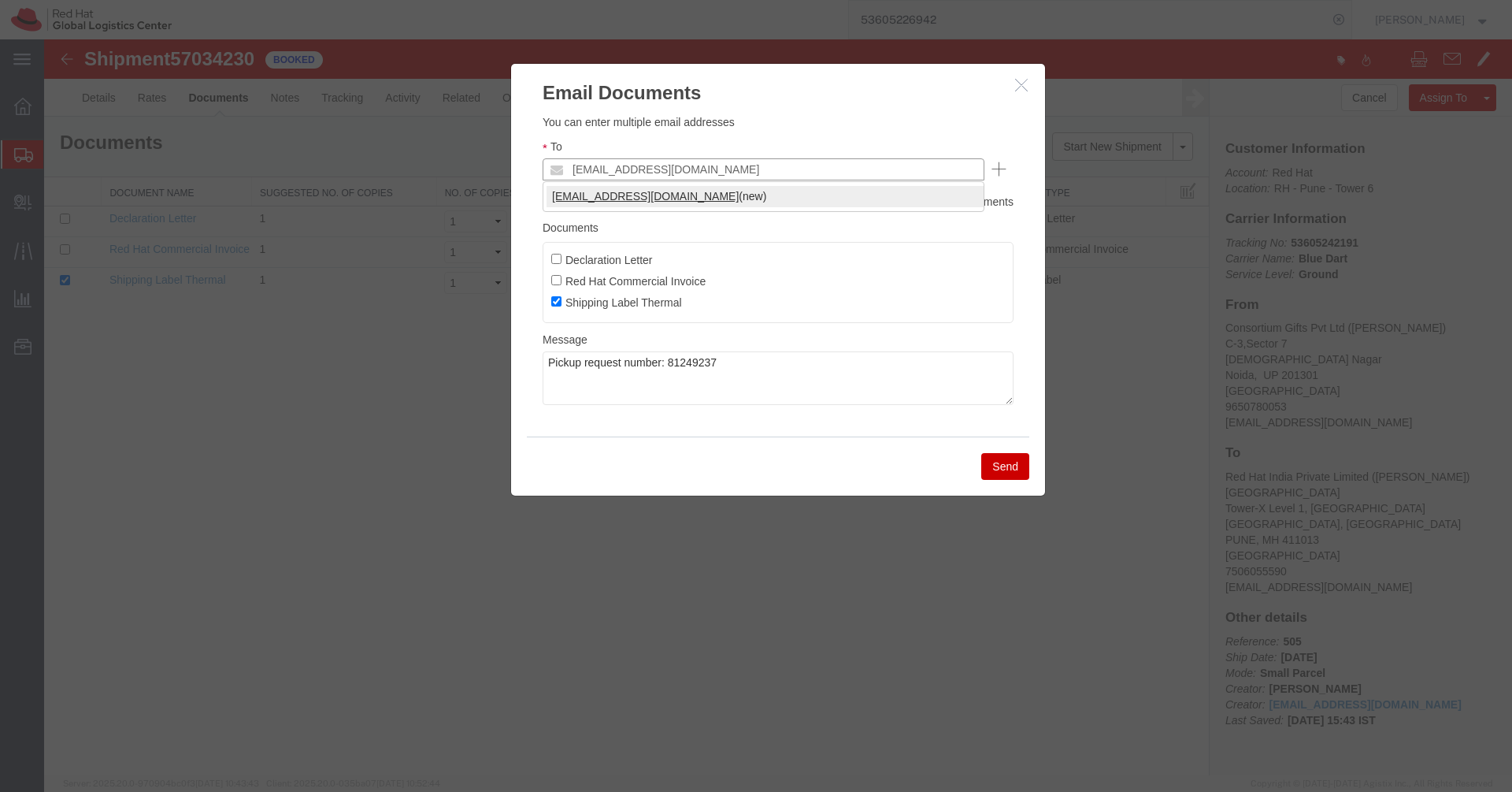
type input "[EMAIL_ADDRESS][DOMAIN_NAME]"
click at [999, 470] on button "Send" at bounding box center [1006, 465] width 48 height 26
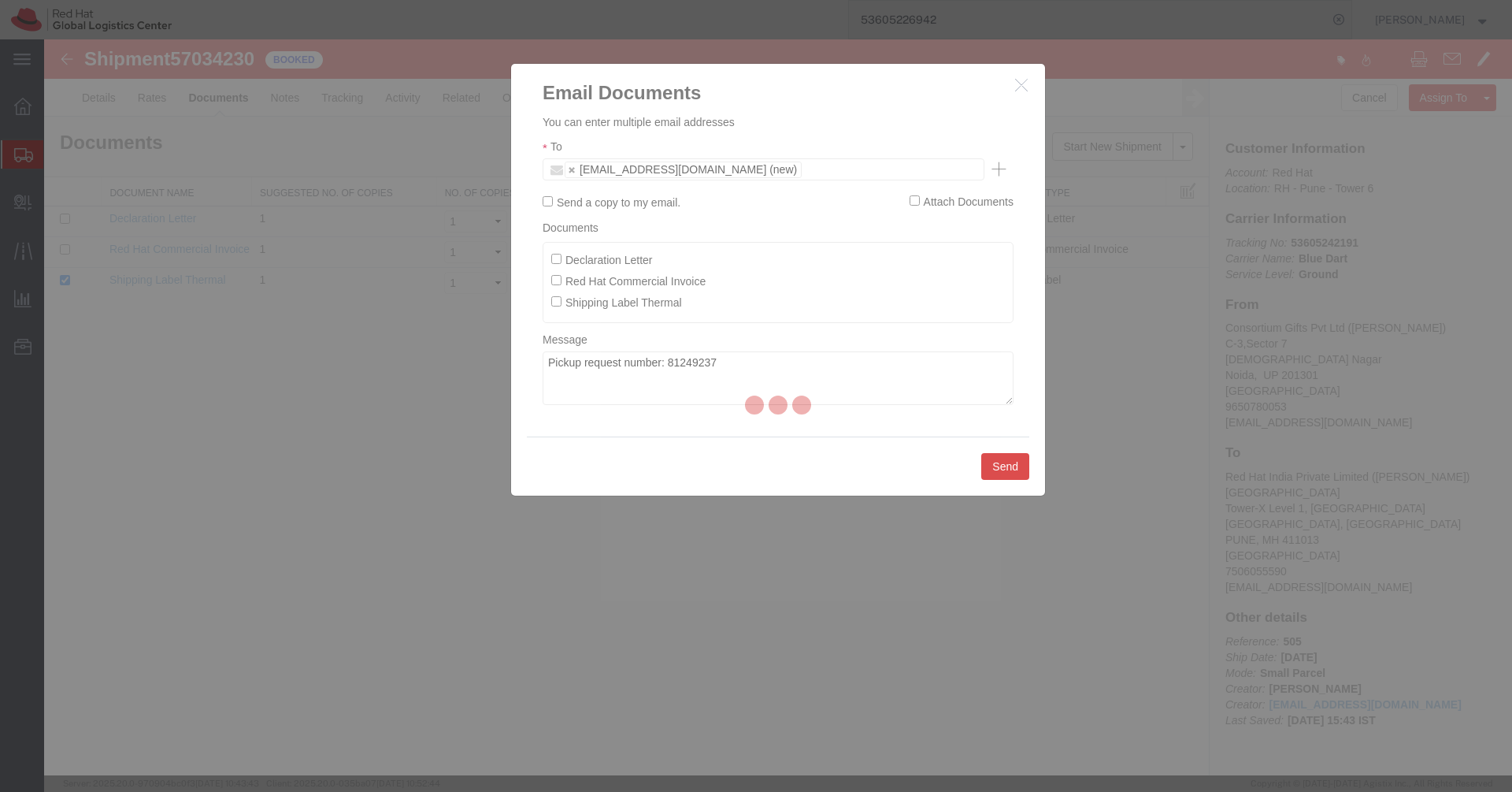
checkbox input "false"
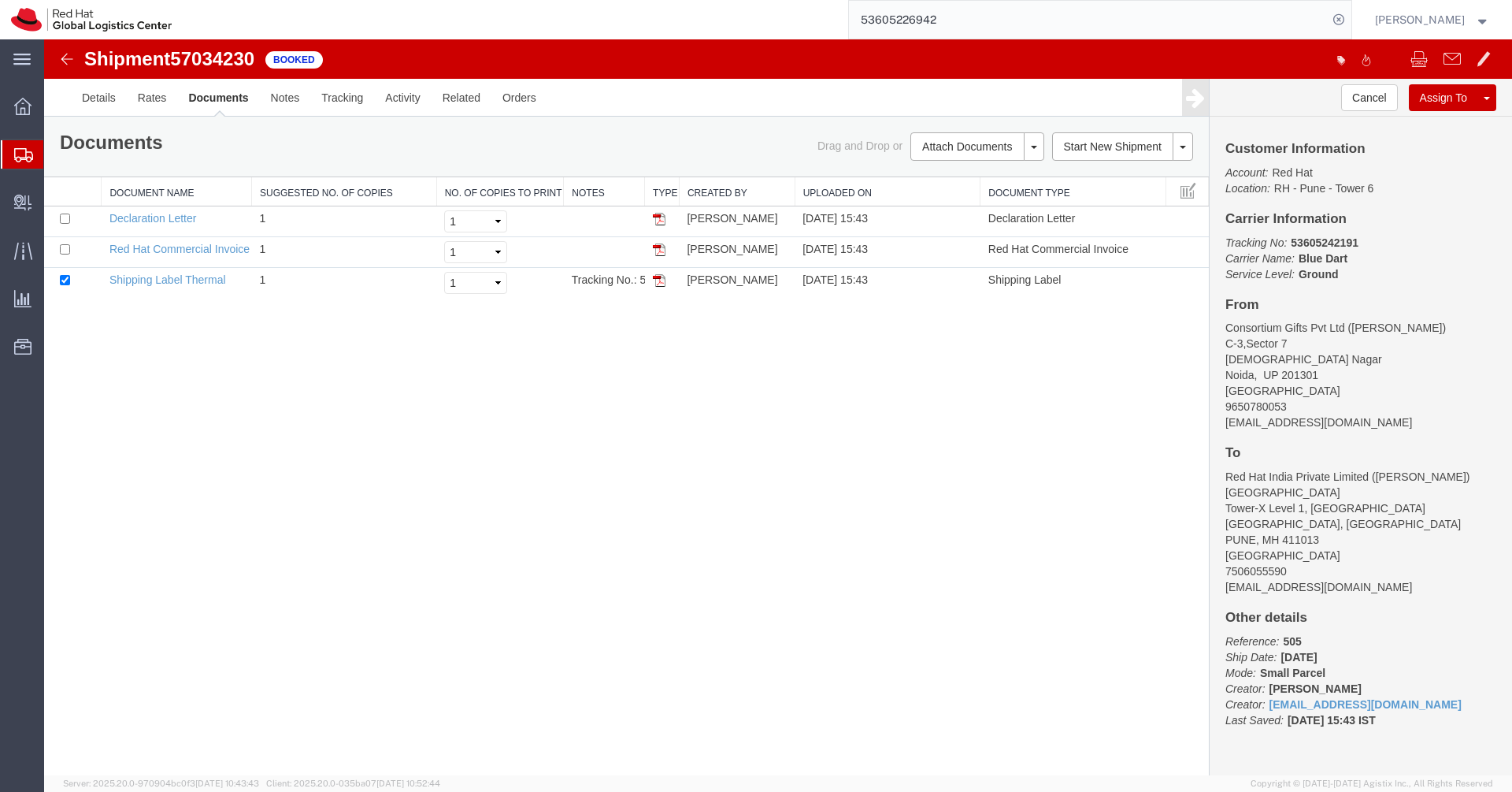
click at [32, 162] on icon at bounding box center [24, 155] width 19 height 15
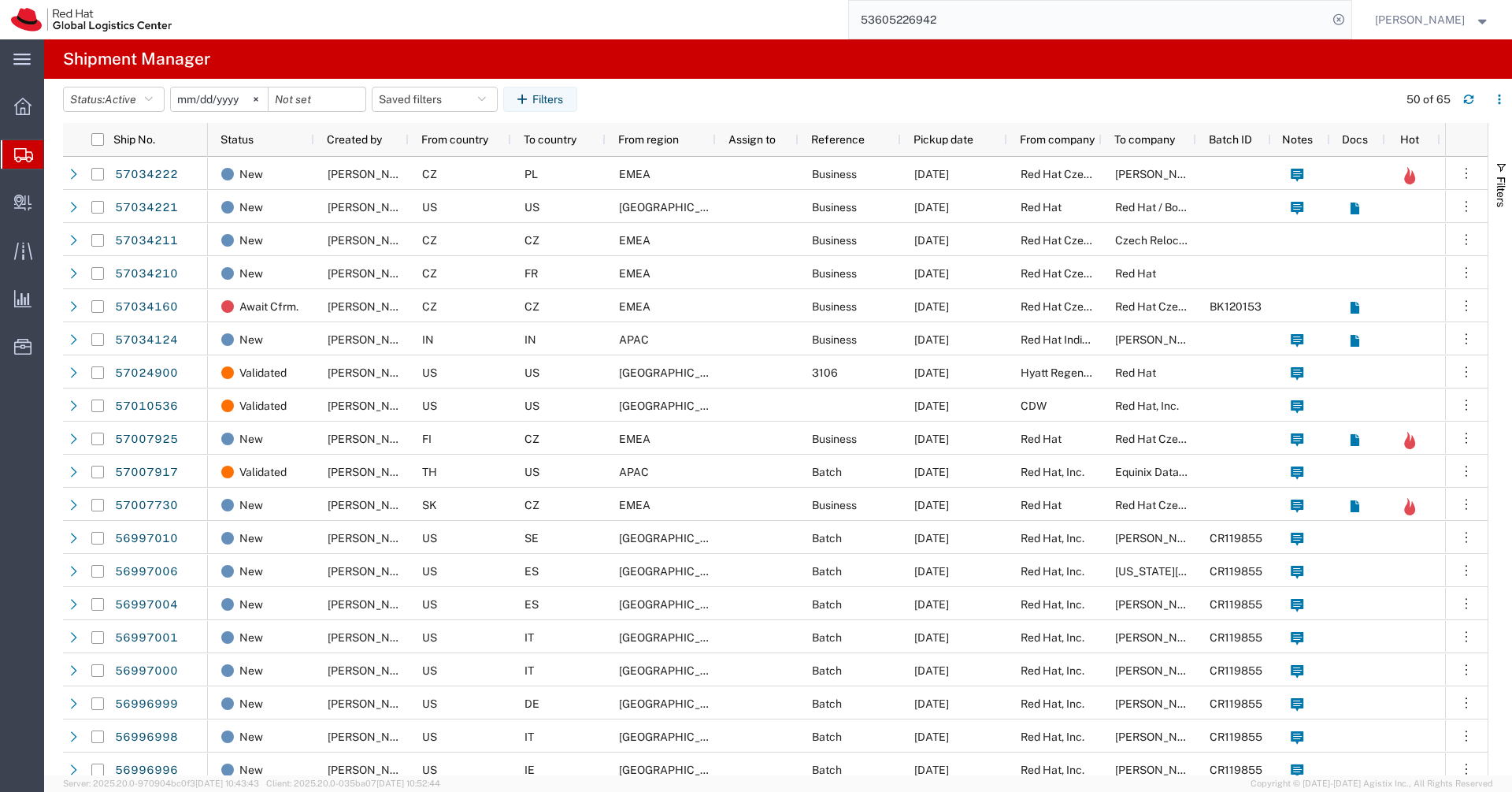
click at [1263, 20] on input "53605226942" at bounding box center [1089, 19] width 479 height 37
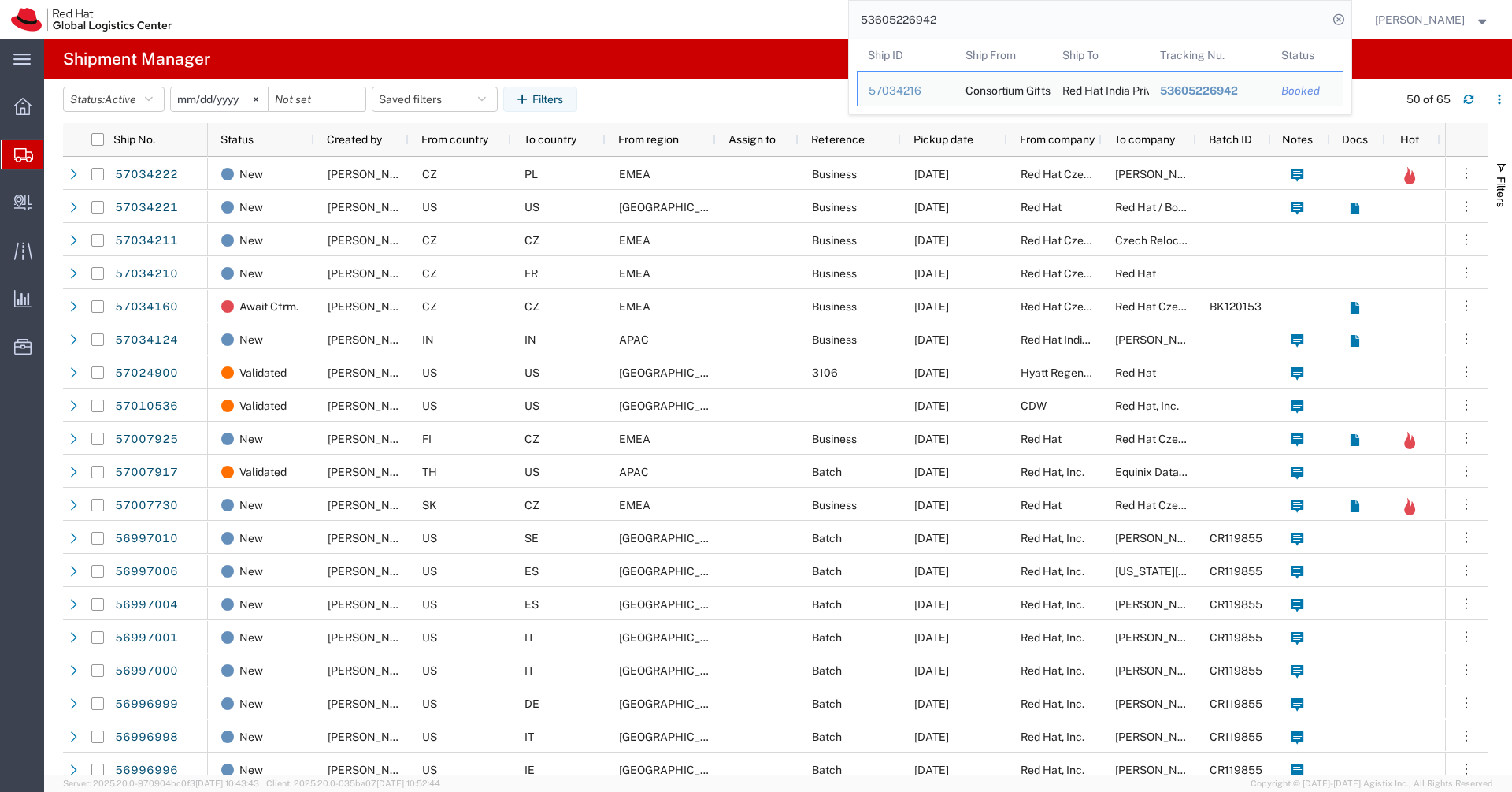
click at [1263, 20] on input "53605226942" at bounding box center [1089, 19] width 479 height 37
paste input "093743"
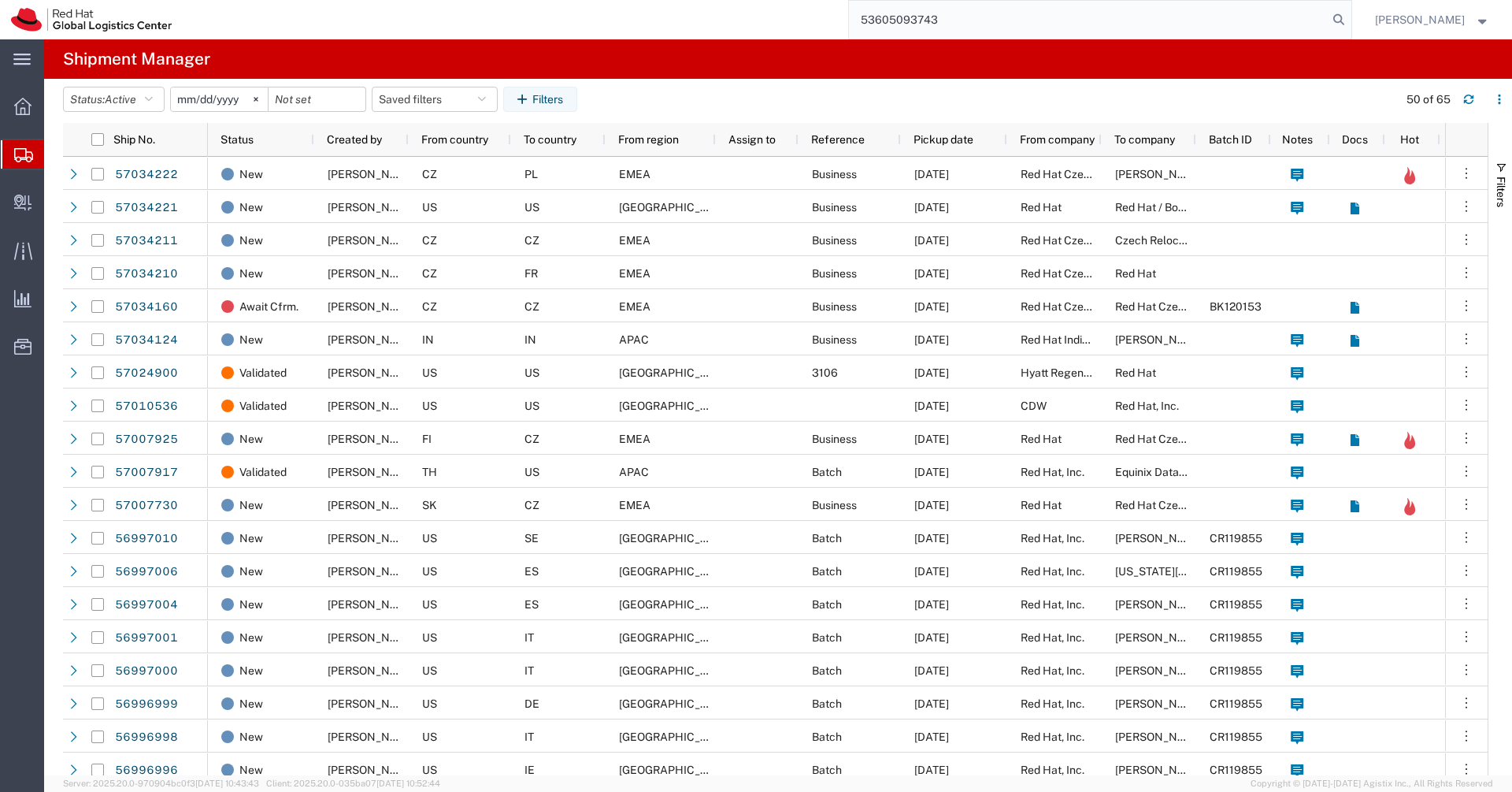
type input "53605093743"
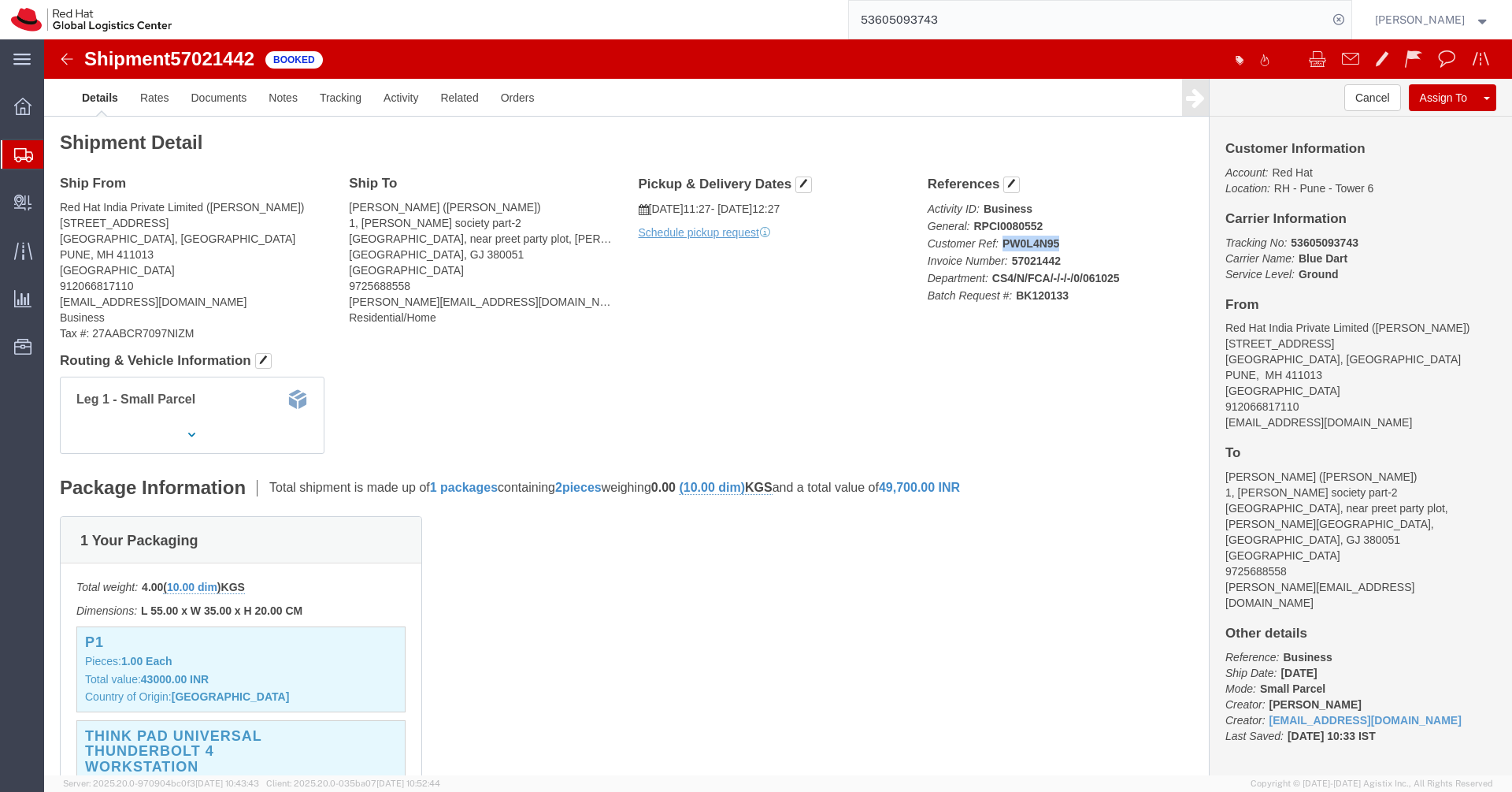
click p "Activity ID: Business General: RPCI0080552 Customer Ref: PW0L4N95 Invoice Numbe…"
click at [1090, 14] on input "53605093743" at bounding box center [1089, 19] width 479 height 37
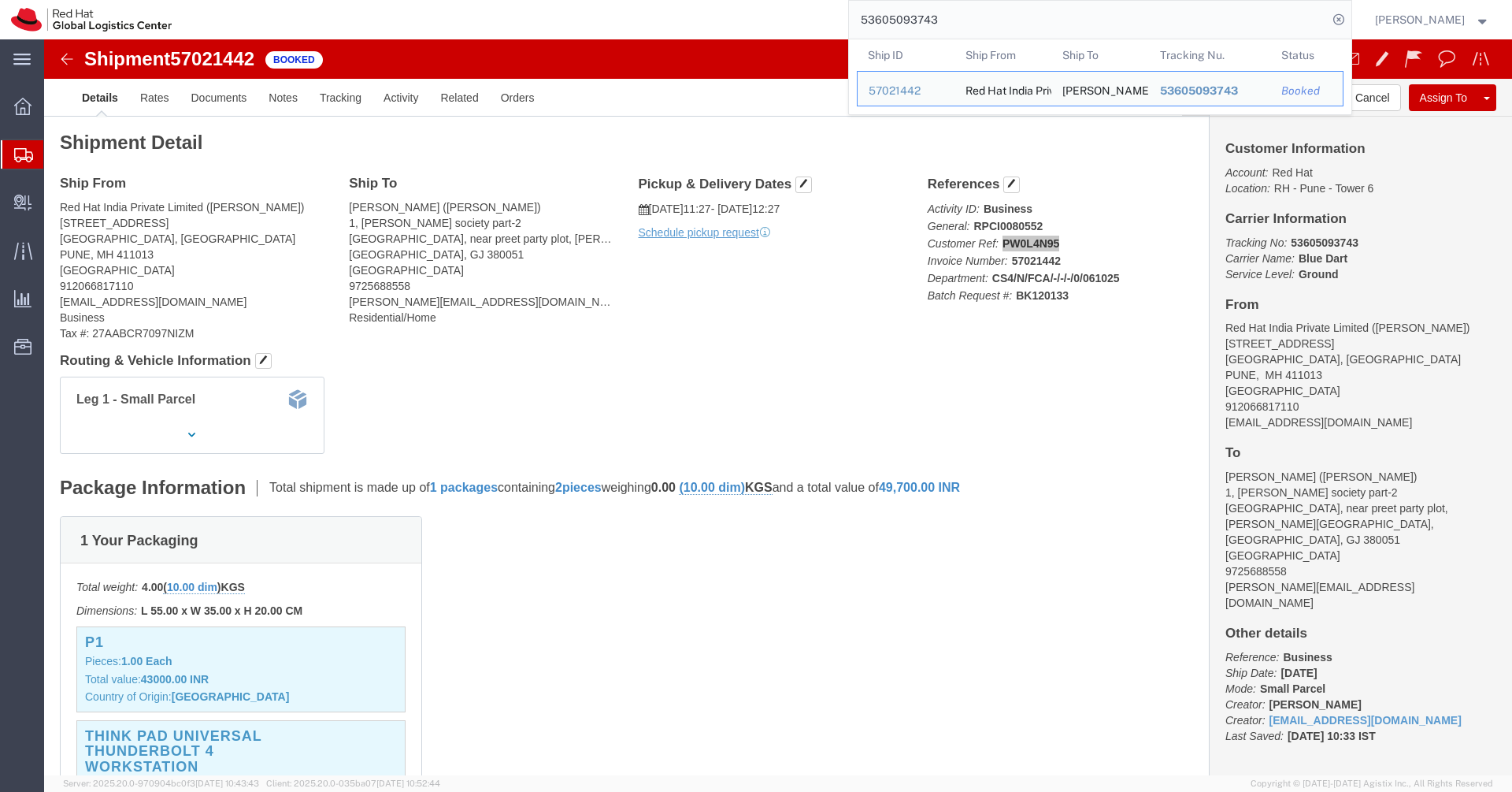
click at [1090, 14] on input "53605093743" at bounding box center [1089, 19] width 479 height 37
paste input "695"
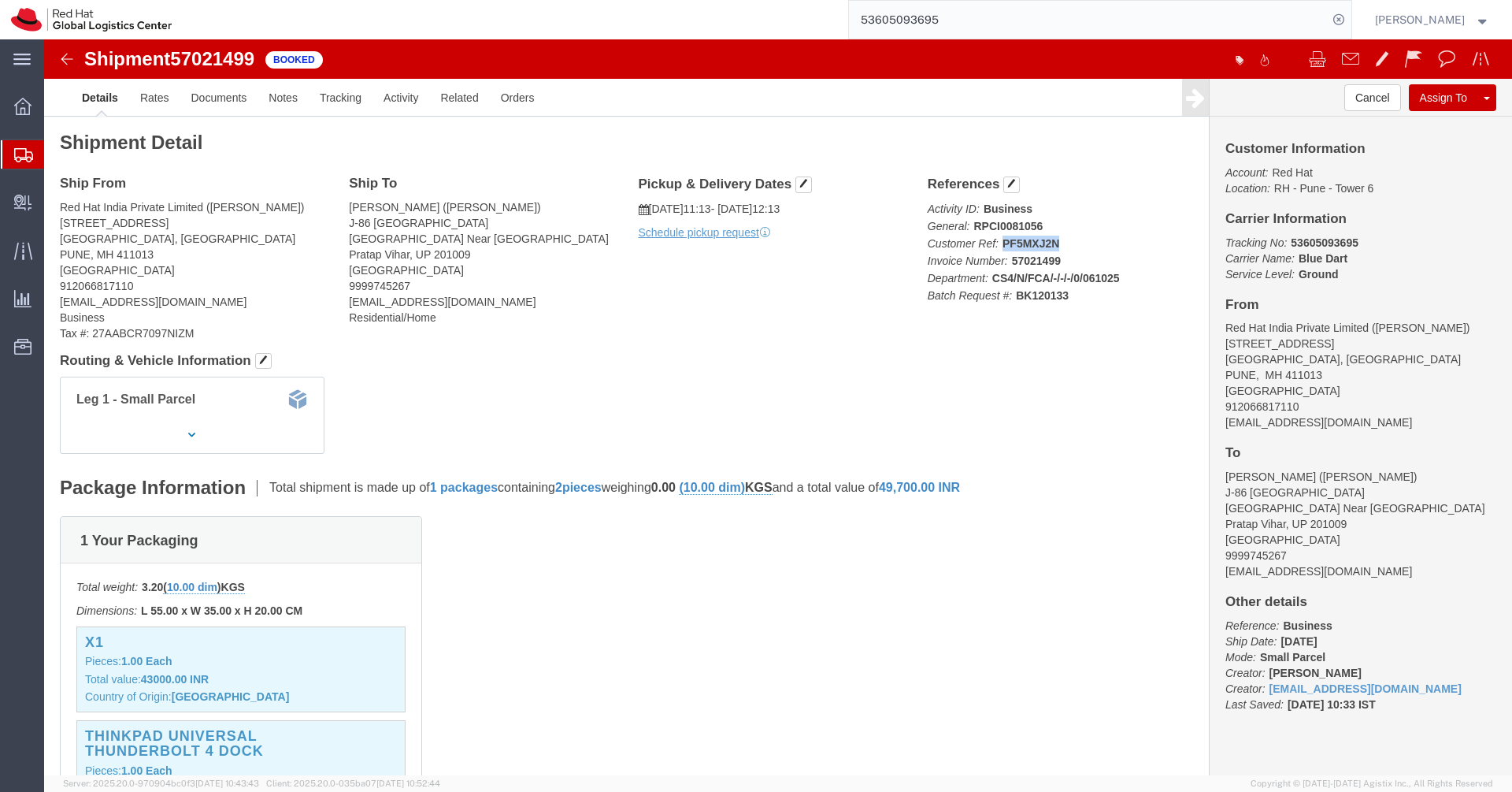
drag, startPoint x: 1007, startPoint y: 207, endPoint x: 954, endPoint y: 197, distance: 53.9
click b "PF5MXJ2N"
copy b "PF5MXJ2N"
click at [1108, 25] on input "53605093695" at bounding box center [1089, 19] width 479 height 37
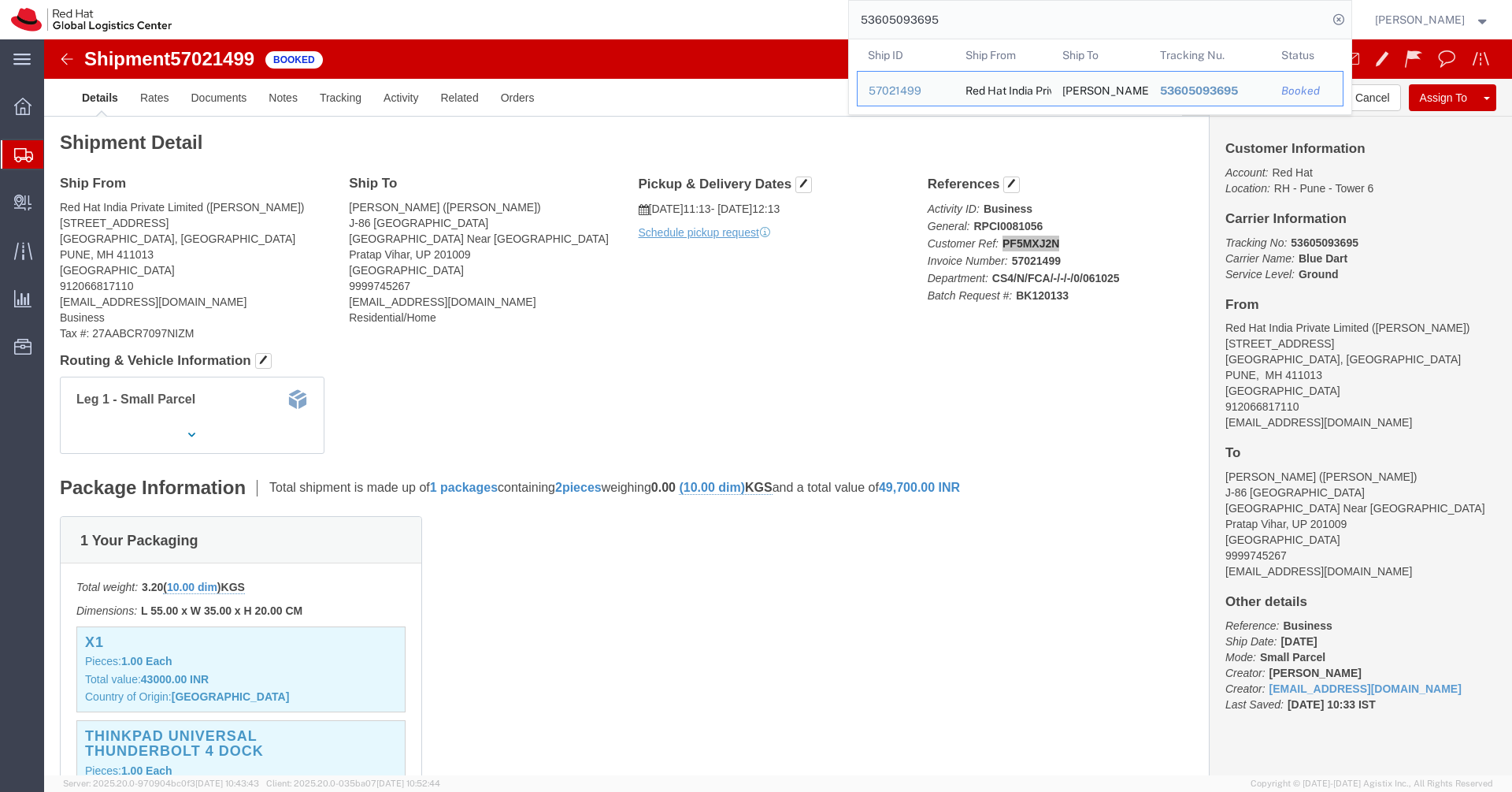
click at [1108, 25] on input "53605093695" at bounding box center [1089, 19] width 479 height 37
paste input "76"
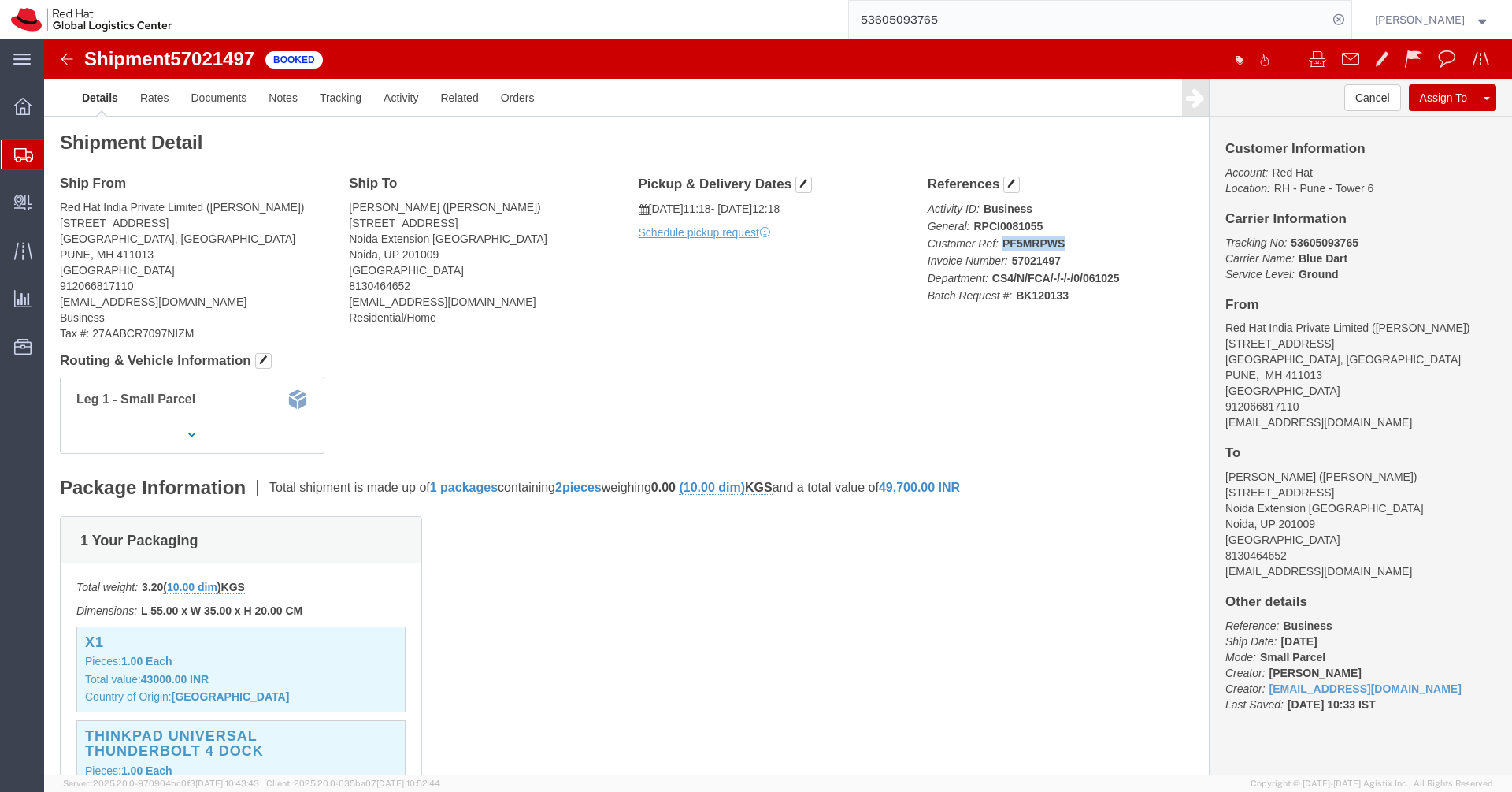
drag, startPoint x: 1014, startPoint y: 203, endPoint x: 954, endPoint y: 200, distance: 60.1
click p "Activity ID: Business General: RPCI0081055 Customer Ref: PF5MRPWS Invoice Numbe…"
click at [965, 18] on input "53605093765" at bounding box center [1089, 19] width 479 height 37
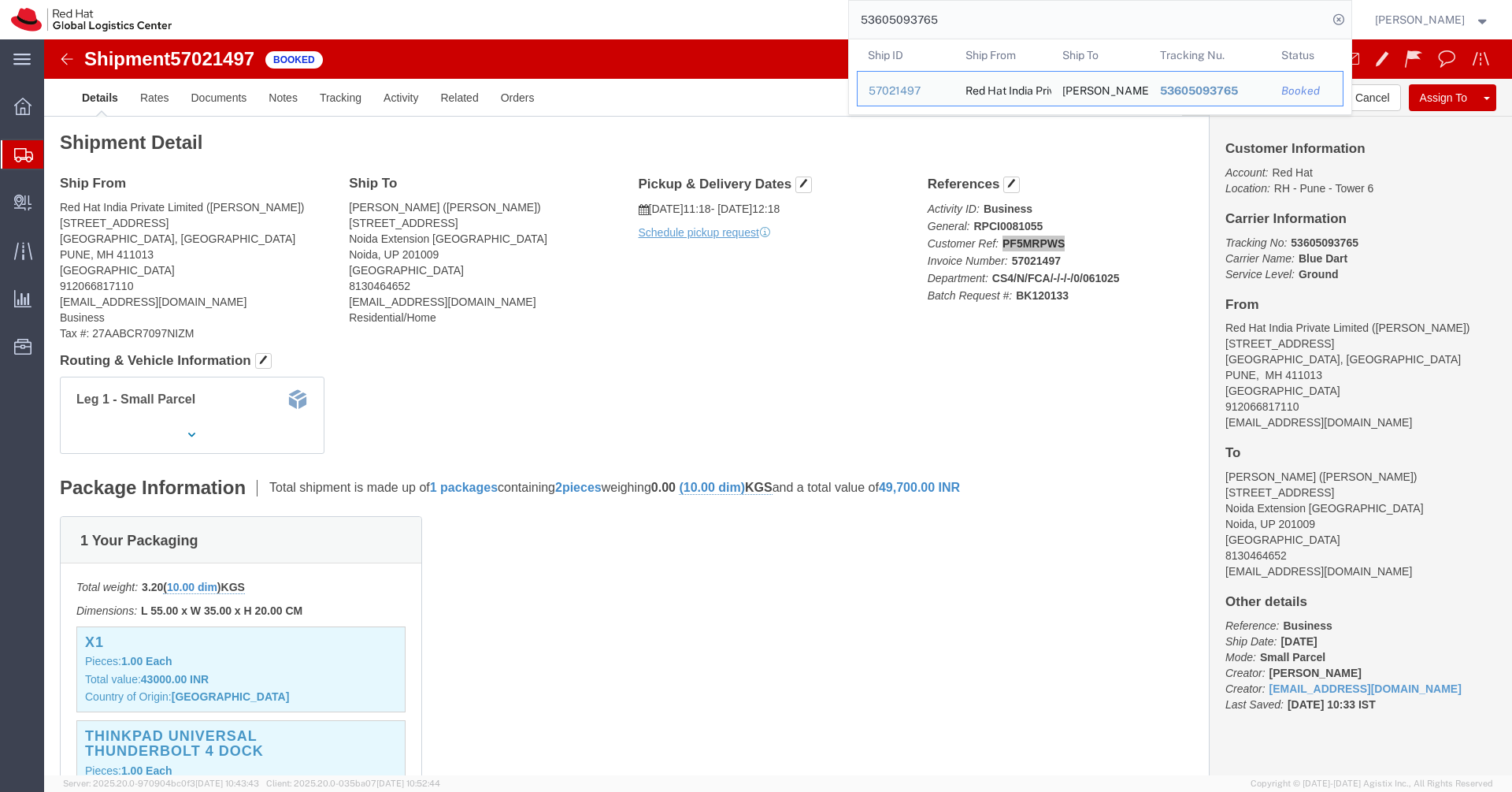
paste input "06"
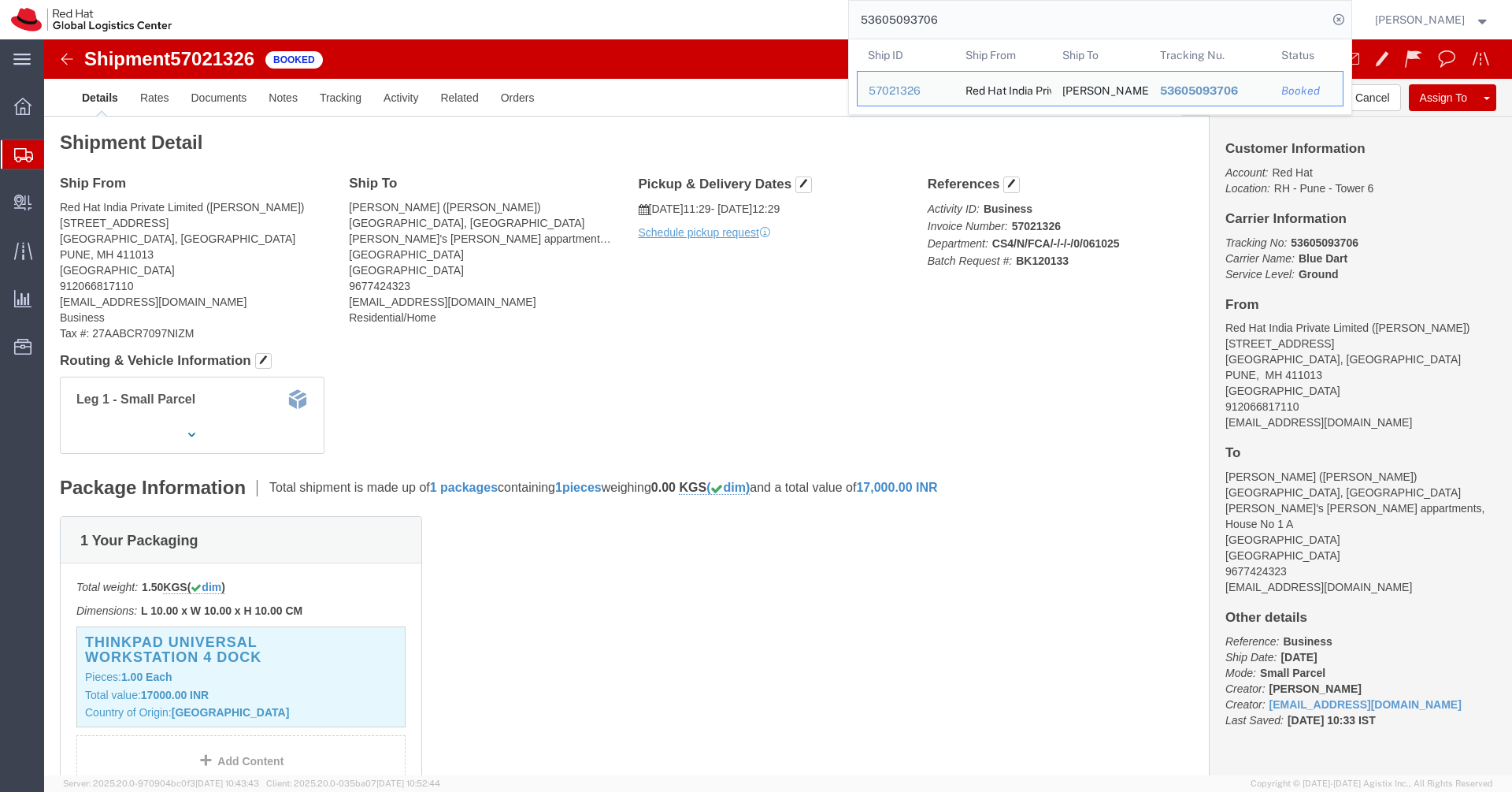
click at [972, 17] on input "53605093706" at bounding box center [1089, 19] width 479 height 37
paste input "32"
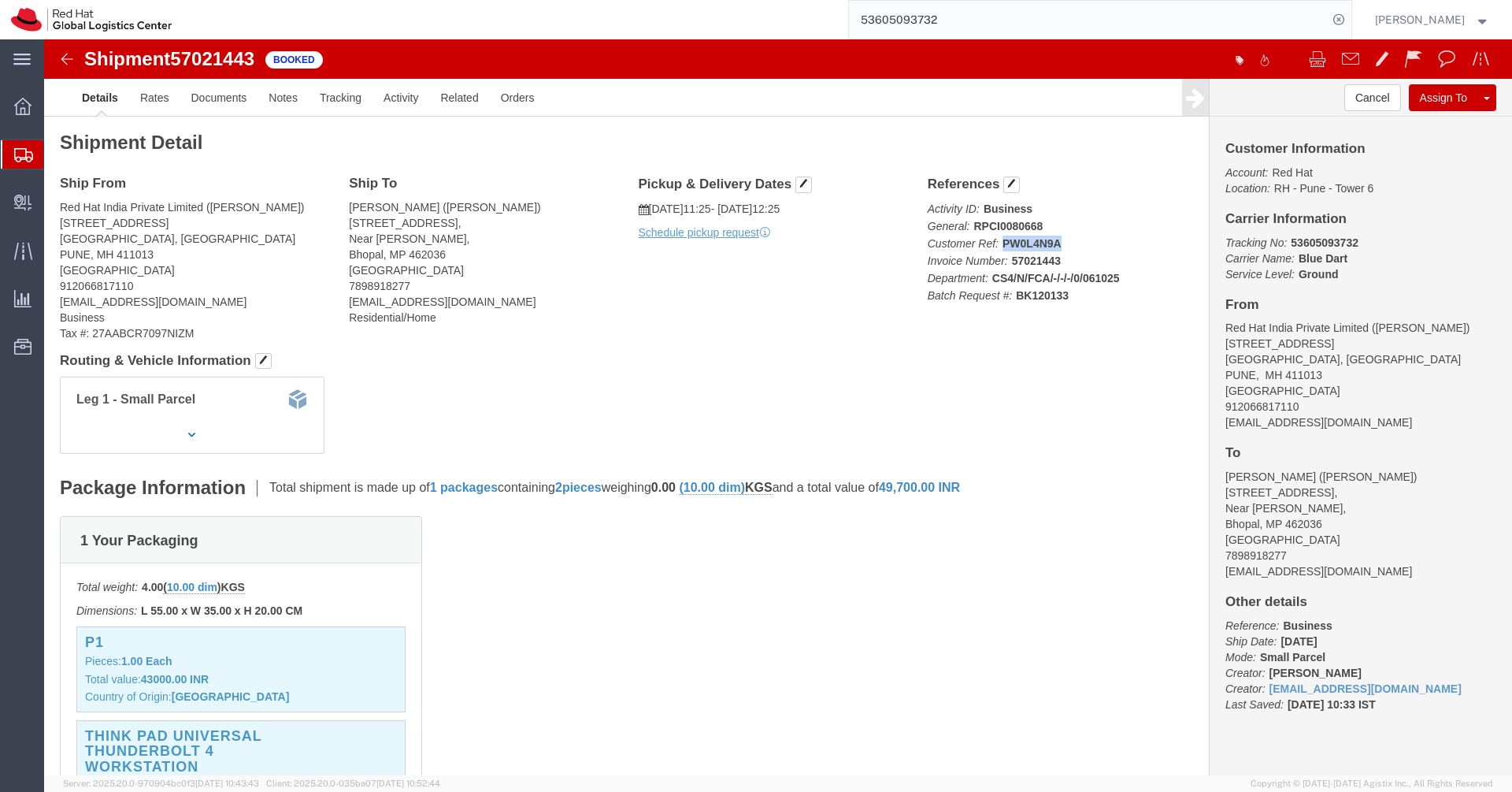
drag, startPoint x: 1010, startPoint y: 203, endPoint x: 954, endPoint y: 202, distance: 56.0
click p "Activity ID: Business General: RPCI0080668 Customer Ref: PW0L4N9A Invoice Numbe…"
click at [988, 26] on input "53605093732" at bounding box center [1089, 19] width 479 height 37
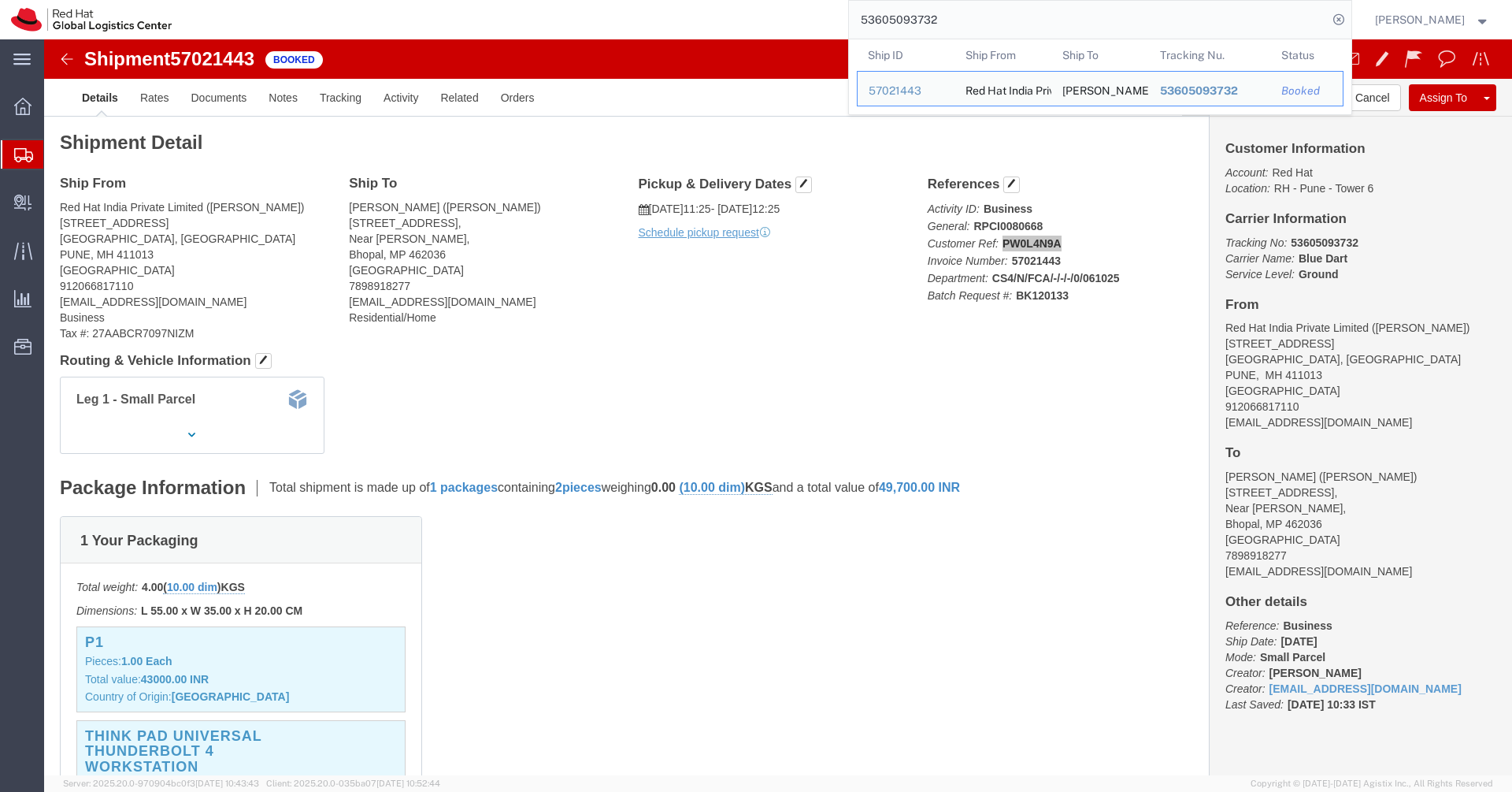
click at [988, 26] on input "53605093732" at bounding box center [1089, 19] width 479 height 37
paste input "76"
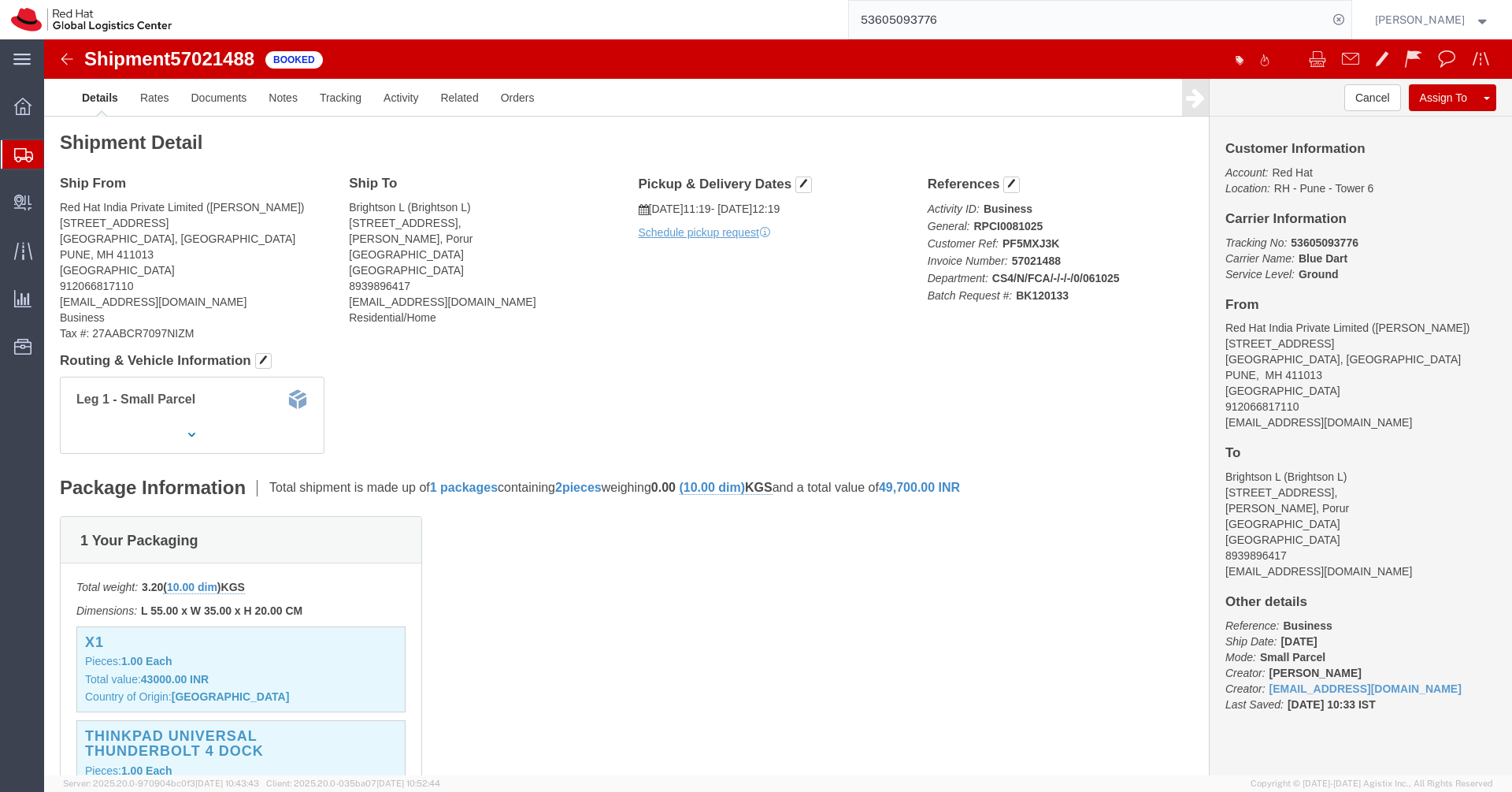
click b "PF5MXJ3K"
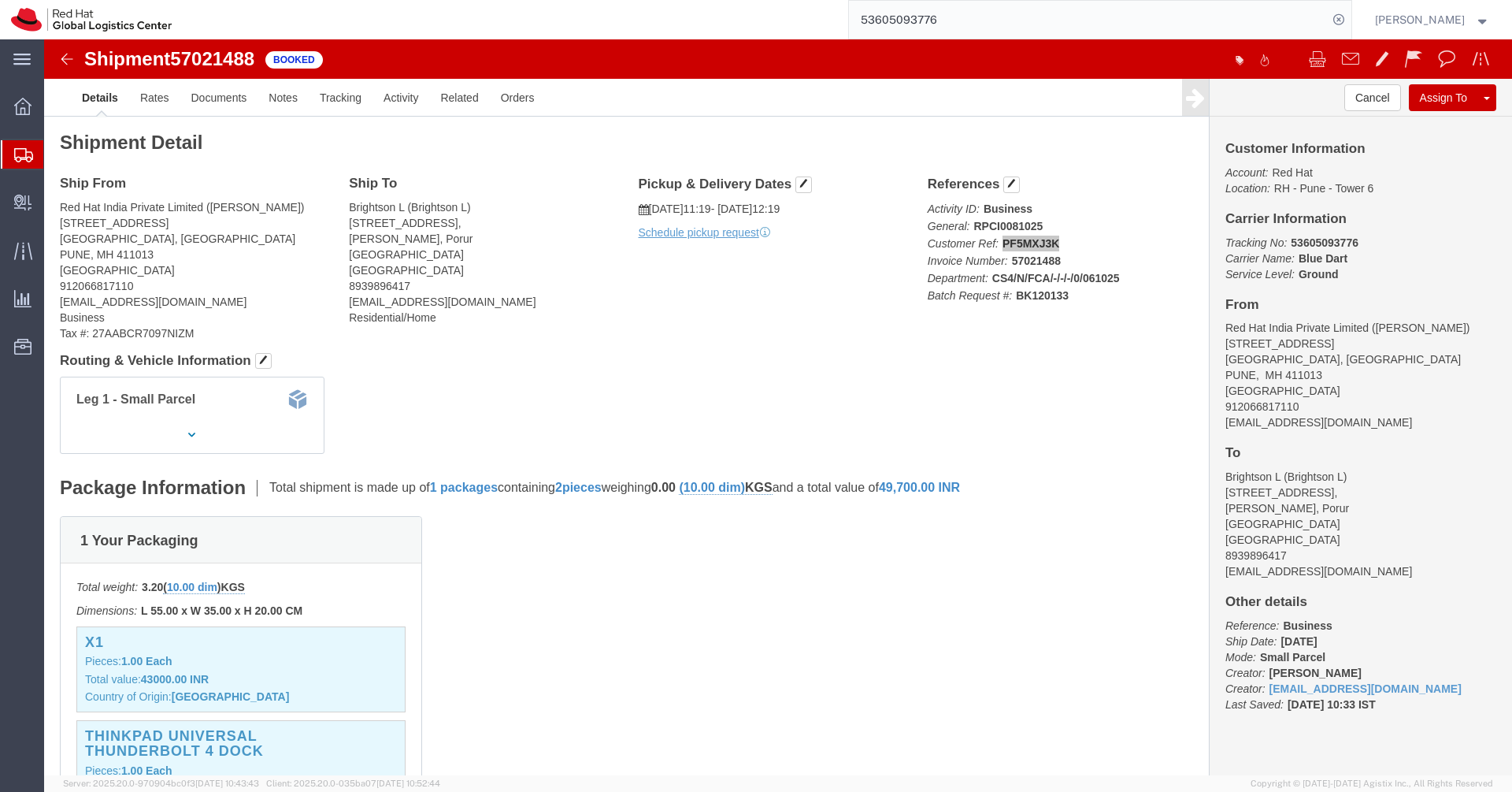
click at [1011, 5] on input "53605093776" at bounding box center [1089, 19] width 479 height 37
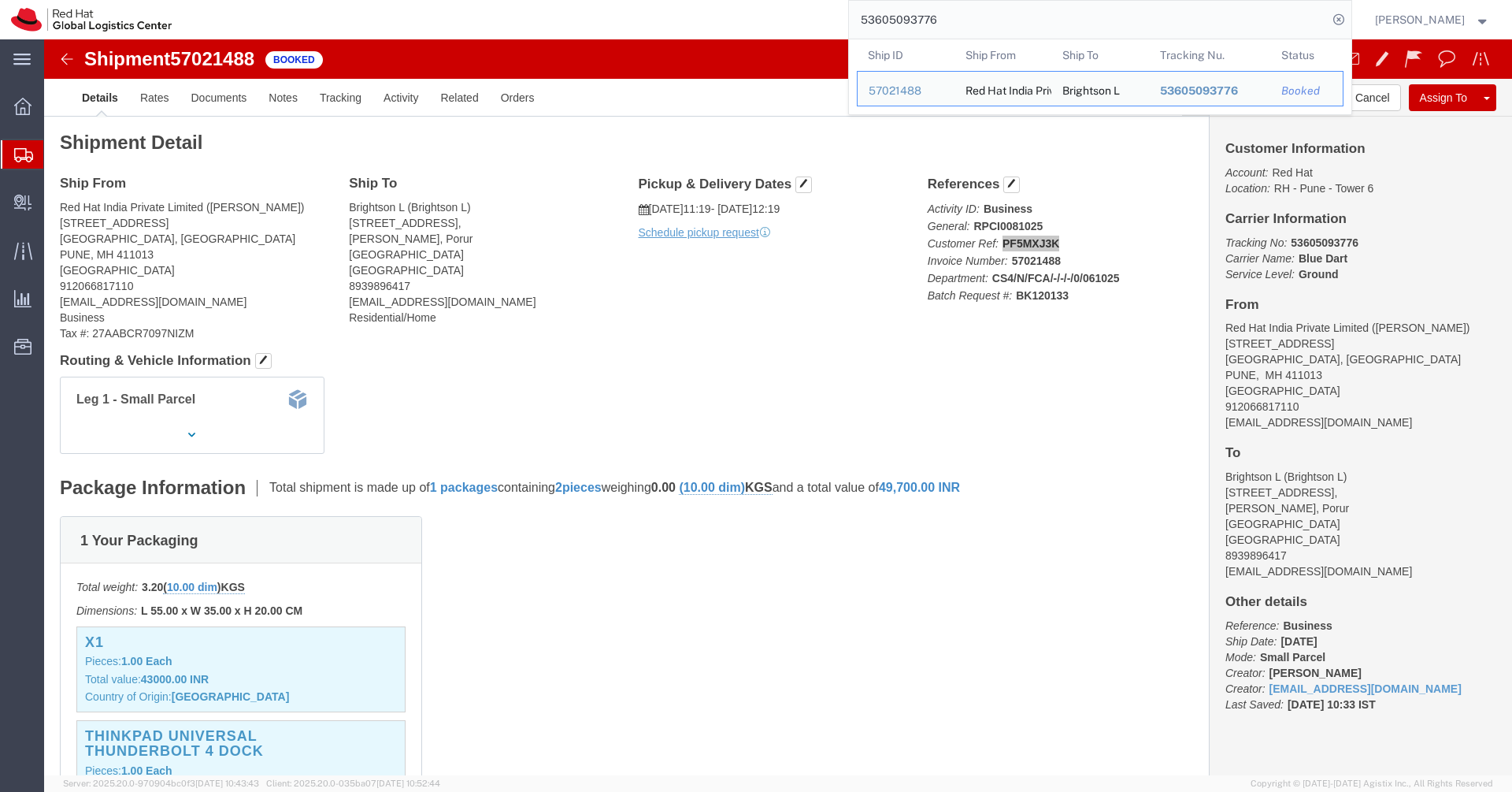
click at [1011, 5] on input "53605093776" at bounding box center [1089, 19] width 479 height 37
paste input "813"
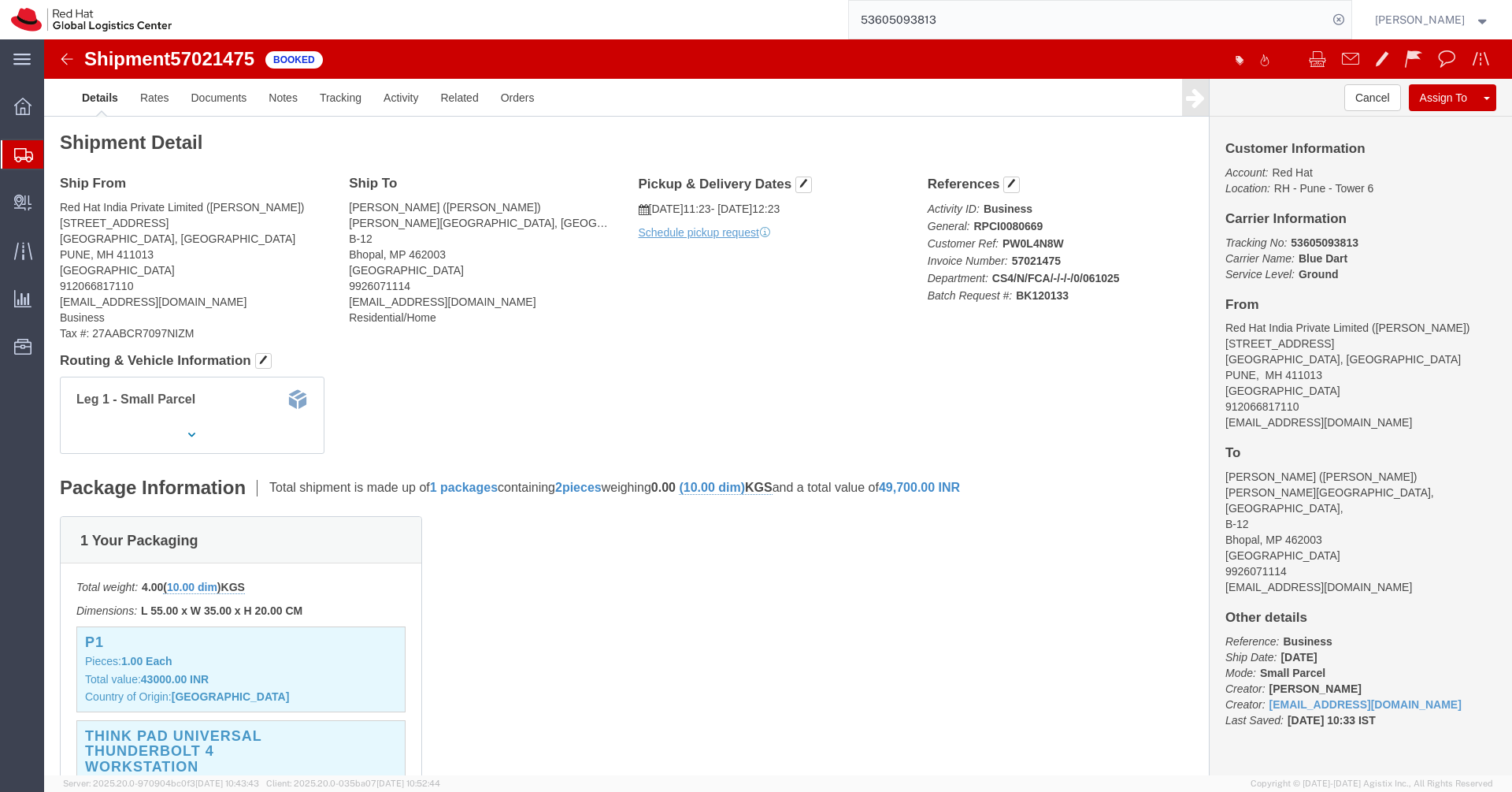
click b "PW0L4N8W"
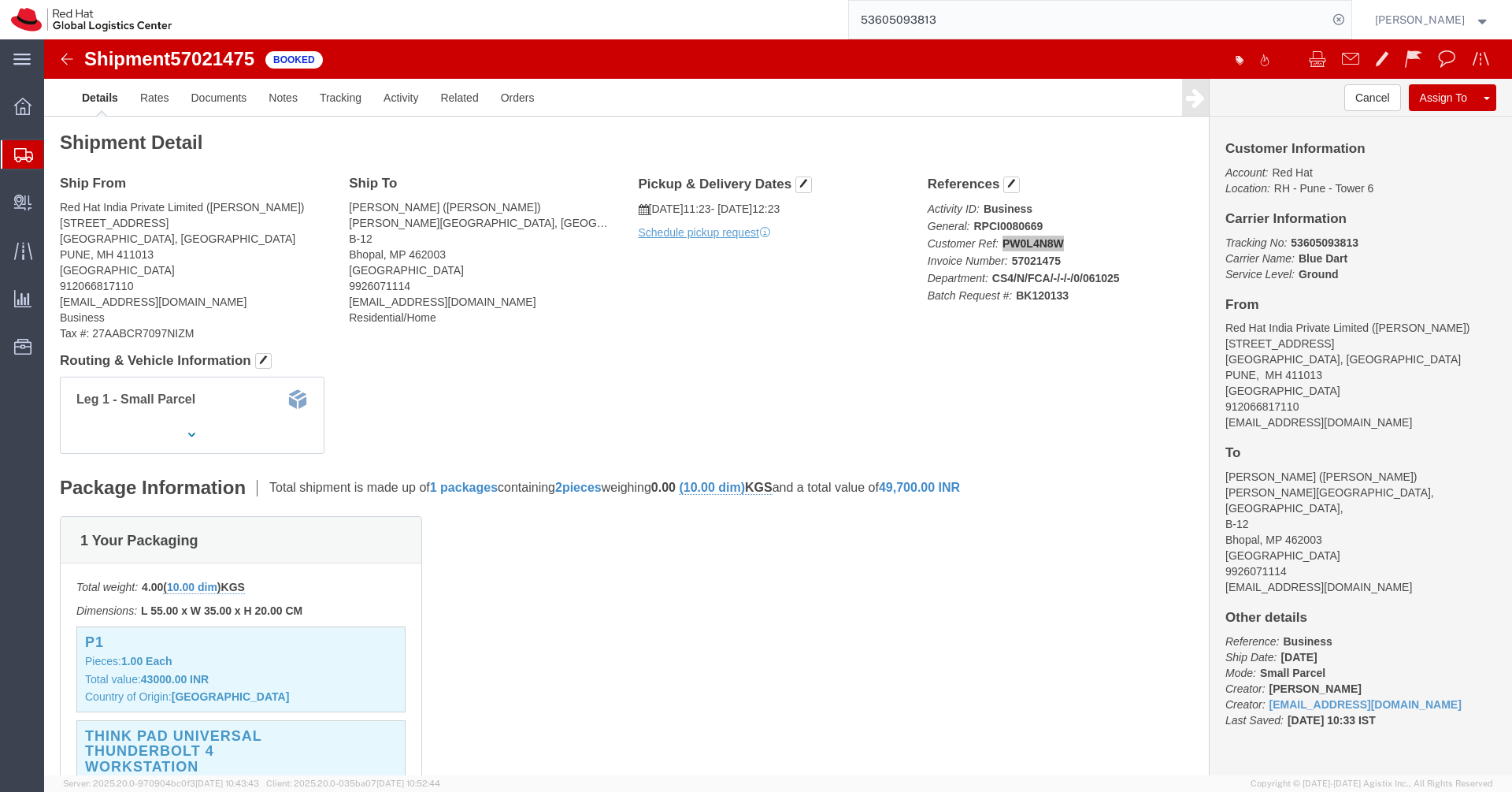
click at [975, 17] on input "53605093813" at bounding box center [1089, 19] width 479 height 37
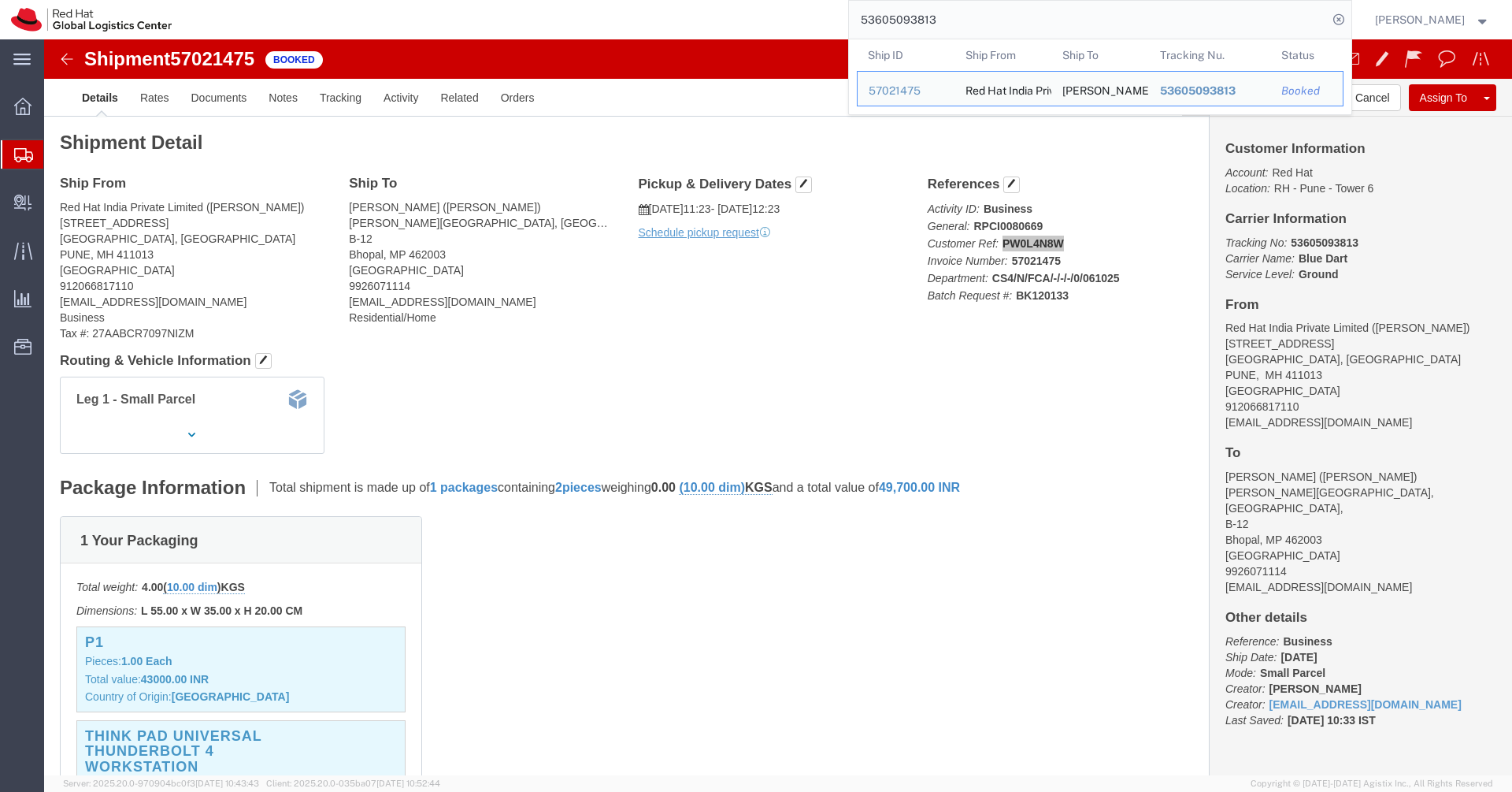
paste input "791"
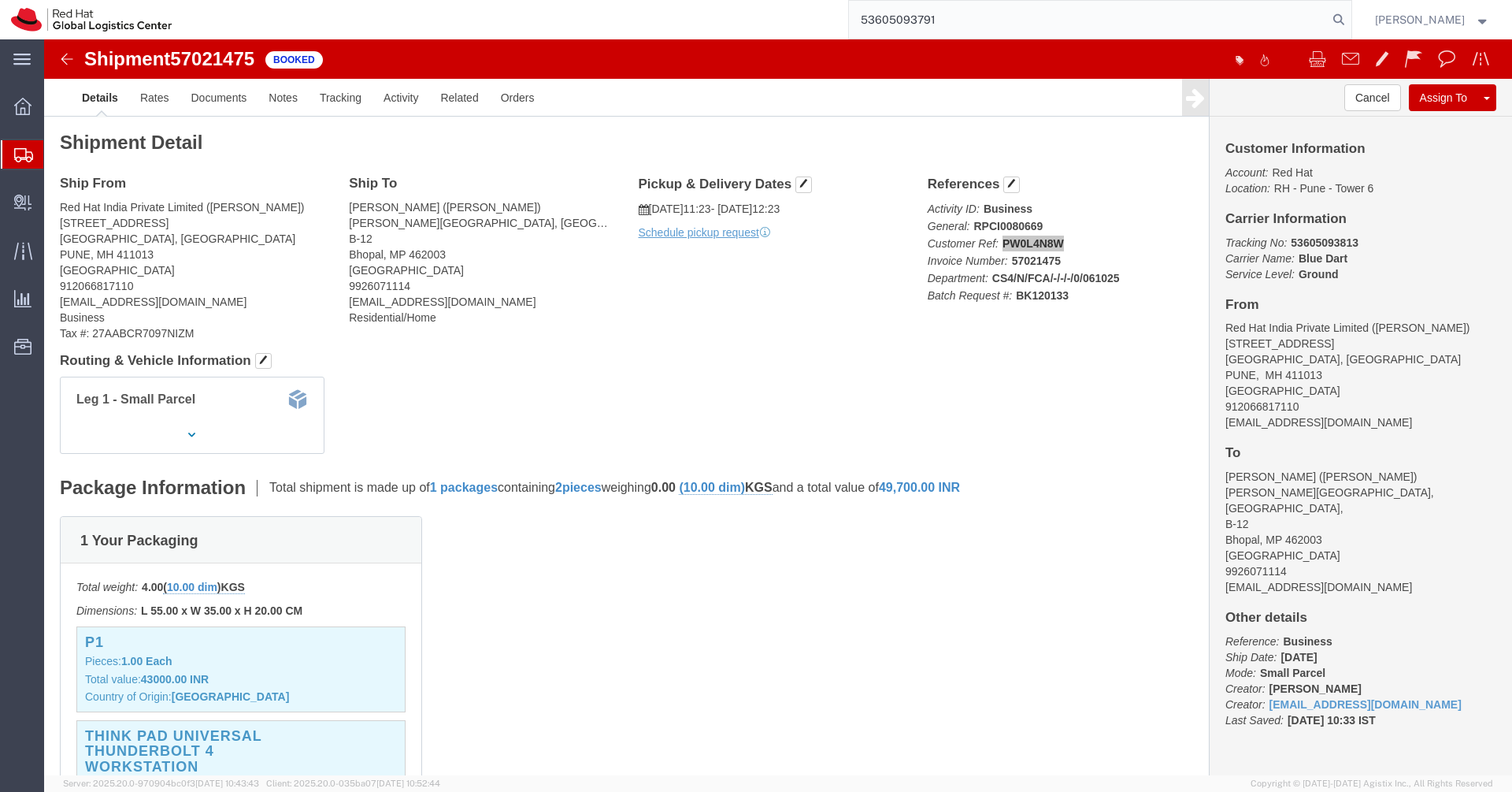
type input "53605093791"
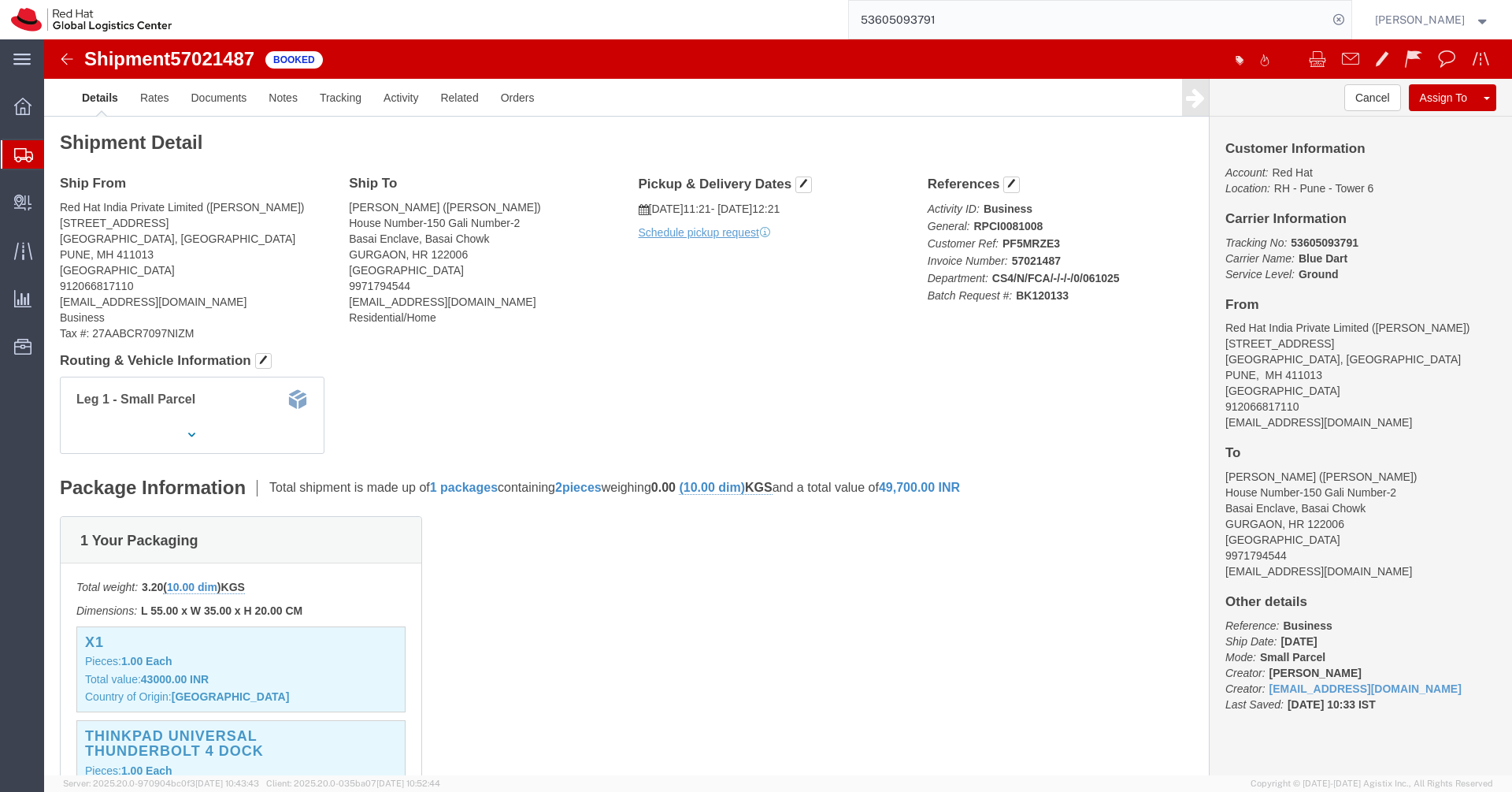
click b "PF5MRZE3"
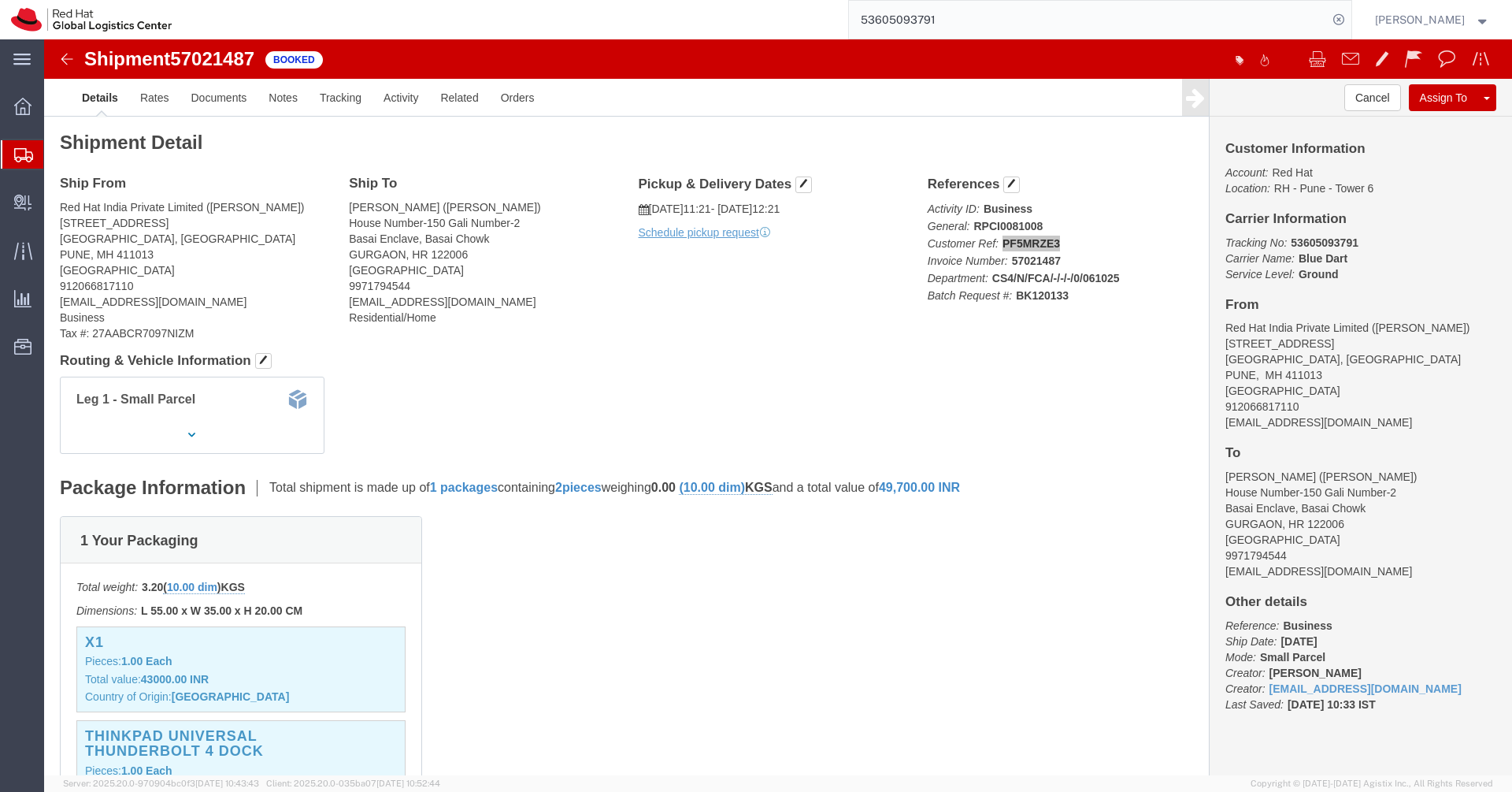
click at [56, 164] on span "Shipments" at bounding box center [49, 154] width 13 height 32
